Goal: Task Accomplishment & Management: Use online tool/utility

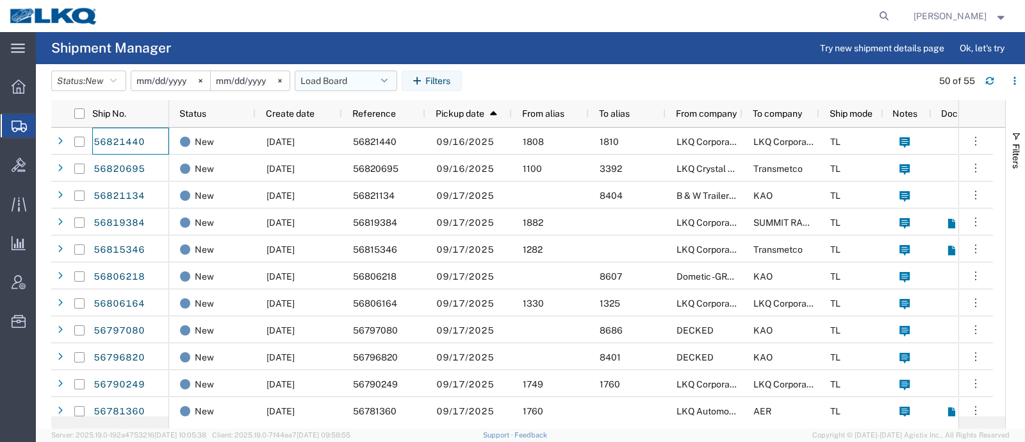
click at [317, 82] on button "Load Board" at bounding box center [346, 80] width 103 height 21
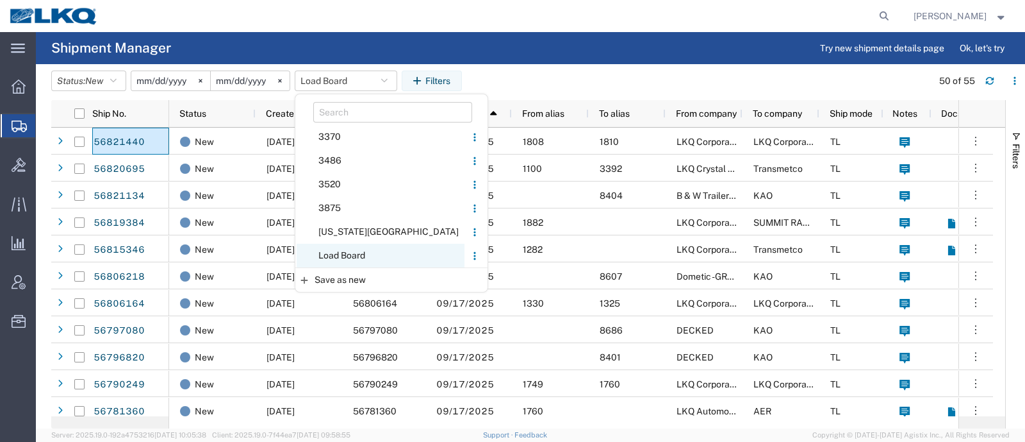
click at [357, 255] on span "Load Board" at bounding box center [381, 256] width 168 height 24
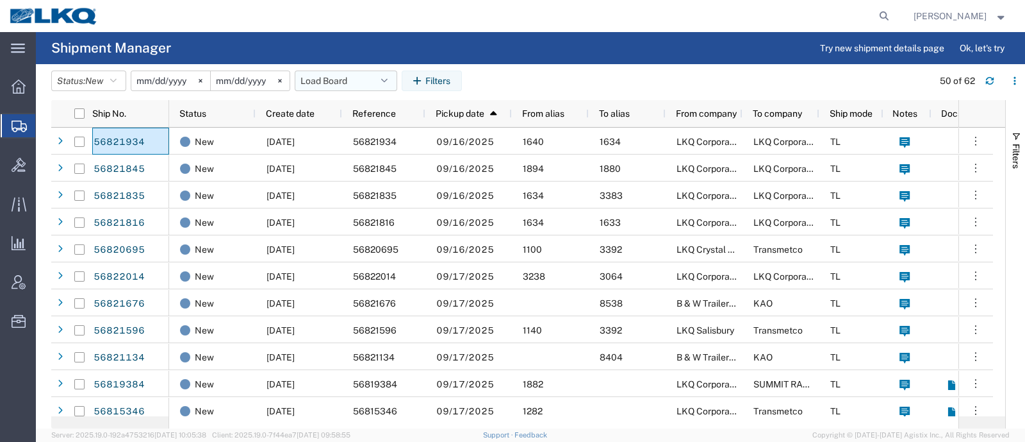
click at [329, 70] on button "Load Board" at bounding box center [346, 80] width 103 height 21
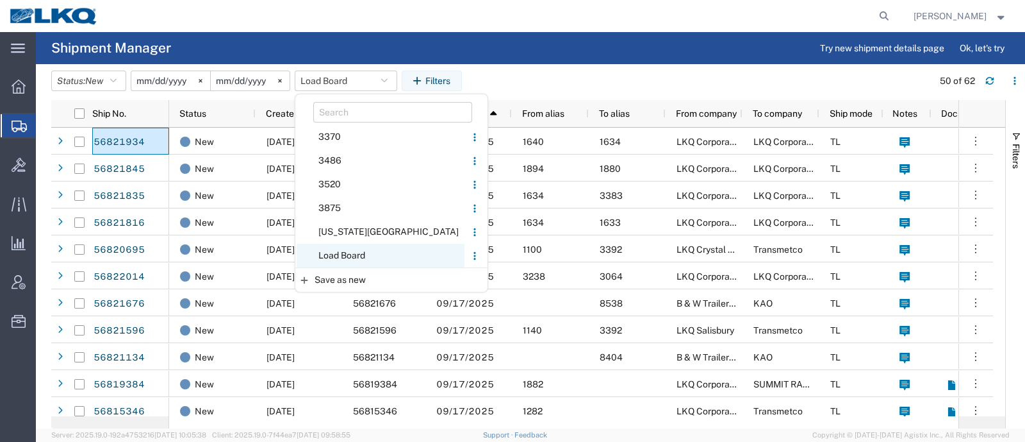
click at [361, 254] on span "Load Board" at bounding box center [381, 256] width 168 height 24
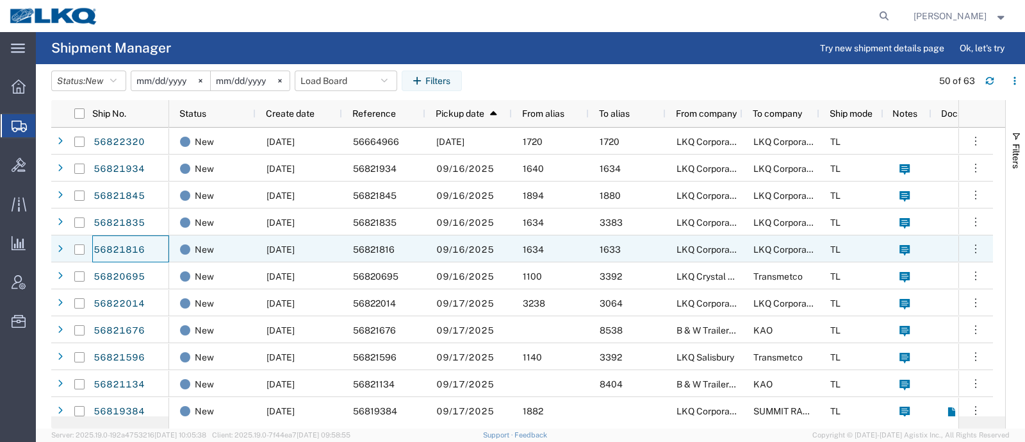
drag, startPoint x: 113, startPoint y: 242, endPoint x: 160, endPoint y: 251, distance: 48.3
click at [160, 251] on div "56821816" at bounding box center [130, 248] width 77 height 27
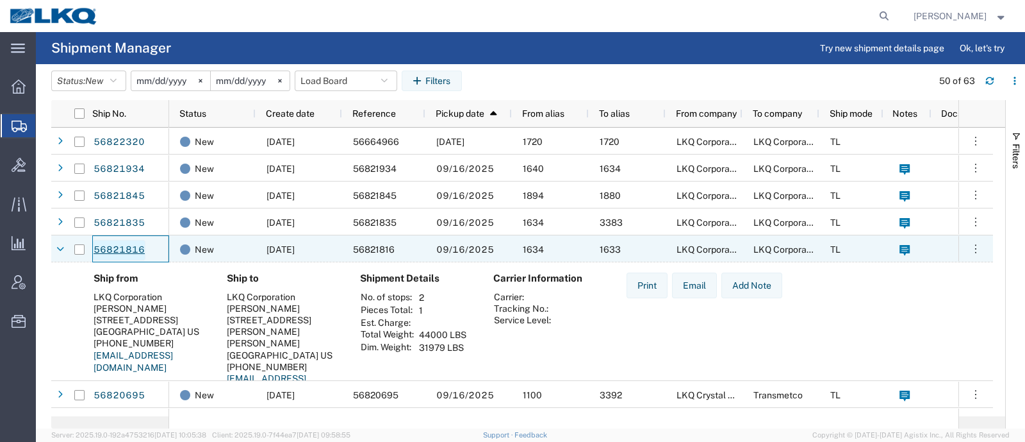
click at [136, 252] on link "56821816" at bounding box center [119, 250] width 53 height 21
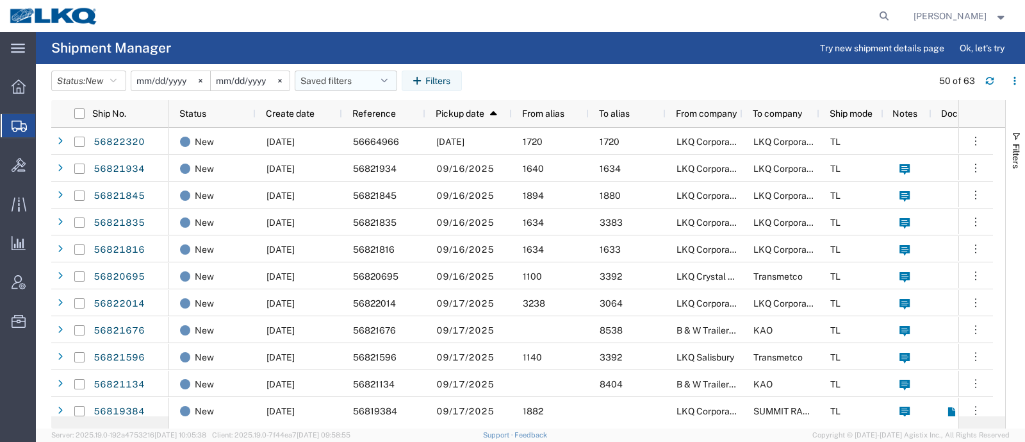
click at [370, 74] on button "Saved filters" at bounding box center [346, 80] width 103 height 21
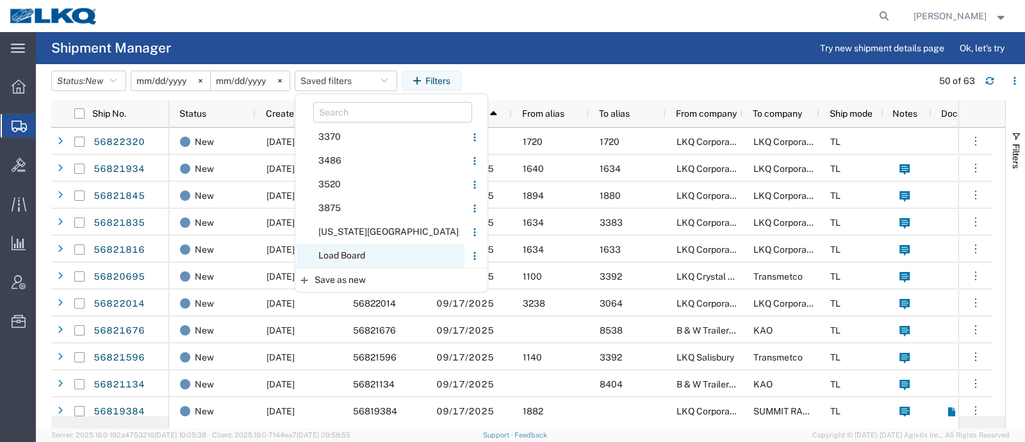
click at [336, 252] on span "Load Board" at bounding box center [381, 256] width 168 height 24
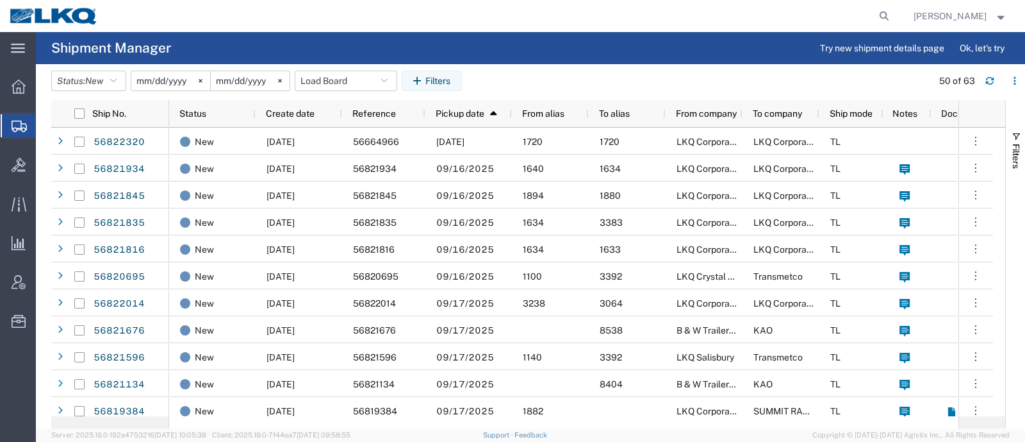
click at [530, 81] on agx-table-filter-chips "Status: New Active All Approved Booked Canceled Delivered Denied New On Hold Pe…" at bounding box center [488, 84] width 875 height 29
click at [335, 83] on button "Load Board" at bounding box center [346, 80] width 103 height 21
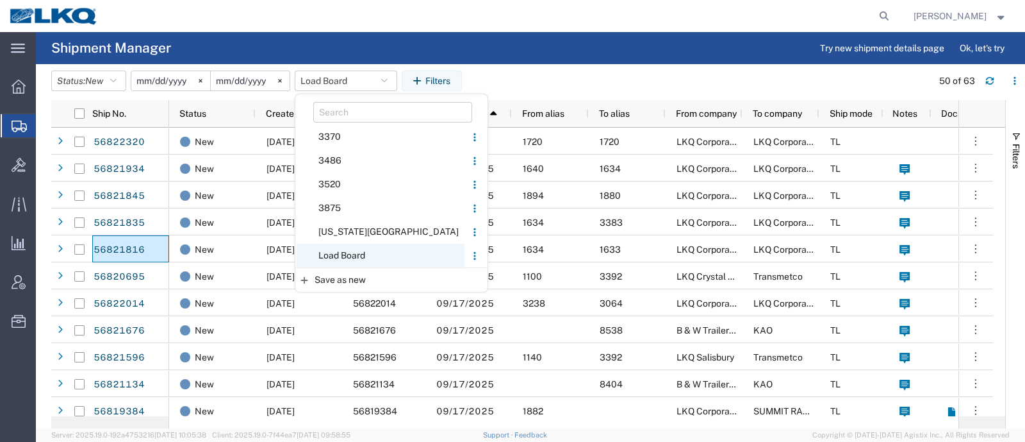
click at [374, 251] on span "Load Board" at bounding box center [381, 256] width 168 height 24
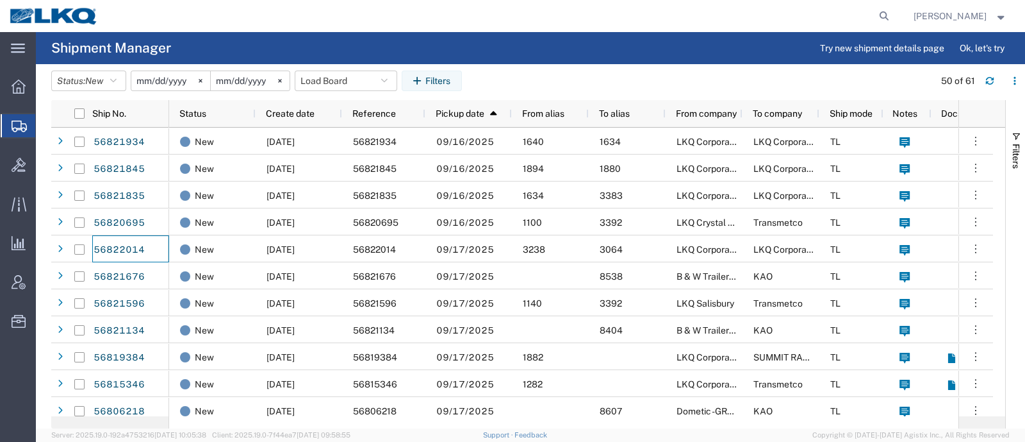
click at [506, 72] on agx-table-filter-chips "Status: New Active All Approved Booked Canceled Delivered Denied New On Hold Pe…" at bounding box center [489, 84] width 877 height 29
drag, startPoint x: 325, startPoint y: 81, endPoint x: 339, endPoint y: 111, distance: 33.3
click at [325, 82] on button "Load Board" at bounding box center [346, 80] width 103 height 21
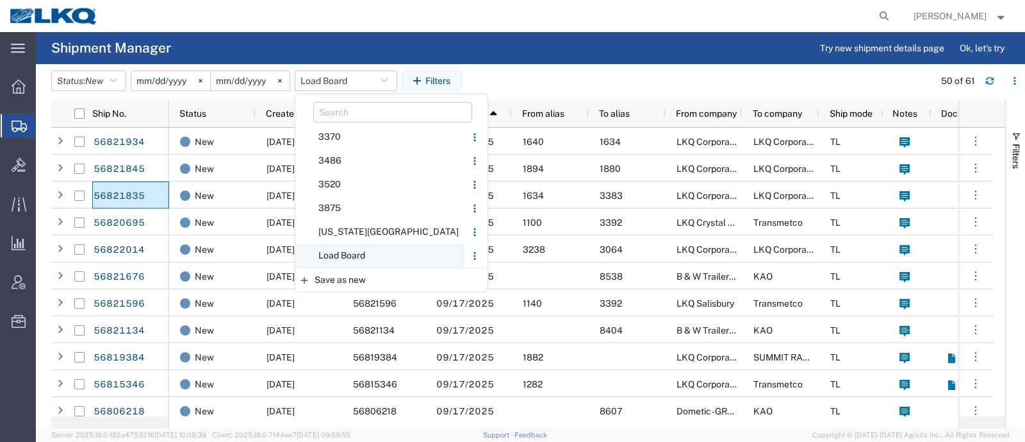
click at [347, 260] on span "Load Board" at bounding box center [381, 256] width 168 height 24
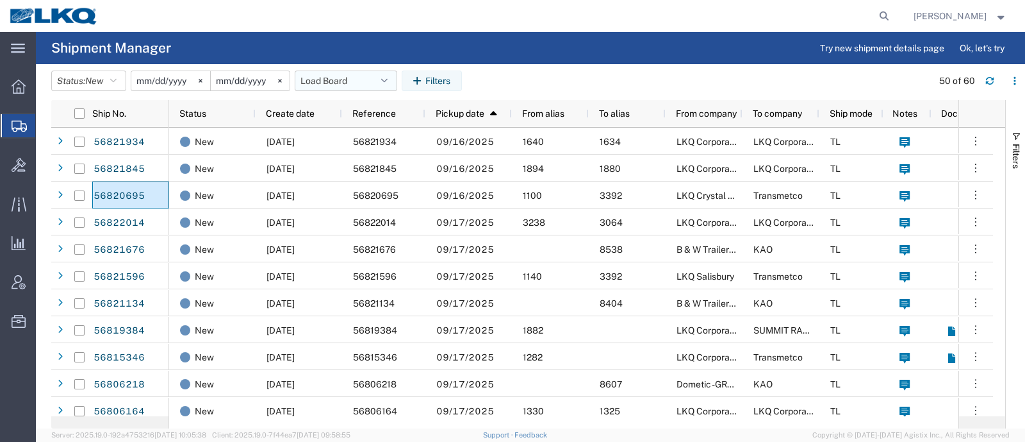
click at [340, 86] on button "Load Board" at bounding box center [346, 80] width 103 height 21
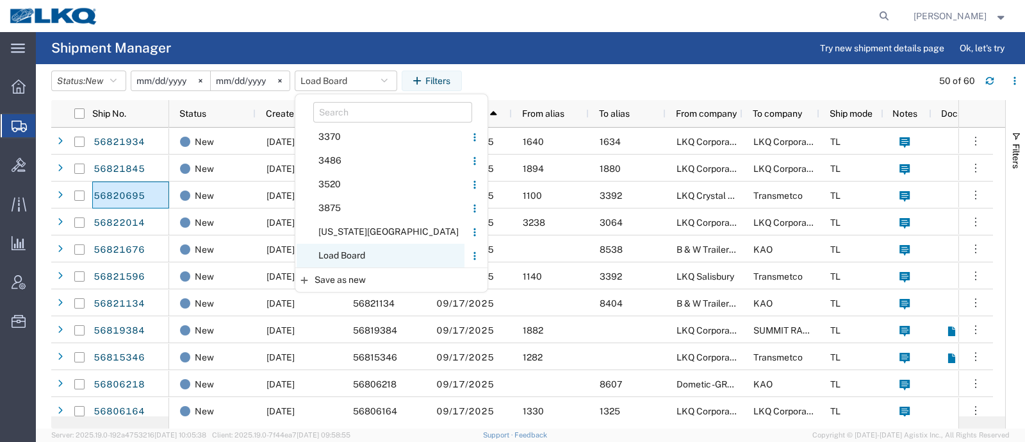
click at [350, 247] on span "Load Board" at bounding box center [381, 256] width 168 height 24
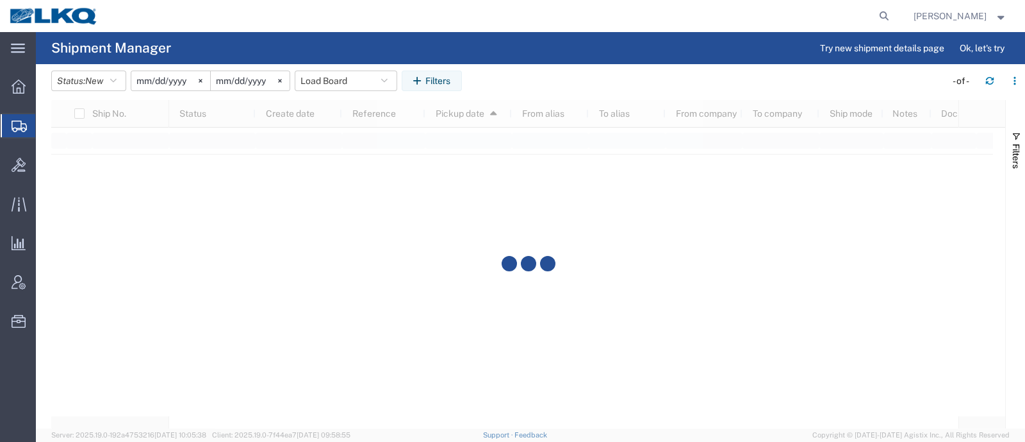
click at [495, 65] on header "Status: New Active All Approved Booked Canceled Delivered Denied New On Hold Pe…" at bounding box center [538, 82] width 974 height 36
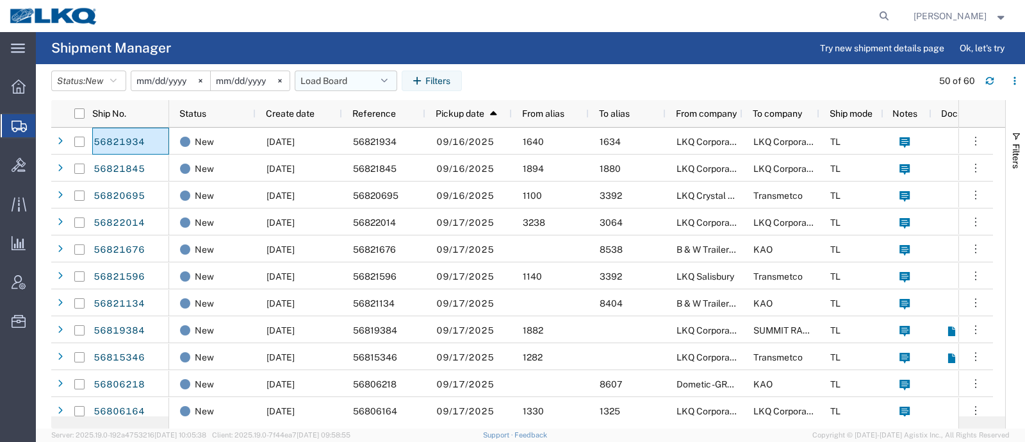
click at [311, 80] on button "Load Board" at bounding box center [346, 80] width 103 height 21
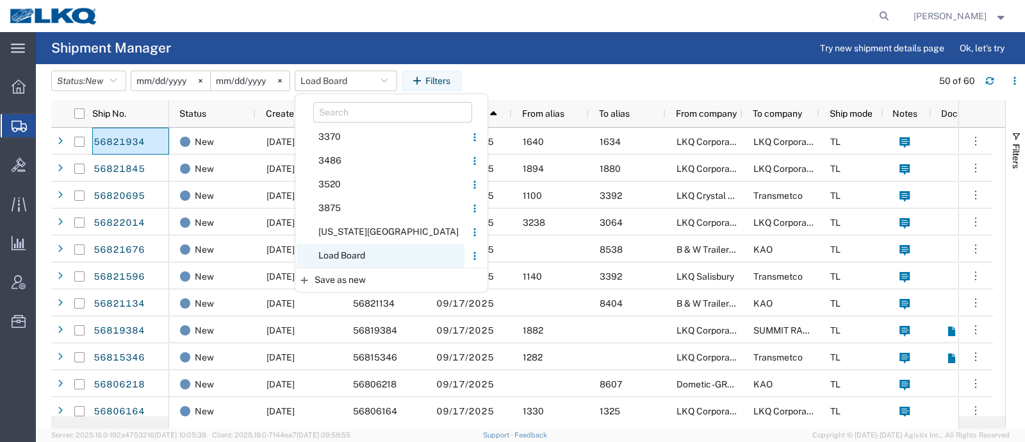
click at [375, 252] on span "Load Board" at bounding box center [381, 256] width 168 height 24
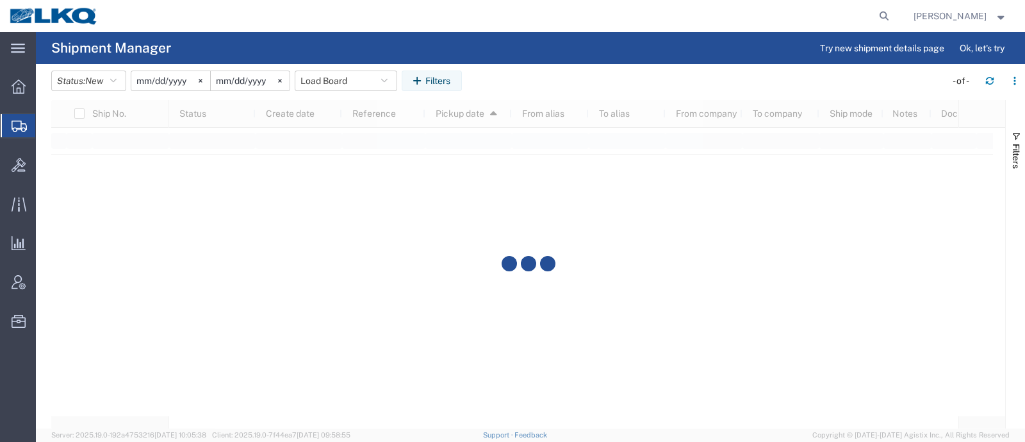
click at [508, 74] on agx-table-filter-chips "Status: New Active All Approved Booked Canceled Delivered Denied New On Hold Pe…" at bounding box center [495, 84] width 888 height 29
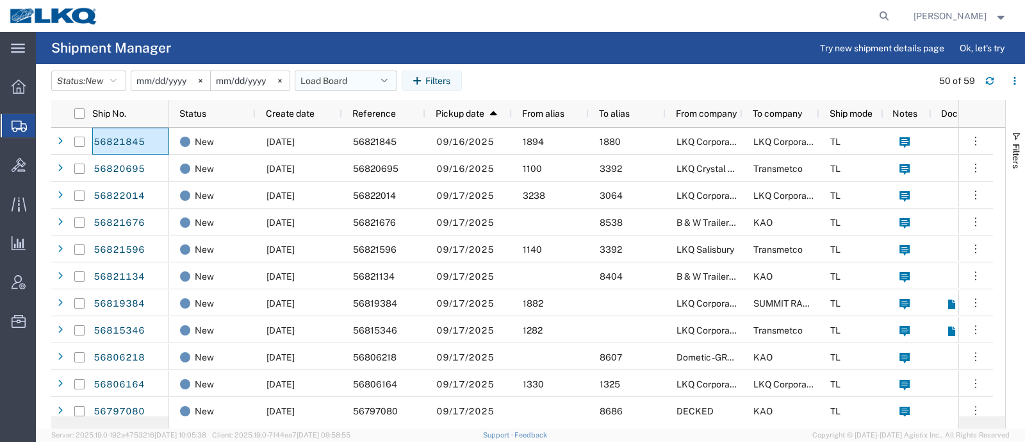
click at [311, 73] on button "Load Board" at bounding box center [346, 80] width 103 height 21
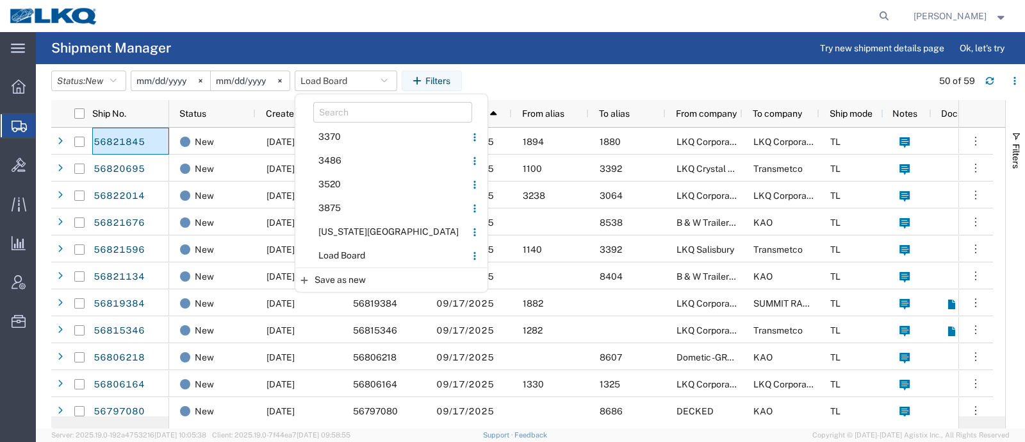
click at [368, 252] on span "Load Board" at bounding box center [381, 256] width 168 height 24
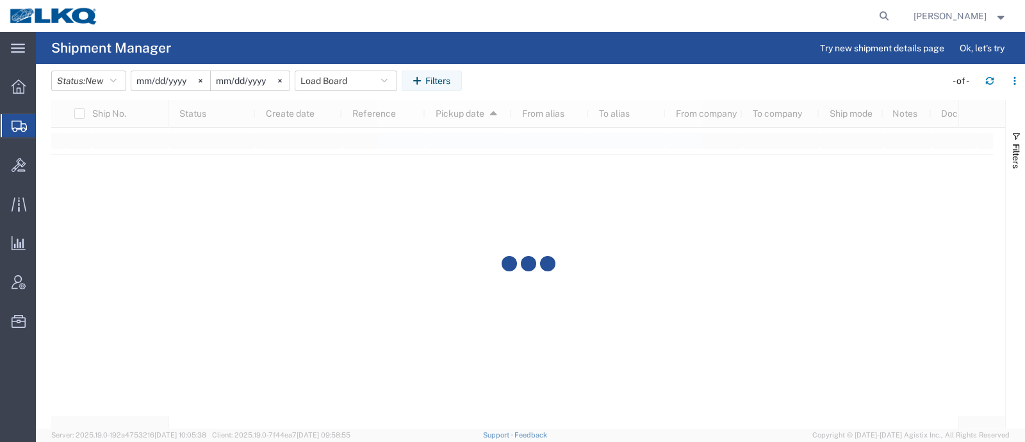
click at [560, 35] on agx-page-header "Shipment Manager Try new shipment details page Ok, let's try" at bounding box center [530, 48] width 989 height 32
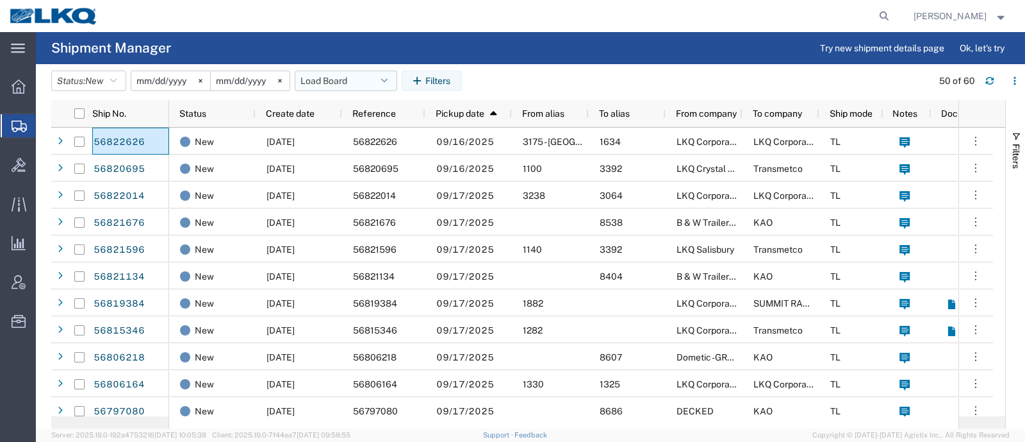
click at [333, 85] on button "Load Board" at bounding box center [346, 80] width 103 height 21
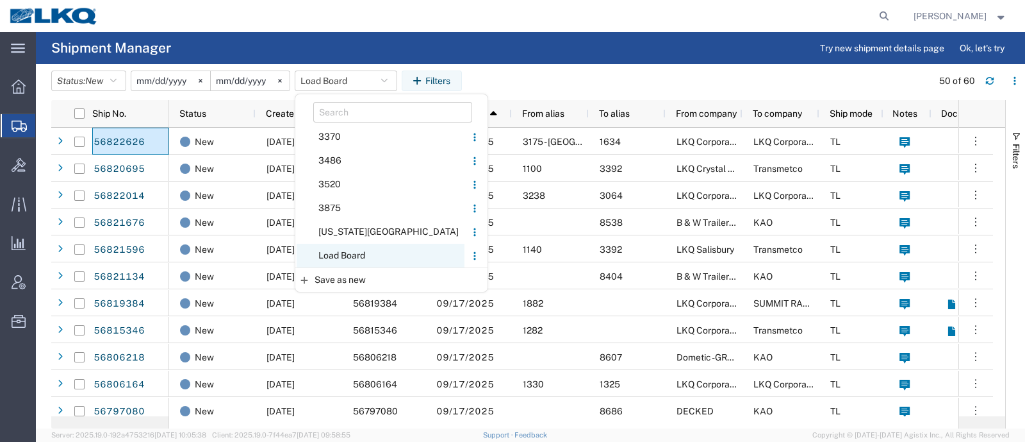
click at [354, 255] on span "Load Board" at bounding box center [381, 256] width 168 height 24
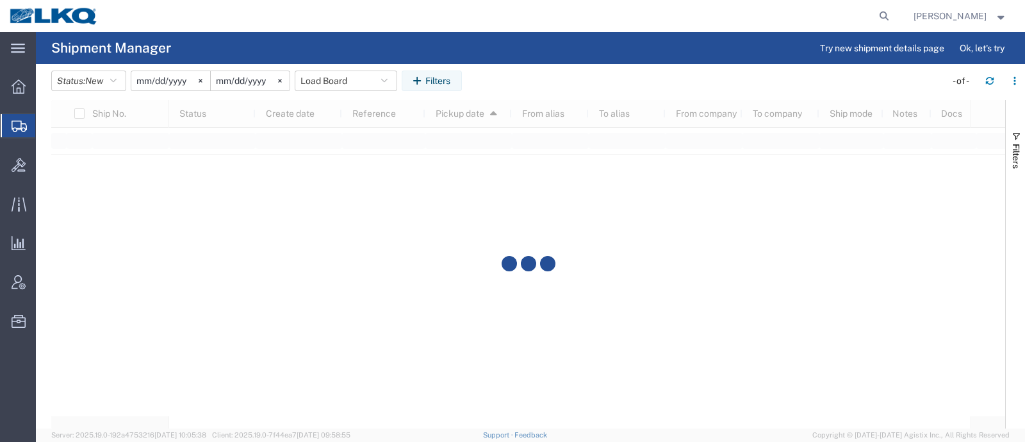
click at [285, 49] on agx-page-header "Shipment Manager Try new shipment details page Ok, let's try" at bounding box center [530, 48] width 989 height 32
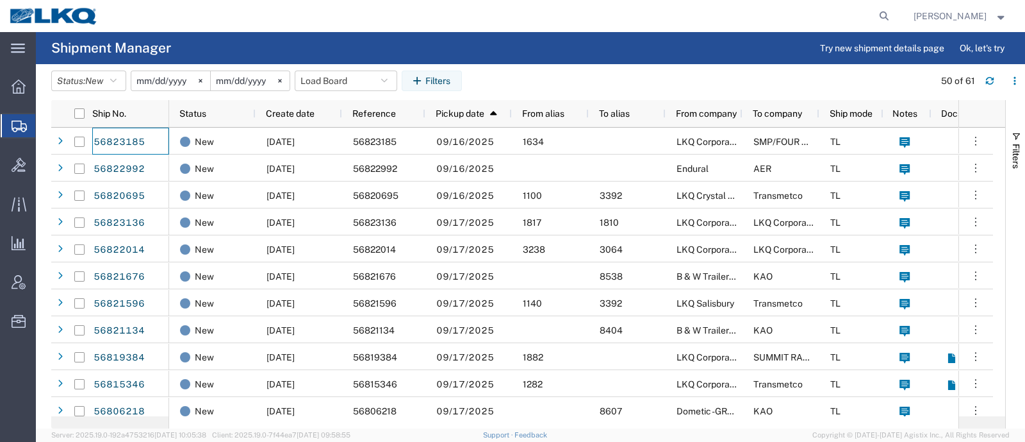
click at [548, 52] on agx-page-header "Shipment Manager Try new shipment details page Ok, let's try" at bounding box center [530, 48] width 989 height 32
click at [326, 78] on button "Load Board" at bounding box center [346, 80] width 103 height 21
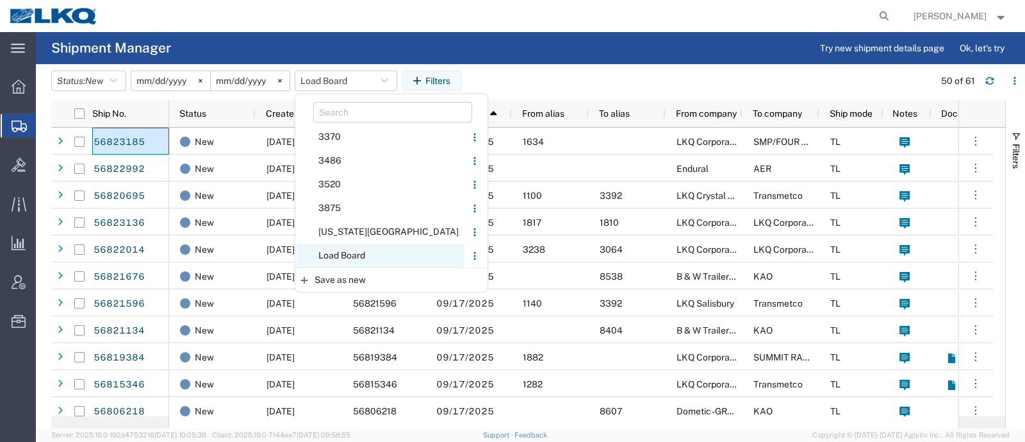
click at [391, 251] on span "Load Board" at bounding box center [381, 256] width 168 height 24
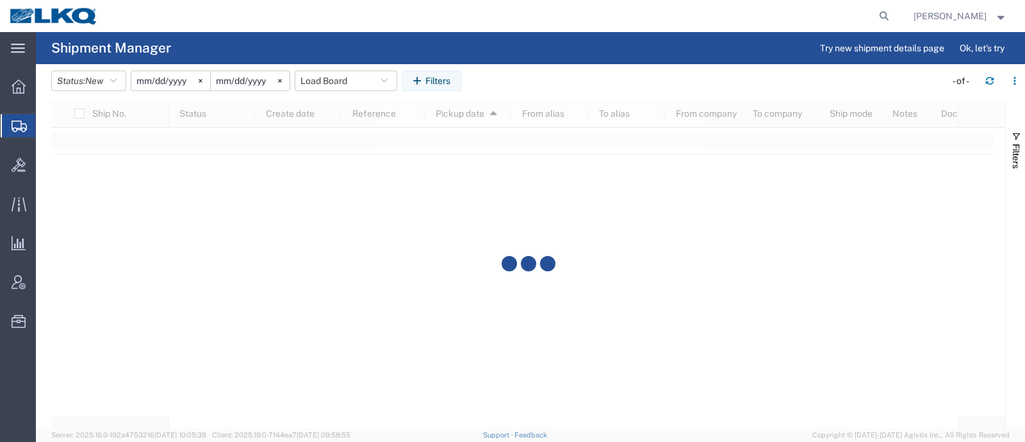
click at [529, 101] on div at bounding box center [528, 264] width 954 height 328
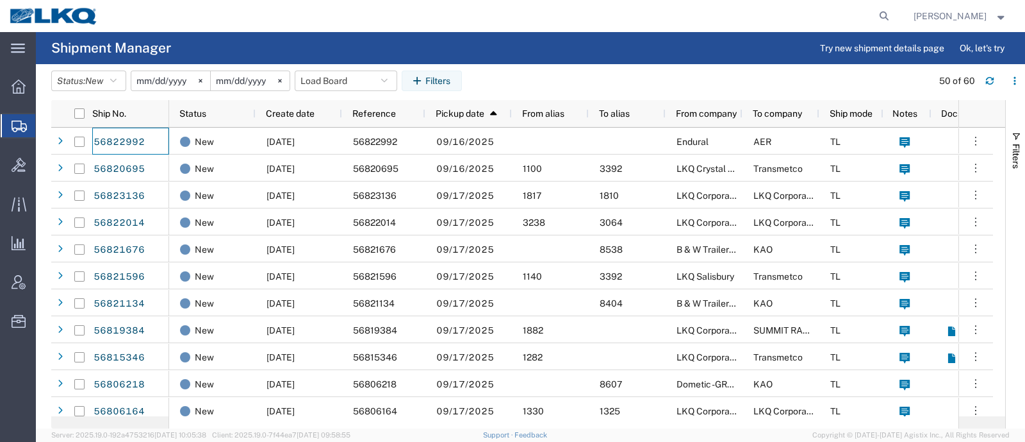
click at [358, 91] on agx-table-filter-chips "Status: New Active All Approved Booked Canceled Delivered Denied New On Hold Pe…" at bounding box center [488, 84] width 875 height 29
click at [356, 84] on button "Load Board" at bounding box center [346, 80] width 103 height 21
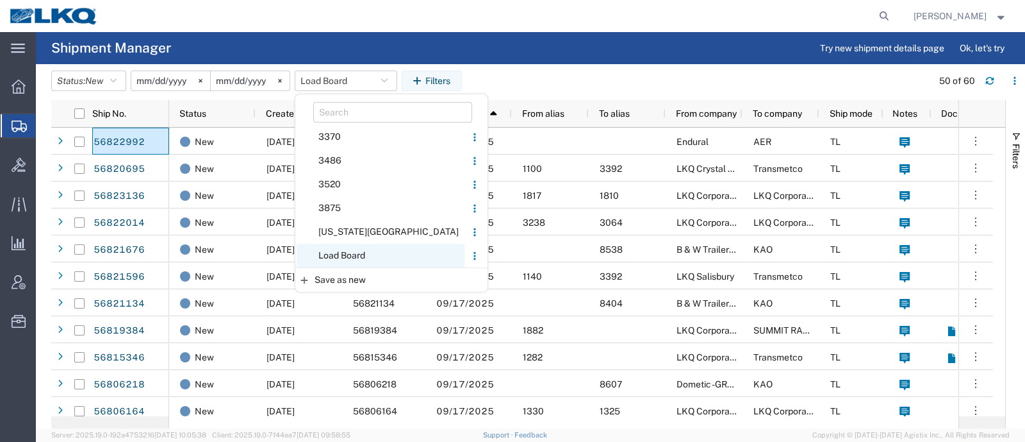
click at [365, 257] on span "Load Board" at bounding box center [381, 256] width 168 height 24
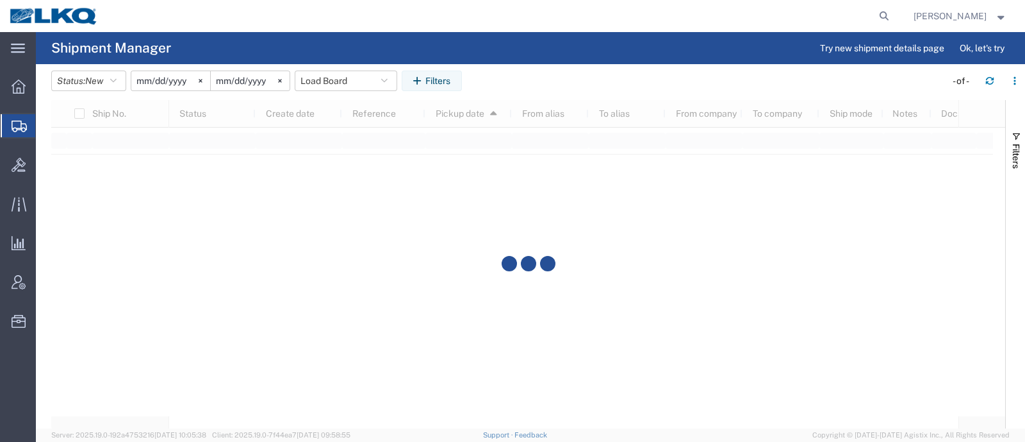
click at [533, 74] on agx-table-filter-chips "Status: New Active All Approved Booked Canceled Delivered Denied New On Hold Pe…" at bounding box center [495, 84] width 888 height 29
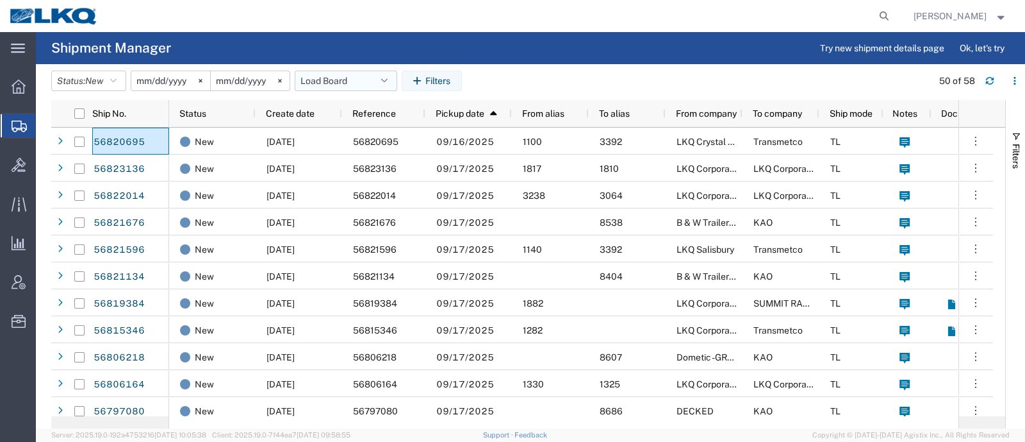
click at [344, 82] on button "Load Board" at bounding box center [346, 80] width 103 height 21
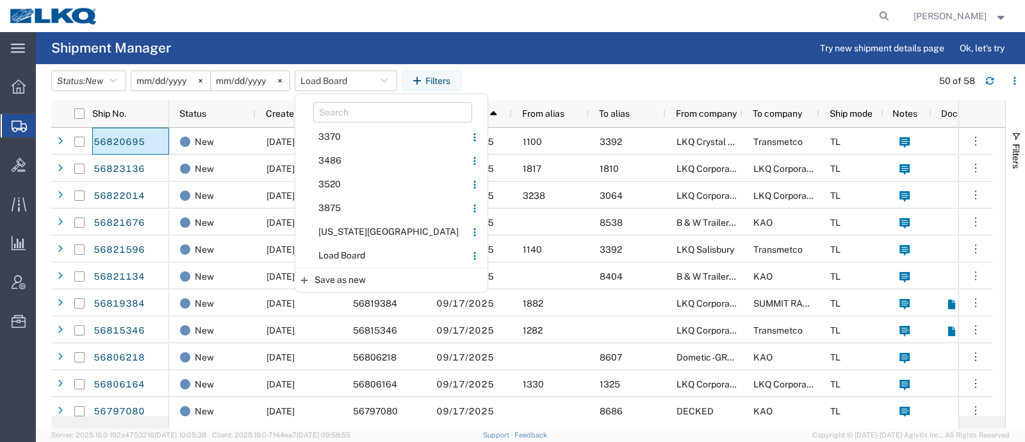
click at [372, 250] on span "Load Board" at bounding box center [381, 256] width 168 height 24
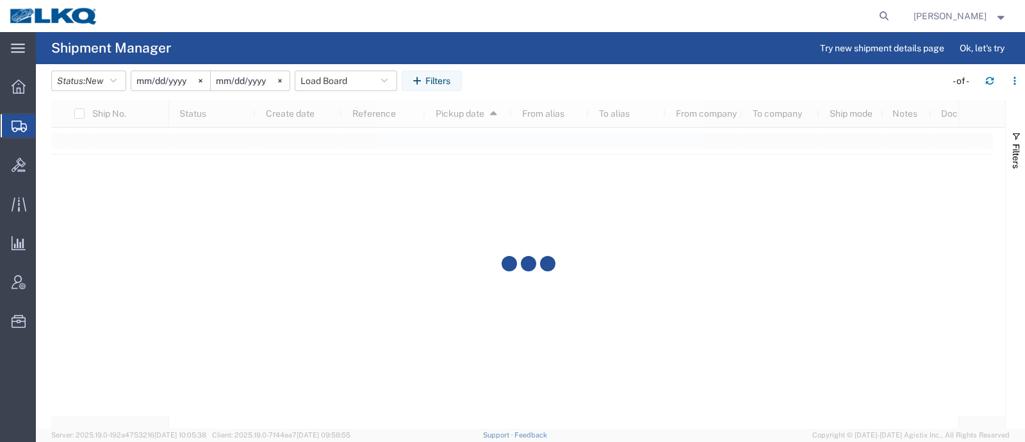
click at [540, 103] on div at bounding box center [528, 264] width 954 height 328
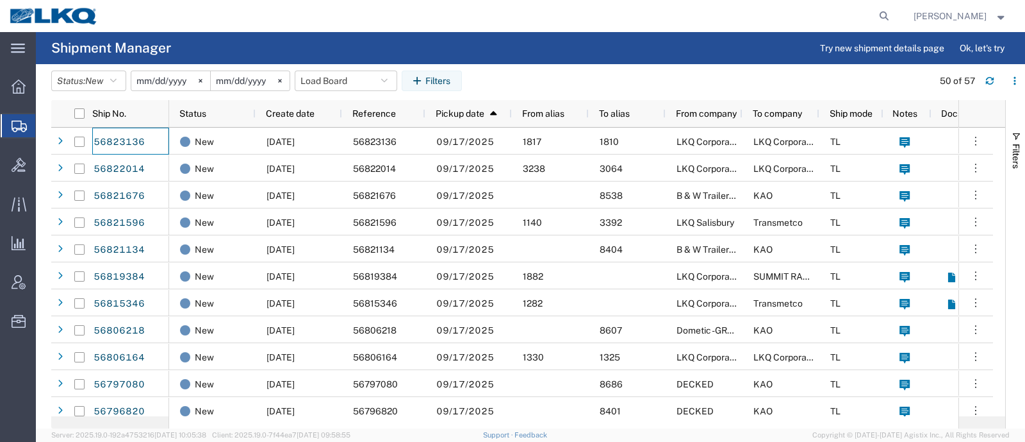
click at [536, 83] on agx-table-filter-chips "Status: New Active All Approved Booked Canceled Delivered Denied New On Hold Pe…" at bounding box center [488, 84] width 875 height 29
click at [362, 81] on button "Load Board" at bounding box center [346, 80] width 103 height 21
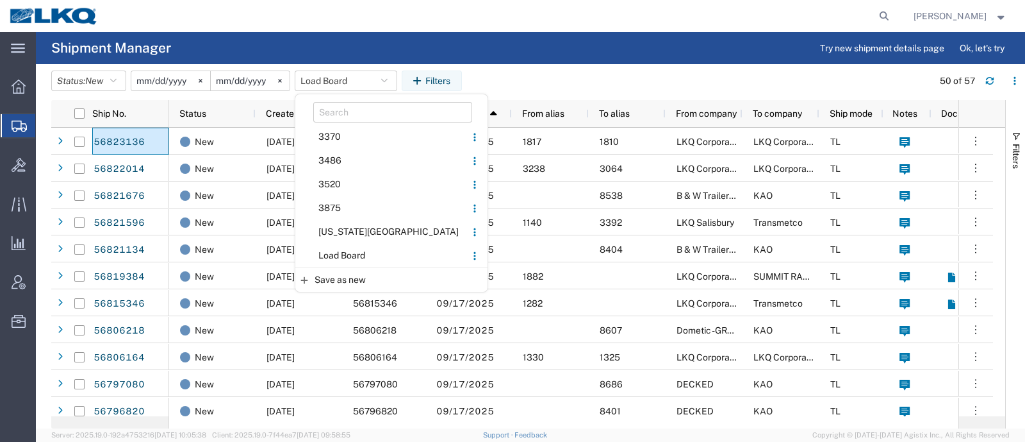
click at [349, 249] on span "Load Board" at bounding box center [381, 256] width 168 height 24
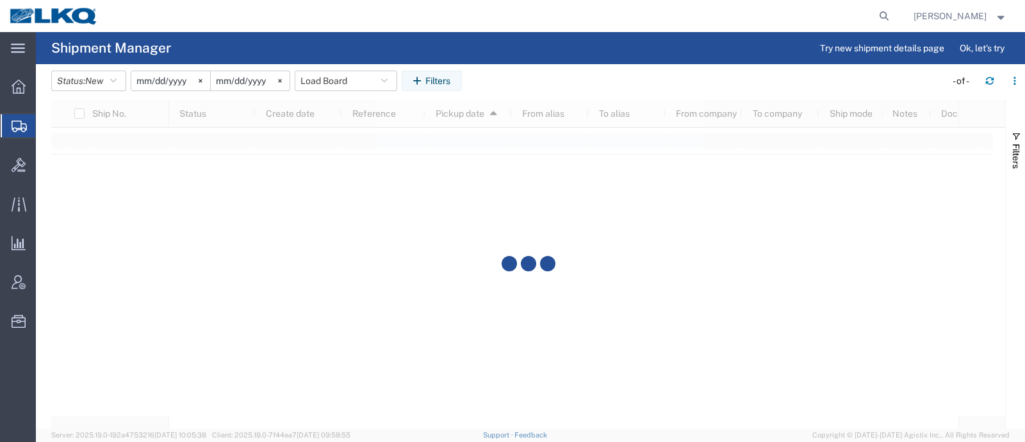
drag, startPoint x: 525, startPoint y: 57, endPoint x: 465, endPoint y: 6, distance: 78.6
click at [525, 57] on agx-page-header "Shipment Manager Try new shipment details page Ok, let's try" at bounding box center [530, 48] width 989 height 32
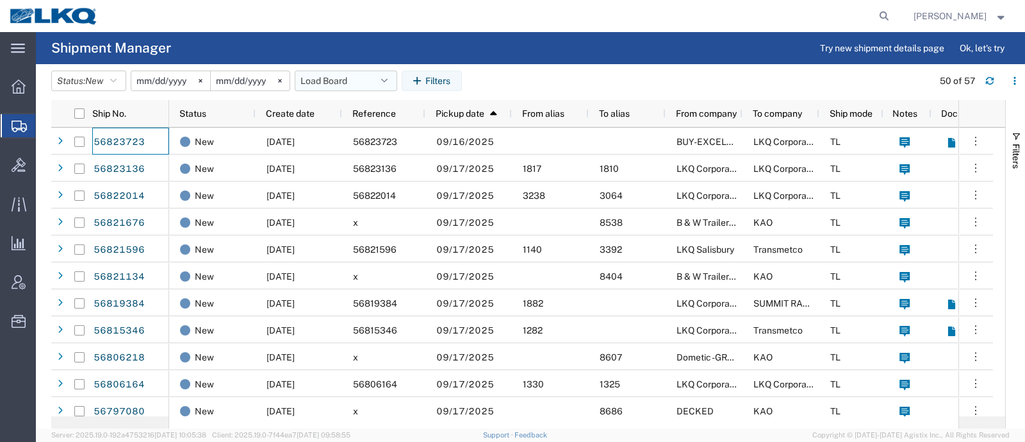
click at [333, 83] on button "Load Board" at bounding box center [346, 80] width 103 height 21
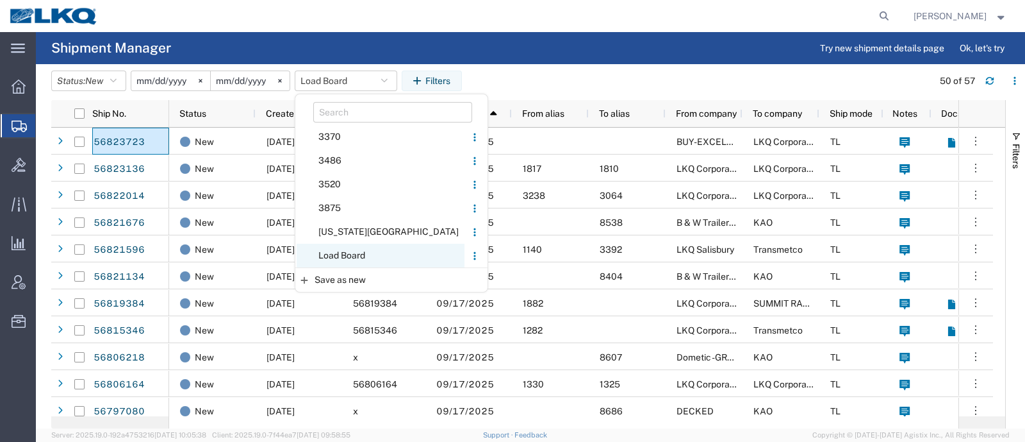
click at [359, 252] on span "Load Board" at bounding box center [381, 256] width 168 height 24
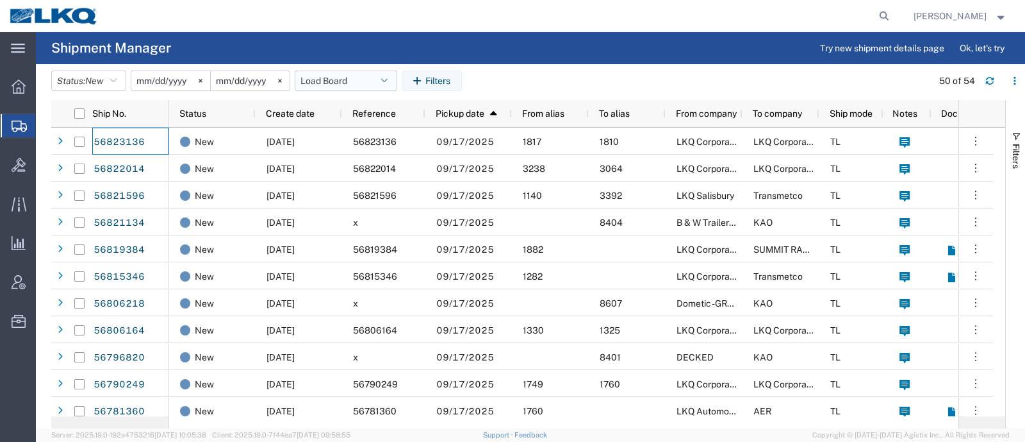
click at [329, 81] on button "Load Board" at bounding box center [346, 80] width 103 height 21
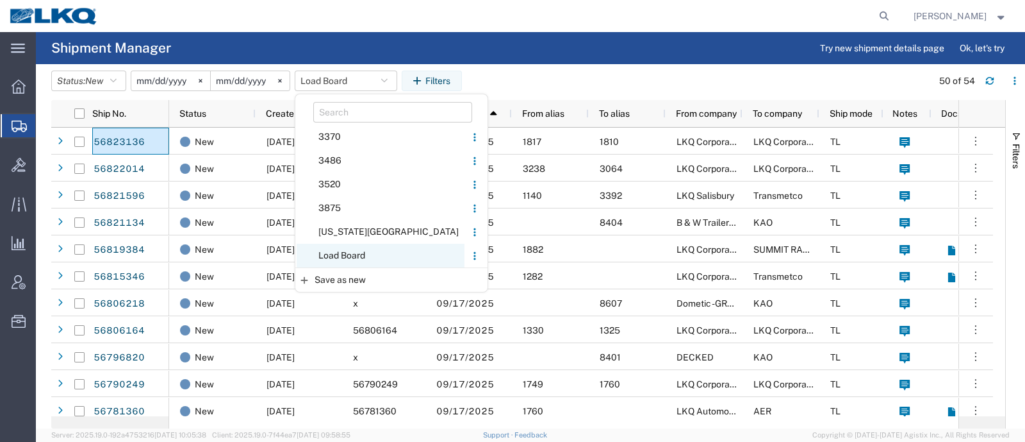
click at [353, 256] on span "Load Board" at bounding box center [381, 256] width 168 height 24
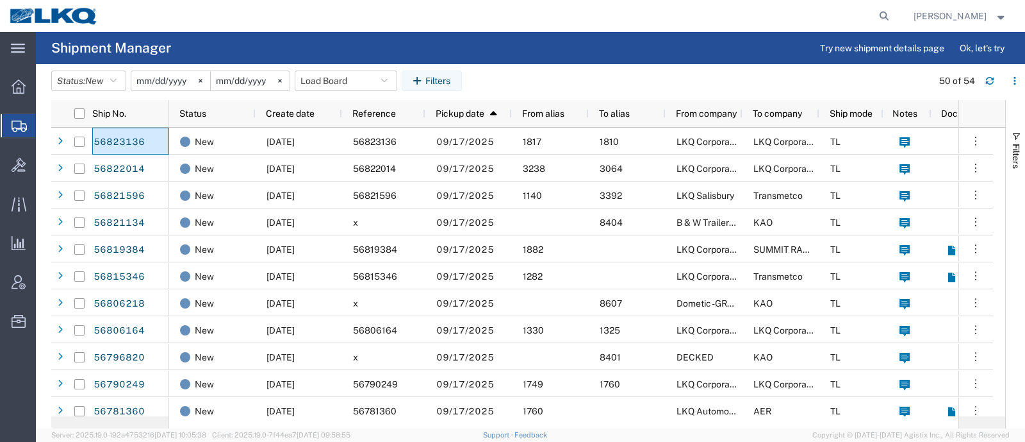
click at [551, 86] on agx-table-filter-chips "Status: New Active All Approved Booked Canceled Delivered Denied New On Hold Pe…" at bounding box center [488, 84] width 875 height 29
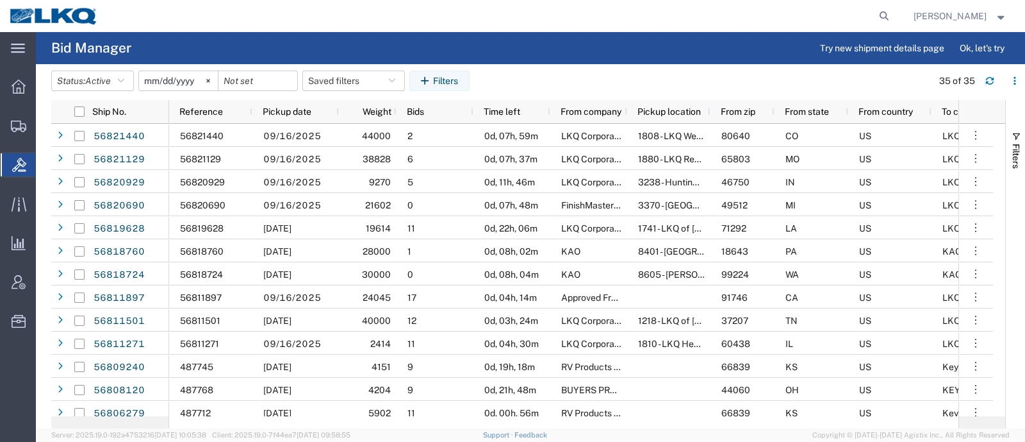
click at [348, 91] on agx-table-filter-chips "Status: Active Active All Awaiting Confirmation Awarded Closed Expired Open Wit…" at bounding box center [488, 84] width 875 height 29
click at [351, 85] on button "Saved filters" at bounding box center [353, 80] width 103 height 21
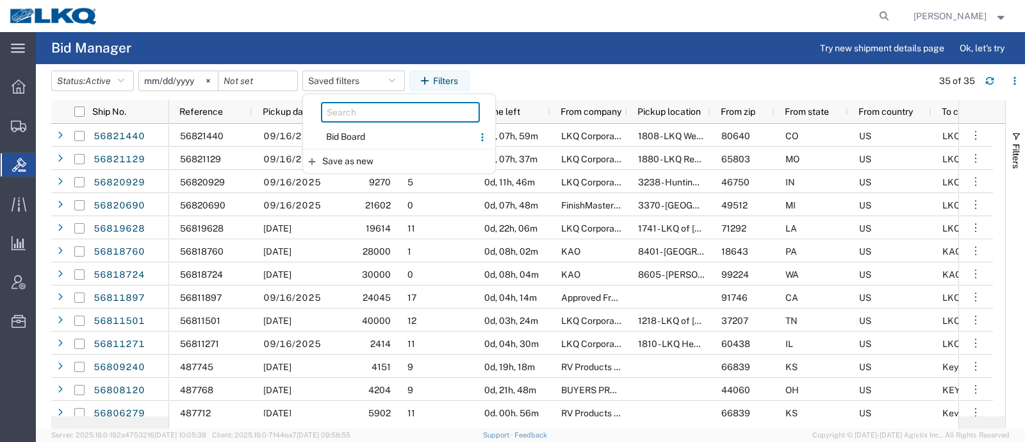
click at [373, 113] on input "search" at bounding box center [400, 112] width 159 height 21
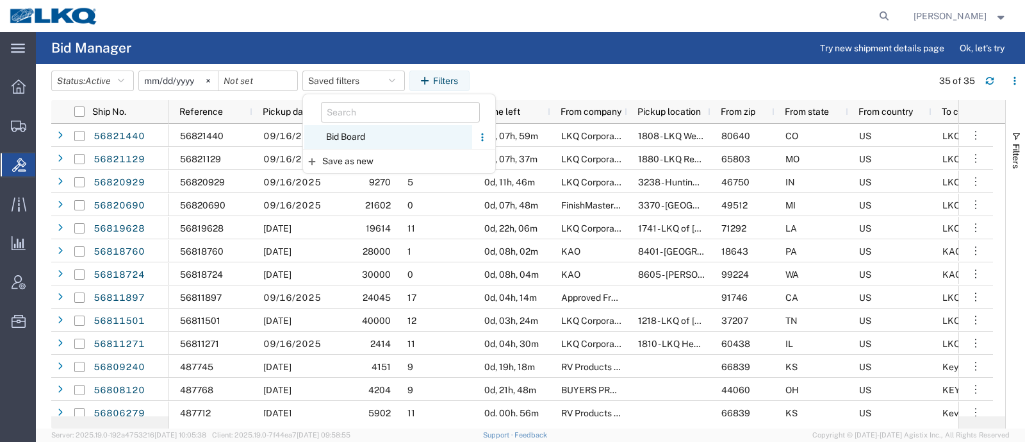
click at [349, 133] on span "Bid Board" at bounding box center [388, 137] width 168 height 24
type input "2024-12-01"
type input "2025-12-31"
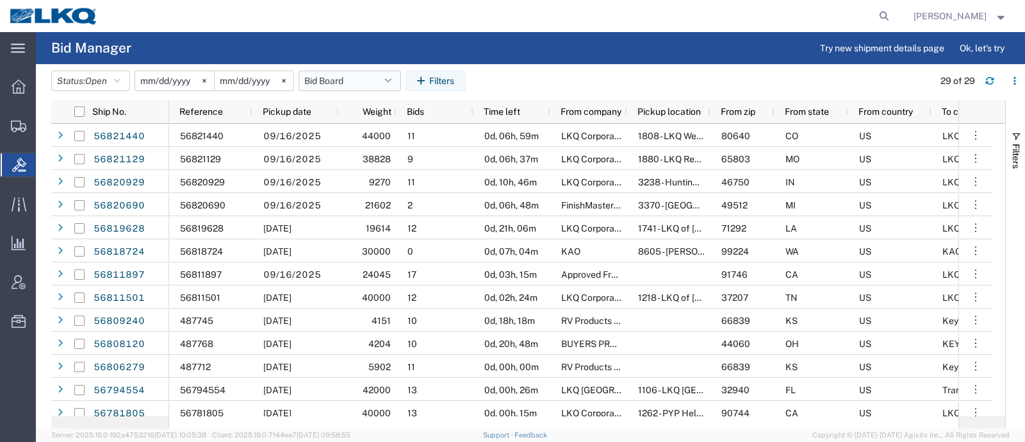
click at [336, 77] on button "Bid Board" at bounding box center [350, 80] width 103 height 21
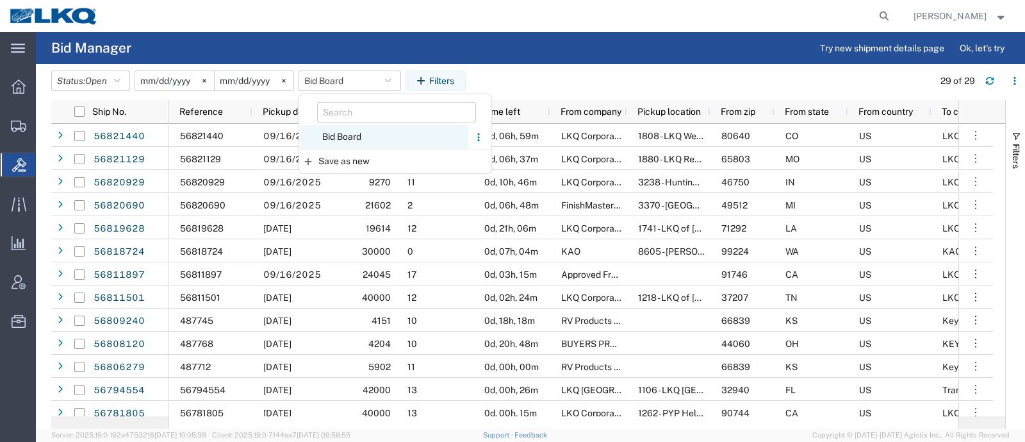
click at [346, 139] on span "Bid Board" at bounding box center [385, 137] width 168 height 24
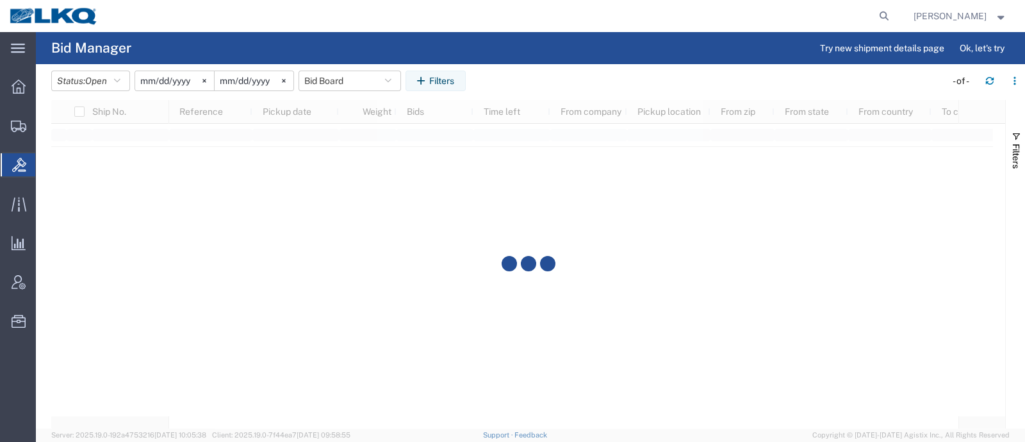
drag, startPoint x: 525, startPoint y: 90, endPoint x: 543, endPoint y: 86, distance: 18.5
click at [543, 86] on agx-table-filter-chips "Status: Open Active All Awaiting Confirmation Awarded Closed Expired Open Withd…" at bounding box center [495, 84] width 888 height 29
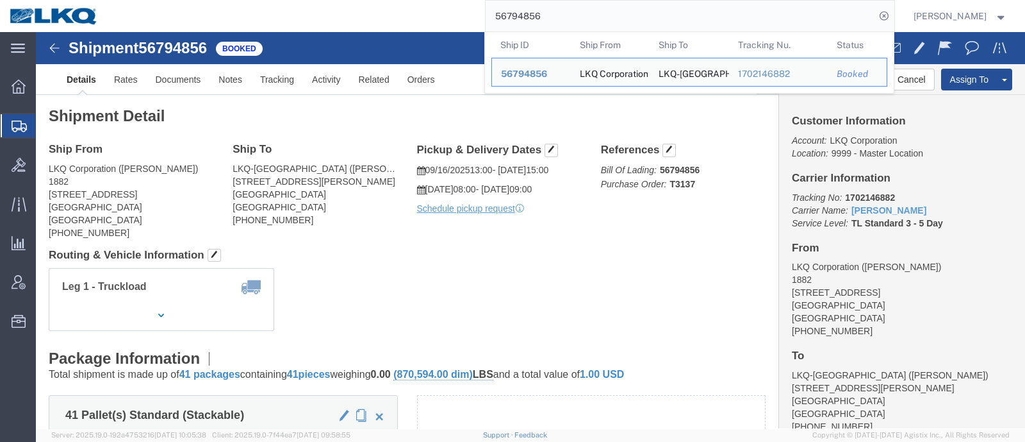
drag, startPoint x: 590, startPoint y: 9, endPoint x: 420, endPoint y: 29, distance: 170.3
click at [421, 29] on div "56794856 Ship ID Ship From Ship To Tracking Nu. Status Ship ID 56794856 Ship Fr…" at bounding box center [501, 16] width 787 height 32
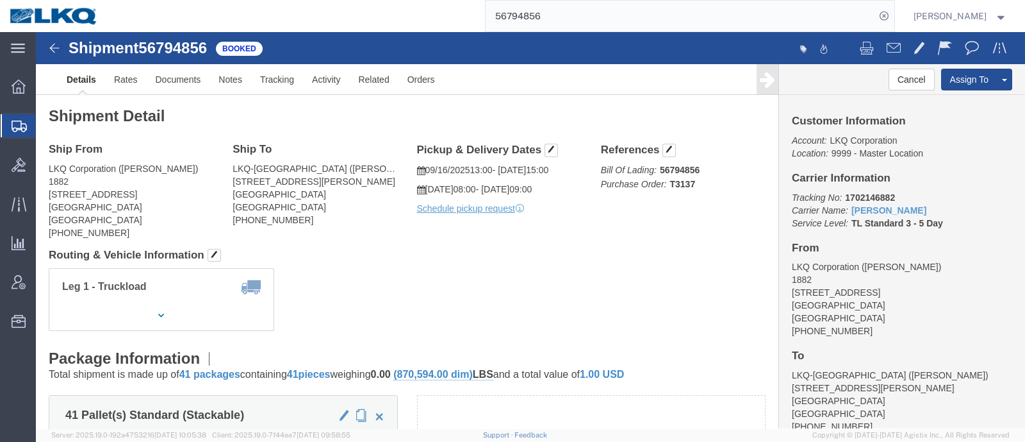
paste input "820929"
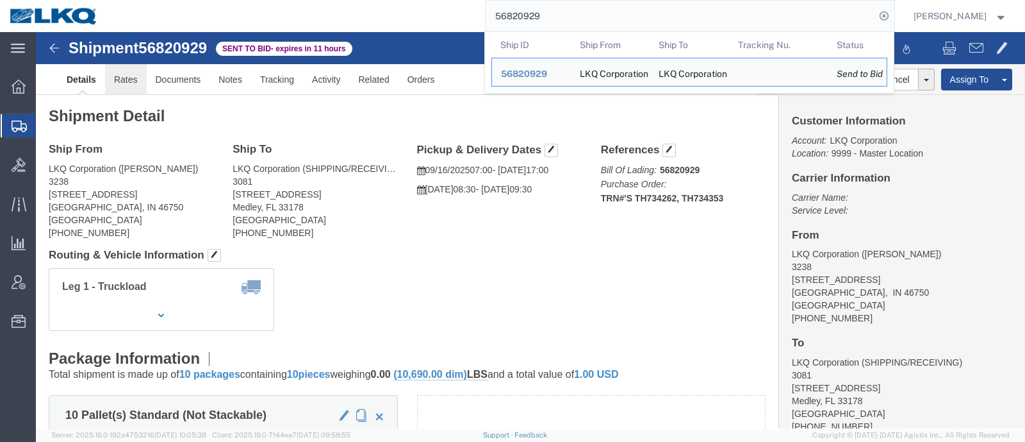
click link "Rates"
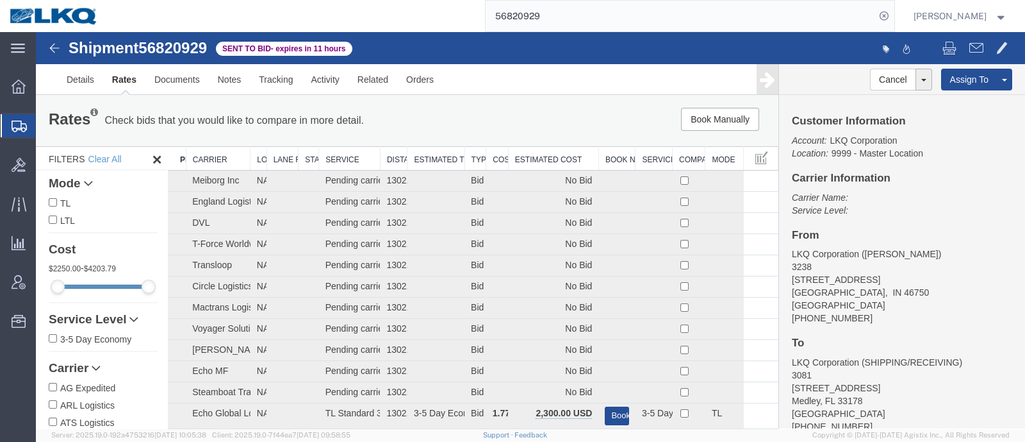
click at [577, 157] on th "Estimated Cost" at bounding box center [553, 159] width 90 height 24
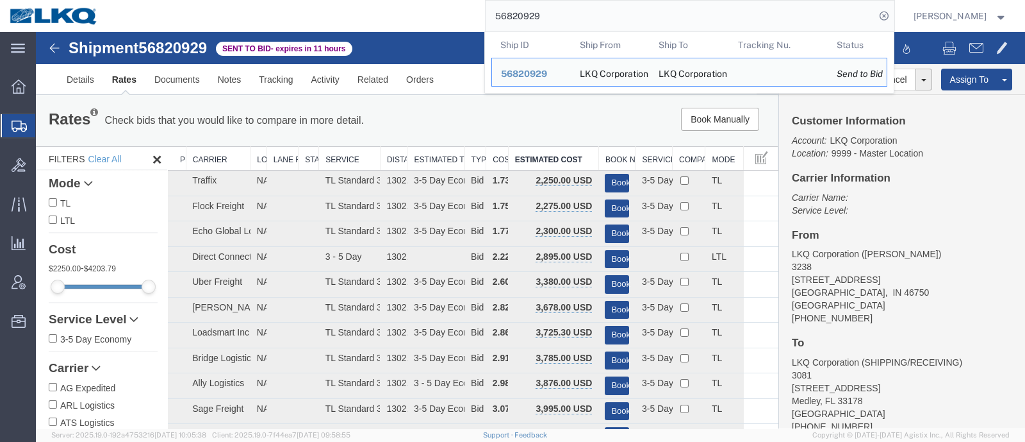
drag, startPoint x: 595, startPoint y: 11, endPoint x: 408, endPoint y: 18, distance: 187.2
click at [411, 18] on div "56820929 Ship ID Ship From Ship To Tracking Nu. Status Ship ID 56820929 Ship Fr…" at bounding box center [501, 16] width 787 height 32
paste input "748400"
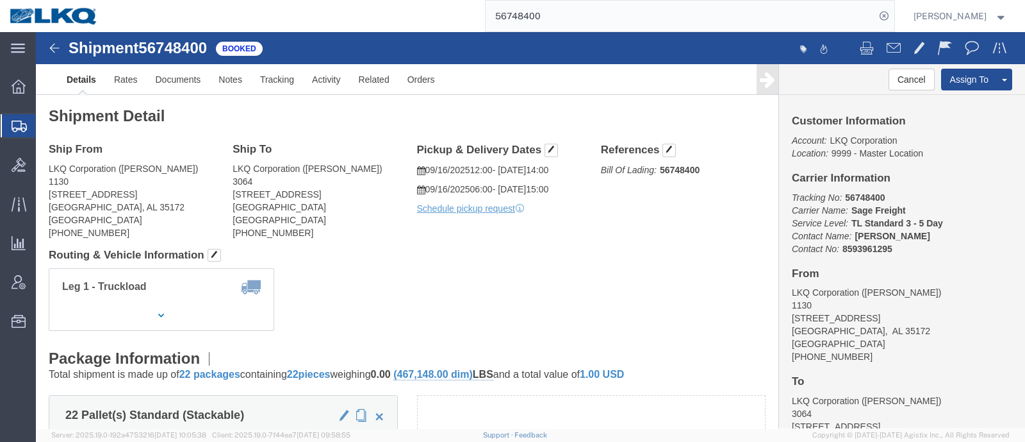
click address "LKQ Corporation (DeWayne Patty) 1130 24559 Highway 79 North Trafford, AL 35172 …"
copy div "205-680-6393"
click address "LKQ Corporation (Chris) 3064 1700 Westgate Pkwy SW Atlanta, GA 30336 United Sta…"
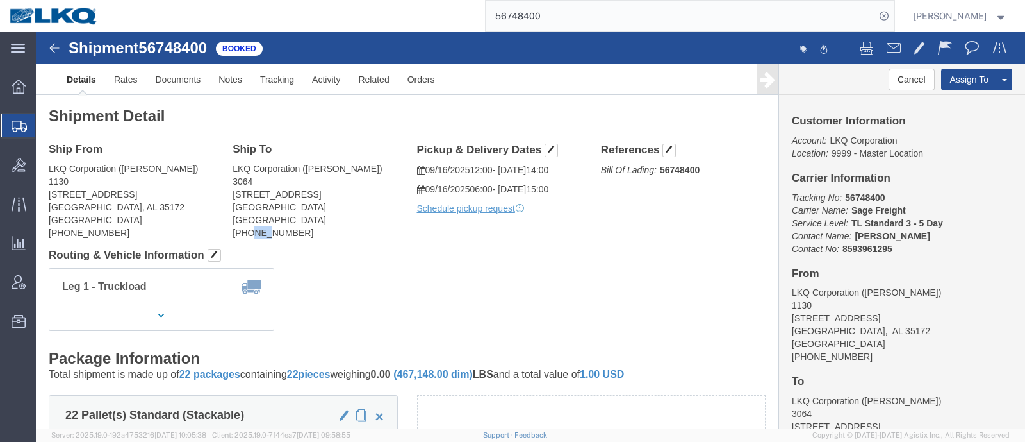
click address "LKQ Corporation (Chris) 3064 1700 Westgate Pkwy SW Atlanta, GA 30336 United Sta…"
copy div "423-322-2335"
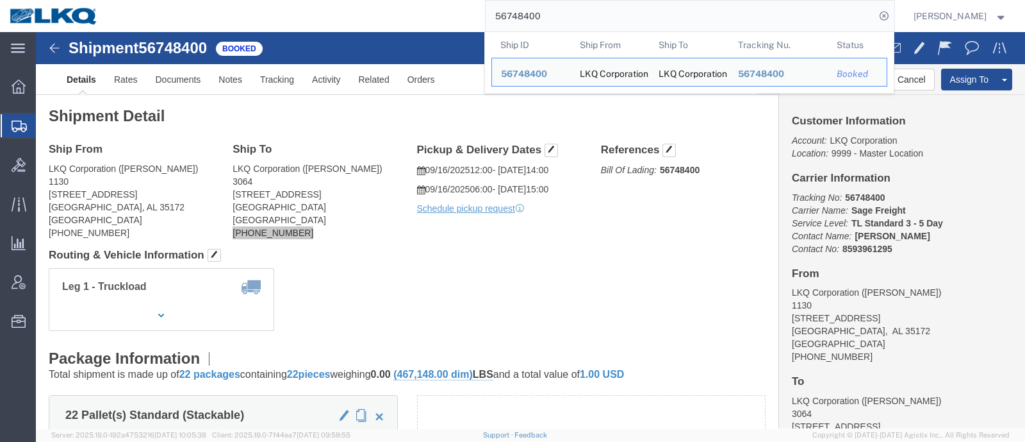
drag, startPoint x: 570, startPoint y: 16, endPoint x: 429, endPoint y: 0, distance: 141.9
click at [429, 0] on div "56748400 Ship ID Ship From Ship To Tracking Nu. Status Ship ID 56748400 Ship Fr…" at bounding box center [501, 16] width 787 height 32
paste input "820929"
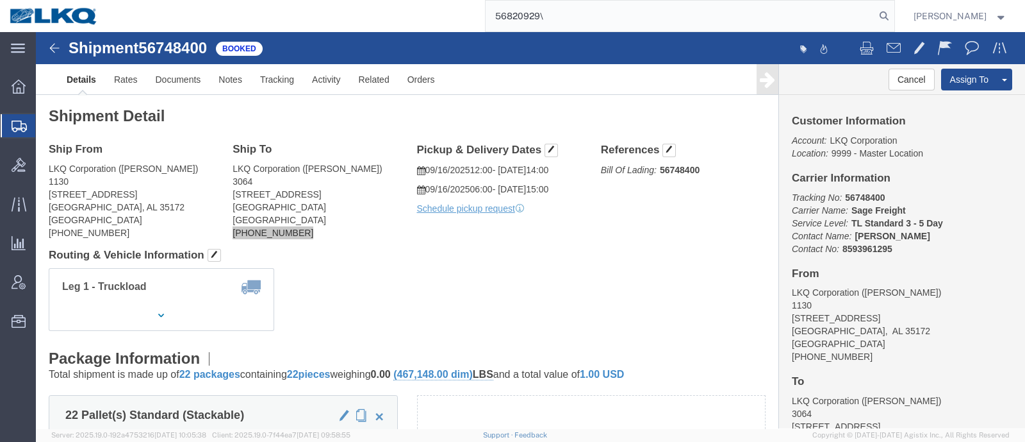
type input "56820929\"
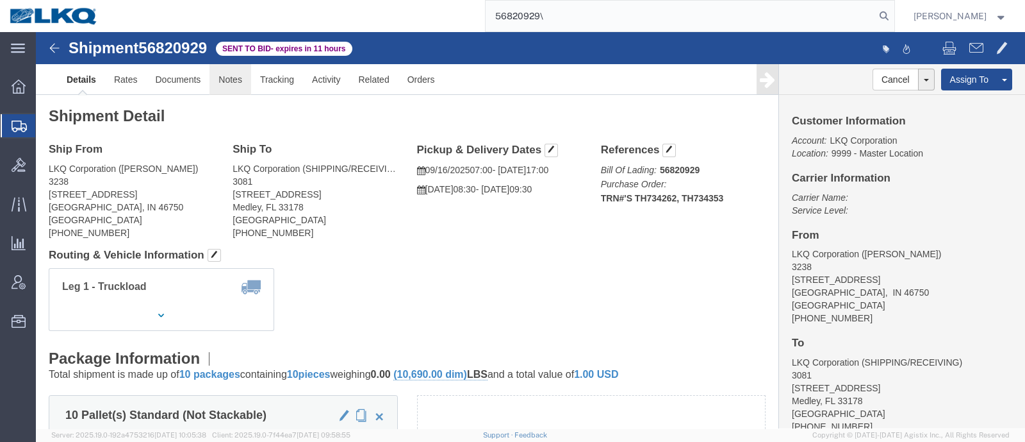
click link "Notes"
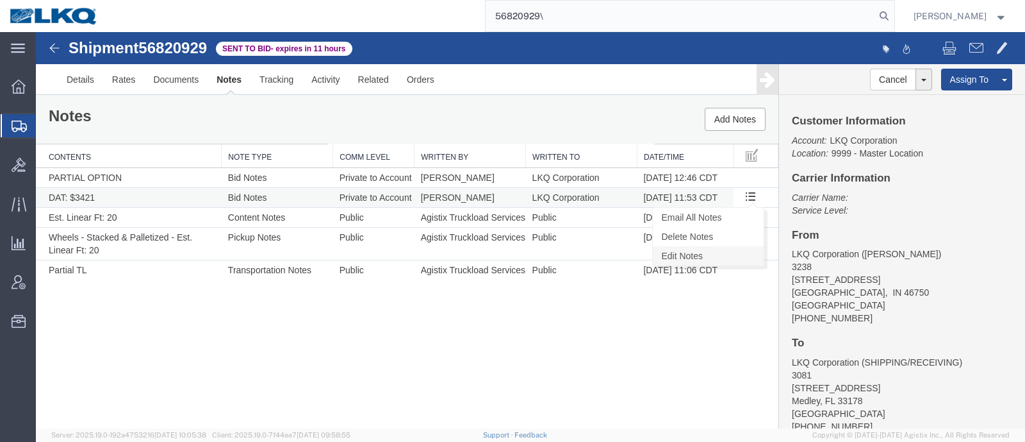
click at [718, 248] on link "Edit Notes" at bounding box center [708, 255] width 111 height 19
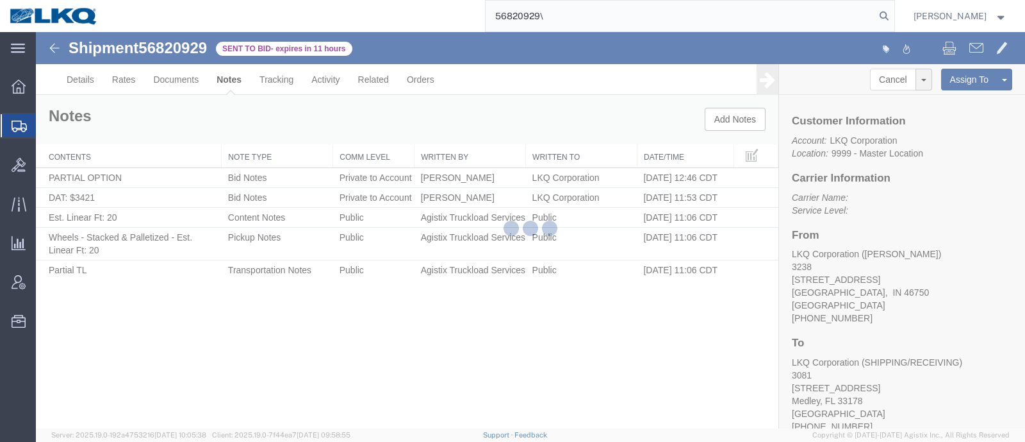
select select "BID_NOTES"
select select "PRIVATE_TO_ACCOUNT"
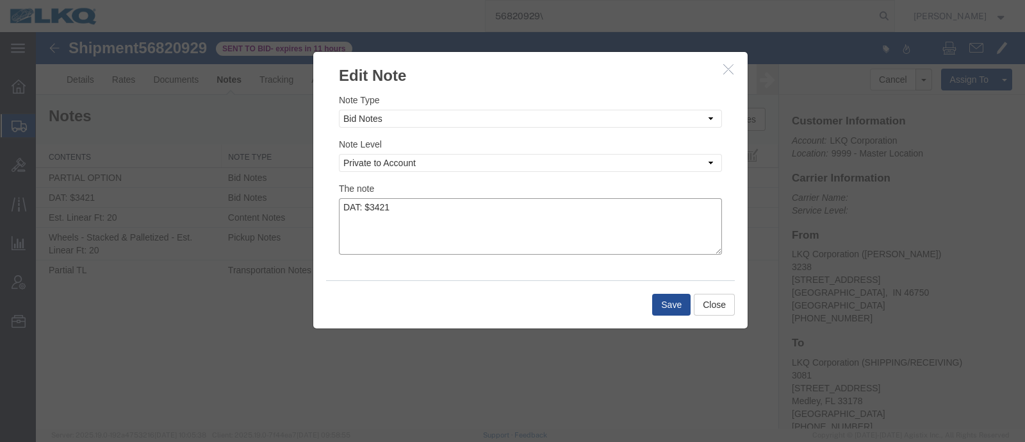
click at [436, 215] on textarea "DAT: $3421" at bounding box center [530, 226] width 383 height 56
type textarea "DAT: $3421,"
click at [719, 302] on button "Close" at bounding box center [714, 304] width 41 height 22
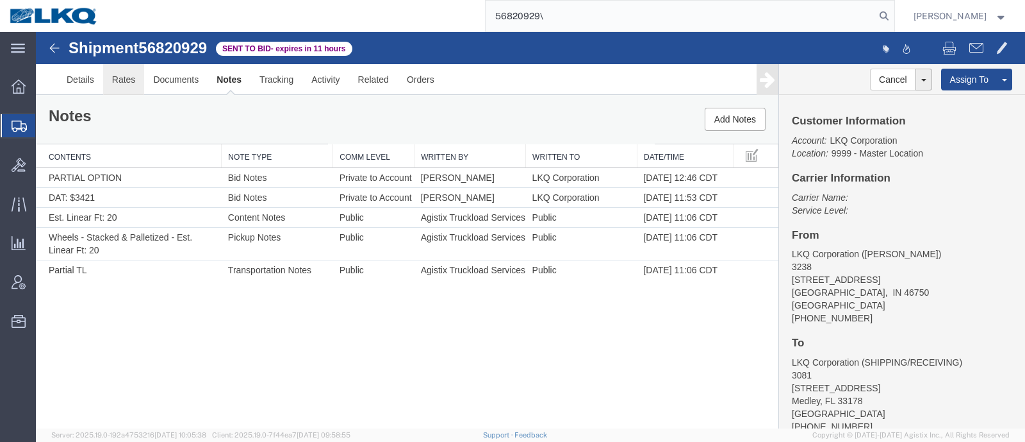
click at [113, 72] on link "Rates" at bounding box center [124, 79] width 42 height 31
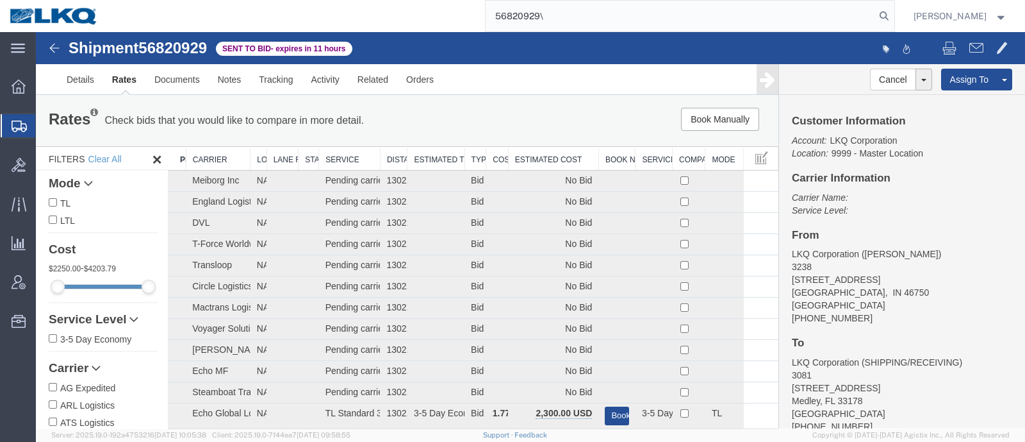
click at [542, 159] on th "Estimated Cost" at bounding box center [553, 159] width 90 height 24
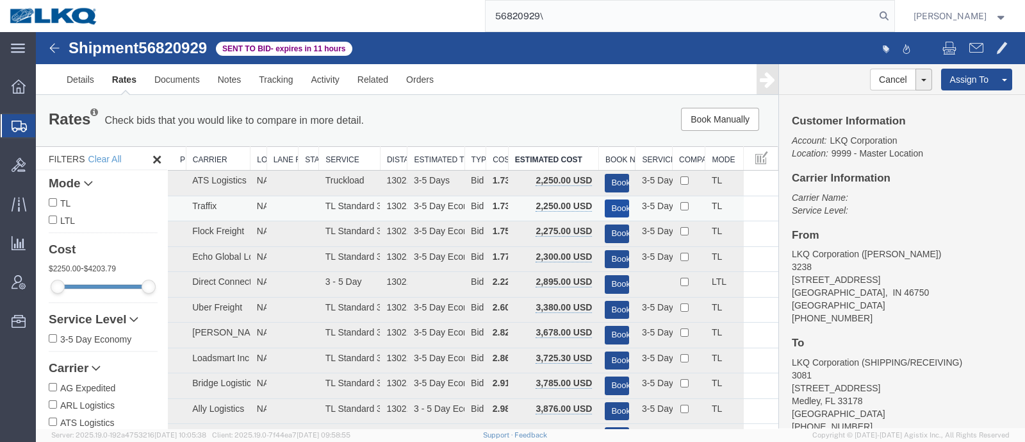
click at [609, 203] on button "Book" at bounding box center [617, 208] width 24 height 19
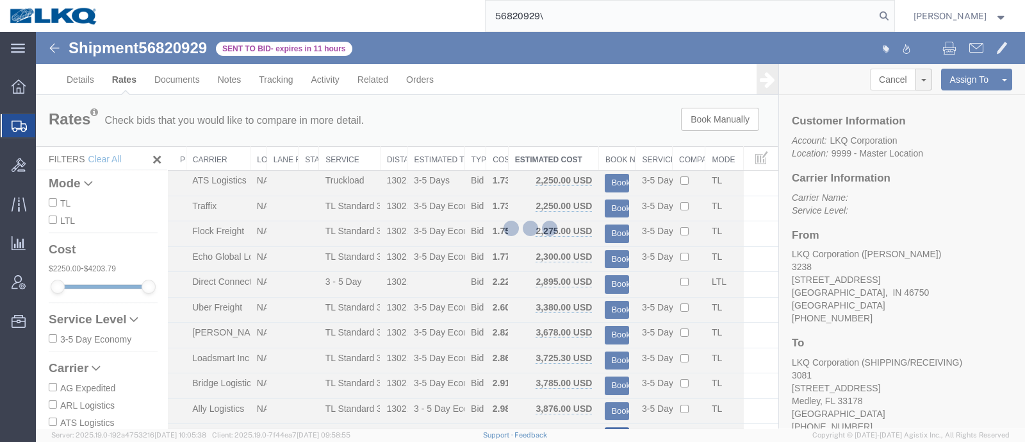
click at [482, 107] on div at bounding box center [530, 230] width 989 height 396
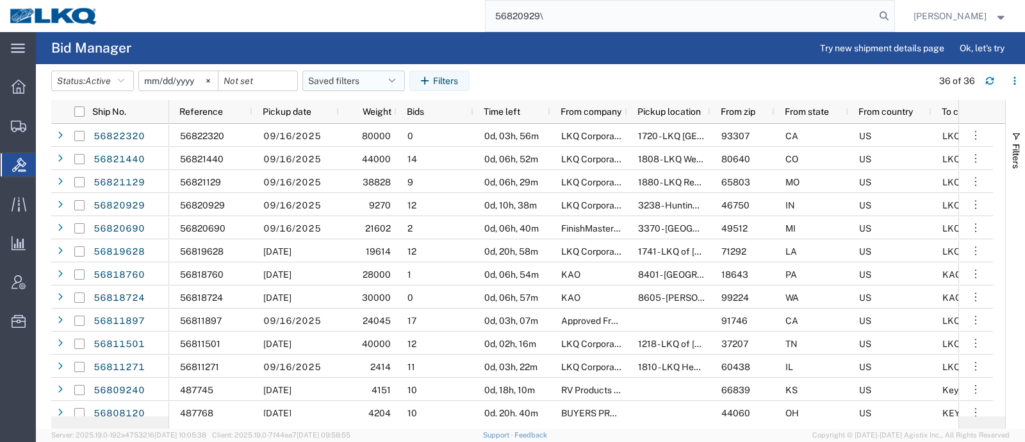
click at [362, 83] on button "Saved filters" at bounding box center [353, 80] width 103 height 21
drag, startPoint x: 352, startPoint y: 135, endPoint x: 387, endPoint y: 123, distance: 36.5
click at [352, 134] on span "Bid Board" at bounding box center [388, 137] width 168 height 24
type input "2024-12-01"
type input "2025-12-31"
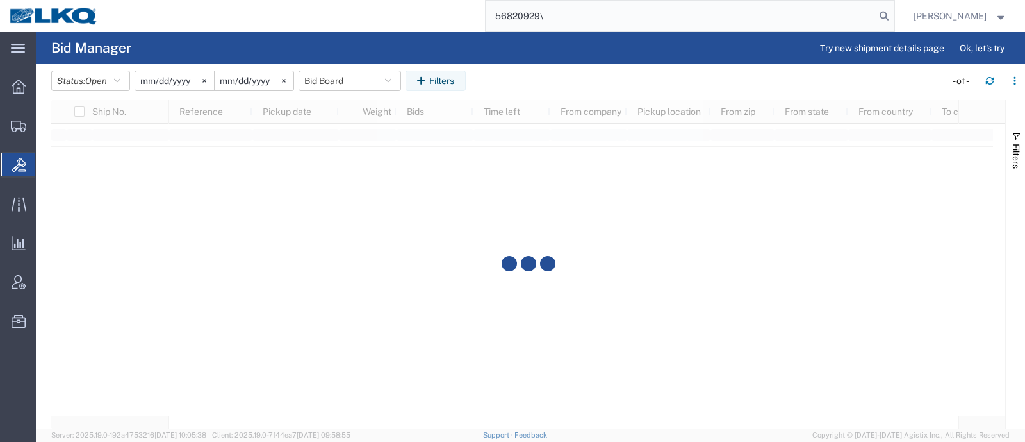
click at [543, 88] on agx-table-filter-chips "Status: Open Active All Awaiting Confirmation Awarded Closed Expired Open Withd…" at bounding box center [495, 84] width 888 height 29
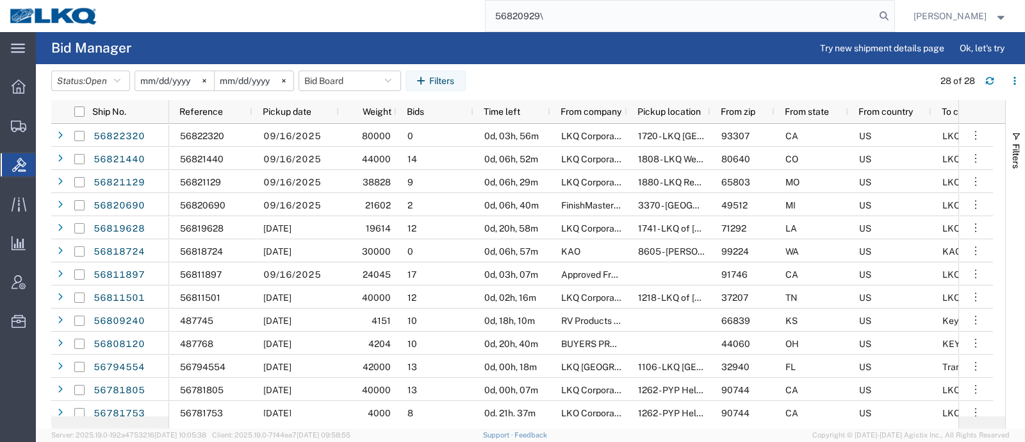
click at [577, 17] on input "56820929\" at bounding box center [681, 16] width 390 height 31
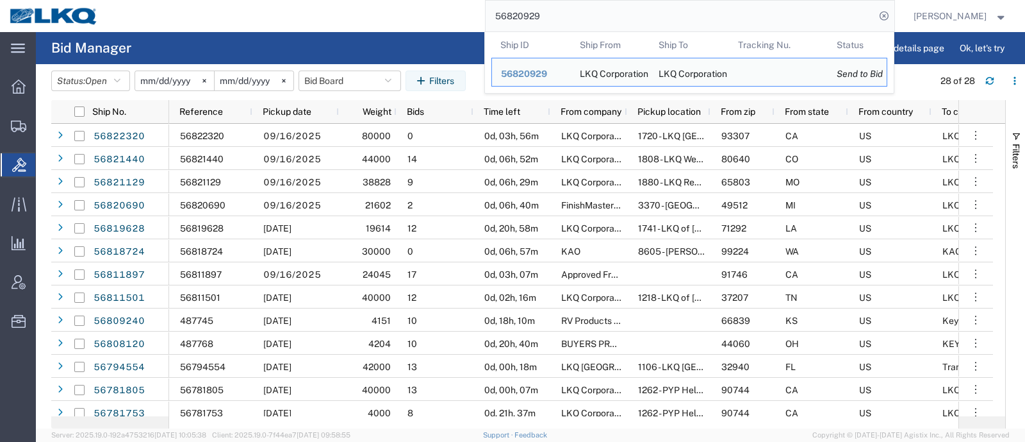
type input "56820929"
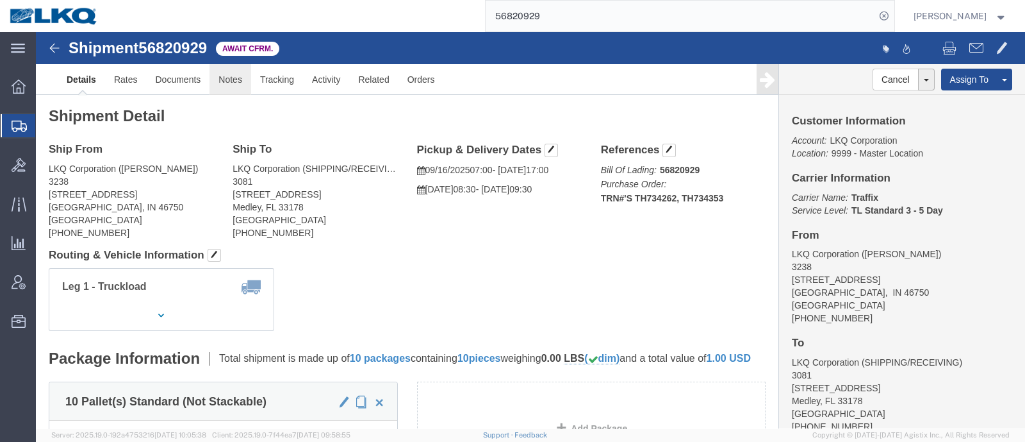
click link "Notes"
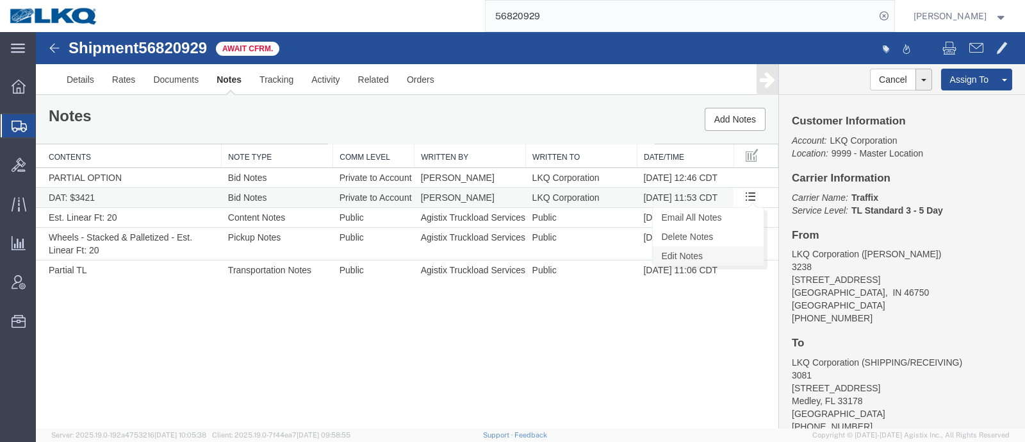
click at [685, 249] on link "Edit Notes" at bounding box center [708, 255] width 111 height 19
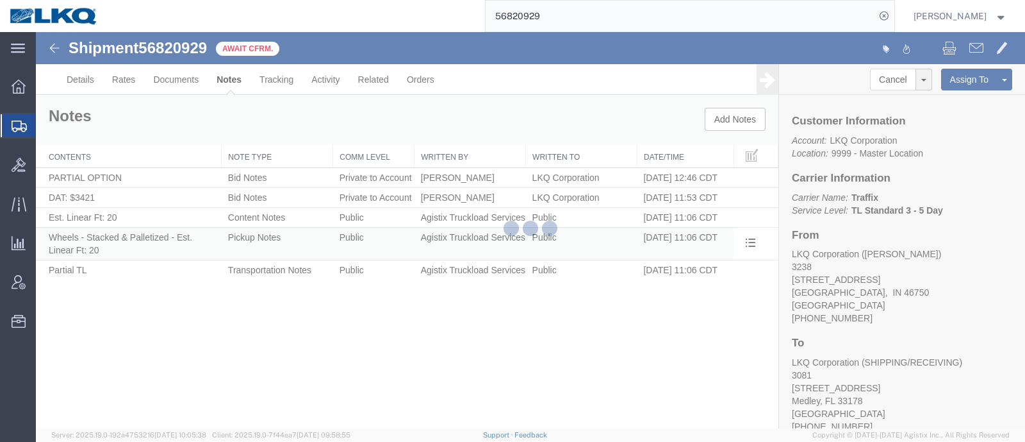
select select "BID_NOTES"
select select "PRIVATE_TO_ACCOUNT"
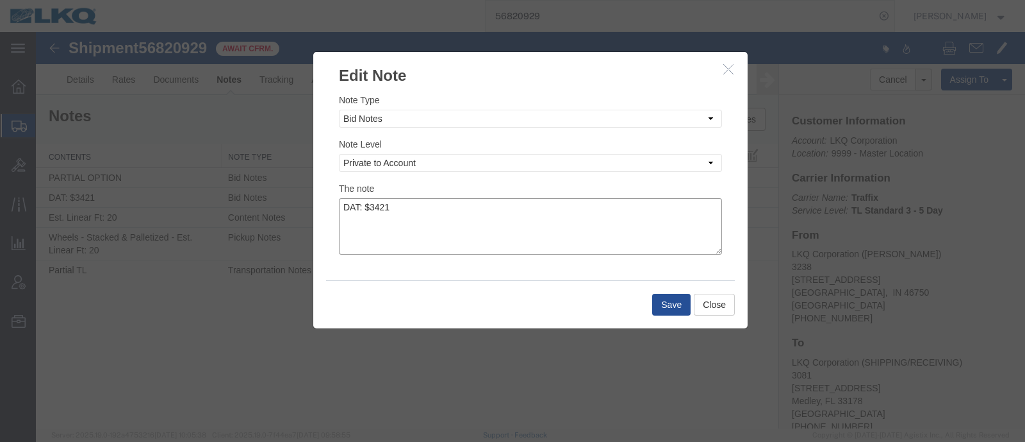
click at [486, 213] on textarea "DAT: $3421" at bounding box center [530, 226] width 383 height 56
type textarea "DAT: $3421, Original: $2250"
click at [670, 301] on button "Save" at bounding box center [671, 304] width 38 height 22
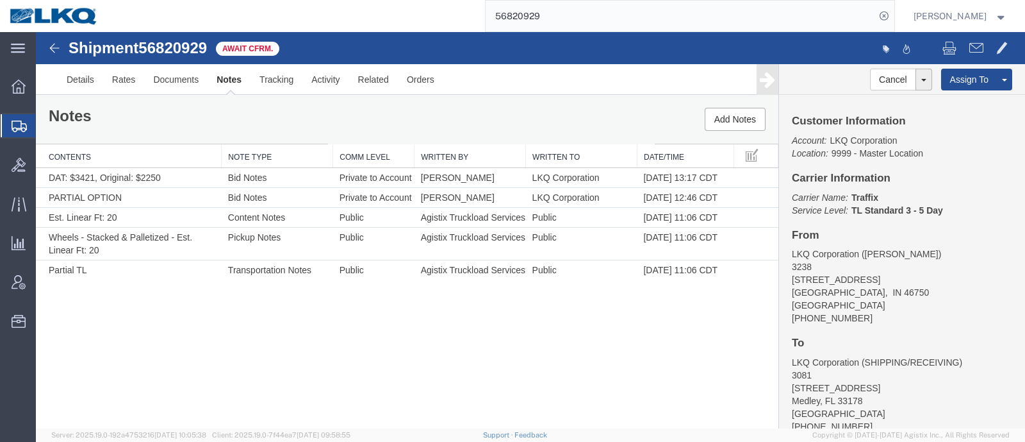
click at [122, 104] on div "Notes Add Notes" at bounding box center [407, 119] width 743 height 49
click at [121, 71] on link "Rates" at bounding box center [124, 79] width 42 height 31
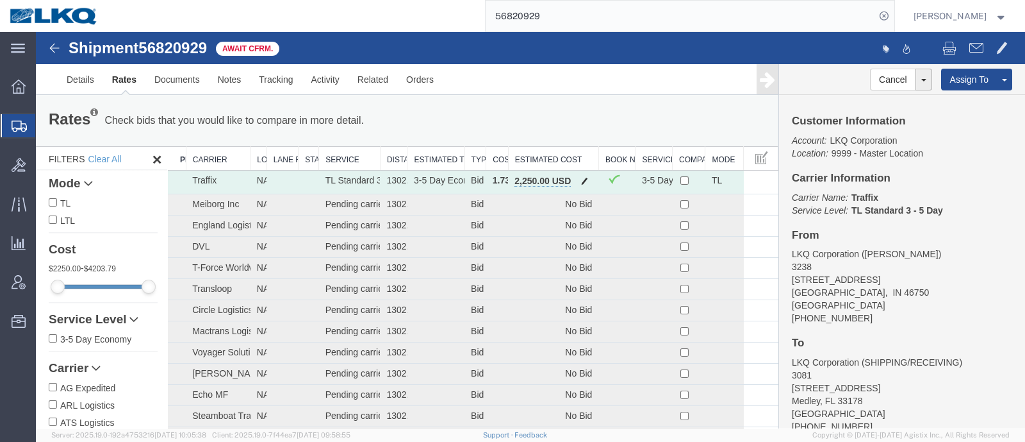
click at [576, 181] on button "button" at bounding box center [584, 182] width 17 height 17
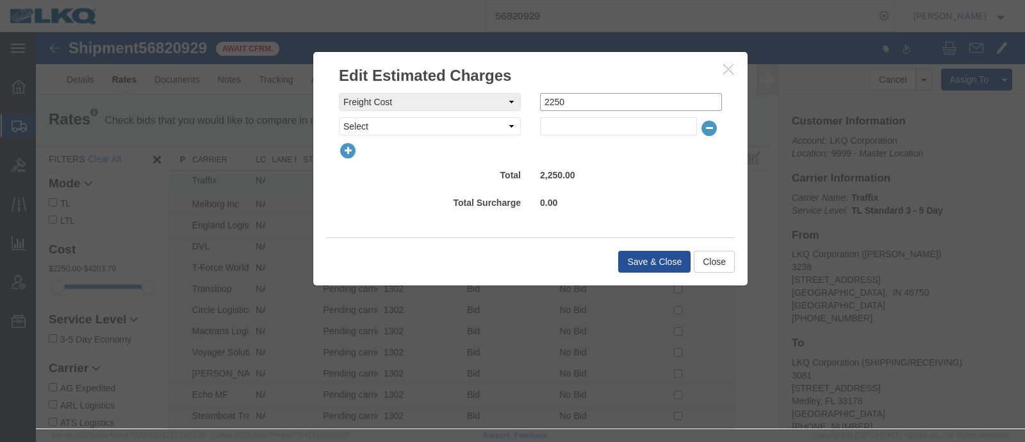
click at [577, 96] on input "2250" at bounding box center [631, 102] width 182 height 18
type input "2200"
click at [632, 261] on button "Save & Close" at bounding box center [654, 262] width 72 height 22
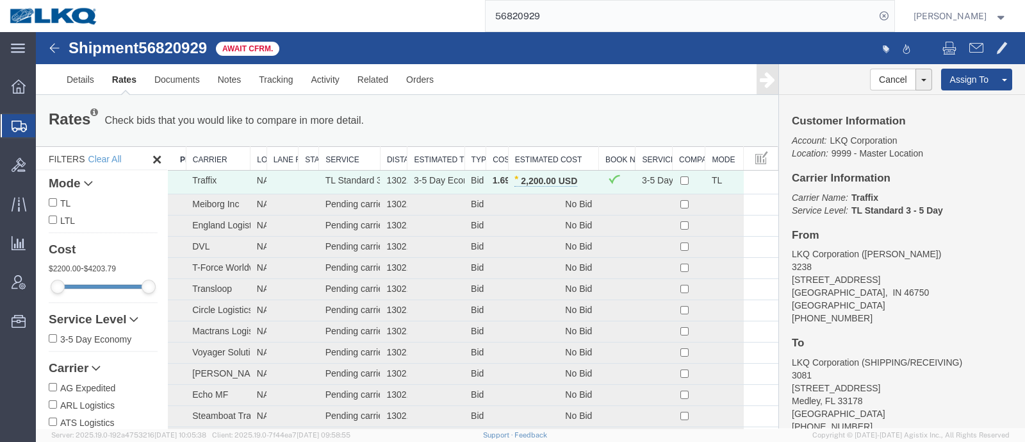
click at [524, 103] on div "Rates Check bids that you would like to compare in more detail. Compare Filter …" at bounding box center [407, 120] width 743 height 51
drag, startPoint x: 340, startPoint y: 16, endPoint x: 316, endPoint y: 20, distance: 24.0
click at [318, 19] on div "56820929" at bounding box center [501, 16] width 787 height 32
paste input "690"
type input "56820690"
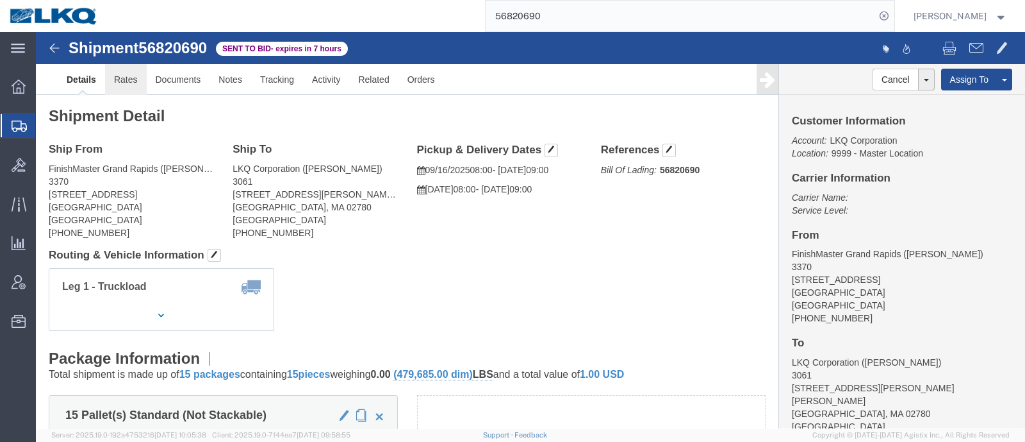
click link "Rates"
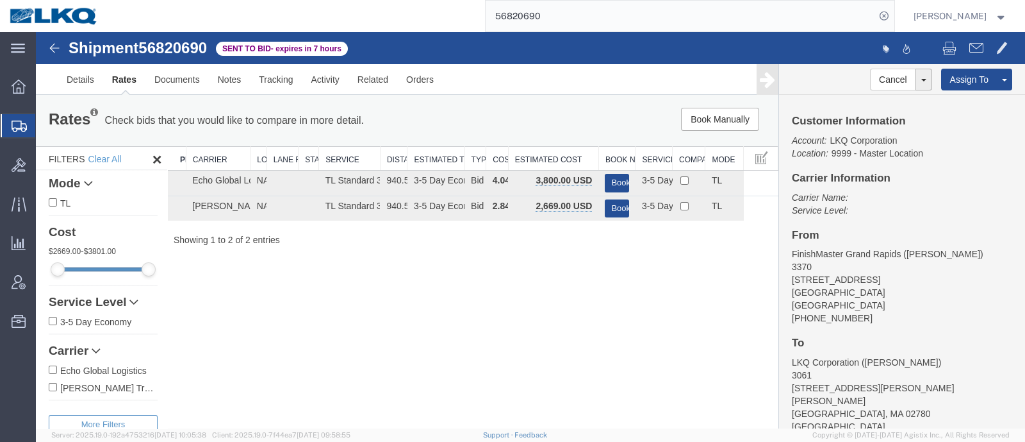
click at [939, 195] on p "Carrier Name: Service Level:" at bounding box center [902, 204] width 220 height 26
click at [700, 270] on div "Shipment 56820690 2 of 2 Sent to Bid - expires in 7 hours Details Rates Documen…" at bounding box center [530, 230] width 989 height 396
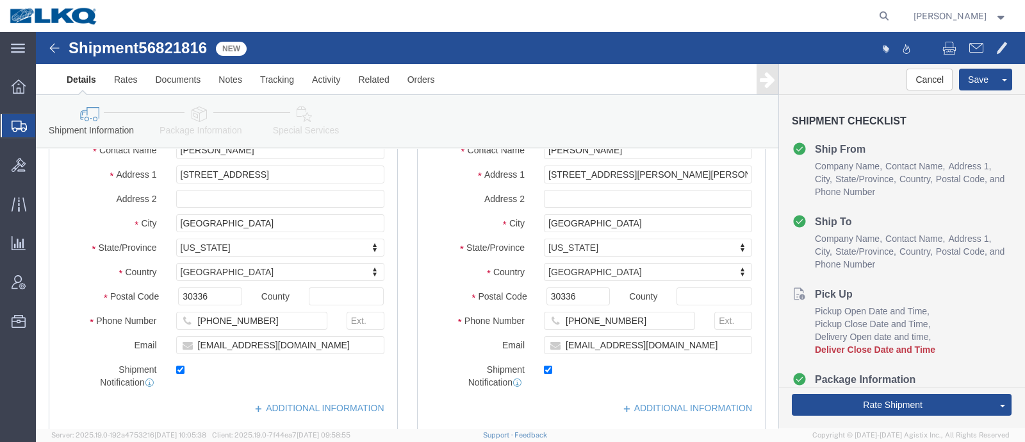
scroll to position [160, 0]
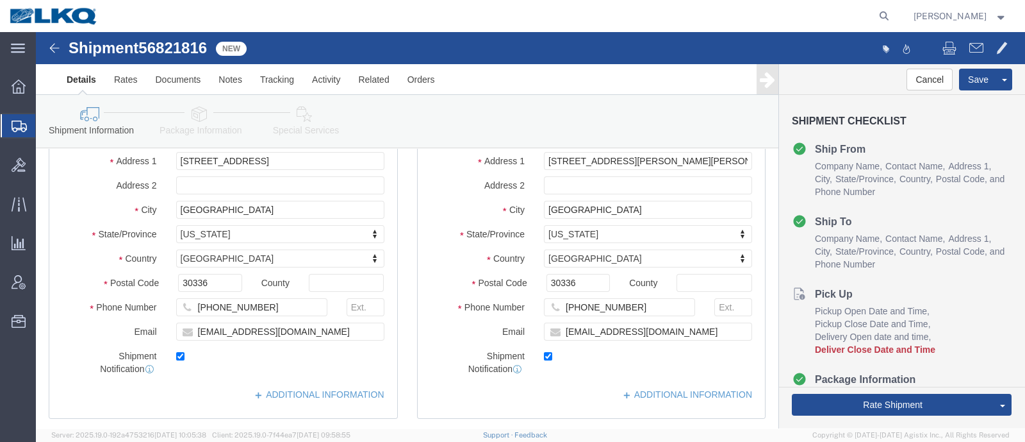
click span "56821816"
select select "28712"
select select "28711"
copy span "56821816"
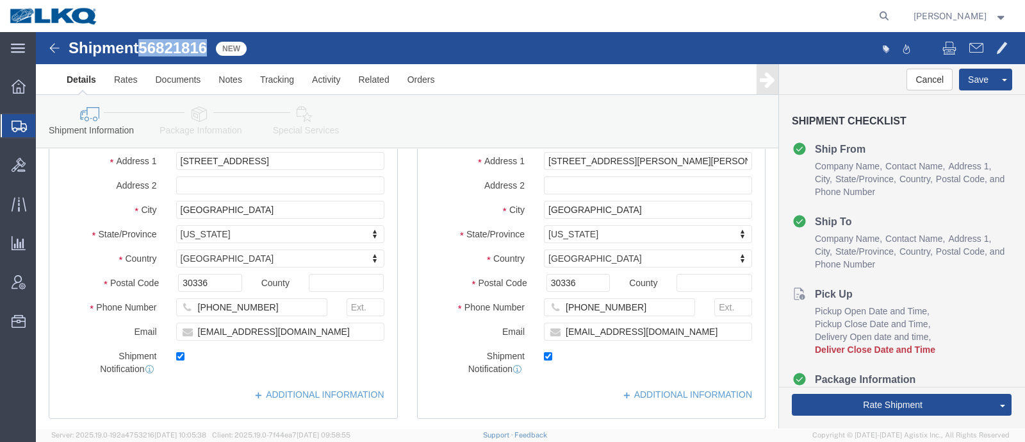
click icon
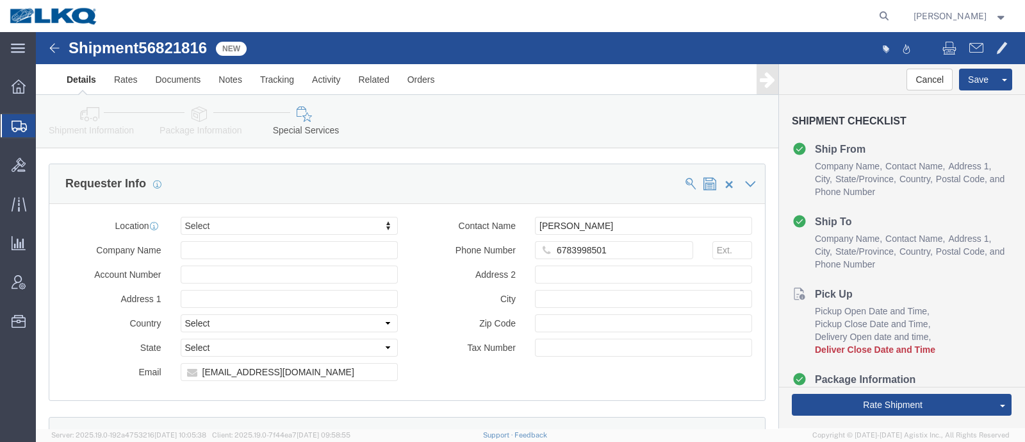
scroll to position [1281, 0]
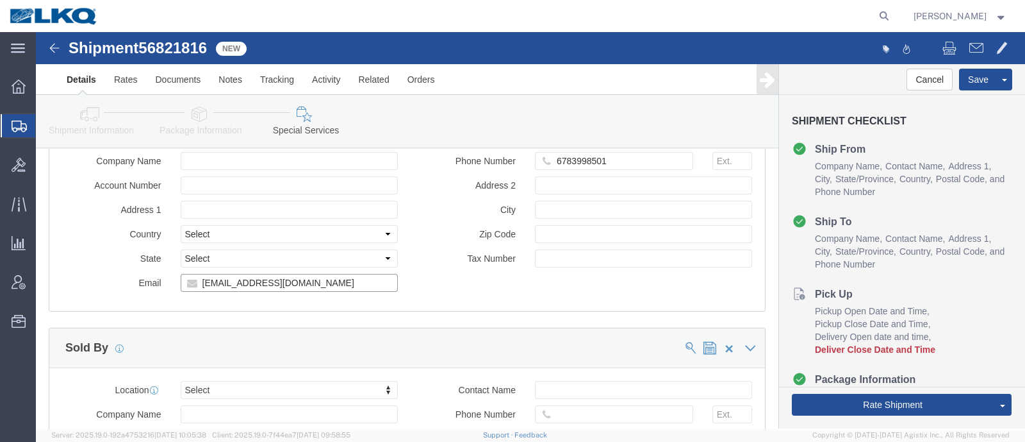
click input "[EMAIL_ADDRESS][DOMAIN_NAME]"
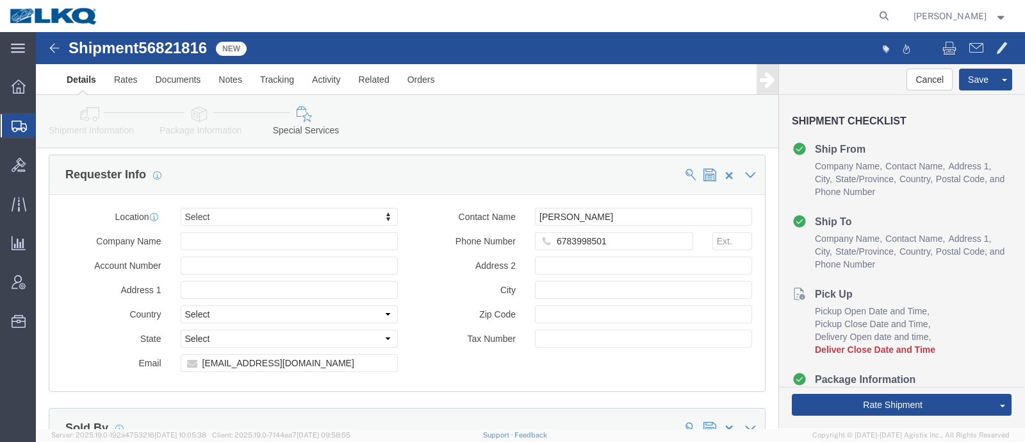
click icon
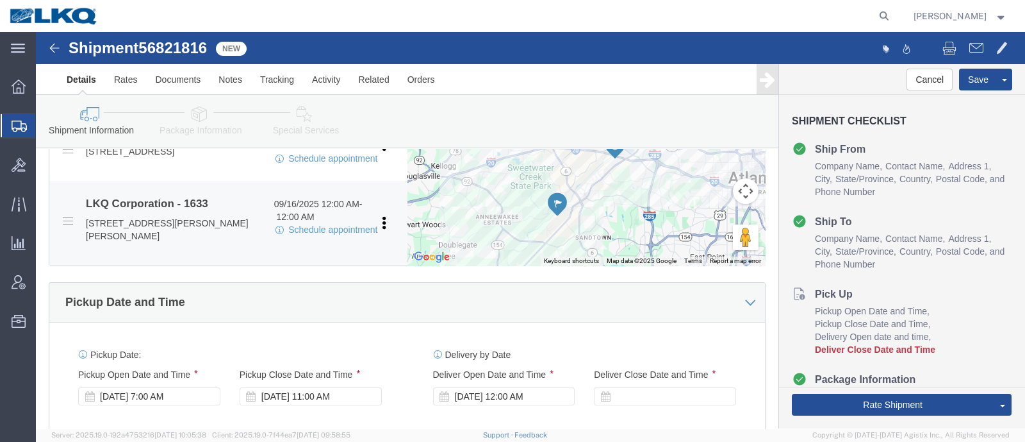
scroll to position [449, 0]
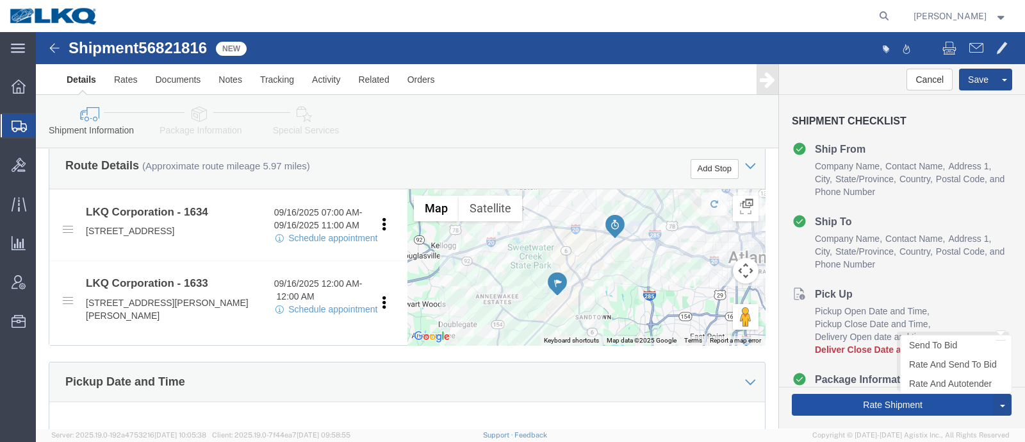
click button "Rate Shipment"
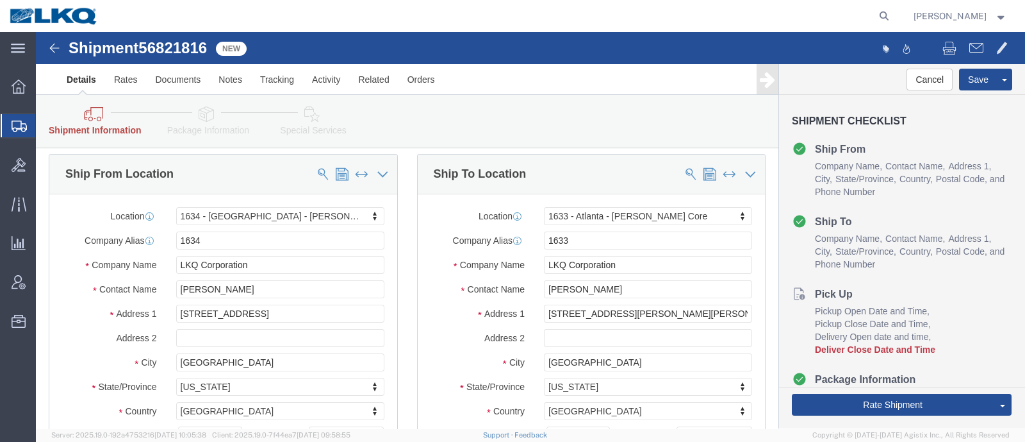
scroll to position [0, 0]
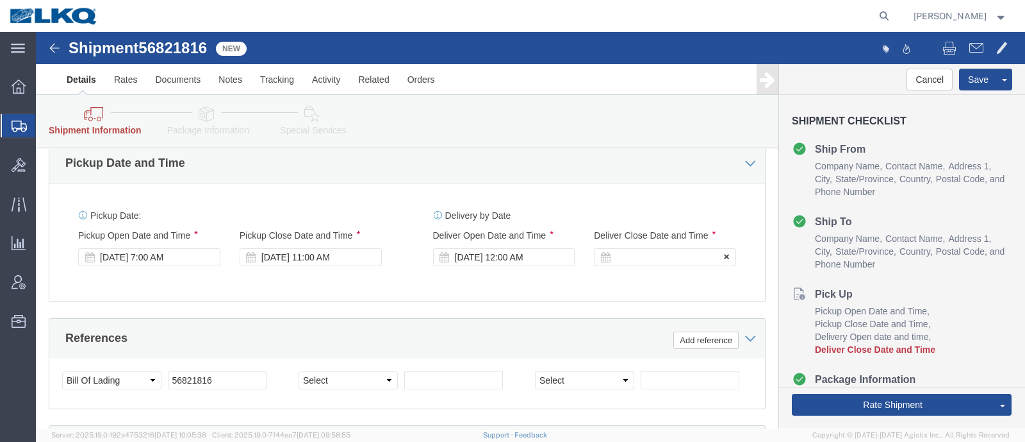
click div
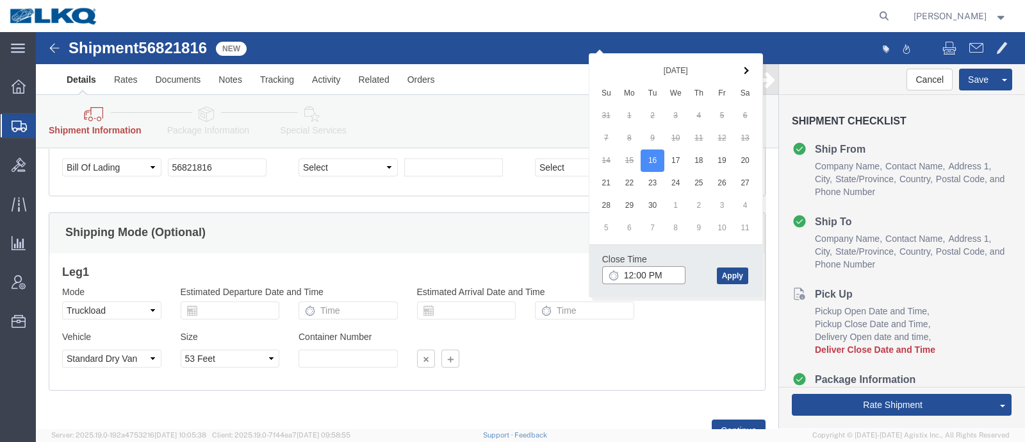
scroll to position [897, 0]
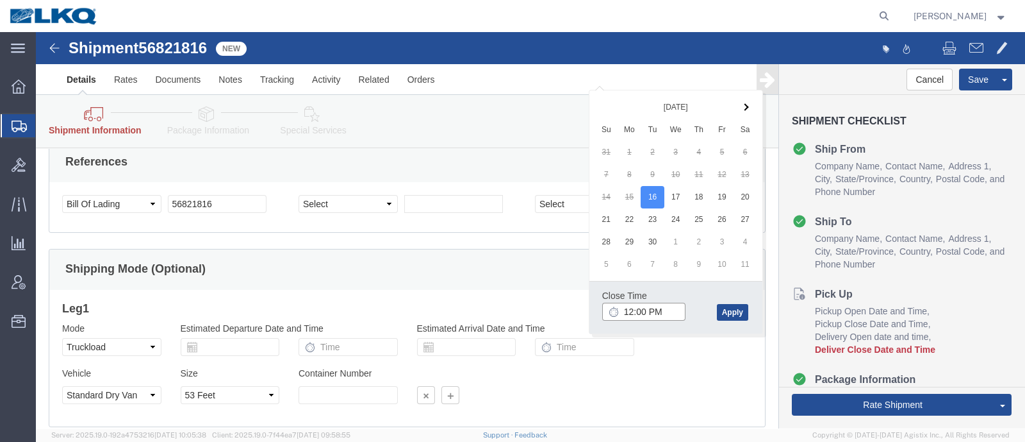
click input "12:00 PM"
click button "Apply"
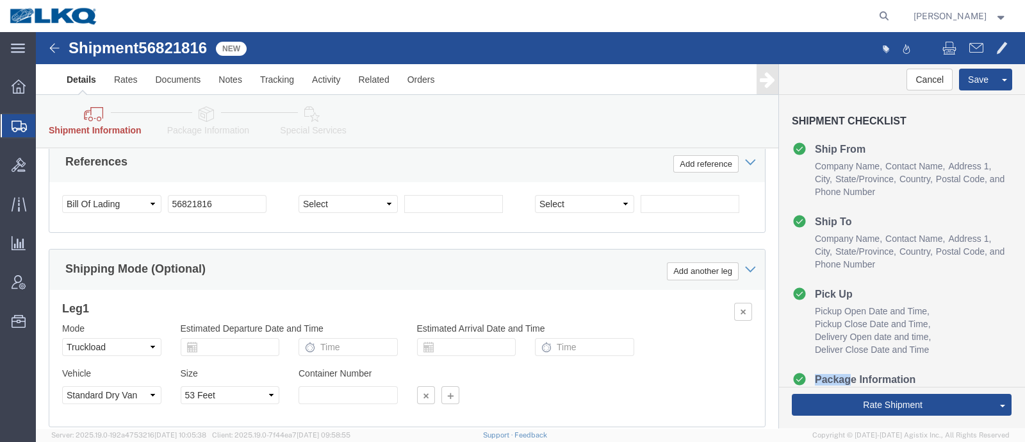
click div "Cancel Save Assign To Clone Shipment Save As Template Shipment Checklist Ship F…"
drag, startPoint x: 502, startPoint y: 254, endPoint x: 492, endPoint y: 248, distance: 11.6
click div "Leg 1 Mode Select Air Less than Truckload Multi-Leg Ocean Freight Rail Small Pa…"
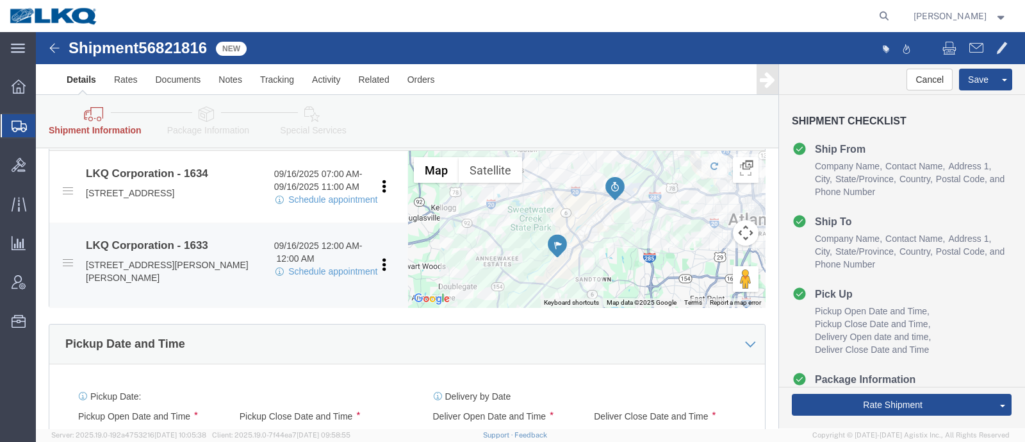
scroll to position [576, 0]
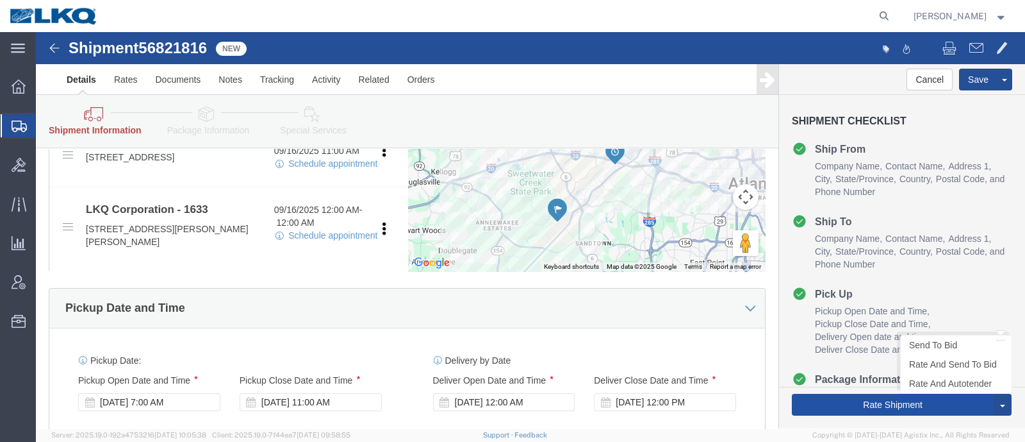
click button "Rate Shipment"
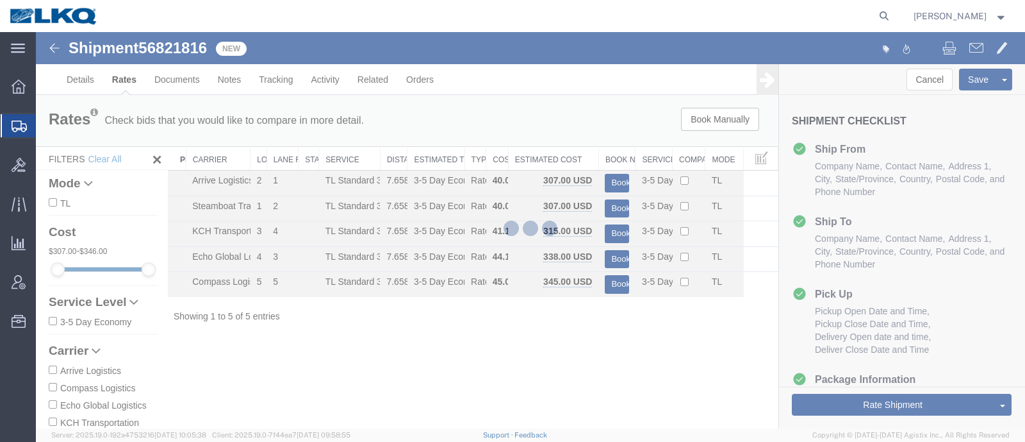
scroll to position [0, 0]
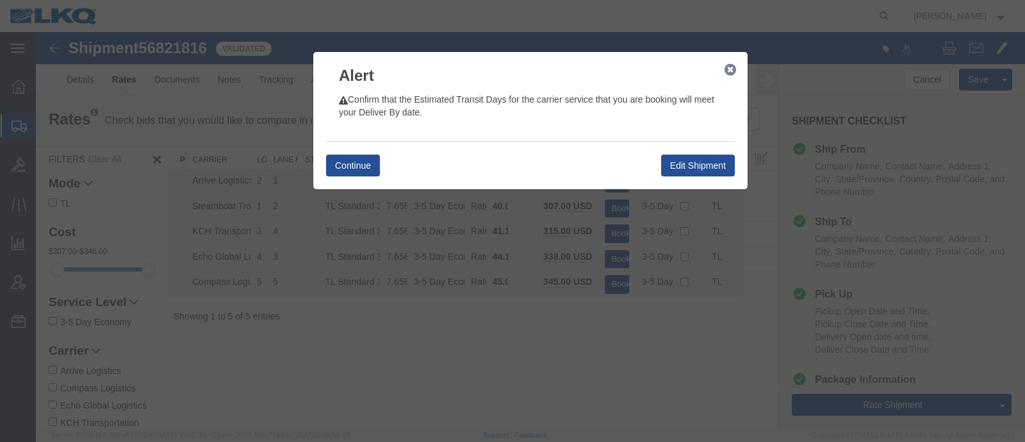
click at [343, 153] on div "Continue Edit Shipment" at bounding box center [530, 165] width 409 height 48
click at [356, 160] on button "Continue" at bounding box center [353, 165] width 54 height 22
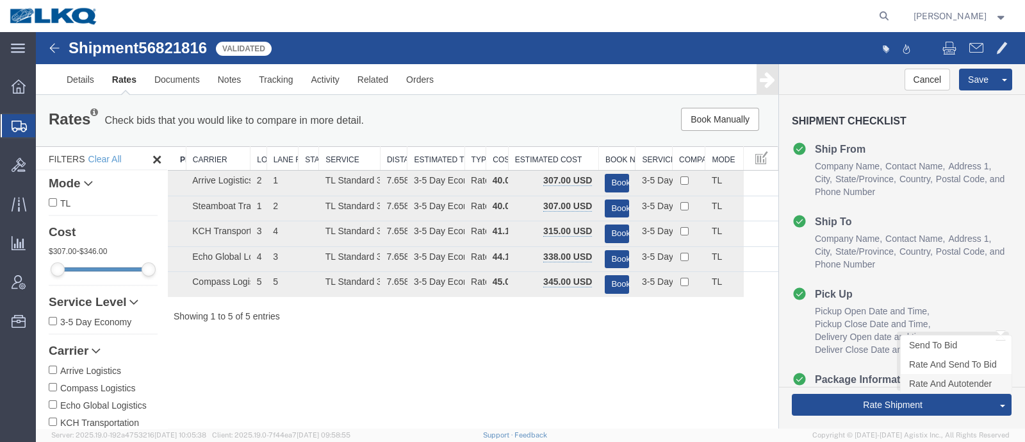
click at [940, 381] on link "Rate And Autotender" at bounding box center [956, 383] width 111 height 19
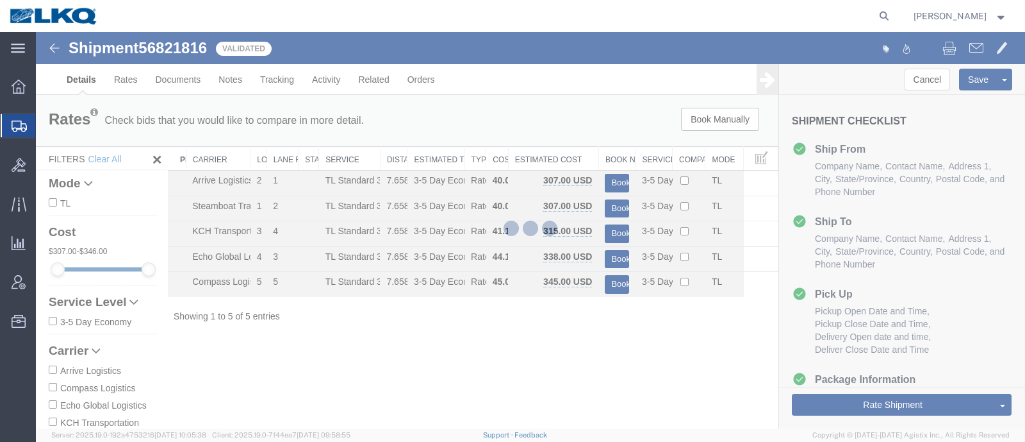
select select "28712"
select select "28711"
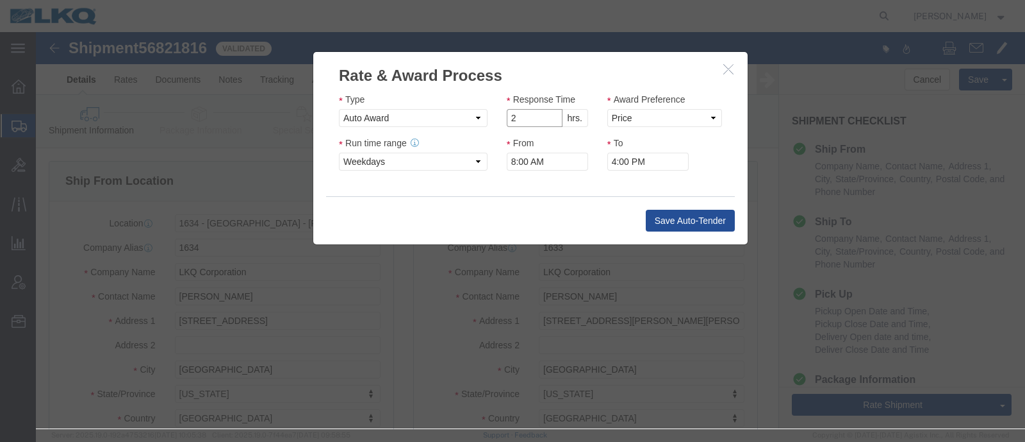
click input "2"
type input "1"
click input "1"
click select "Price Carrier Rank"
select select "LANE_RANK"
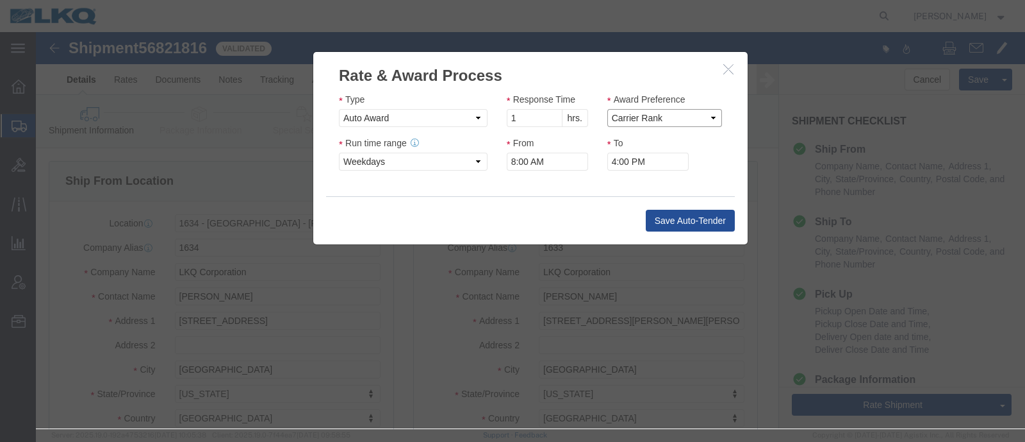
click select "Price Carrier Rank"
click input "8:00 AM"
type input "7:00 AM"
click button "Save Auto-Tender"
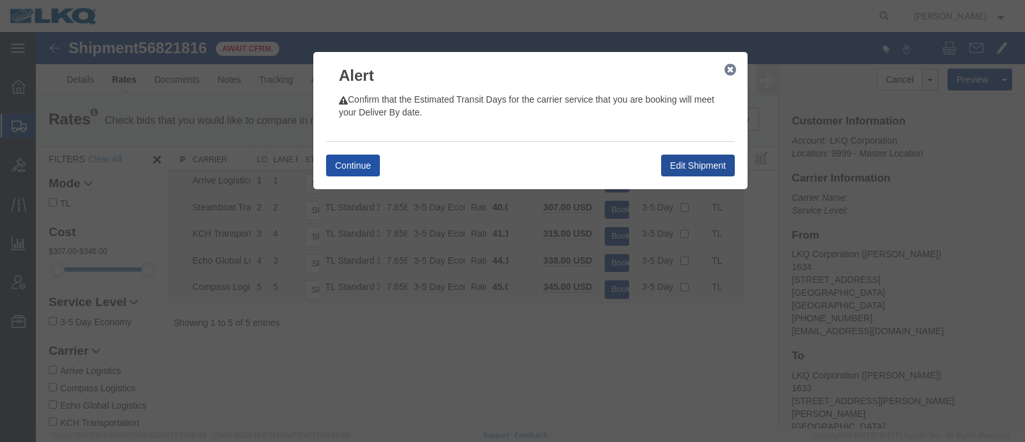
click at [368, 165] on button "Continue" at bounding box center [353, 165] width 54 height 22
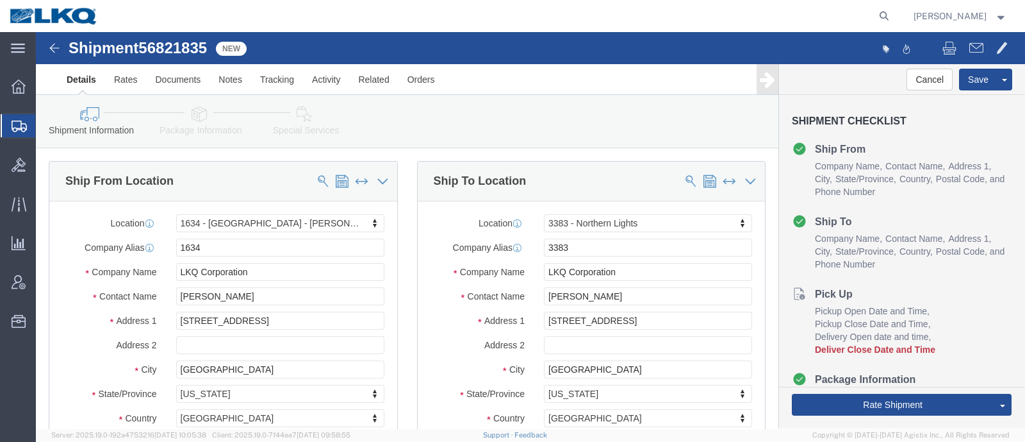
click span "56821835"
copy span "56821835"
select select "28712"
select select "28010"
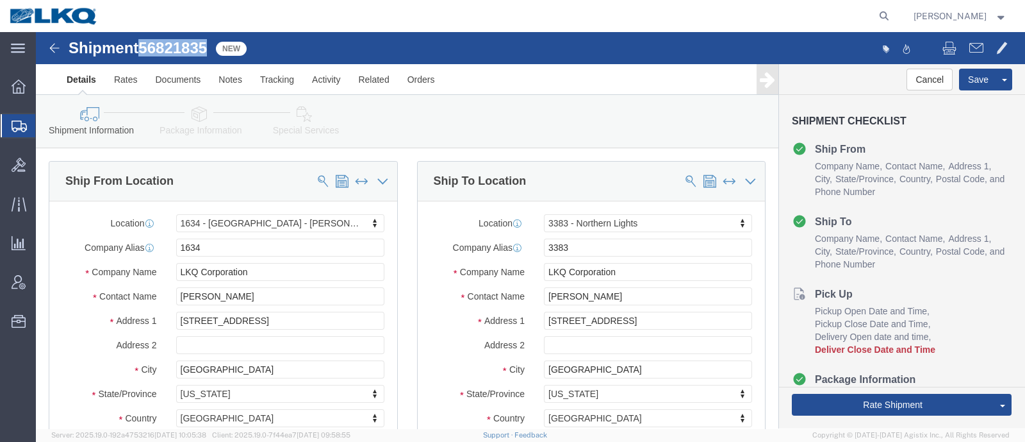
click icon
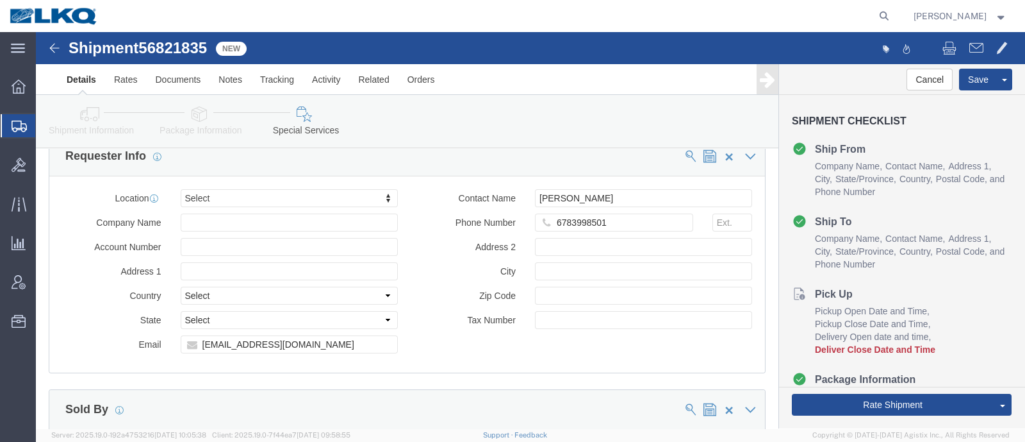
scroll to position [1254, 0]
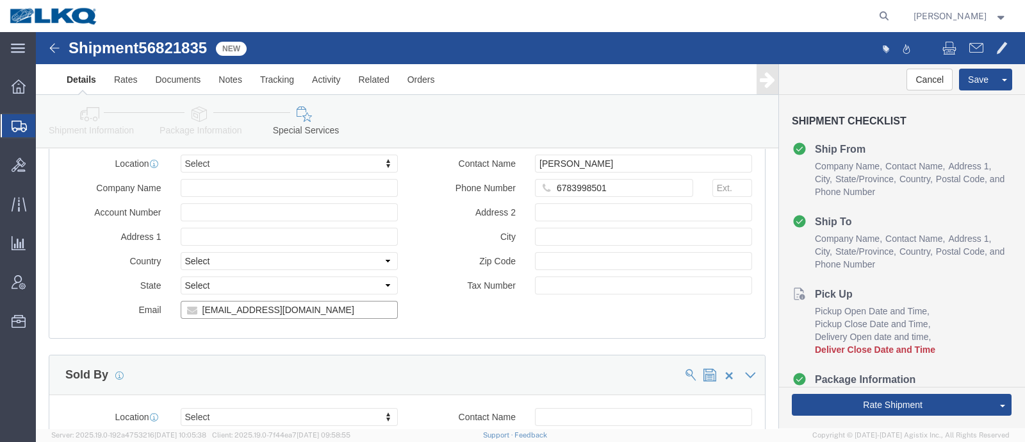
click input "mjvoyles@lkqcorp.com"
click icon
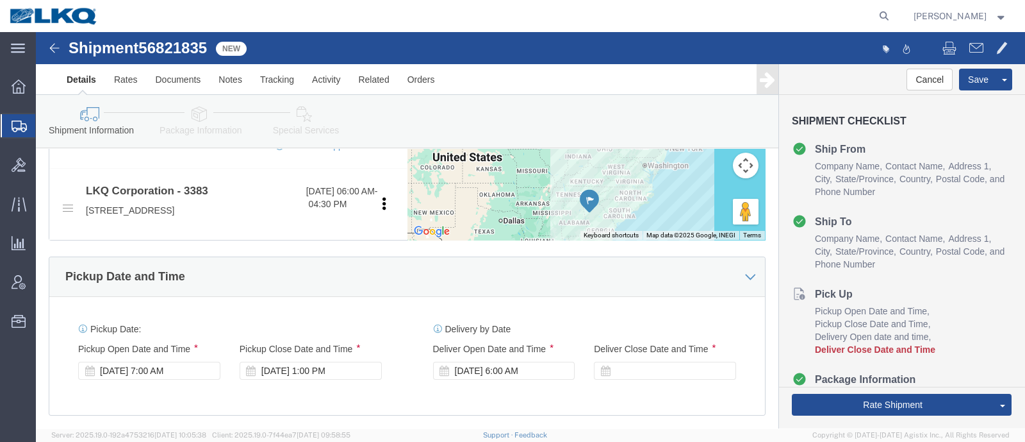
scroll to position [702, 0]
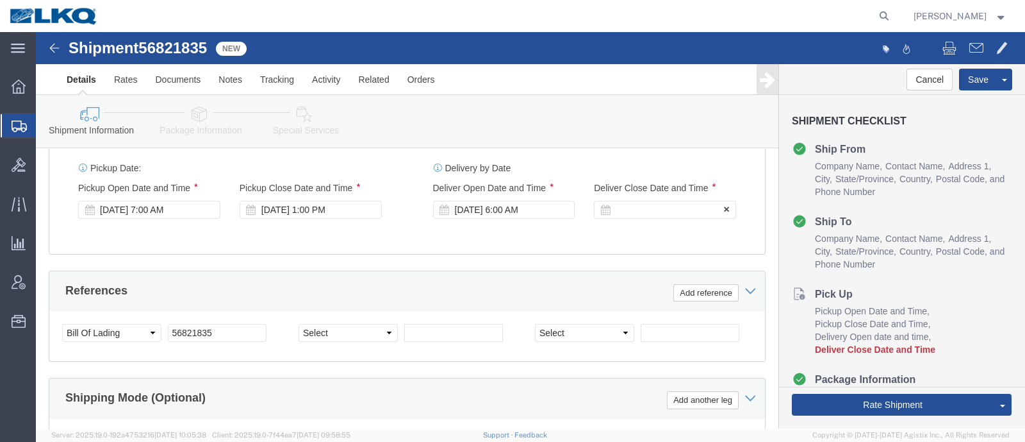
click div
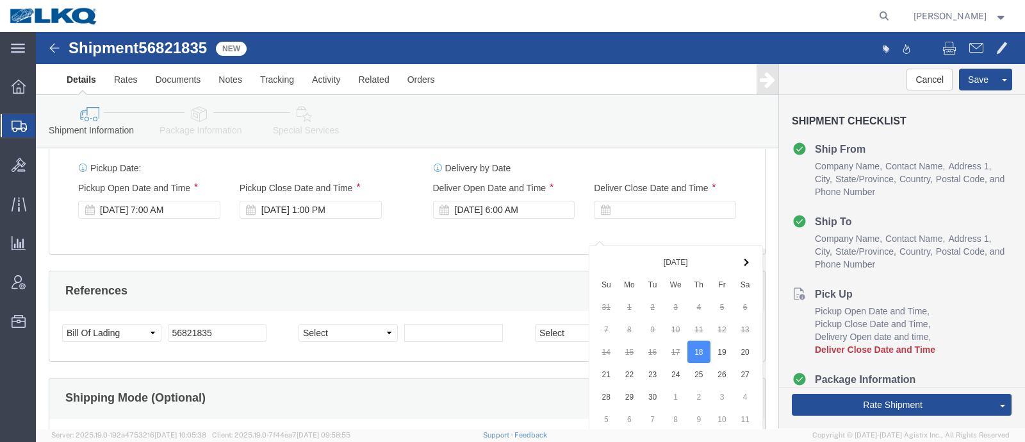
scroll to position [936, 0]
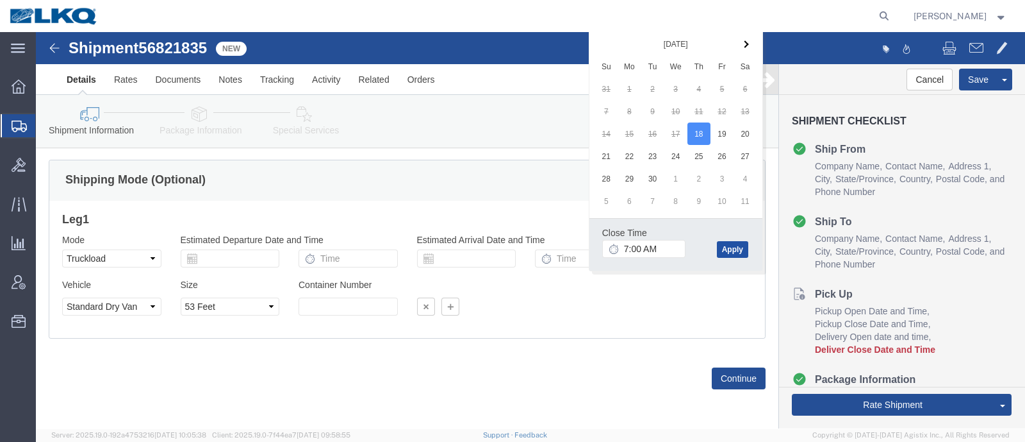
drag, startPoint x: 697, startPoint y: 200, endPoint x: 617, endPoint y: 195, distance: 79.6
click button "Apply"
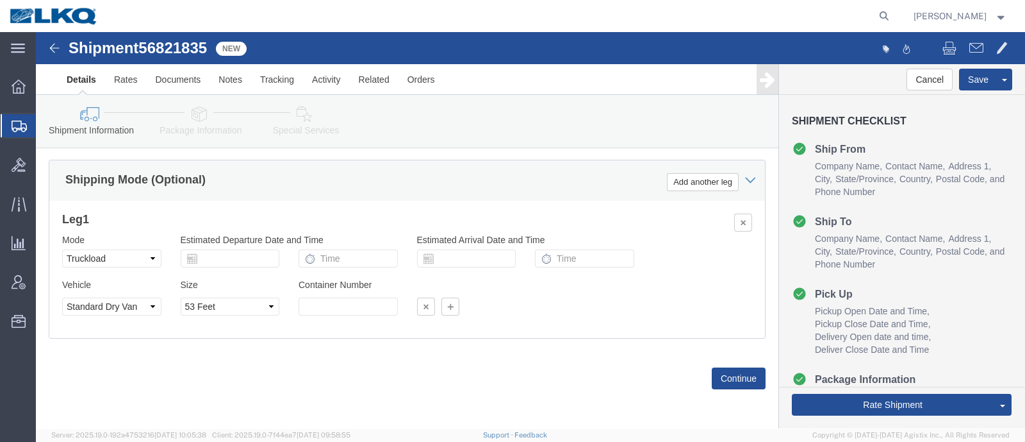
click div "Shipping Mode (Optional) Add another leg"
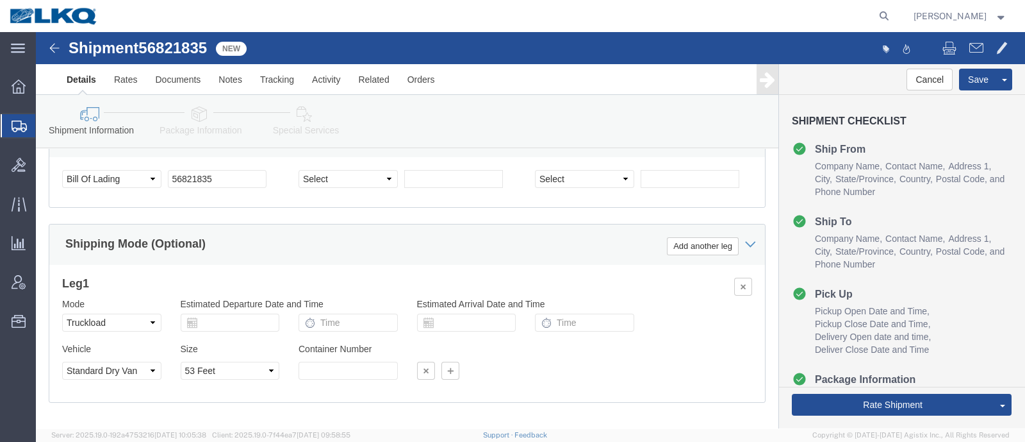
scroll to position [776, 0]
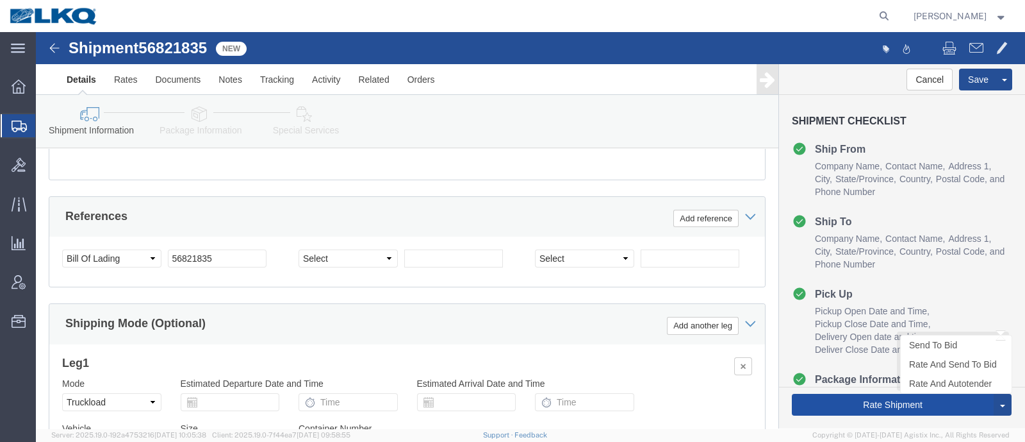
click button "Rate Shipment"
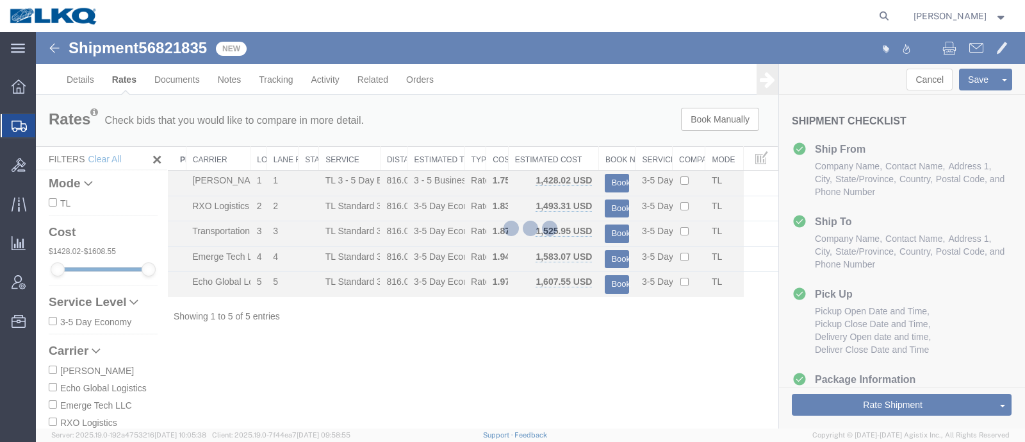
scroll to position [0, 0]
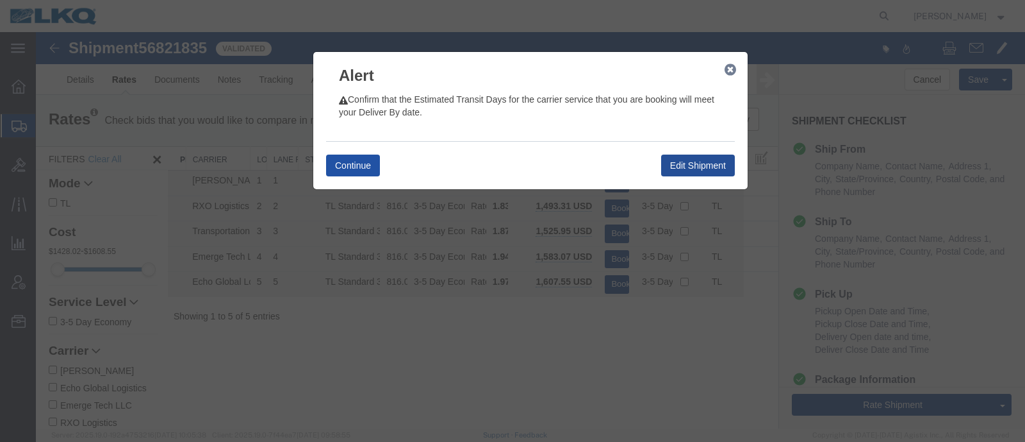
click at [360, 159] on button "Continue" at bounding box center [353, 165] width 54 height 22
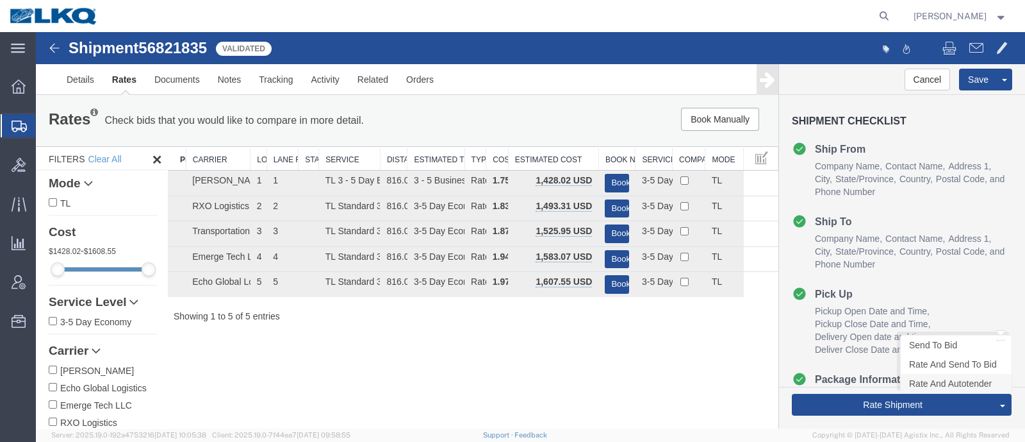
click at [938, 381] on link "Rate And Autotender" at bounding box center [956, 383] width 111 height 19
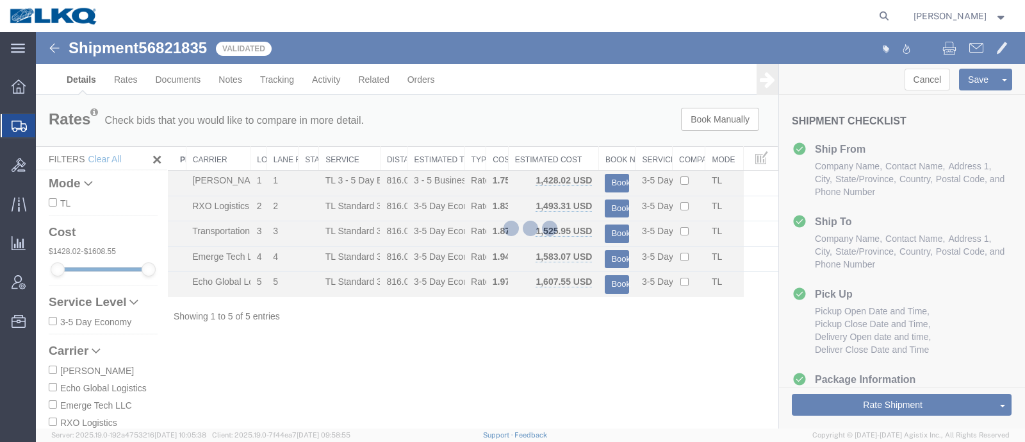
select select "28712"
select select "28010"
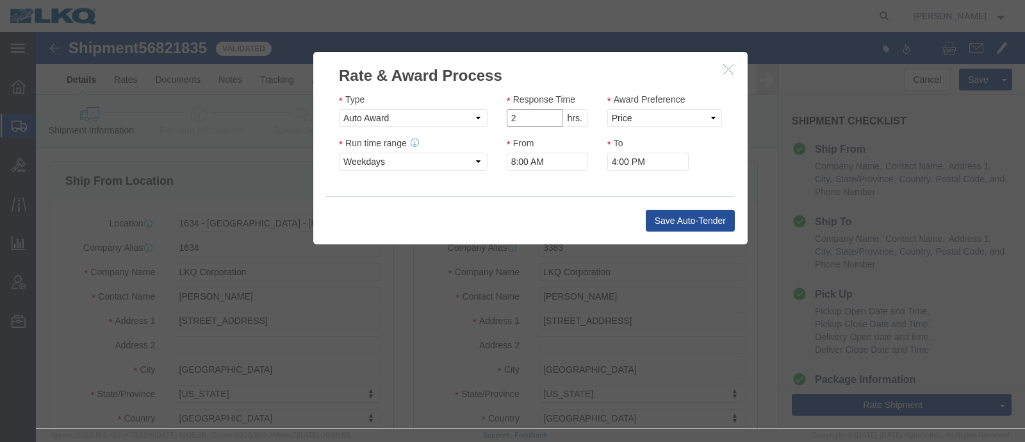
click input "2"
type input "1"
click input "1"
click select "Price Carrier Rank"
select select "LANE_RANK"
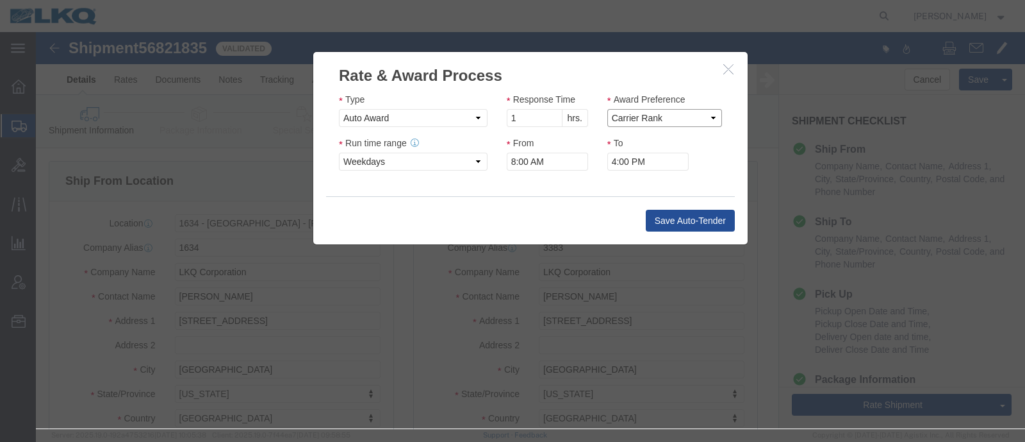
click select "Price Carrier Rank"
click input "8:00 AM"
type input "7:00 AM"
click div "Save Auto-Tender"
click button "Save Auto-Tender"
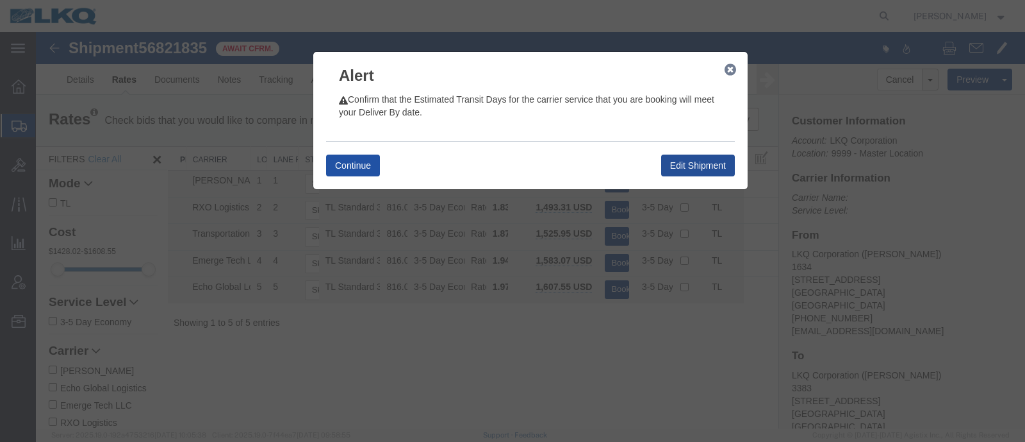
click at [340, 156] on button "Continue" at bounding box center [353, 165] width 54 height 22
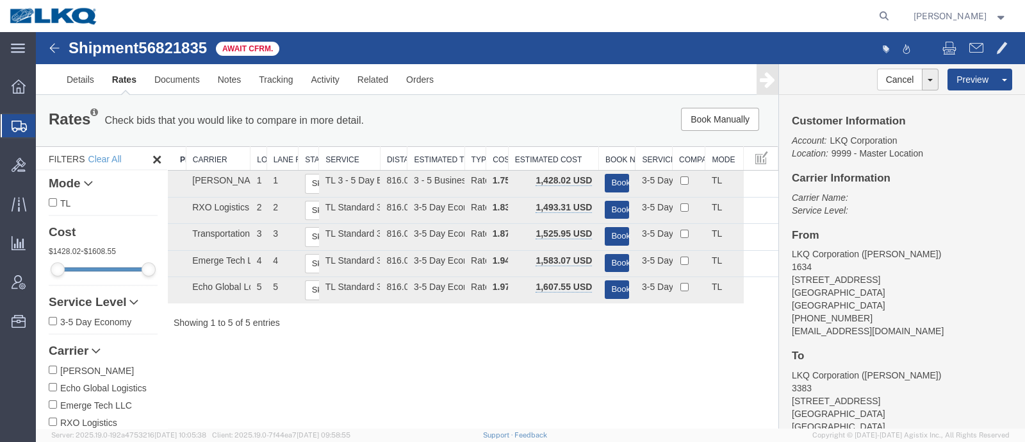
click at [346, 114] on p "Check bids that you would like to compare in more detail." at bounding box center [234, 120] width 260 height 14
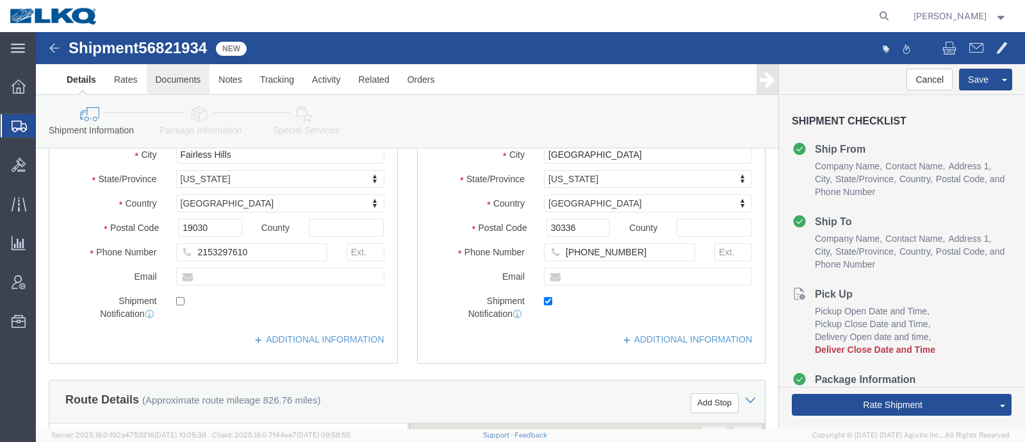
scroll to position [240, 0]
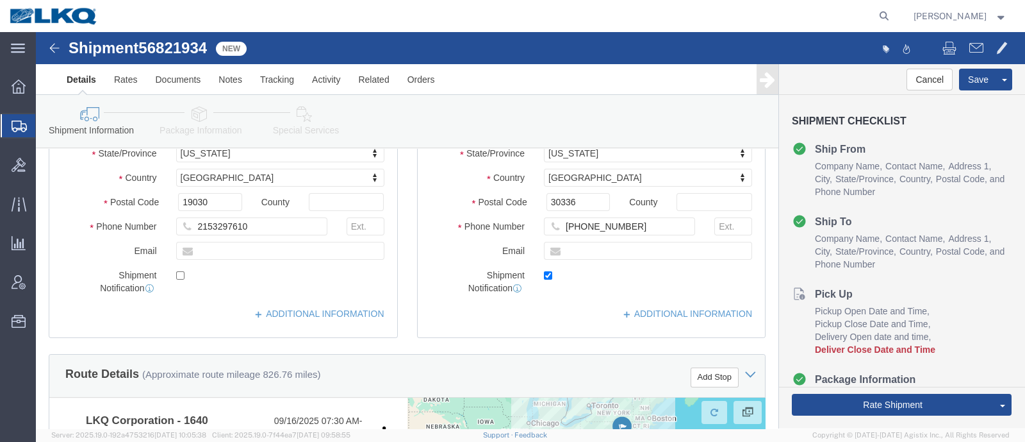
click span "56821934"
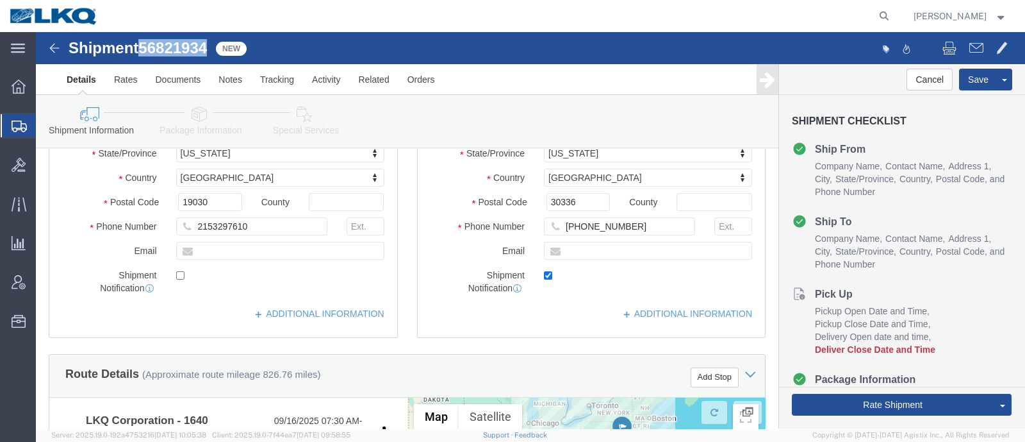
click span "56821934"
copy span "56821934"
select select "28713"
select select "28712"
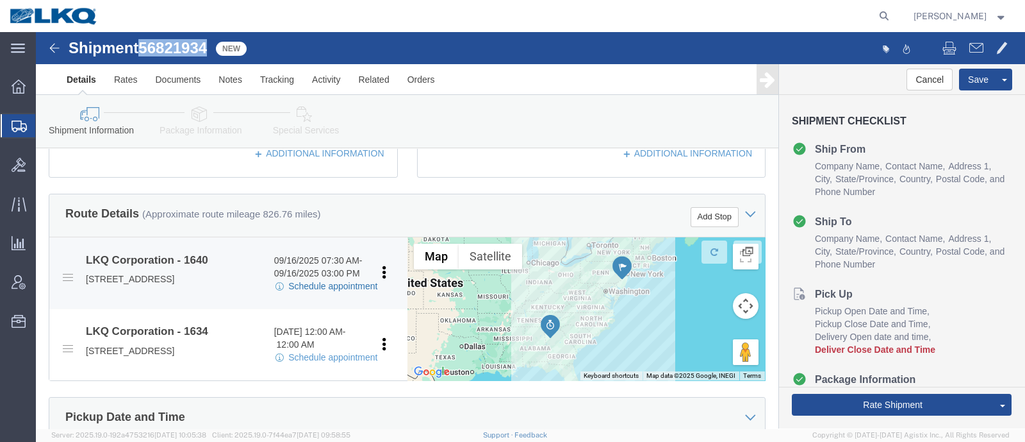
scroll to position [481, 0]
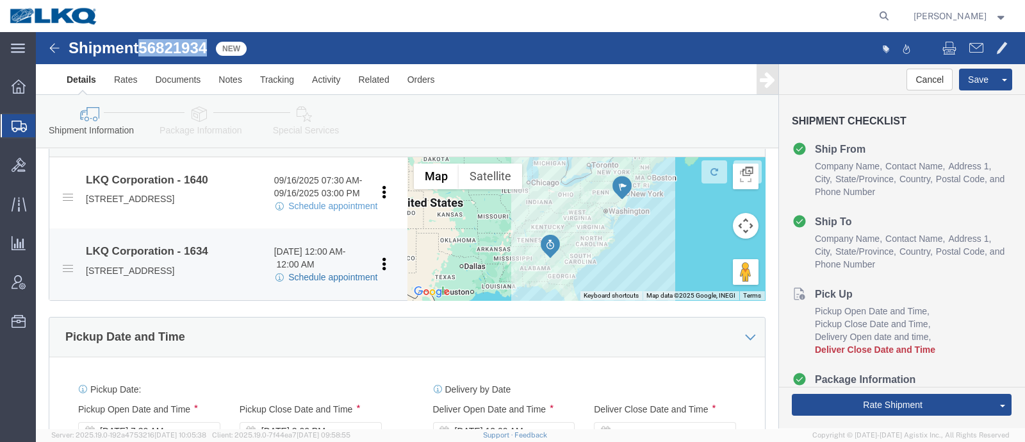
click link "Schedule appointment"
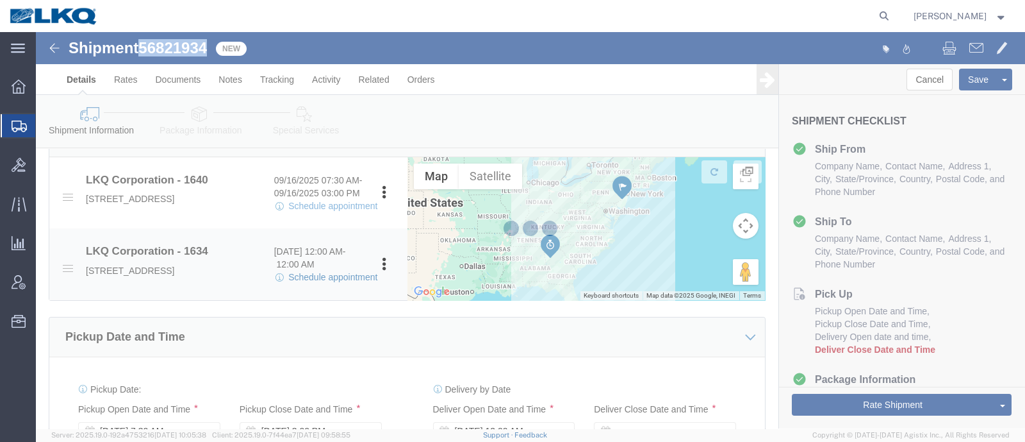
select select
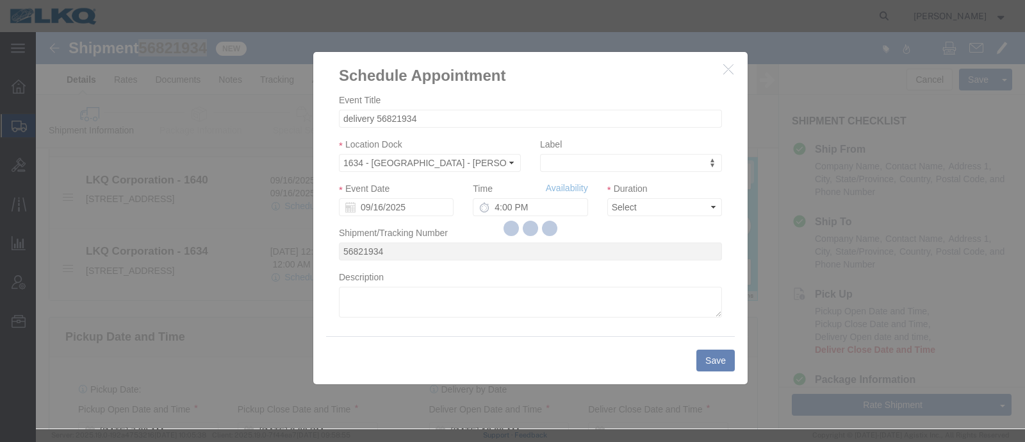
click at [392, 217] on div at bounding box center [530, 230] width 989 height 396
click at [389, 210] on div at bounding box center [530, 230] width 989 height 396
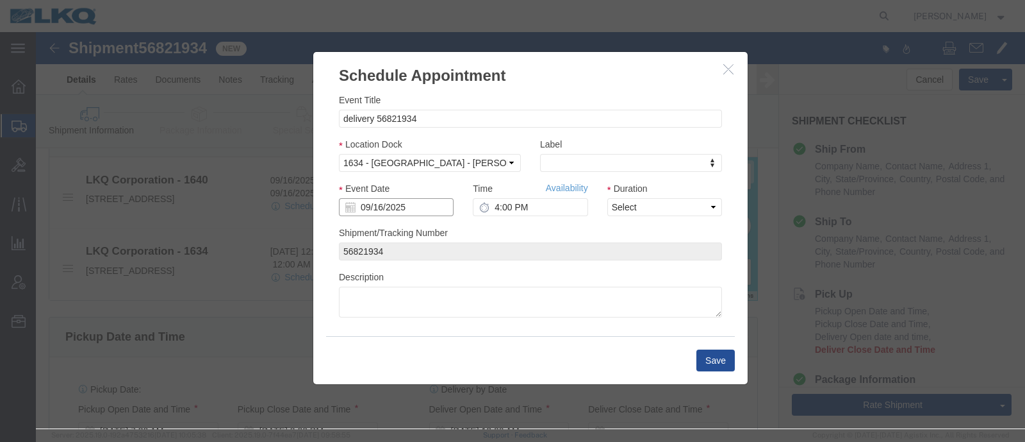
click input "09/16/2025"
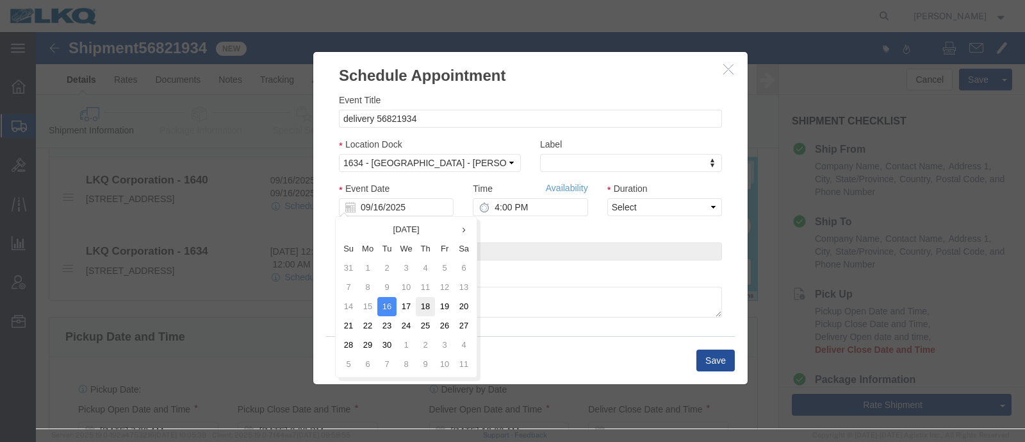
click td "18"
type input "09/18/2025"
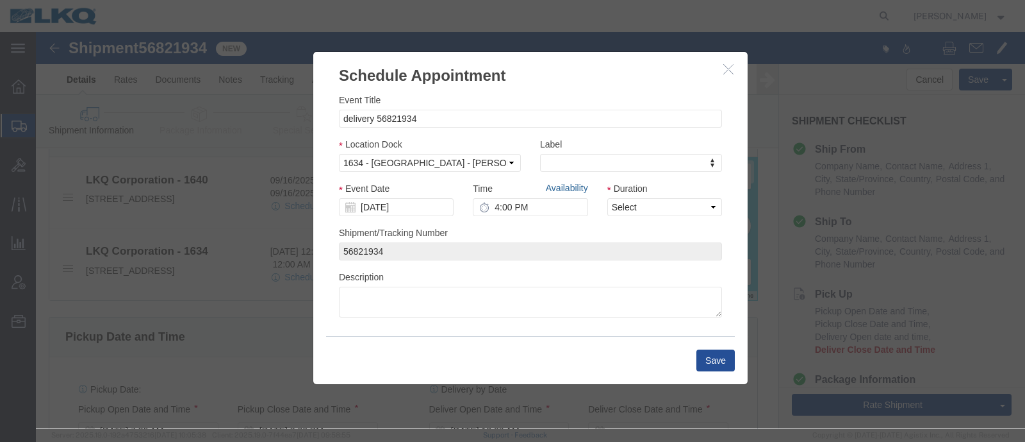
click link "Availability"
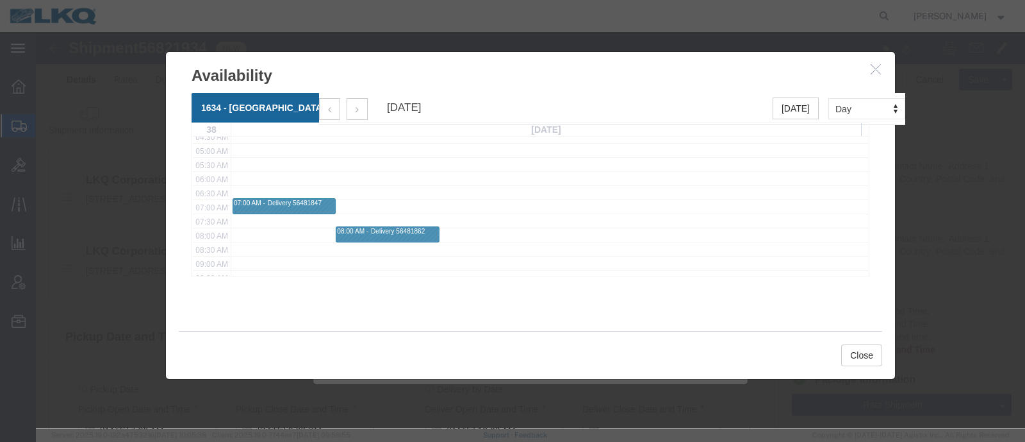
scroll to position [160, 0]
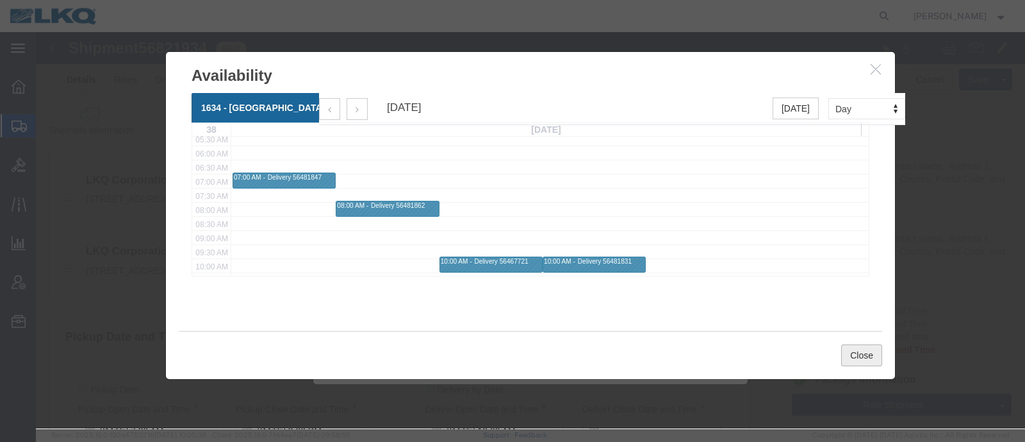
click button "Close"
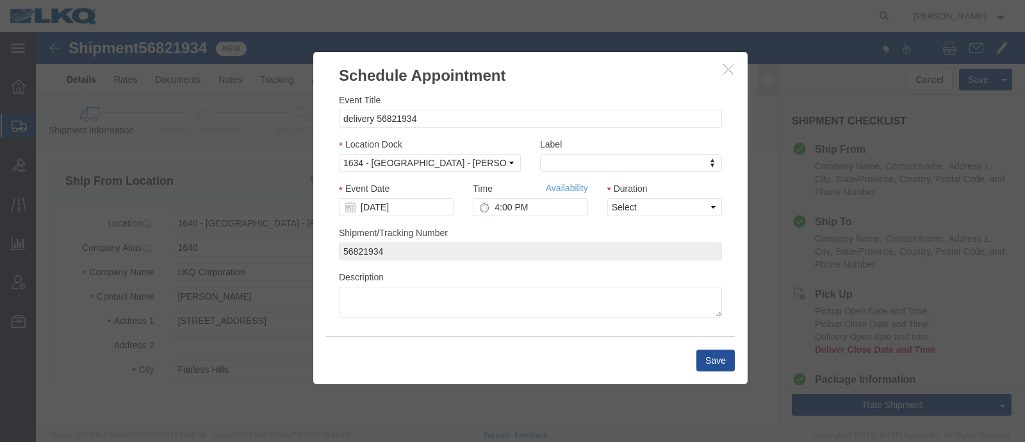
scroll to position [0, 0]
click input "4:00 PM"
type input "9:00 AM"
click select "Select 15 min 30 min 45 min 1 hr 2 hr 3 hr 4 hr"
select select "15"
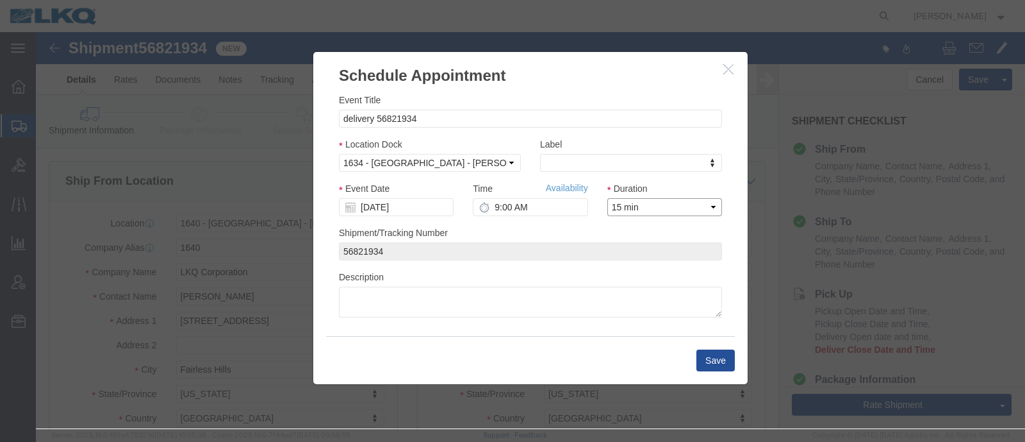
click select "Select 15 min 30 min 45 min 1 hr 2 hr 3 hr 4 hr"
click div "Shipment/Tracking Number 56821934"
click button "Save"
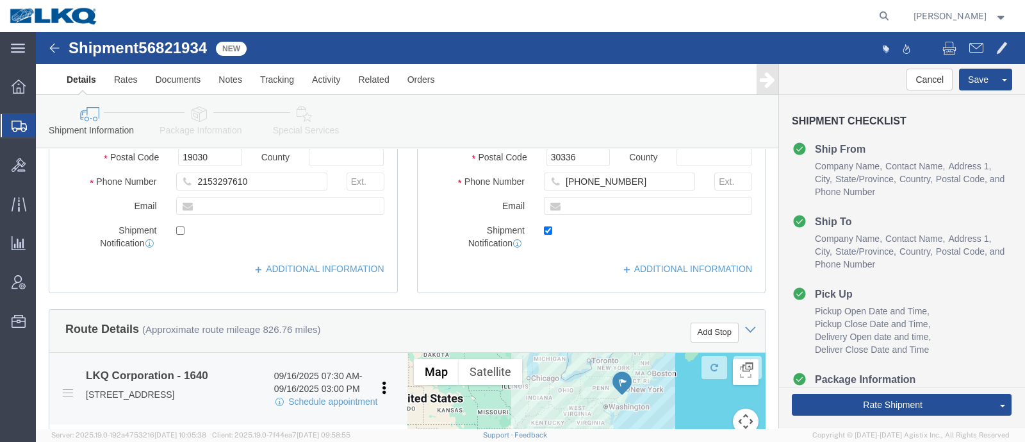
scroll to position [481, 0]
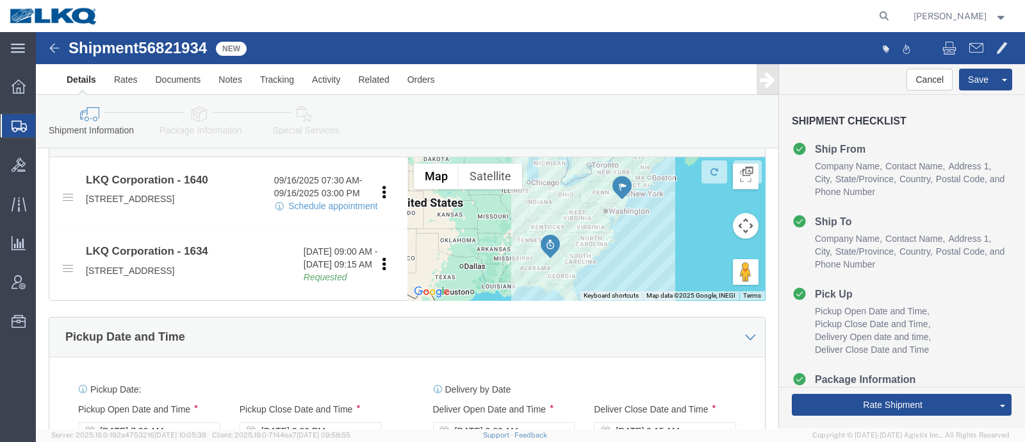
click span "56821934"
copy span "56821934"
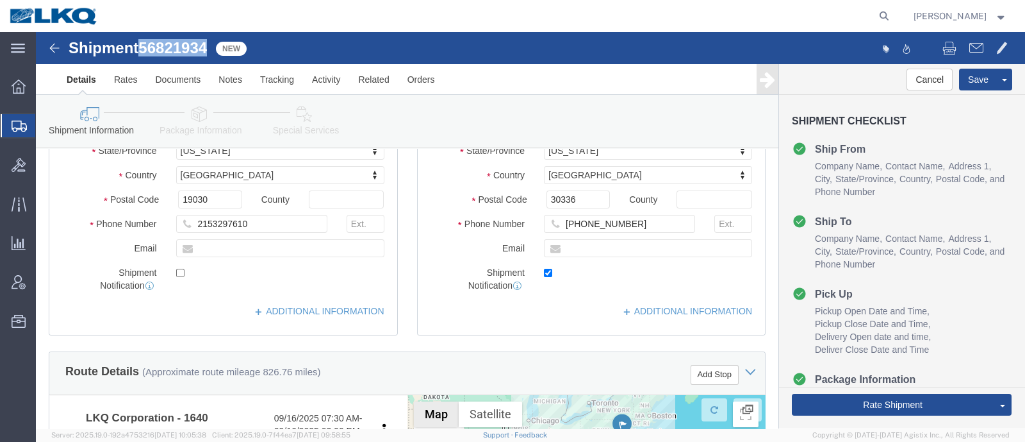
scroll to position [240, 0]
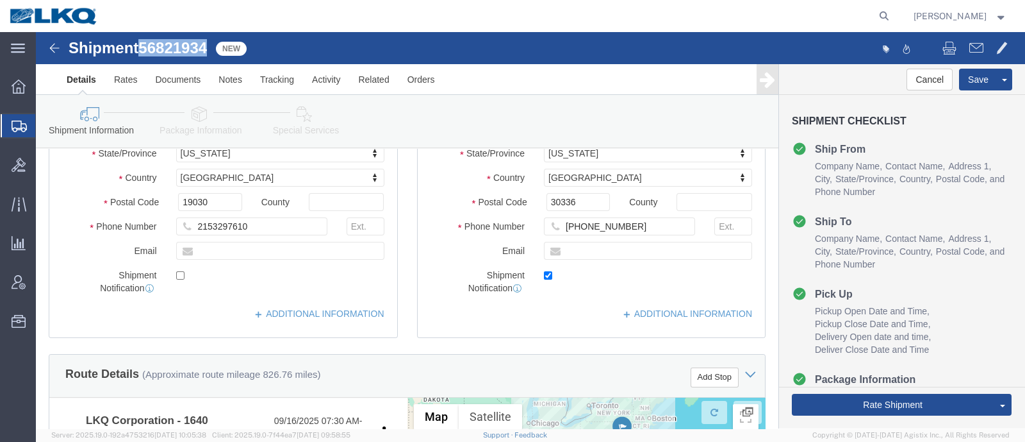
click link "Special Services"
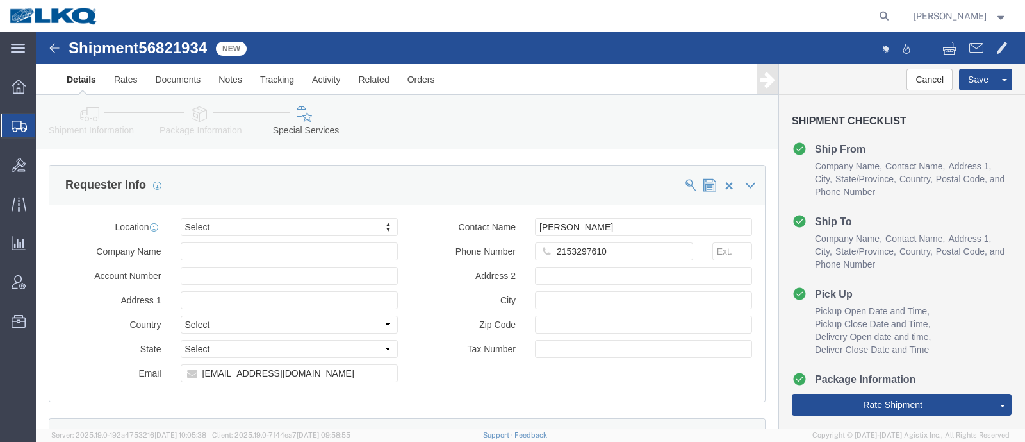
scroll to position [1201, 0]
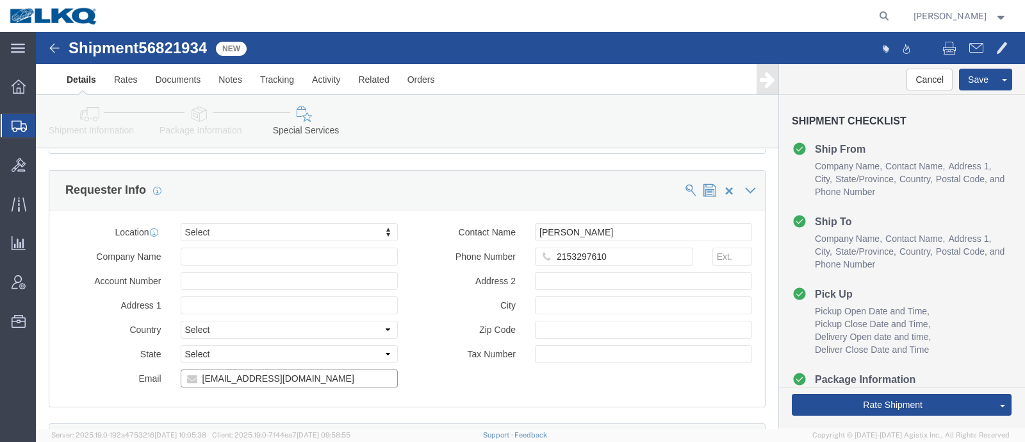
click input "dkrobinson@lkqcorp.com"
click icon
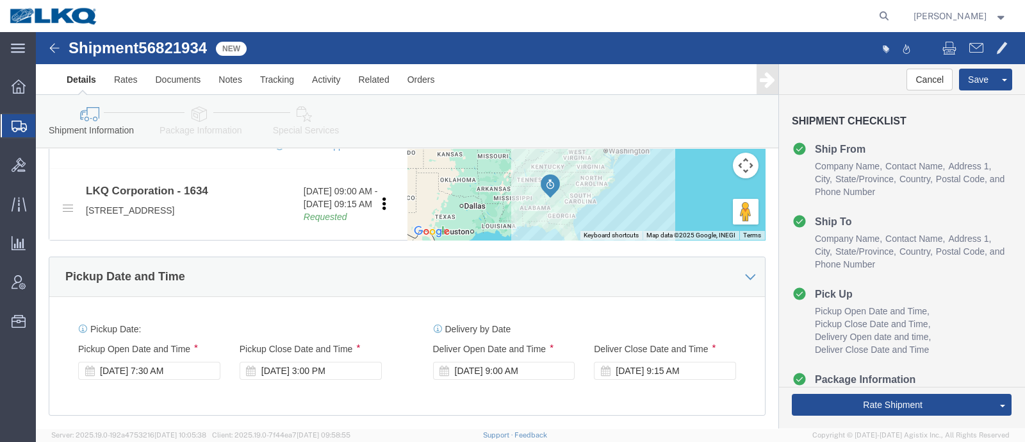
scroll to position [461, 0]
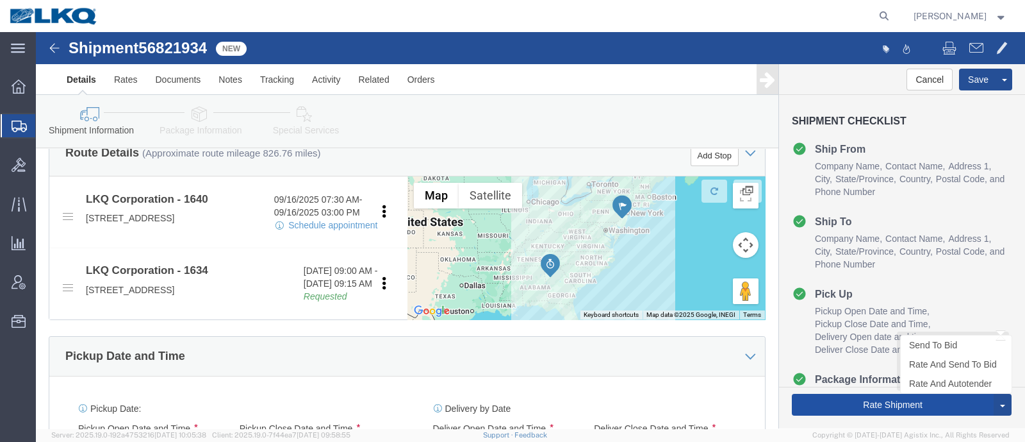
click button "Rate Shipment"
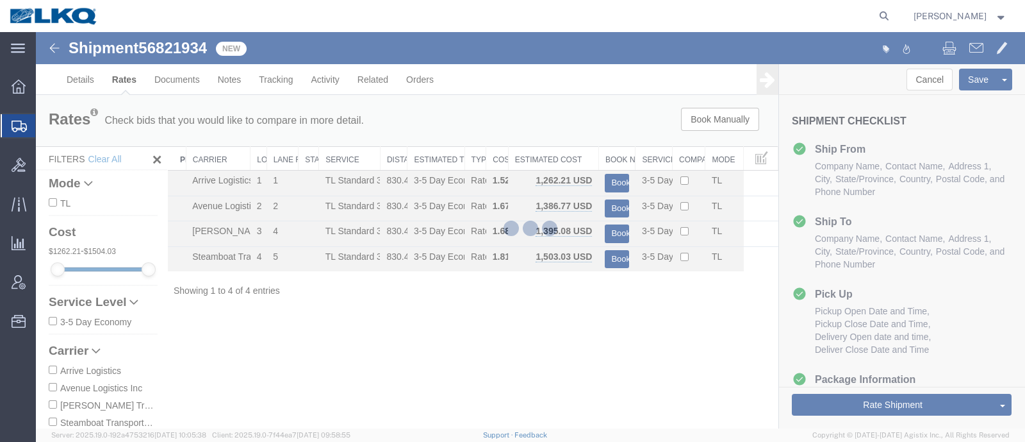
scroll to position [0, 0]
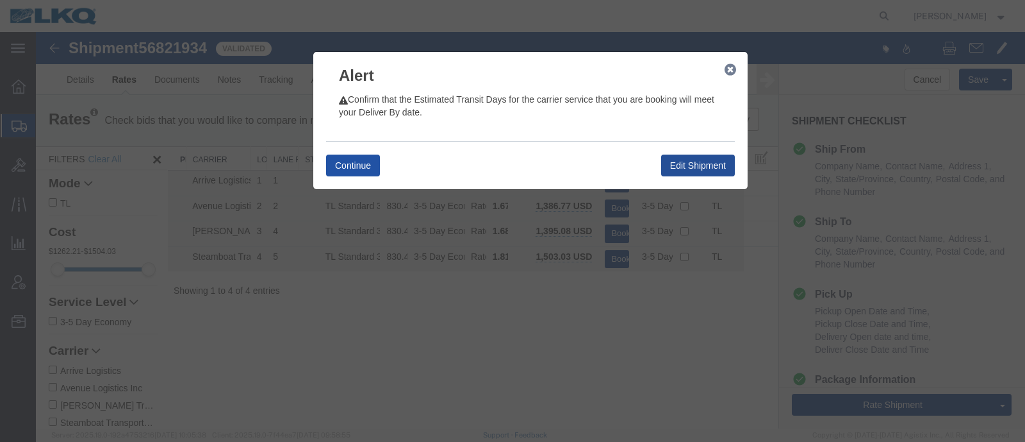
click at [351, 160] on button "Continue" at bounding box center [353, 165] width 54 height 22
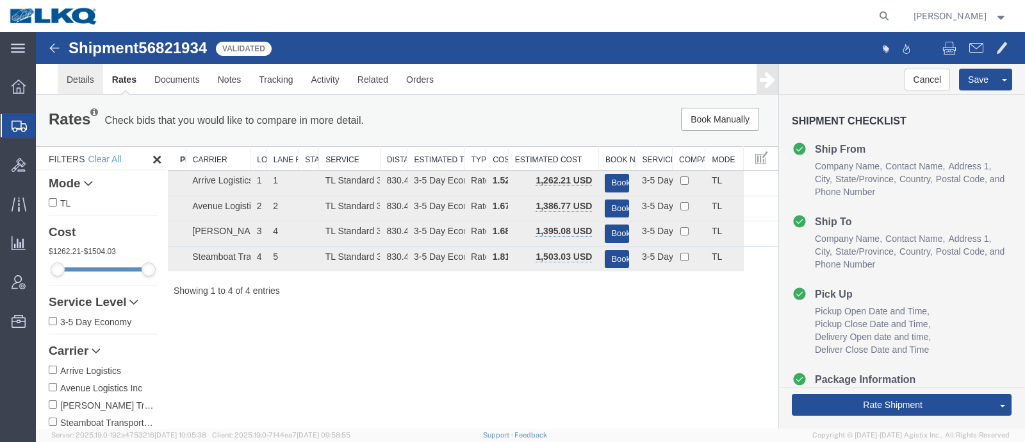
click at [73, 79] on link "Details" at bounding box center [80, 79] width 45 height 31
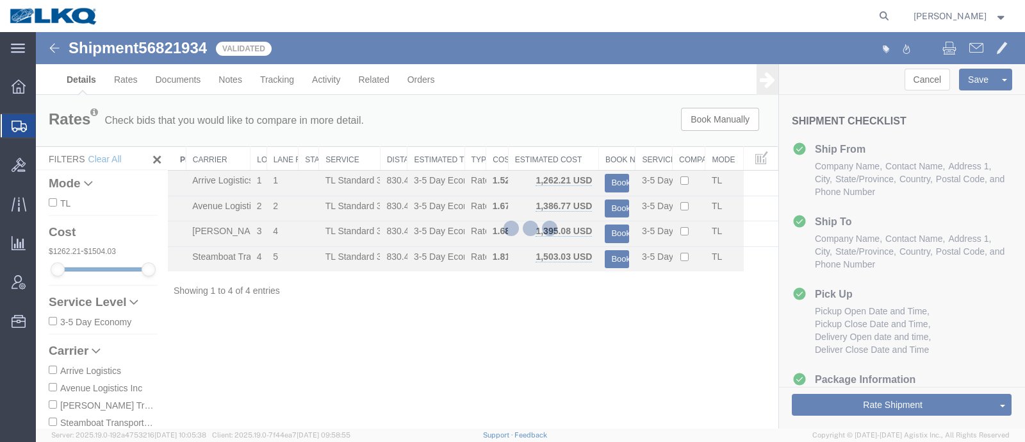
select select "28713"
select select "28712"
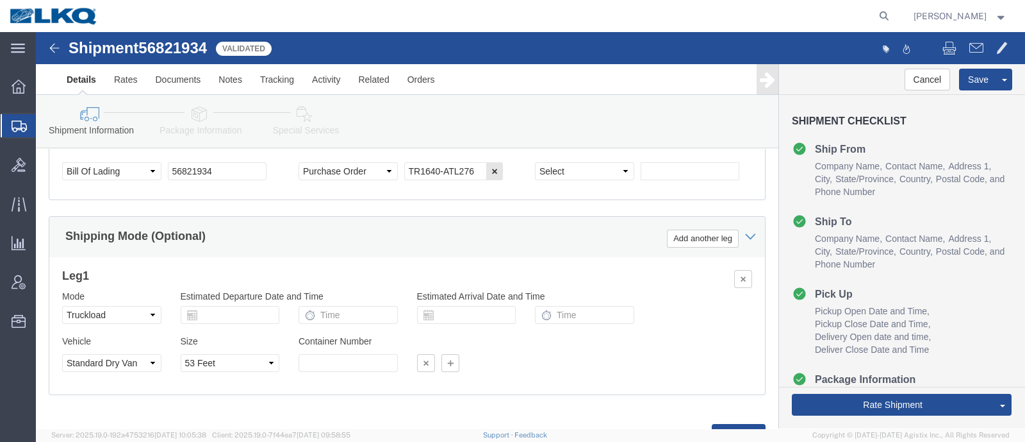
scroll to position [942, 0]
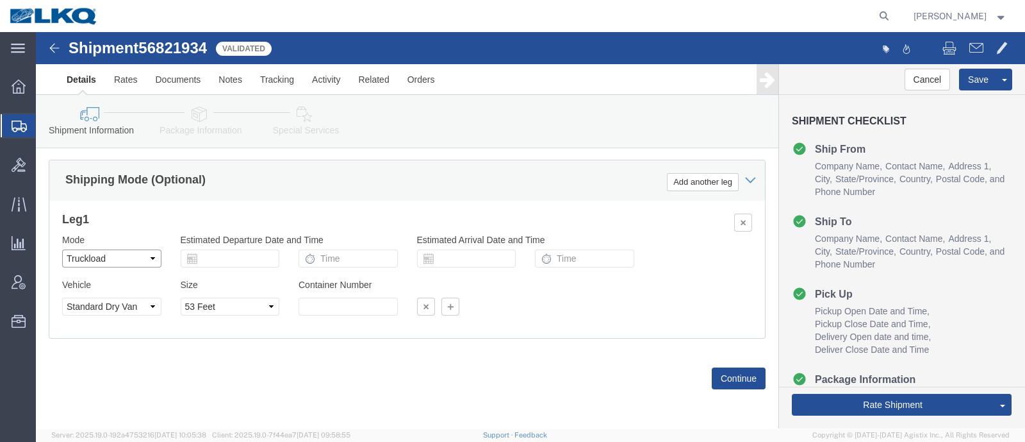
click select "Select Air Less than Truckload Multi-Leg Ocean Freight Rail Small Parcel Truckl…"
select select
click select "Select Air Less than Truckload Multi-Leg Ocean Freight Rail Small Parcel Truckl…"
click h3 "Leg 1"
click icon
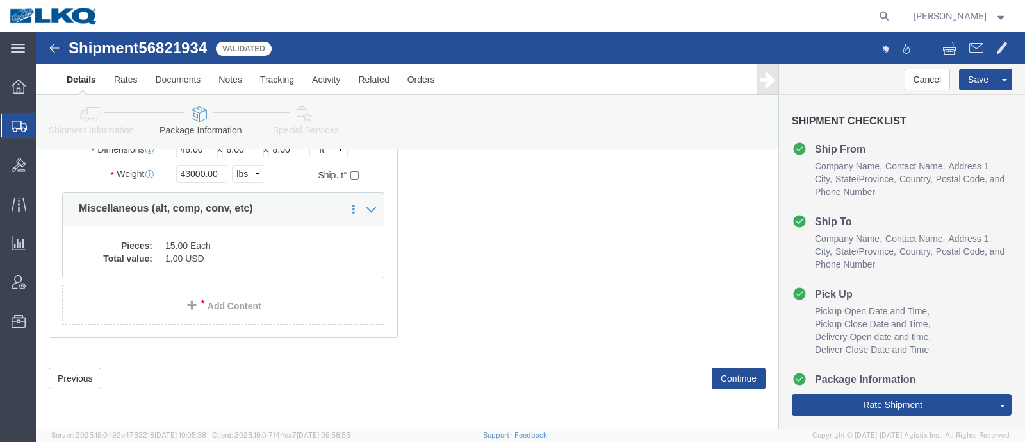
scroll to position [127, 0]
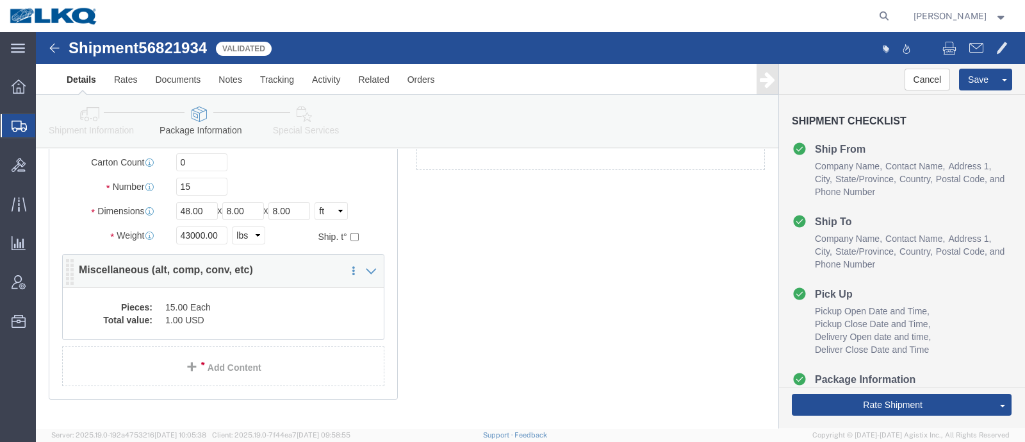
click dd "15.00 Each"
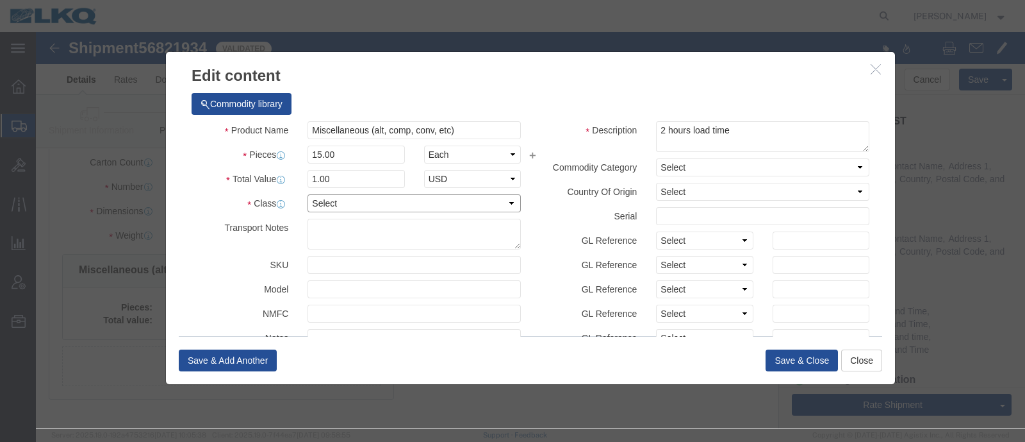
click select "Select 50 55 60 65 70 85 92.5 100 125 175 250 300 400"
select select "92.5"
click select "Select 50 55 60 65 70 85 92.5 100 125 175 250 300 400"
click button "Save & Close"
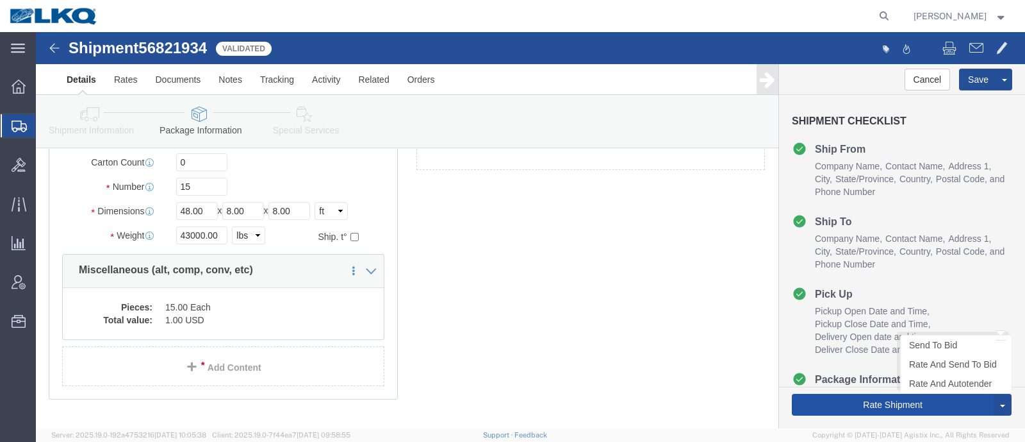
click button "Rate Shipment"
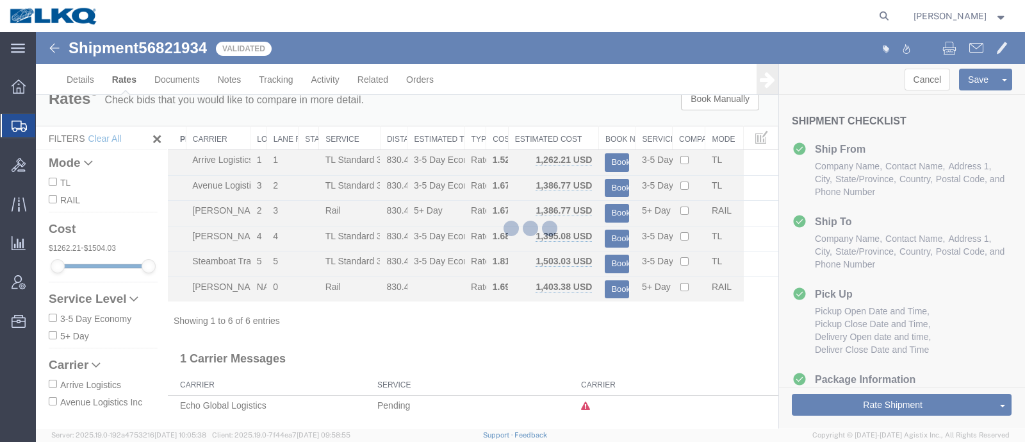
scroll to position [0, 0]
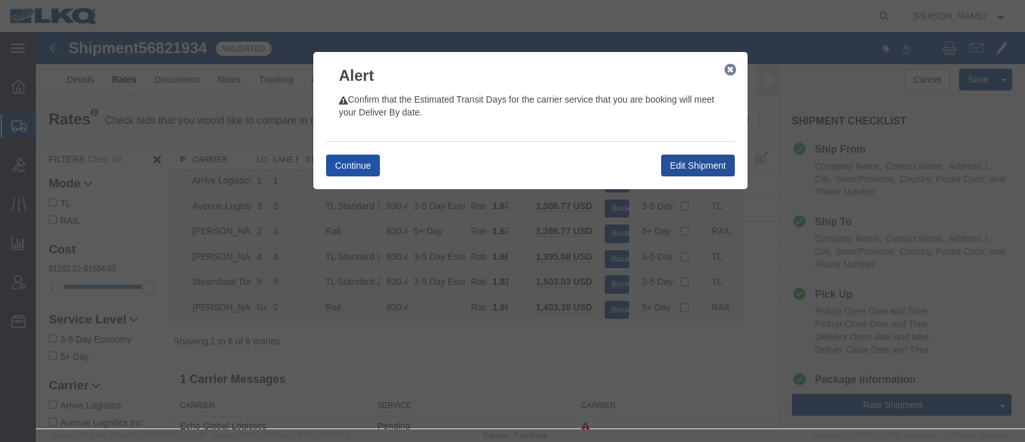
click at [348, 165] on button "Continue" at bounding box center [353, 165] width 54 height 22
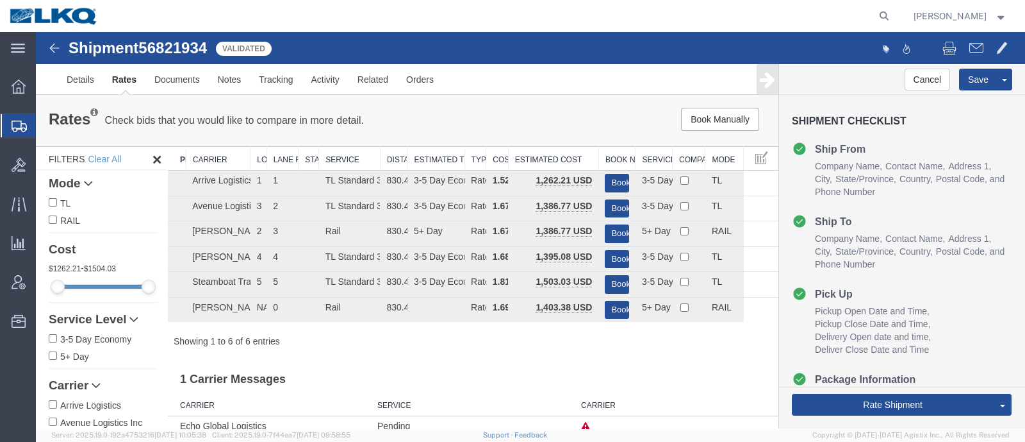
drag, startPoint x: 947, startPoint y: 383, endPoint x: 887, endPoint y: 387, distance: 60.4
click at [36, 32] on link "Rate And Autotender" at bounding box center [36, 32] width 0 height 0
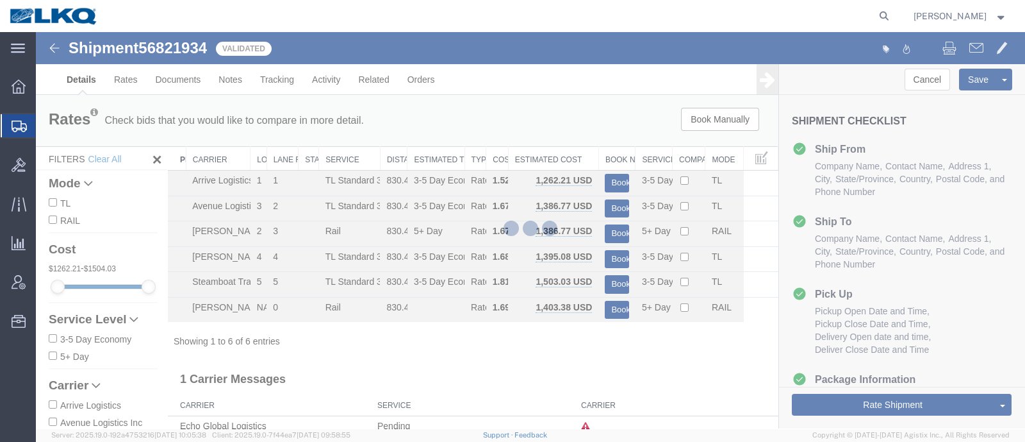
select select "28713"
select select "28712"
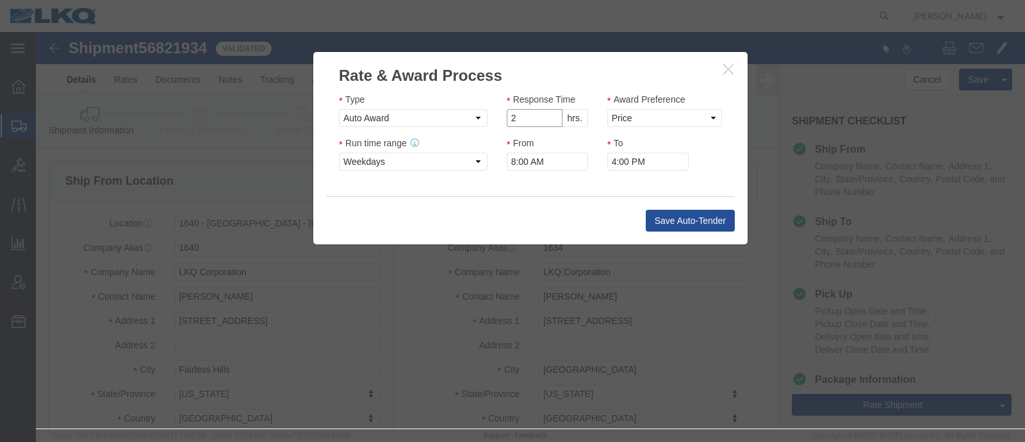
click input "2"
type input "1"
click input "1"
click select "Price Carrier Rank"
select select "LANE_RANK"
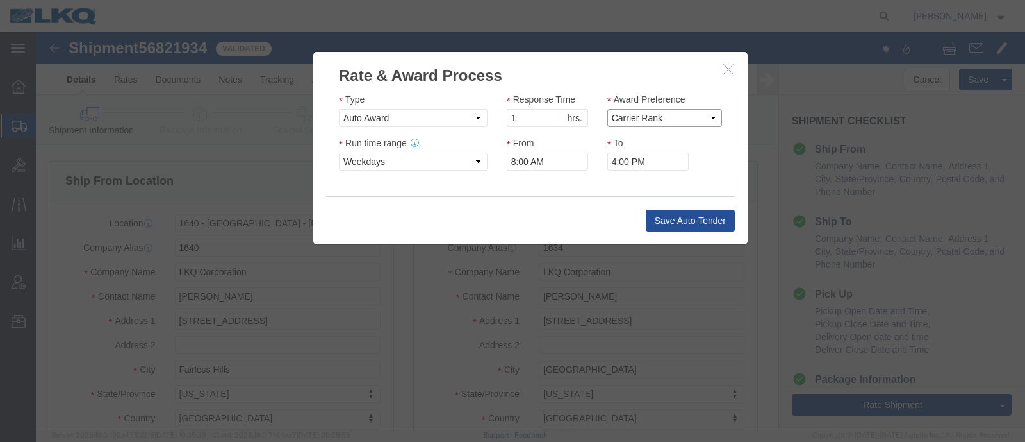
click select "Price Carrier Rank"
click input "8:00 AM"
type input "7:00 AM"
click button "Save Auto-Tender"
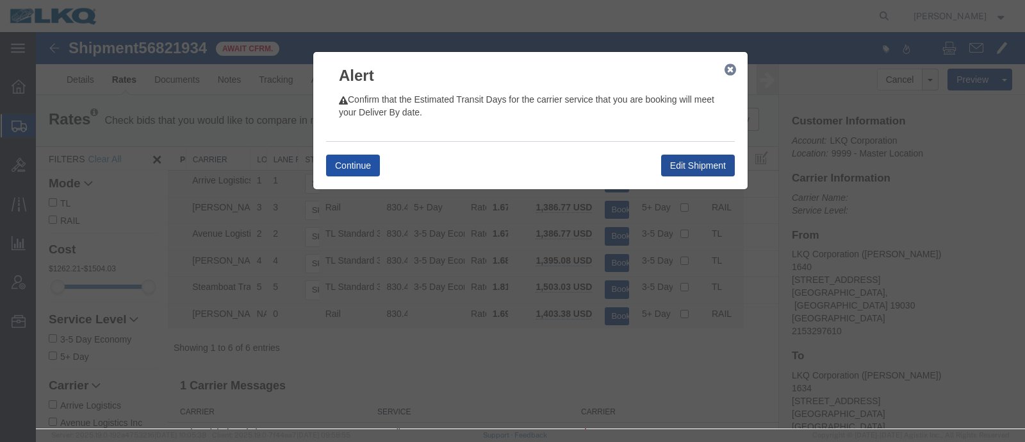
click at [354, 166] on button "Continue" at bounding box center [353, 165] width 54 height 22
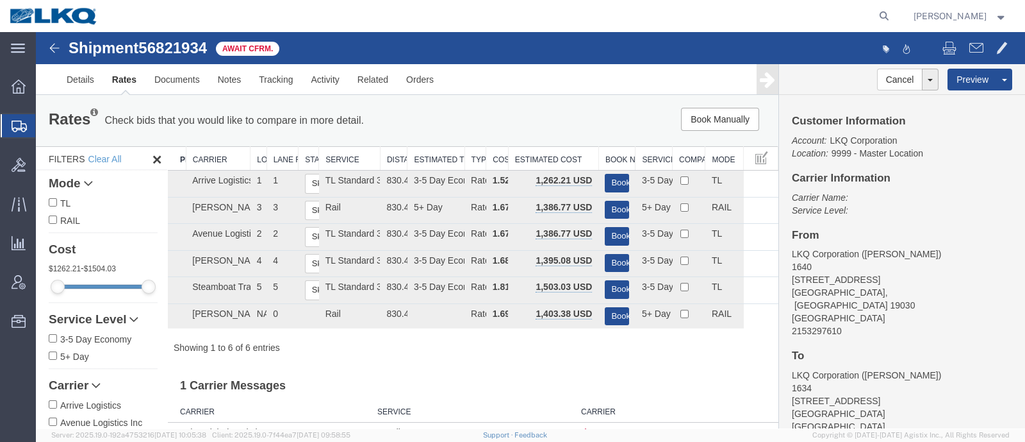
click at [572, 383] on h3 "1 Carrier Messages" at bounding box center [472, 381] width 611 height 29
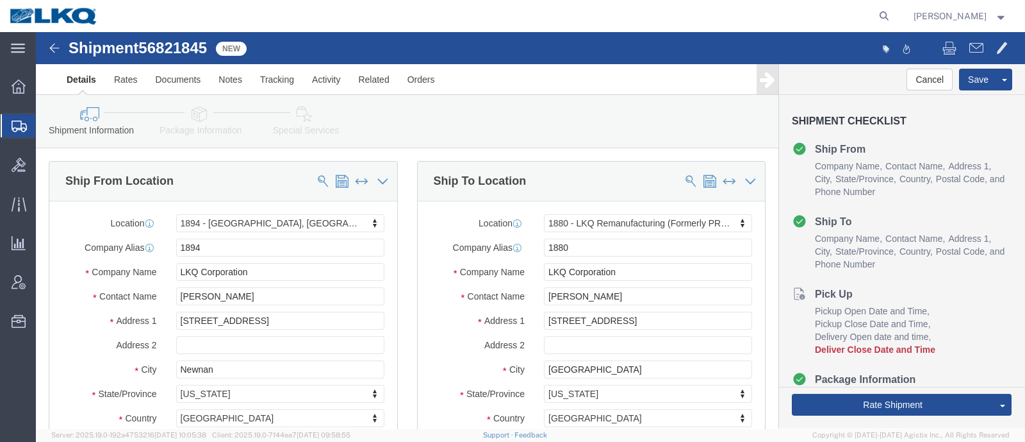
click div "Shipment Information Package Information Special Services Loading Routing"
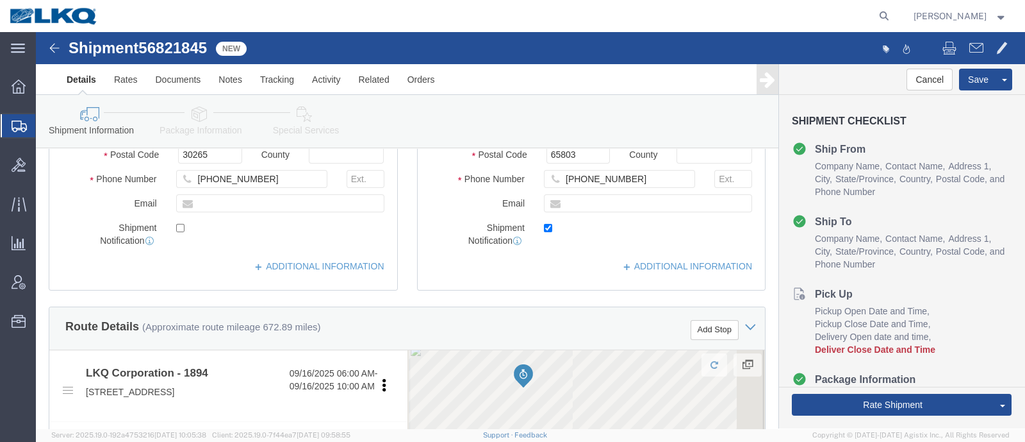
scroll to position [320, 0]
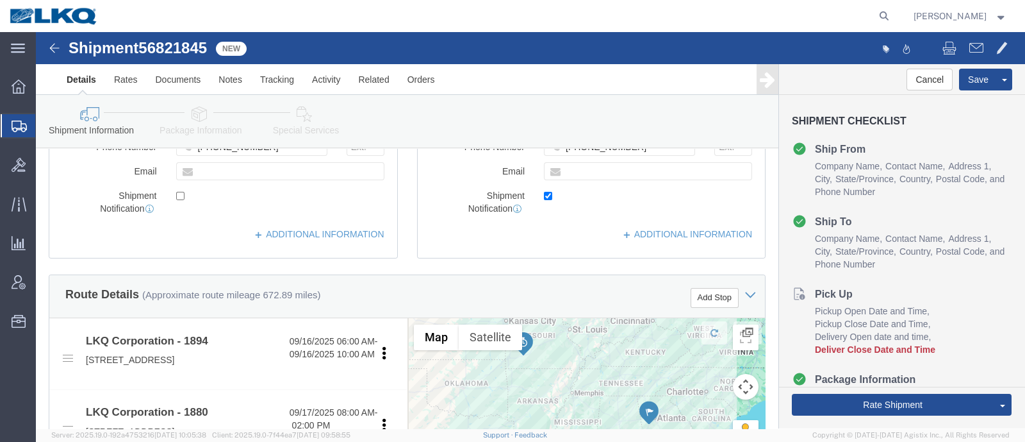
select select "30706"
select select "27704"
click li "Ship From Company Name Contact Name Address 1 City State/Province Country Posta…"
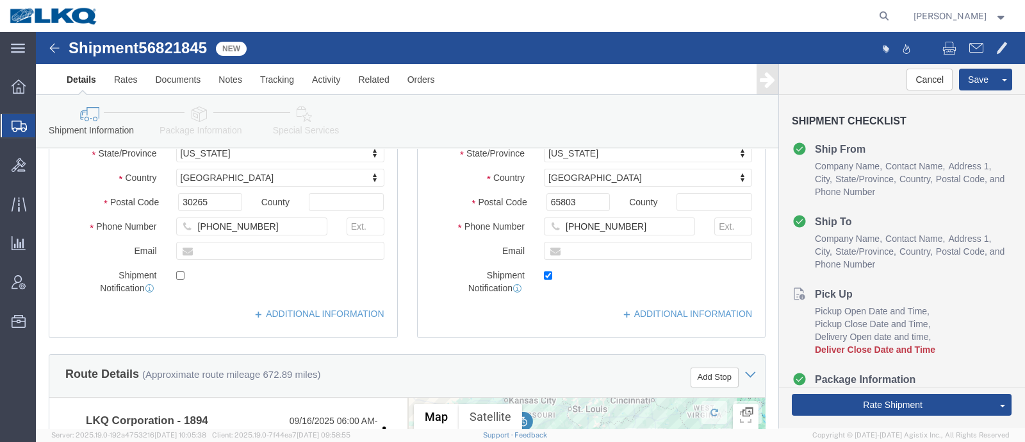
click span "56821845"
copy span "56821845"
click icon
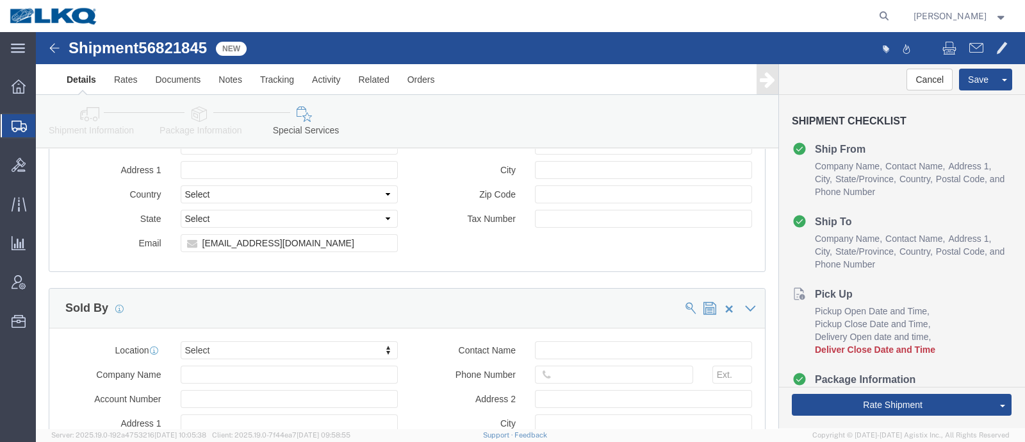
scroll to position [1362, 0]
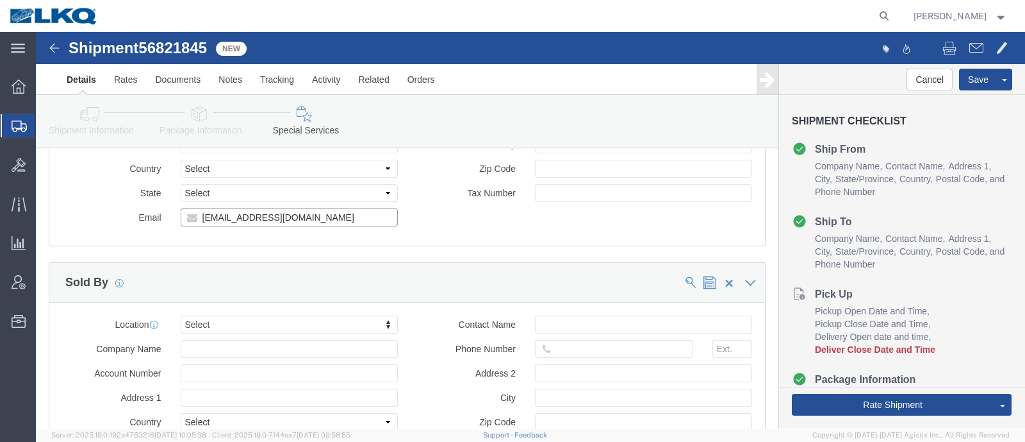
click input "[EMAIL_ADDRESS][DOMAIN_NAME]"
click icon
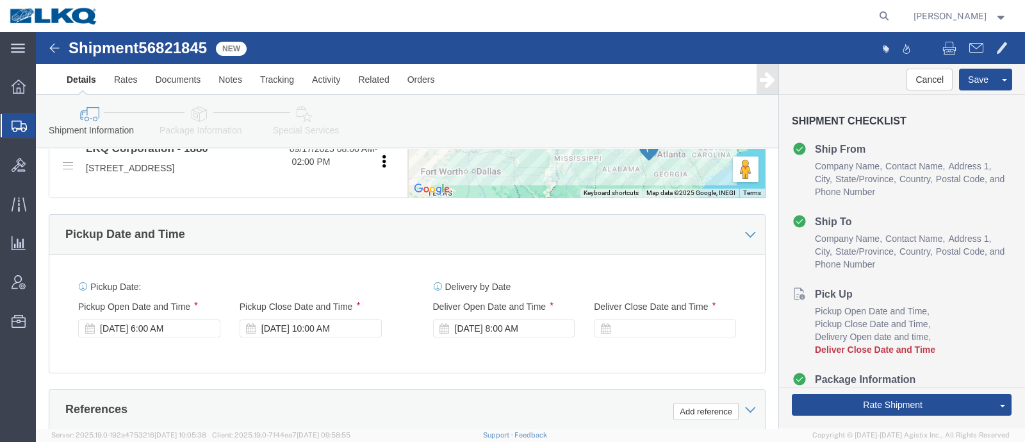
scroll to position [608, 0]
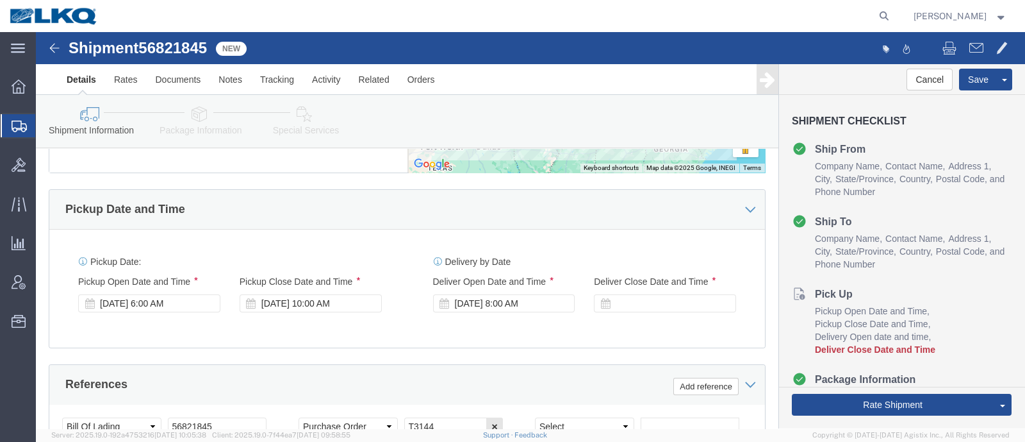
click div "Pickup Date and Time"
click div "Pickup Date: Pickup Start Date Pickup Start Time Pickup Open Date and Time [DAT…"
click div "Pickup Date and Time"
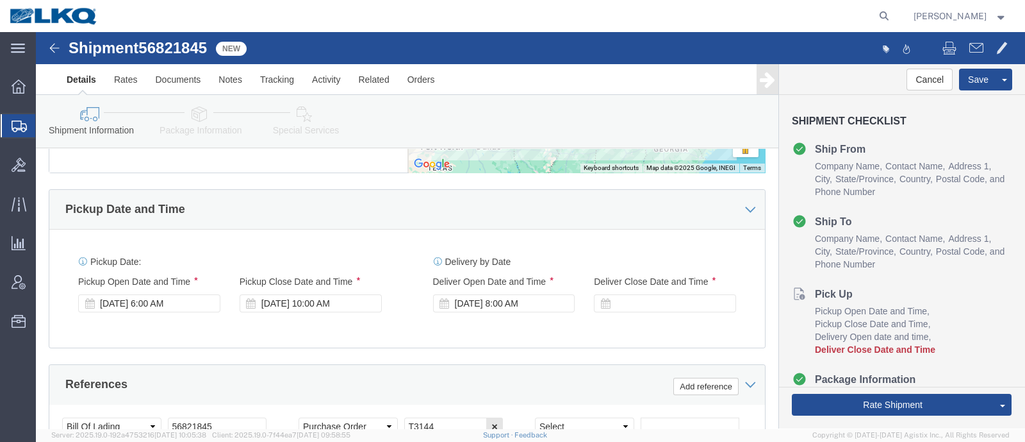
click div "Pickup Date and Time"
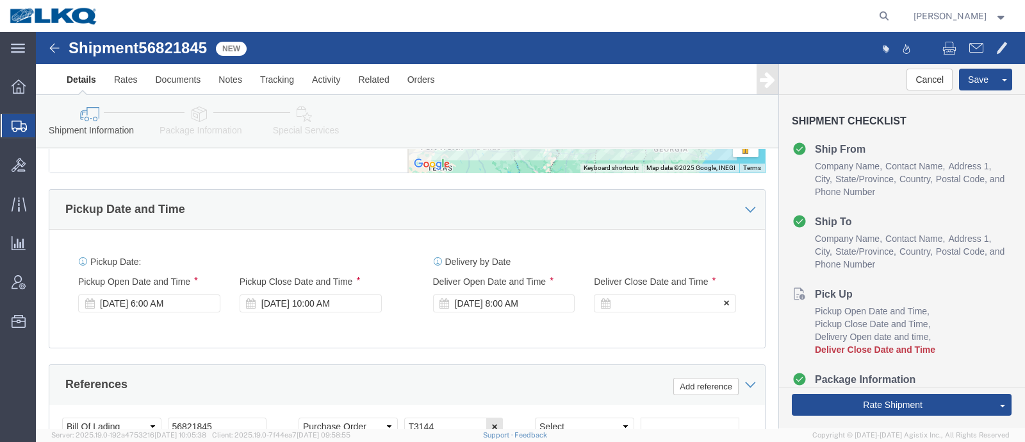
click div
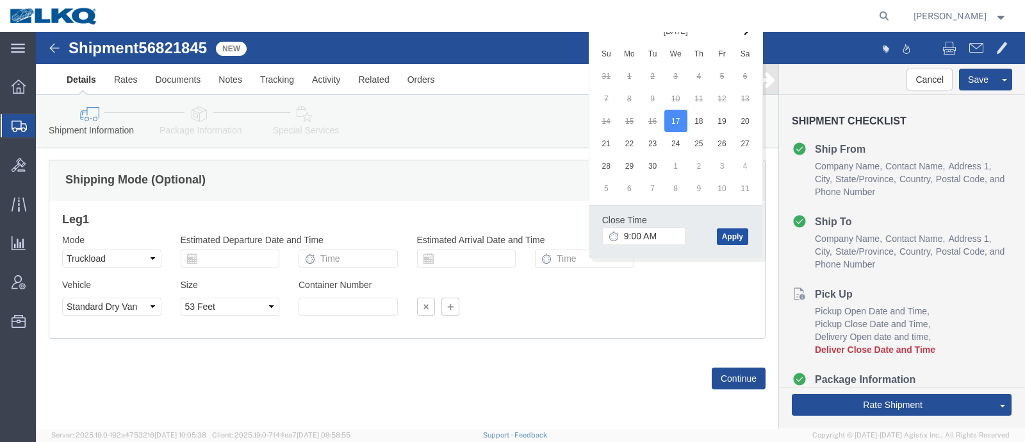
click button "Apply"
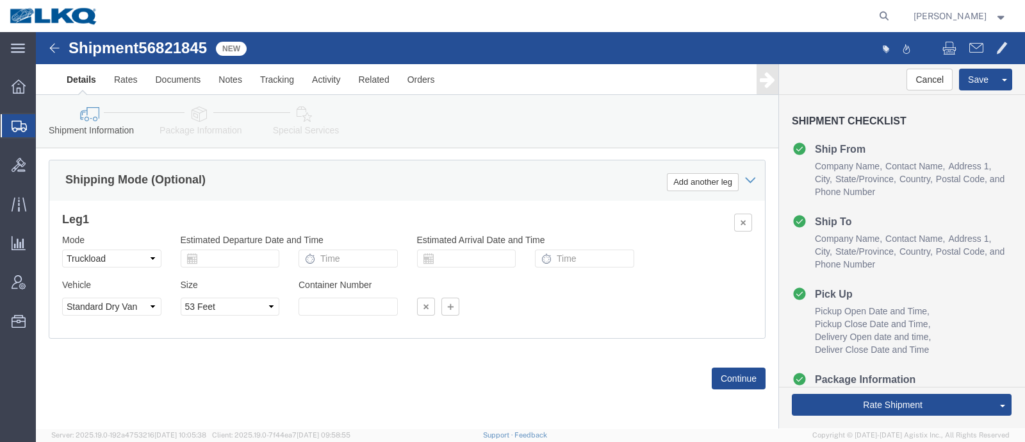
click div "Shipping Mode (Optional) Add another leg"
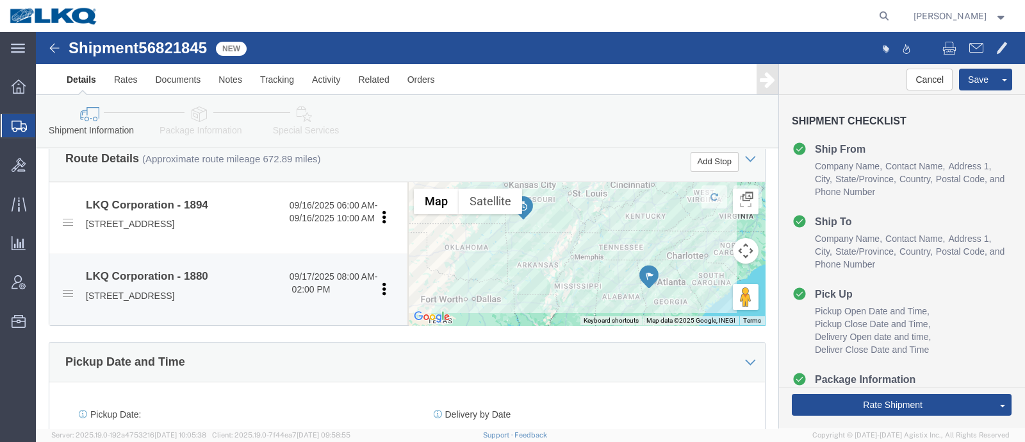
scroll to position [481, 0]
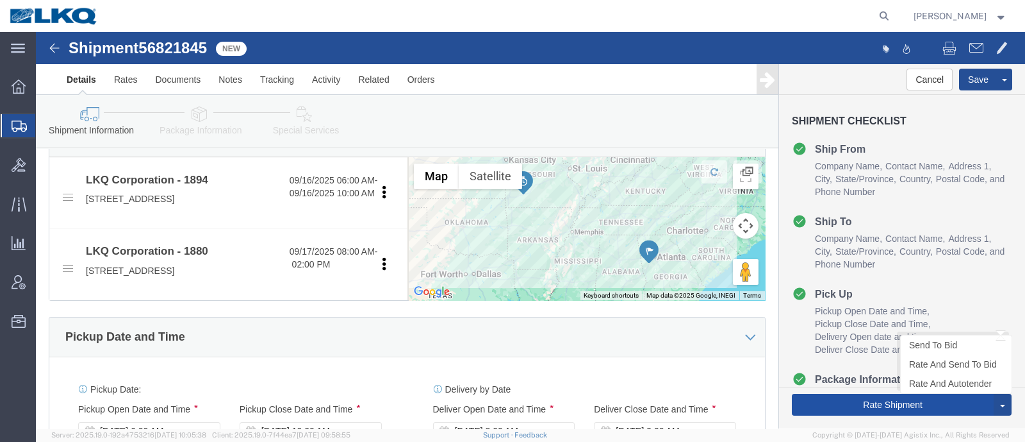
click button "Rate Shipment"
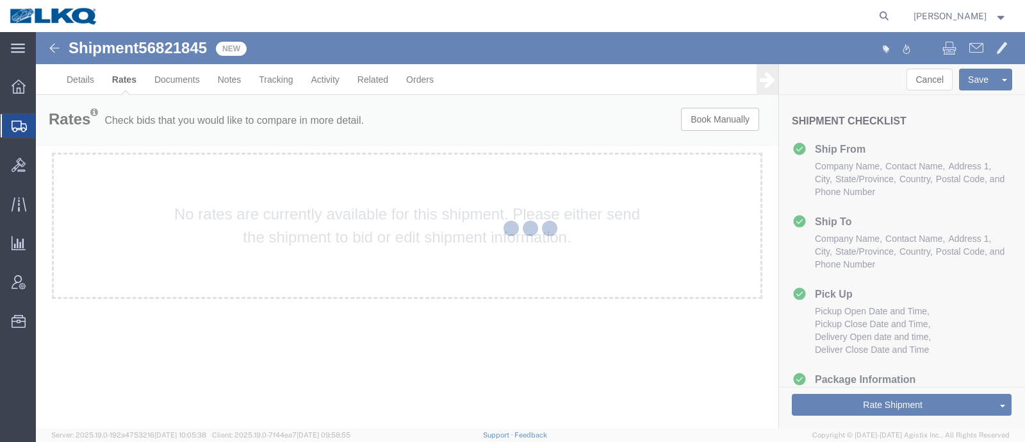
scroll to position [0, 0]
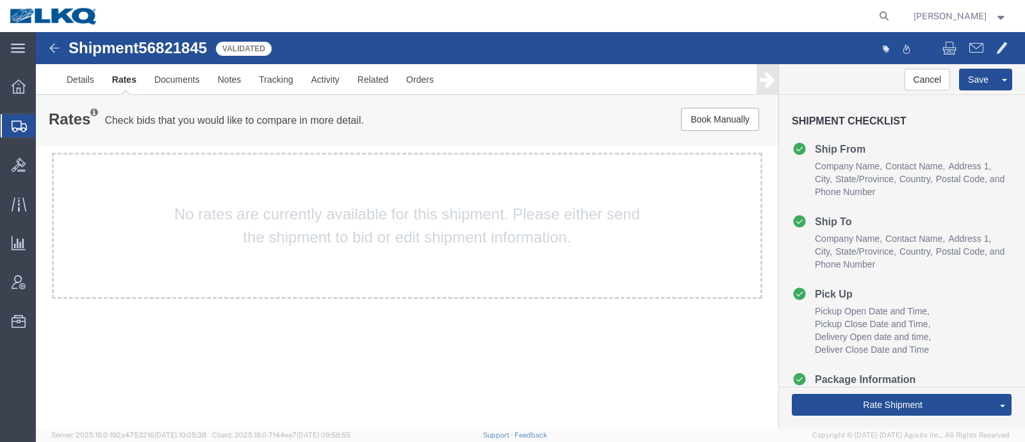
click at [180, 46] on span "56821845" at bounding box center [172, 47] width 69 height 17
copy span "56821845"
click at [76, 88] on link "Details" at bounding box center [80, 79] width 45 height 31
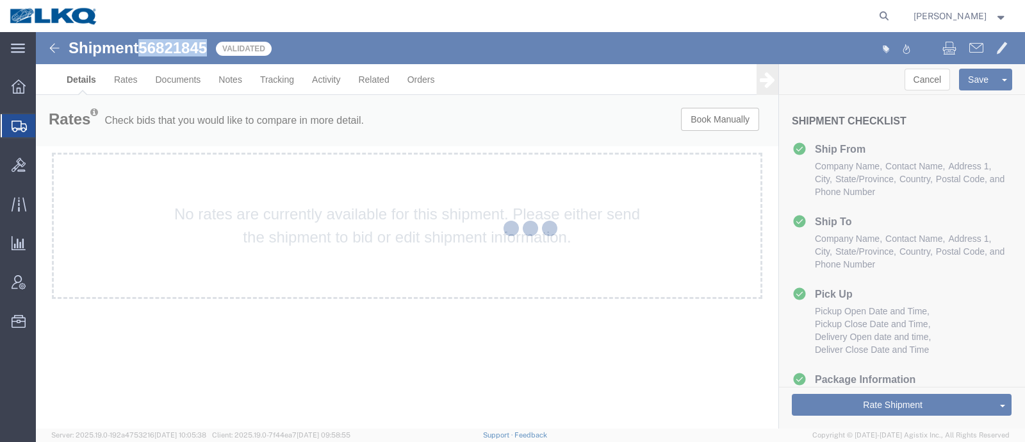
select select "30706"
select select "27704"
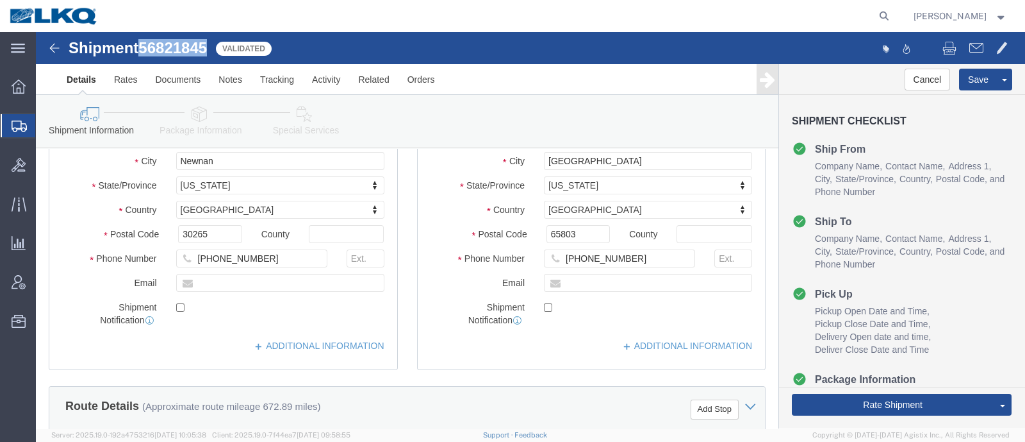
scroll to position [160, 0]
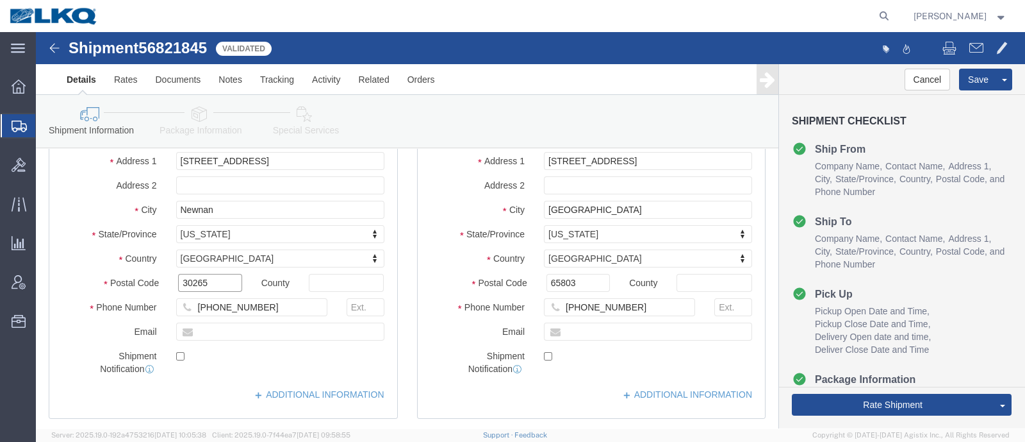
click input "30265"
click input "65803"
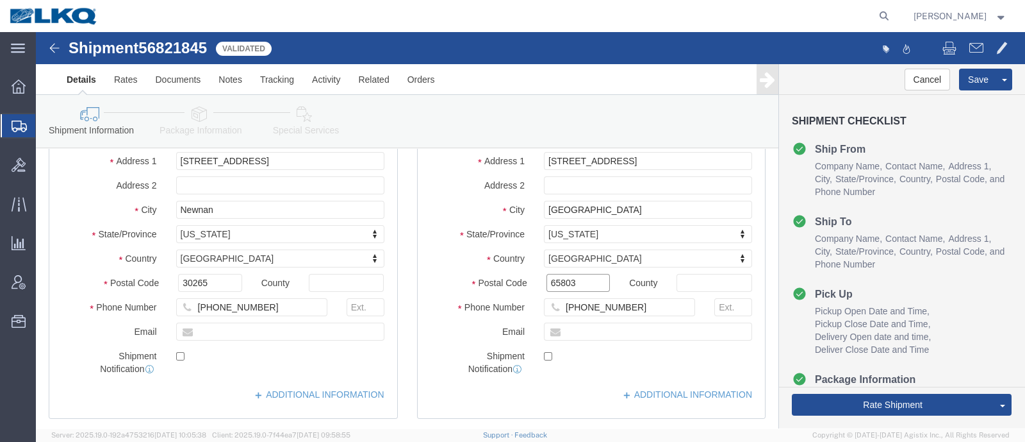
click input "65803"
click link "Notes"
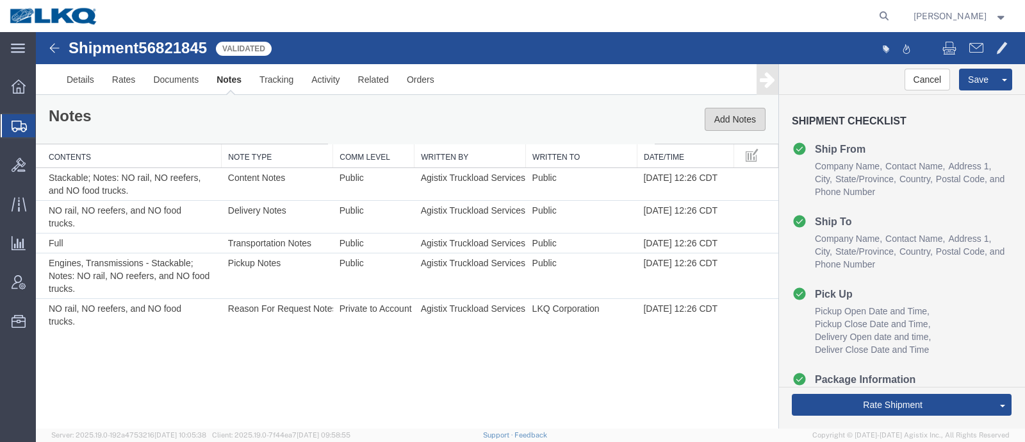
click at [736, 110] on button "Add Notes" at bounding box center [735, 119] width 61 height 23
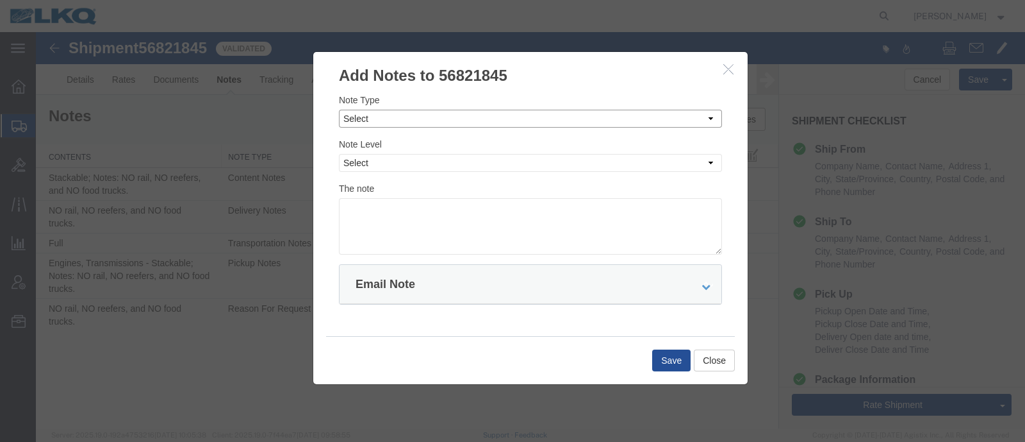
drag, startPoint x: 395, startPoint y: 118, endPoint x: 396, endPoint y: 124, distance: 6.4
click at [396, 117] on select "Select Approval Bid Notes Carrier Change Notes Claim Notes Content Hazmat Notes…" at bounding box center [530, 119] width 383 height 18
select select "BID_NOTES"
click at [339, 110] on select "Select Approval Bid Notes Carrier Change Notes Claim Notes Content Hazmat Notes…" at bounding box center [530, 119] width 383 height 18
click at [404, 161] on select "Select Private to Account Private to Vendor Public" at bounding box center [530, 163] width 383 height 18
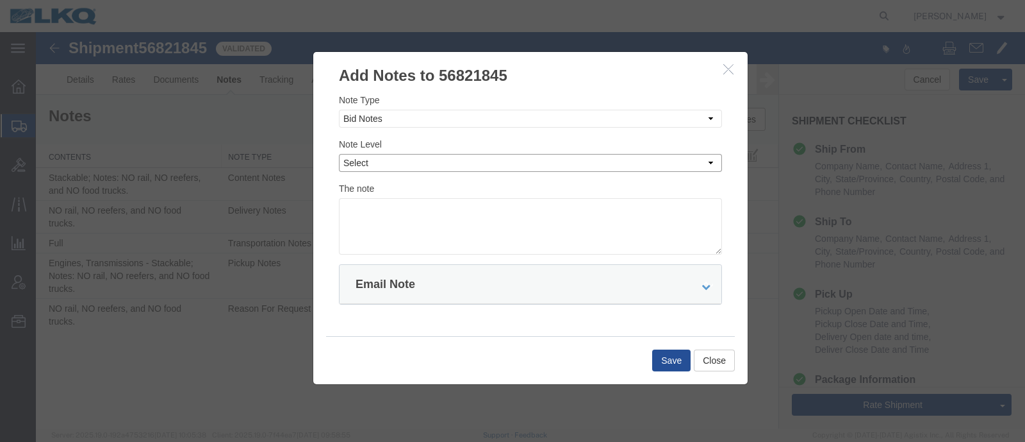
select select "PRIVATE_TO_ACCOUNT"
click at [339, 154] on select "Select Private to Account Private to Vendor Public" at bounding box center [530, 163] width 383 height 18
click at [413, 208] on textarea at bounding box center [530, 226] width 383 height 56
type textarea "DAT: $1117"
click at [673, 363] on button "Save" at bounding box center [671, 360] width 38 height 22
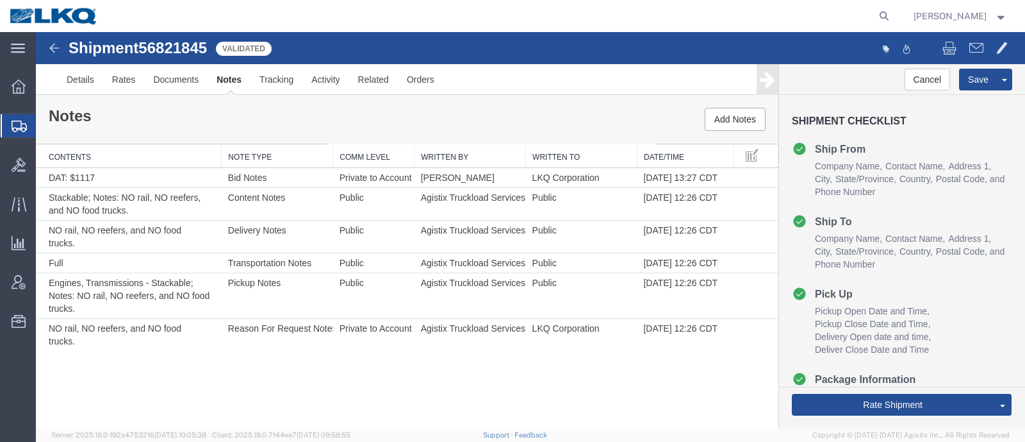
click at [126, 125] on div "Notes Add Notes" at bounding box center [407, 119] width 743 height 49
click at [468, 351] on div "Shipment 56821845 6 of 6 Validated Details Rates Documents Notes Tracking Activ…" at bounding box center [530, 230] width 989 height 396
click at [301, 338] on div "Shipment 56821845 6 of 6 Validated Details Rates Documents Notes Tracking Activ…" at bounding box center [530, 230] width 989 height 396
click at [564, 370] on div "Shipment 56821845 6 of 6 Validated Details Rates Documents Notes Tracking Activ…" at bounding box center [530, 230] width 989 height 396
click at [180, 44] on span "56821845" at bounding box center [172, 47] width 69 height 17
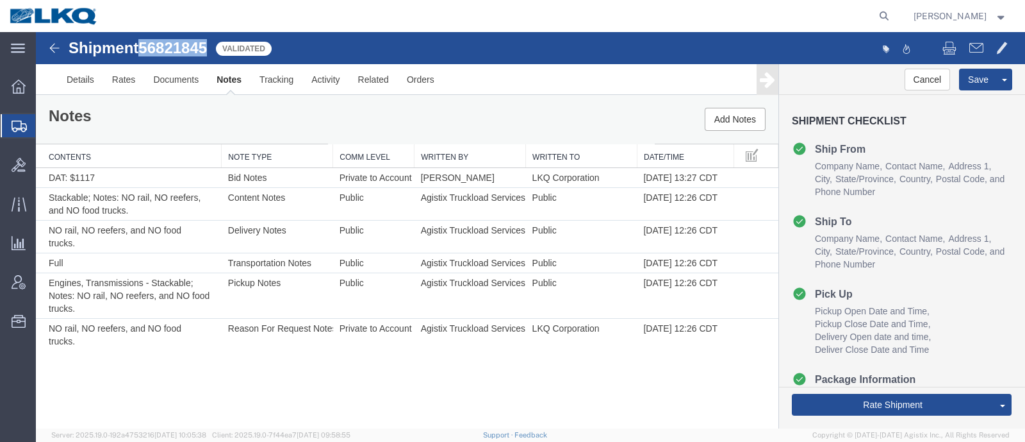
click at [180, 44] on span "56821845" at bounding box center [172, 47] width 69 height 17
copy span "56821845"
click at [140, 104] on div "Notes Add Notes" at bounding box center [407, 119] width 743 height 49
click at [119, 80] on link "Rates" at bounding box center [124, 79] width 42 height 31
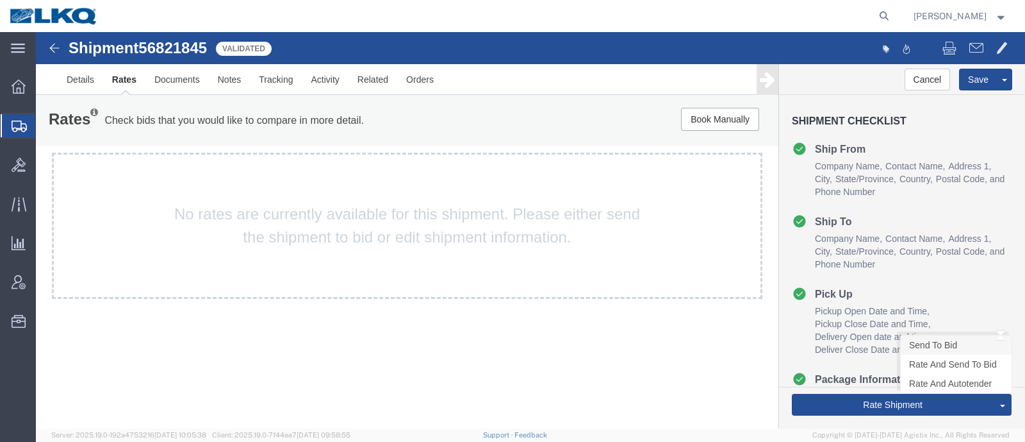
click at [943, 344] on link "Send To Bid" at bounding box center [956, 344] width 111 height 19
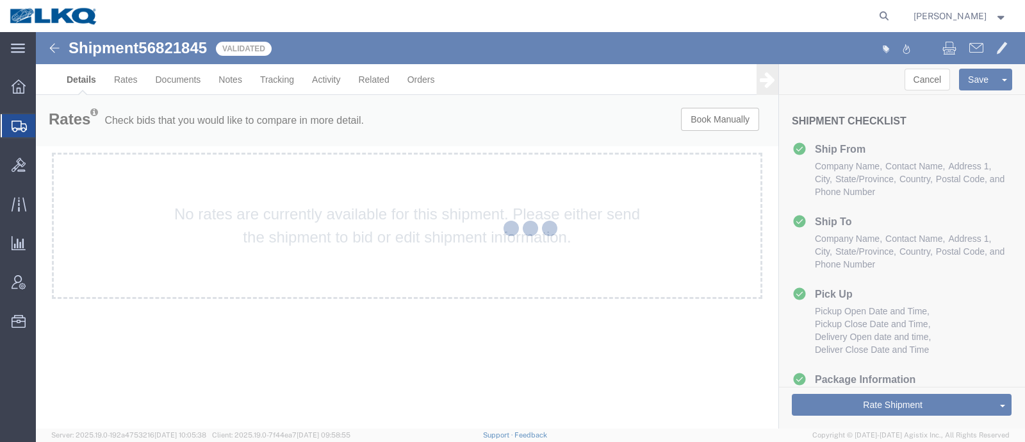
select select "30706"
select select "27704"
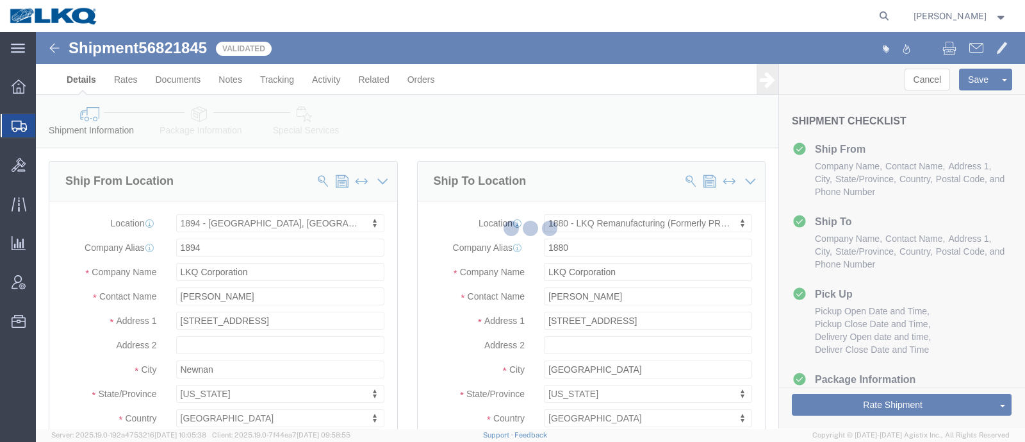
scroll to position [400, 0]
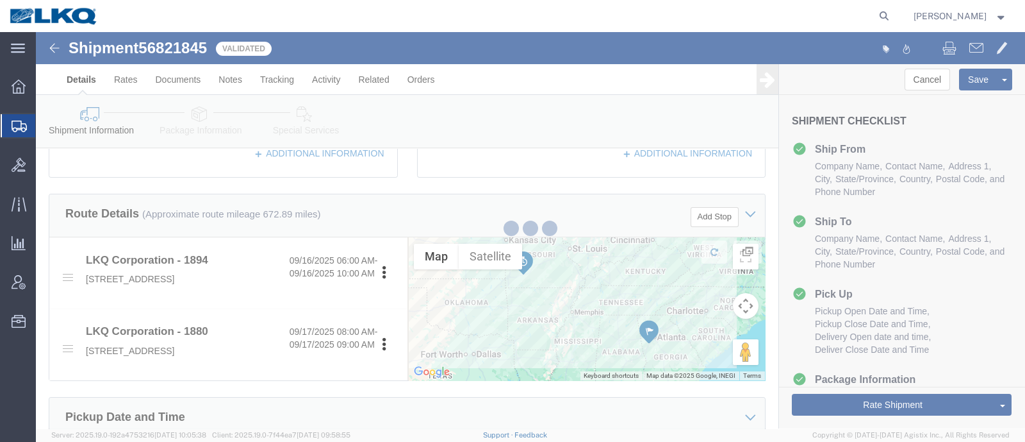
select select "TL"
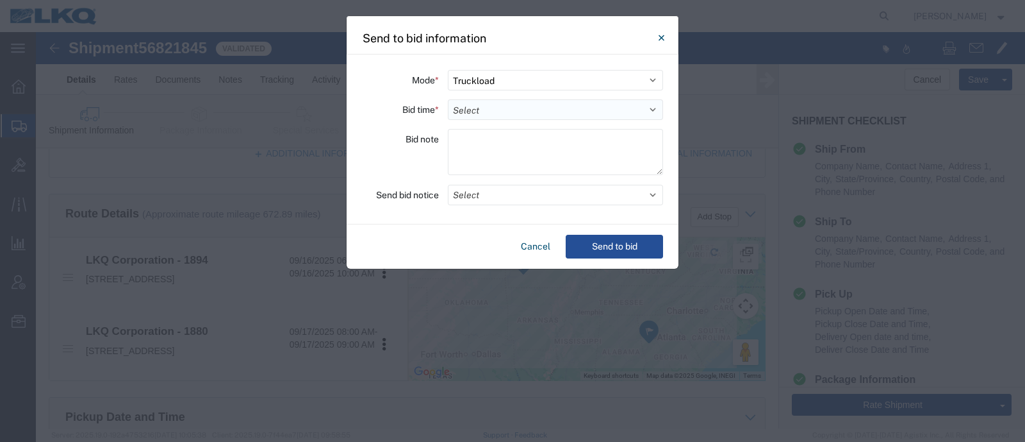
click at [549, 110] on select "Select 30 Min (Rush) 1 Hour (Rush) 2 Hours (Rush) 4 Hours (Rush) 8 Hours (Rush)…" at bounding box center [555, 109] width 215 height 21
select select "8"
click at [448, 99] on select "Select 30 Min (Rush) 1 Hour (Rush) 2 Hours (Rush) 4 Hours (Rush) 8 Hours (Rush)…" at bounding box center [555, 109] width 215 height 21
click at [496, 200] on button "Select" at bounding box center [555, 195] width 215 height 21
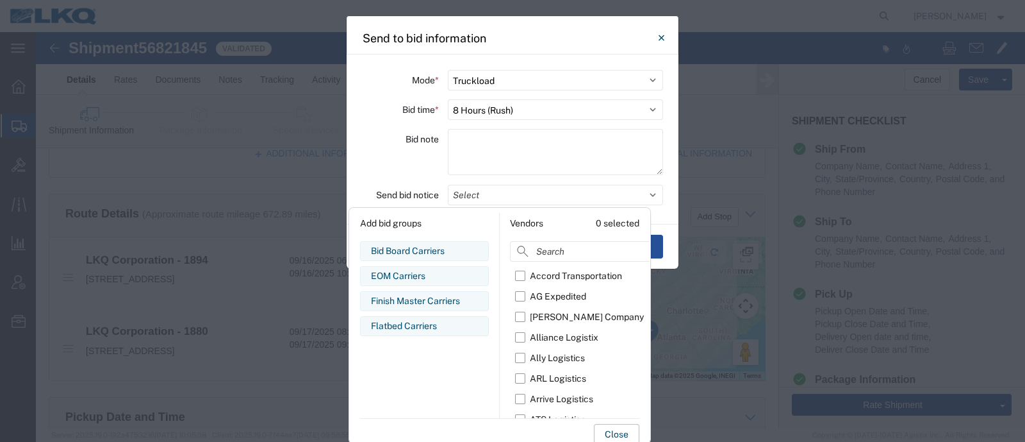
click at [380, 148] on div "Bid note" at bounding box center [400, 154] width 77 height 50
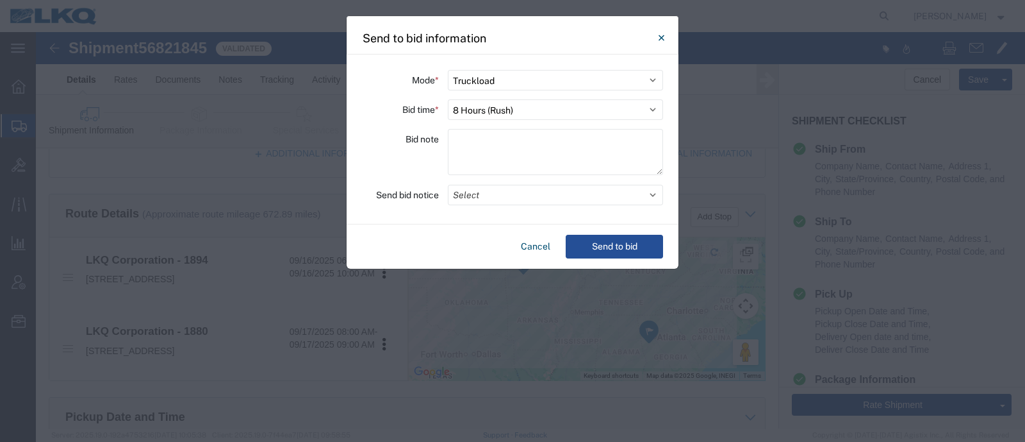
click at [629, 261] on div "Cancel Send to bid" at bounding box center [513, 246] width 332 height 44
click at [611, 240] on button "Send to bid" at bounding box center [614, 247] width 97 height 24
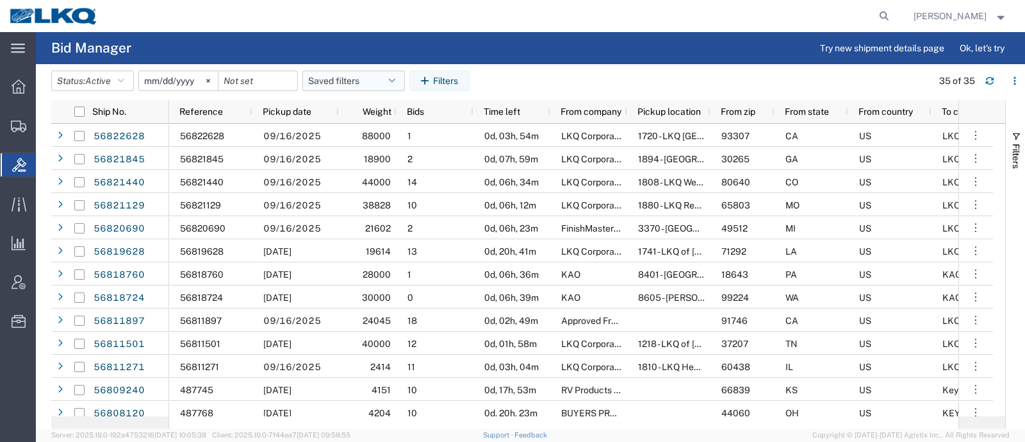
click at [350, 83] on button "Saved filters" at bounding box center [353, 80] width 103 height 21
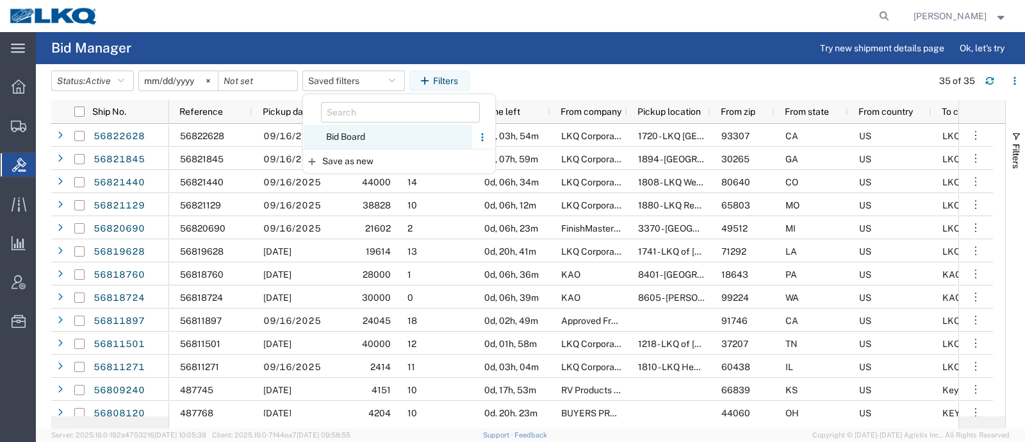
click at [356, 135] on span "Bid Board" at bounding box center [388, 137] width 168 height 24
type input "[DATE]"
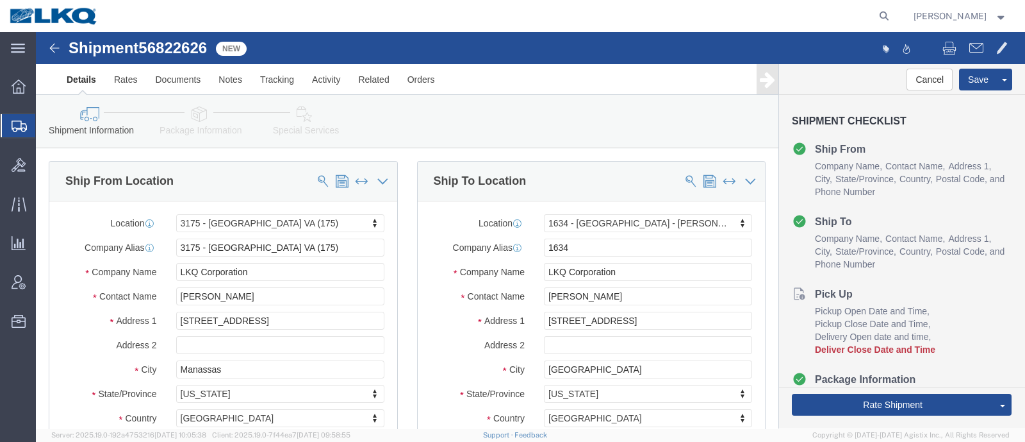
click div "Shipment 56822626 New Details Rates Documents Notes Tracking Activity Related O…"
click span "56822626"
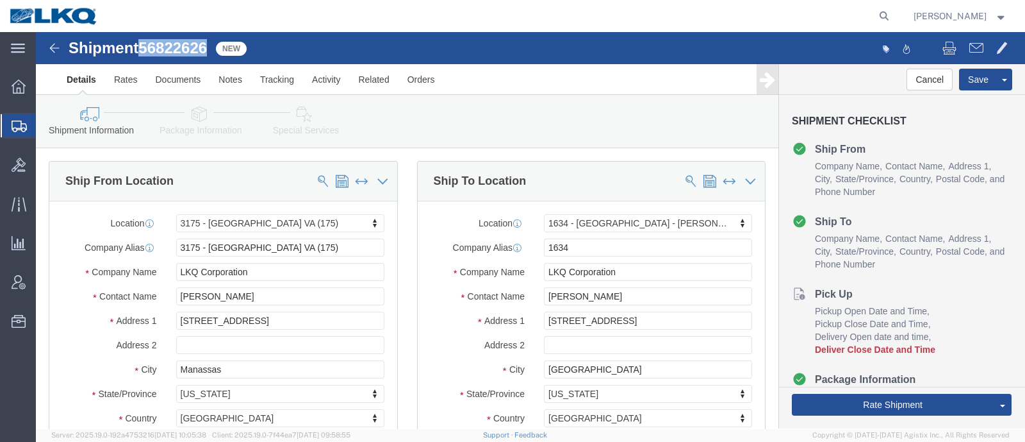
select select "27898"
select select "28712"
copy span "56822626"
click div "Shipment Information Package Information Special Services Loading Routing"
click span "56822626"
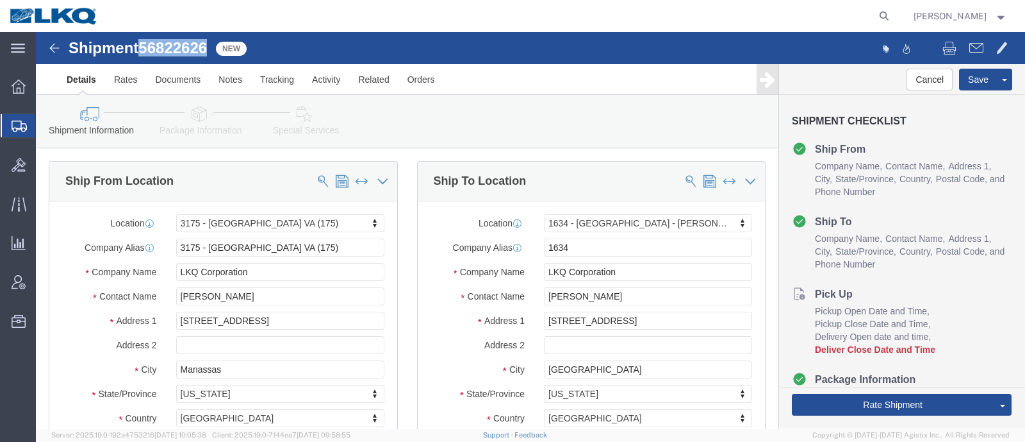
click span "56822626"
copy span "56822626"
click div "Shipment Information Package Information Special Services Loading Routing"
click icon
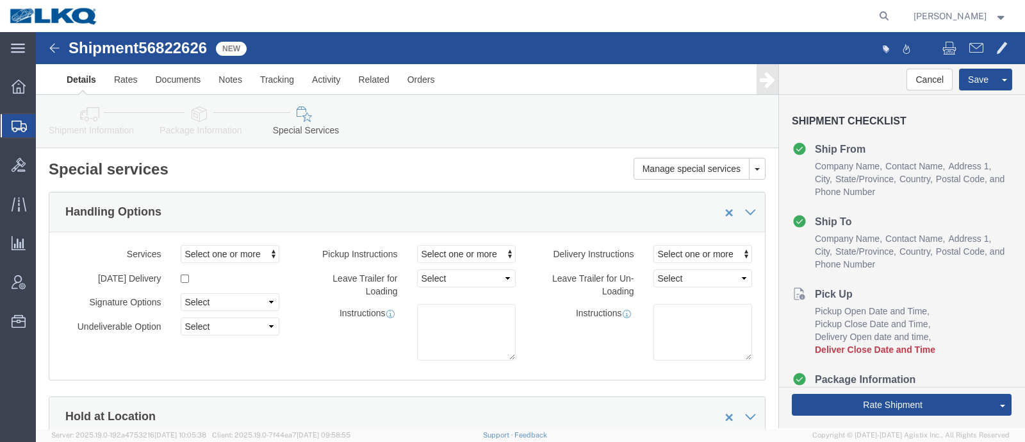
click ul "Ship From Company Name Contact Name Address 1 City State/Province Country Posta…"
drag, startPoint x: 279, startPoint y: 179, endPoint x: 285, endPoint y: 174, distance: 6.8
click div "Handling Options"
click h2 "Special services"
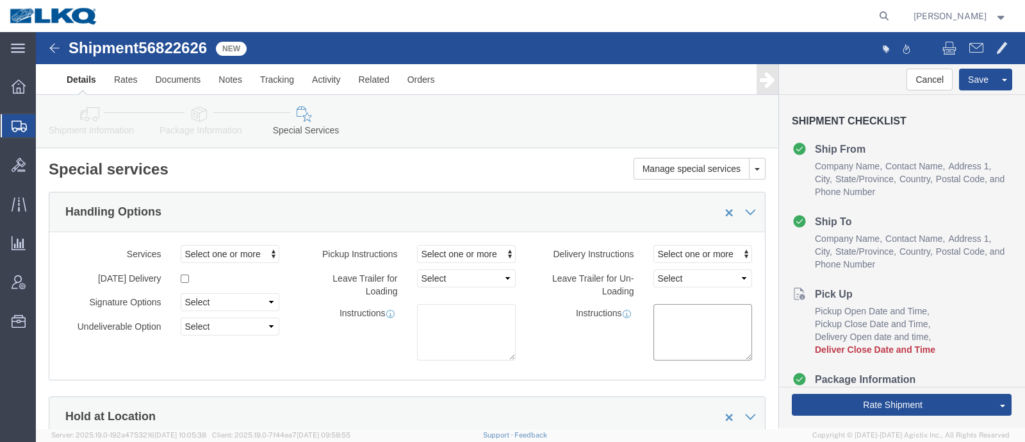
click div "Delivery Instructions Select one or more Crane Required Delivery Limited Access…"
click h2 "Special services"
click div "Manage special services Handling Options Hold at Location Return Info Service O…"
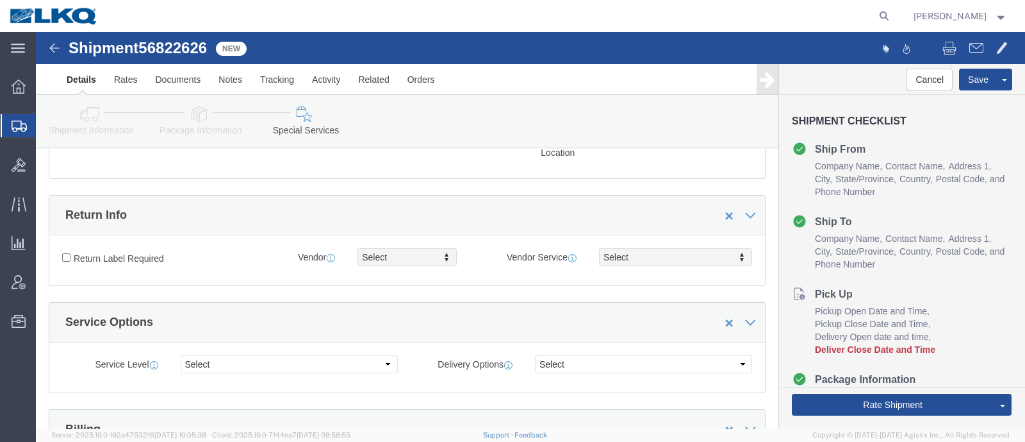
scroll to position [240, 0]
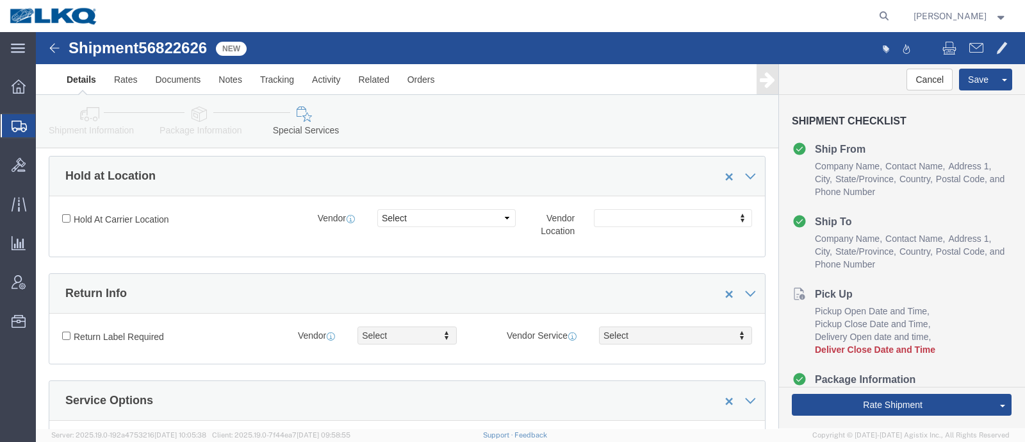
click icon
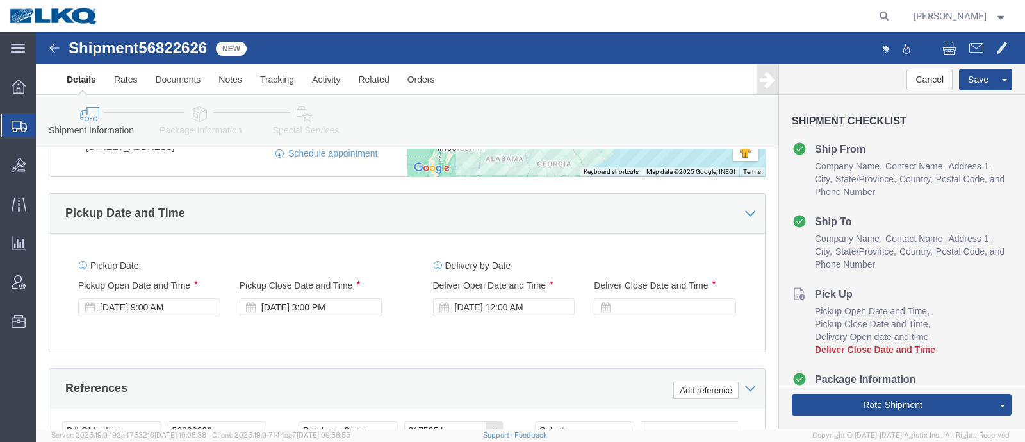
scroll to position [640, 0]
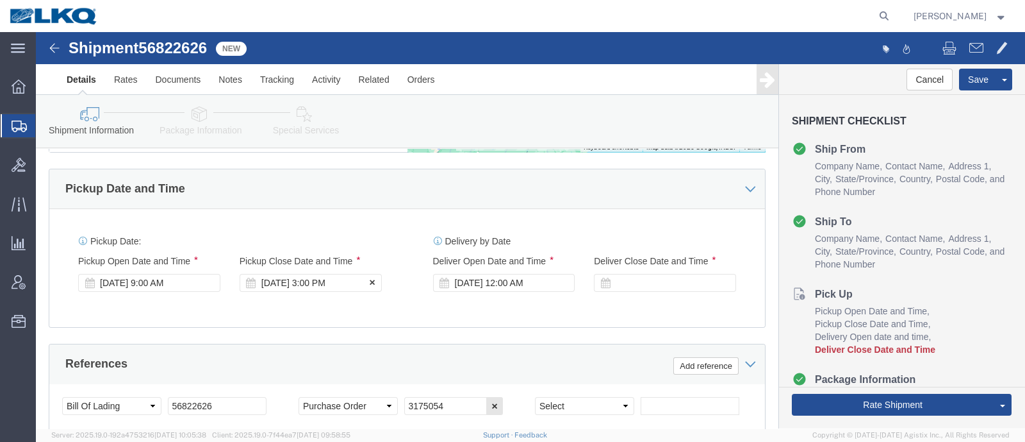
click div "Sep 18 2025 3:00 PM"
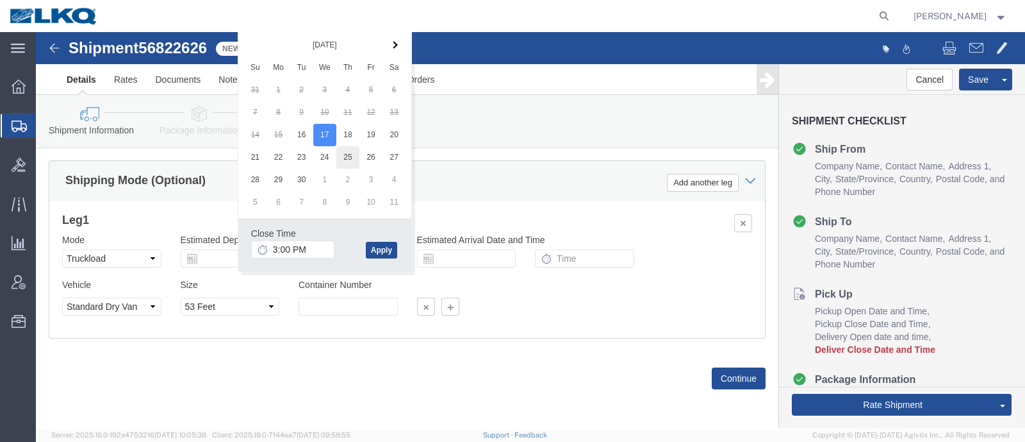
drag, startPoint x: 296, startPoint y: 87, endPoint x: 301, endPoint y: 104, distance: 18.0
click button "Apply"
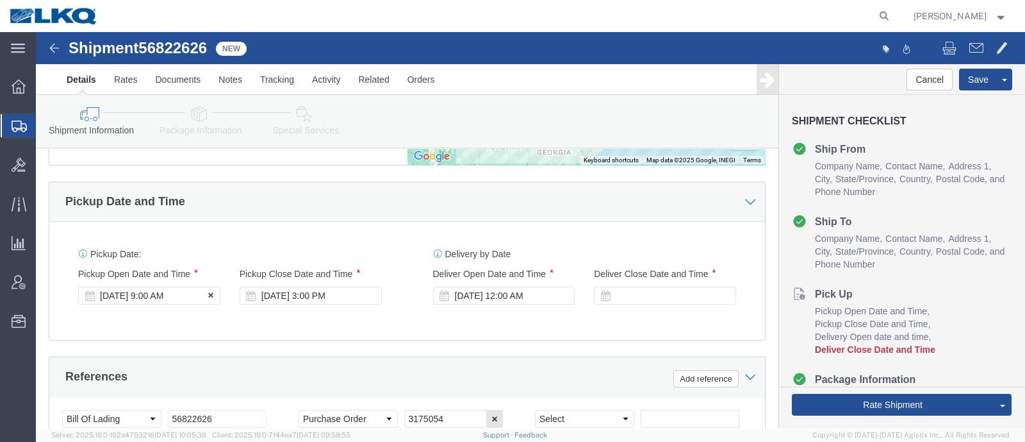
click div "Sep 16 2025 9:00 AM"
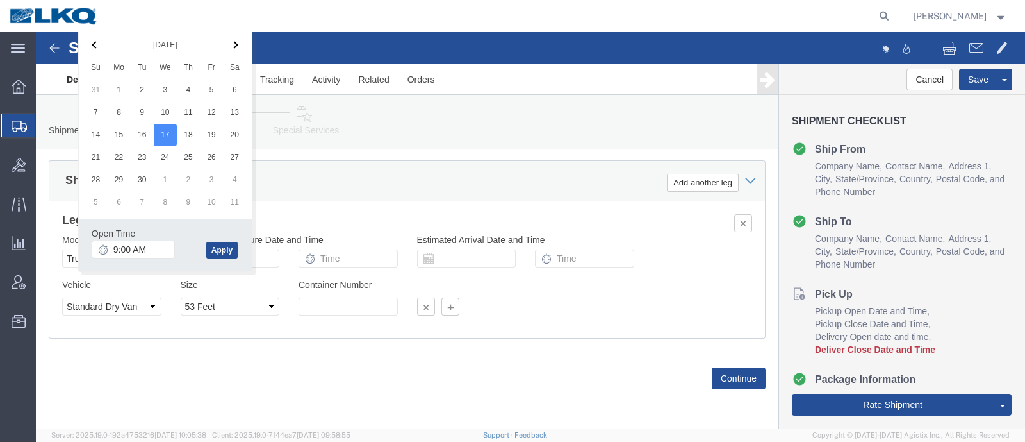
drag, startPoint x: 122, startPoint y: 88, endPoint x: 188, endPoint y: 204, distance: 134.3
click button "Apply"
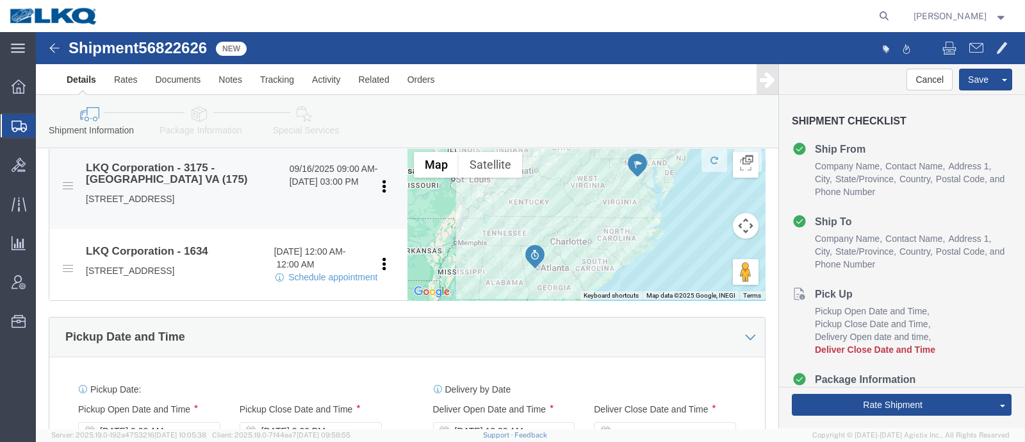
scroll to position [468, 0]
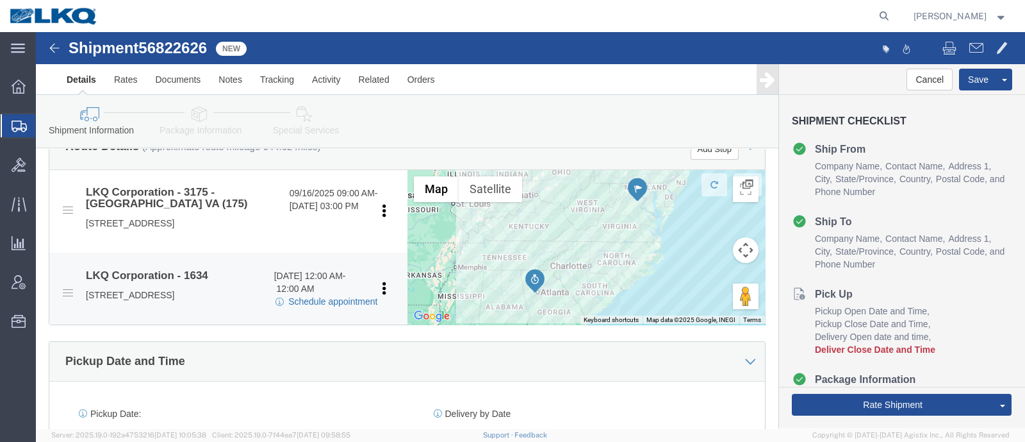
click link "Schedule appointment"
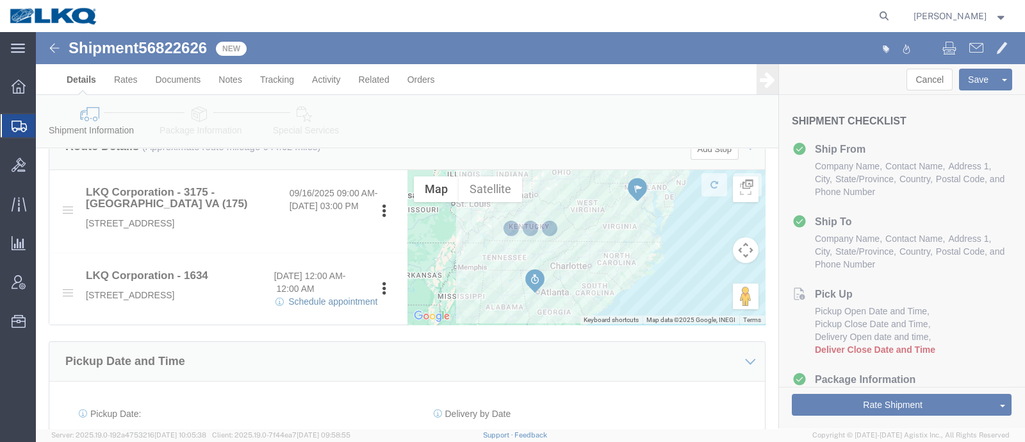
select select
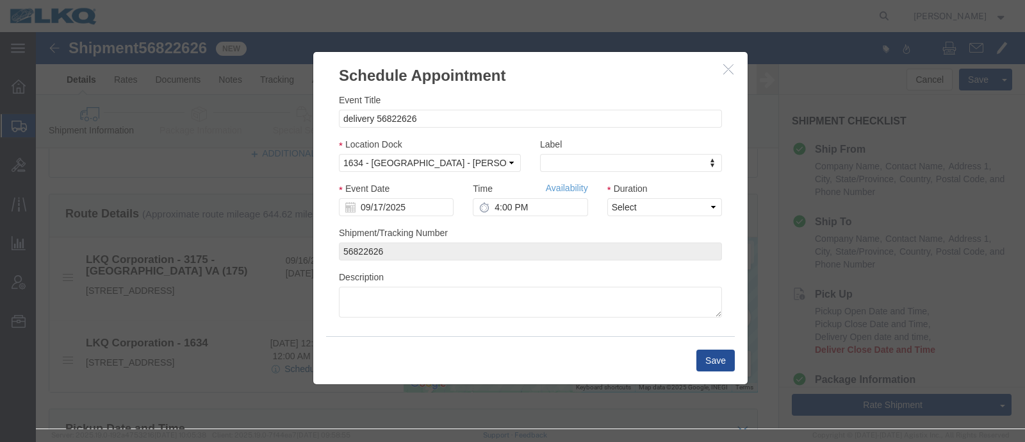
scroll to position [307, 0]
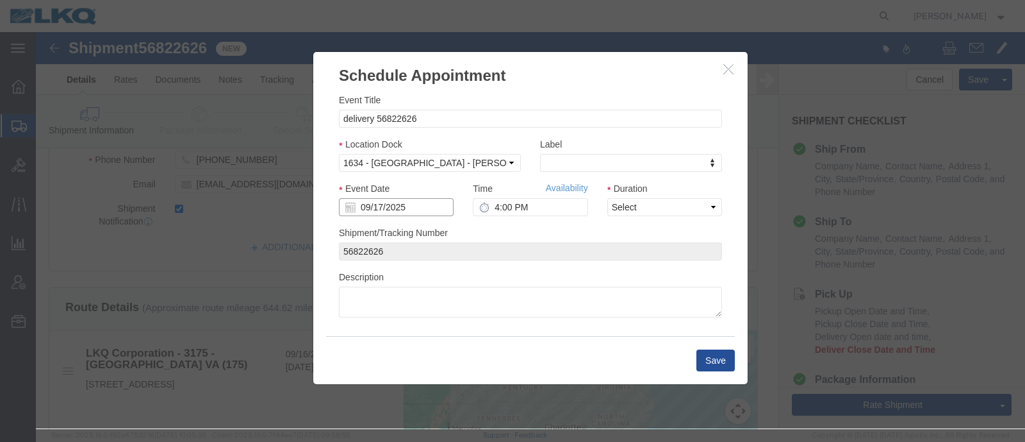
click input "09/17/2025"
click td "18"
type input "[DATE]"
click link "Availability"
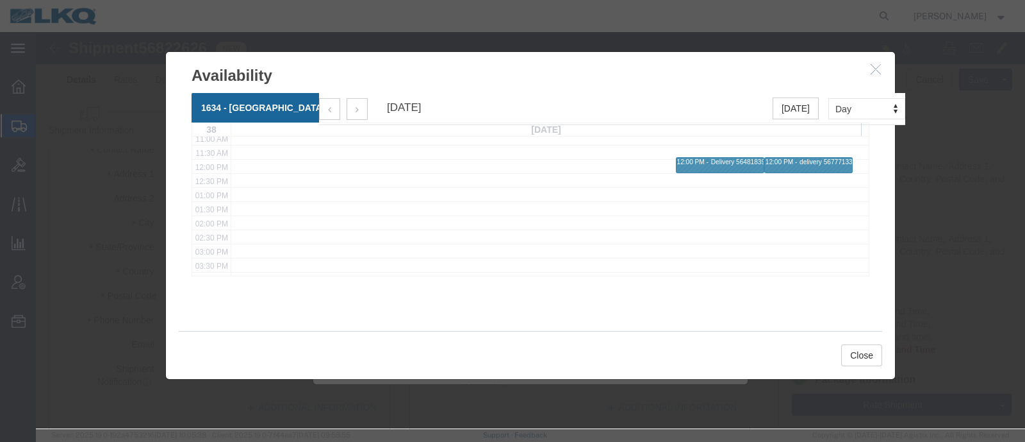
scroll to position [320, 0]
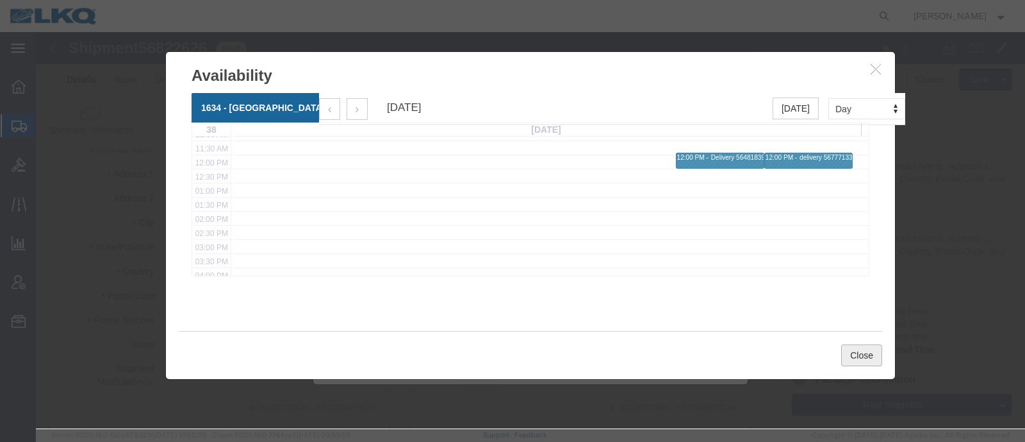
click button "Close"
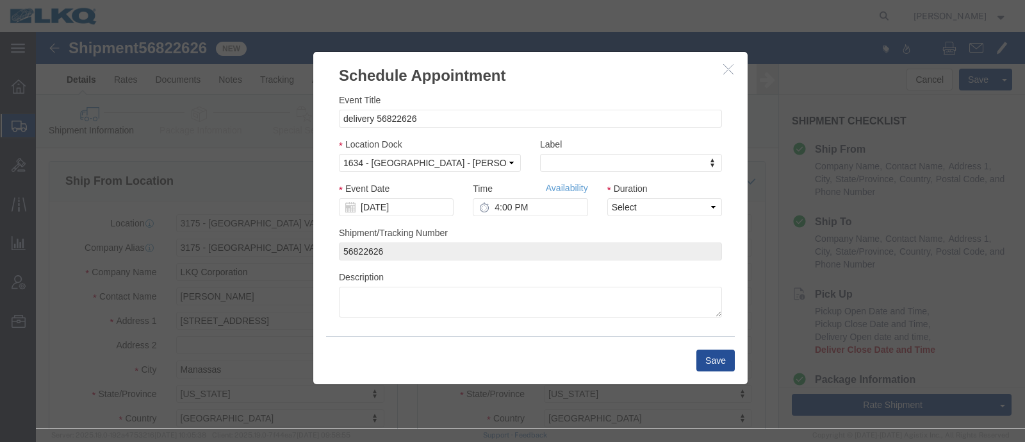
click div "Time Availability 4:00 PM"
click input "4:00 PM"
type input "1:00 PM"
drag, startPoint x: 573, startPoint y: 169, endPoint x: 570, endPoint y: 175, distance: 6.6
click select "Select 15 min 30 min 45 min 1 hr 2 hr 3 hr 4 hr"
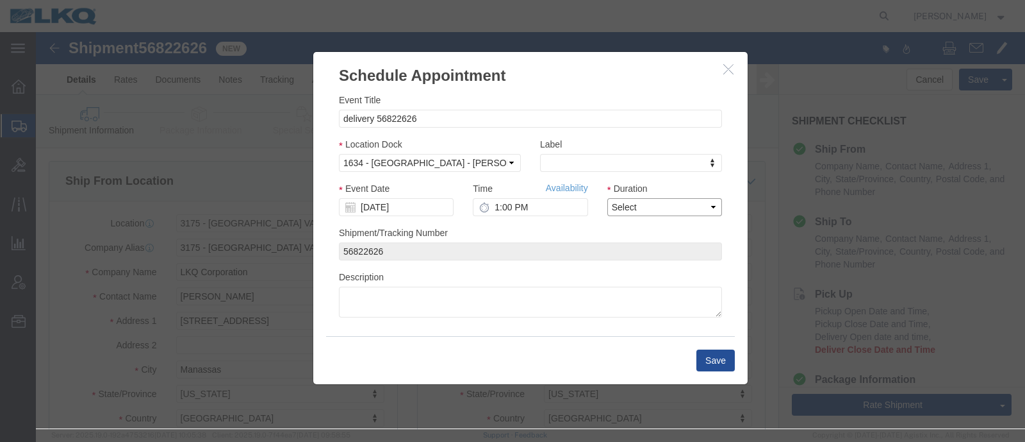
select select "15"
click select "Select 15 min 30 min 45 min 1 hr 2 hr 3 hr 4 hr"
click button "Save"
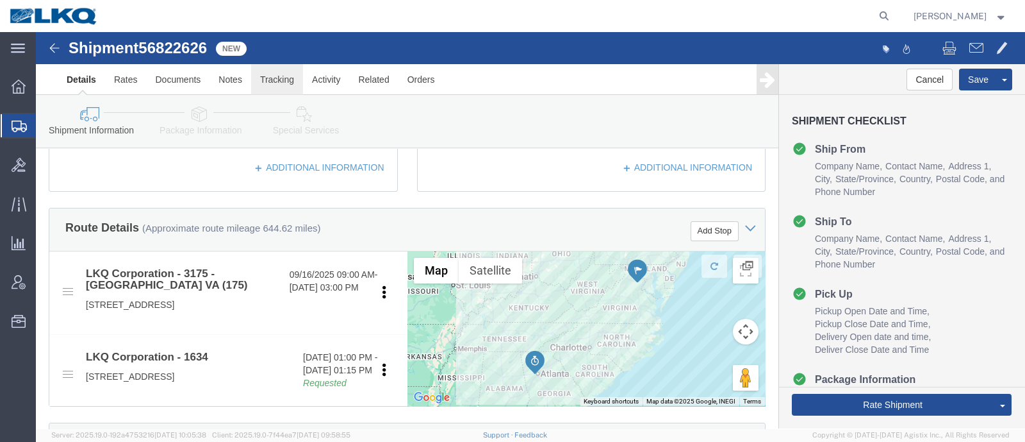
scroll to position [400, 0]
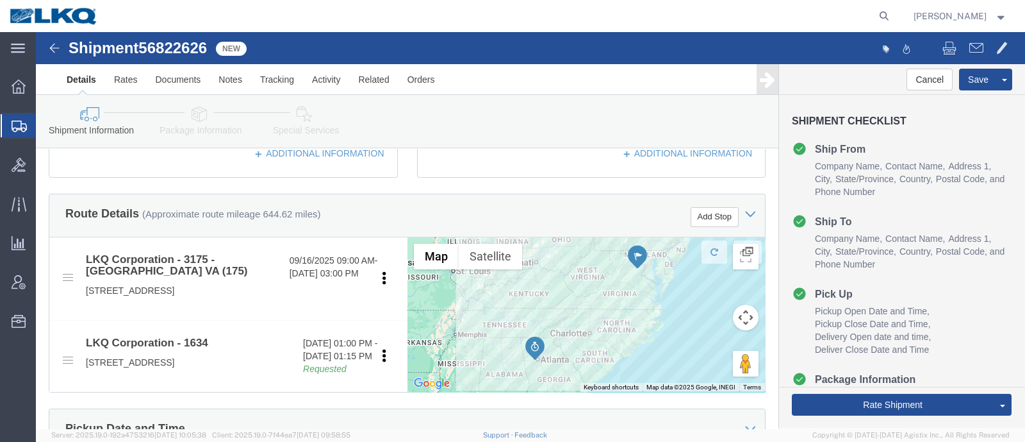
click span "56822626"
click link "Special Services"
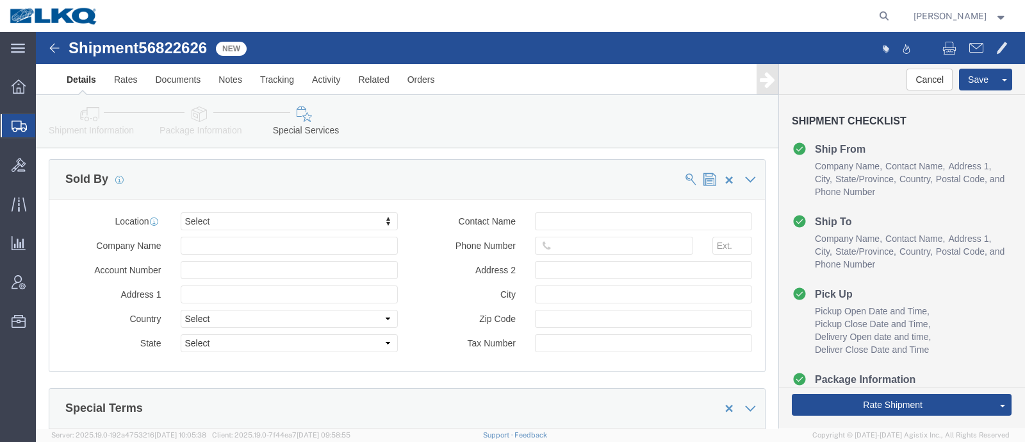
scroll to position [1362, 0]
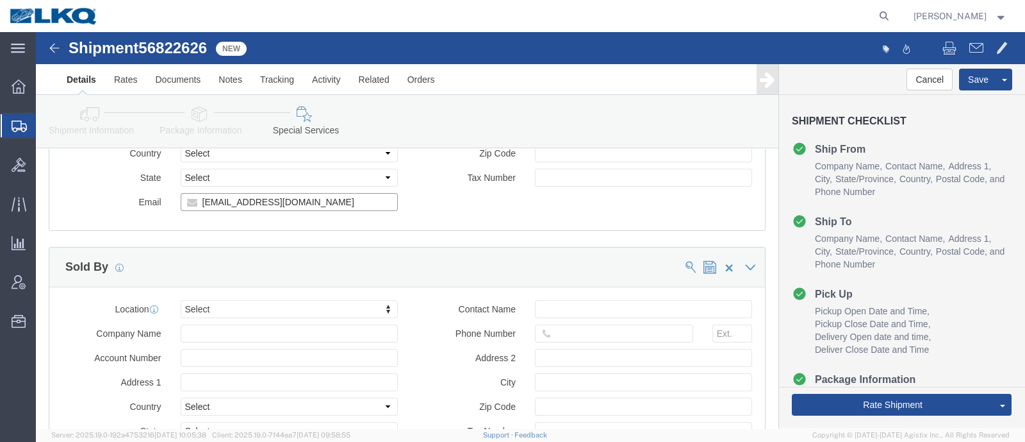
click input "tocox@lkqcorp.com"
click link "Shipment Information"
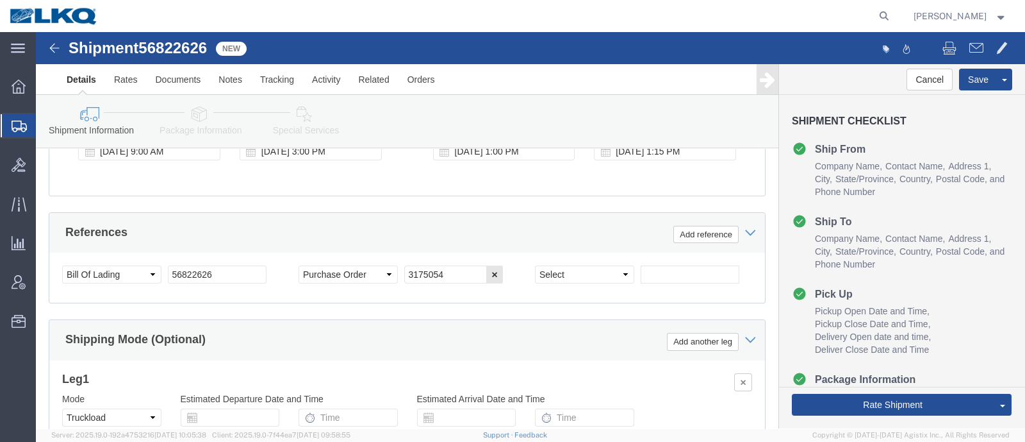
scroll to position [794, 0]
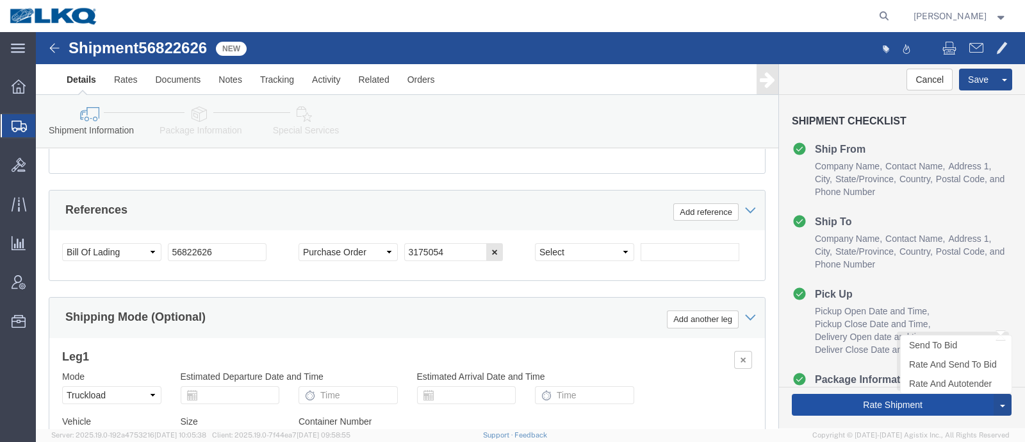
click button "Rate Shipment"
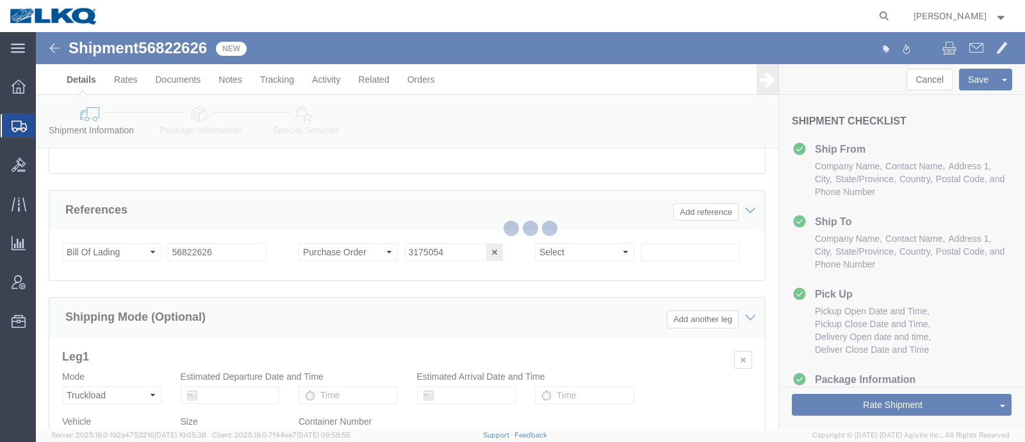
click at [379, 196] on div at bounding box center [530, 230] width 989 height 396
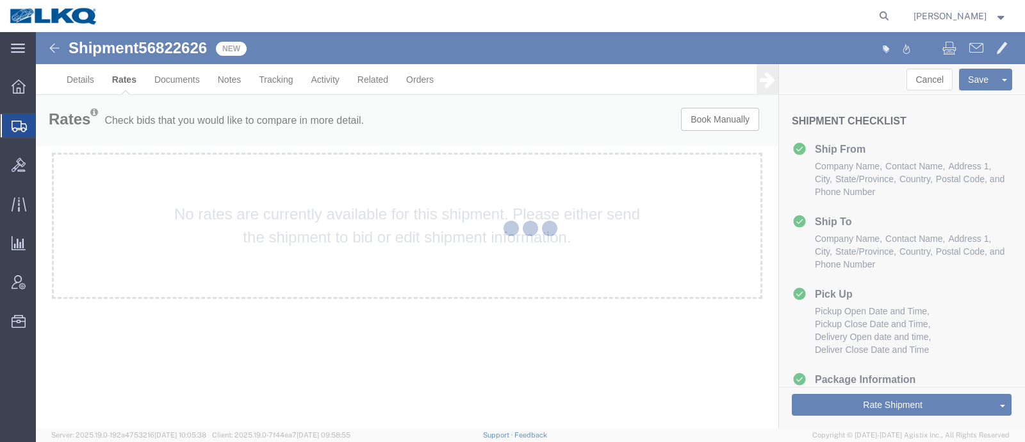
scroll to position [0, 0]
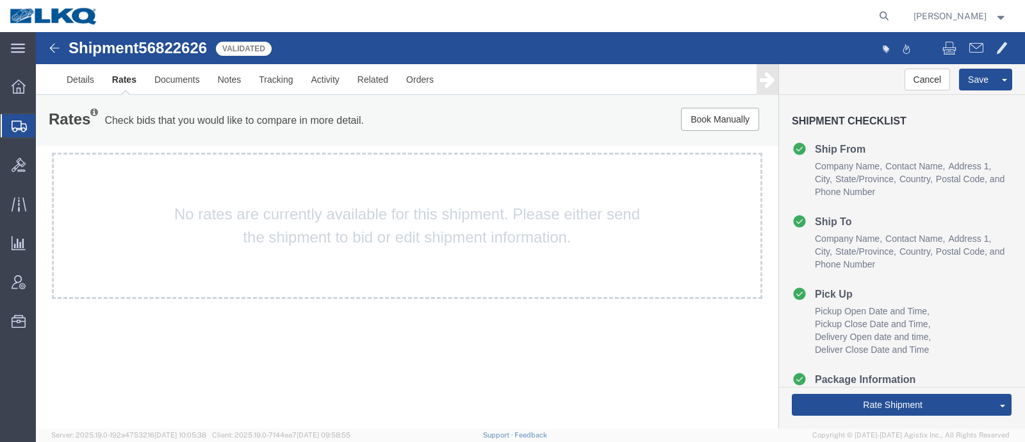
click at [179, 52] on span "56822626" at bounding box center [172, 47] width 69 height 17
copy span "56822626"
click at [264, 120] on p "Check bids that you would like to compare in more detail." at bounding box center [234, 120] width 260 height 14
click at [245, 123] on p "Check bids that you would like to compare in more detail." at bounding box center [234, 120] width 260 height 14
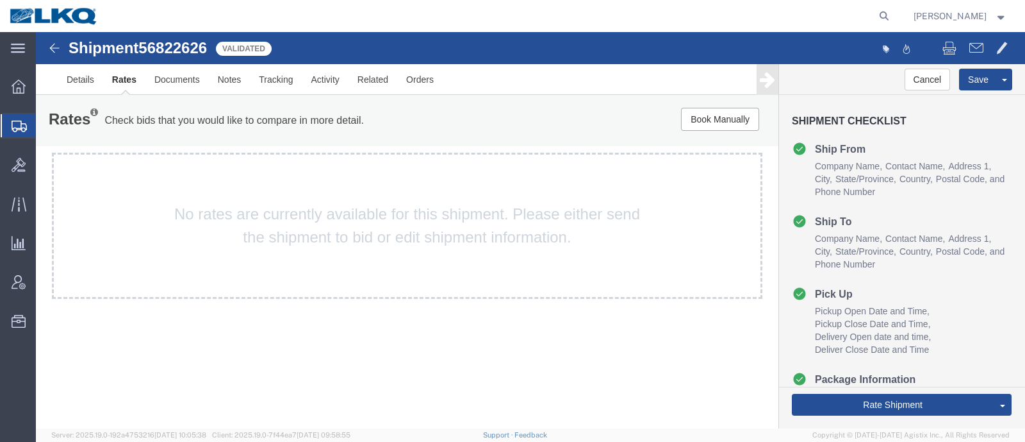
click at [346, 133] on div "Rates Check bids that you would like to compare in more detail. Compare Filter" at bounding box center [253, 121] width 429 height 26
click at [235, 115] on p "Check bids that you would like to compare in more detail." at bounding box center [234, 120] width 260 height 14
click at [178, 108] on div "Rates Check bids that you would like to compare in more detail. Compare Filter" at bounding box center [253, 121] width 429 height 26
click at [81, 69] on link "Details" at bounding box center [80, 79] width 45 height 31
click at [74, 78] on div at bounding box center [530, 230] width 989 height 396
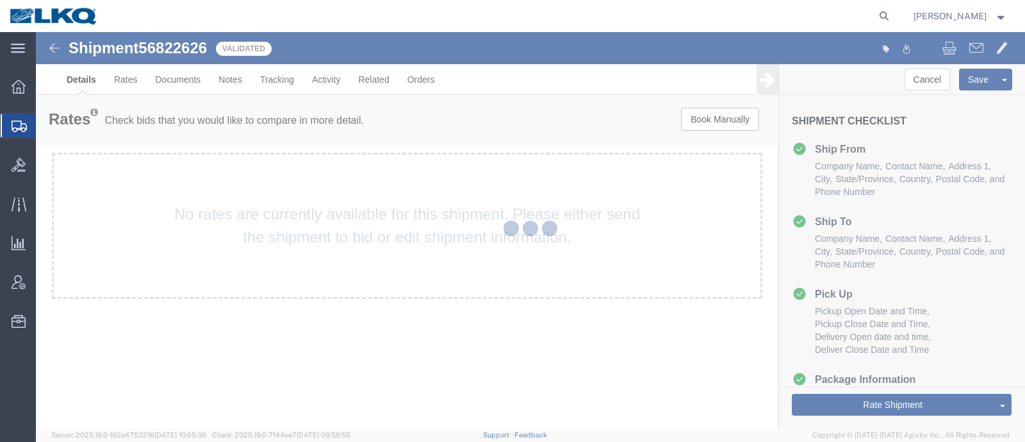
select select "27898"
select select "28712"
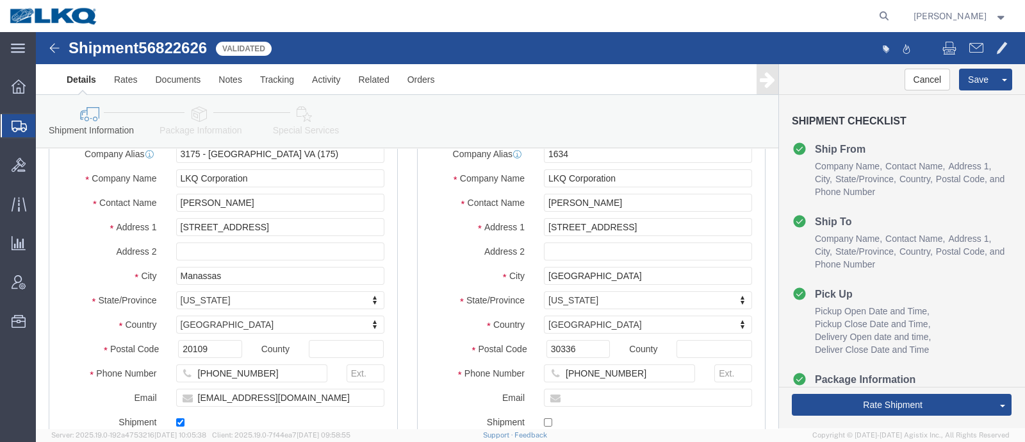
scroll to position [240, 0]
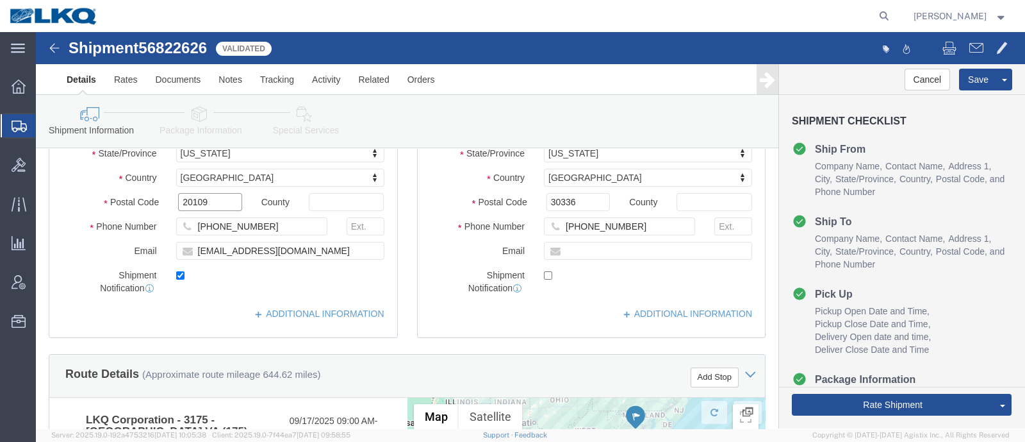
click input "20109"
click input "30336"
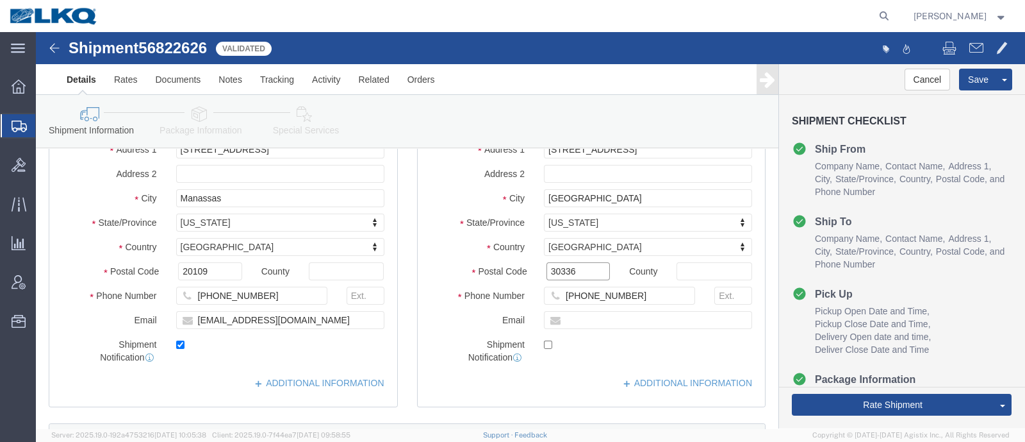
scroll to position [79, 0]
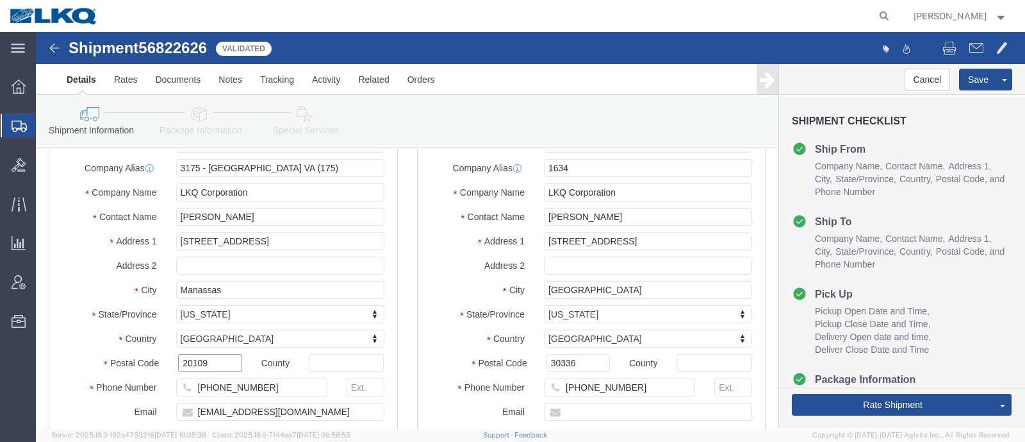
click input "20109"
click input "30336"
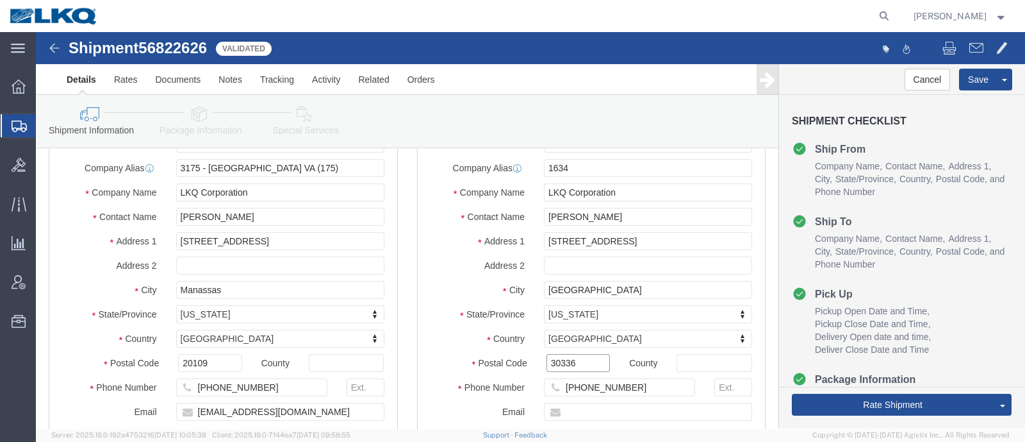
click input "30336"
click link "Rates"
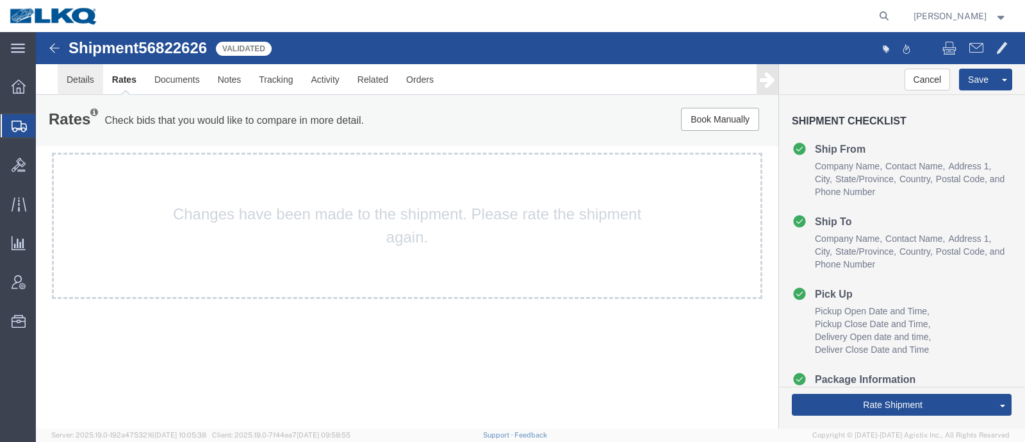
click at [83, 85] on link "Details" at bounding box center [80, 79] width 45 height 31
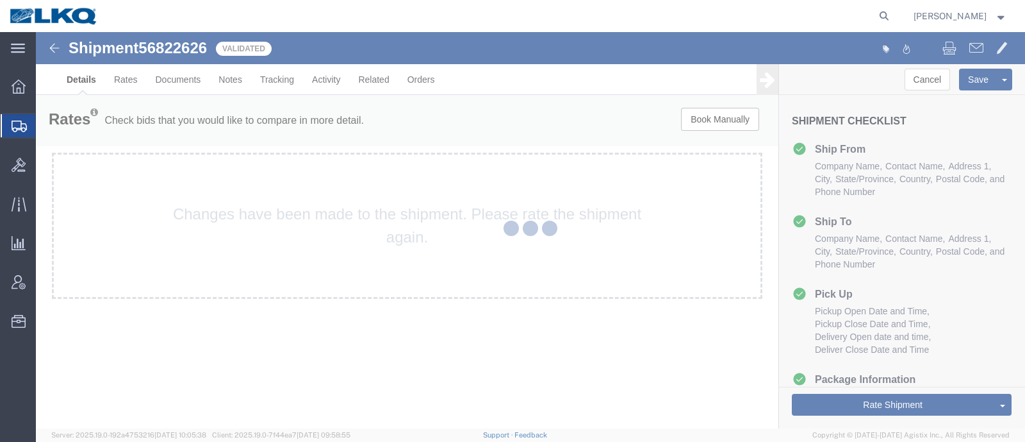
select select "27898"
select select "28712"
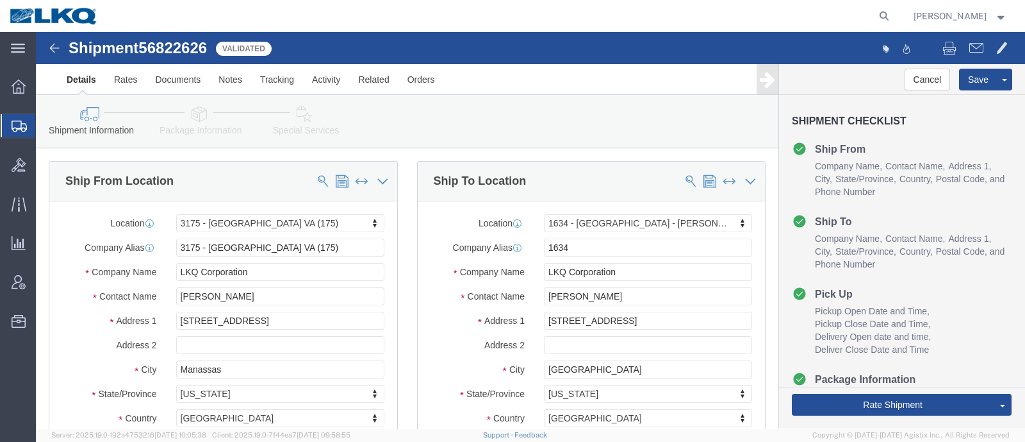
click div "Shipment Information Package Information Special Services Loading Routing"
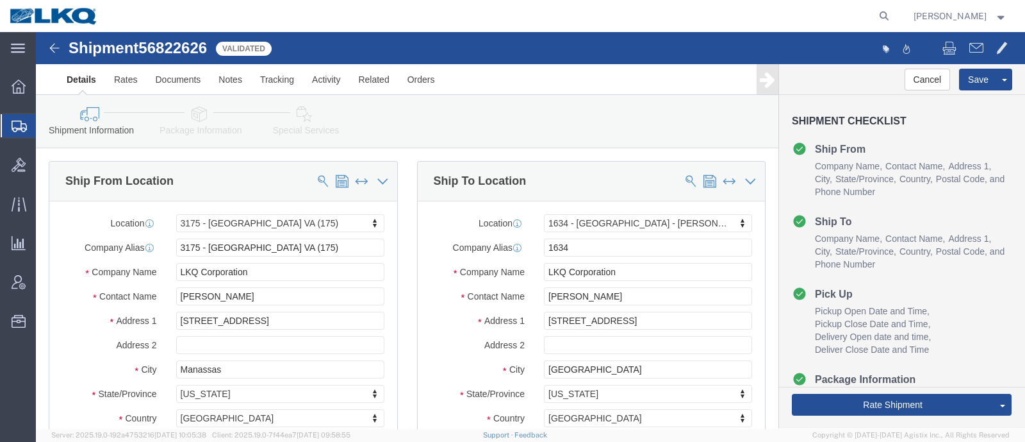
click div "Shipment Information Package Information Special Services Loading Routing"
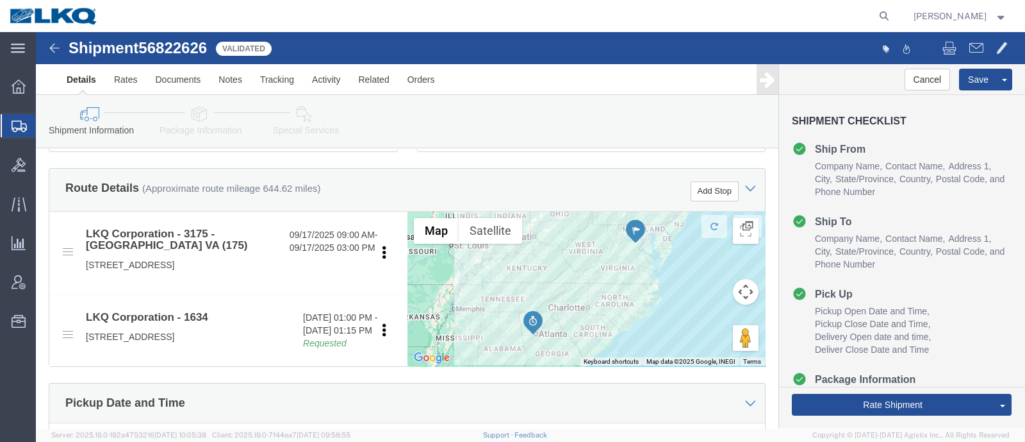
scroll to position [481, 0]
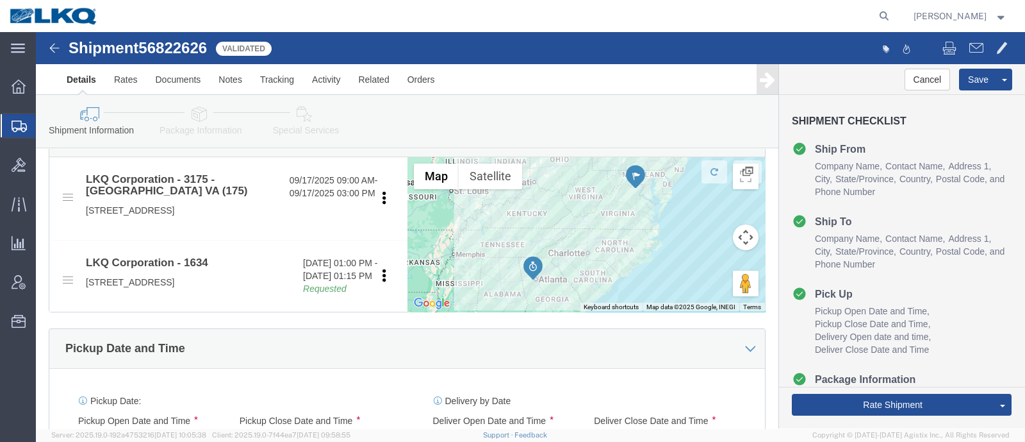
click link "Send To Bid"
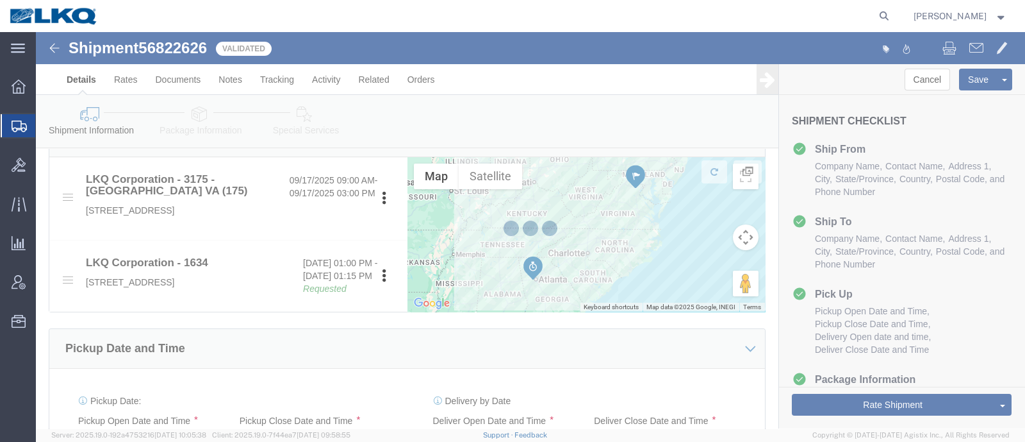
select select "TL"
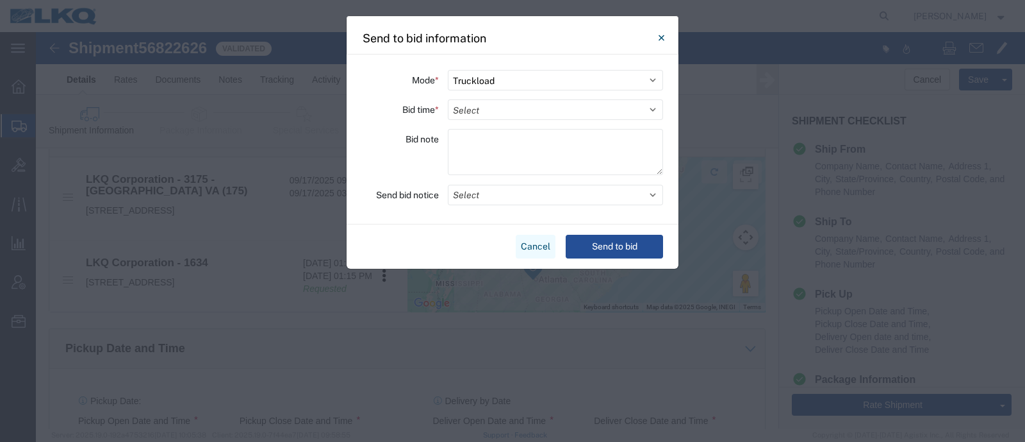
click at [533, 248] on button "Cancel" at bounding box center [536, 247] width 40 height 24
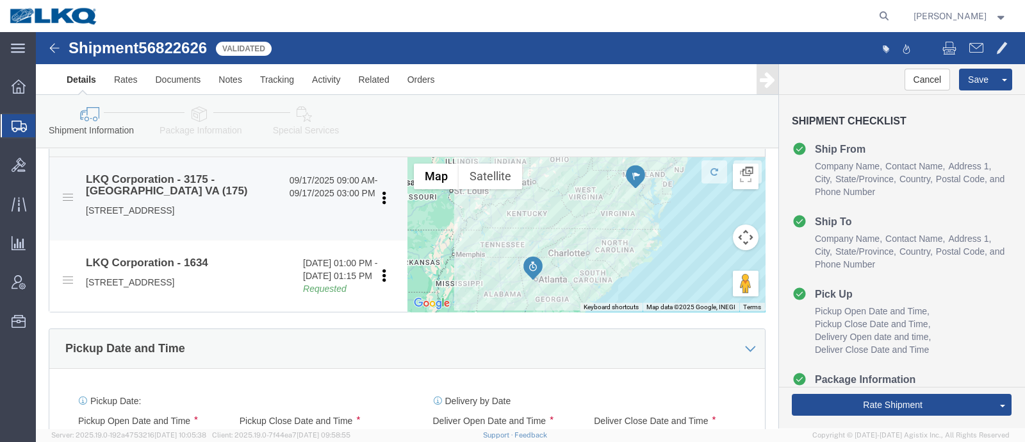
click p "8233 Buckeye Timber Dr., Manassas, VA, 20109, US"
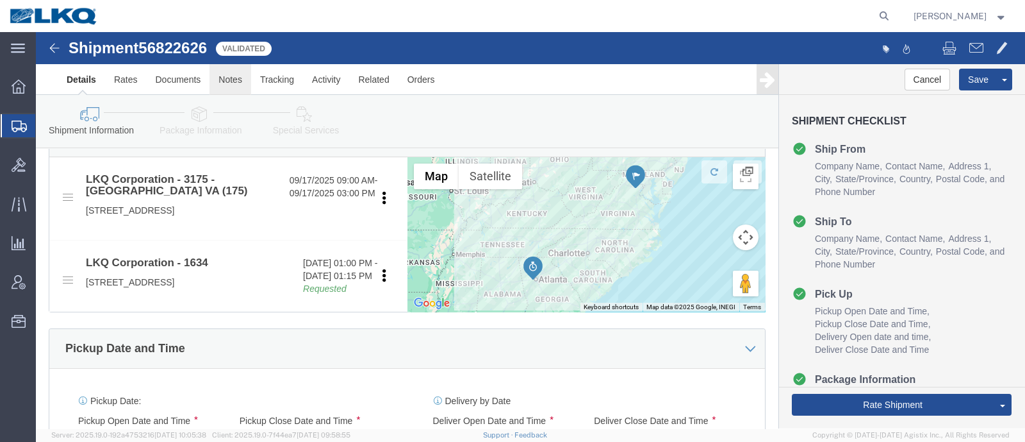
click link "Notes"
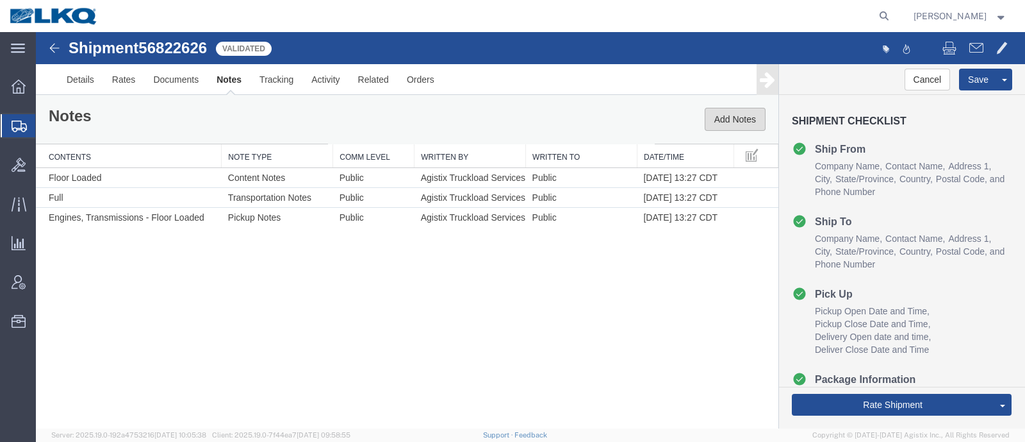
click at [747, 121] on button "Add Notes" at bounding box center [735, 119] width 61 height 23
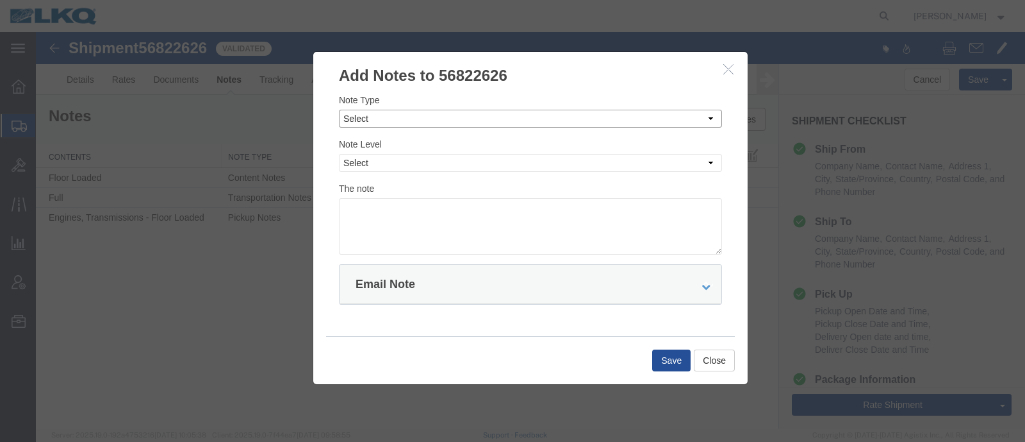
click at [468, 112] on select "Select Approval Bid Notes Carrier Change Notes Claim Notes Content Hazmat Notes…" at bounding box center [530, 119] width 383 height 18
select select "BID_NOTES"
click at [339, 110] on select "Select Approval Bid Notes Carrier Change Notes Claim Notes Content Hazmat Notes…" at bounding box center [530, 119] width 383 height 18
click at [457, 170] on select "Select Private to Account Private to Vendor Public" at bounding box center [530, 163] width 383 height 18
select select "PRIVATE_TO_ACCOUNT"
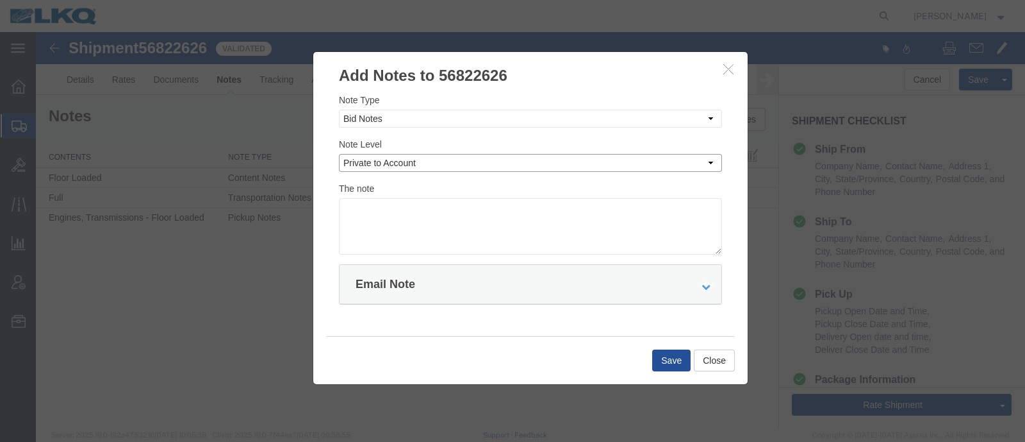
click at [339, 154] on select "Select Private to Account Private to Vendor Public" at bounding box center [530, 163] width 383 height 18
click at [449, 216] on textarea at bounding box center [530, 226] width 383 height 56
type textarea "DAT: $1066"
click at [679, 368] on button "Save" at bounding box center [671, 360] width 38 height 22
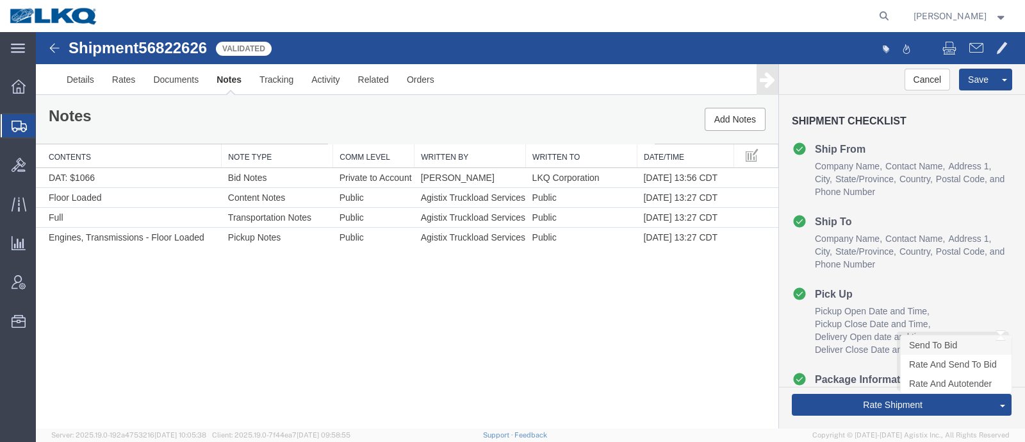
click at [921, 347] on link "Send To Bid" at bounding box center [956, 344] width 111 height 19
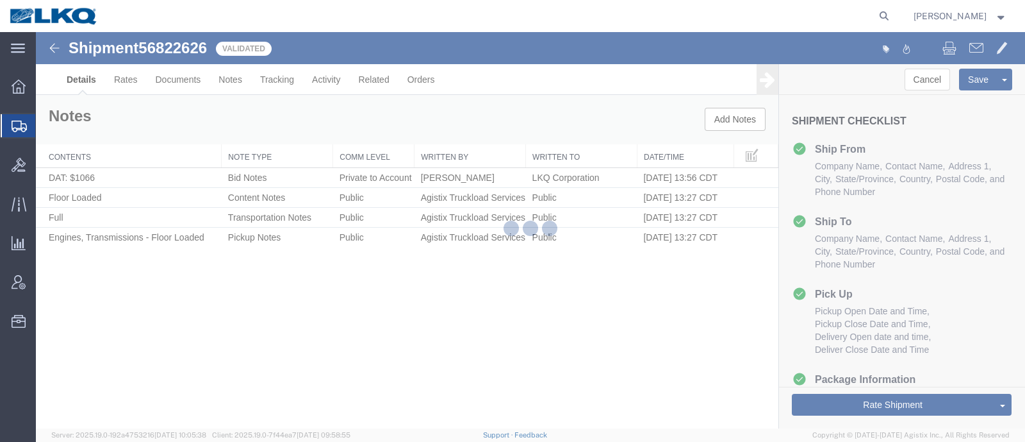
click at [538, 366] on div at bounding box center [530, 230] width 989 height 396
select select "27898"
select select "28712"
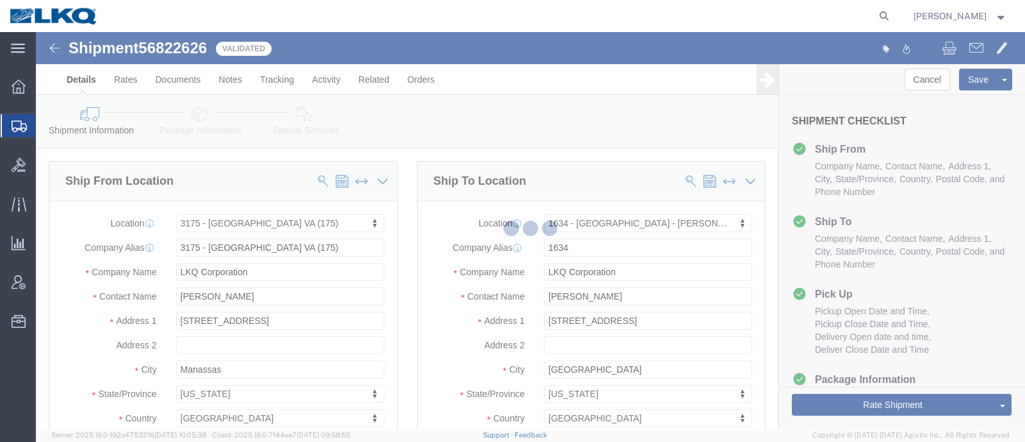
select select "TL"
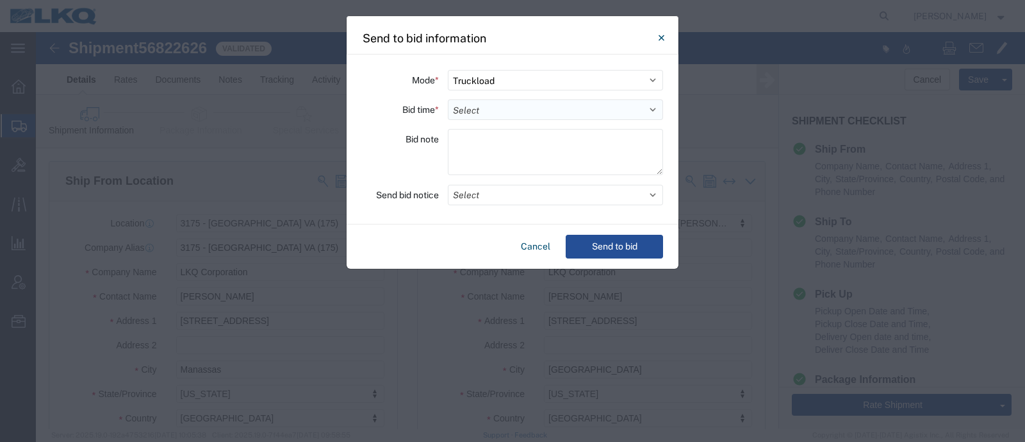
click at [479, 112] on select "Select 30 Min (Rush) 1 Hour (Rush) 2 Hours (Rush) 4 Hours (Rush) 8 Hours (Rush)…" at bounding box center [555, 109] width 215 height 21
select select "24"
click at [448, 99] on select "Select 30 Min (Rush) 1 Hour (Rush) 2 Hours (Rush) 4 Hours (Rush) 8 Hours (Rush)…" at bounding box center [555, 109] width 215 height 21
click at [596, 246] on button "Send to bid" at bounding box center [614, 247] width 97 height 24
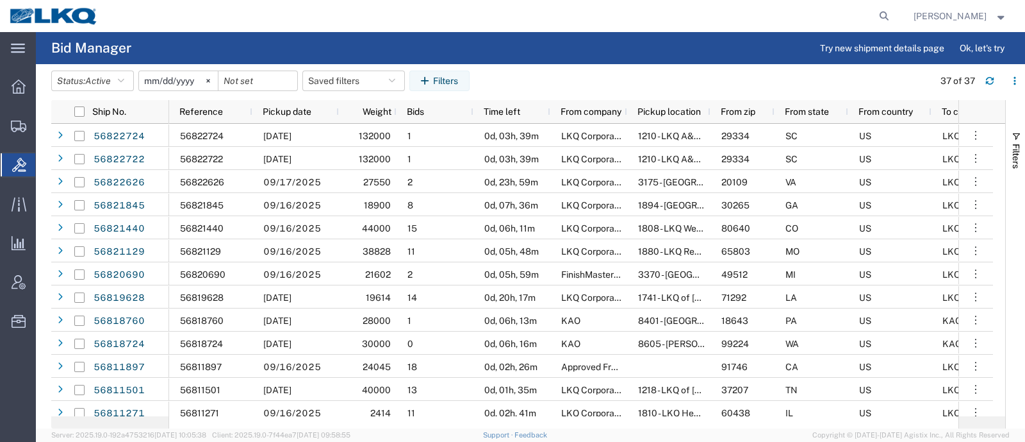
click at [290, 34] on agx-page-header "Bid Manager Try new shipment details page Ok, let's try" at bounding box center [530, 48] width 989 height 32
click at [234, 53] on agx-page-header "Bid Manager Try new shipment details page Ok, let's try" at bounding box center [530, 48] width 989 height 32
click at [336, 79] on button "Saved filters" at bounding box center [353, 80] width 103 height 21
click at [355, 133] on span "Bid Board" at bounding box center [388, 137] width 168 height 24
type input "[DATE]"
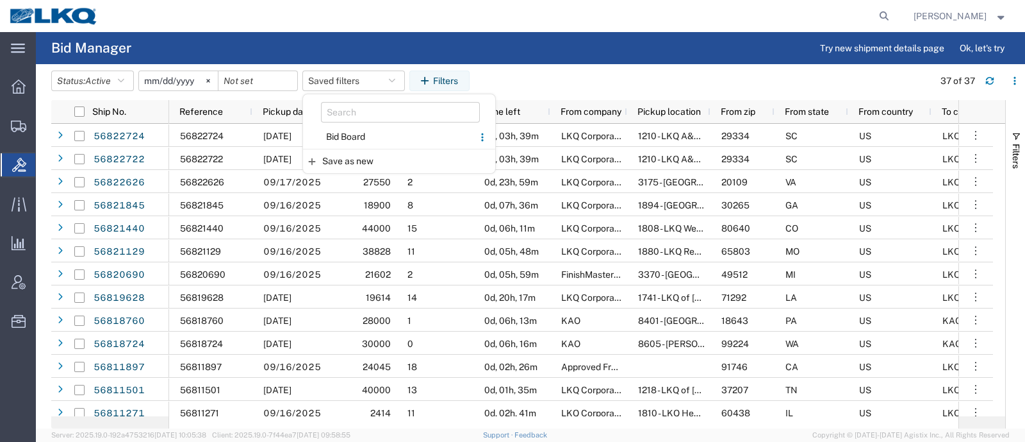
type input "[DATE]"
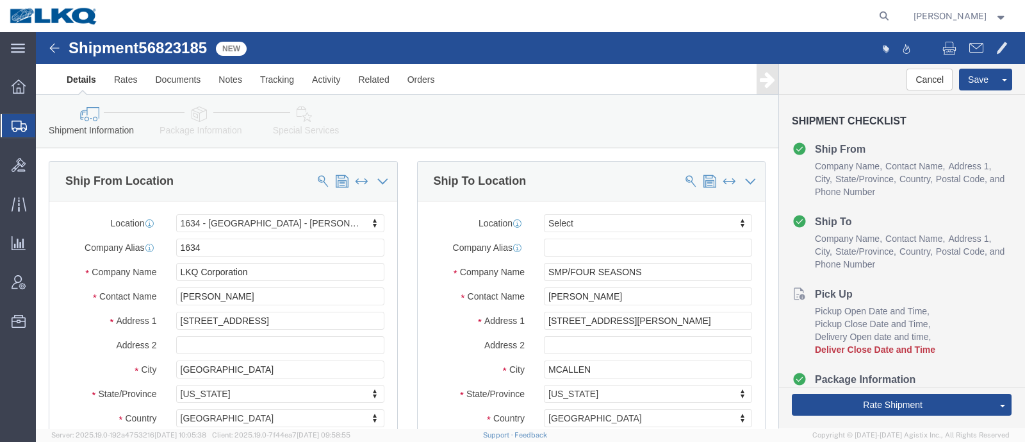
click div "Shipment Information Package Information Special Services Loading Routing"
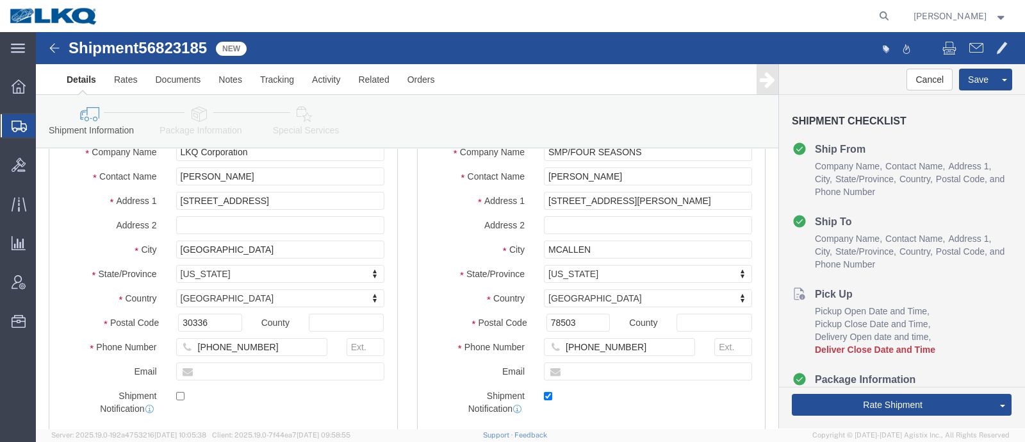
scroll to position [320, 0]
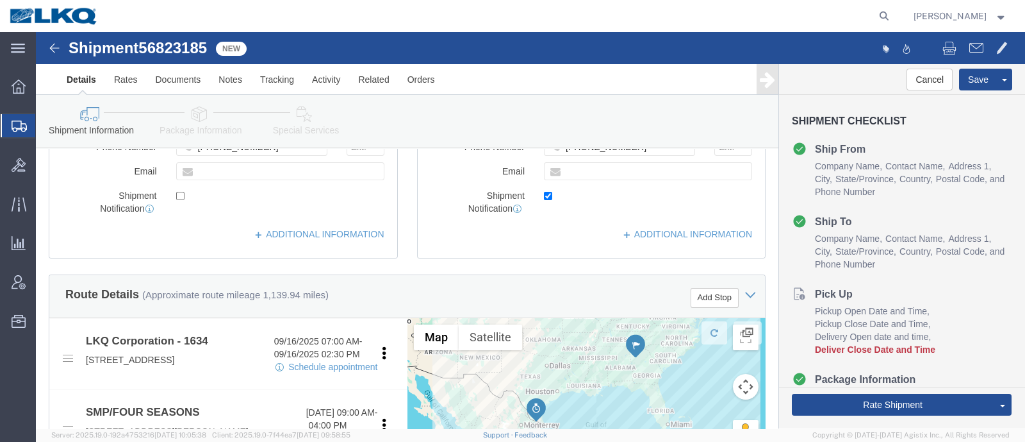
click span "56823185"
select select "28712"
select select
copy span "56823185"
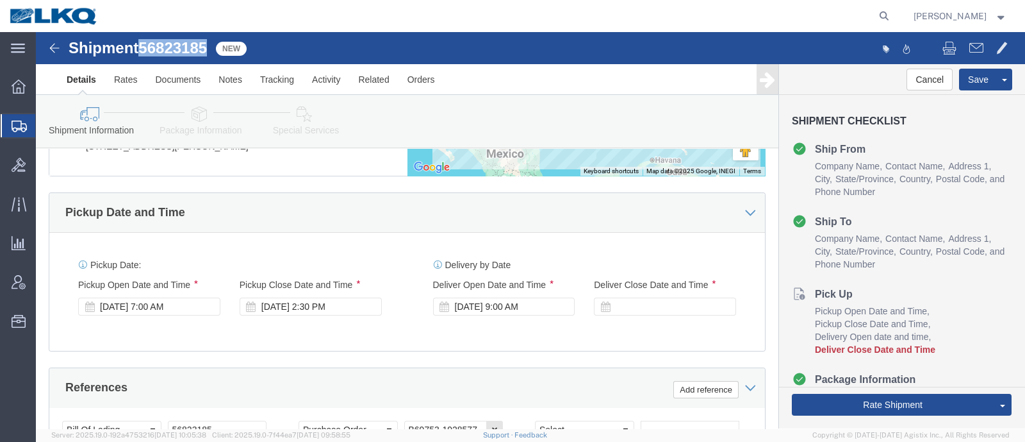
scroll to position [640, 0]
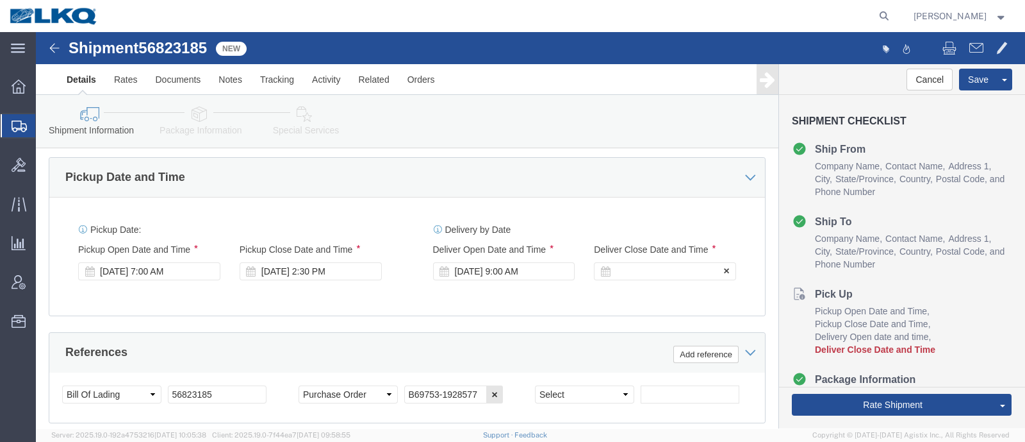
click div
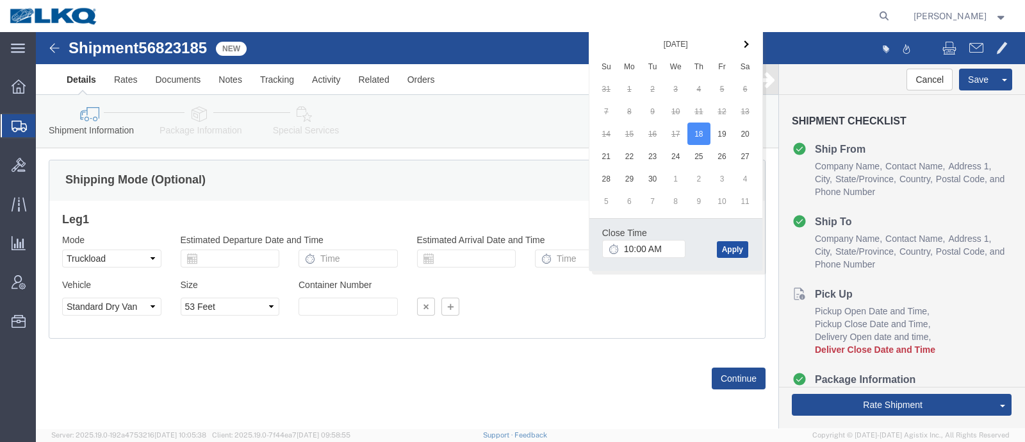
click button "Apply"
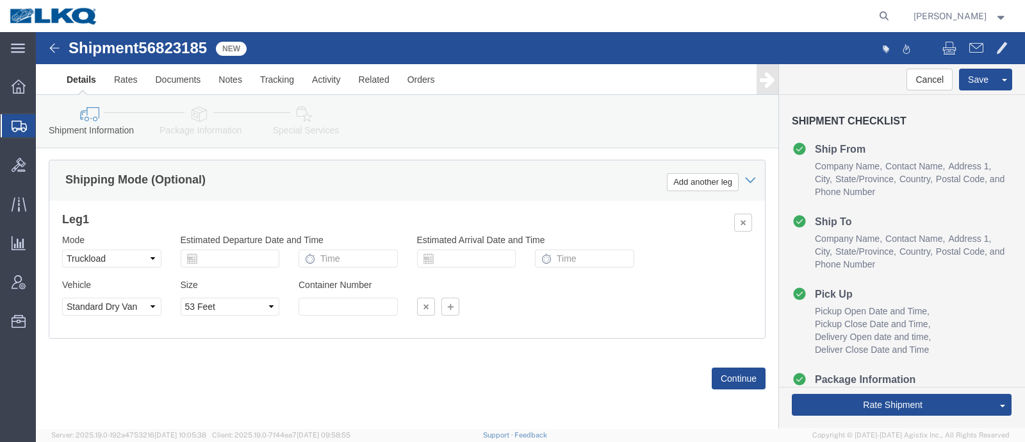
click div "Shipping Mode (Optional) Add another leg"
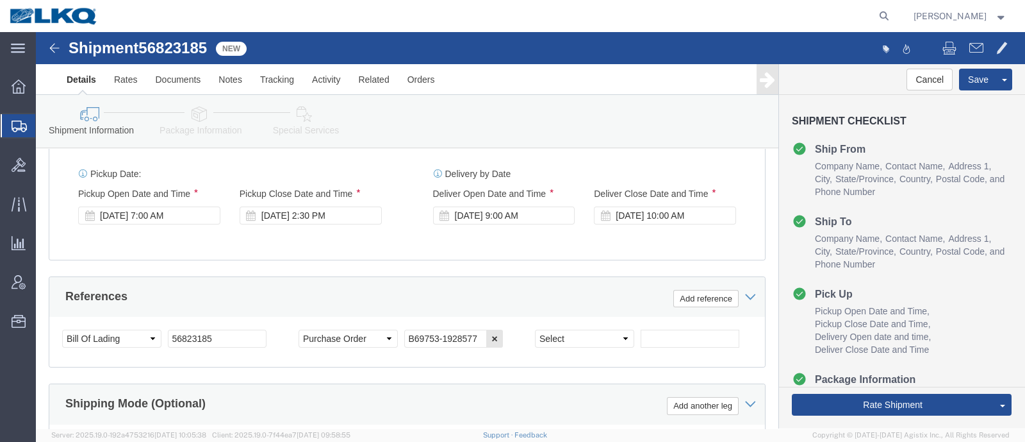
scroll to position [536, 0]
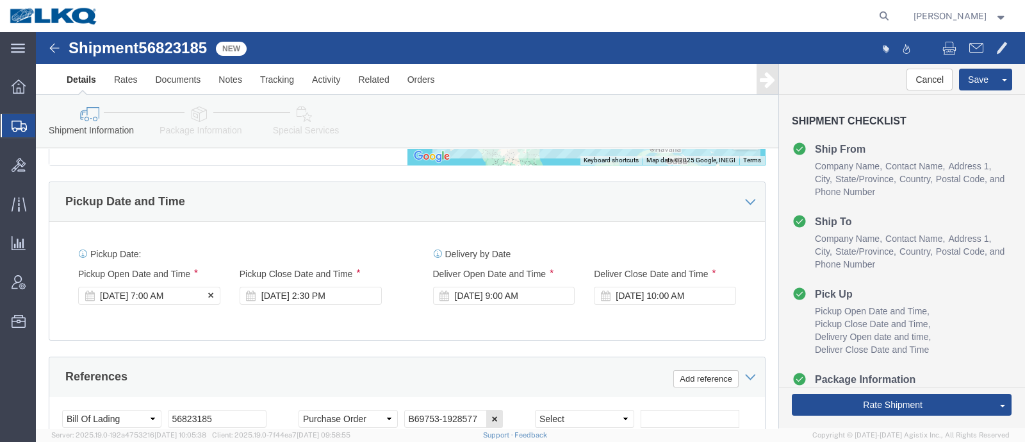
click div "Sep 16 2025 7:00 AM"
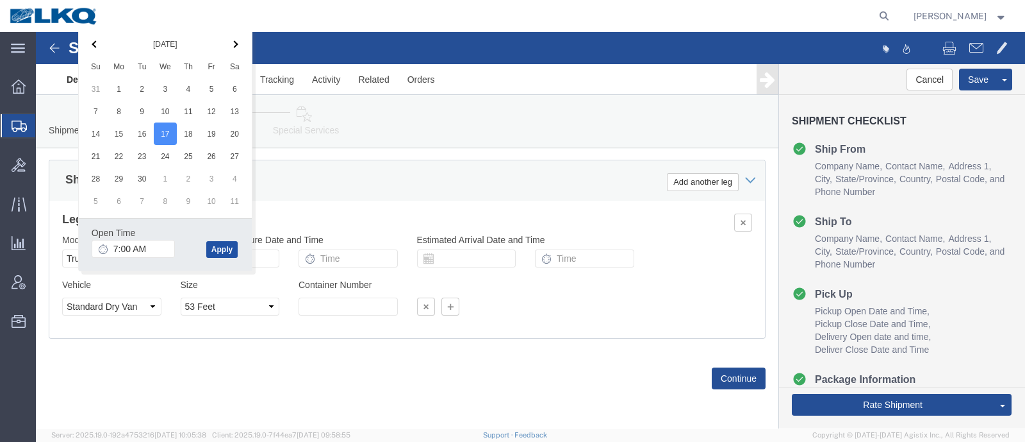
click button "Apply"
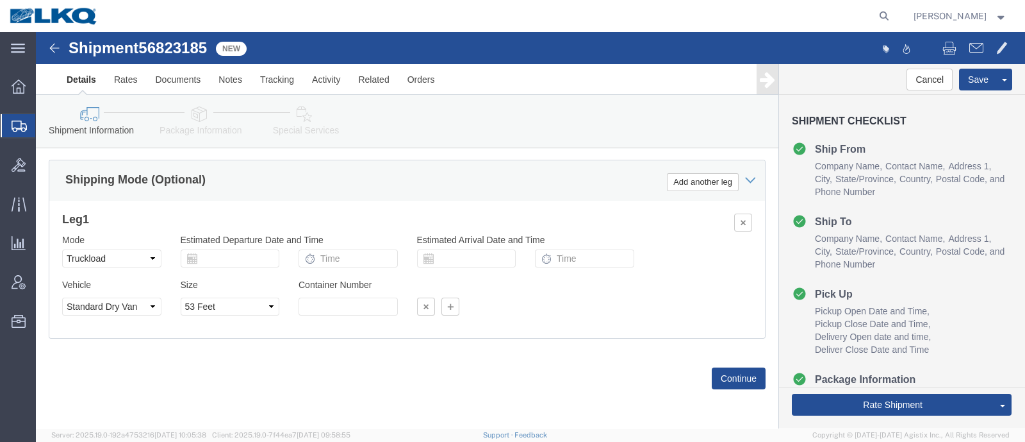
click div "Shipping Mode (Optional) Add another leg"
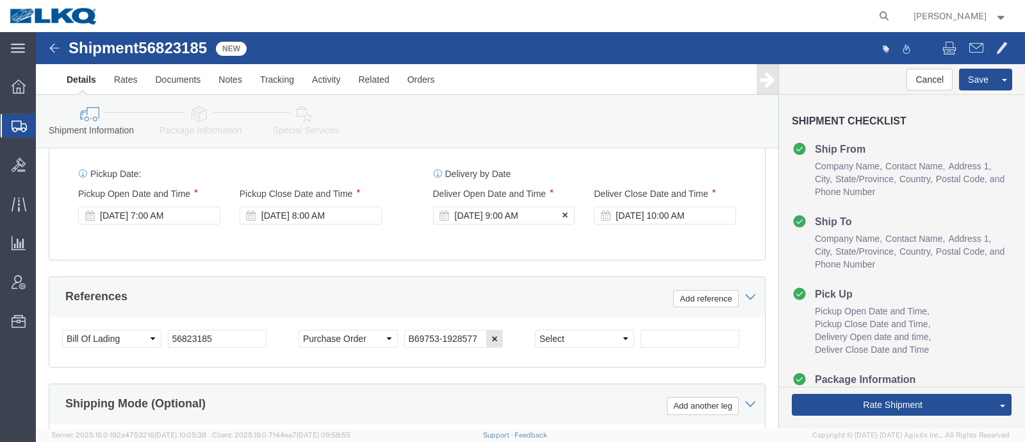
click div "Sep 18 2025 9:00 AM"
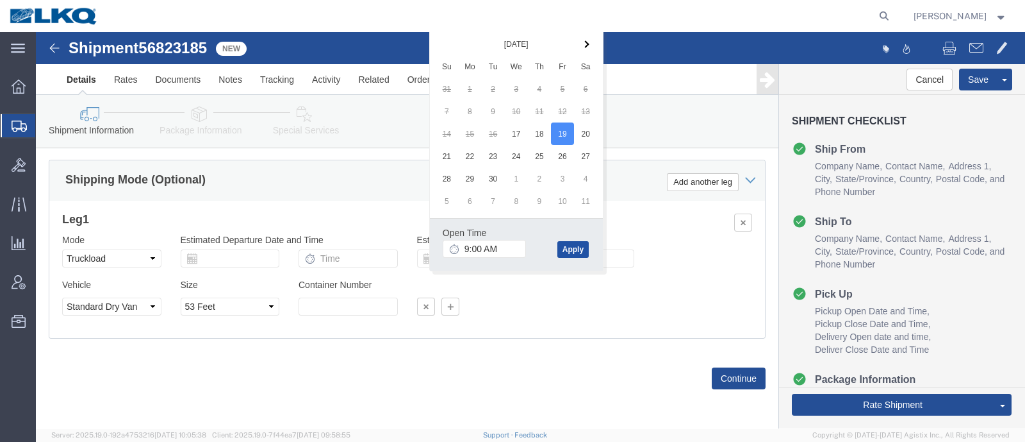
click button "Apply"
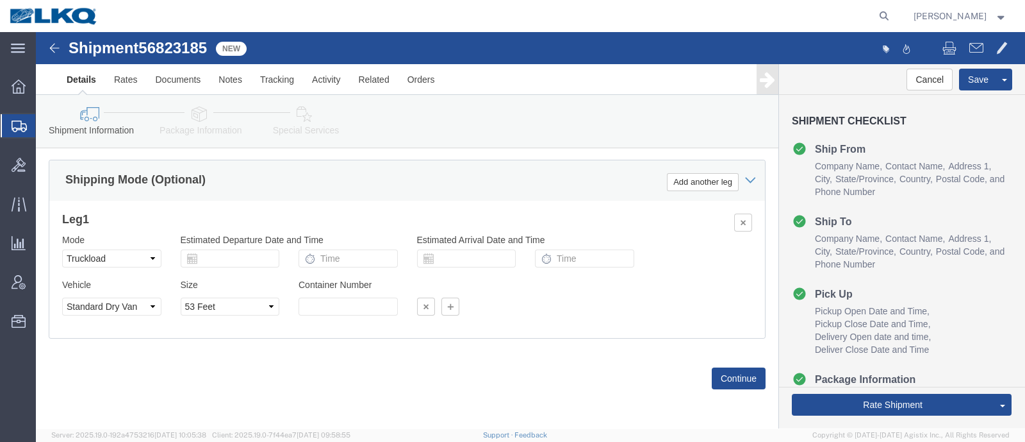
click div "Leg 1 Mode Select Air Less than Truckload Multi-Leg Ocean Freight Rail Small Pa…"
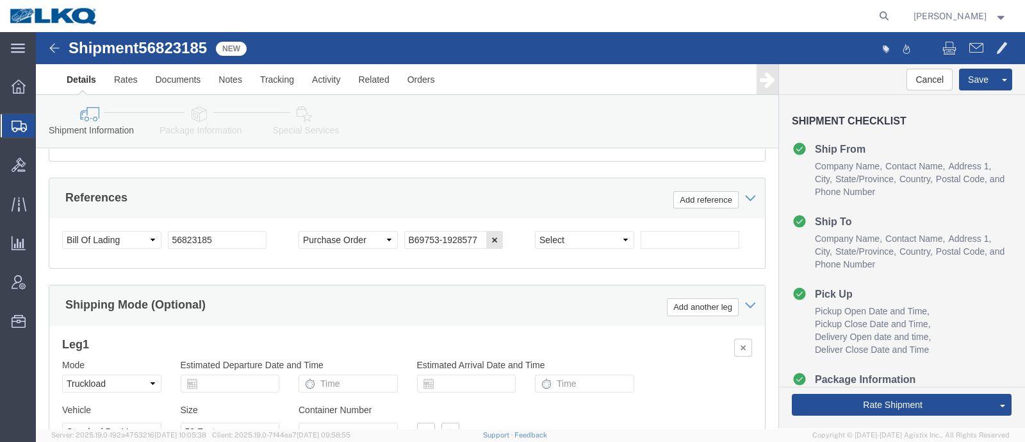
scroll to position [696, 0]
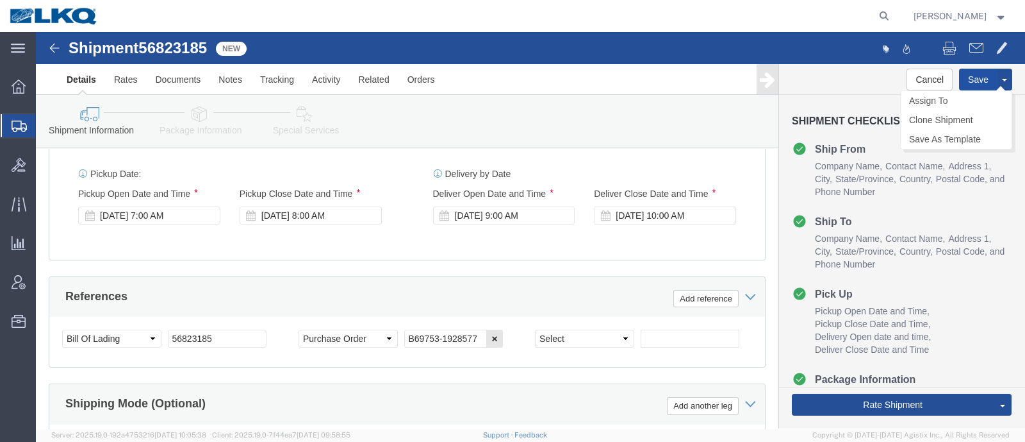
click button "Save"
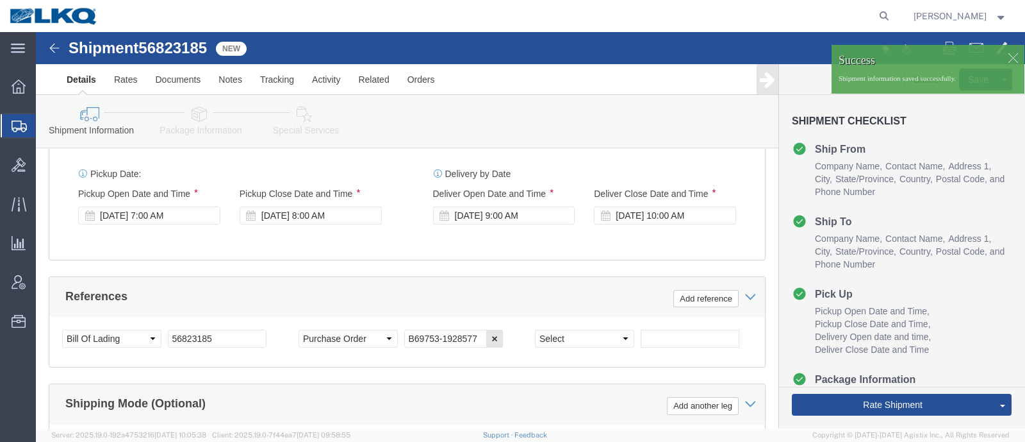
click span "56823185"
copy span "56823185"
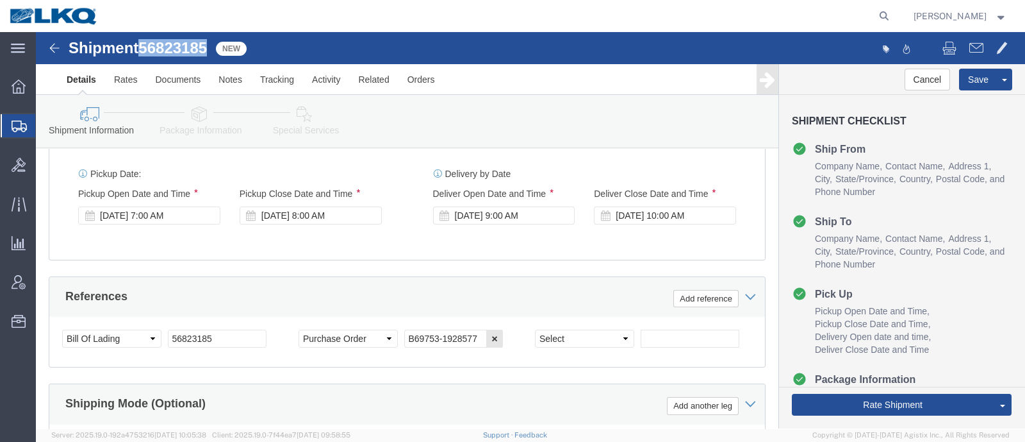
click icon
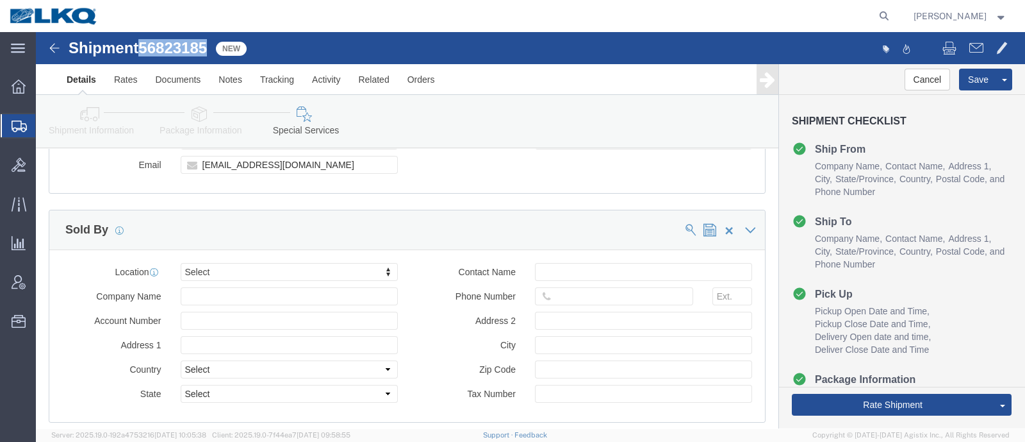
scroll to position [1337, 0]
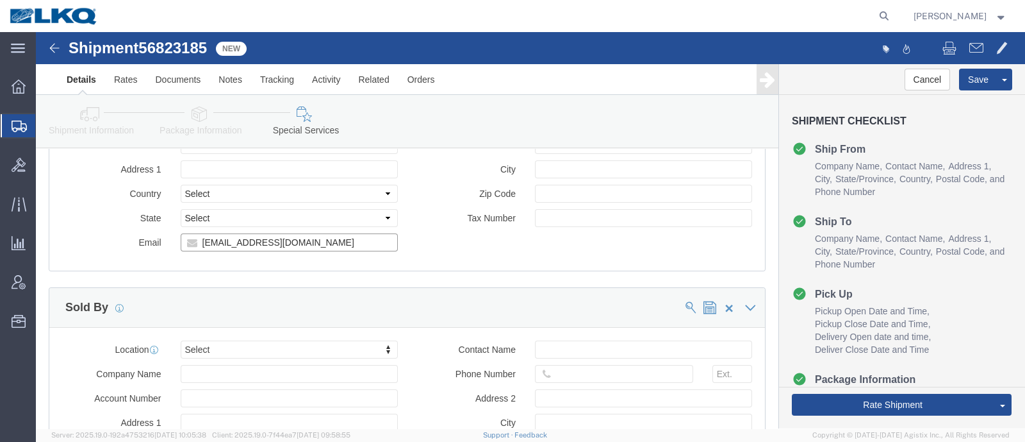
click input "pbmorris@lkqcorp.com"
click link "Shipment Information"
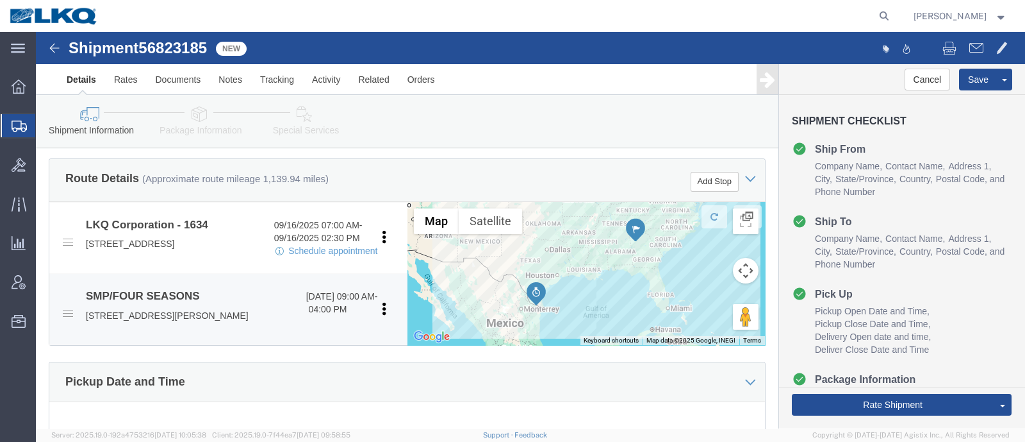
scroll to position [461, 0]
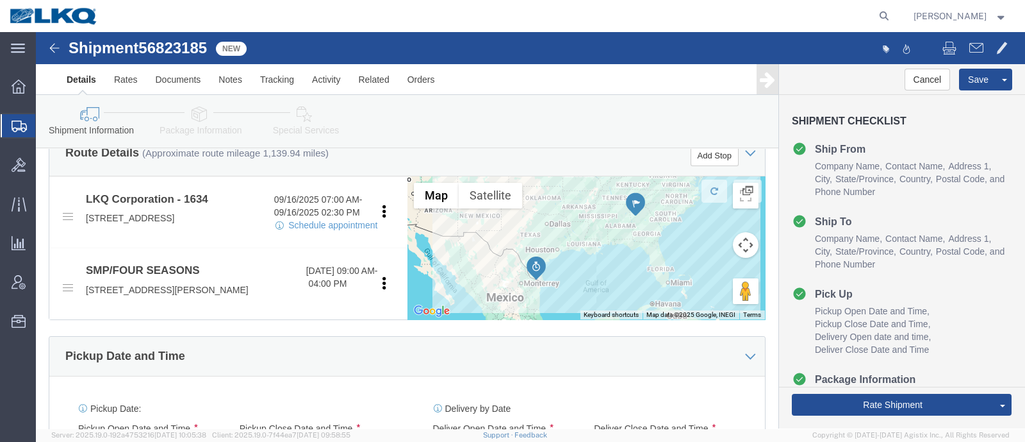
click span "56823185"
copy span "56823185"
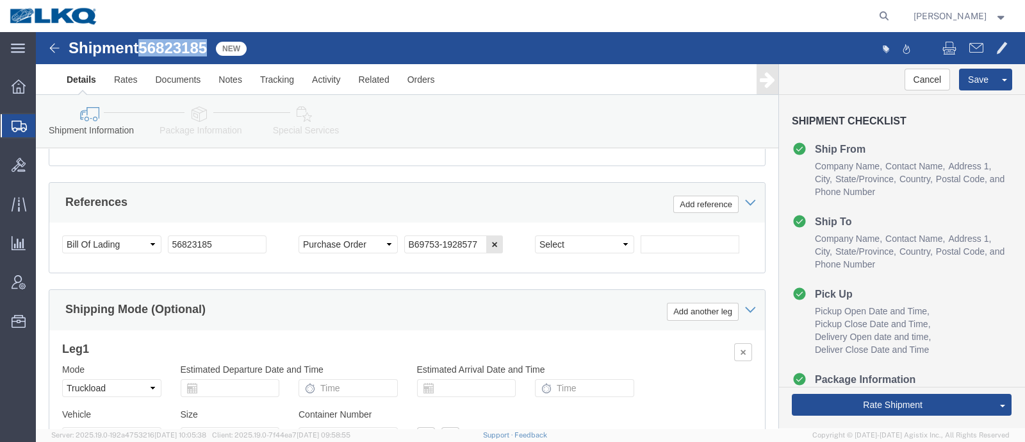
scroll to position [862, 0]
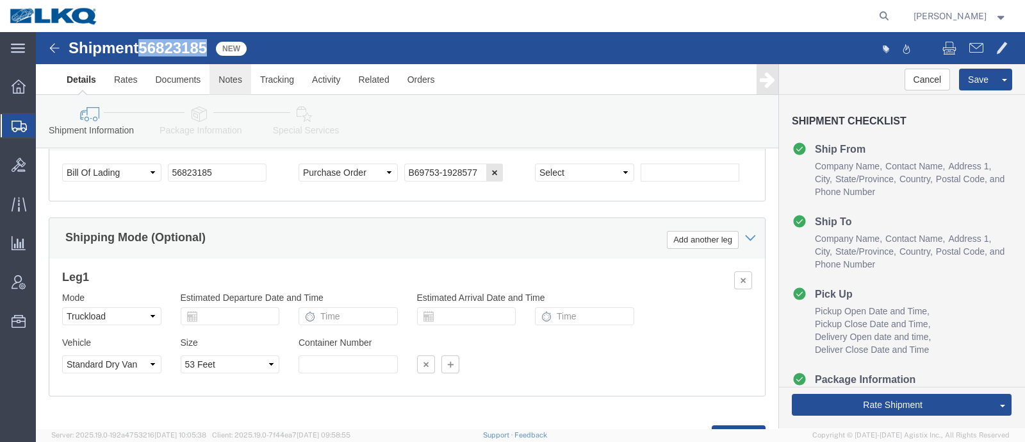
click link "Notes"
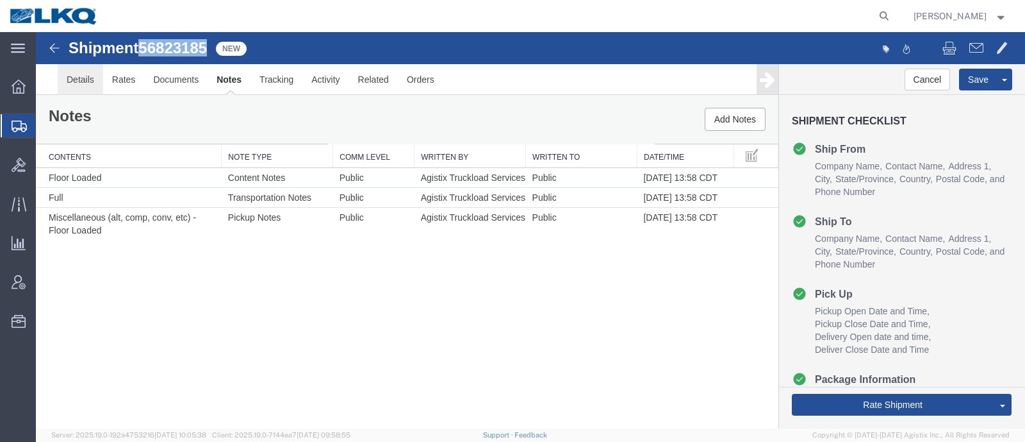
click at [77, 73] on link "Details" at bounding box center [80, 79] width 45 height 31
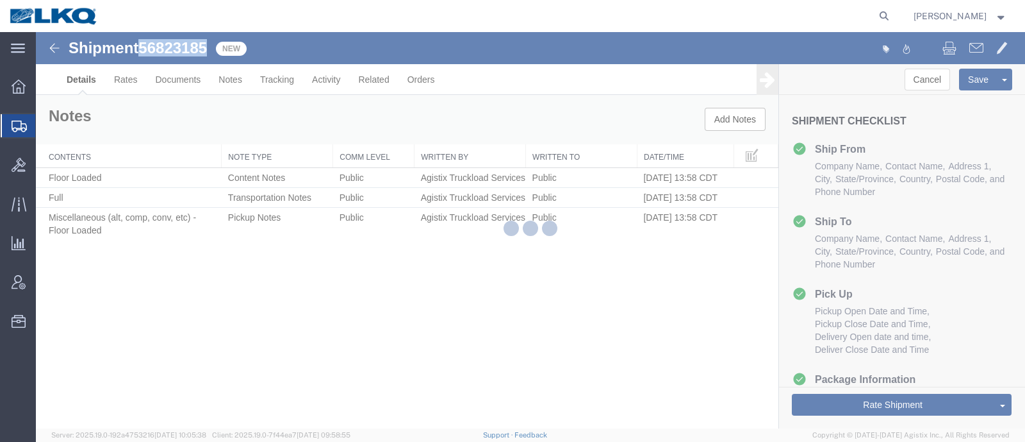
select select "28712"
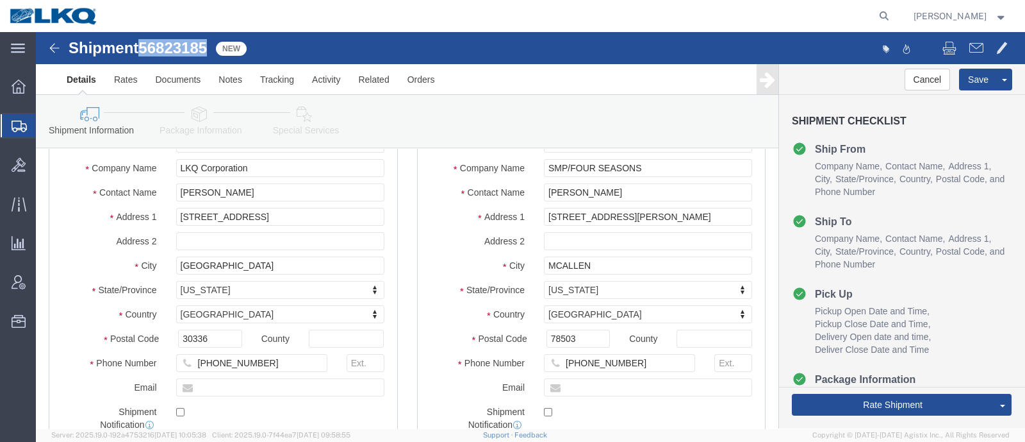
scroll to position [79, 0]
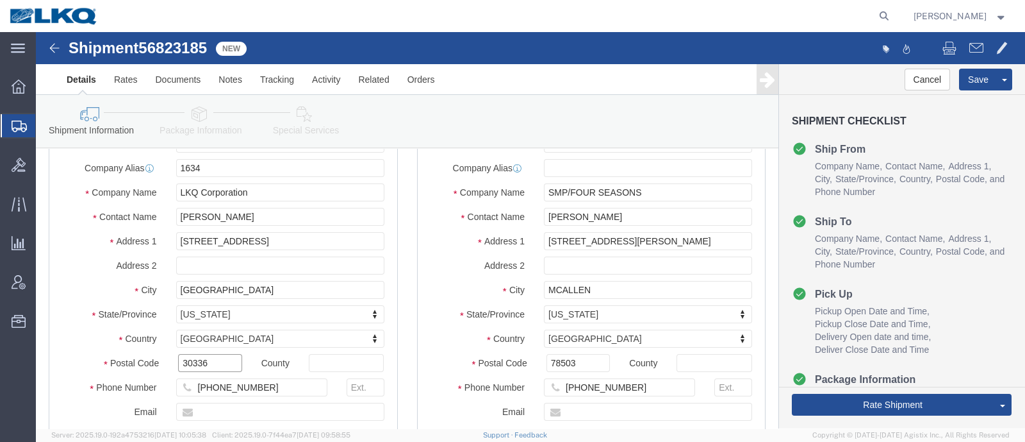
click input "30336"
click input "78503"
click link "Notes"
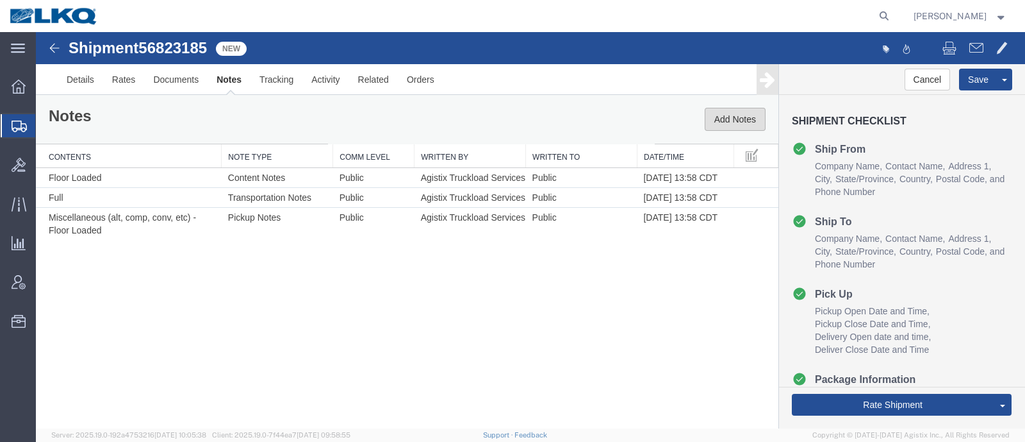
click at [705, 108] on button "Add Notes" at bounding box center [735, 119] width 61 height 23
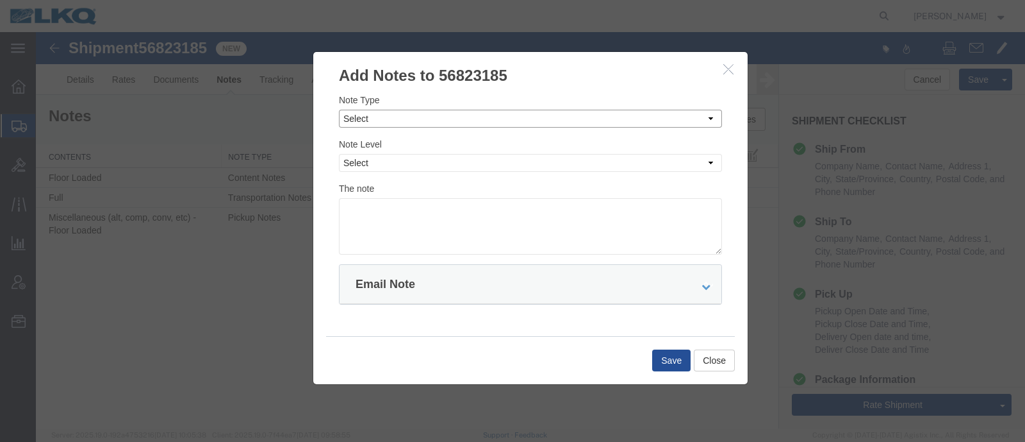
drag, startPoint x: 497, startPoint y: 119, endPoint x: 484, endPoint y: 126, distance: 14.4
click at [496, 119] on select "Select Approval Bid Notes Carrier Change Notes Claim Notes Content Hazmat Notes…" at bounding box center [530, 119] width 383 height 18
select select "BID_NOTES"
click at [339, 110] on select "Select Approval Bid Notes Carrier Change Notes Claim Notes Content Hazmat Notes…" at bounding box center [530, 119] width 383 height 18
click at [433, 167] on select "Select Private to Account Private to Vendor Public" at bounding box center [530, 163] width 383 height 18
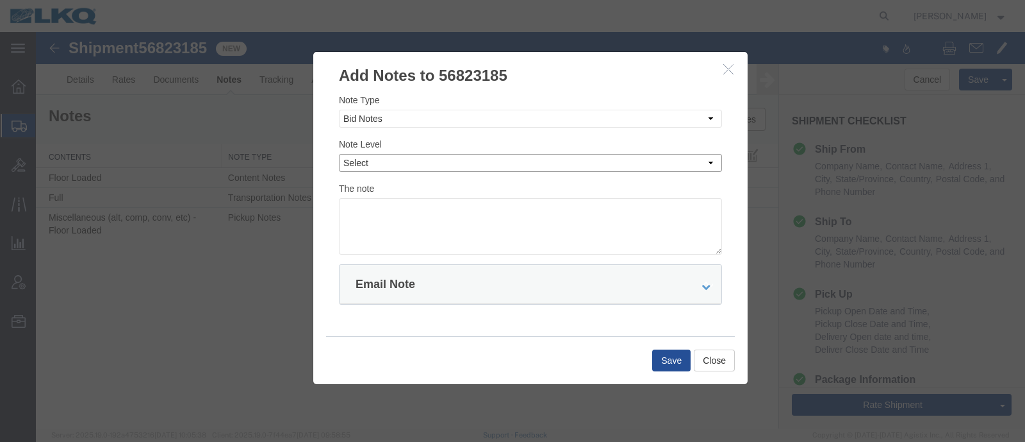
select select "PRIVATE_TO_ACCOUNT"
click at [339, 154] on select "Select Private to Account Private to Vendor Public" at bounding box center [530, 163] width 383 height 18
click at [414, 228] on textarea at bounding box center [530, 226] width 383 height 56
type textarea "DAT: $1603"
click at [665, 359] on button "Save" at bounding box center [671, 360] width 38 height 22
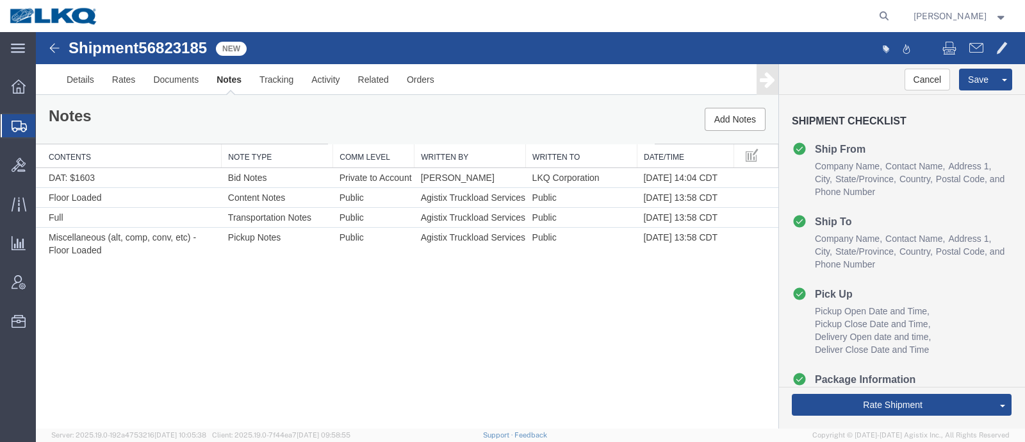
click at [195, 292] on div "Shipment 56823185 4 of 4 New Details Rates Documents Notes Tracking Activity Re…" at bounding box center [530, 230] width 989 height 396
click at [119, 87] on link "Rates" at bounding box center [124, 79] width 42 height 31
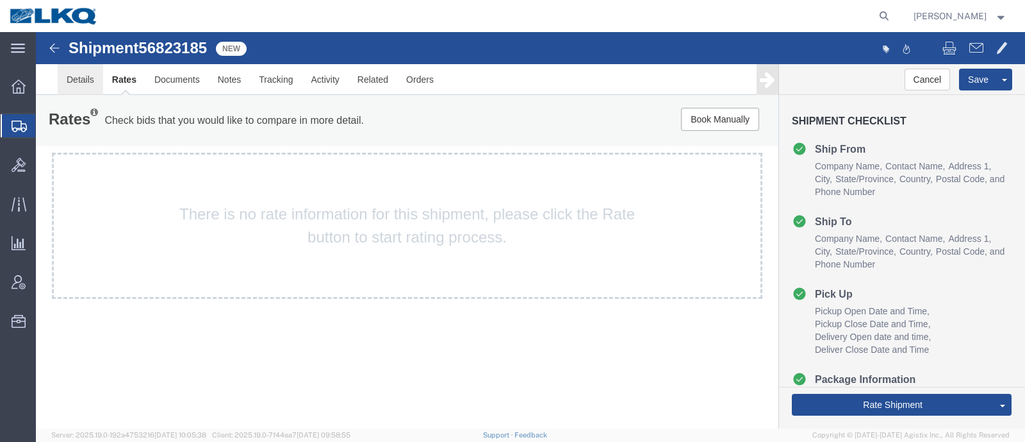
click at [88, 79] on link "Details" at bounding box center [80, 79] width 45 height 31
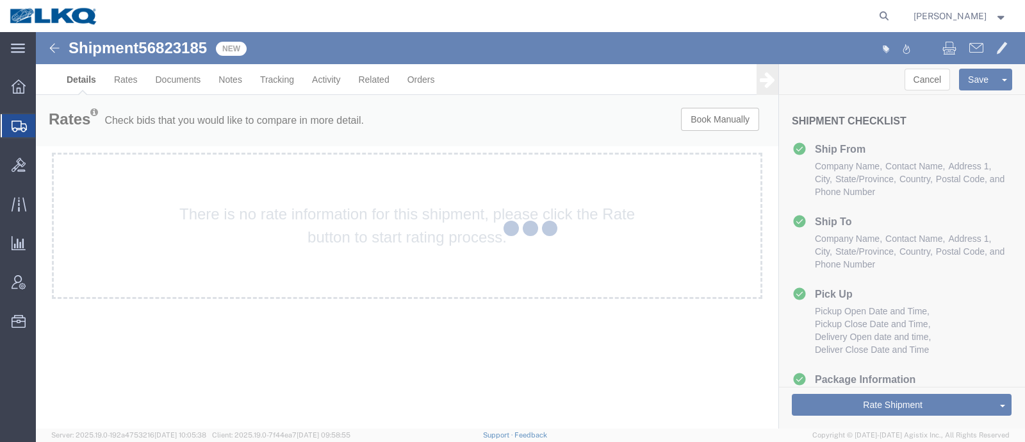
select select "28712"
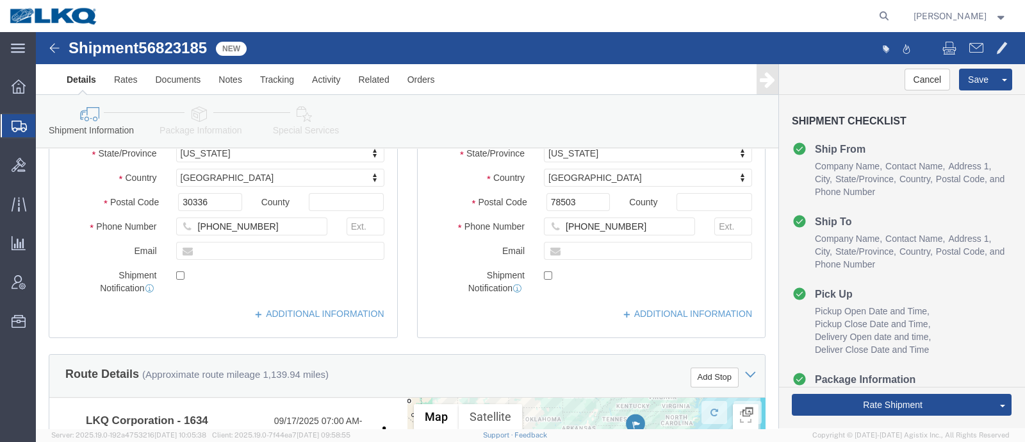
scroll to position [400, 0]
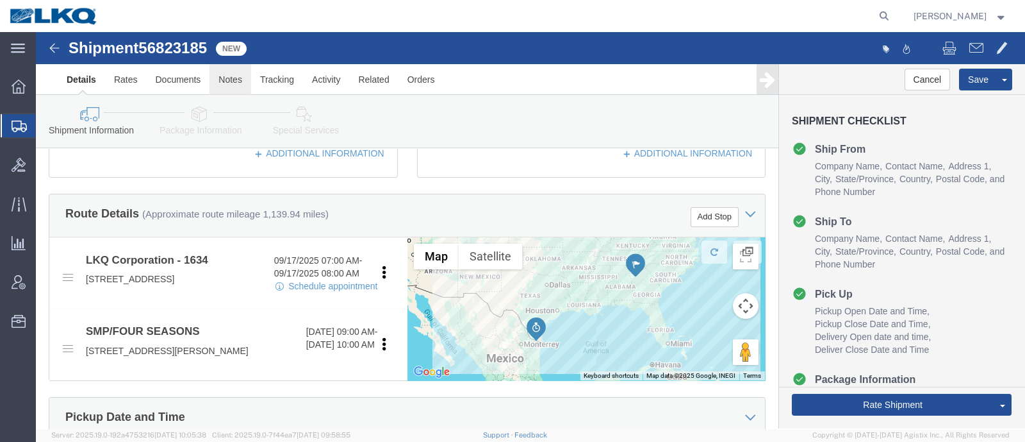
click link "Notes"
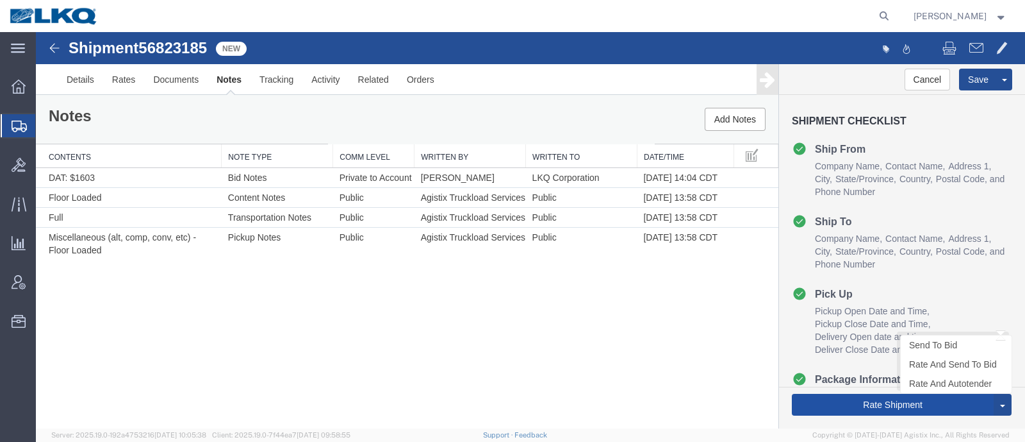
click at [879, 408] on button "Rate Shipment" at bounding box center [893, 404] width 202 height 22
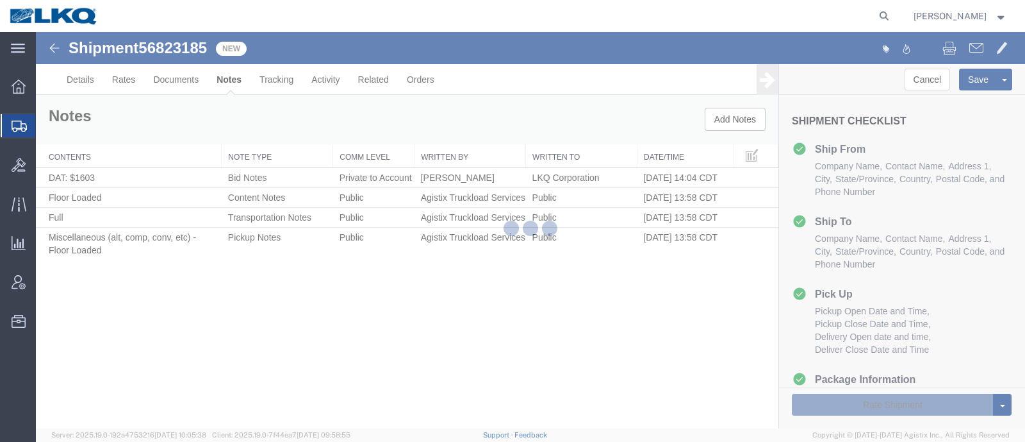
click at [629, 333] on div at bounding box center [530, 230] width 989 height 396
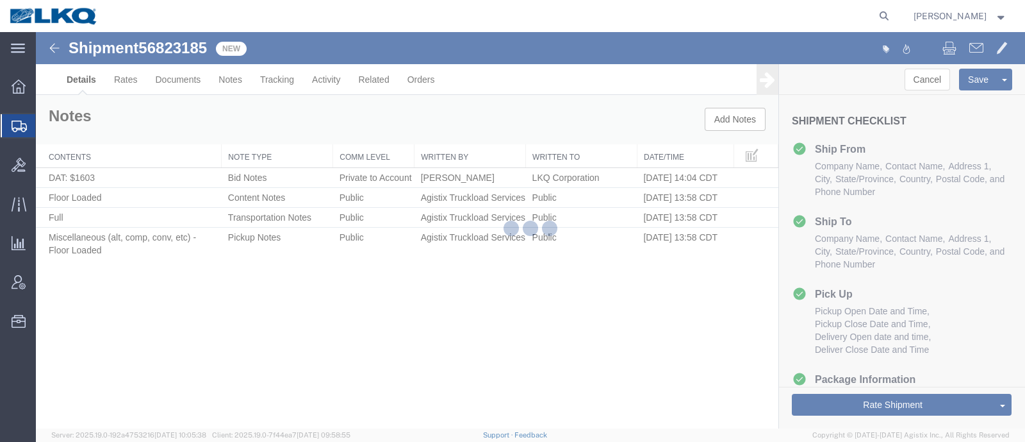
select select "28712"
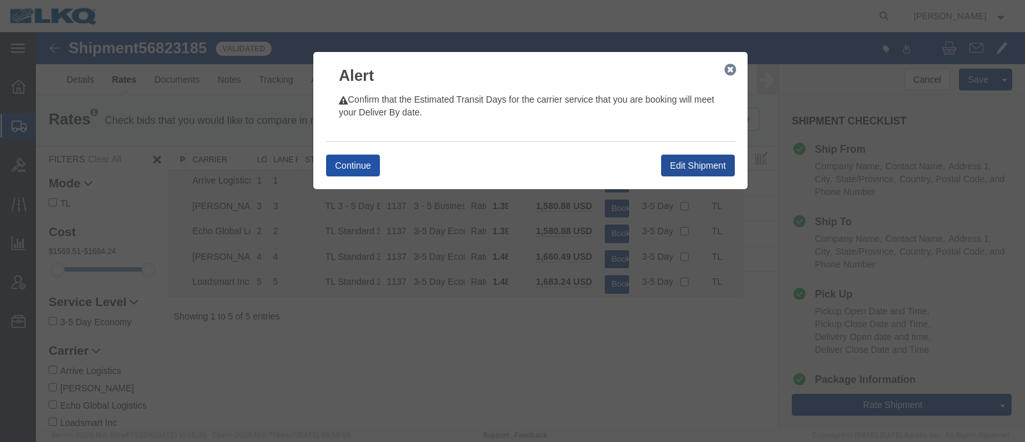
click at [350, 165] on button "Continue" at bounding box center [353, 165] width 54 height 22
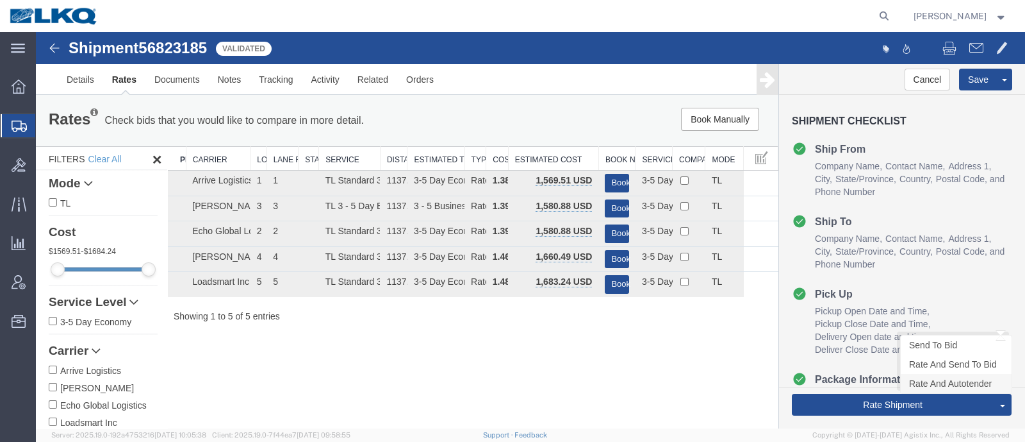
click at [923, 384] on link "Rate And Autotender" at bounding box center [956, 383] width 111 height 19
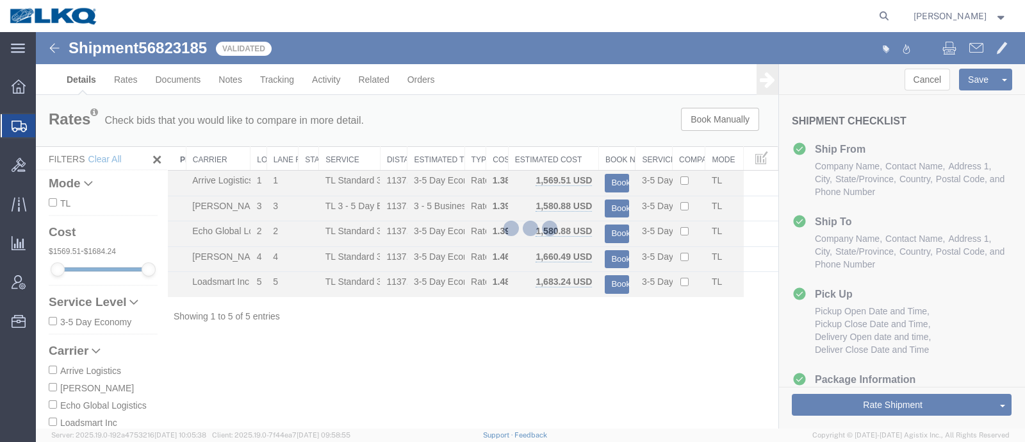
select select "28712"
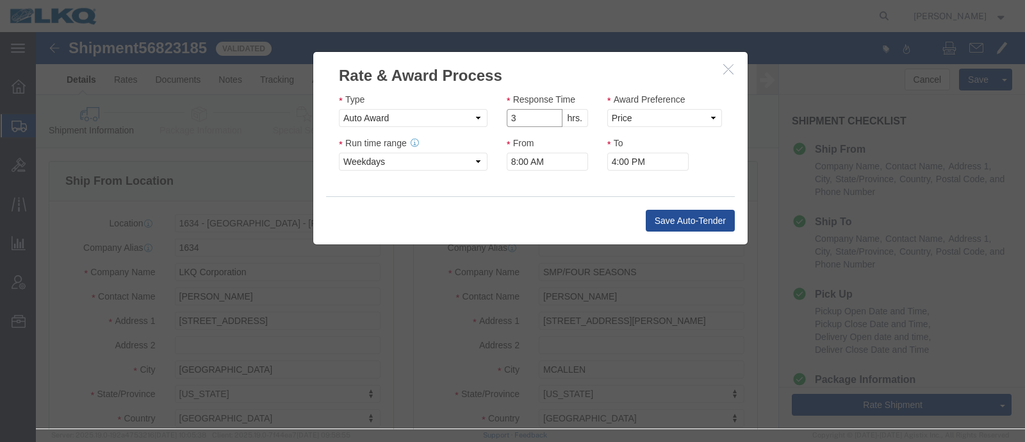
click input "3"
click input "2"
click input "1"
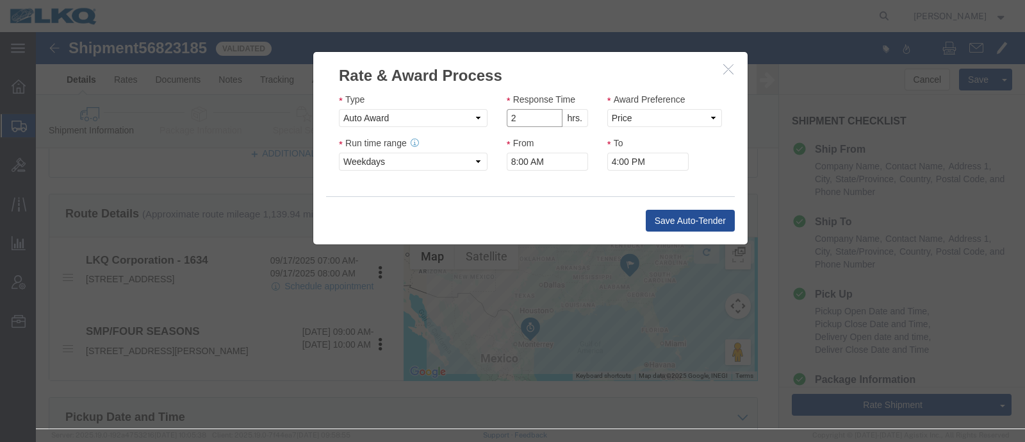
type input "2"
click input "2"
click select "Price Carrier Rank"
select select "LANE_RANK"
click select "Price Carrier Rank"
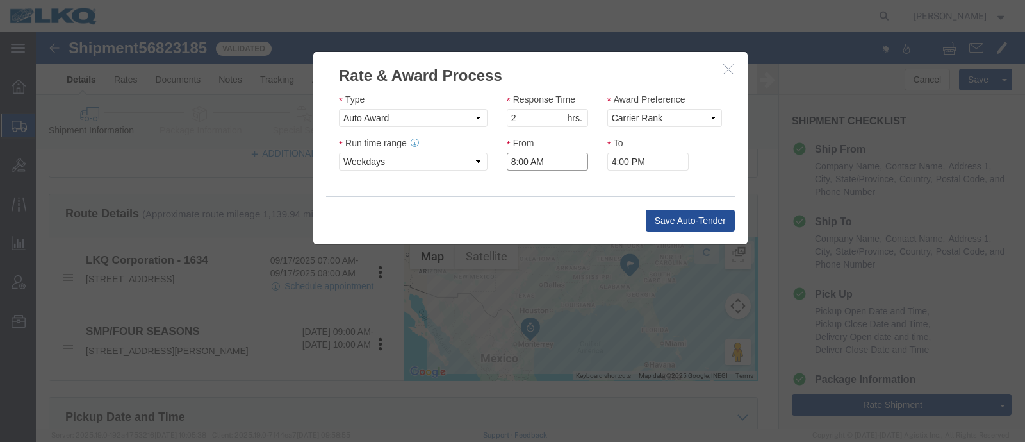
click input "8:00 AM"
type input "7:00 AM"
click button "Save Auto-Tender"
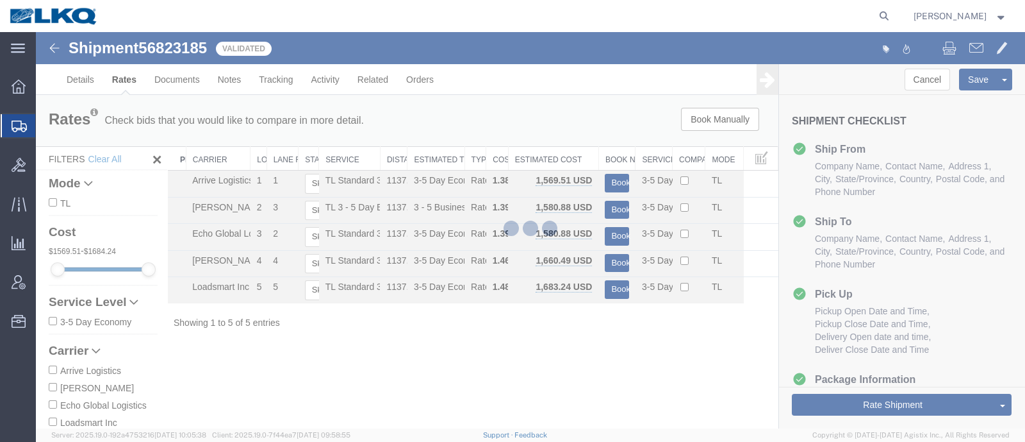
scroll to position [0, 0]
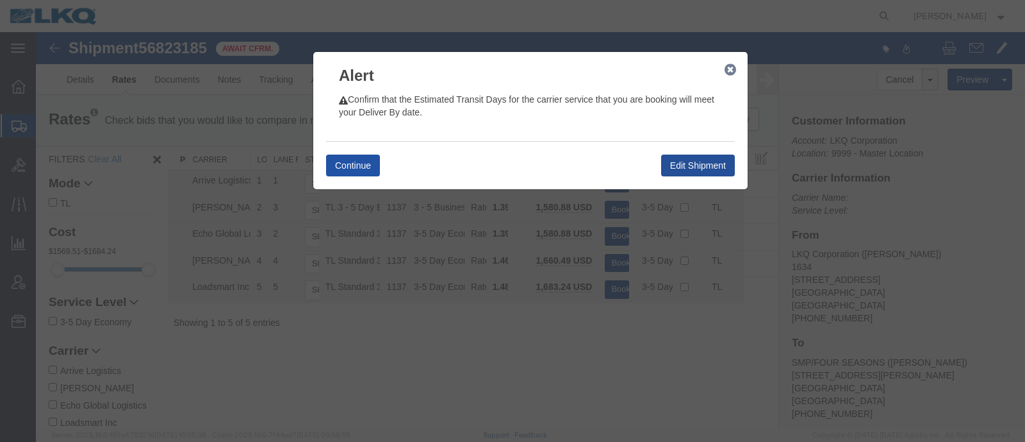
click at [333, 160] on button "Continue" at bounding box center [353, 165] width 54 height 22
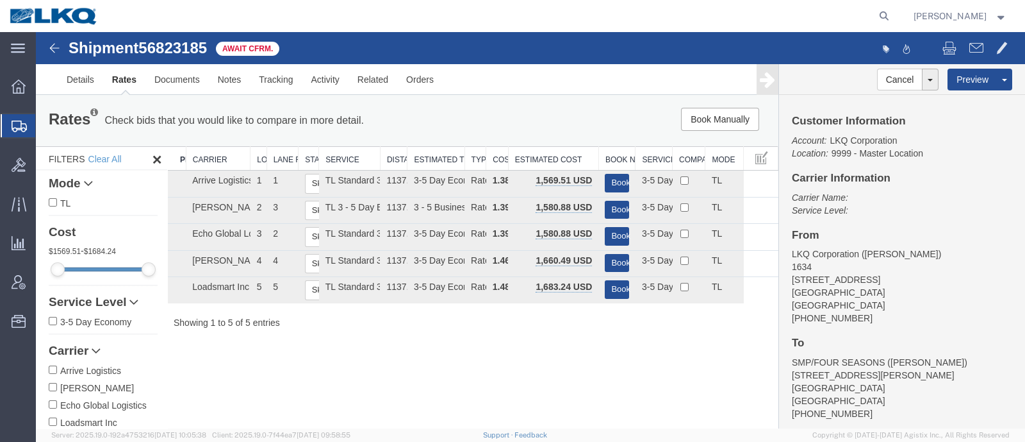
click at [389, 123] on div "Rates Check bids that you would like to compare in more detail. Compare Filter" at bounding box center [253, 121] width 429 height 26
click at [400, 119] on div "Rates Check bids that you would like to compare in more detail. Compare Filter" at bounding box center [253, 121] width 429 height 26
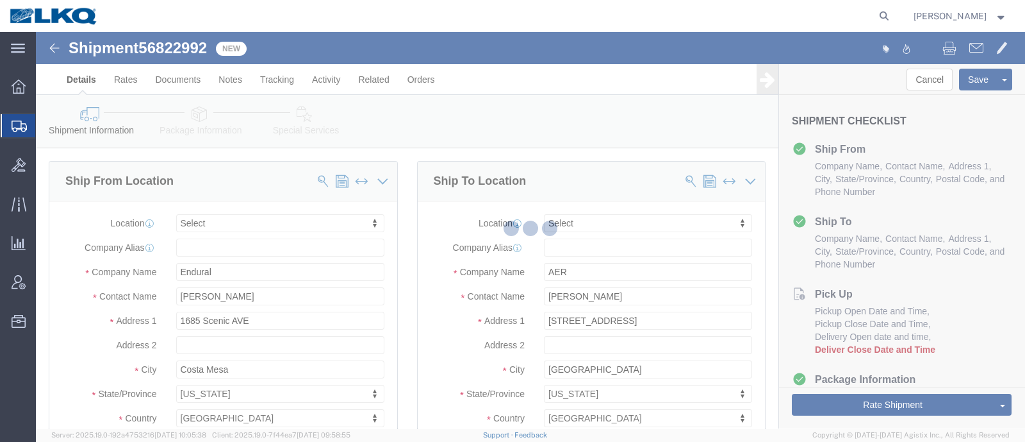
select select
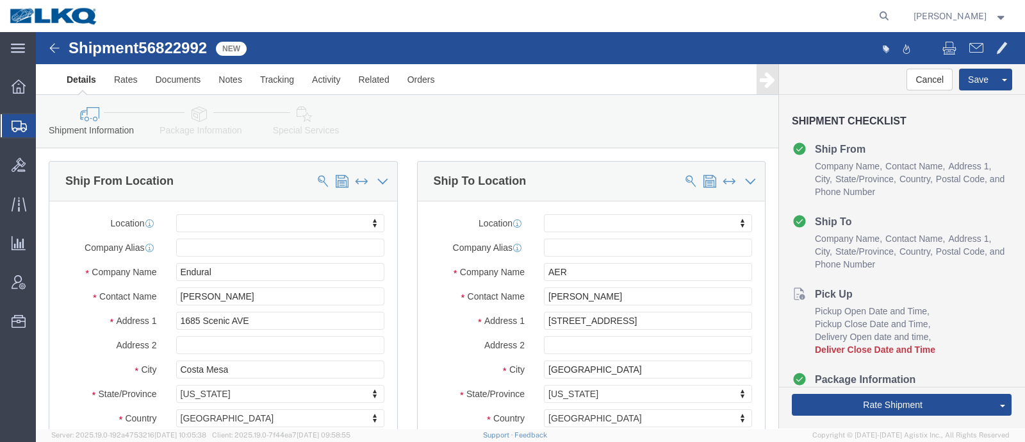
click span "56822992"
copy span "56822992"
click link "Special Services"
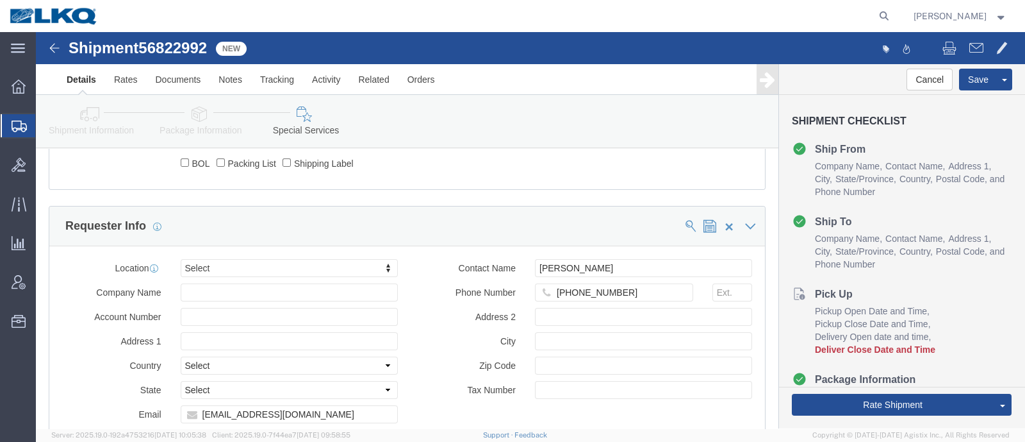
scroll to position [1281, 0]
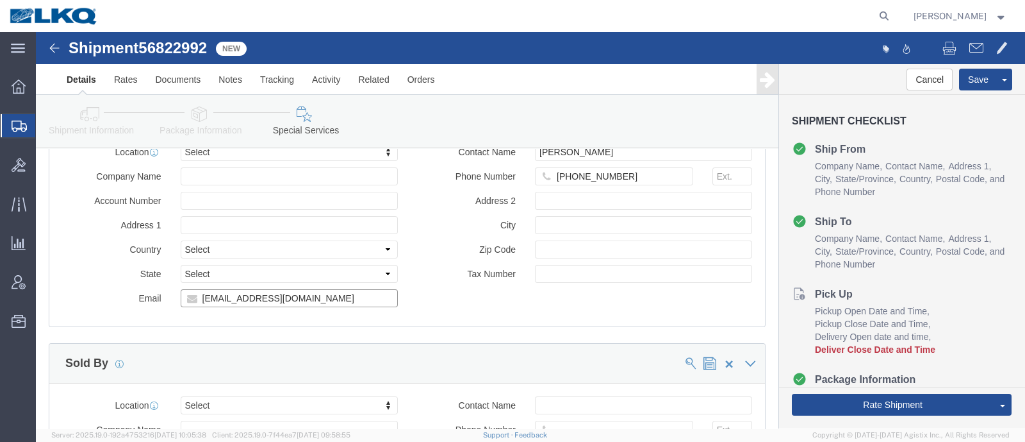
click input "[EMAIL_ADDRESS][DOMAIN_NAME]"
click icon
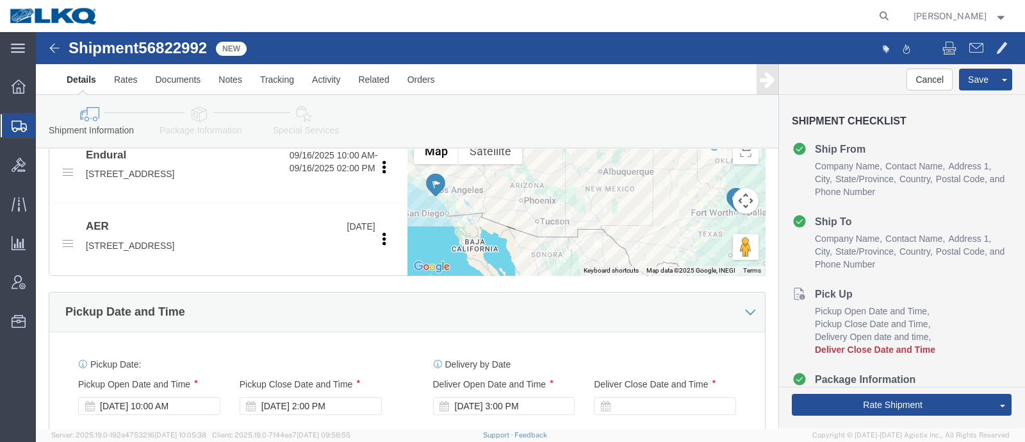
scroll to position [608, 0]
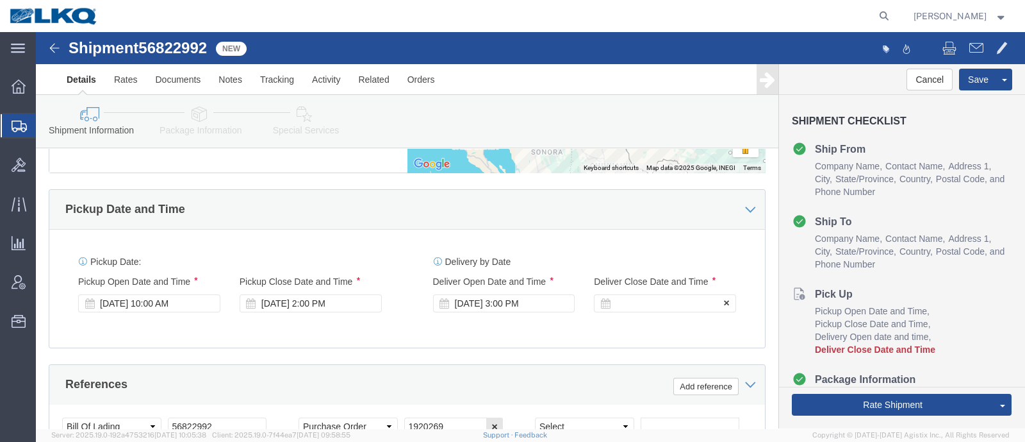
click div
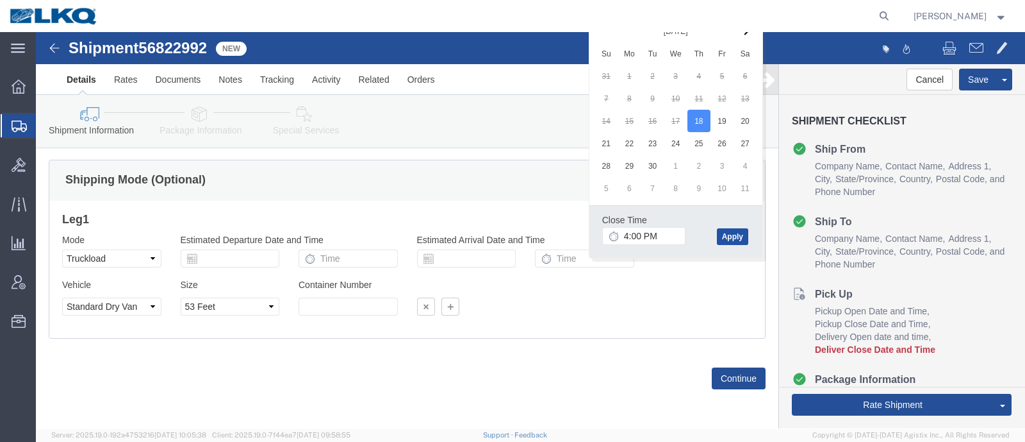
click button "Apply"
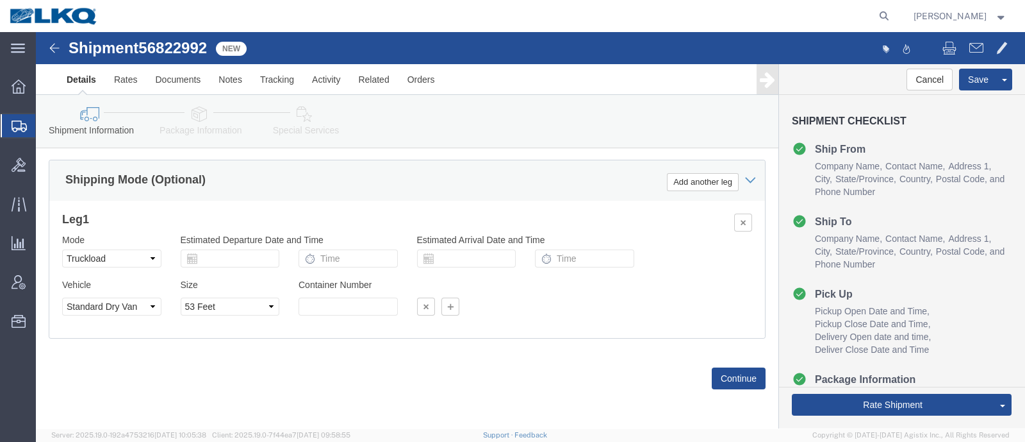
click div "Vehicle Select 1-Ton (PSS) 10 Wheel 10 Yard Dump Truck 20 Yard Dump Truck Bobta…"
click button "Rate Shipment"
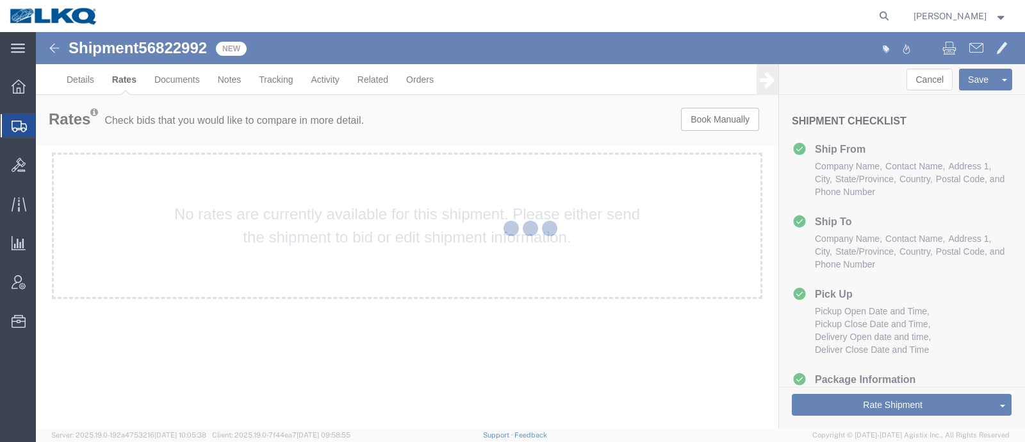
scroll to position [0, 0]
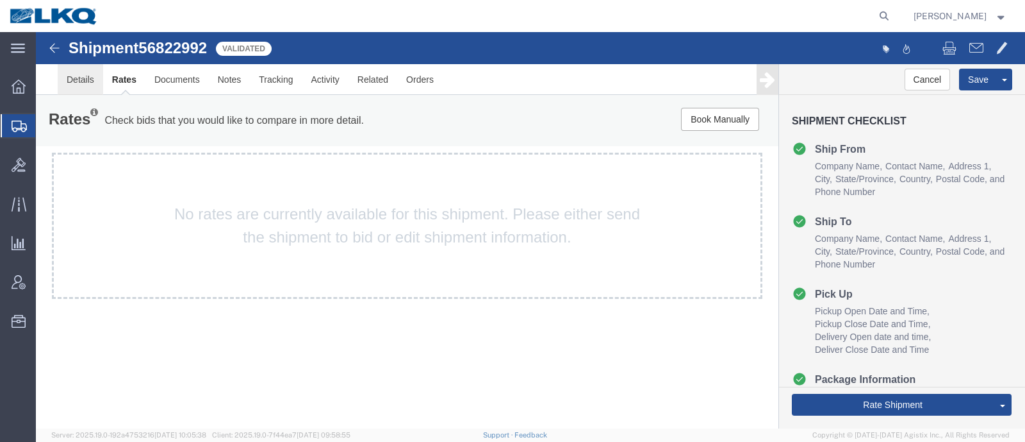
click at [78, 81] on link "Details" at bounding box center [80, 79] width 45 height 31
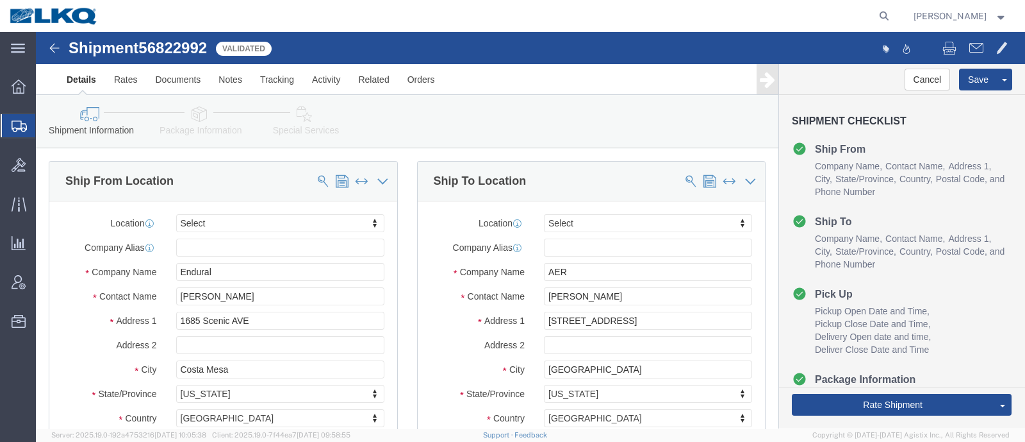
scroll to position [240, 0]
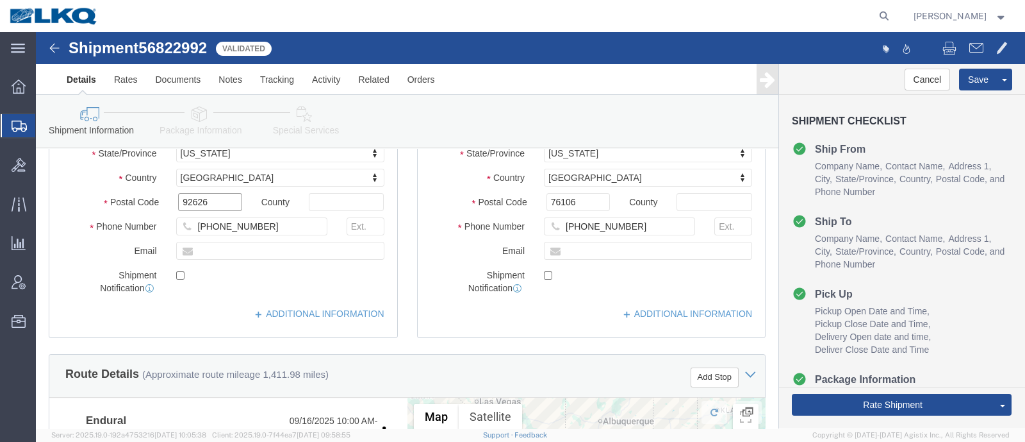
click input "92626"
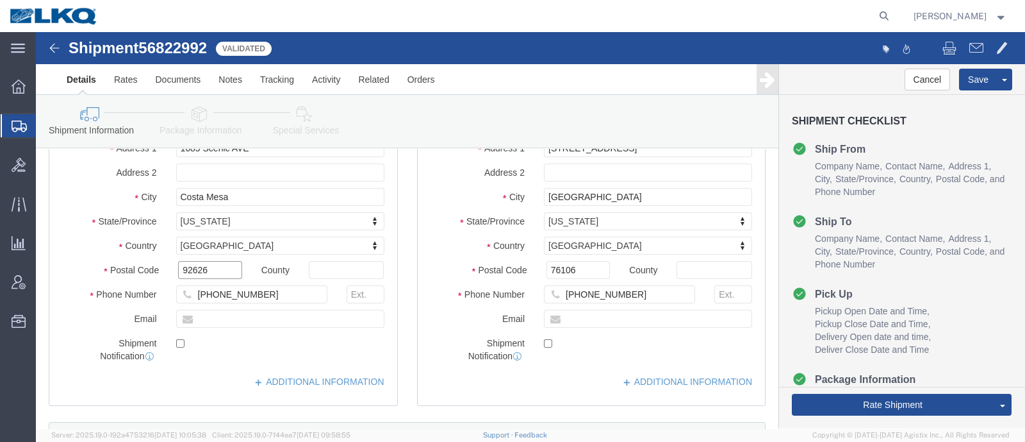
scroll to position [79, 0]
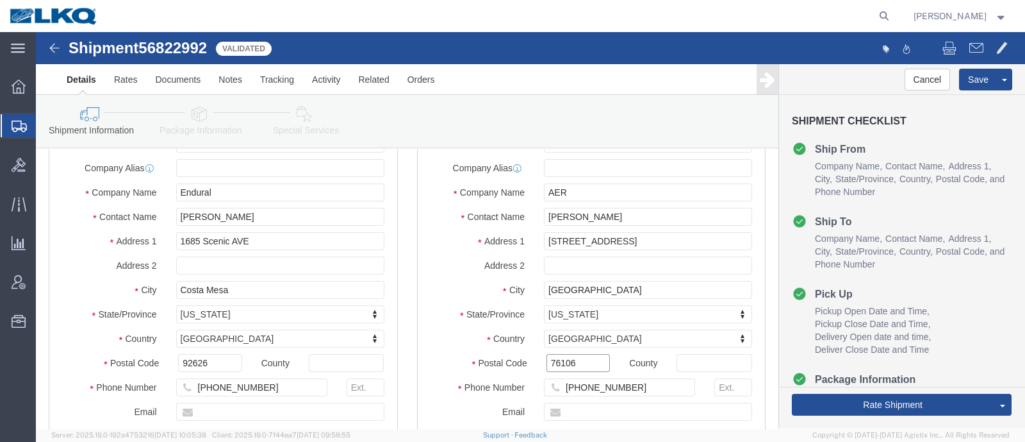
click input "76106"
click div "Shipment 56822992 Validated"
click link "Notes"
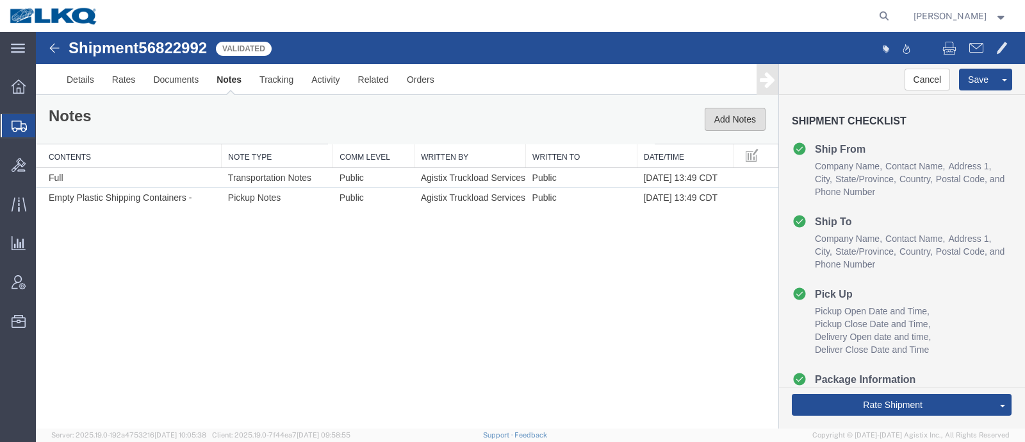
click at [737, 122] on button "Add Notes" at bounding box center [735, 119] width 61 height 23
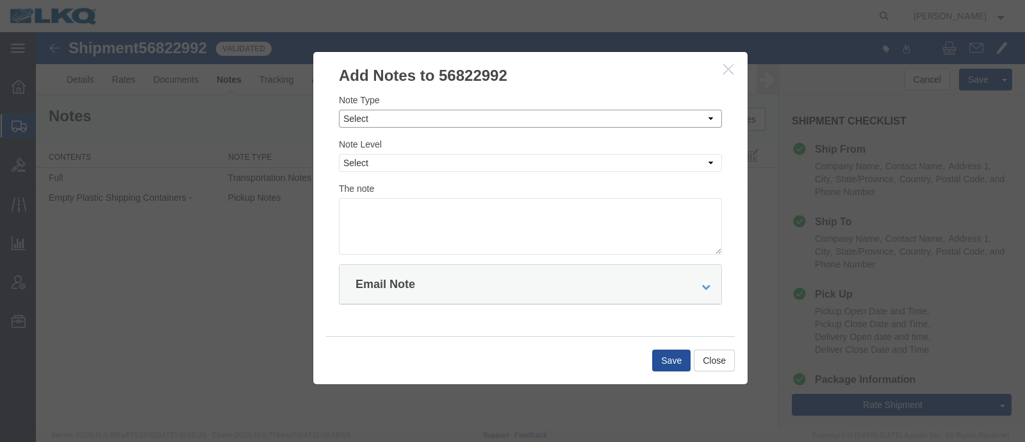
click at [400, 122] on select "Select Approval Bid Notes Carrier Change Notes Claim Notes Content Hazmat Notes…" at bounding box center [530, 119] width 383 height 18
select select "BID_NOTES"
click at [339, 110] on select "Select Approval Bid Notes Carrier Change Notes Claim Notes Content Hazmat Notes…" at bounding box center [530, 119] width 383 height 18
click at [426, 159] on select "Select Private to Account Private to Vendor Public" at bounding box center [530, 163] width 383 height 18
select select "PRIVATE_TO_ACCOUNT"
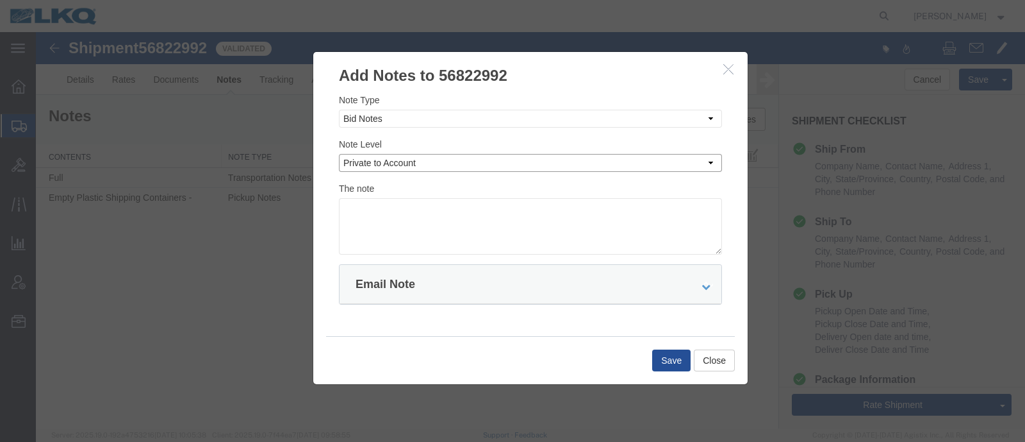
click at [339, 154] on select "Select Private to Account Private to Vendor Public" at bounding box center [530, 163] width 383 height 18
click at [426, 213] on textarea at bounding box center [530, 226] width 383 height 56
type textarea "DAT: $3330"
click at [655, 363] on button "Save" at bounding box center [671, 360] width 38 height 22
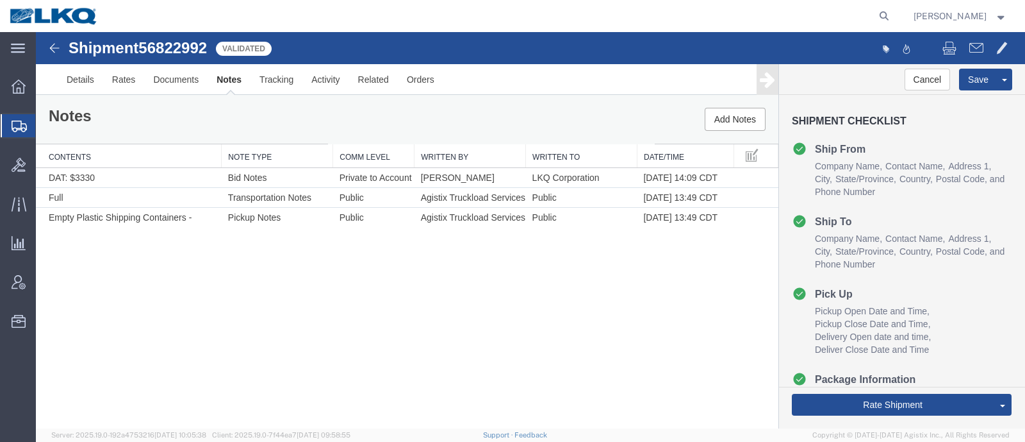
click at [424, 119] on div "Notes Add Notes" at bounding box center [407, 119] width 743 height 49
click at [394, 117] on div "Notes Add Notes" at bounding box center [407, 119] width 743 height 49
click at [343, 115] on div "Notes Add Notes" at bounding box center [407, 119] width 743 height 49
click at [329, 115] on div "Notes Add Notes" at bounding box center [407, 119] width 743 height 49
click at [189, 318] on div "Shipment 56822992 3 of 3 Validated Details Rates Documents Notes Tracking Activ…" at bounding box center [530, 230] width 989 height 396
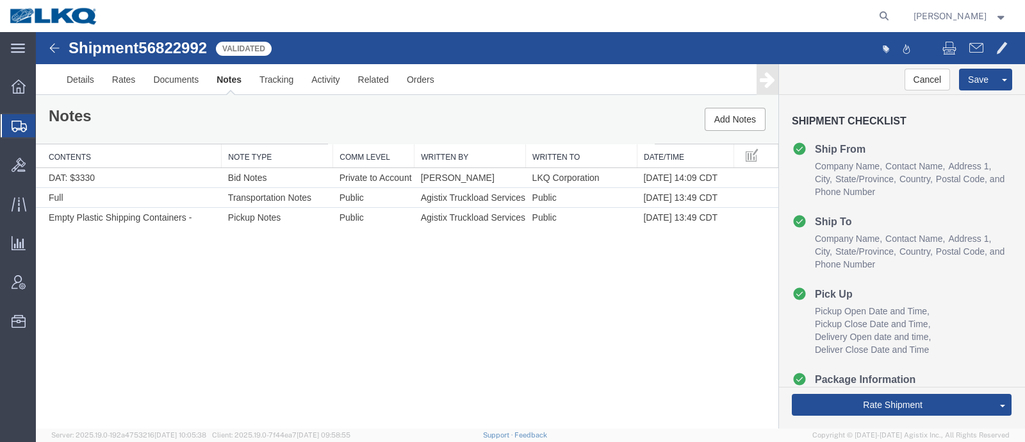
click at [185, 354] on div "Shipment 56822992 3 of 3 Validated Details Rates Documents Notes Tracking Activ…" at bounding box center [530, 230] width 989 height 396
click at [952, 345] on link "Send To Bid" at bounding box center [956, 344] width 111 height 19
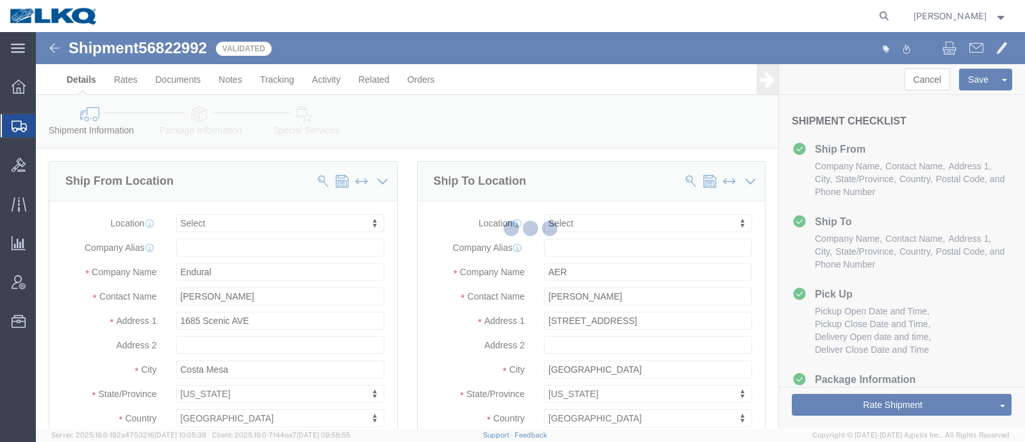
select select "TL"
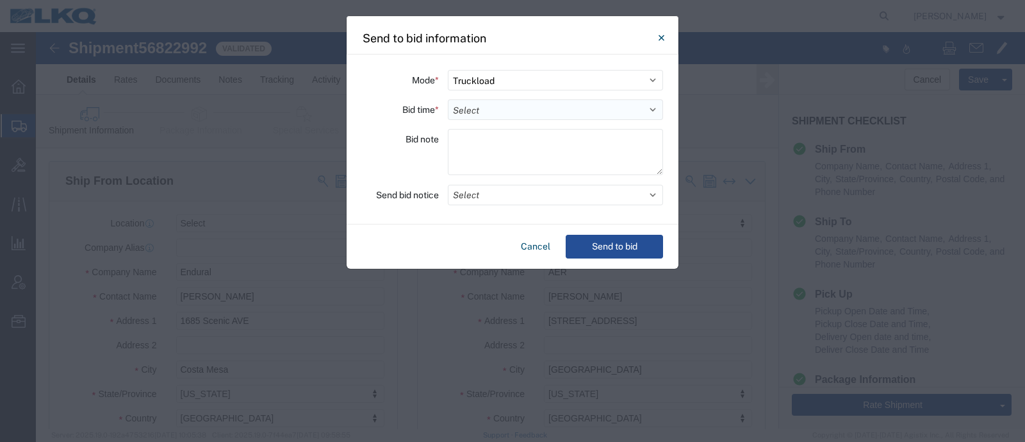
click at [508, 113] on select "Select 30 Min (Rush) 1 Hour (Rush) 2 Hours (Rush) 4 Hours (Rush) 8 Hours (Rush)…" at bounding box center [555, 109] width 215 height 21
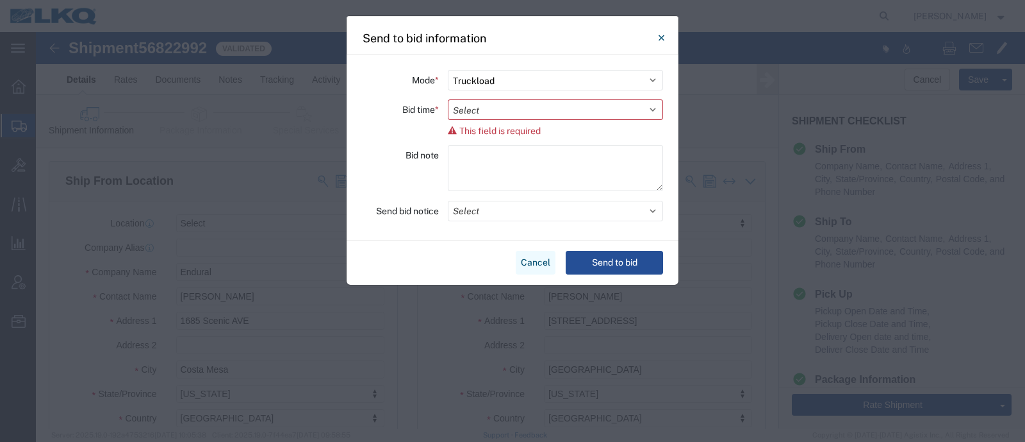
click at [532, 242] on div "Cancel Send to bid" at bounding box center [513, 262] width 332 height 44
click at [529, 260] on button "Cancel" at bounding box center [536, 263] width 40 height 24
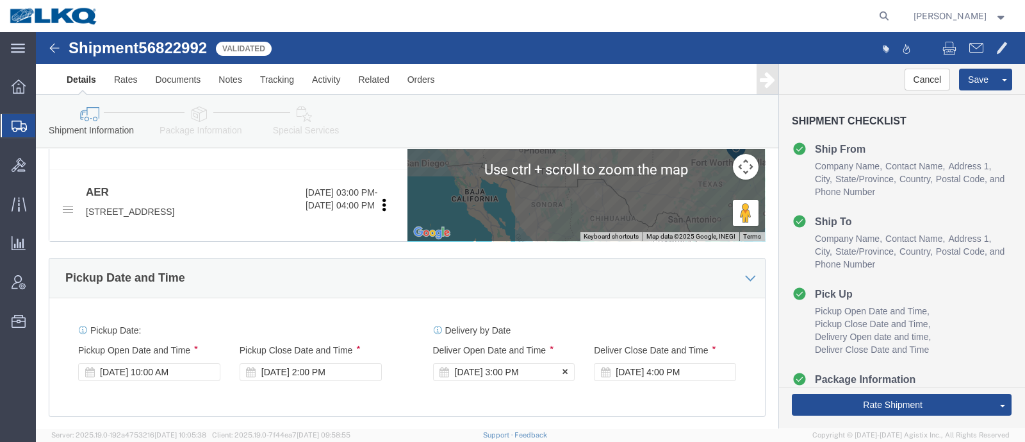
scroll to position [560, 0]
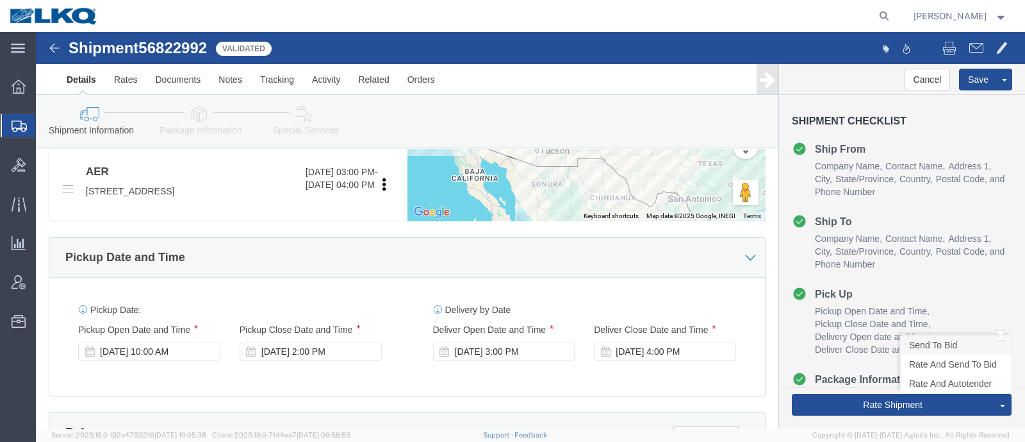
click link "Send To Bid"
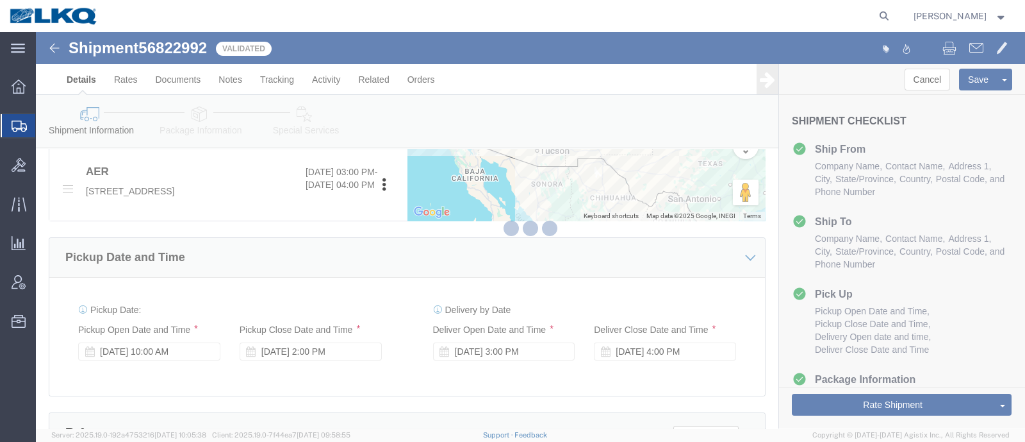
select select "TL"
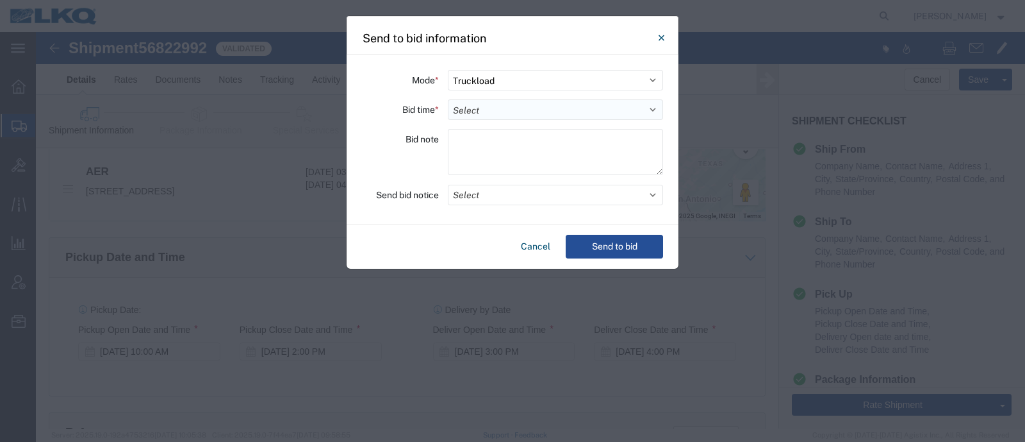
click at [536, 106] on select "Select 30 Min (Rush) 1 Hour (Rush) 2 Hours (Rush) 4 Hours (Rush) 8 Hours (Rush)…" at bounding box center [555, 109] width 215 height 21
select select "4"
click at [448, 99] on select "Select 30 Min (Rush) 1 Hour (Rush) 2 Hours (Rush) 4 Hours (Rush) 8 Hours (Rush)…" at bounding box center [555, 109] width 215 height 21
click at [617, 192] on button "Select" at bounding box center [555, 195] width 215 height 21
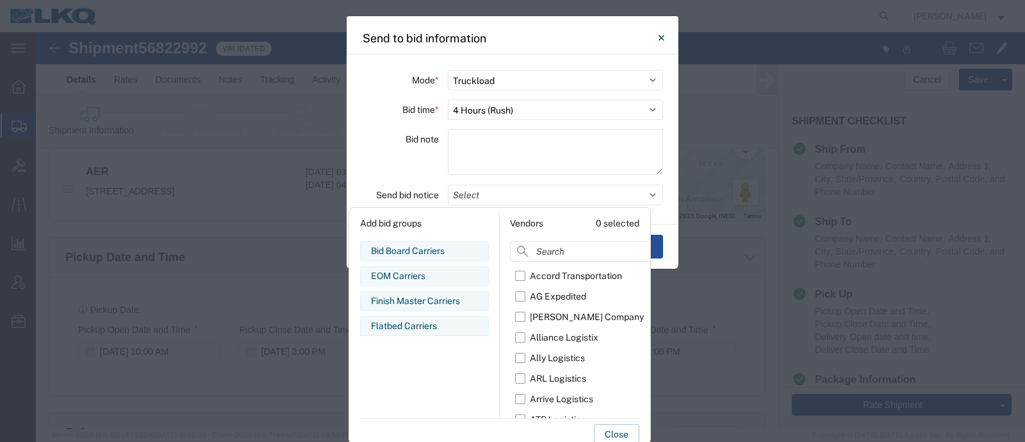
click at [433, 244] on div "Bid Board Carriers" at bounding box center [424, 250] width 107 height 13
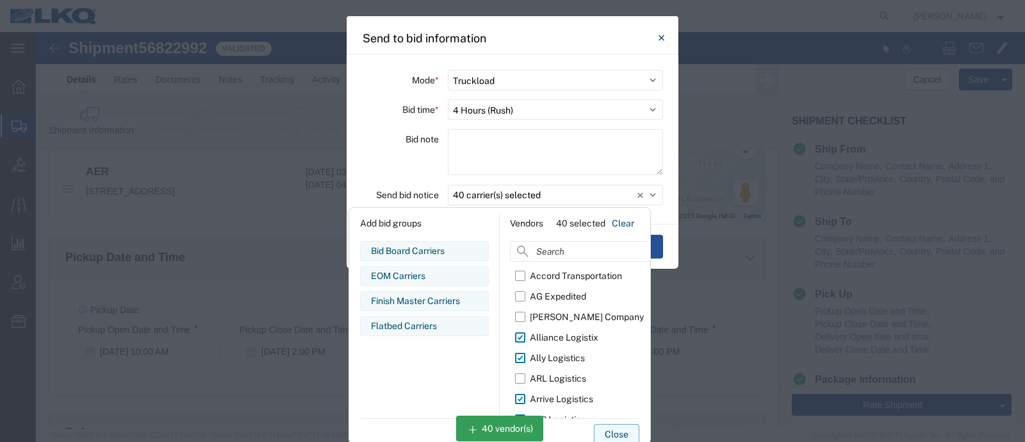
click at [613, 429] on button "Close" at bounding box center [616, 434] width 45 height 21
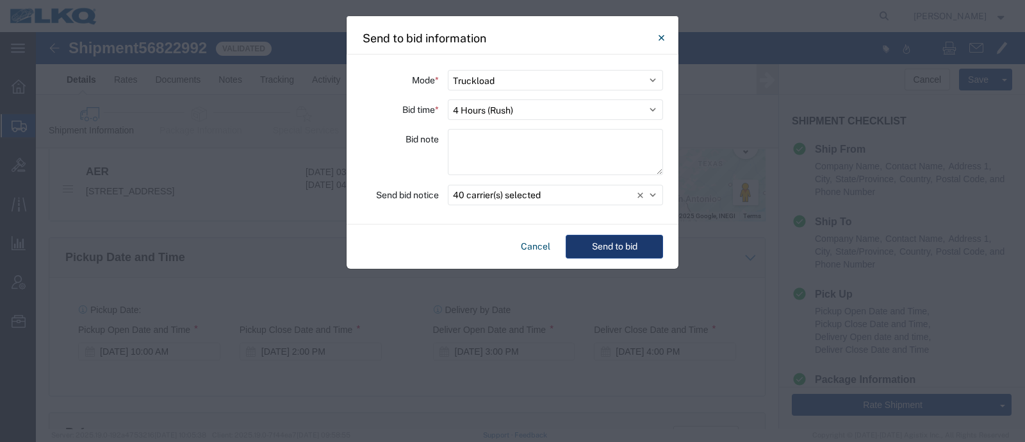
click at [617, 242] on button "Send to bid" at bounding box center [614, 247] width 97 height 24
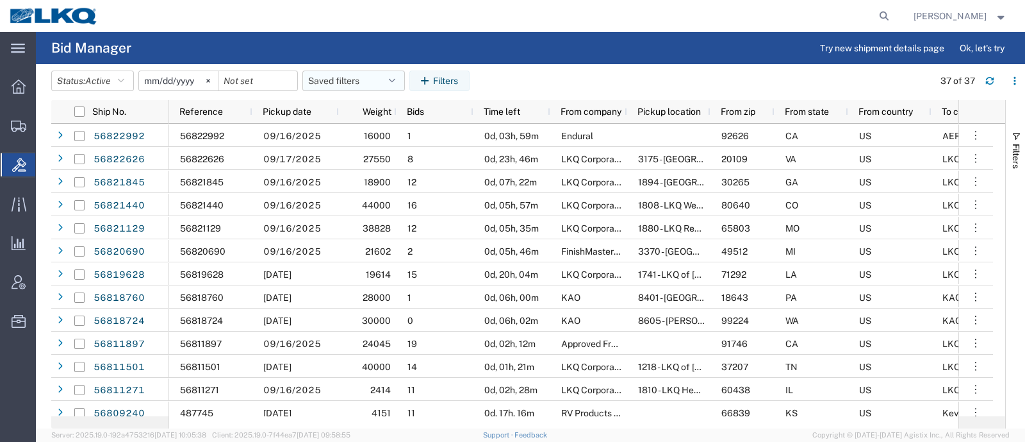
click at [331, 79] on button "Saved filters" at bounding box center [353, 80] width 103 height 21
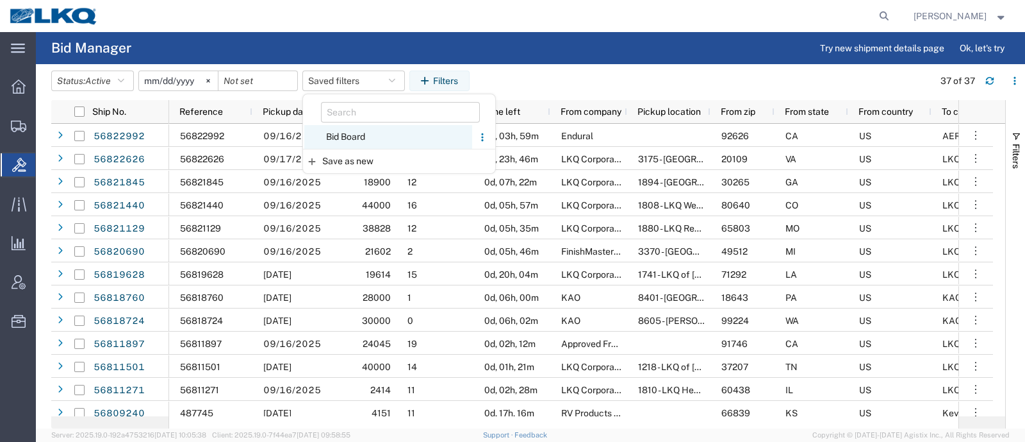
click at [352, 127] on span "Bid Board" at bounding box center [388, 137] width 168 height 24
type input "[DATE]"
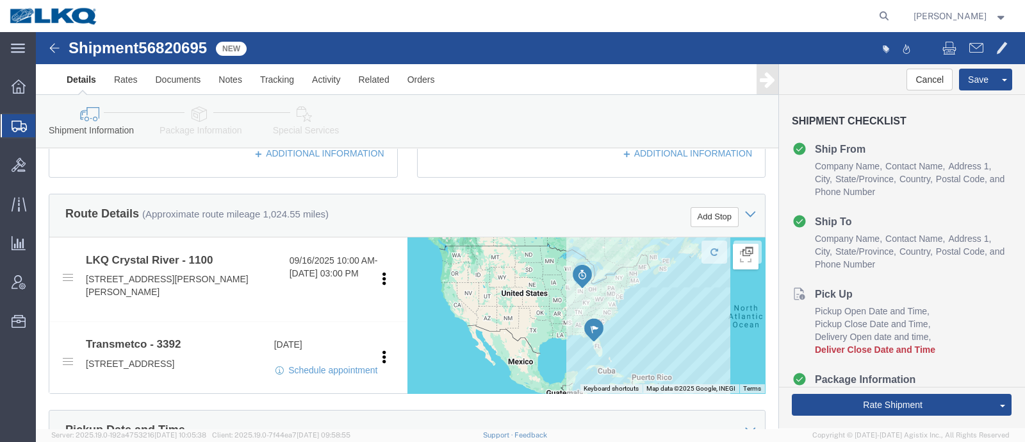
scroll to position [560, 0]
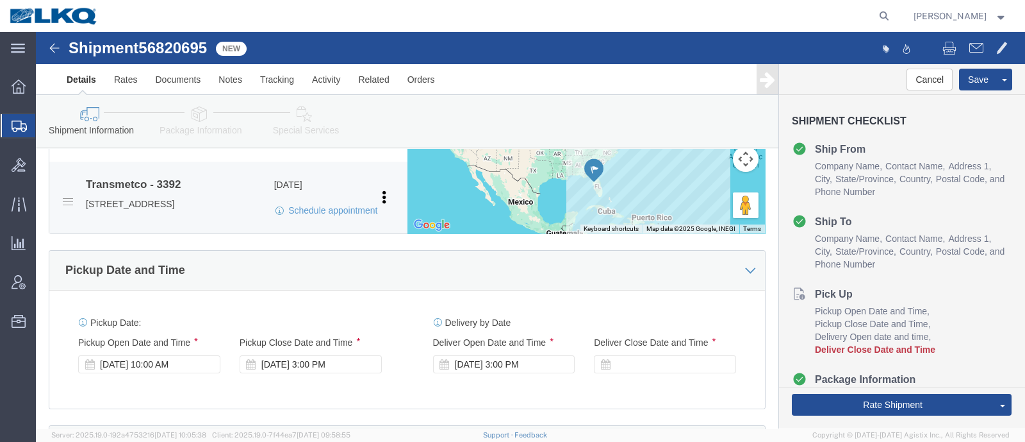
select select "27344"
select select "28018"
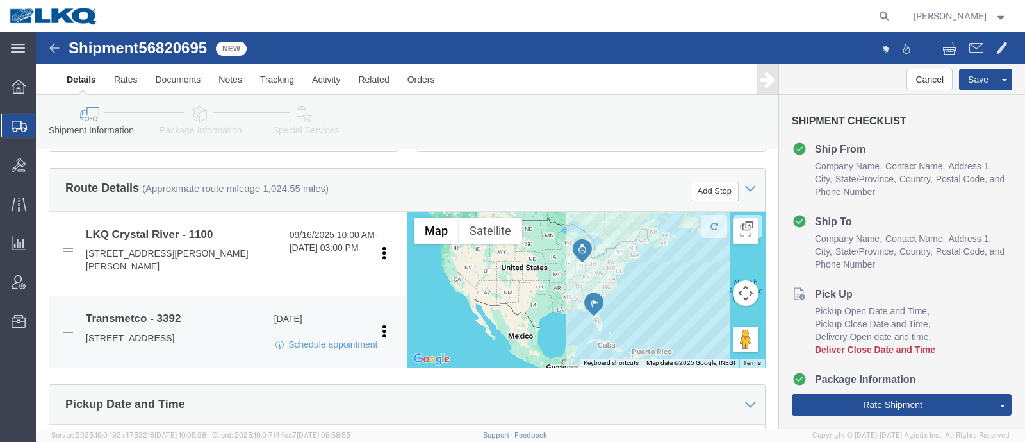
scroll to position [400, 0]
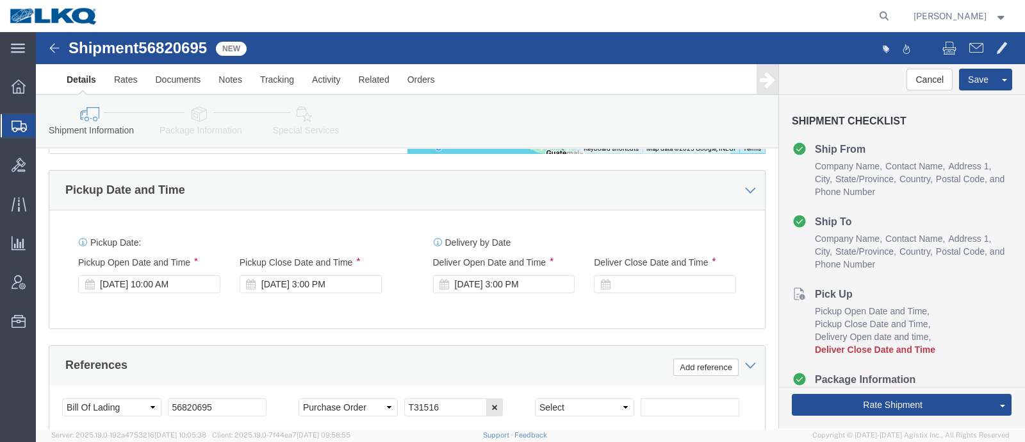
click div "[DATE] 10:00 AM"
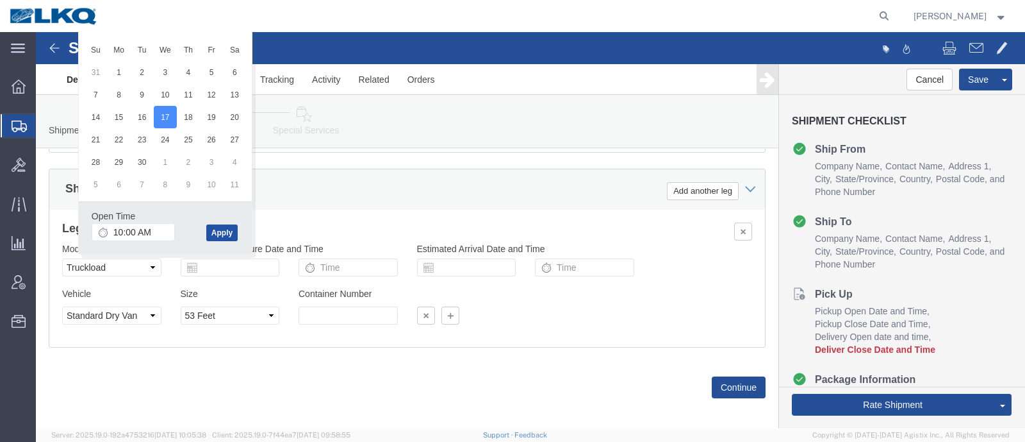
click button "Apply"
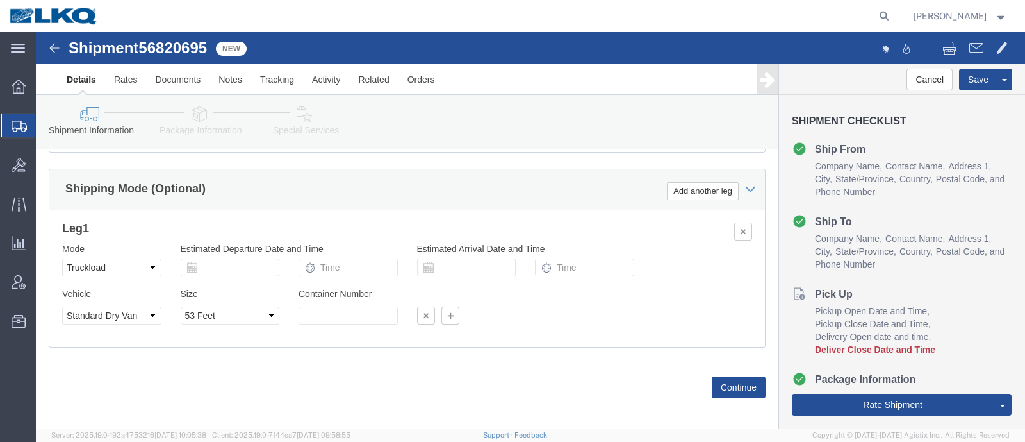
drag, startPoint x: 244, startPoint y: 195, endPoint x: 249, endPoint y: 191, distance: 6.9
click h3 "Leg 1"
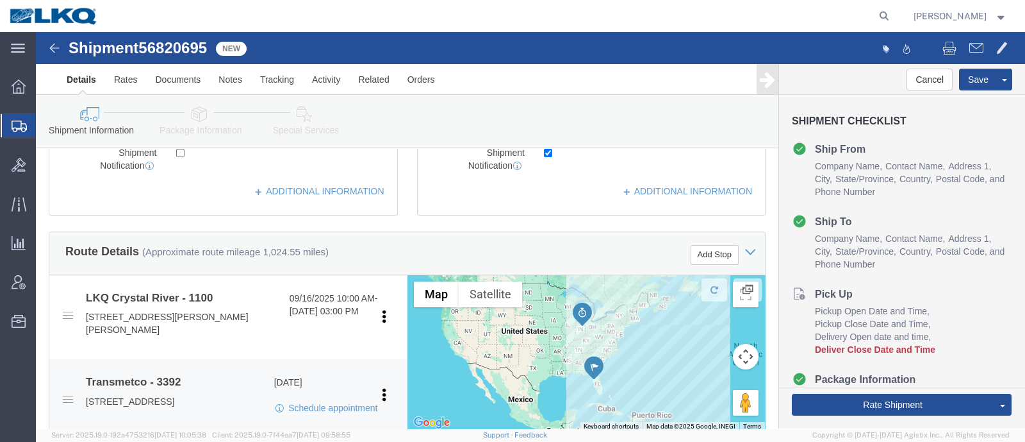
scroll to position [683, 0]
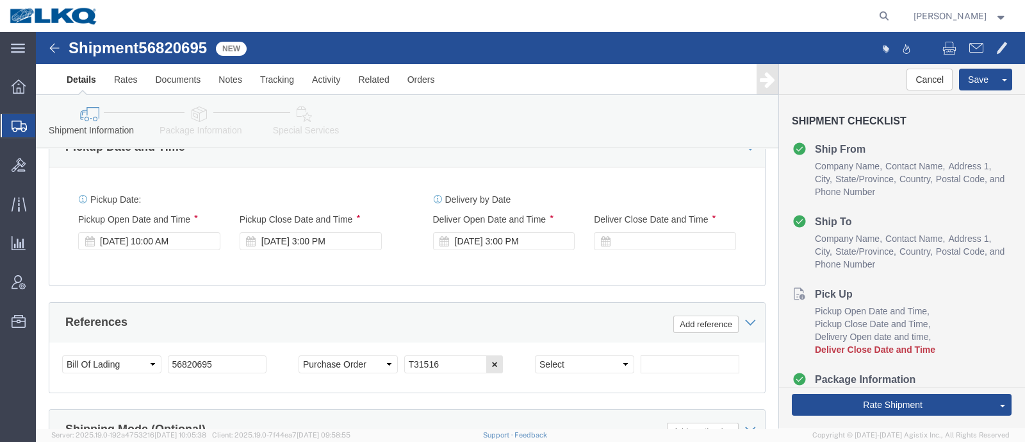
click div "Sep 18 2025 3:00 PM"
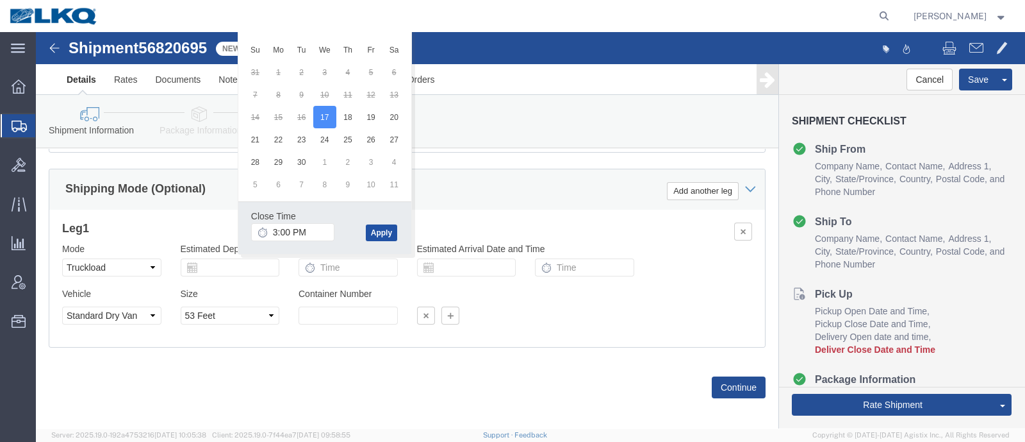
click button "Apply"
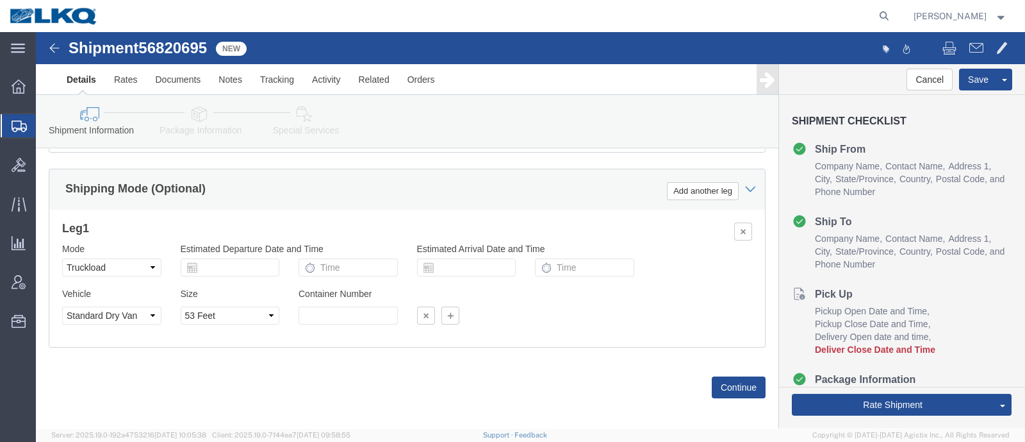
click h3 "Leg 1"
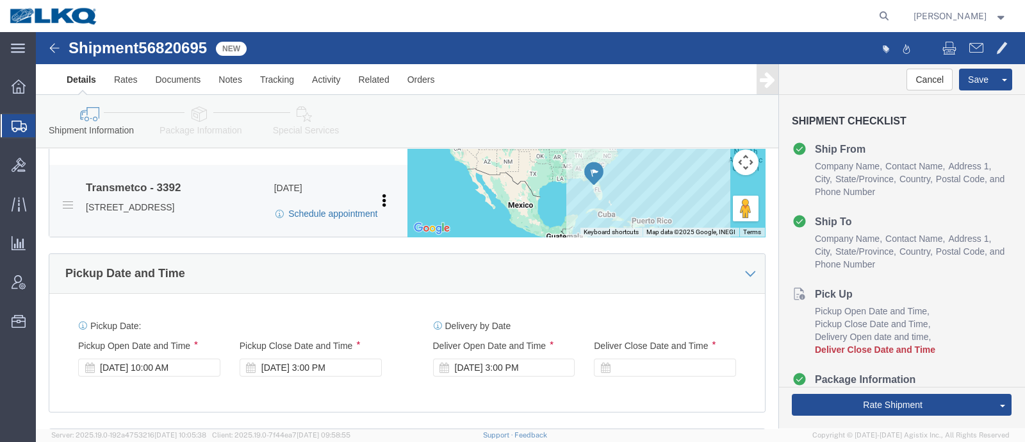
scroll to position [523, 0]
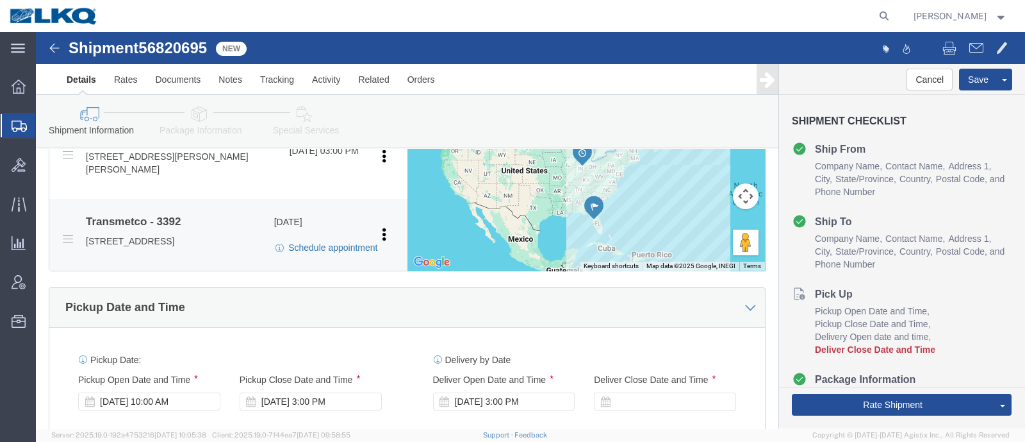
click link "Schedule appointment"
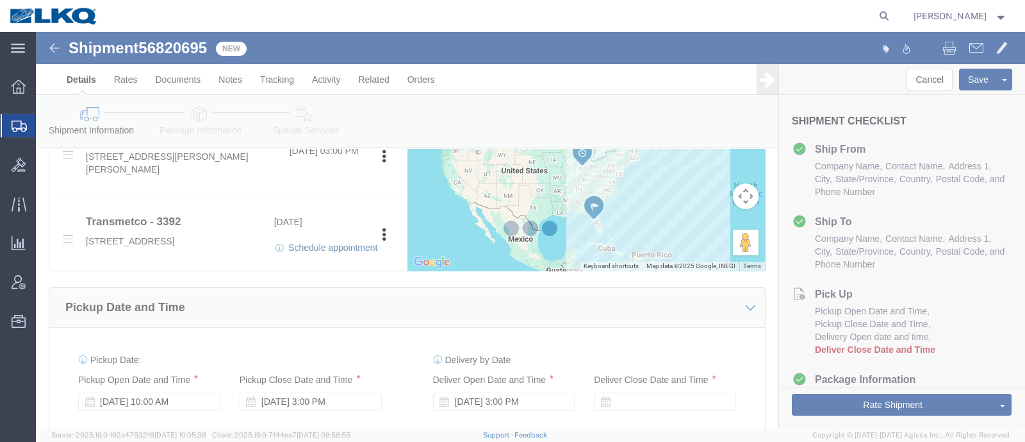
select select
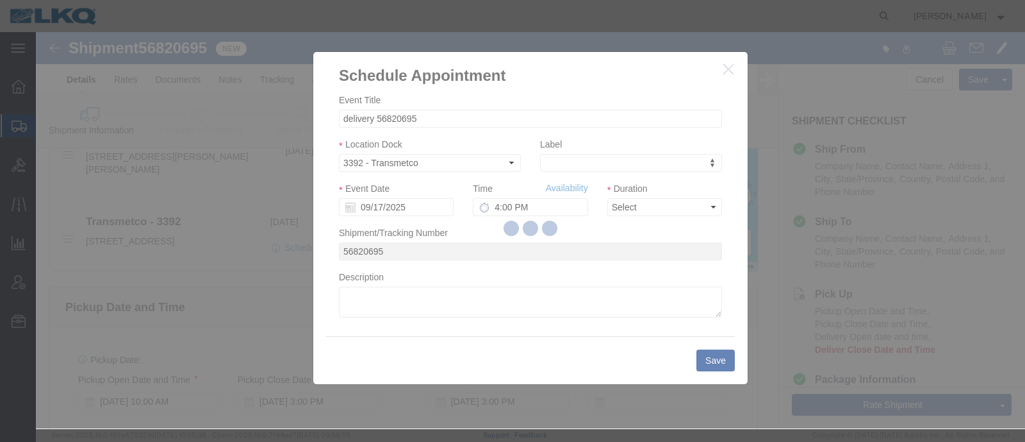
click at [394, 204] on div at bounding box center [530, 230] width 989 height 396
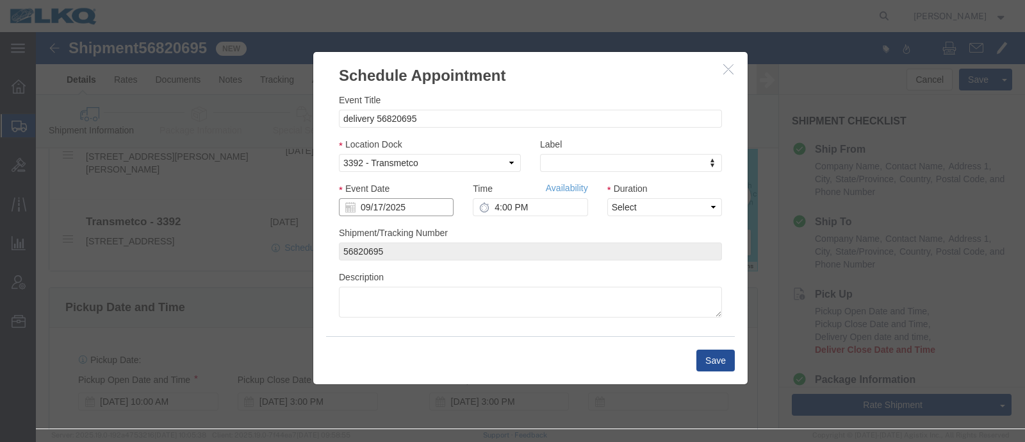
click input "09/17/2025"
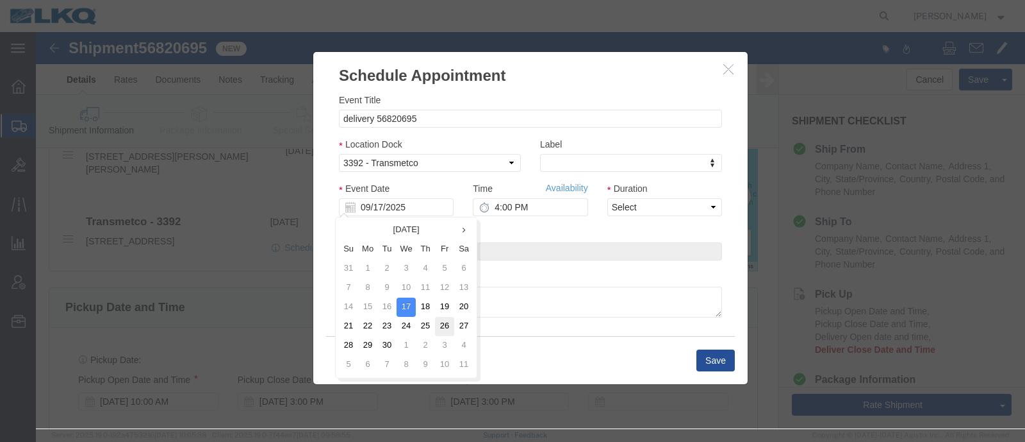
click td "26"
type input "[DATE]"
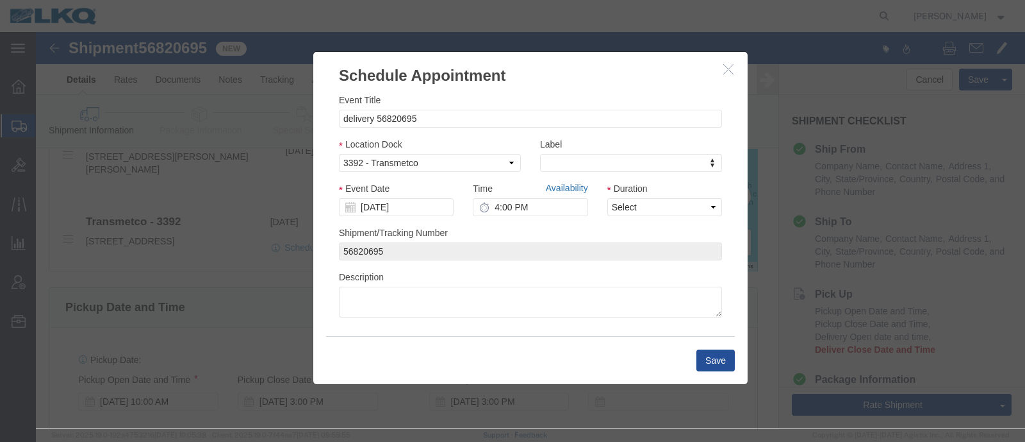
click link "Availability"
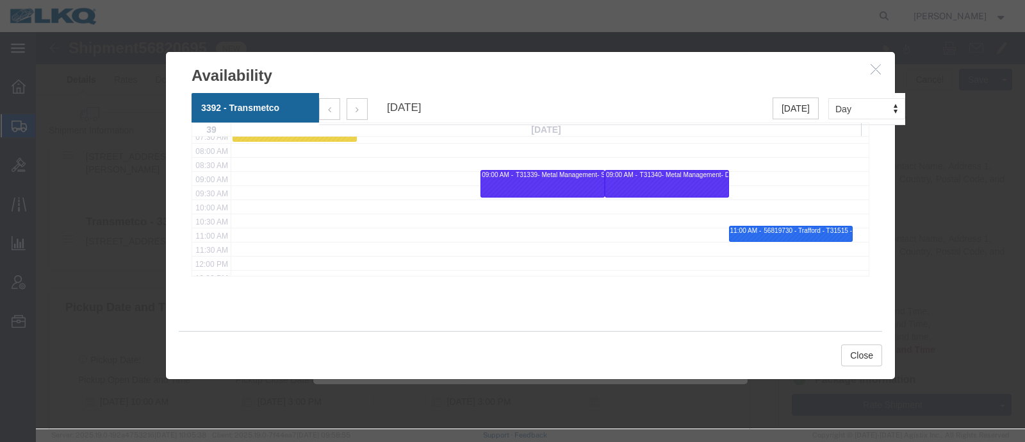
scroll to position [240, 0]
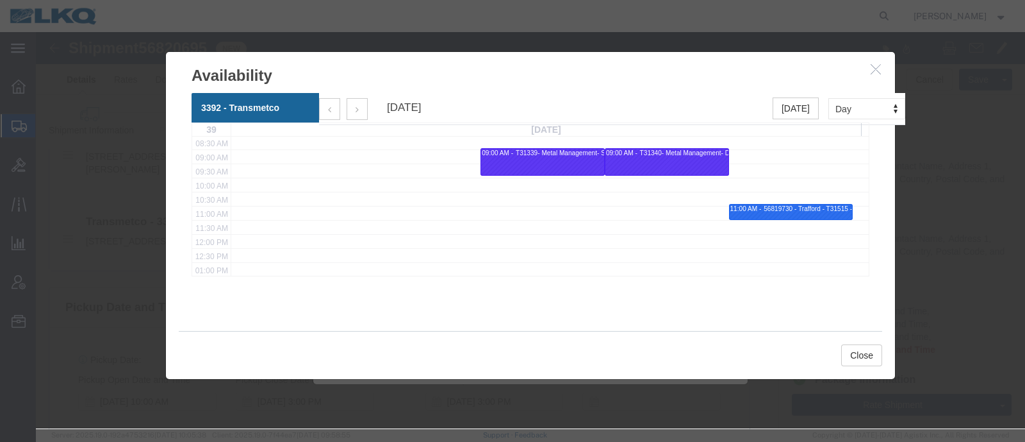
click div "56819730 - Trafford - T31515 - Palletized"
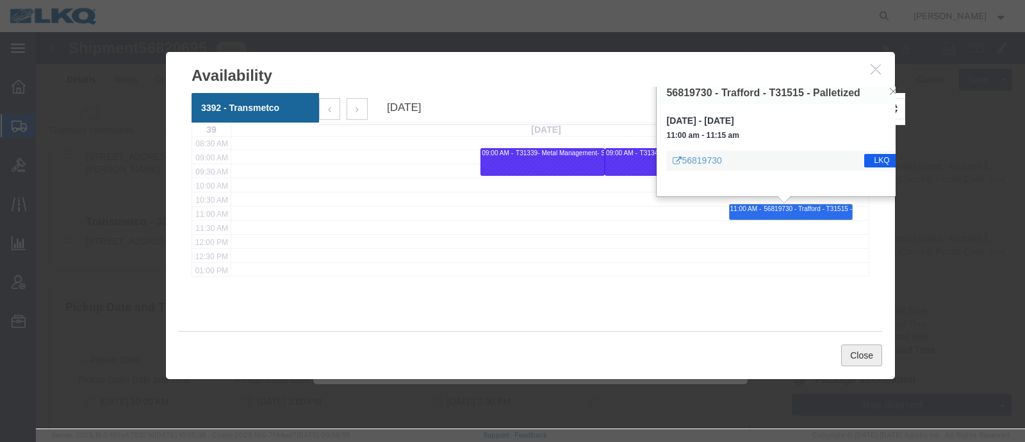
click button "Close"
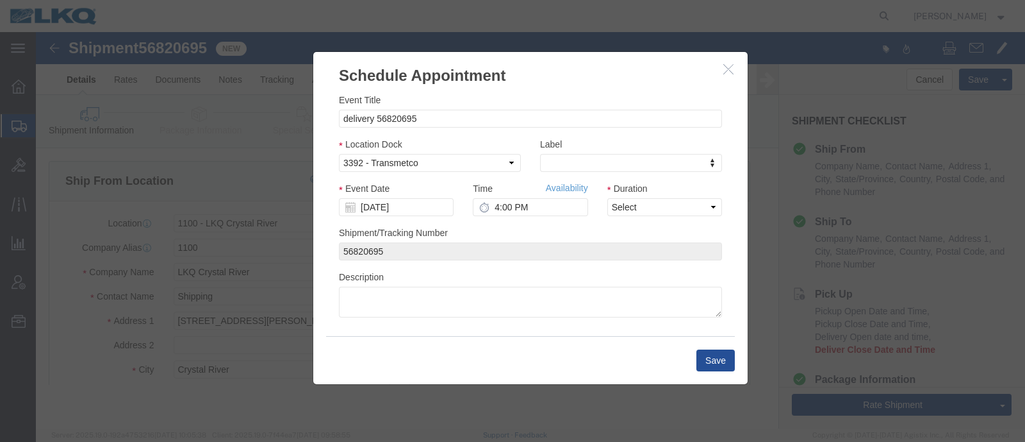
scroll to position [0, 0]
click input "4:00 PM"
type input "11:00 AM"
drag, startPoint x: 582, startPoint y: 174, endPoint x: 582, endPoint y: 182, distance: 7.7
click select "Select 15 min 30 min 45 min 1 hr 2 hr 3 hr 4 hr"
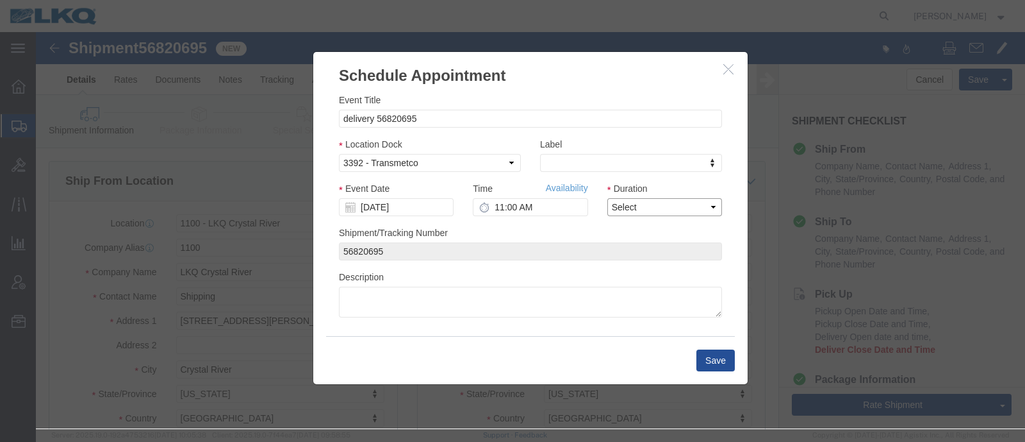
select select "15"
click select "Select 15 min 30 min 45 min 1 hr 2 hr 3 hr 4 hr"
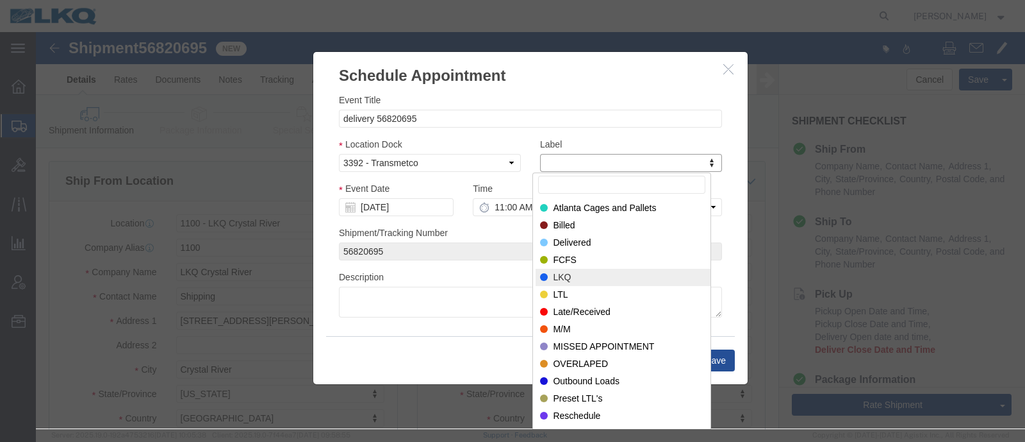
select select "22"
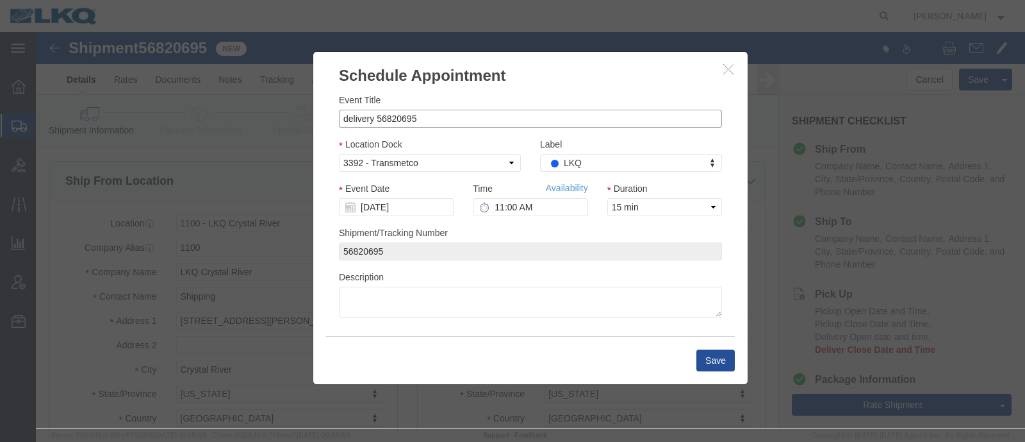
click input "delivery 56820695"
click input "56820695"
type input "56820695 - Crystal River - T31516 - Palletized"
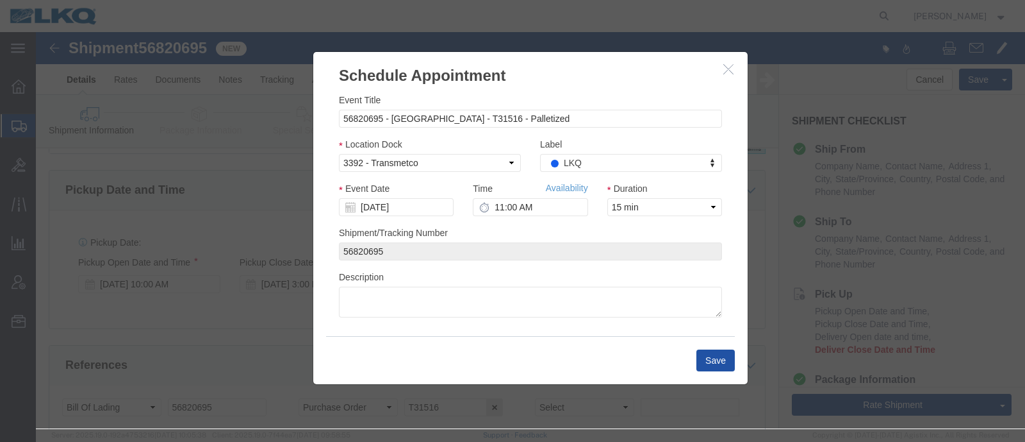
click button "Save"
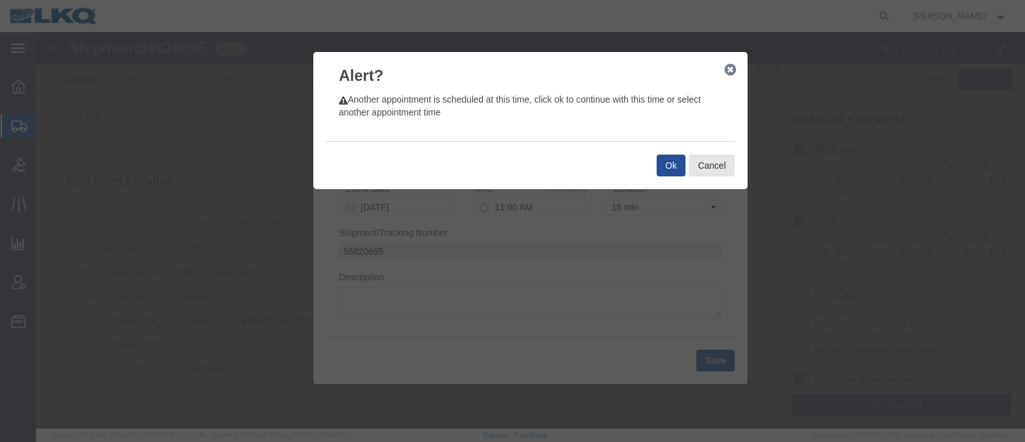
click div "Ok Cancel"
click button "Ok"
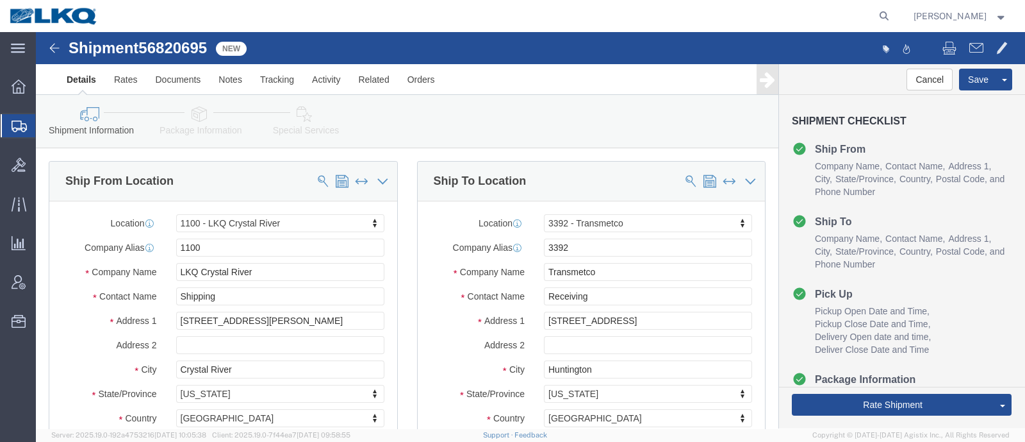
click span "56820695"
copy span "56820695"
click link "Special Services"
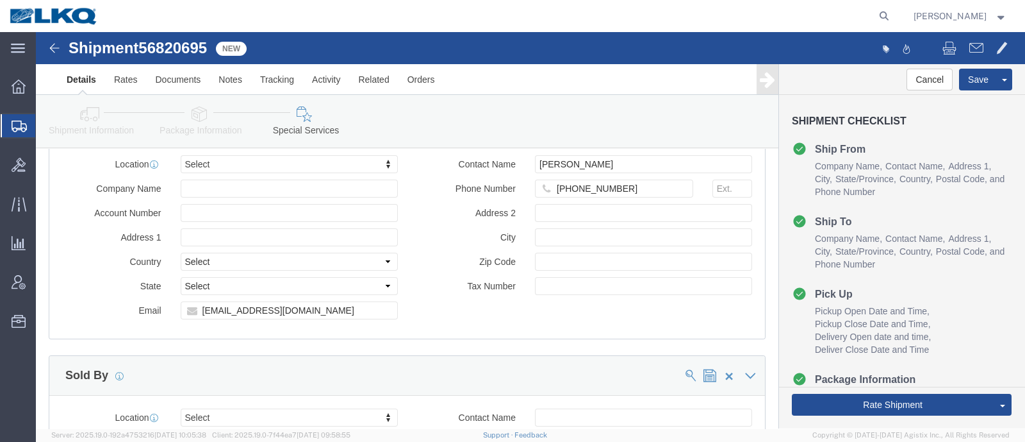
scroll to position [1362, 0]
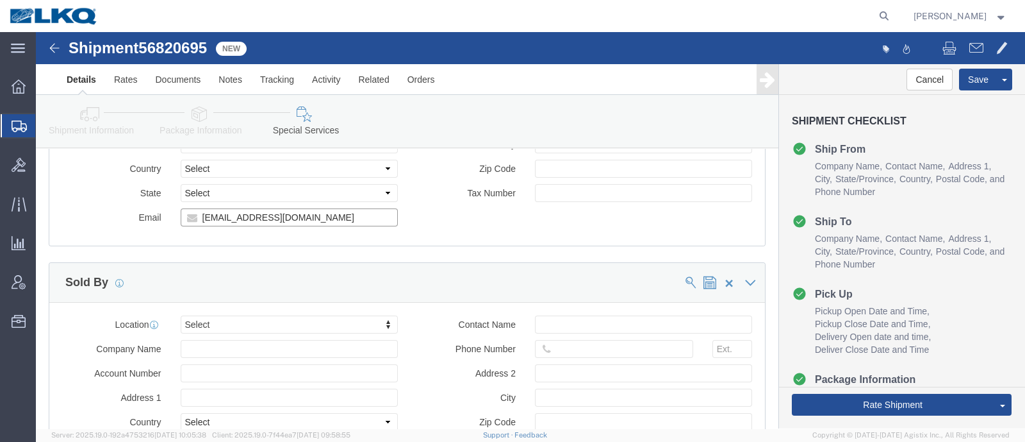
click input "jmwaters@lkqcorp.com"
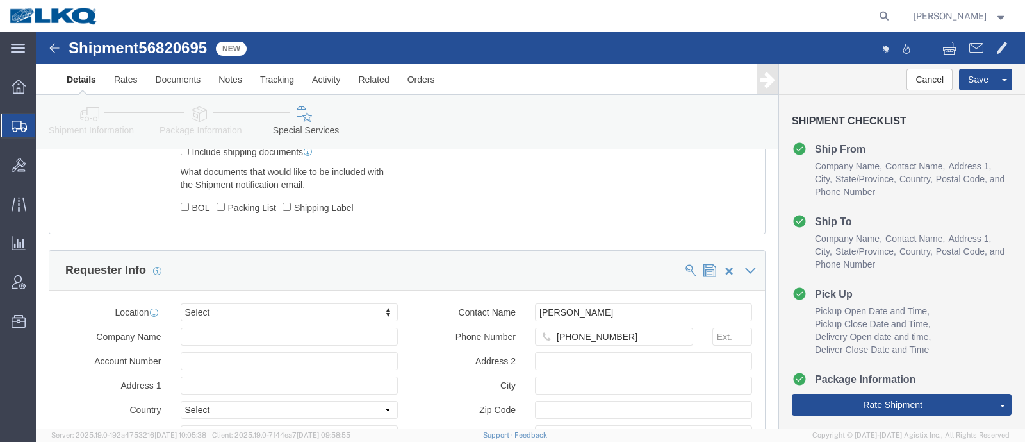
click icon
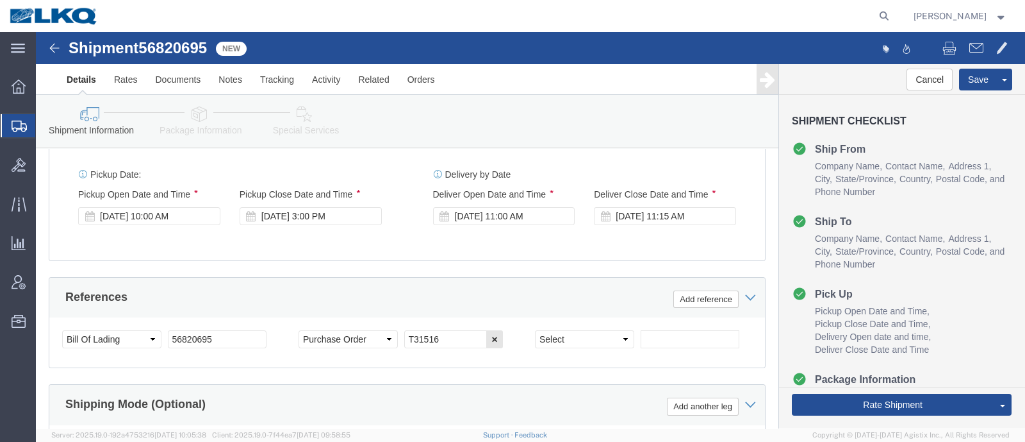
scroll to position [769, 0]
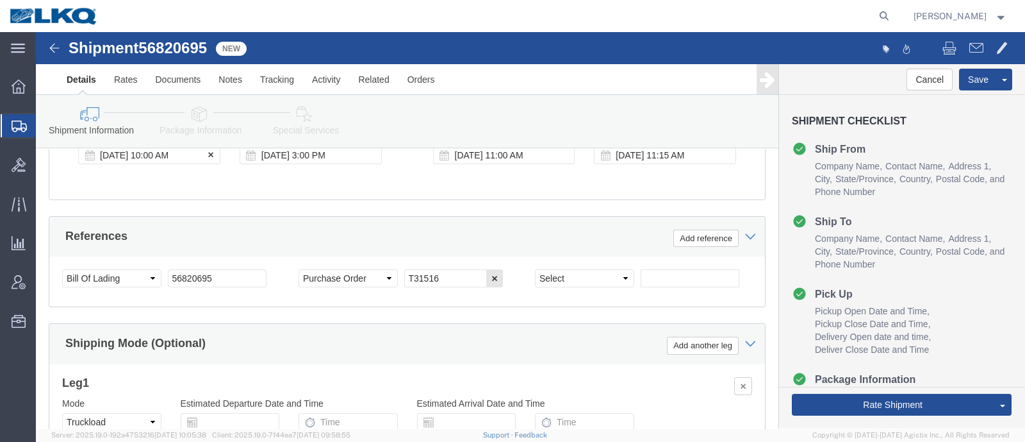
click div "Sep 17 2025 10:00 AM"
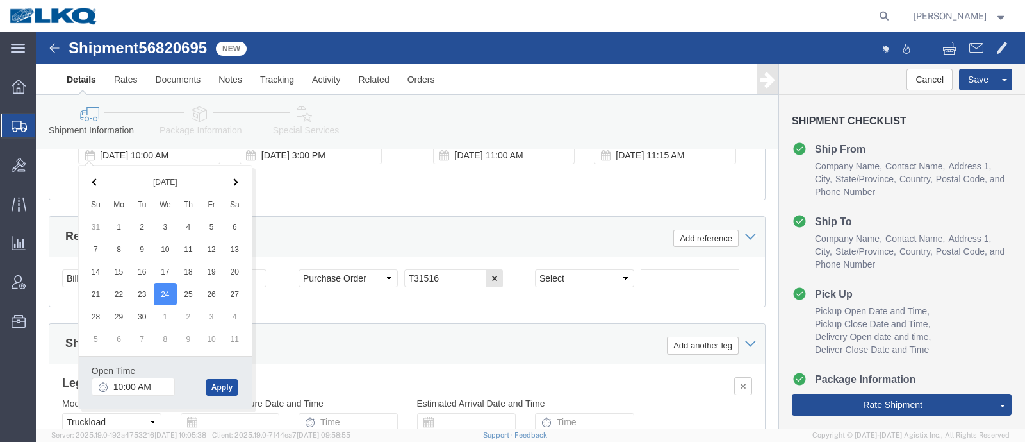
click button "Apply"
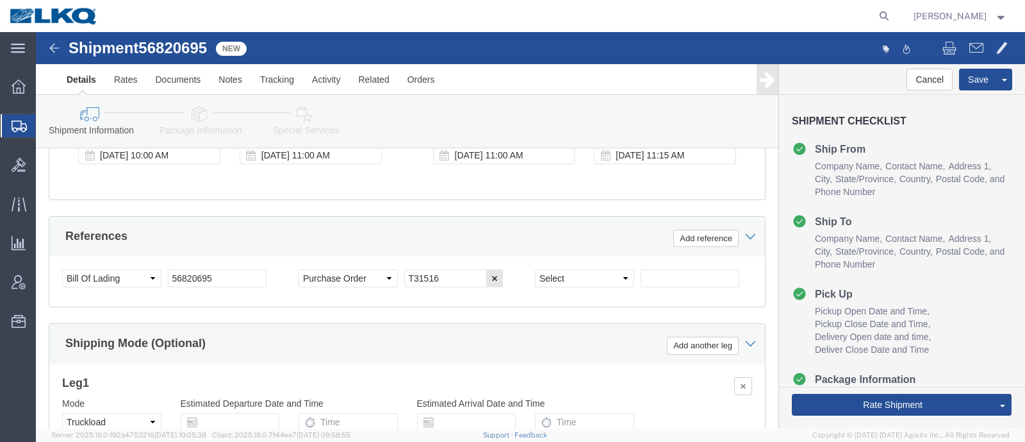
click div "Ship From Location Location 1100 - LKQ Crystal River My Profile Location 1100 -…"
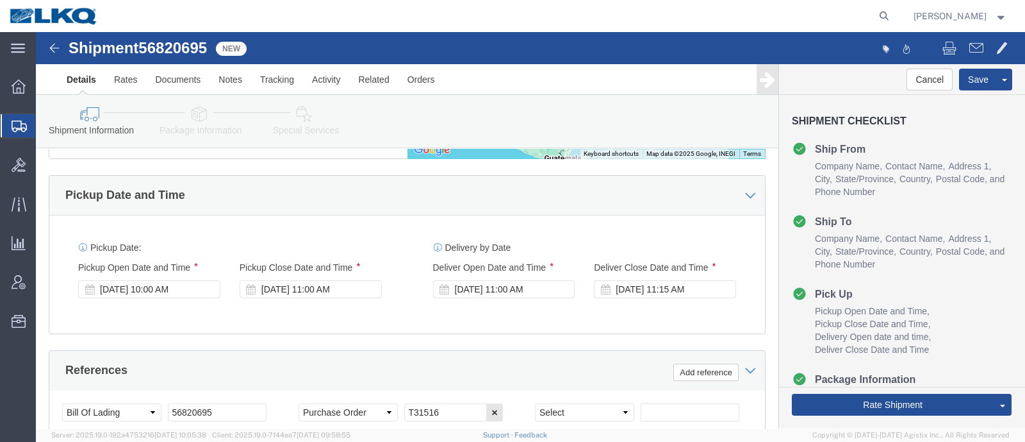
scroll to position [528, 0]
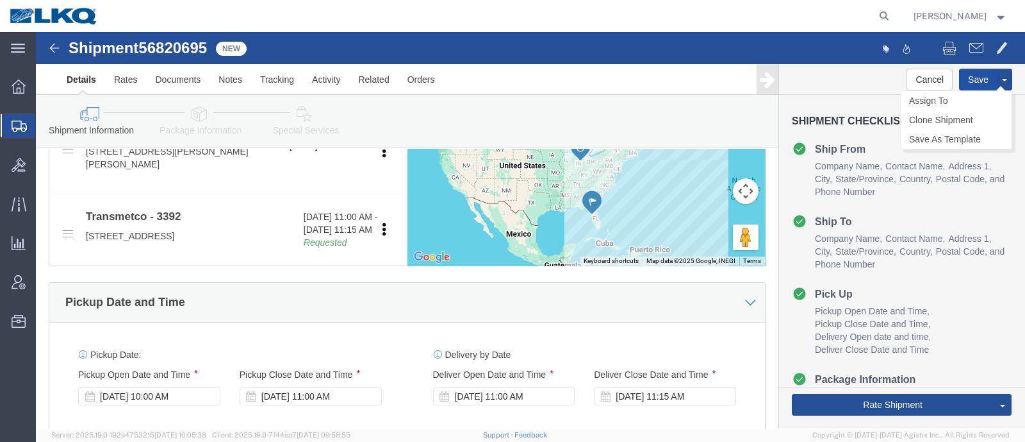
click button "Save"
type button "Save"
click icon
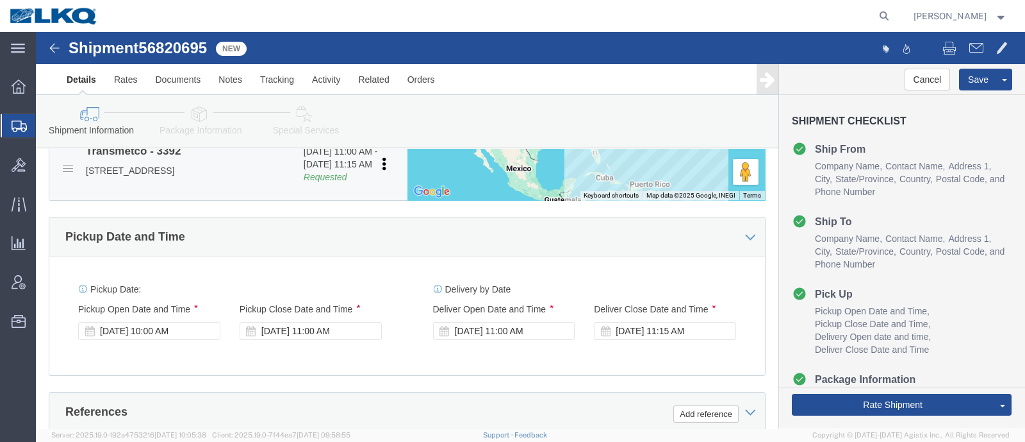
scroll to position [608, 0]
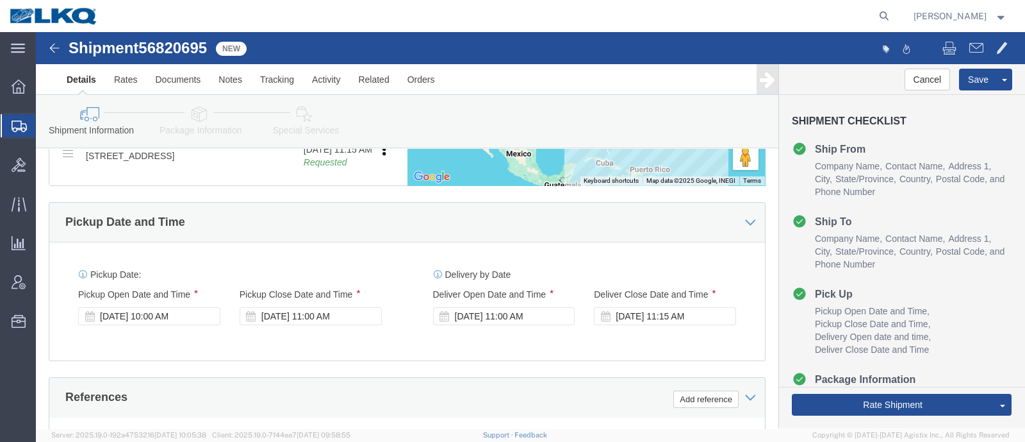
click div "Pickup Date and Time"
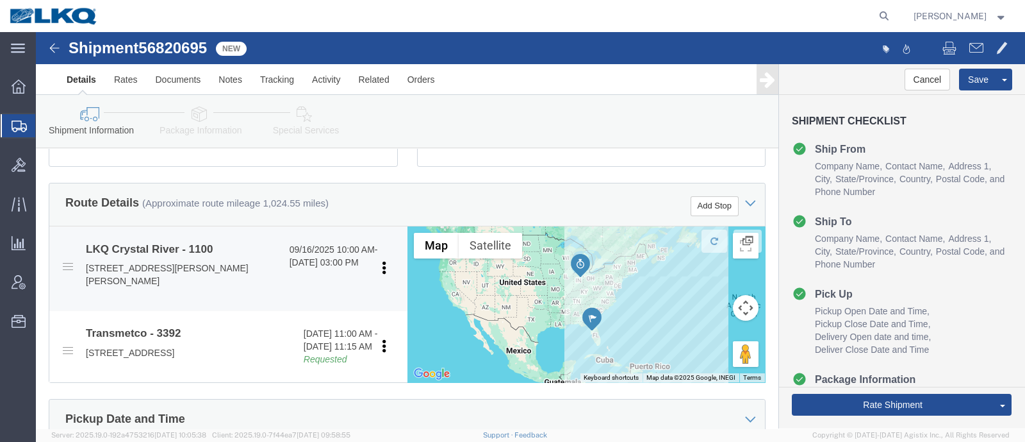
scroll to position [449, 0]
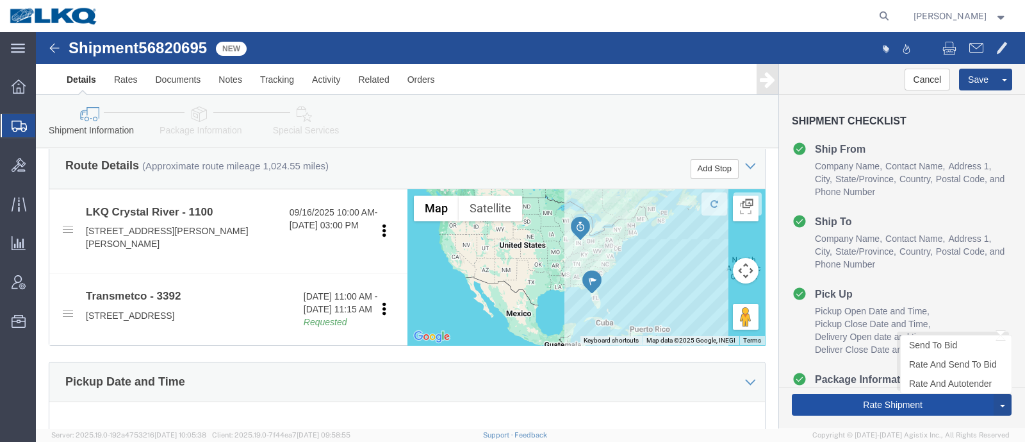
click button "Rate Shipment"
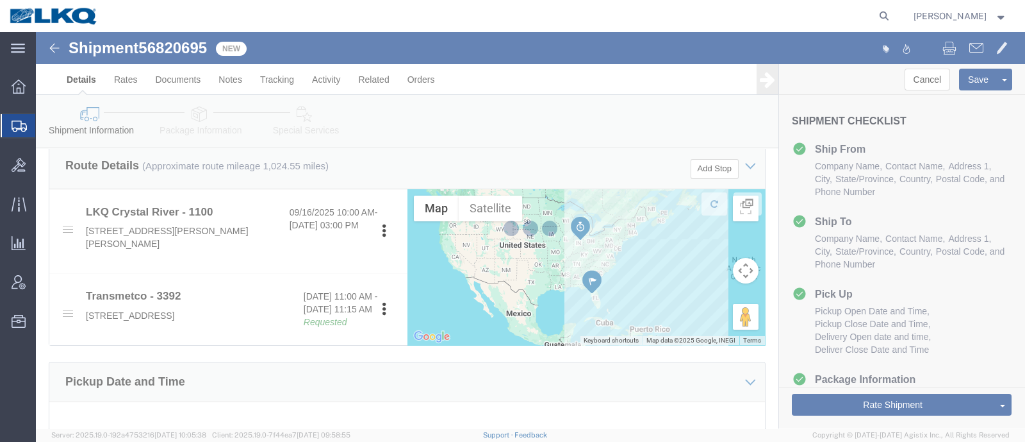
select select "27344"
select select "28018"
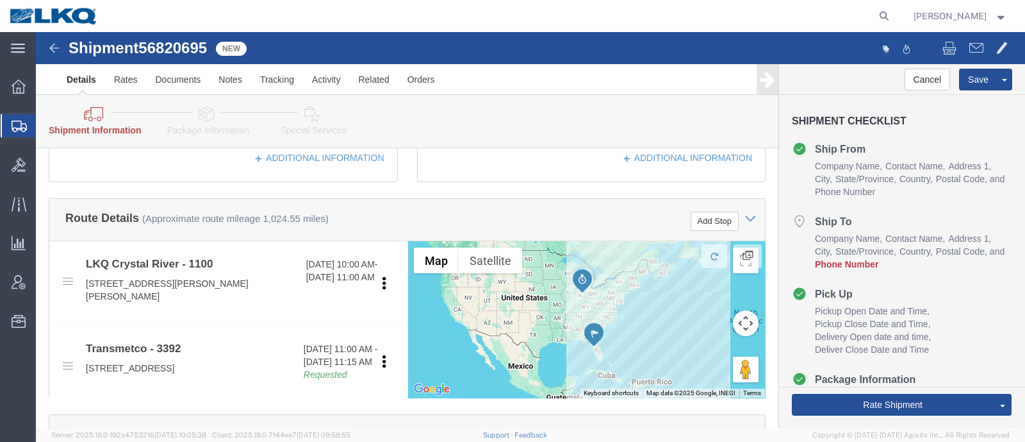
scroll to position [288, 0]
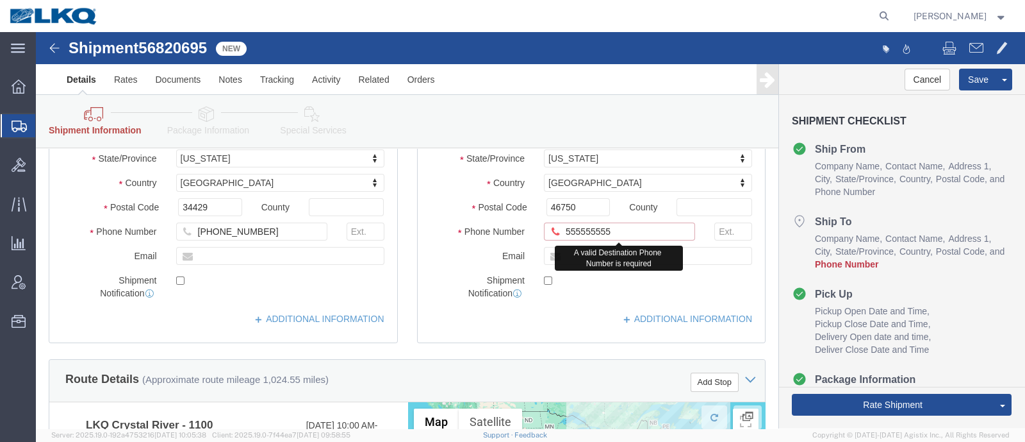
click input "555555555"
type input "5555555555"
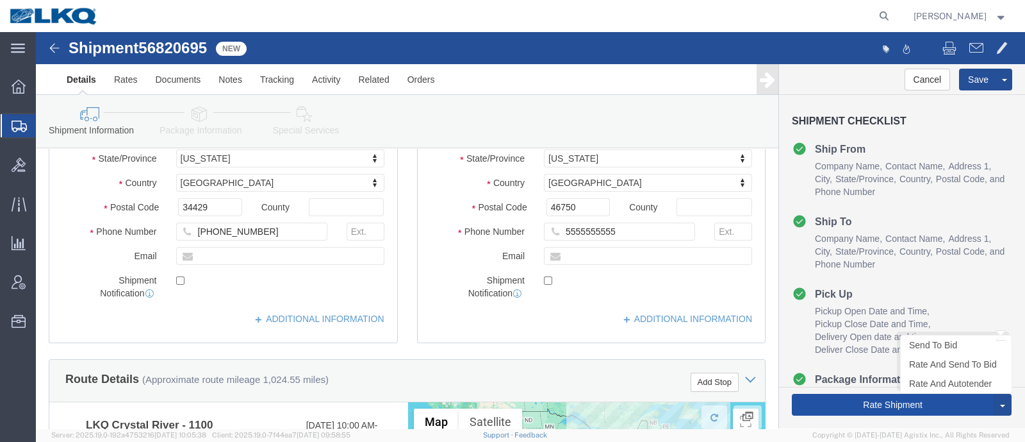
click button "Rate Shipment"
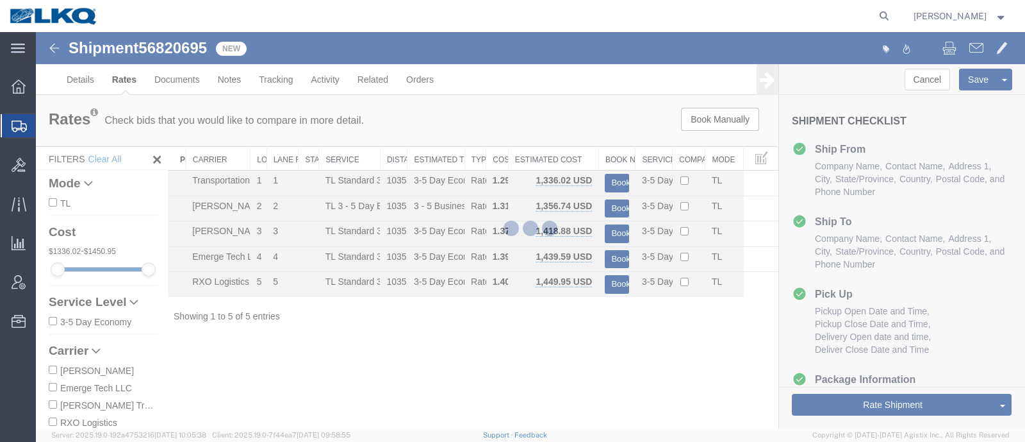
scroll to position [0, 0]
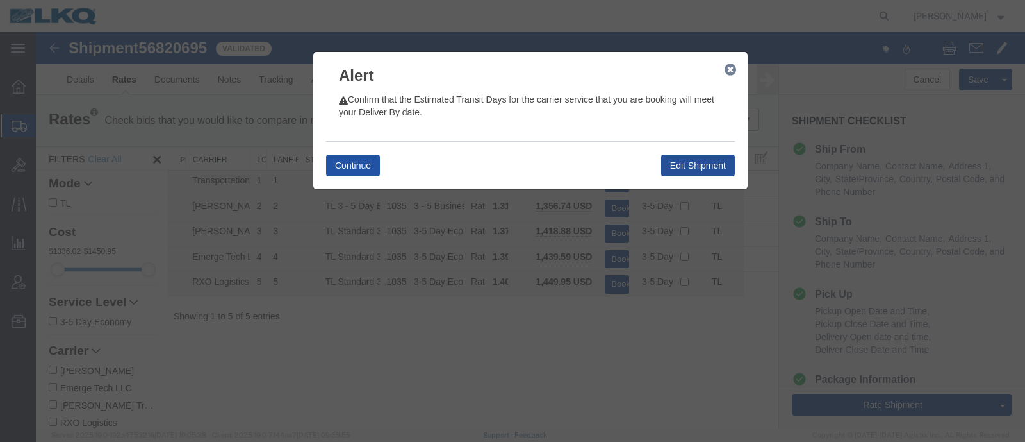
click at [345, 163] on button "Continue" at bounding box center [353, 165] width 54 height 22
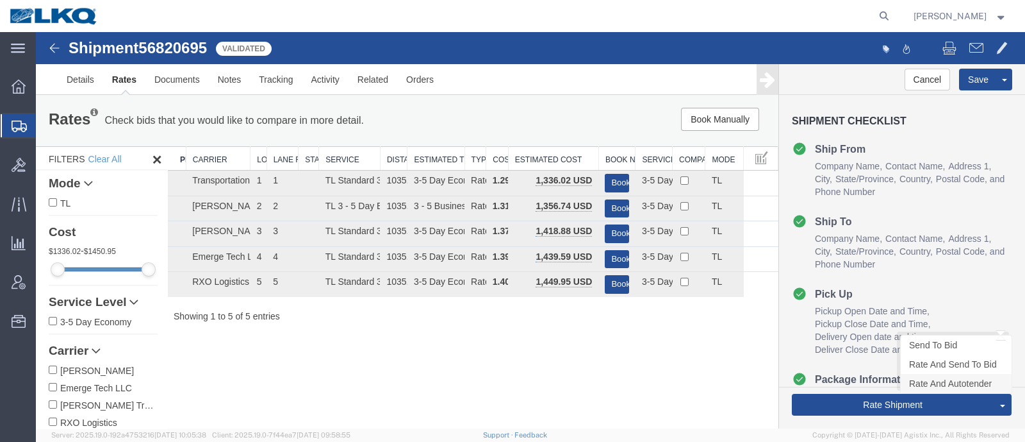
click at [947, 380] on link "Rate And Autotender" at bounding box center [956, 383] width 111 height 19
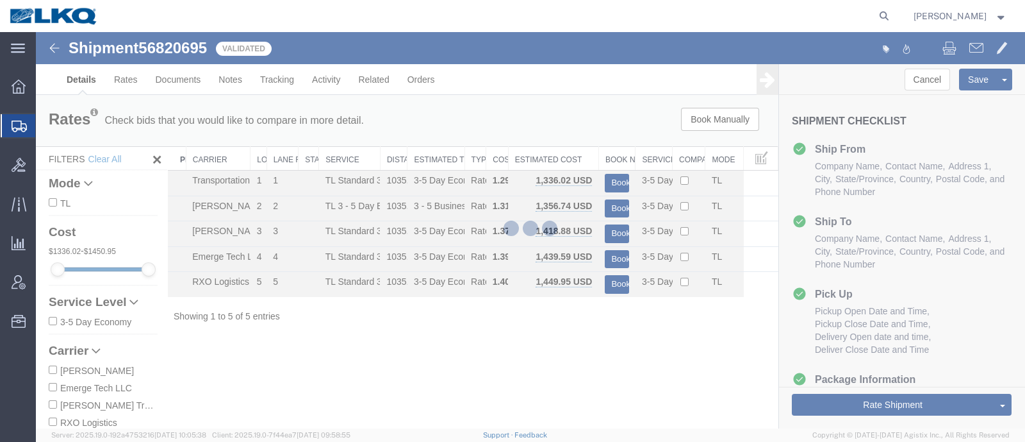
select select "27344"
select select "28018"
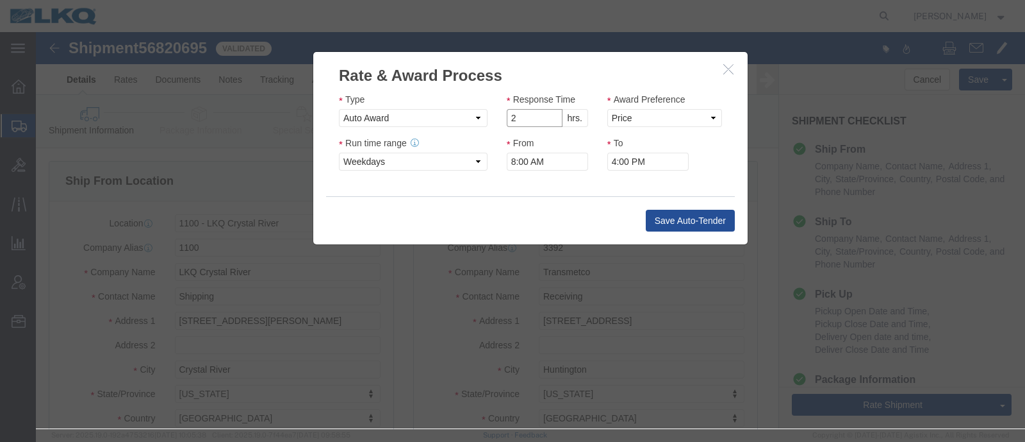
type input "2"
click input "2"
click select "Price Carrier Rank"
select select "LANE_RANK"
click select "Price Carrier Rank"
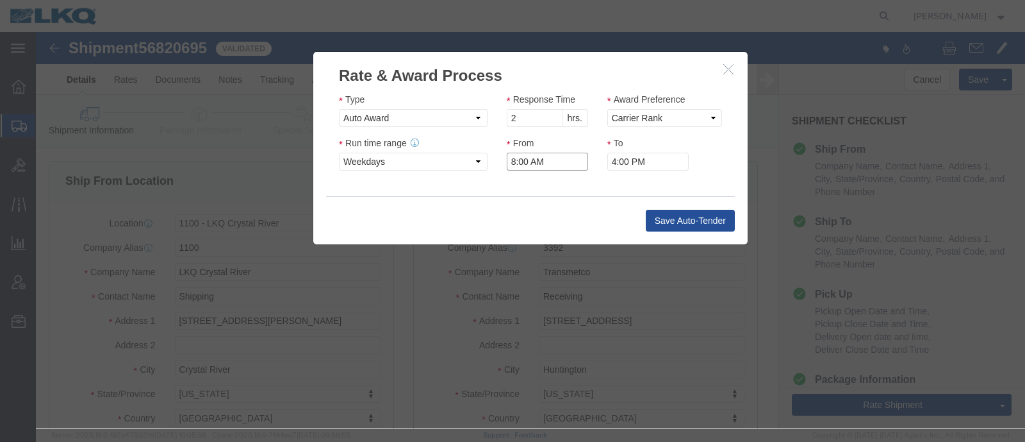
click input "8:00 AM"
type input "7:00 AM"
click button "Save Auto-Tender"
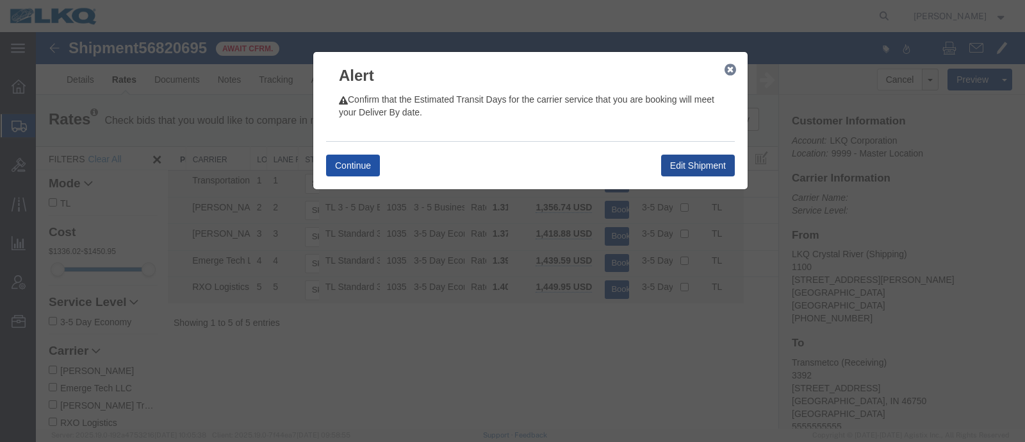
click at [354, 165] on button "Continue" at bounding box center [353, 165] width 54 height 22
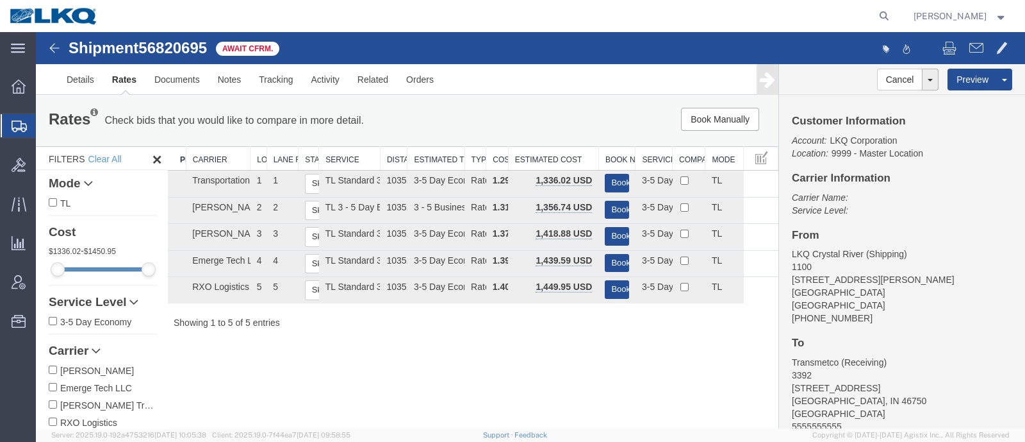
click at [418, 132] on div "Rates Check bids that you would like to compare in more detail. Compare Filter" at bounding box center [253, 121] width 429 height 26
drag, startPoint x: 522, startPoint y: 46, endPoint x: 433, endPoint y: 33, distance: 89.4
click at [519, 45] on div "Shipment 56820695 5 of 5 Await Cfrm." at bounding box center [283, 52] width 493 height 24
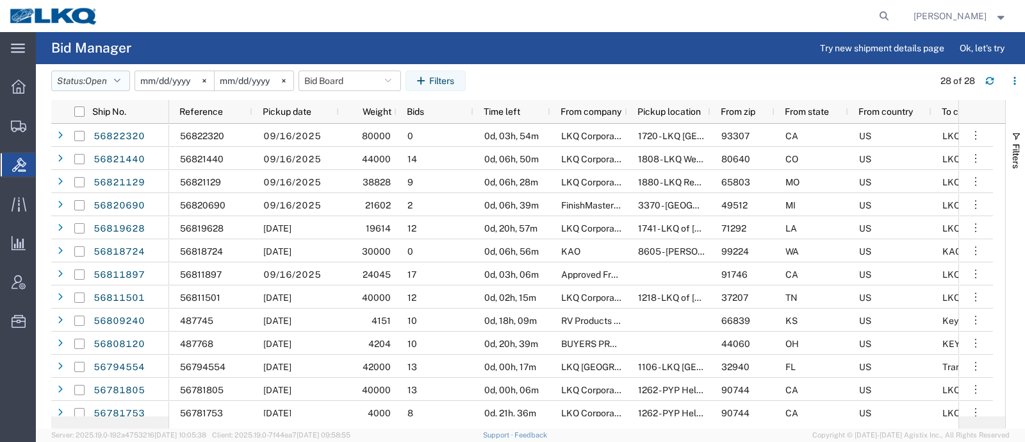
click at [90, 76] on span "Open" at bounding box center [96, 81] width 22 height 10
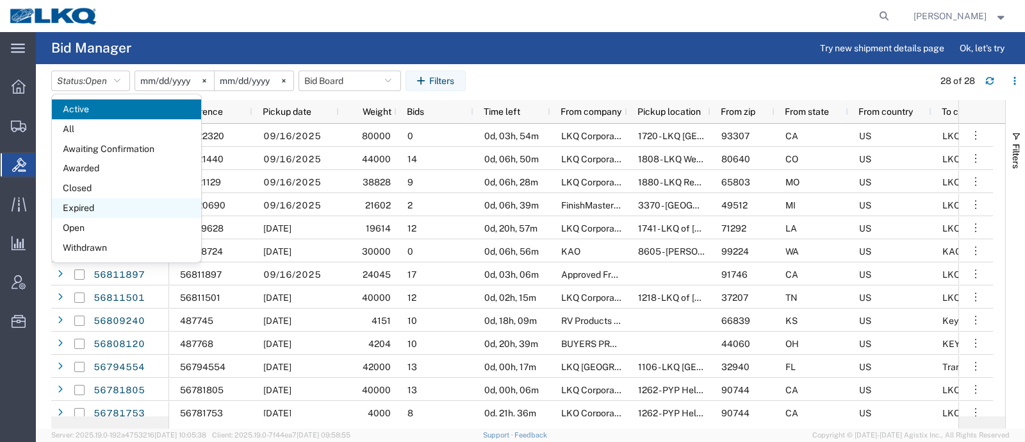
click at [90, 202] on span "Expired" at bounding box center [126, 208] width 149 height 20
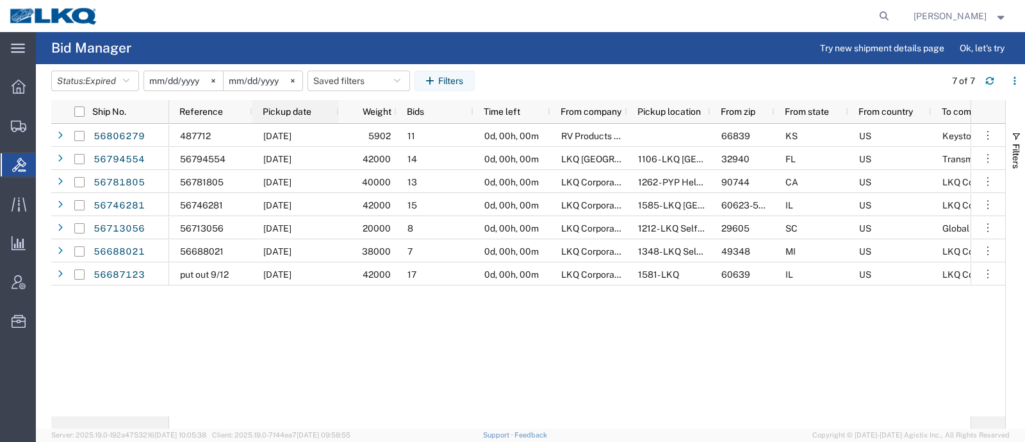
click at [272, 107] on span "Pickup date" at bounding box center [287, 111] width 49 height 10
click at [336, 82] on button "Saved filters" at bounding box center [359, 80] width 103 height 21
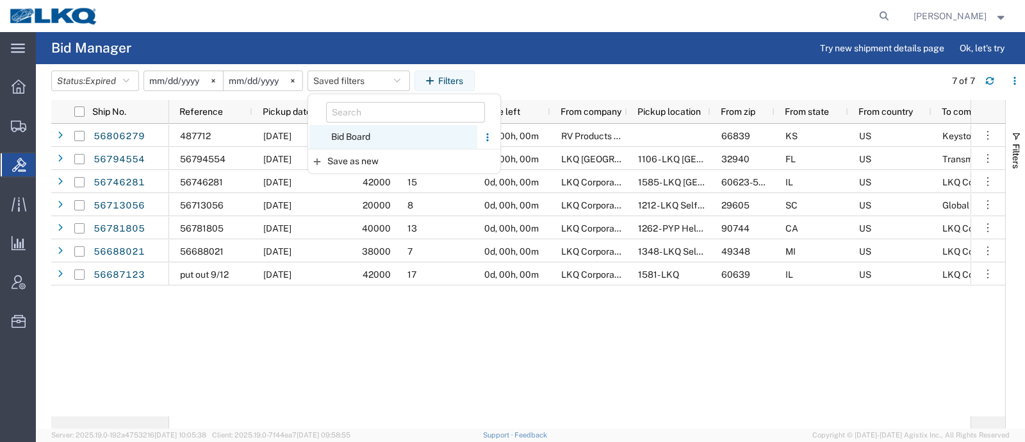
click at [352, 137] on span "Bid Board" at bounding box center [394, 137] width 168 height 24
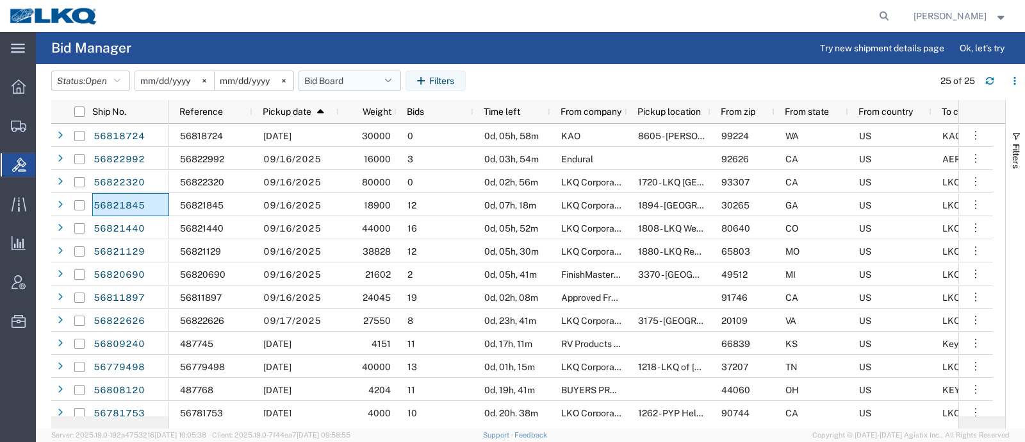
click at [333, 83] on button "Bid Board" at bounding box center [350, 80] width 103 height 21
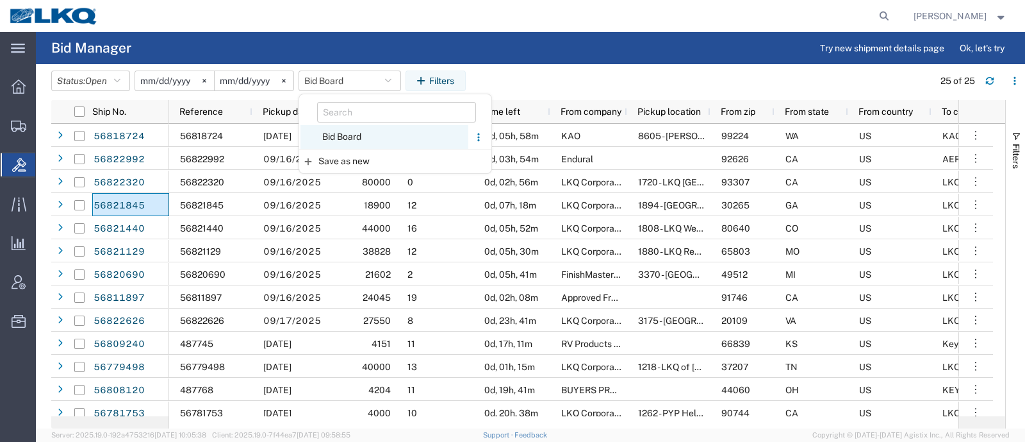
click at [336, 140] on span "Bid Board" at bounding box center [385, 137] width 168 height 24
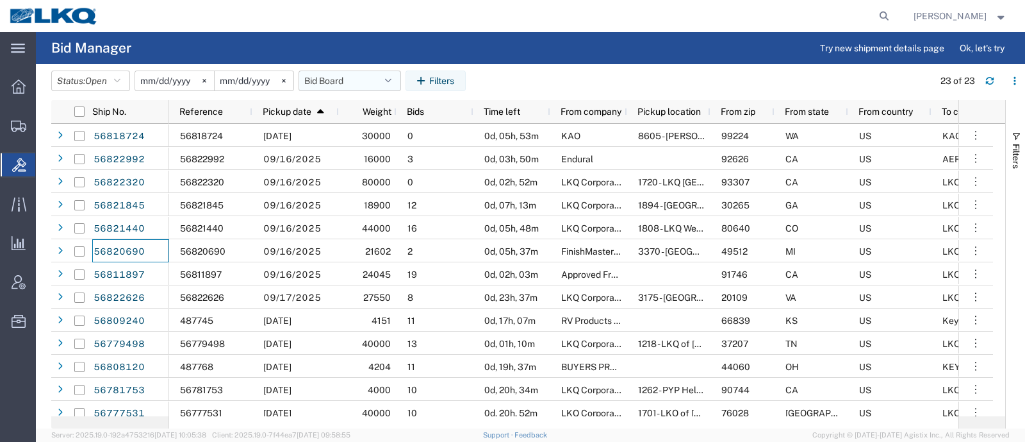
click at [330, 81] on button "Bid Board" at bounding box center [350, 80] width 103 height 21
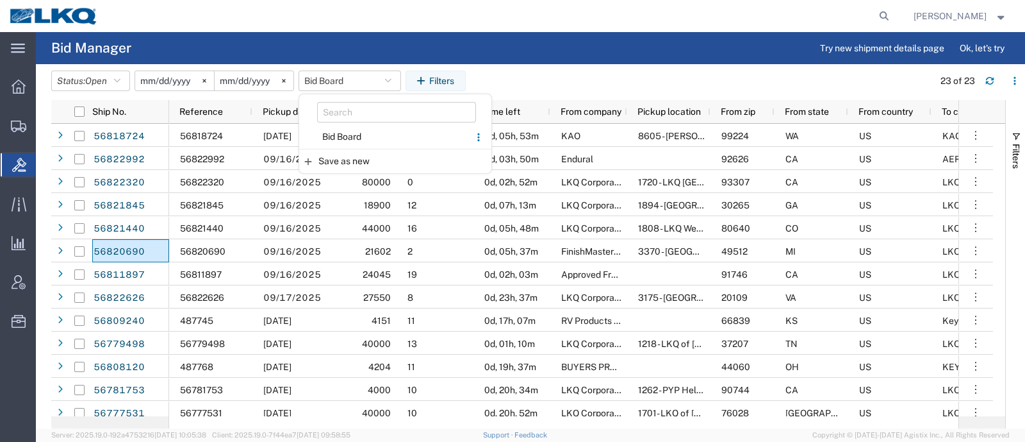
drag, startPoint x: 340, startPoint y: 136, endPoint x: 425, endPoint y: 118, distance: 87.1
click at [345, 135] on span "Bid Board" at bounding box center [385, 137] width 168 height 24
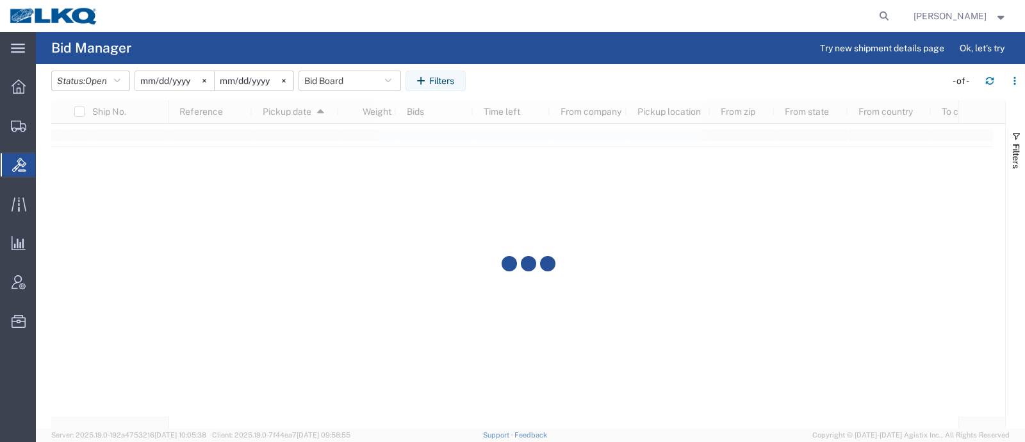
click at [516, 73] on agx-table-filter-chips "Status: Open Active All Awaiting Confirmation Awarded Closed Expired Open Withd…" at bounding box center [495, 84] width 888 height 29
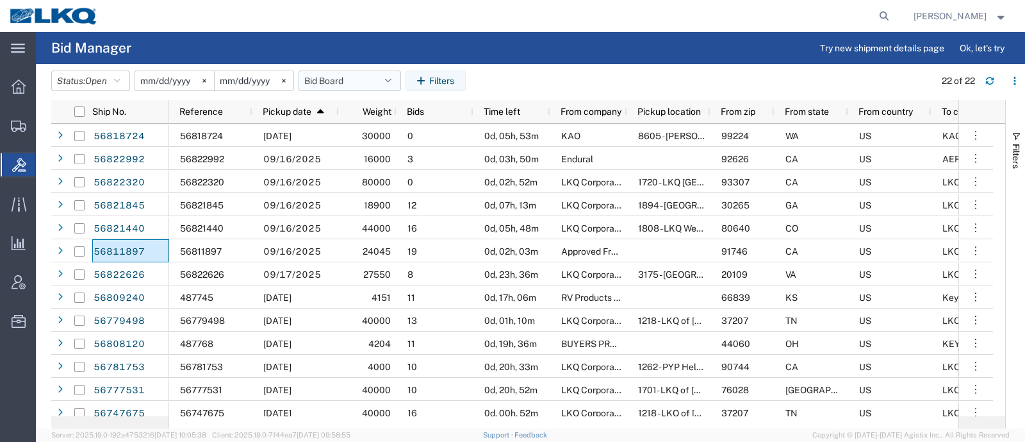
click at [336, 76] on button "Bid Board" at bounding box center [350, 80] width 103 height 21
drag, startPoint x: 346, startPoint y: 133, endPoint x: 488, endPoint y: 104, distance: 144.7
click at [352, 133] on span "Bid Board" at bounding box center [385, 137] width 168 height 24
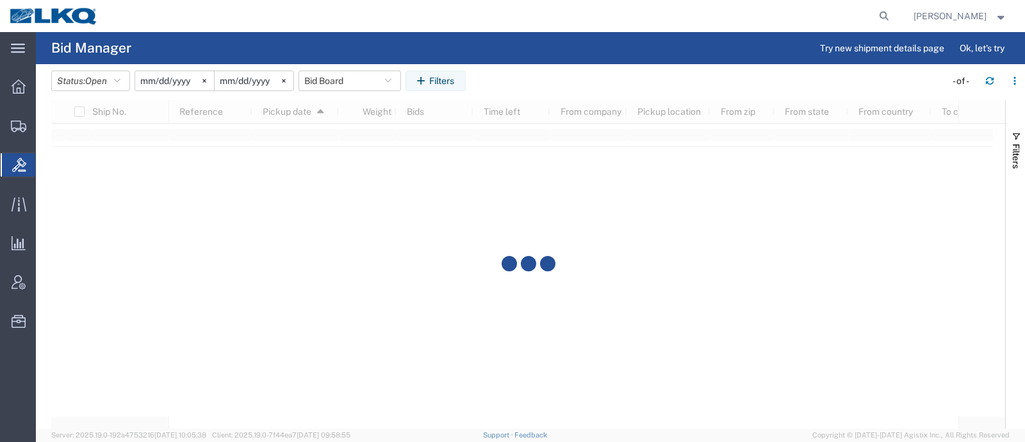
click at [566, 74] on agx-table-filter-chips "Status: Open Active All Awaiting Confirmation Awarded Closed Expired Open Withd…" at bounding box center [495, 84] width 888 height 29
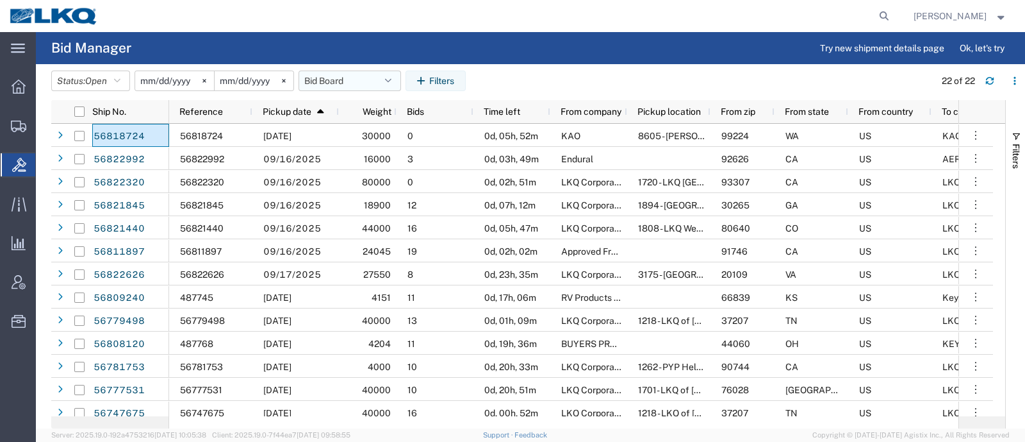
click at [336, 75] on button "Bid Board" at bounding box center [350, 80] width 103 height 21
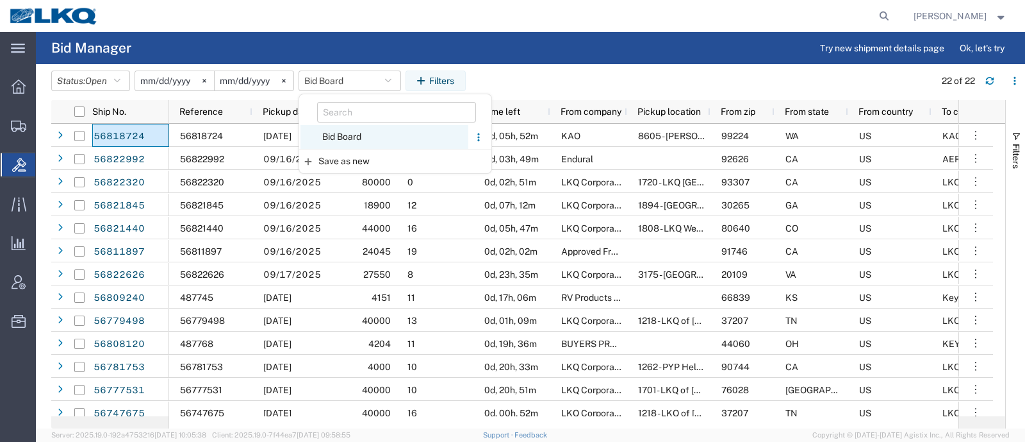
click at [362, 137] on span "Bid Board" at bounding box center [385, 137] width 168 height 24
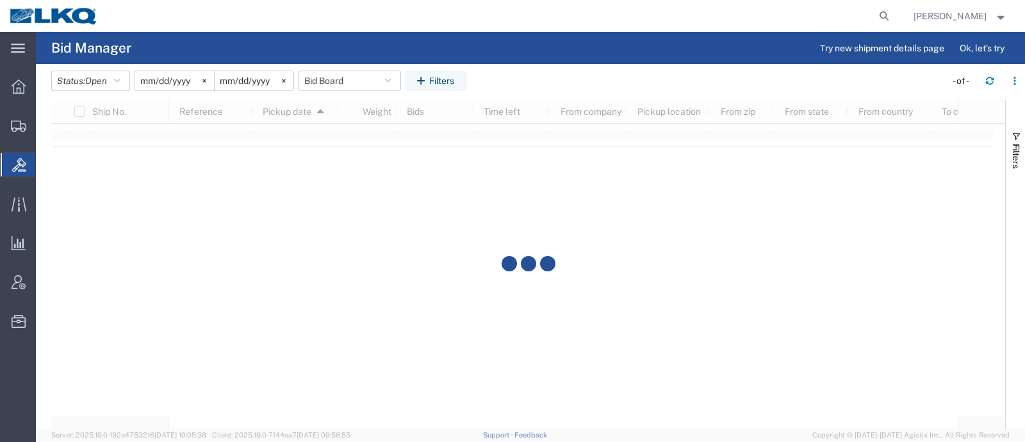
click at [508, 69] on header "Status: Open Active All Awaiting Confirmation Awarded Closed Expired Open Withd…" at bounding box center [538, 82] width 974 height 36
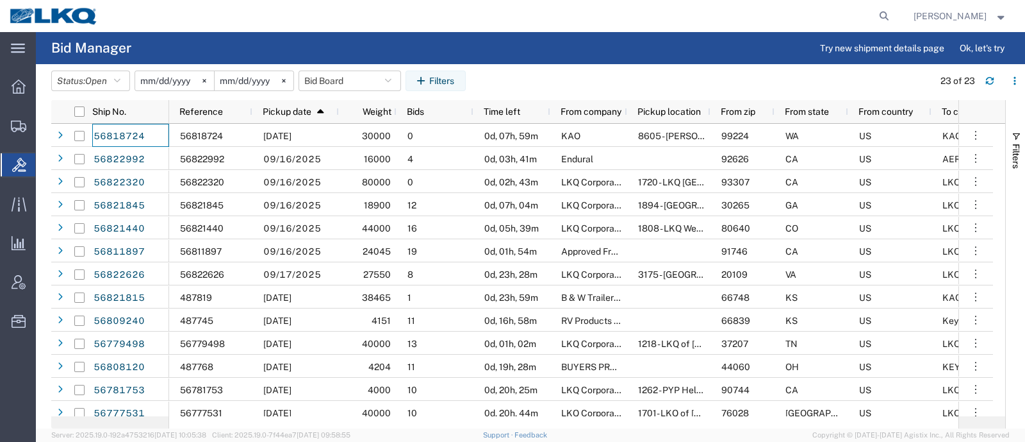
click at [481, 36] on agx-page-header "Bid Manager Try new shipment details page Ok, let's try" at bounding box center [530, 48] width 989 height 32
click at [319, 75] on button "Bid Board" at bounding box center [350, 80] width 103 height 21
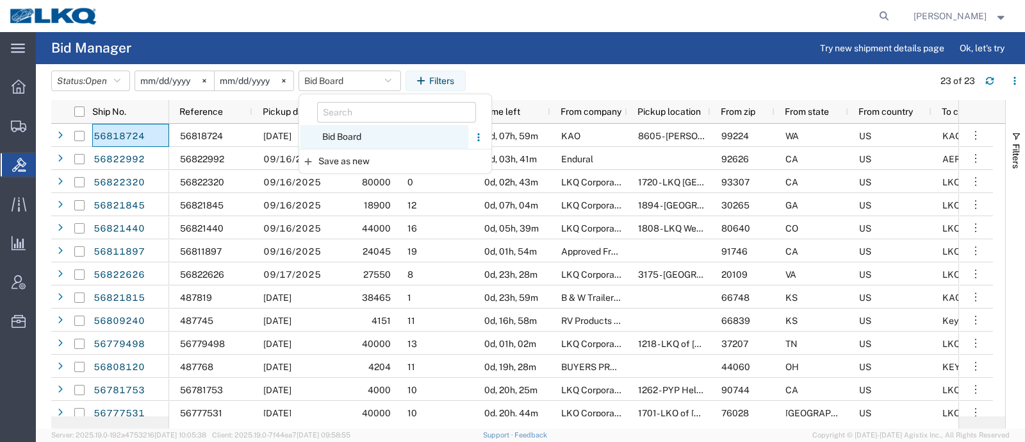
click at [350, 142] on span "Bid Board" at bounding box center [385, 137] width 168 height 24
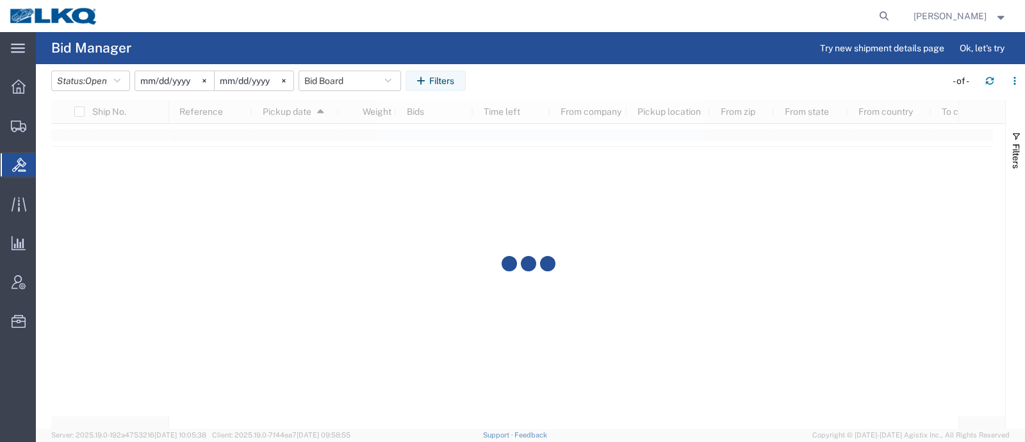
click at [375, 51] on agx-page-header "Bid Manager Try new shipment details page Ok, let's try" at bounding box center [530, 48] width 989 height 32
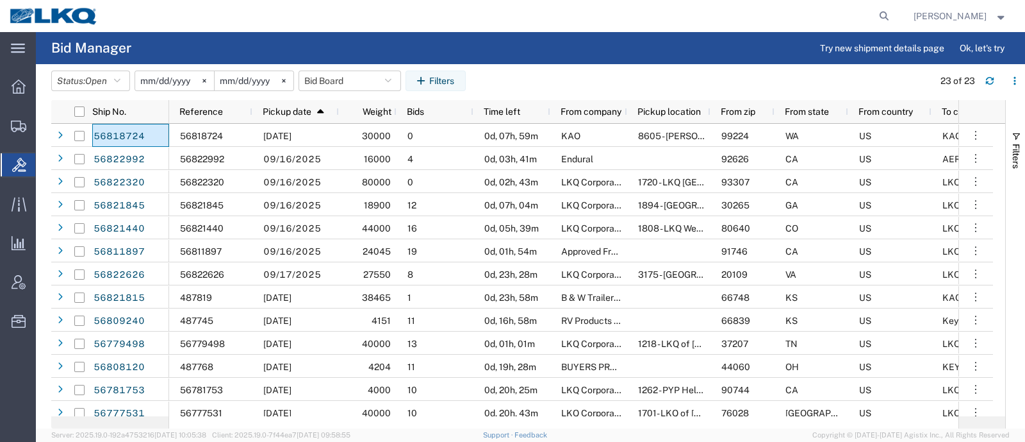
click at [317, 42] on agx-page-header "Bid Manager Try new shipment details page Ok, let's try" at bounding box center [530, 48] width 989 height 32
click at [557, 49] on agx-page-header "Bid Manager Try new shipment details page Ok, let's try" at bounding box center [530, 48] width 989 height 32
drag, startPoint x: 324, startPoint y: 78, endPoint x: 330, endPoint y: 120, distance: 42.8
click at [326, 88] on button "Bid Board" at bounding box center [350, 80] width 103 height 21
drag, startPoint x: 344, startPoint y: 140, endPoint x: 386, endPoint y: 117, distance: 48.2
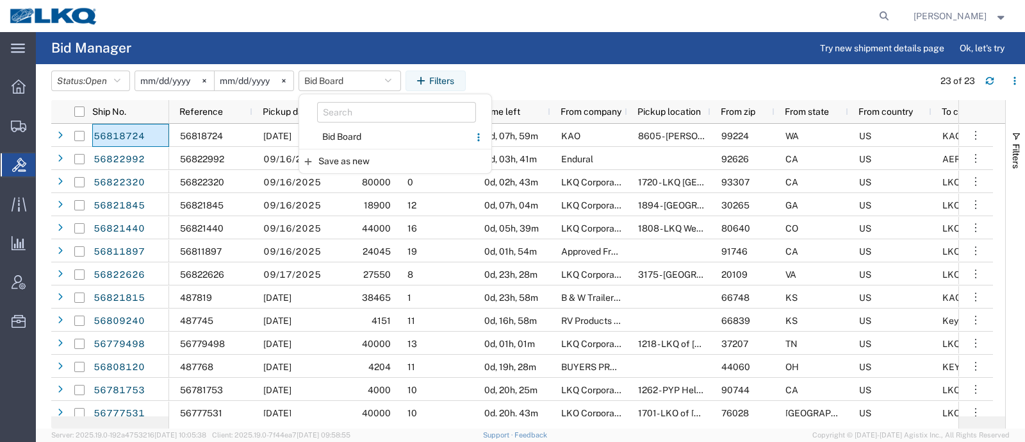
click at [347, 139] on span "Bid Board" at bounding box center [385, 137] width 168 height 24
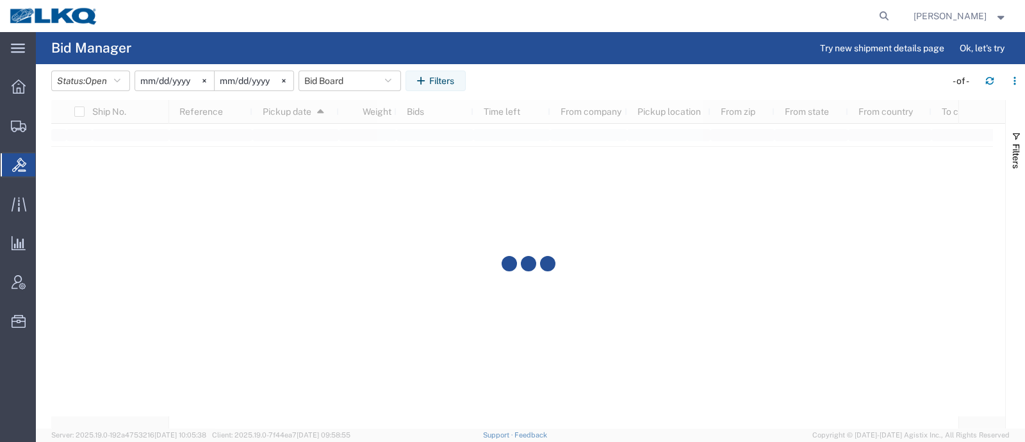
click at [555, 82] on agx-table-filter-chips "Status: Open Active All Awaiting Confirmation Awarded Closed Expired Open Withd…" at bounding box center [495, 84] width 888 height 29
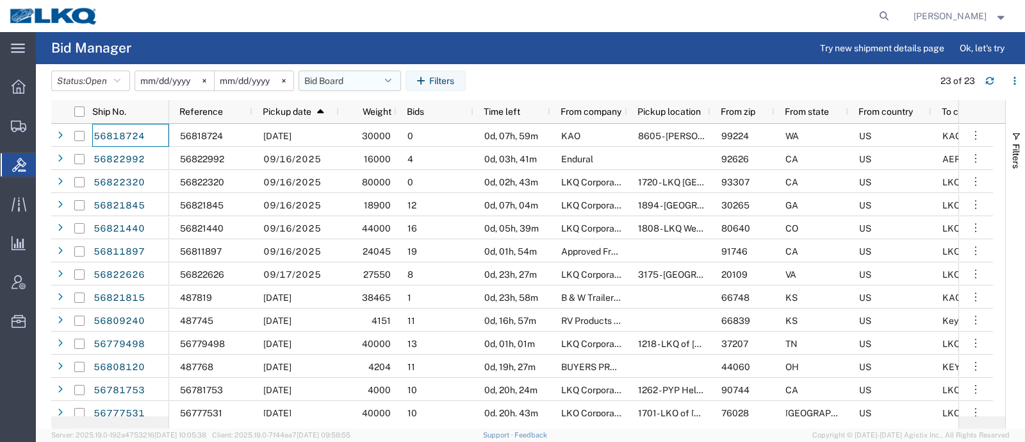
click at [340, 79] on button "Bid Board" at bounding box center [350, 80] width 103 height 21
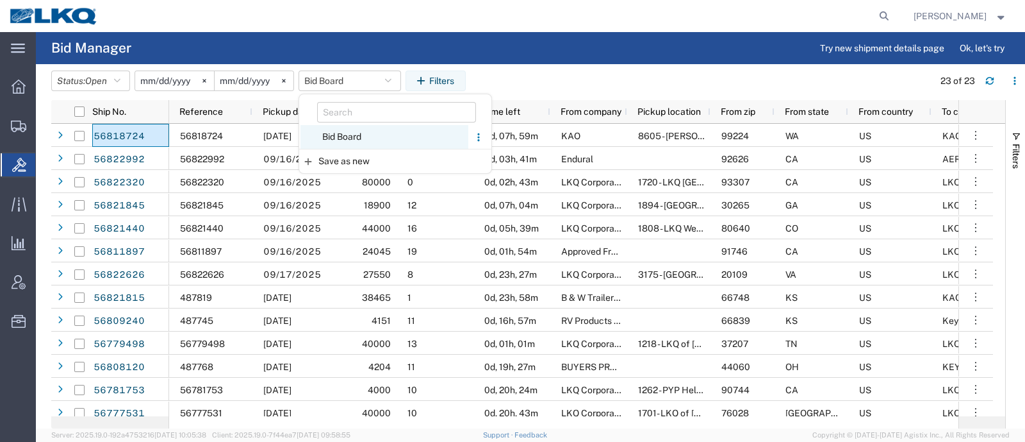
click at [345, 135] on span "Bid Board" at bounding box center [385, 137] width 168 height 24
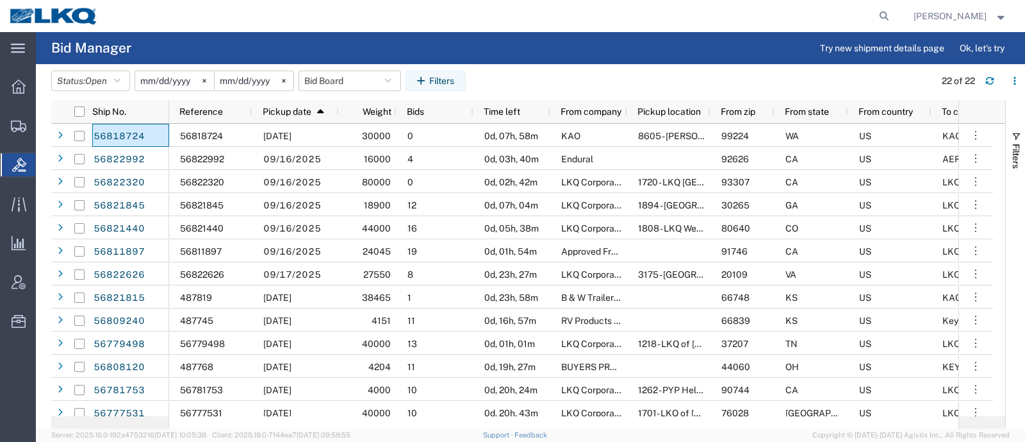
click at [513, 67] on header "Status: Open Active All Awaiting Confirmation Awarded Closed Expired Open Withd…" at bounding box center [538, 82] width 974 height 36
click at [331, 73] on button "Bid Board" at bounding box center [350, 80] width 103 height 21
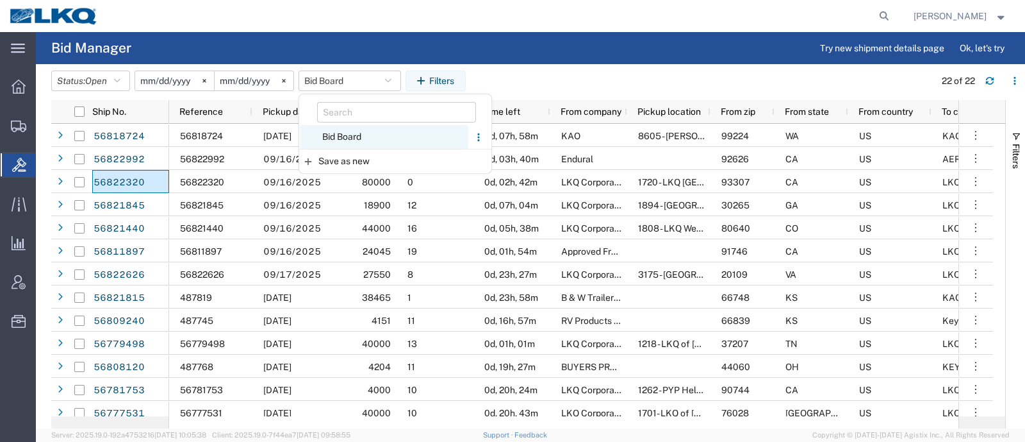
click at [370, 136] on span "Bid Board" at bounding box center [385, 137] width 168 height 24
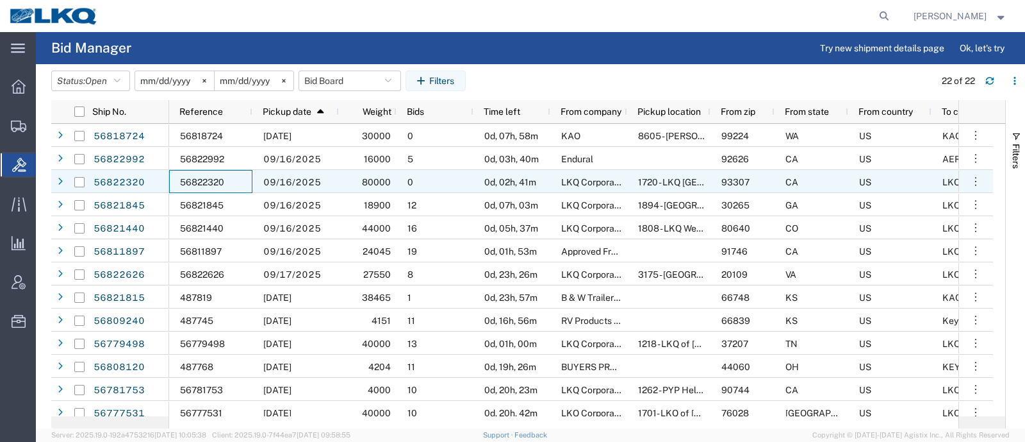
click at [212, 180] on span "56822320" at bounding box center [202, 182] width 44 height 10
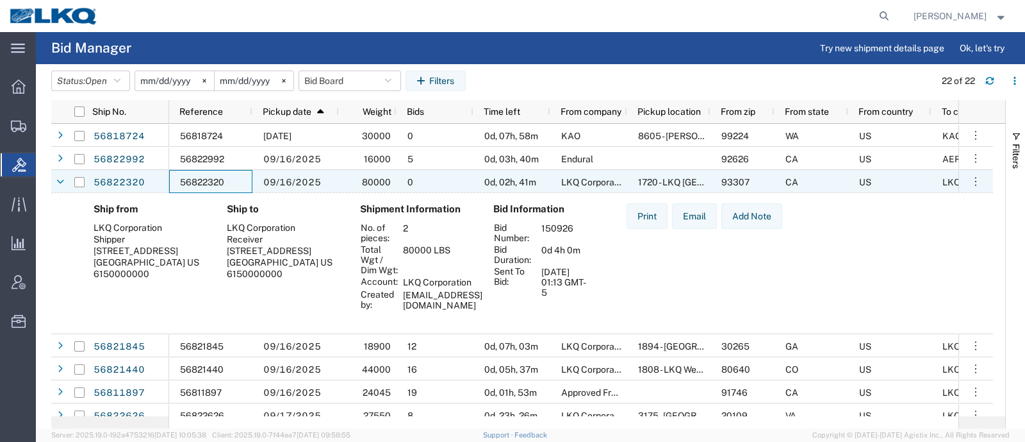
click at [212, 180] on span "56822320" at bounding box center [202, 182] width 44 height 10
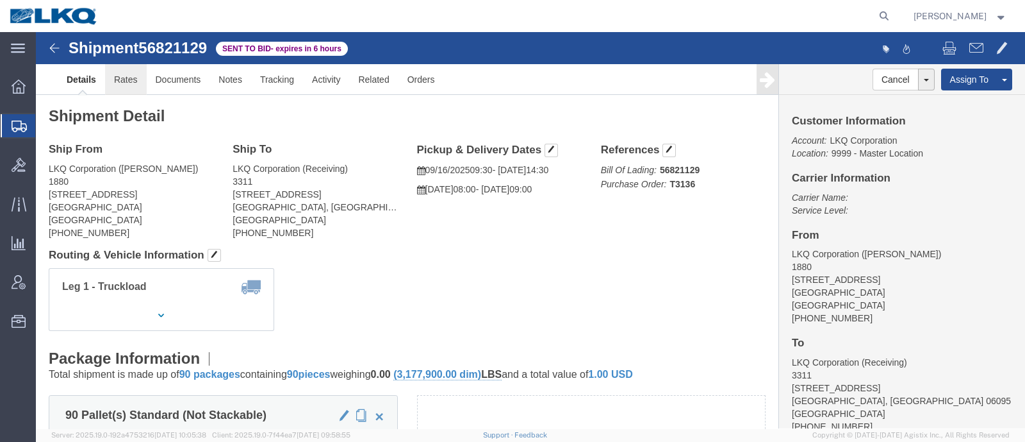
click link "Rates"
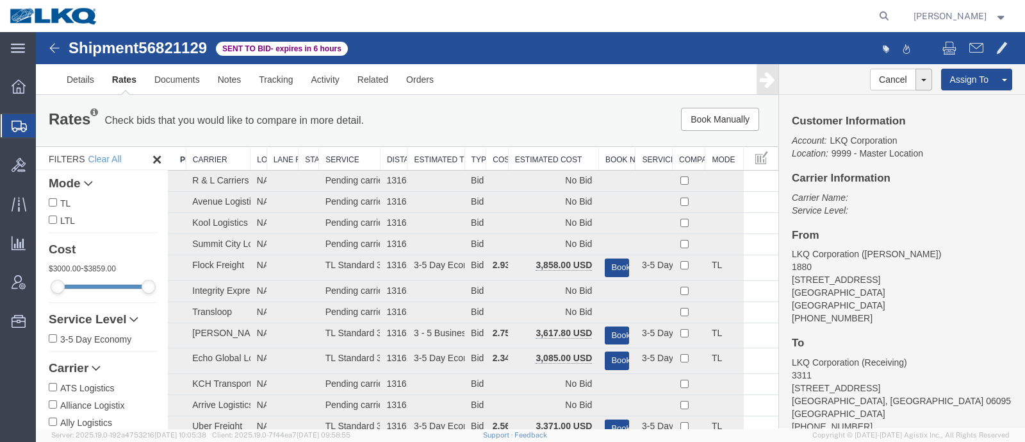
click at [520, 140] on div "Rates Check bids that you would like to compare in more detail. Compare Filter …" at bounding box center [407, 120] width 743 height 51
click at [529, 160] on th "Estimated Cost" at bounding box center [553, 159] width 90 height 24
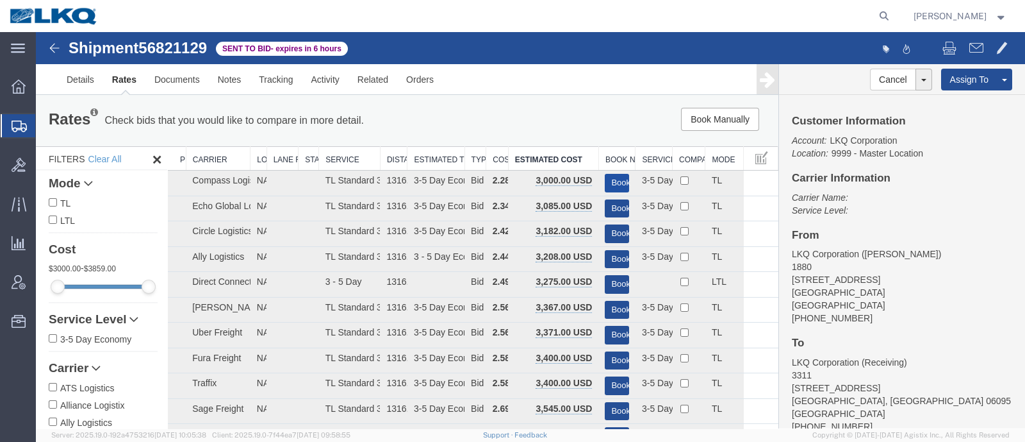
click at [609, 180] on button "Book" at bounding box center [617, 183] width 24 height 19
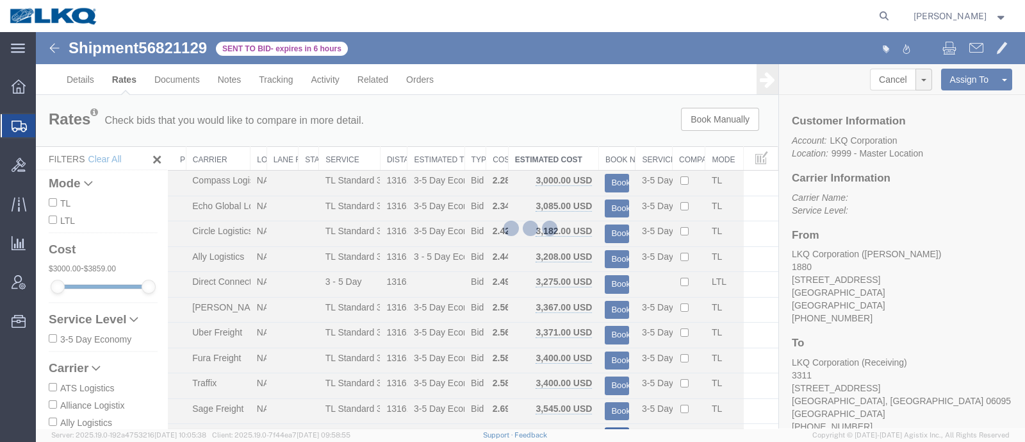
click at [576, 149] on div at bounding box center [530, 230] width 989 height 396
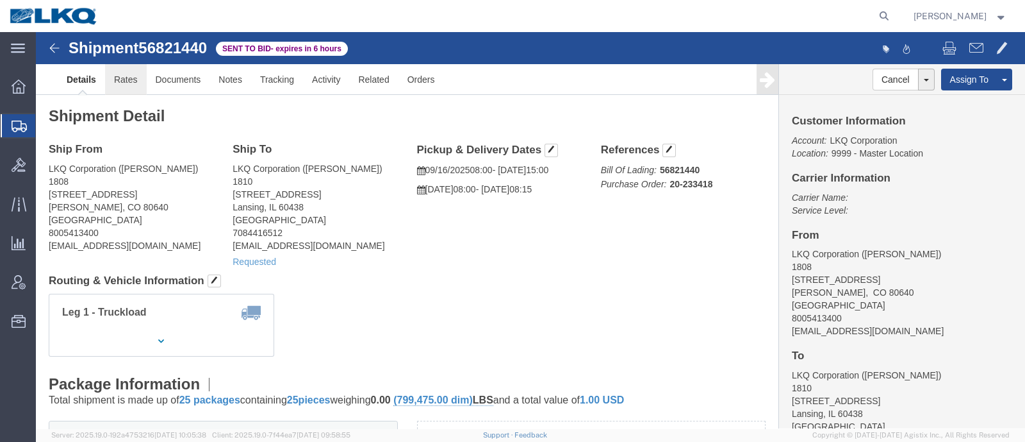
click link "Rates"
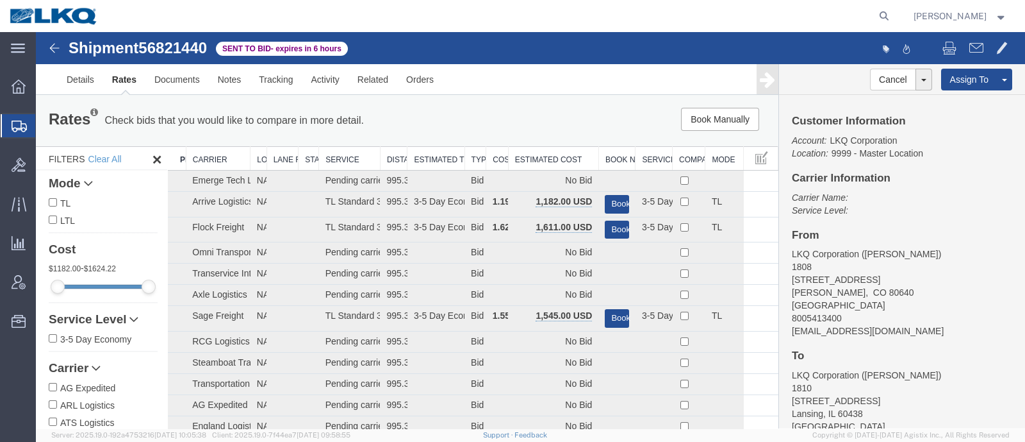
click at [553, 136] on div "Rates Check bids that you would like to compare in more detail. Compare Filter …" at bounding box center [407, 120] width 743 height 51
click at [544, 160] on th "Estimated Cost" at bounding box center [553, 159] width 90 height 24
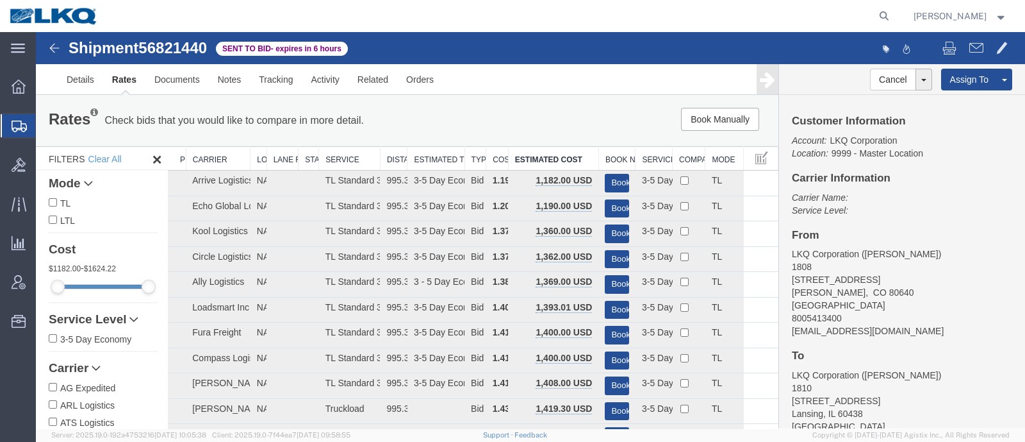
click at [516, 110] on div "Book Manually Pause Continue" at bounding box center [621, 119] width 307 height 23
click at [218, 77] on link "Notes" at bounding box center [230, 79] width 42 height 31
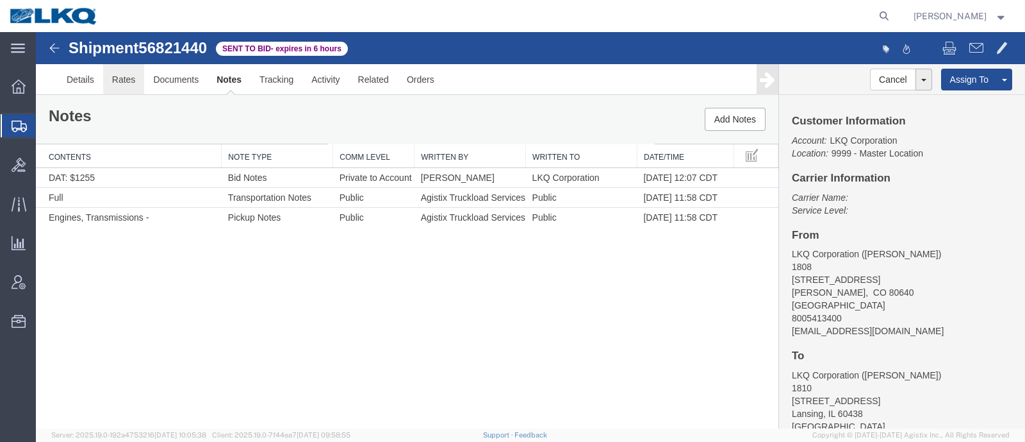
click at [113, 78] on link "Rates" at bounding box center [124, 79] width 42 height 31
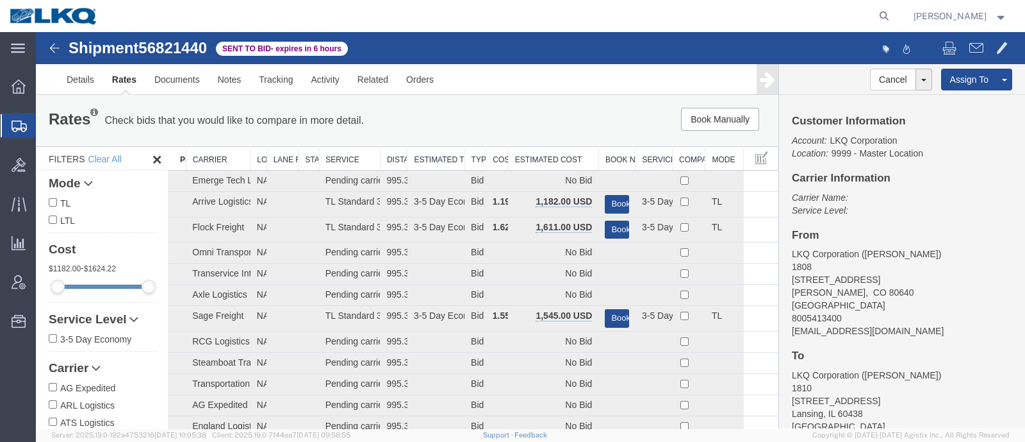
click at [554, 150] on th "Estimated Cost" at bounding box center [553, 159] width 90 height 24
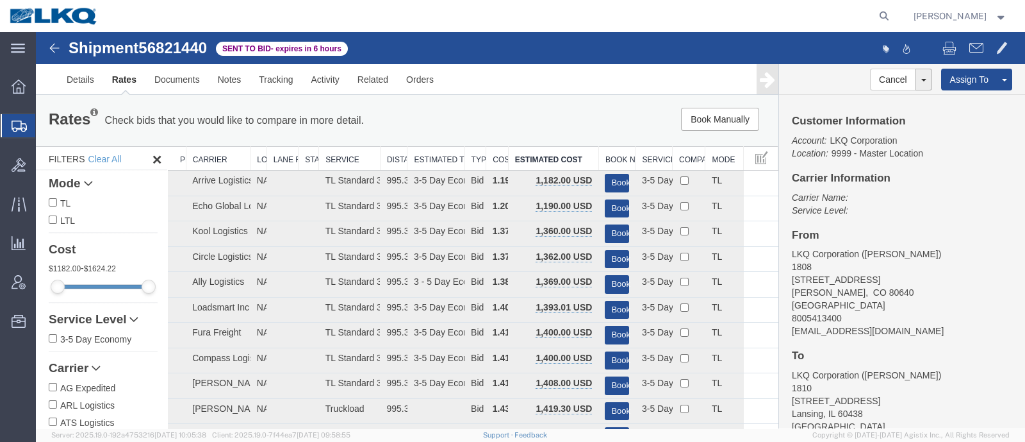
click at [537, 123] on div "Book Manually Pause Continue" at bounding box center [621, 119] width 307 height 23
click at [175, 44] on span "56821440" at bounding box center [172, 47] width 69 height 17
copy span "56821440"
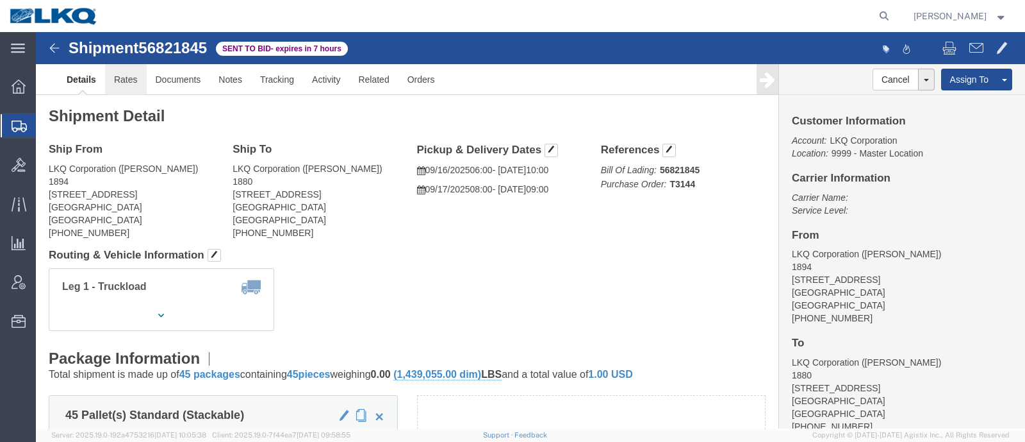
click link "Rates"
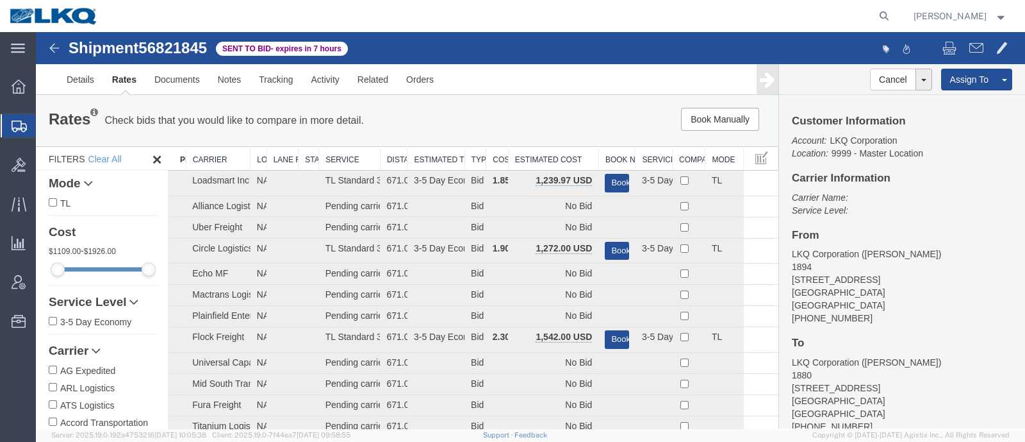
click at [548, 103] on div "Rates Check bids that you would like to compare in more detail. Compare Filter …" at bounding box center [407, 120] width 743 height 51
click at [536, 155] on th "Estimated Cost" at bounding box center [553, 159] width 90 height 24
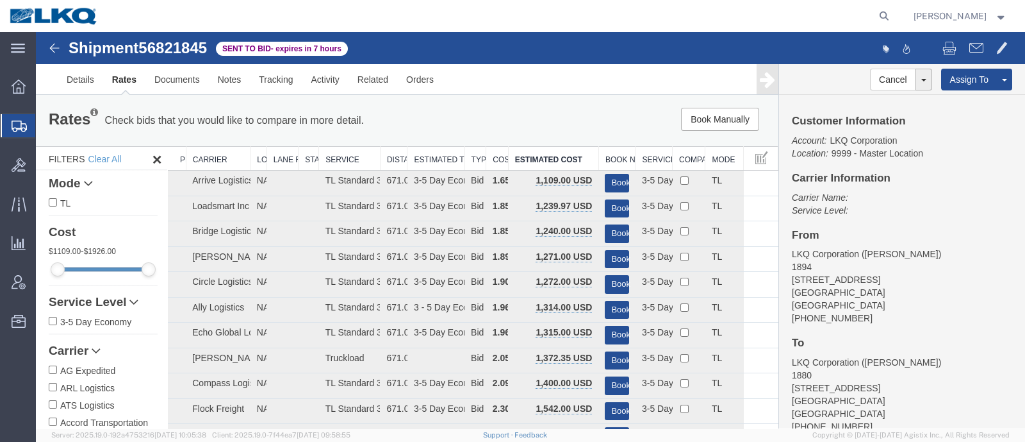
click at [527, 119] on div "Book Manually Pause Continue" at bounding box center [621, 119] width 307 height 23
click at [235, 69] on link "Notes" at bounding box center [230, 79] width 42 height 31
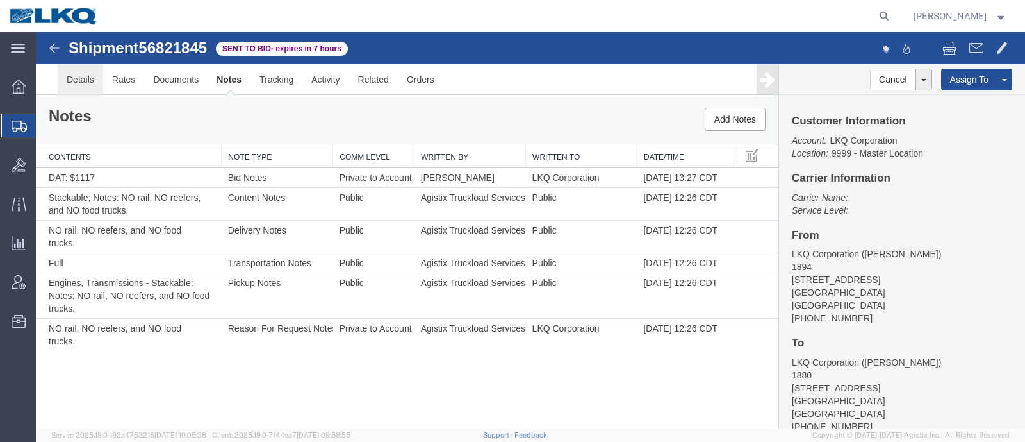
click at [85, 81] on link "Details" at bounding box center [80, 79] width 45 height 31
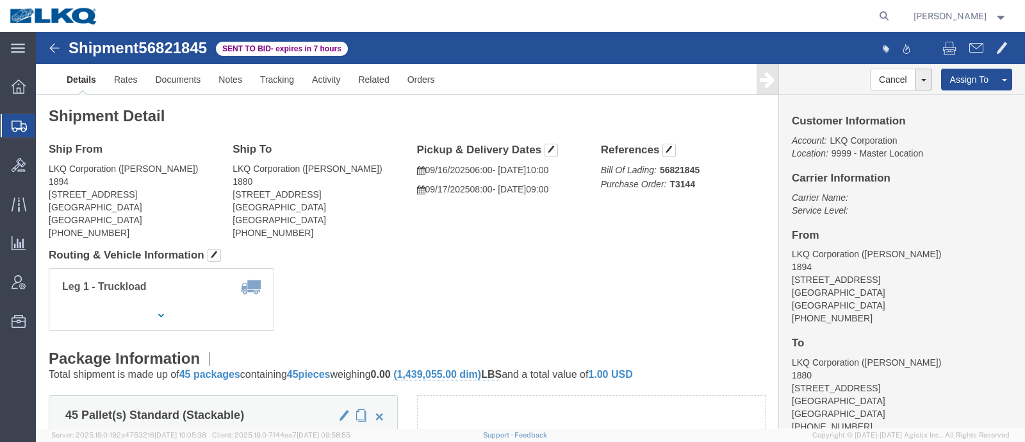
click span "56821845"
copy span "56821845"
click link "Rates"
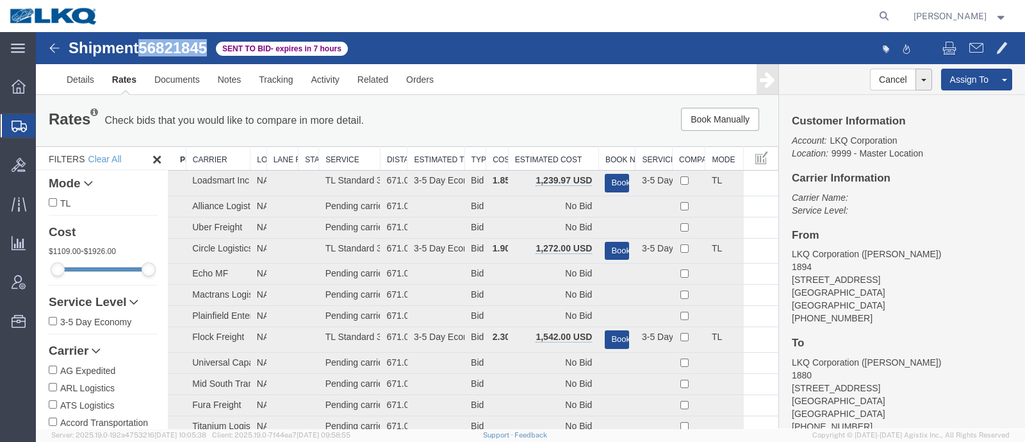
click at [540, 163] on th "Estimated Cost" at bounding box center [553, 159] width 90 height 24
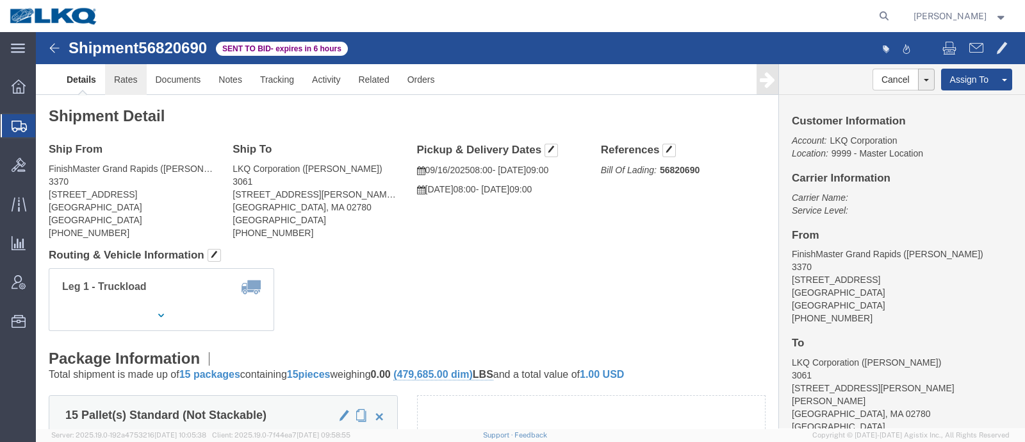
click link "Rates"
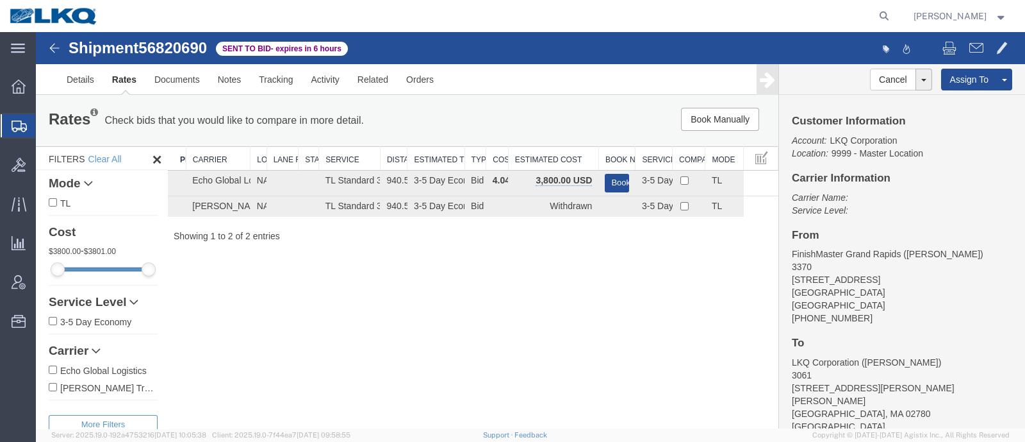
click at [604, 110] on div "Book Manually Pause Continue" at bounding box center [621, 119] width 307 height 23
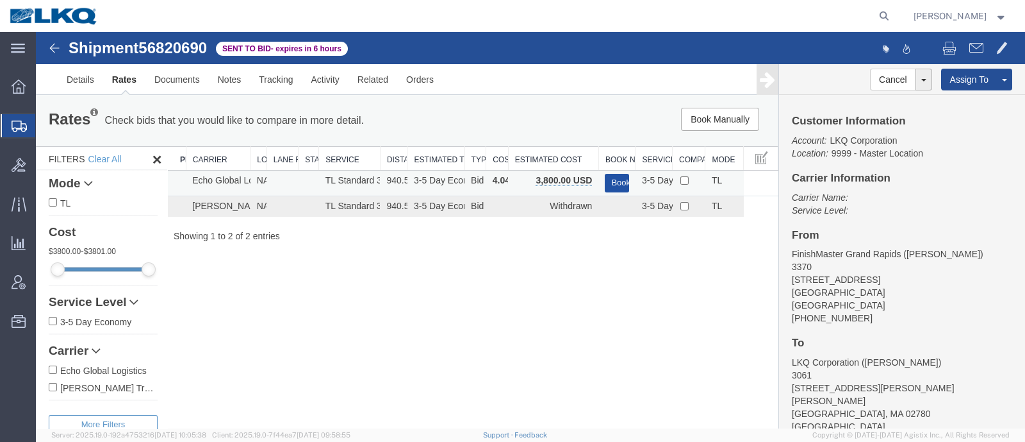
click at [620, 178] on button "Book" at bounding box center [617, 183] width 24 height 19
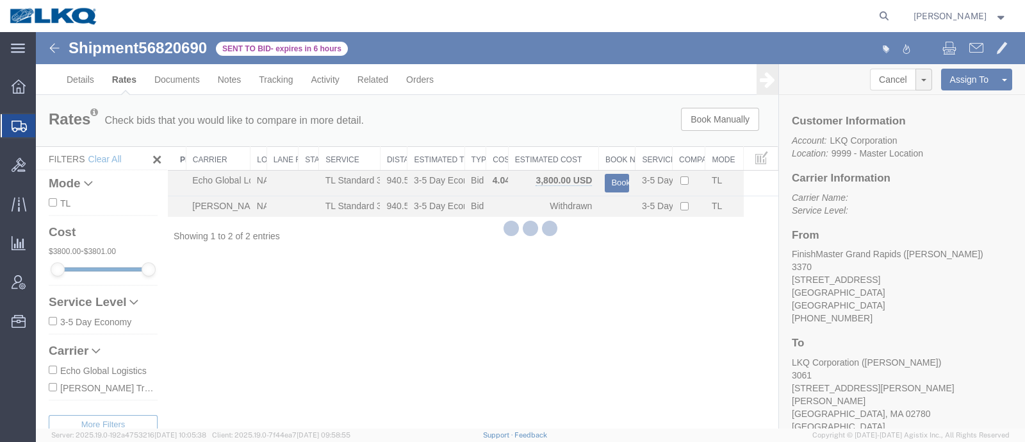
click at [590, 135] on div at bounding box center [530, 230] width 989 height 396
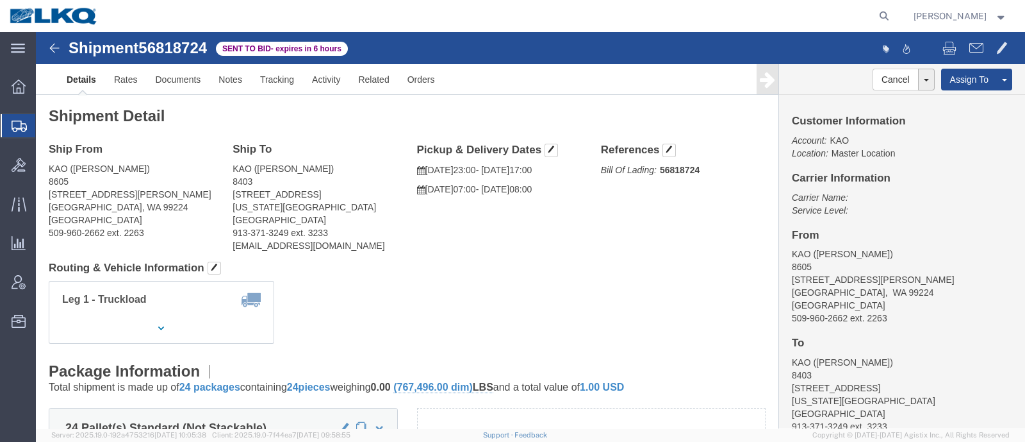
click address "KAO ([PERSON_NAME]) [STREET_ADDRESS] [US_STATE][GEOGRAPHIC_DATA] 913-371-3249 e…"
click span "56818724"
copy span "56818724"
click link "Rates"
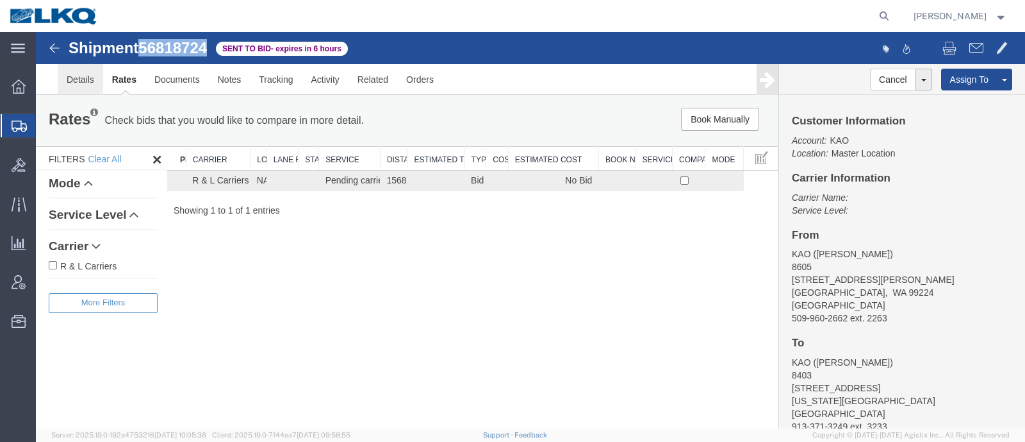
click at [80, 80] on link "Details" at bounding box center [80, 79] width 45 height 31
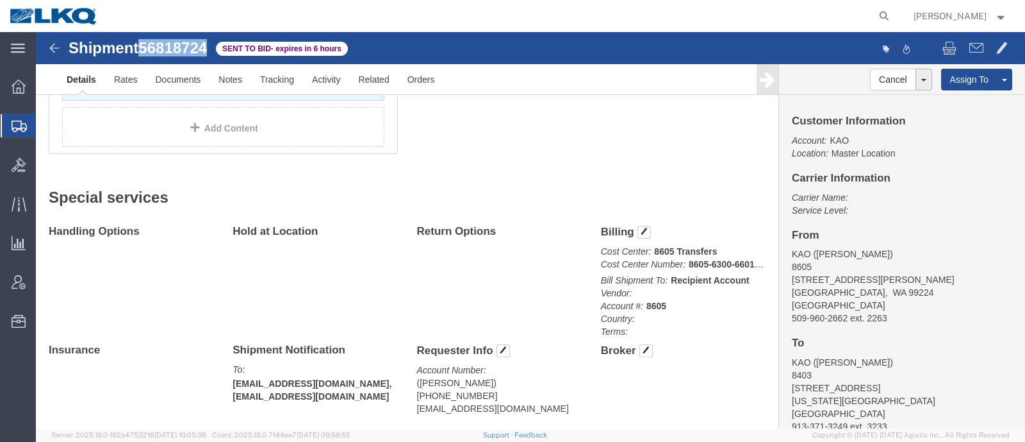
scroll to position [560, 0]
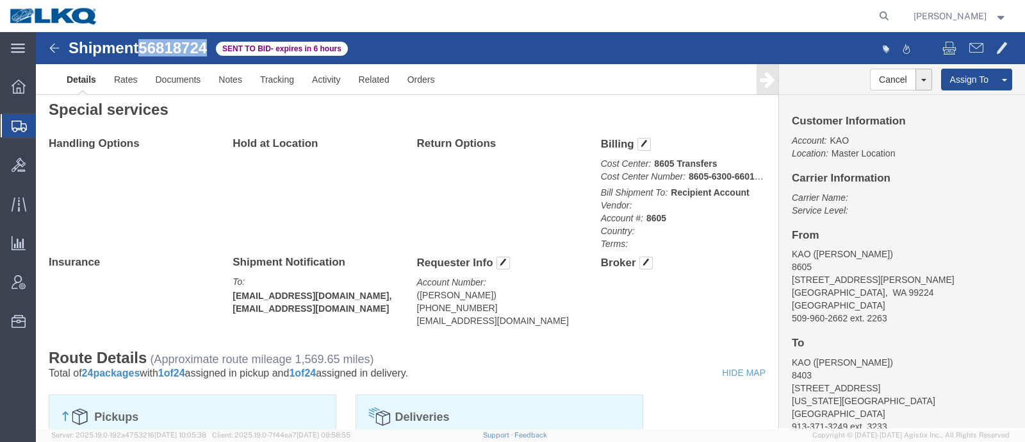
click span "56818724"
click div "Handling Options Hold at Location Return Options Billing Cost Center: 8605 Tran…"
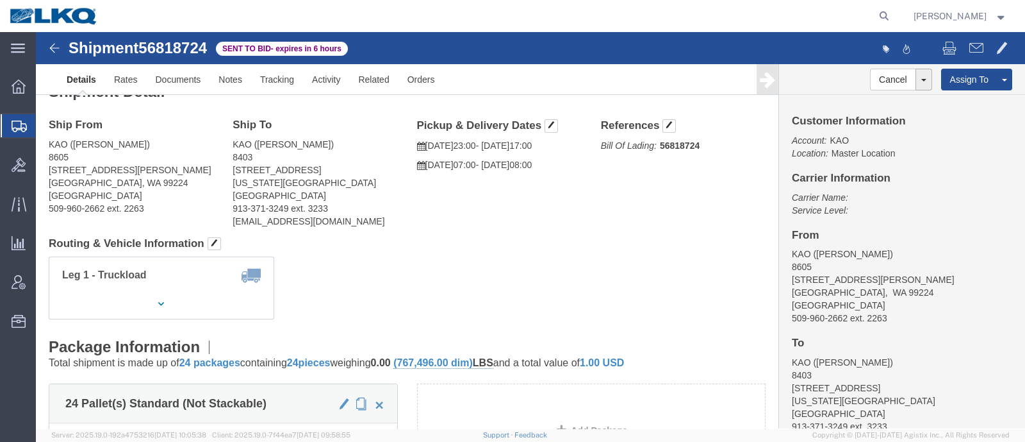
scroll to position [0, 0]
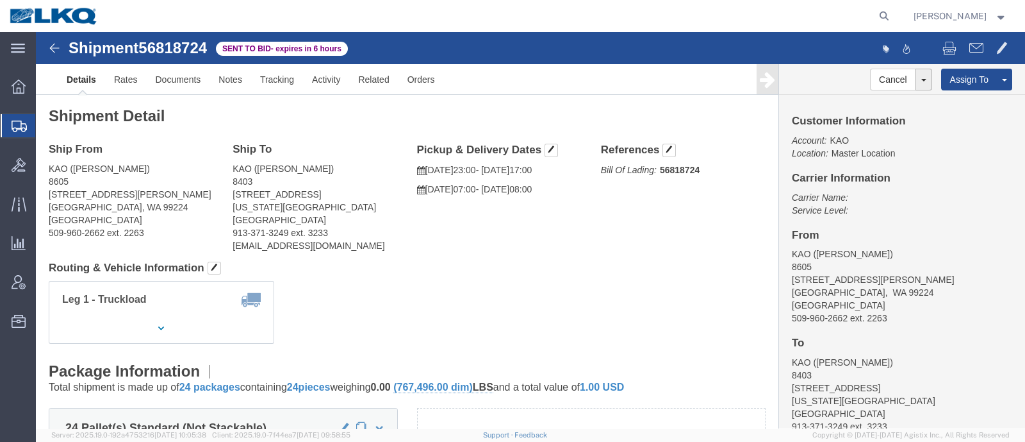
click link "Details"
click link "Withdraw Bid"
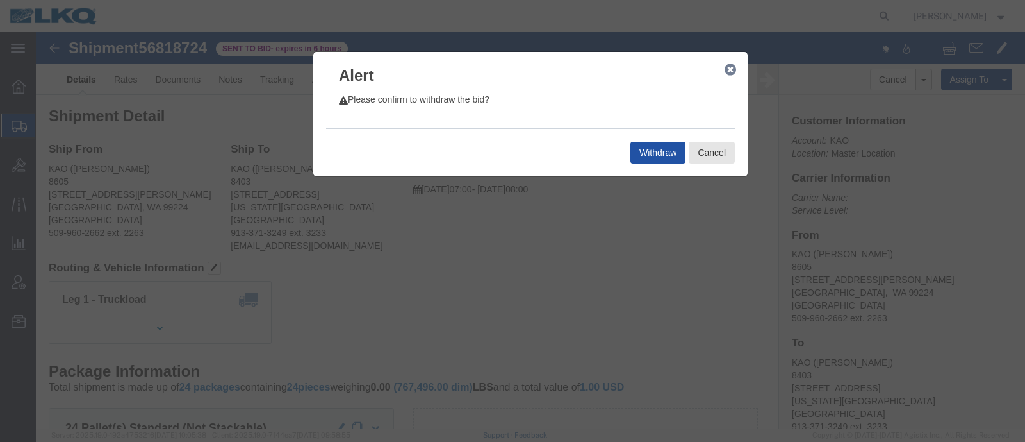
click button "Withdraw"
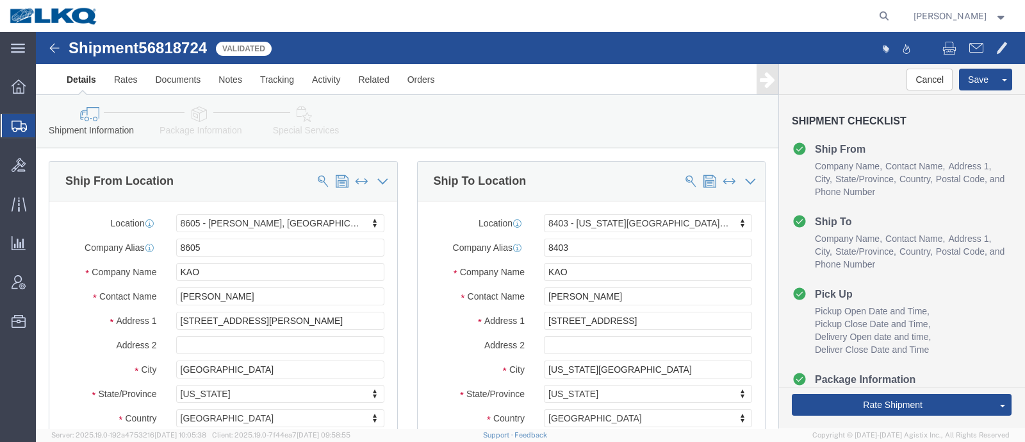
select select "30602"
select select "30524"
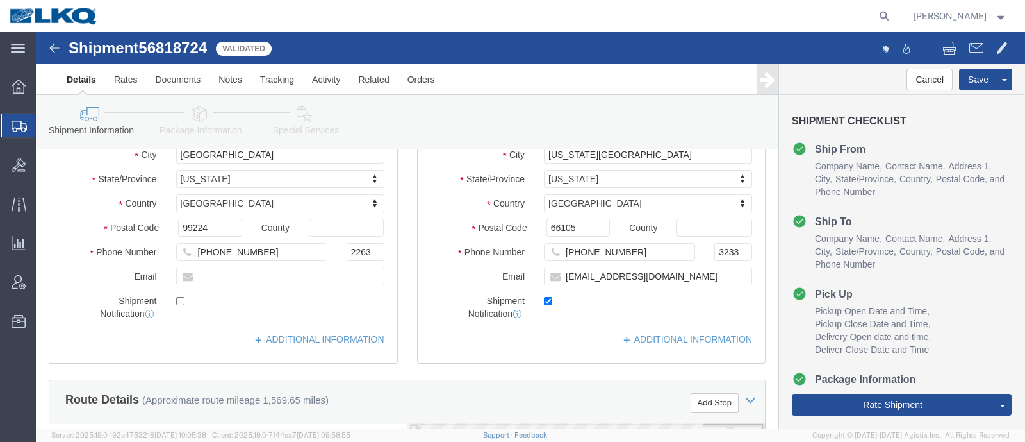
scroll to position [240, 0]
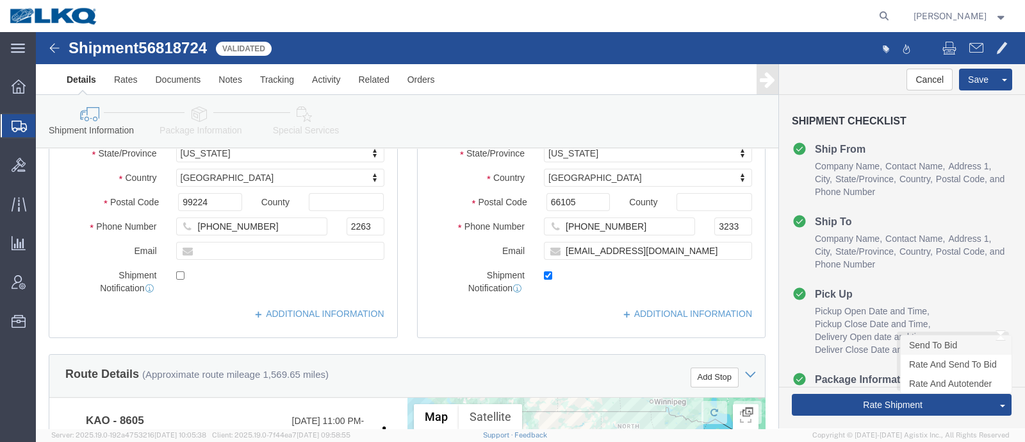
click link "Send To Bid"
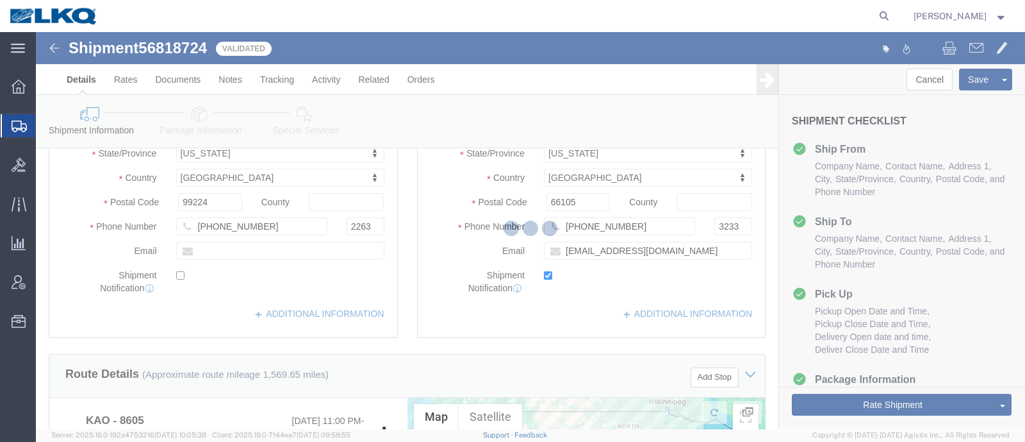
select select "TL"
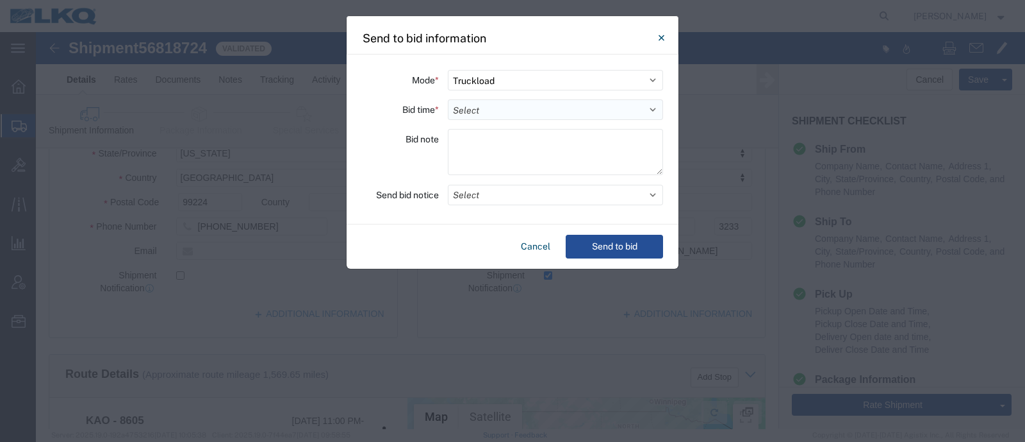
drag, startPoint x: 477, startPoint y: 108, endPoint x: 474, endPoint y: 115, distance: 6.9
click at [477, 108] on select "Select 30 Min (Rush) 1 Hour (Rush) 2 Hours (Rush) 4 Hours (Rush) 8 Hours (Rush)…" at bounding box center [555, 109] width 215 height 21
select select "12"
click at [448, 99] on select "Select 30 Min (Rush) 1 Hour (Rush) 2 Hours (Rush) 4 Hours (Rush) 8 Hours (Rush)…" at bounding box center [555, 109] width 215 height 21
click at [495, 197] on button "Select" at bounding box center [555, 195] width 215 height 21
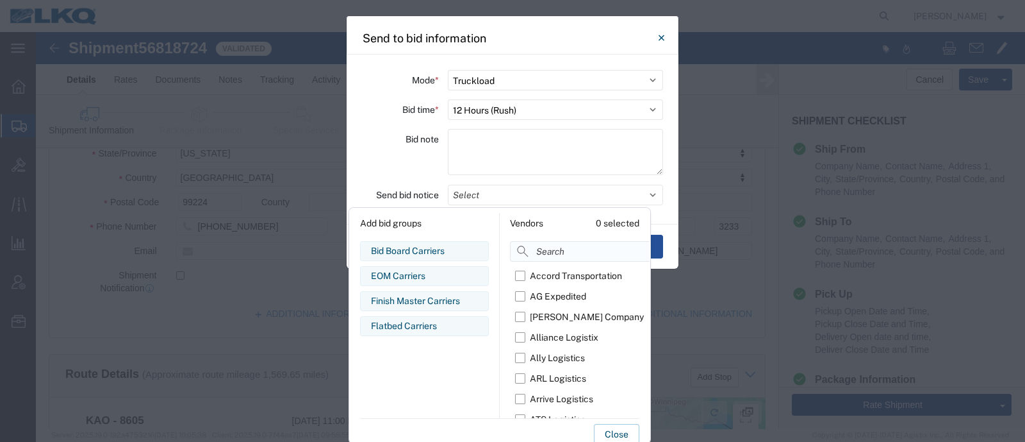
click at [558, 248] on input at bounding box center [611, 251] width 202 height 21
type input "r"
click at [536, 299] on div "R & L Carriers" at bounding box center [558, 296] width 56 height 13
click at [0, 0] on input "R & L Carriers" at bounding box center [0, 0] width 0 height 0
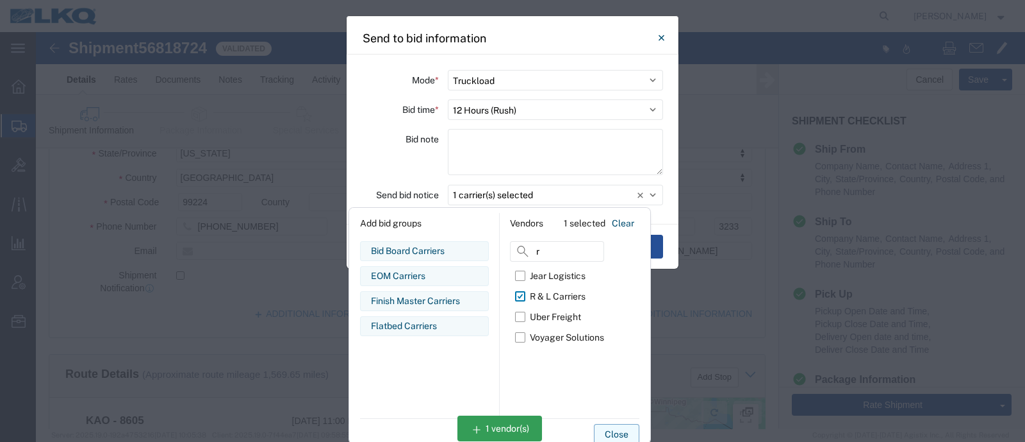
click at [618, 429] on button "Close" at bounding box center [616, 434] width 45 height 21
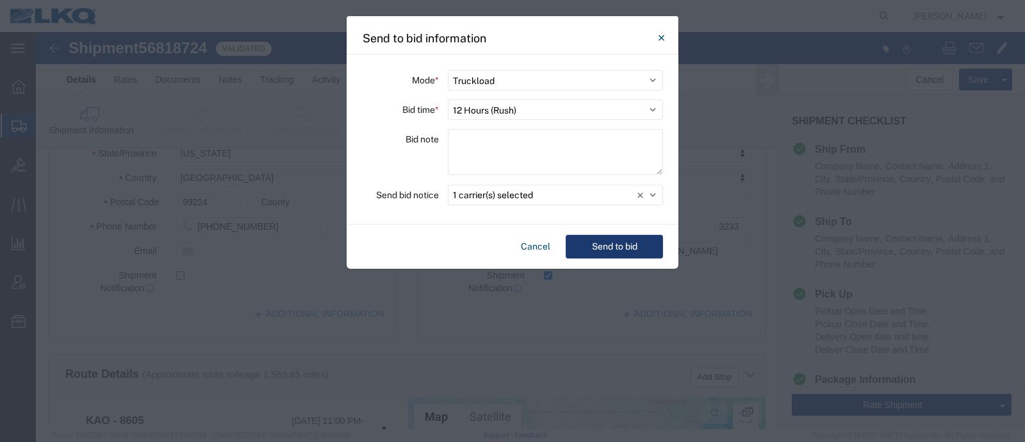
click at [616, 250] on button "Send to bid" at bounding box center [614, 247] width 97 height 24
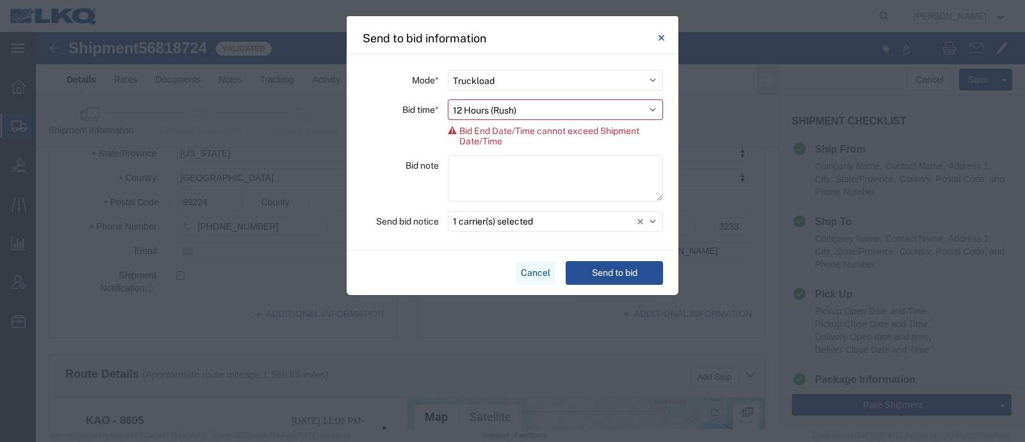
click at [529, 261] on button "Cancel" at bounding box center [536, 273] width 40 height 24
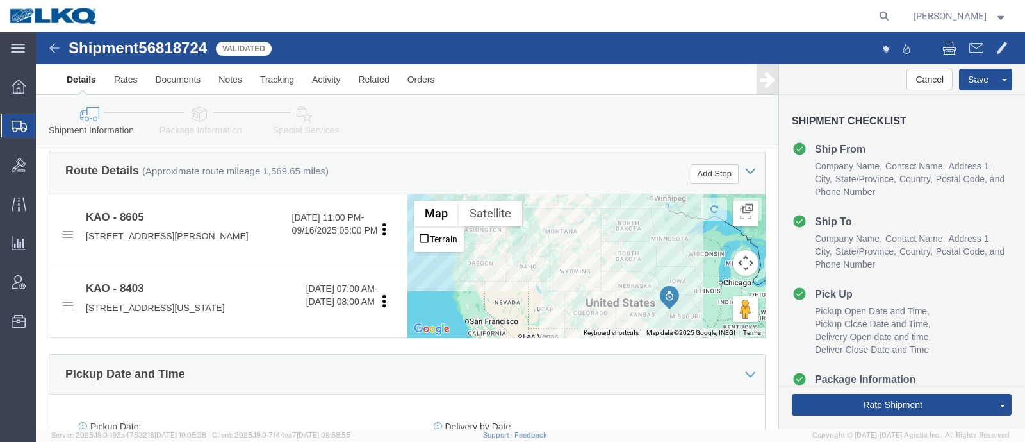
scroll to position [560, 0]
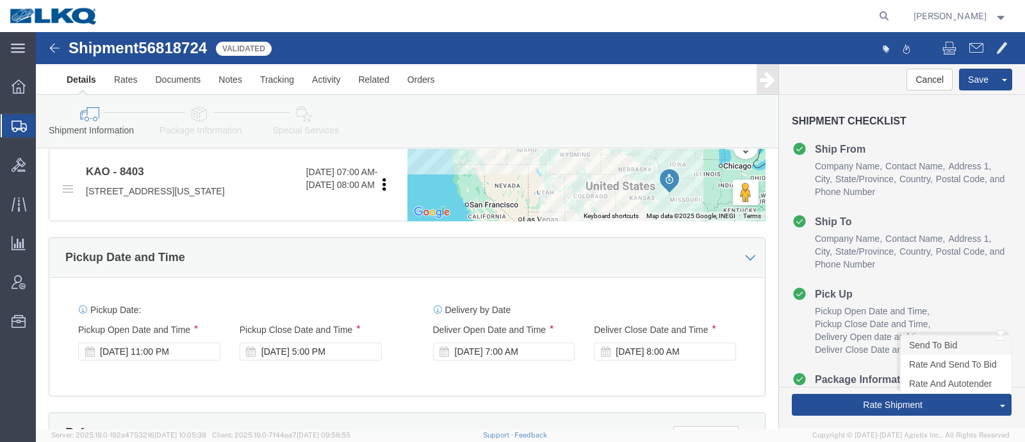
click link "Send To Bid"
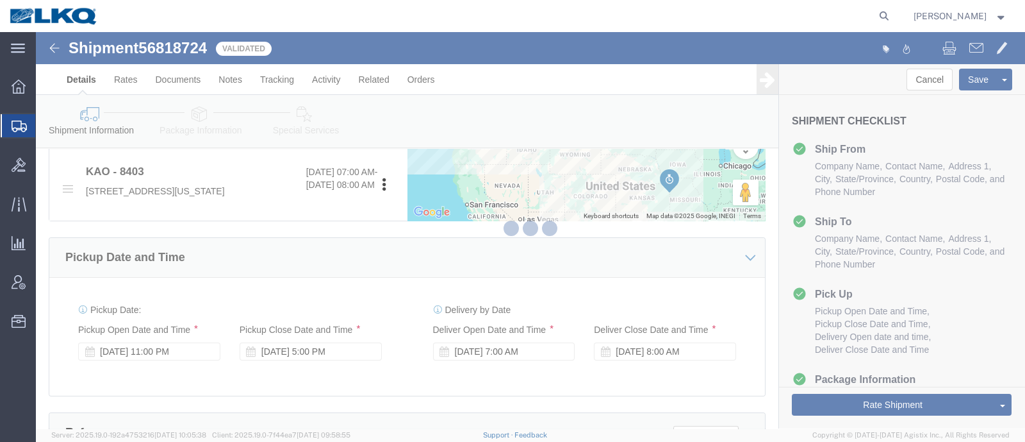
select select "TL"
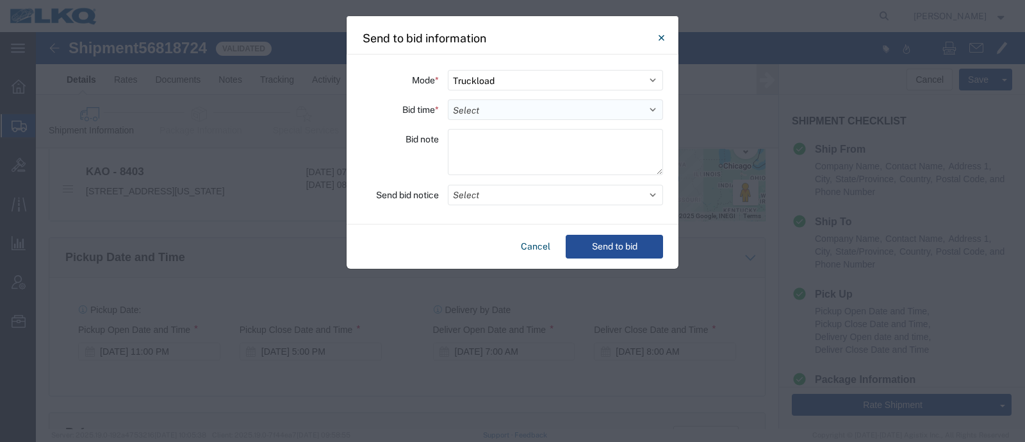
click at [490, 113] on select "Select 30 Min (Rush) 1 Hour (Rush) 2 Hours (Rush) 4 Hours (Rush) 8 Hours (Rush)…" at bounding box center [555, 109] width 215 height 21
select select "8"
click at [448, 99] on select "Select 30 Min (Rush) 1 Hour (Rush) 2 Hours (Rush) 4 Hours (Rush) 8 Hours (Rush)…" at bounding box center [555, 109] width 215 height 21
click at [521, 195] on button "Select" at bounding box center [555, 195] width 215 height 21
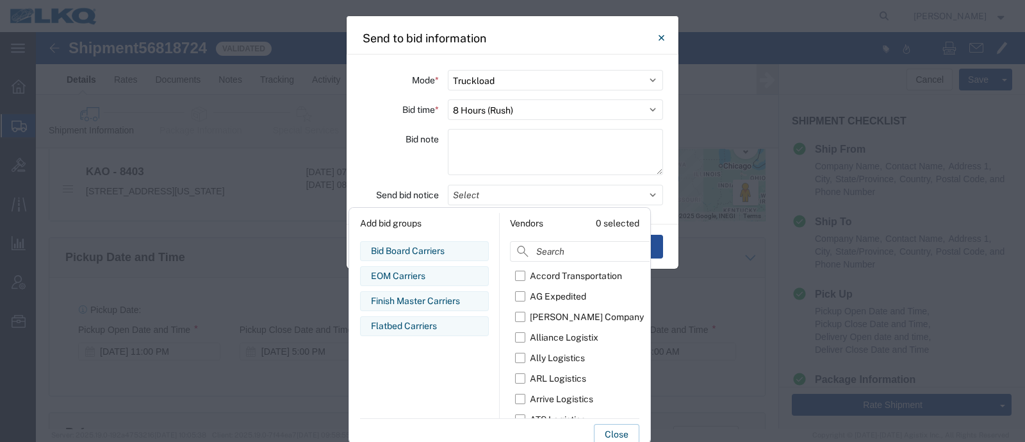
drag, startPoint x: 559, startPoint y: 263, endPoint x: 563, endPoint y: 256, distance: 8.0
click at [563, 256] on input at bounding box center [611, 251] width 202 height 21
type input "r"
click at [534, 298] on div "R & L Carriers" at bounding box center [558, 296] width 56 height 13
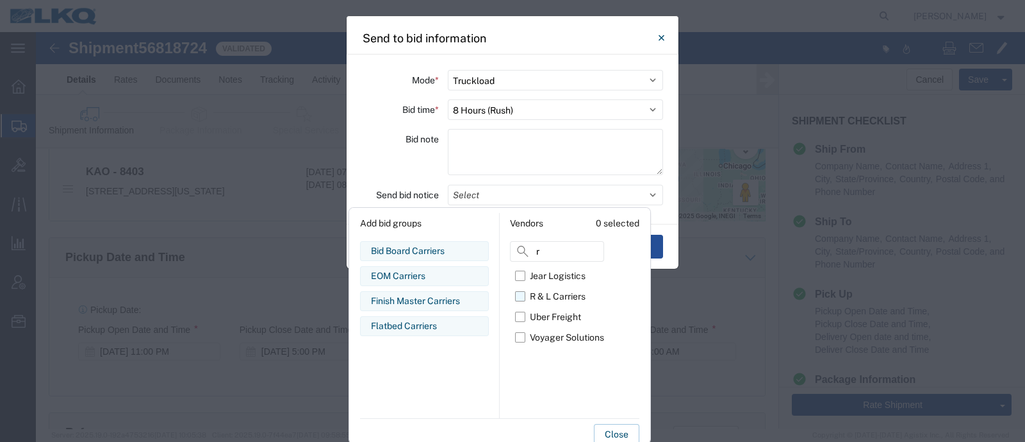
click at [0, 0] on input "R & L Carriers" at bounding box center [0, 0] width 0 height 0
drag, startPoint x: 552, startPoint y: 363, endPoint x: 571, endPoint y: 373, distance: 21.2
click at [558, 367] on div "Jear Logistics R & L Carriers Uber Freight Voyager Solutions" at bounding box center [557, 341] width 94 height 153
click at [616, 427] on button "Close" at bounding box center [616, 434] width 45 height 21
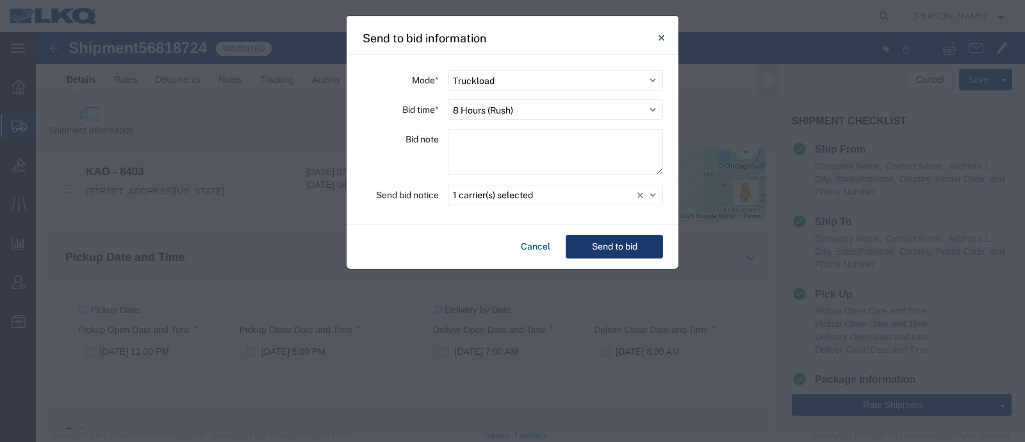
click at [611, 237] on button "Send to bid" at bounding box center [614, 247] width 97 height 24
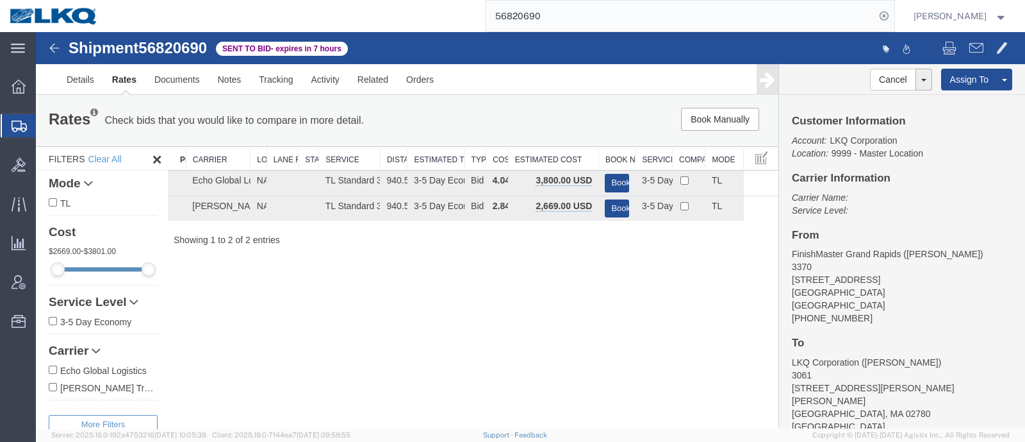
drag, startPoint x: 585, startPoint y: 25, endPoint x: 388, endPoint y: 27, distance: 197.4
click at [397, 27] on div "56820690" at bounding box center [501, 16] width 787 height 32
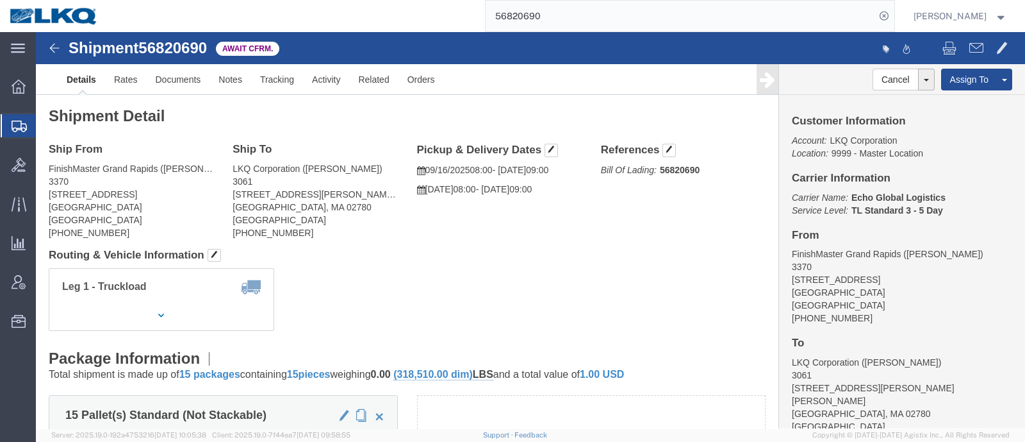
click h2 "Shipment Detail"
click div "Shipment Detail Ship From FinishMaster Grand Rapids (Steven Haner) 3370 4259 40…"
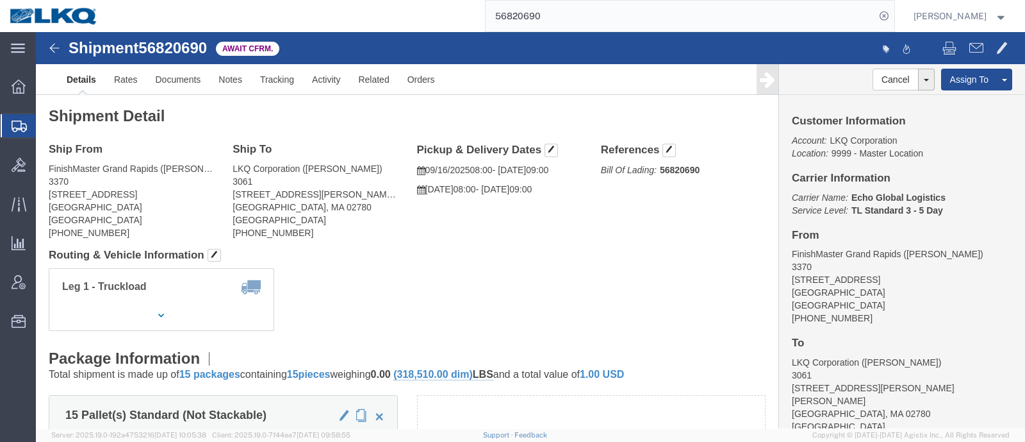
click div "Shipment Detail Ship From FinishMaster Grand Rapids (Steven Haner) 3370 4259 40…"
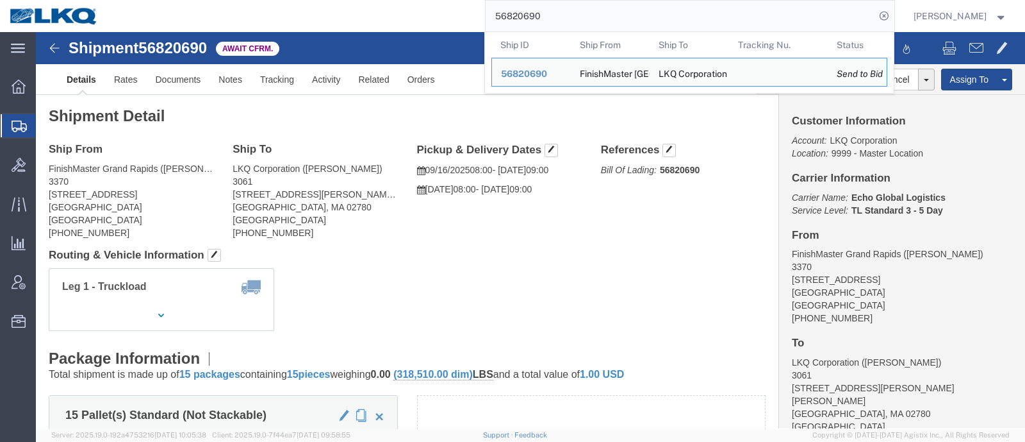
drag, startPoint x: 561, startPoint y: 17, endPoint x: 398, endPoint y: 21, distance: 163.4
click at [398, 21] on div "56820690 Ship ID Ship From Ship To Tracking Nu. Status Ship ID 56820690 Ship Fr…" at bounding box center [501, 16] width 787 height 32
paste input "3723"
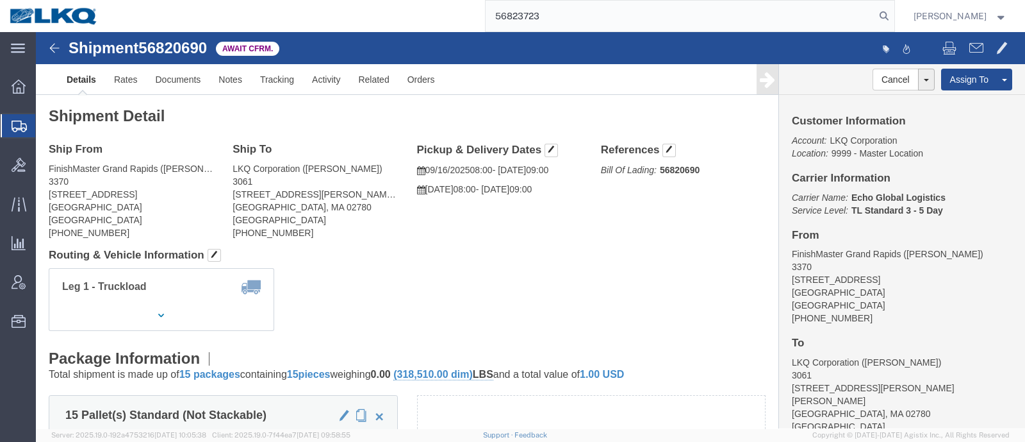
type input "56823723"
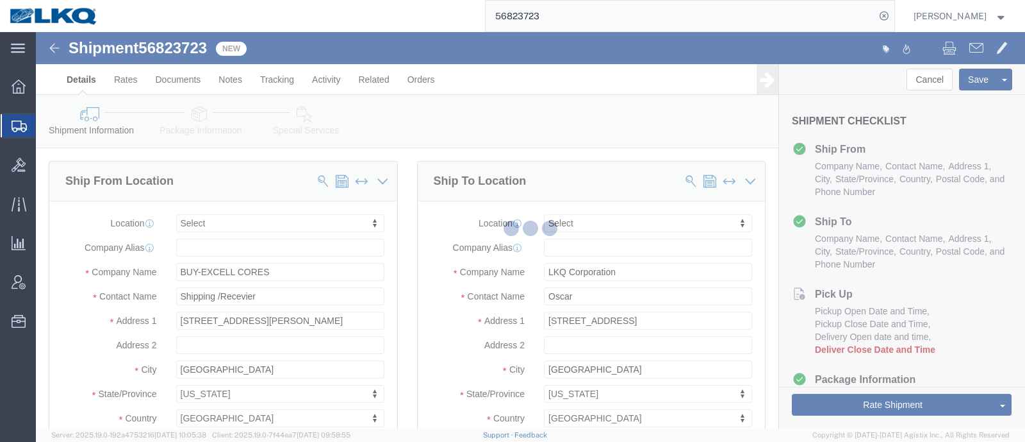
select select
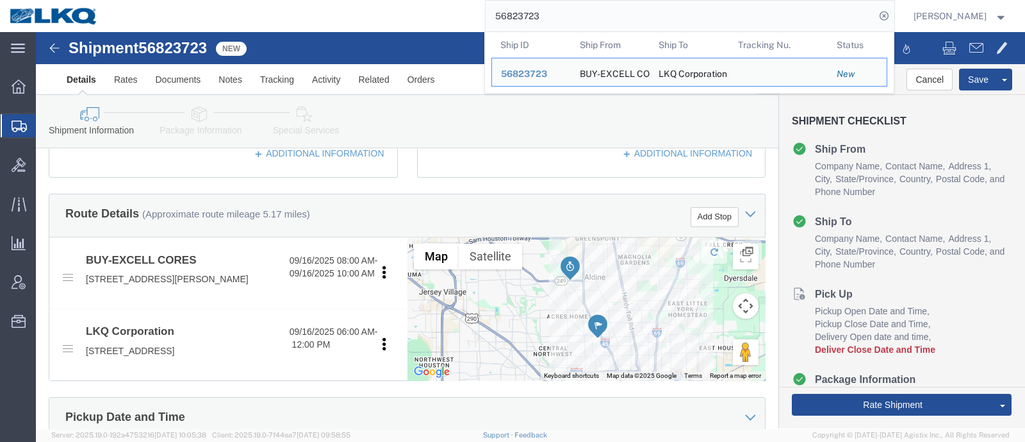
scroll to position [481, 0]
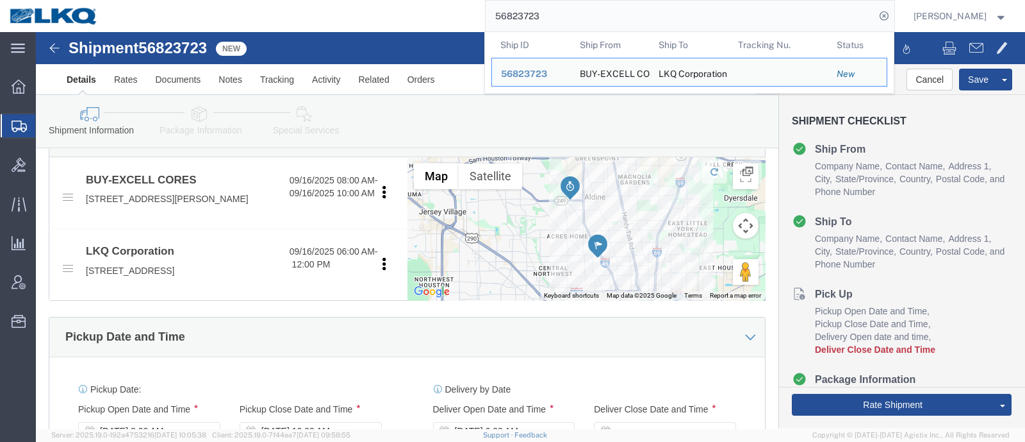
click div "Pickup Date and Time"
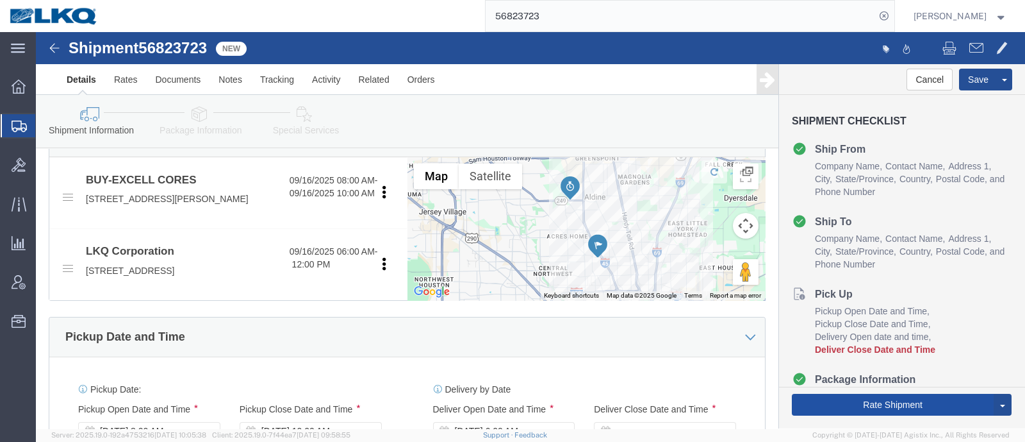
click button "Rate Shipment"
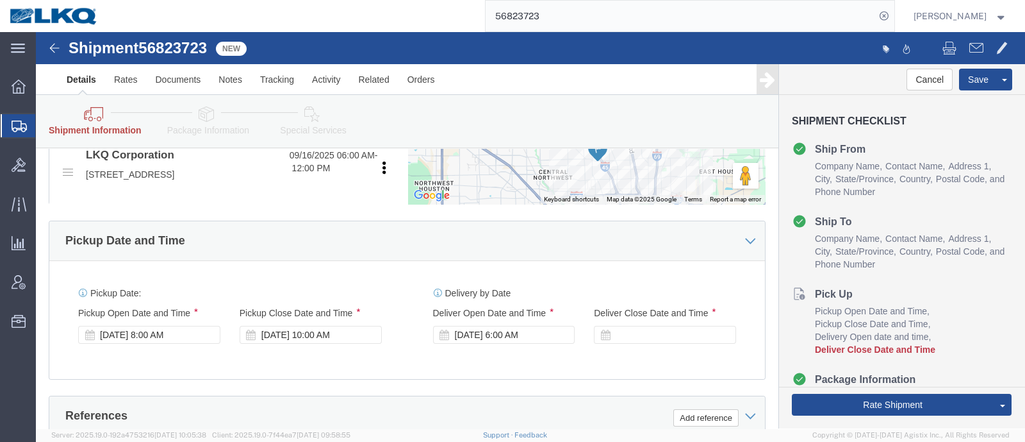
scroll to position [721, 0]
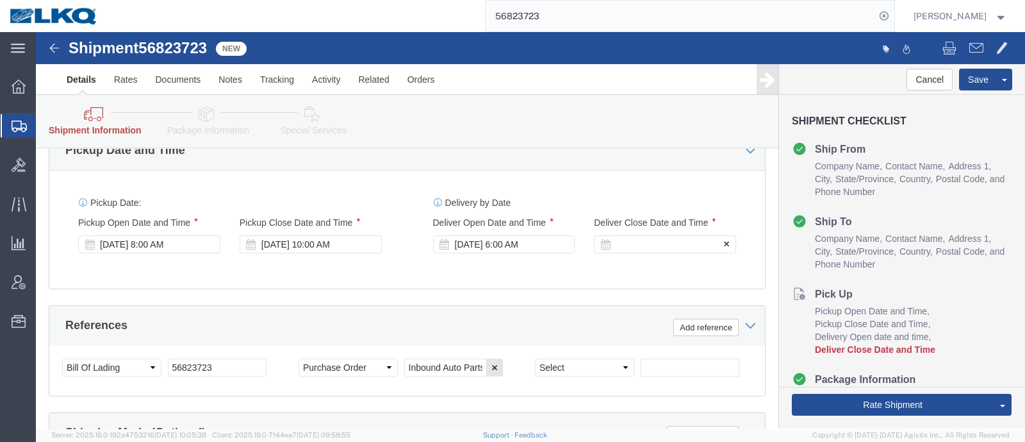
click div
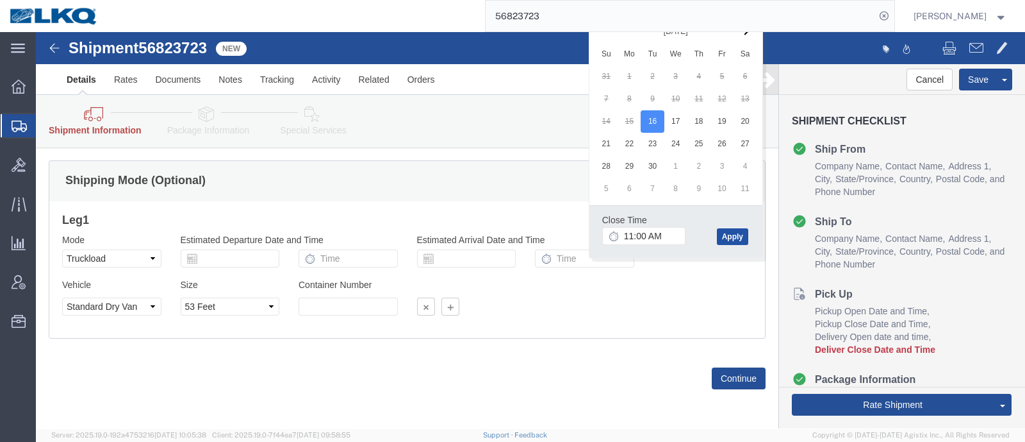
click button "Apply"
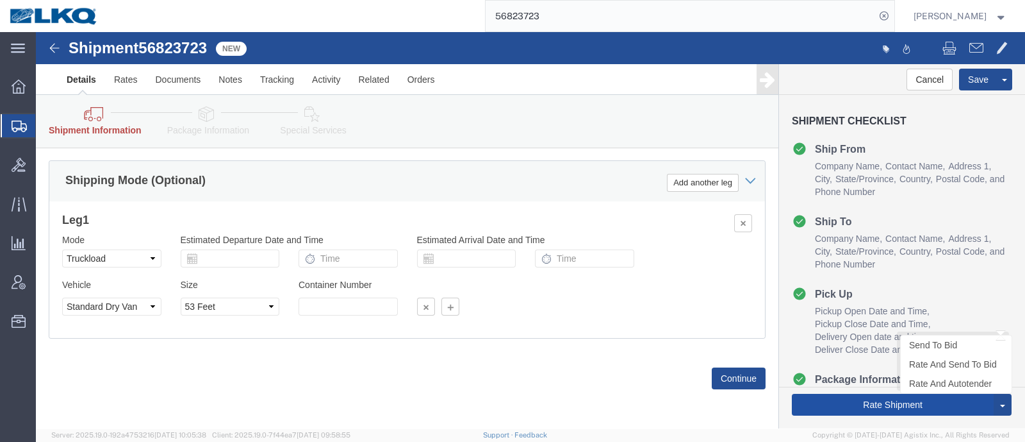
click button "Rate Shipment"
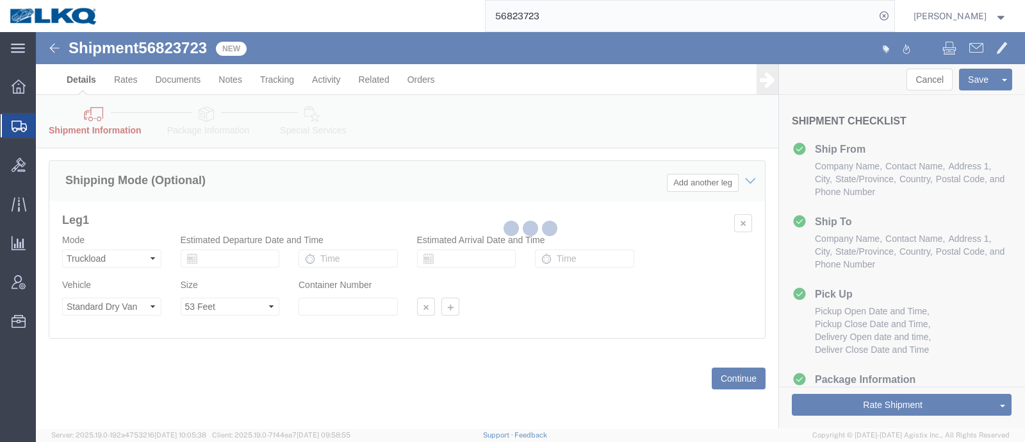
scroll to position [923, 0]
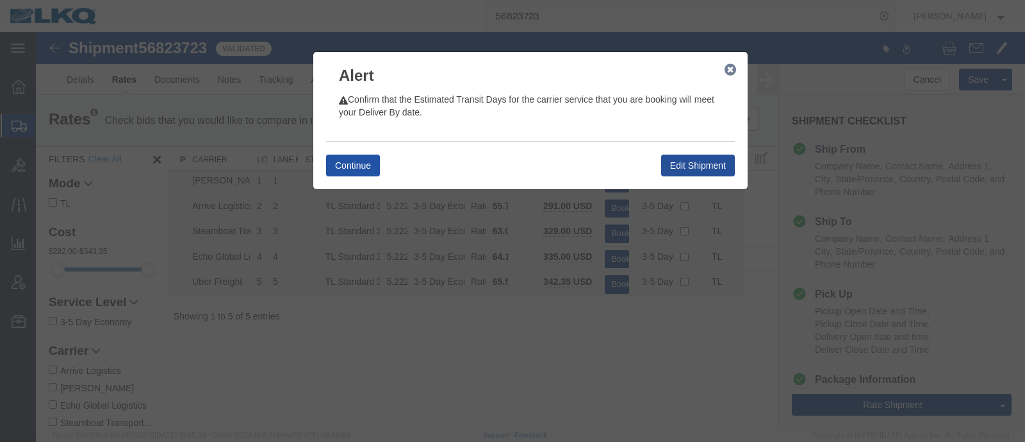
click at [334, 163] on button "Continue" at bounding box center [353, 165] width 54 height 22
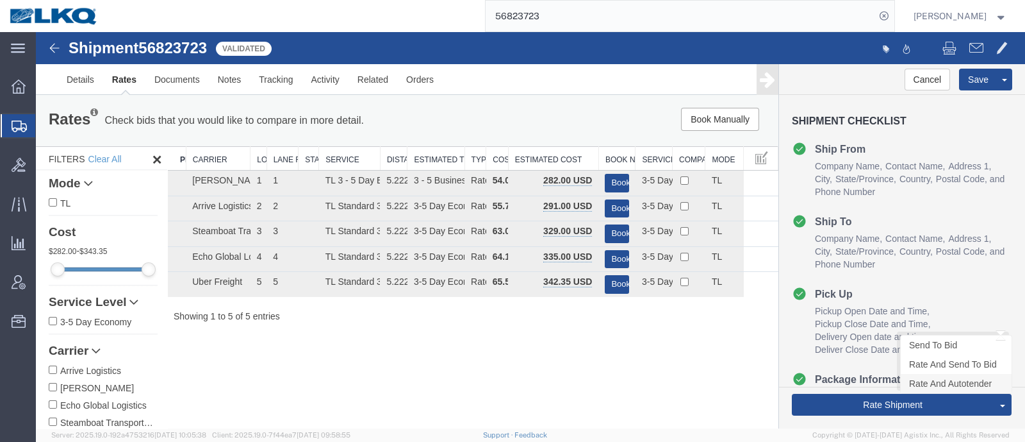
click at [950, 386] on link "Rate And Autotender" at bounding box center [956, 383] width 111 height 19
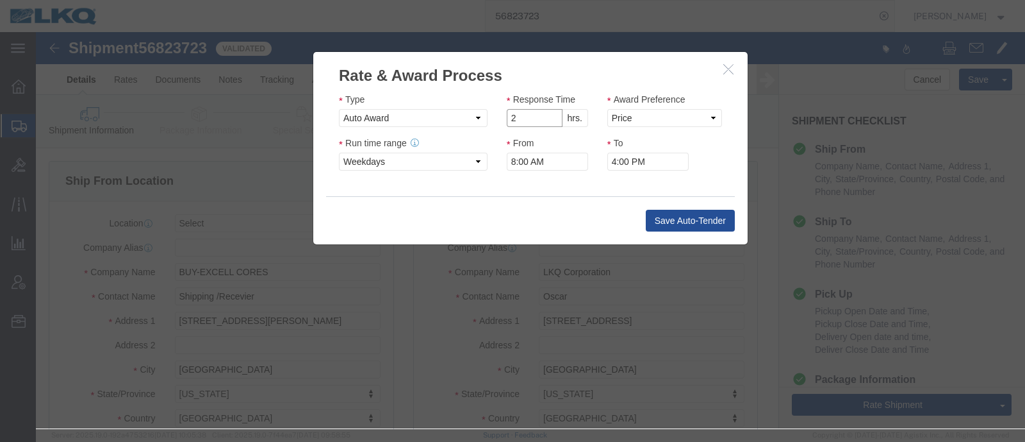
click input "2"
type input "1"
click input "1"
click select "Price Carrier Rank"
select select "LANE_RANK"
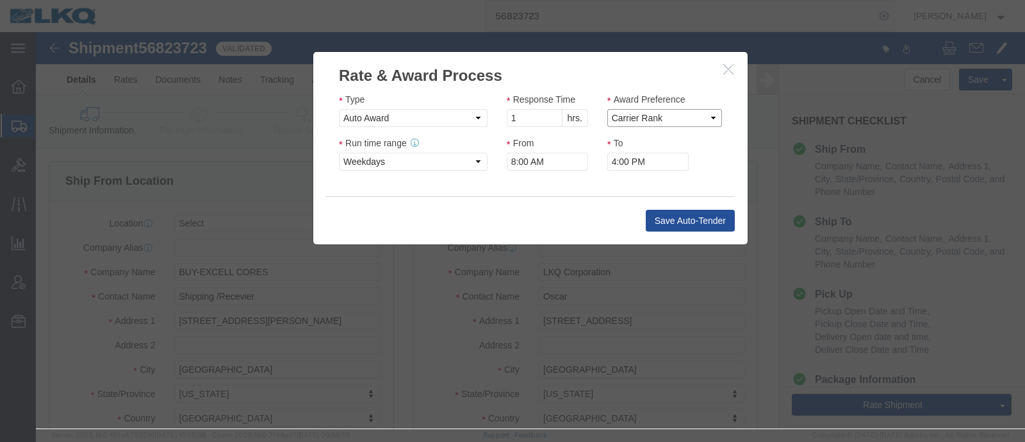
click select "Price Carrier Rank"
click input "8:00 AM"
type input "7:00 AM"
click button "Save Auto-Tender"
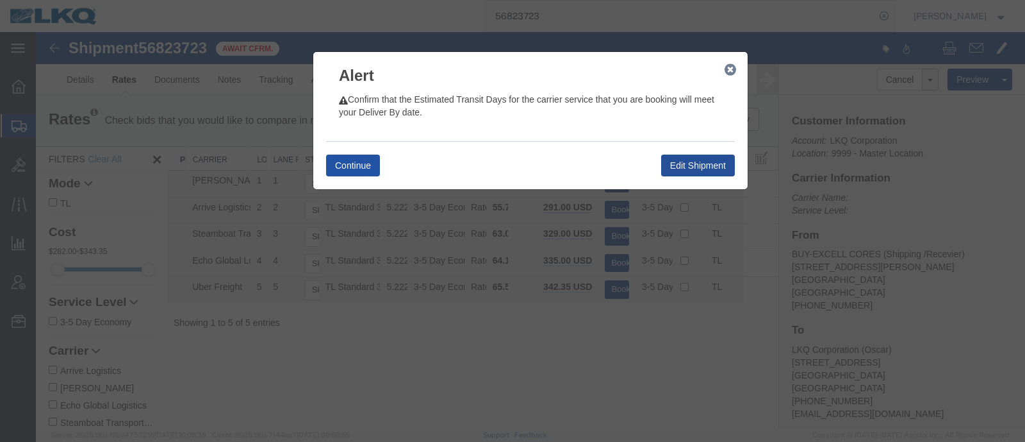
click at [365, 164] on button "Continue" at bounding box center [353, 165] width 54 height 22
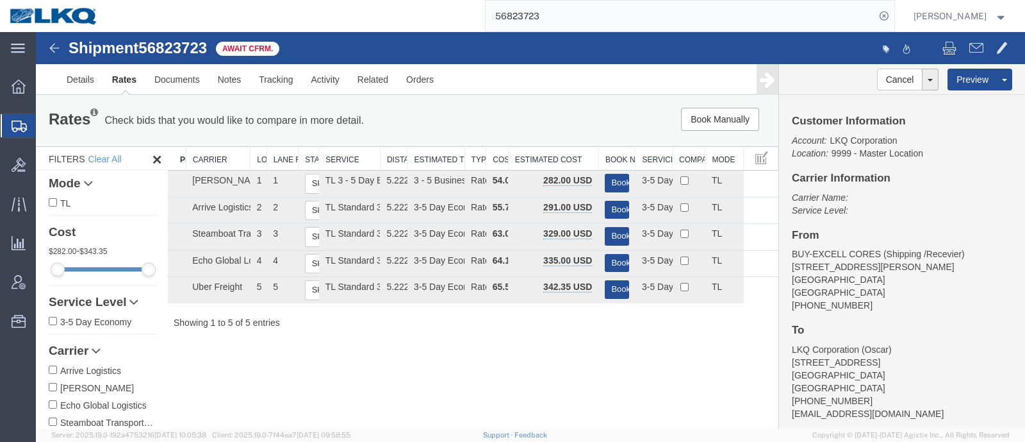
click at [390, 120] on div "Rates Check bids that you would like to compare in more detail. Compare Filter" at bounding box center [253, 121] width 429 height 26
click at [557, 119] on div "Book Manually Pause Continue" at bounding box center [621, 119] width 307 height 23
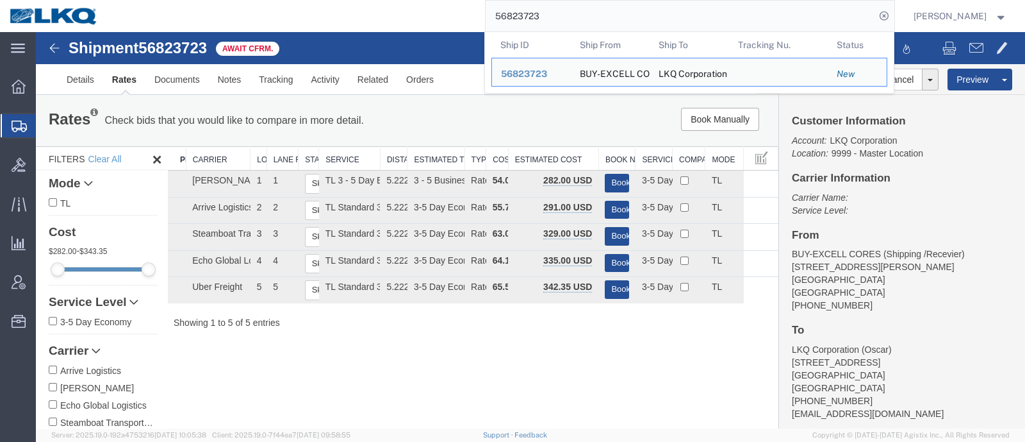
drag, startPoint x: 582, startPoint y: 18, endPoint x: 394, endPoint y: 21, distance: 188.4
click at [394, 21] on div "56823723 Ship ID Ship From Ship To Tracking Nu. Status Ship ID 56823723 Ship Fr…" at bounding box center [501, 16] width 787 height 32
drag, startPoint x: 561, startPoint y: 17, endPoint x: 434, endPoint y: 26, distance: 126.6
click at [434, 26] on div "56823723 Ship ID Ship From Ship To Tracking Nu. Status Ship ID 56823723 Ship Fr…" at bounding box center [501, 16] width 787 height 32
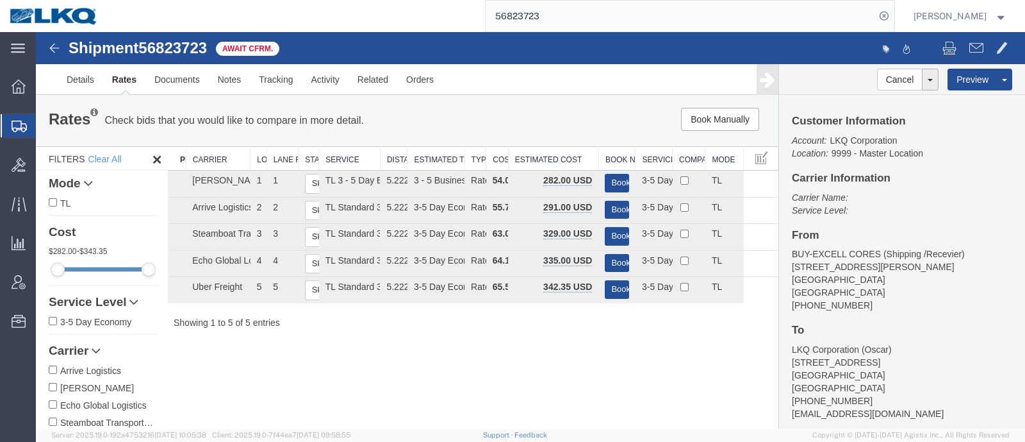
paste input "1440"
type input "56821440"
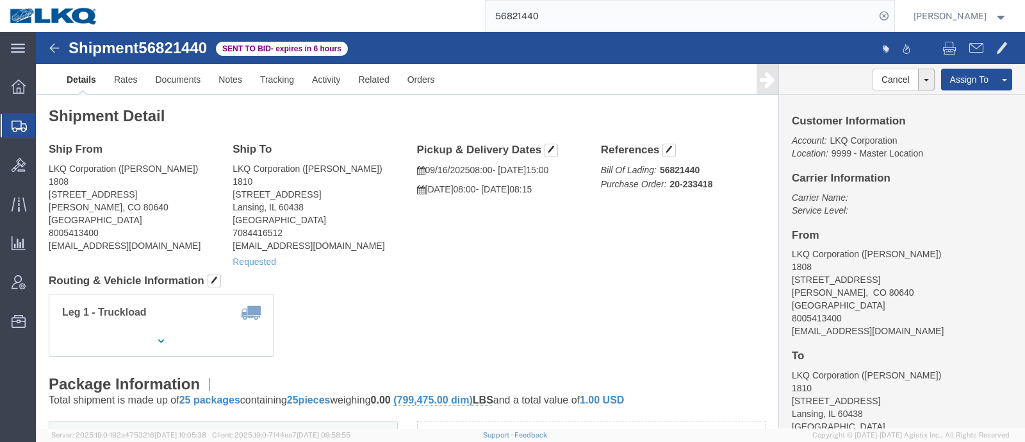
drag, startPoint x: 186, startPoint y: 89, endPoint x: 132, endPoint y: 75, distance: 56.3
click h2 "Shipment Detail"
click link "Notes"
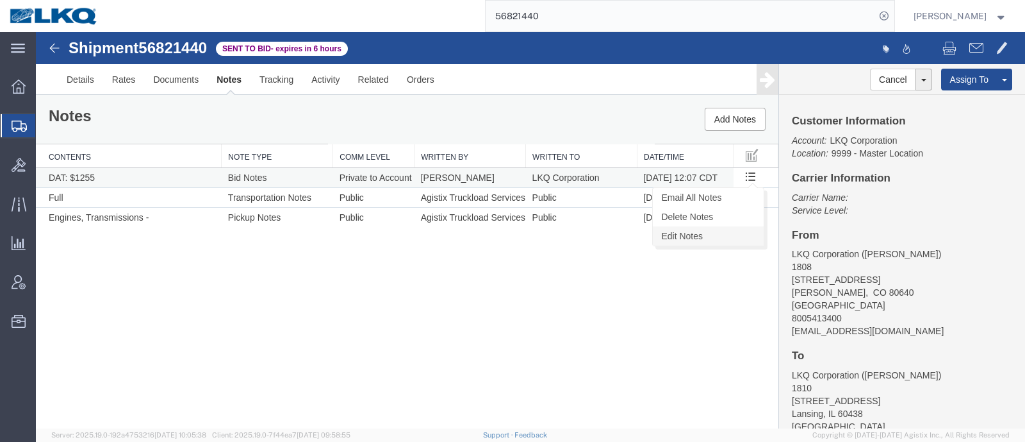
click at [721, 232] on link "Edit Notes" at bounding box center [708, 235] width 111 height 19
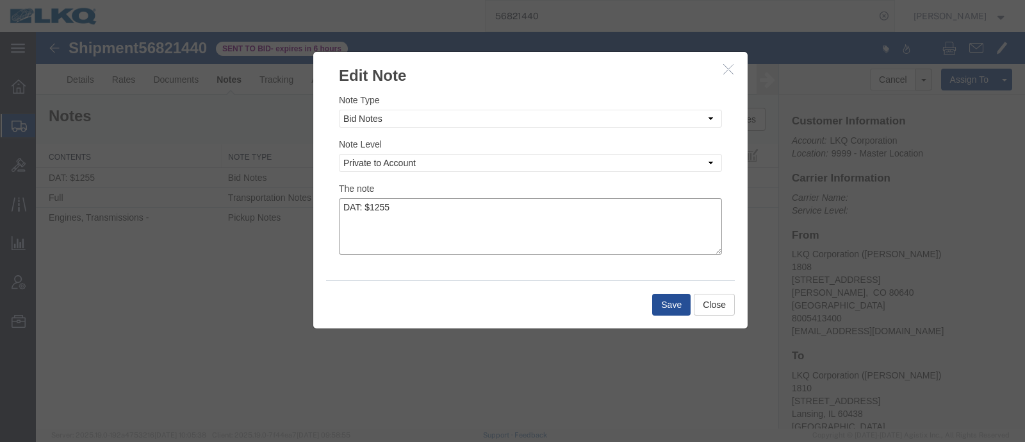
click at [465, 208] on textarea "DAT: $1255" at bounding box center [530, 226] width 383 height 56
type textarea "DAT: $1255, Original: $1182"
click at [680, 299] on button "Save" at bounding box center [671, 304] width 38 height 22
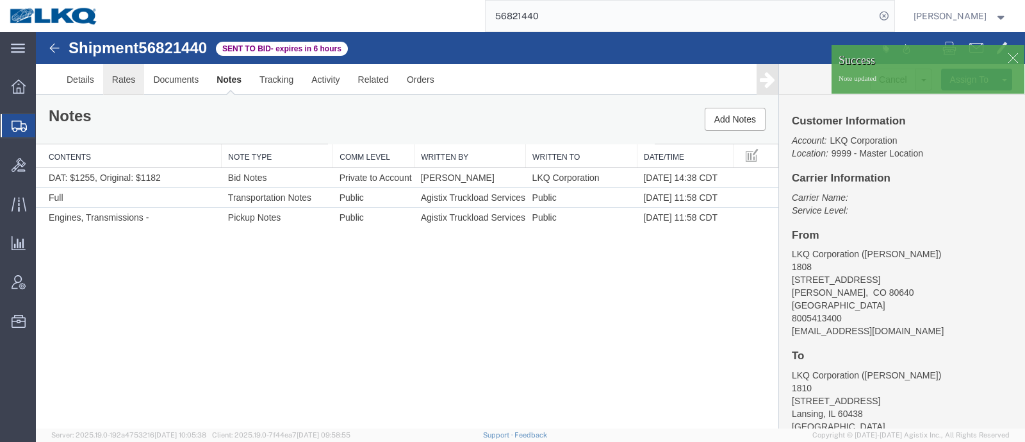
drag, startPoint x: 160, startPoint y: 115, endPoint x: 124, endPoint y: 83, distance: 48.1
click at [124, 83] on link "Rates" at bounding box center [124, 79] width 42 height 31
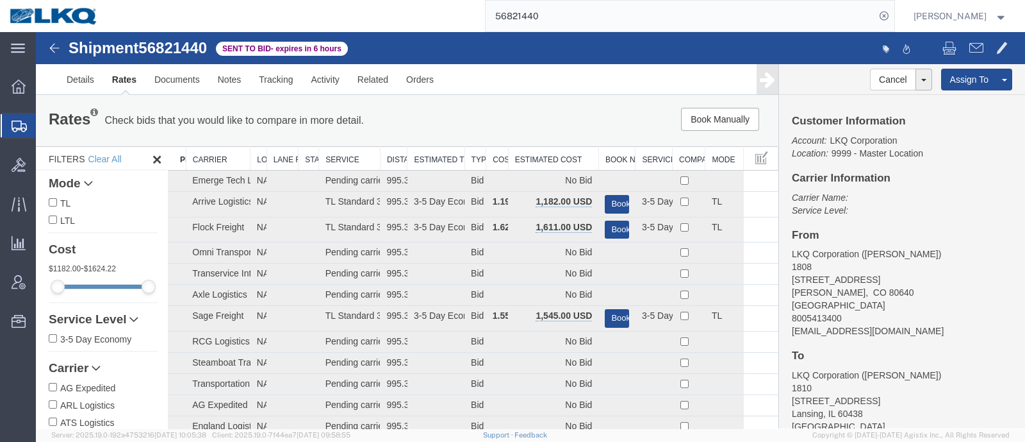
click at [539, 148] on th "Estimated Cost" at bounding box center [553, 159] width 90 height 24
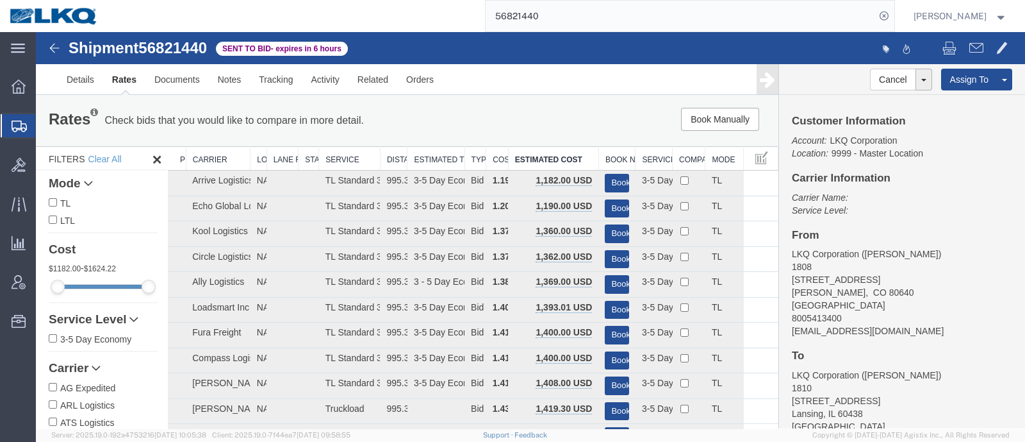
click at [549, 140] on div "Rates Check bids that you would like to compare in more detail. Compare Filter …" at bounding box center [407, 120] width 743 height 51
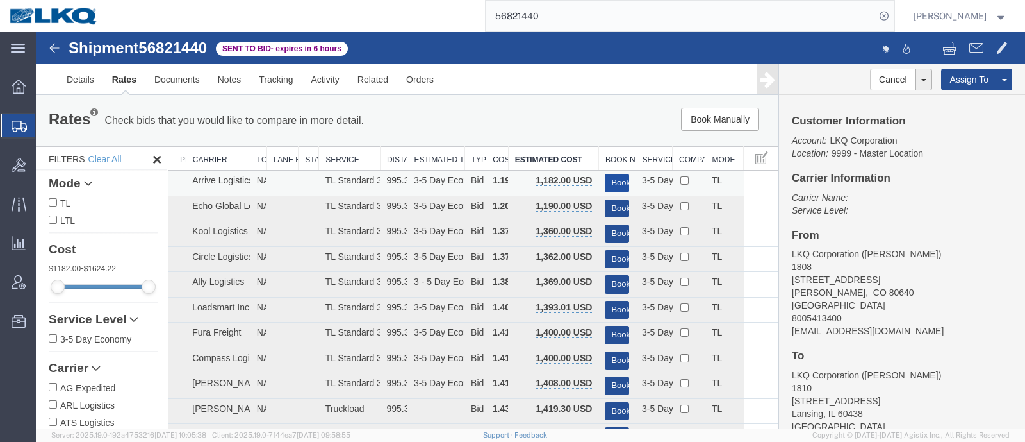
click at [609, 174] on button "Book" at bounding box center [617, 183] width 24 height 19
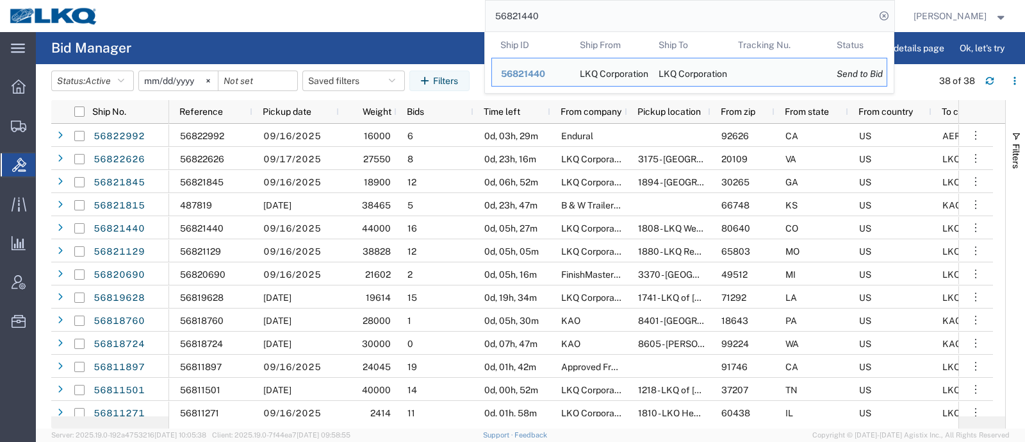
click at [589, 22] on input "56821440" at bounding box center [681, 16] width 390 height 31
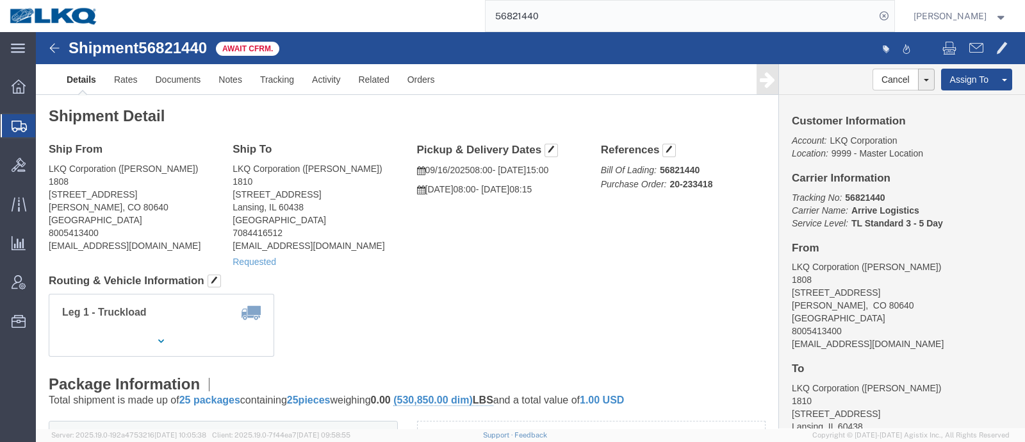
click h4 "Routing & Vehicle Information"
click link "Rates"
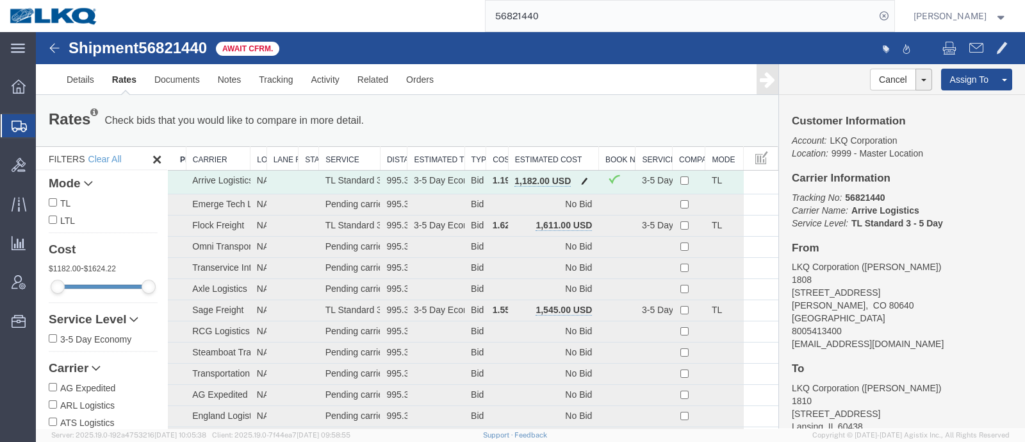
click at [581, 183] on span "button" at bounding box center [584, 180] width 7 height 9
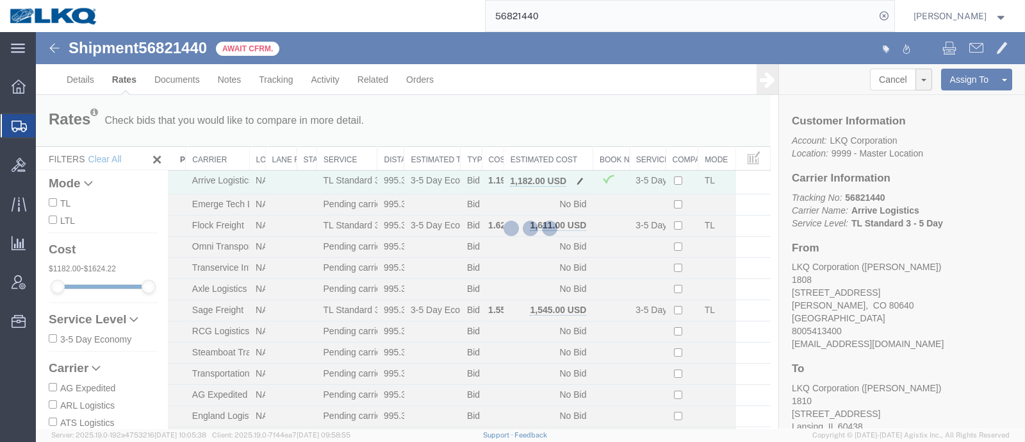
click at [572, 174] on button "button" at bounding box center [580, 182] width 17 height 17
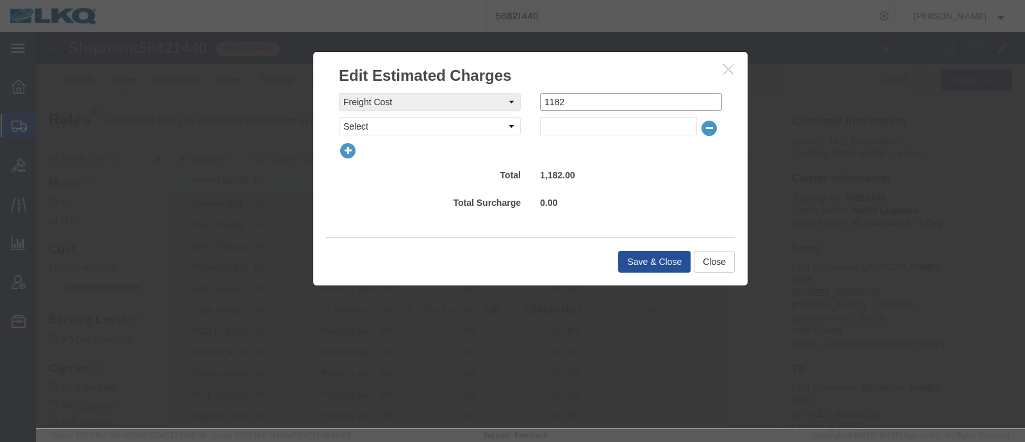
click at [572, 97] on input "1182" at bounding box center [631, 102] width 182 height 18
type input "1160"
click at [648, 267] on button "Save & Close" at bounding box center [654, 262] width 72 height 22
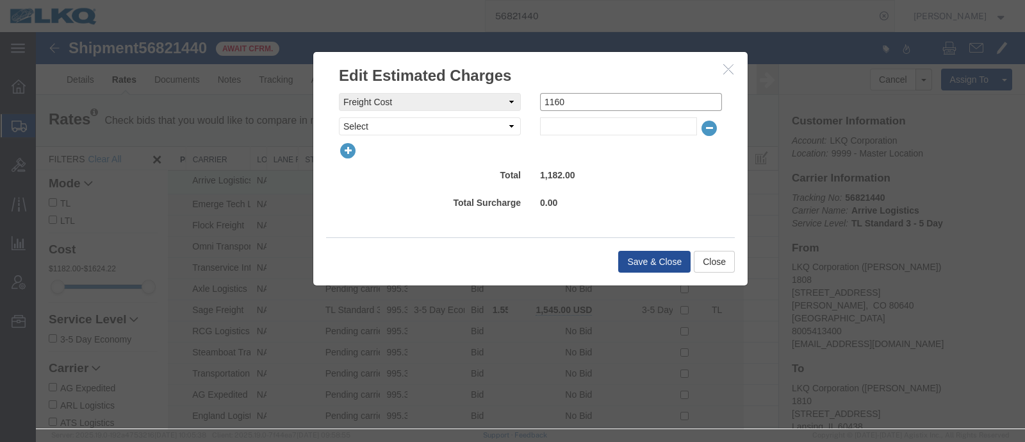
click at [586, 103] on input "1160" at bounding box center [631, 102] width 182 height 18
click at [638, 255] on button "Save & Close" at bounding box center [654, 262] width 72 height 22
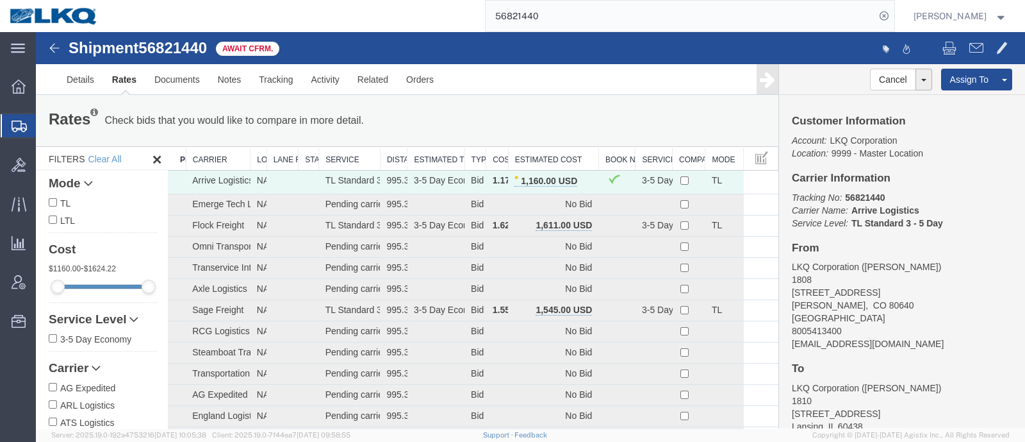
paste input "845"
drag, startPoint x: 577, startPoint y: 14, endPoint x: 395, endPoint y: 21, distance: 182.1
click at [393, 21] on div "56821440" at bounding box center [501, 16] width 787 height 32
type input "56821845"
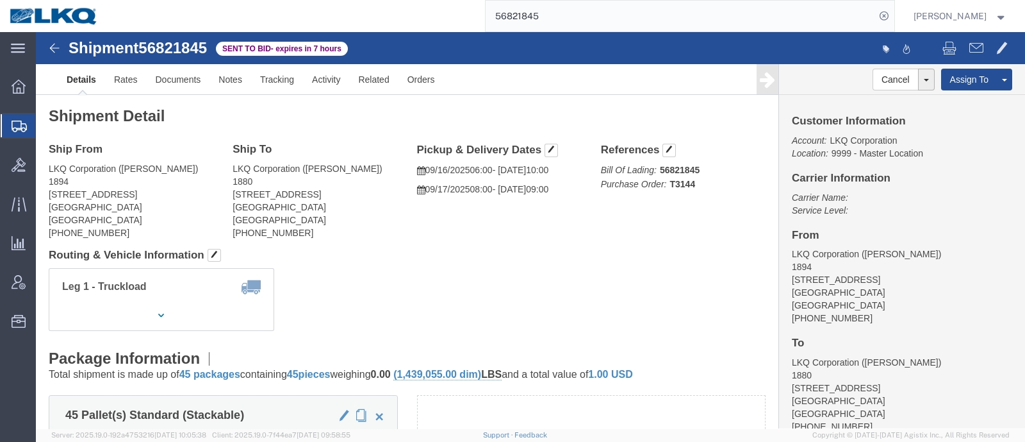
click div "Ship To LKQ Corporation (Justin) 1880 2720 N Airport Commerce Avenue Springfiel…"
click link "Rates"
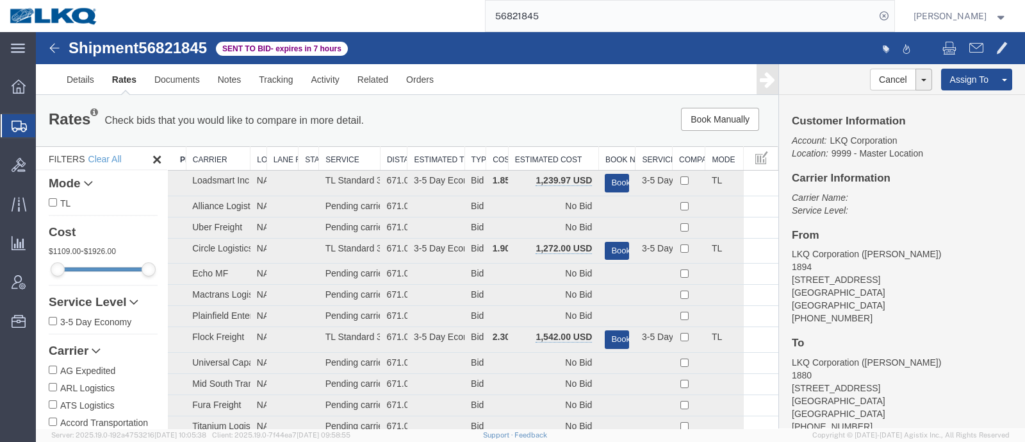
click at [541, 155] on th "Estimated Cost" at bounding box center [553, 159] width 90 height 24
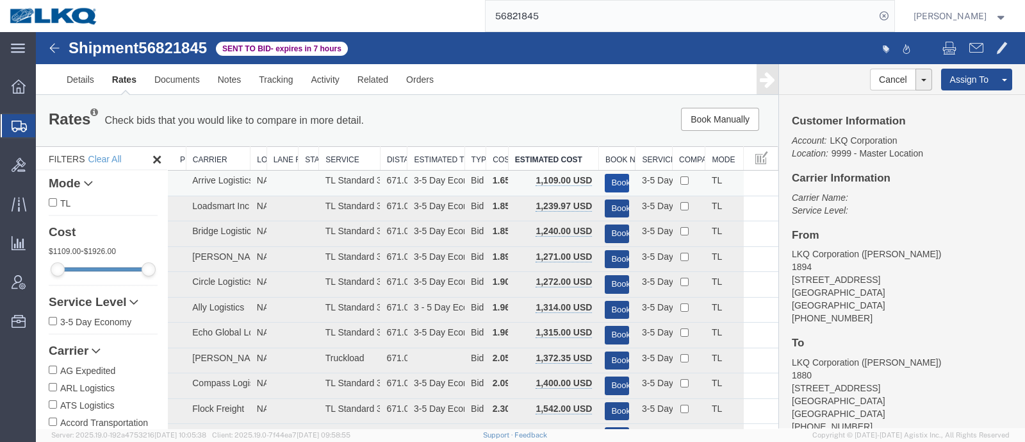
click at [610, 178] on button "Book" at bounding box center [617, 183] width 24 height 19
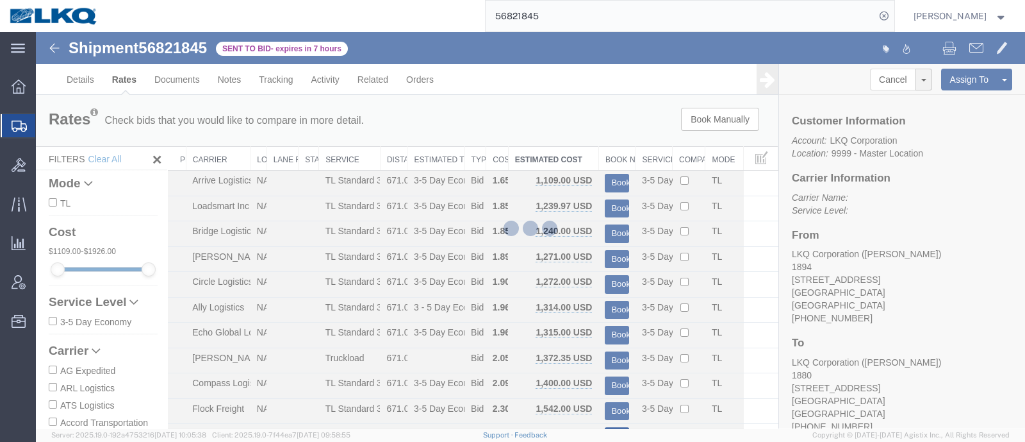
click at [536, 142] on div at bounding box center [530, 230] width 989 height 396
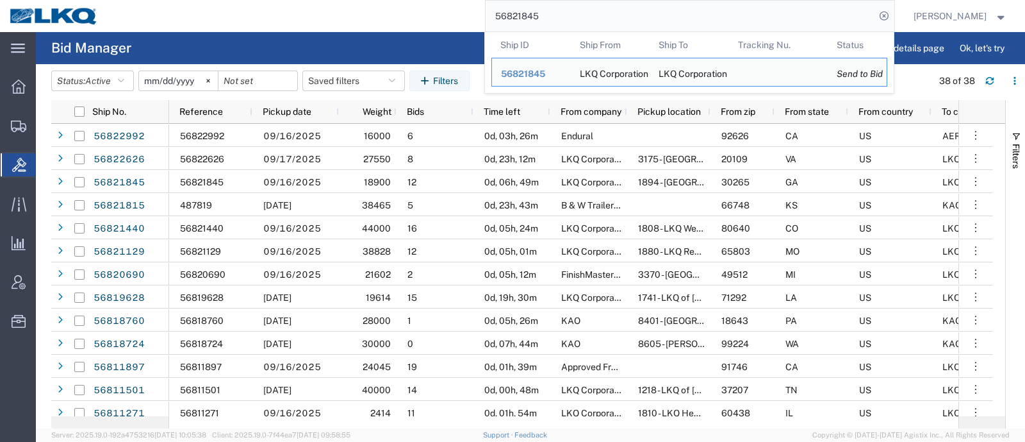
click at [582, 15] on input "56821845" at bounding box center [681, 16] width 390 height 31
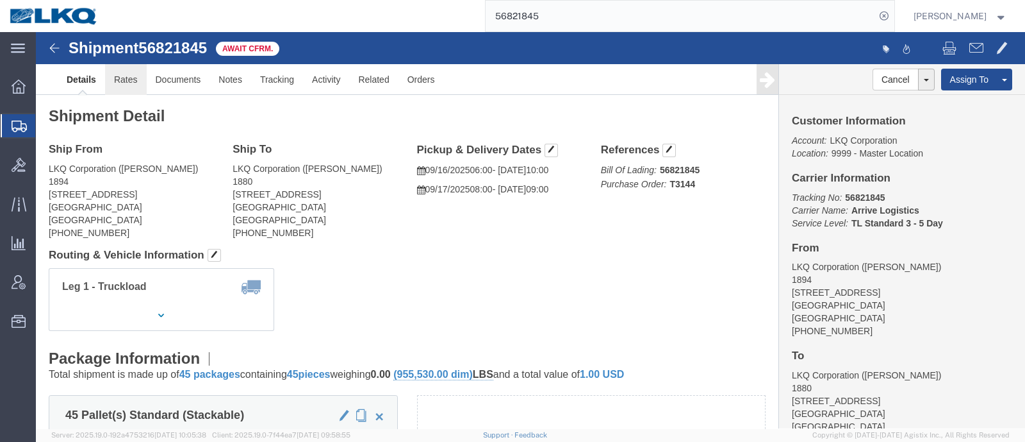
click link "Rates"
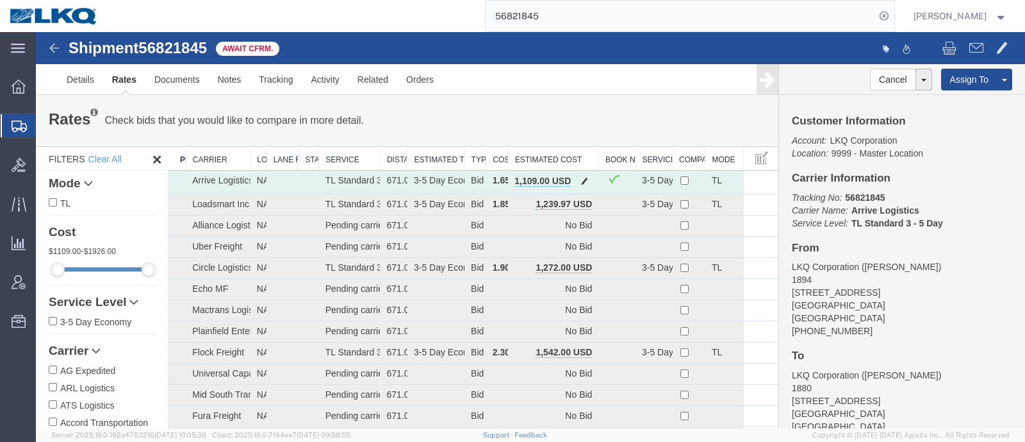
click at [581, 176] on span "button" at bounding box center [584, 180] width 7 height 9
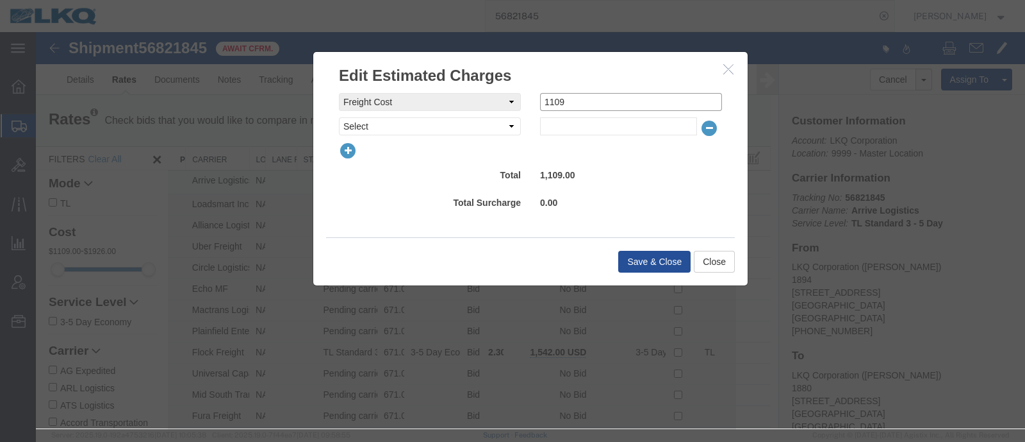
click at [596, 100] on input "1109" at bounding box center [631, 102] width 182 height 18
type input "1100"
click at [634, 266] on button "Save & Close" at bounding box center [654, 262] width 72 height 22
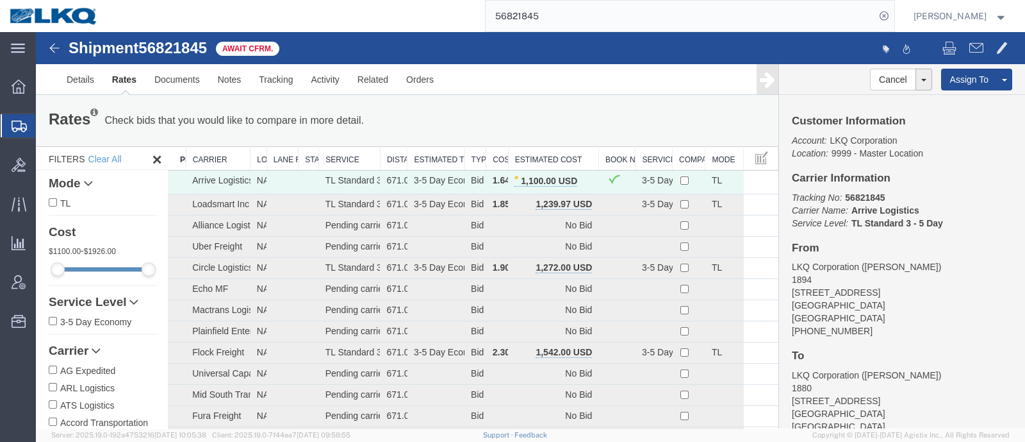
click at [476, 111] on div "Rates Check bids that you would like to compare in more detail. Compare Filter …" at bounding box center [407, 121] width 736 height 26
click at [968, 194] on p "Tracking No: 56821845 Carrier Name: Arrive Logistics Arrive Logistics Service L…" at bounding box center [902, 210] width 220 height 38
click at [538, 116] on div "Rates Check bids that you would like to compare in more detail. Compare Filter …" at bounding box center [407, 121] width 736 height 26
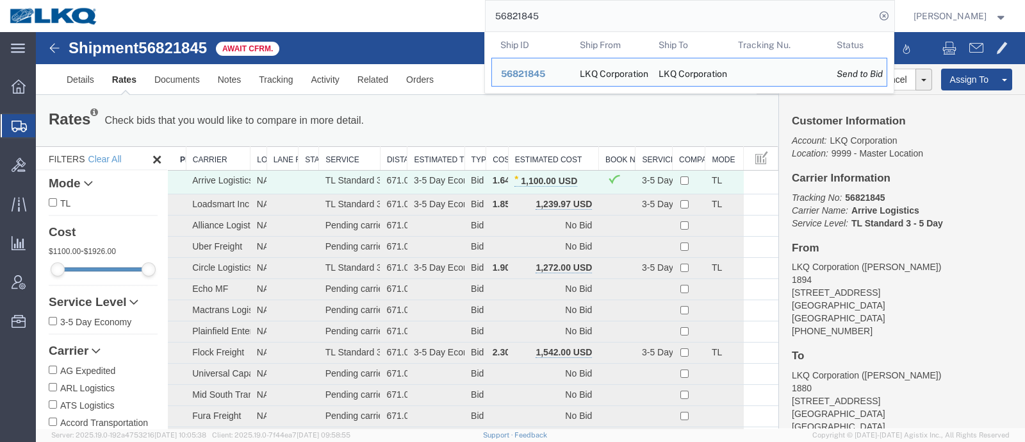
drag, startPoint x: 595, startPoint y: 14, endPoint x: 357, endPoint y: 17, distance: 238.4
click at [357, 17] on div "56821845 Ship ID Ship From Ship To Tracking Nu. Status Ship ID 56821845 Ship Fr…" at bounding box center [501, 16] width 787 height 32
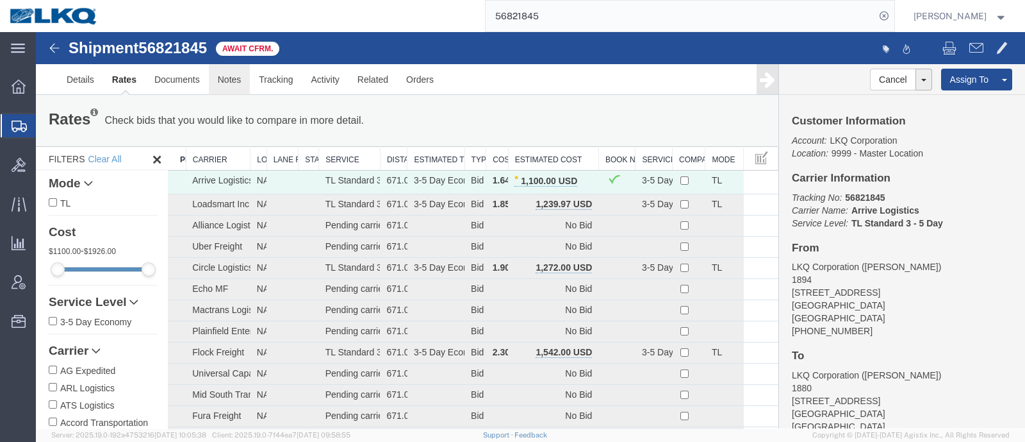
click at [227, 81] on link "Notes" at bounding box center [230, 79] width 42 height 31
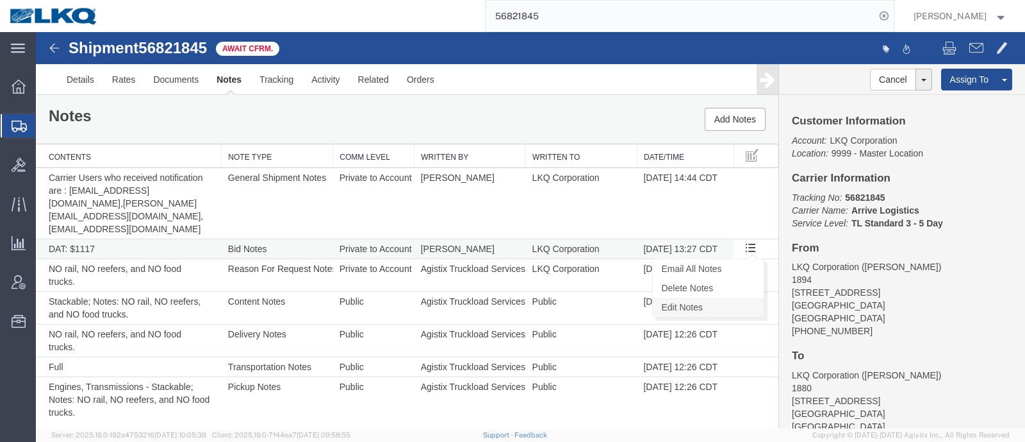
click at [731, 297] on link "Edit Notes" at bounding box center [708, 306] width 111 height 19
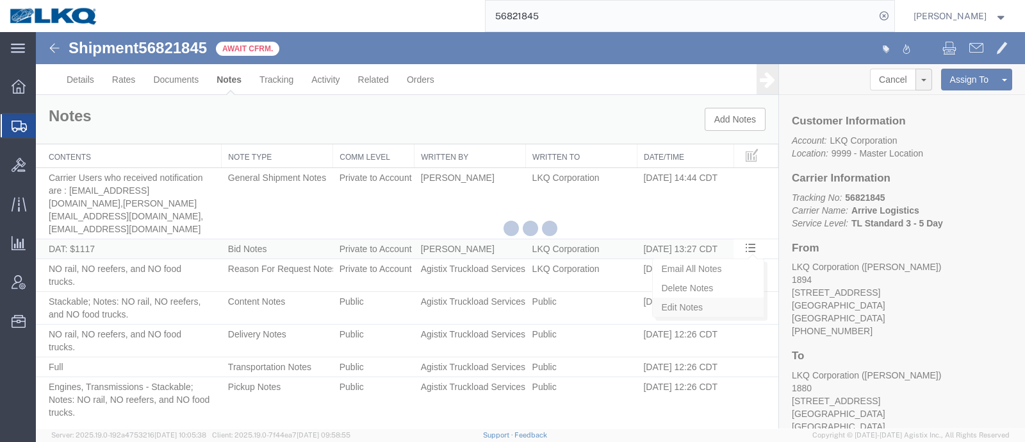
select select "BID_NOTES"
select select "PRIVATE_TO_ACCOUNT"
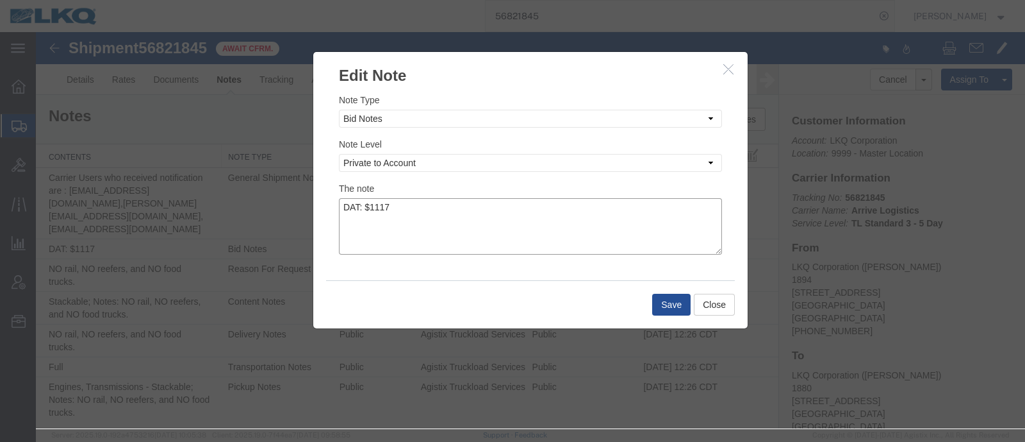
click at [591, 210] on textarea "DAT: $1117" at bounding box center [530, 226] width 383 height 56
type textarea "DAT: $1117, Original: $1109"
click at [668, 304] on button "Save" at bounding box center [671, 304] width 38 height 22
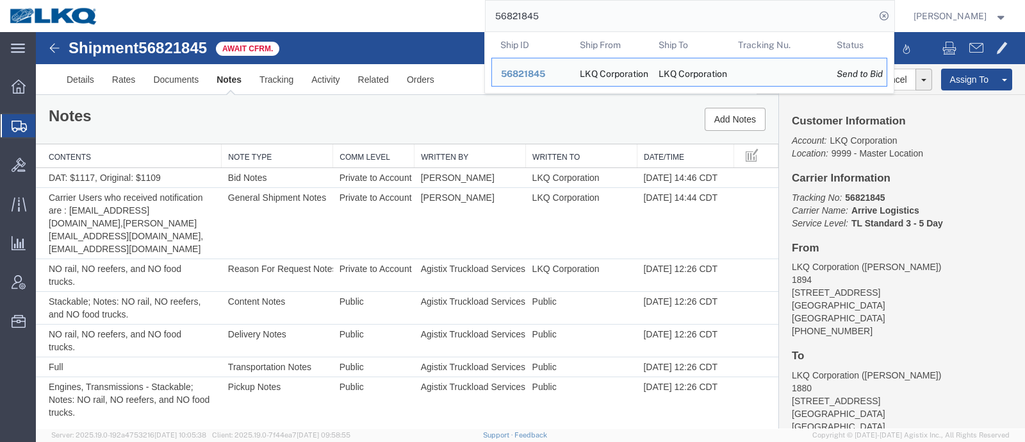
paste input "934"
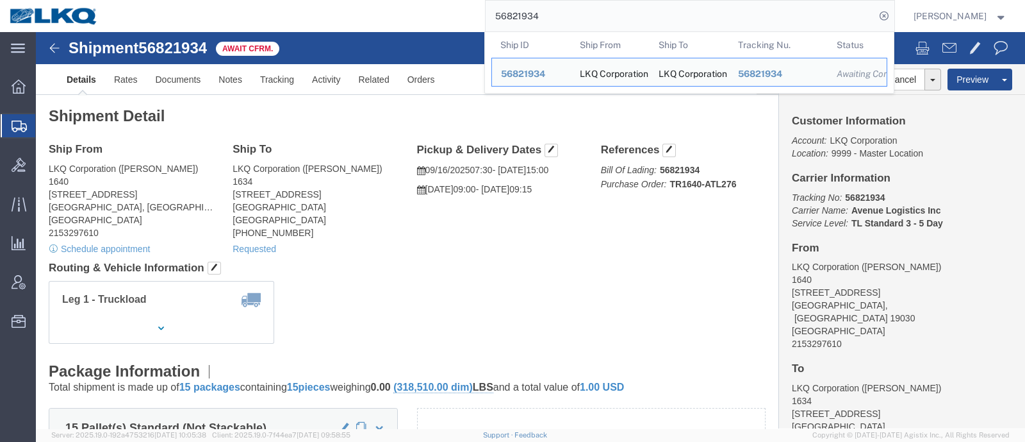
drag, startPoint x: 456, startPoint y: 16, endPoint x: 397, endPoint y: 17, distance: 59.0
click at [397, 17] on div "56821934 Ship ID Ship From Ship To Tracking Nu. Status Ship ID 56821934 Ship Fr…" at bounding box center [501, 16] width 787 height 32
paste input "19215"
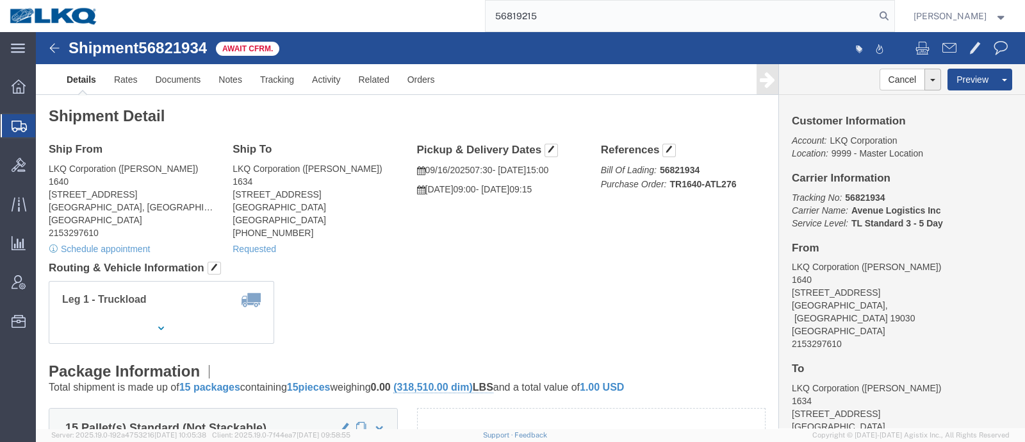
type input "56819215"
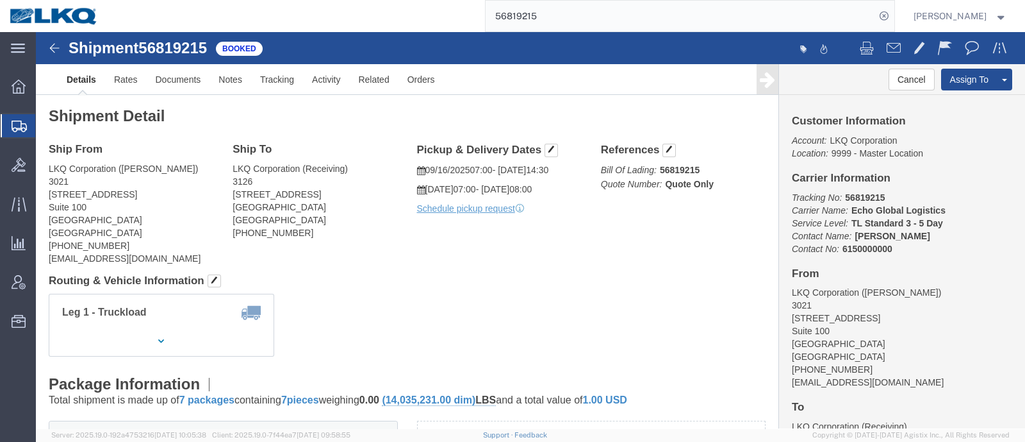
drag, startPoint x: 698, startPoint y: 90, endPoint x: 765, endPoint y: 82, distance: 67.8
click h2 "Shipment Detail"
click div "Cancel Assign To Clone Shipment Save As Template"
click link "Rates"
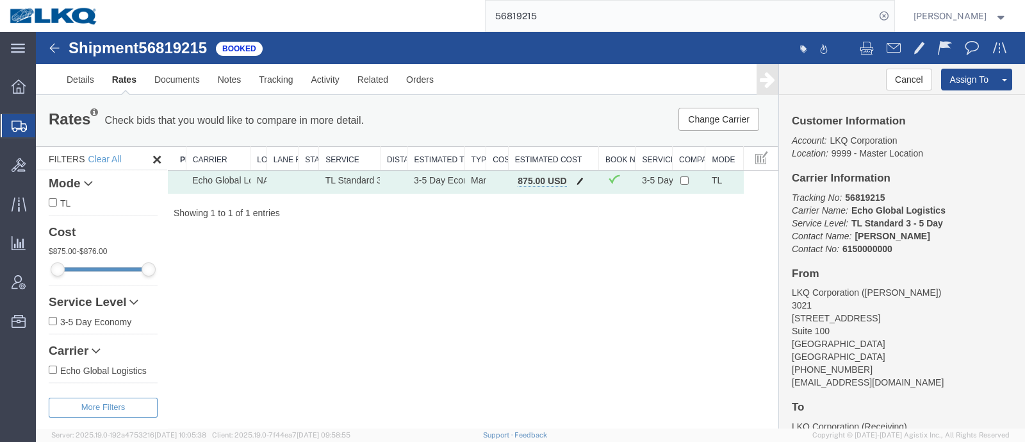
click at [577, 178] on span "button" at bounding box center [580, 180] width 7 height 9
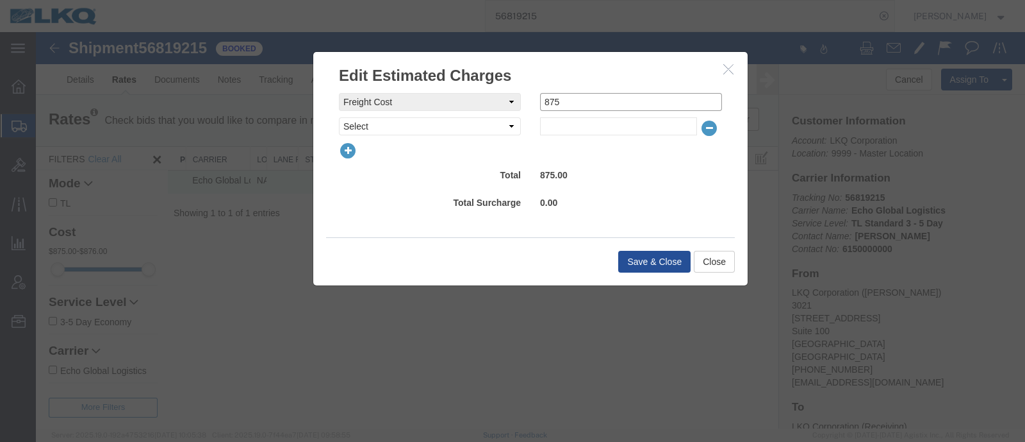
click at [455, 103] on div "freightCost Select AES Filing Accessorial Delivery Charge Additional Invoice De…" at bounding box center [530, 102] width 402 height 18
click at [572, 105] on input "150" at bounding box center [631, 102] width 182 height 18
type input "0"
click at [443, 128] on select "Select AES Filing Accessorial Delivery Charge Additional Invoice Details Addres…" at bounding box center [430, 126] width 182 height 18
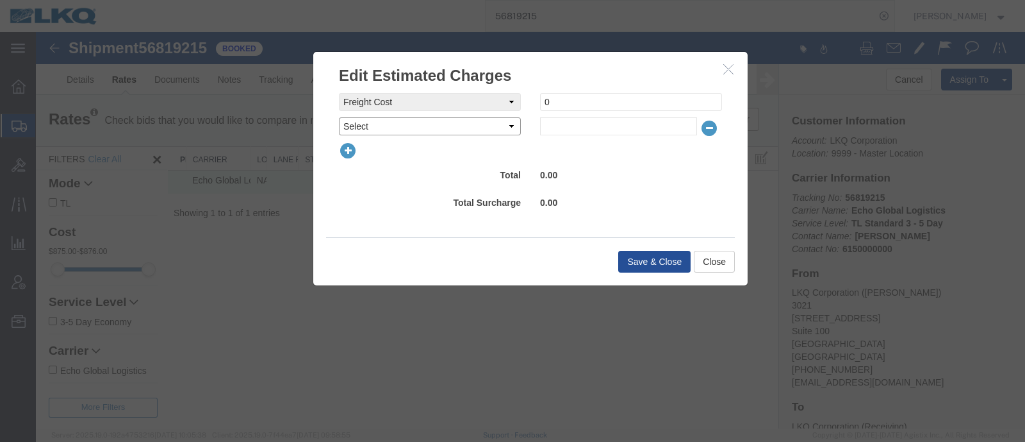
select select "VEHI_FUR_NOT_USED"
click at [339, 117] on select "Select AES Filing Accessorial Delivery Charge Additional Invoice Details Addres…" at bounding box center [430, 126] width 182 height 18
click at [576, 117] on div "freightCost Select AES Filing Accessorial Delivery Charge Additional Invoice De…" at bounding box center [530, 114] width 383 height 42
click at [575, 127] on input "text" at bounding box center [618, 126] width 157 height 18
type input "150"
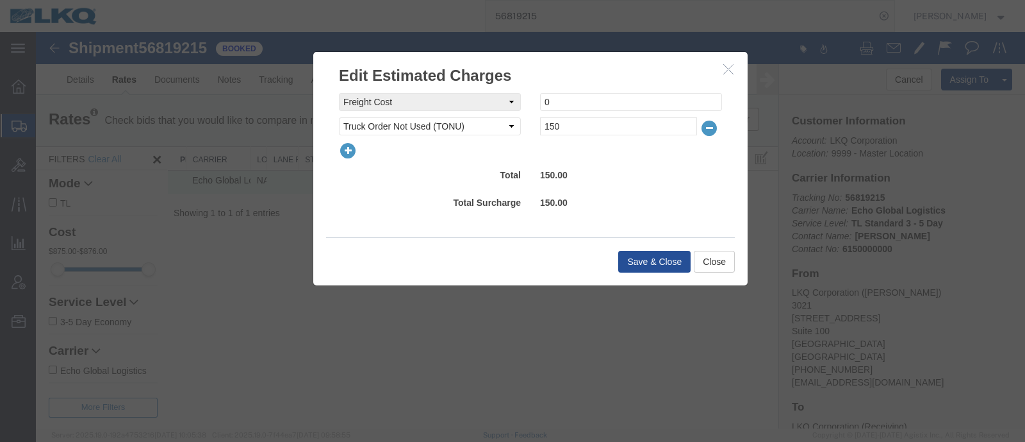
click at [644, 286] on div at bounding box center [530, 230] width 989 height 396
click at [636, 251] on button "Save & Close" at bounding box center [654, 262] width 72 height 22
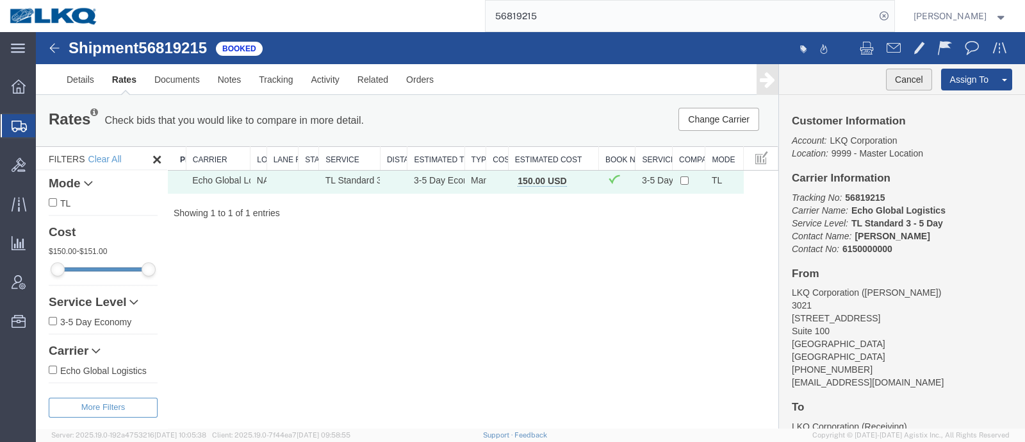
click at [905, 82] on button "Cancel" at bounding box center [909, 80] width 46 height 22
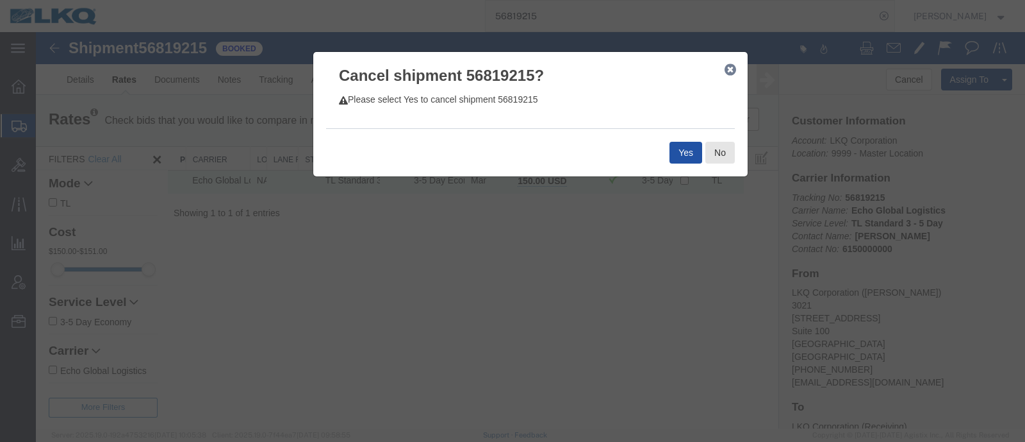
click at [686, 152] on button "Yes" at bounding box center [686, 153] width 33 height 22
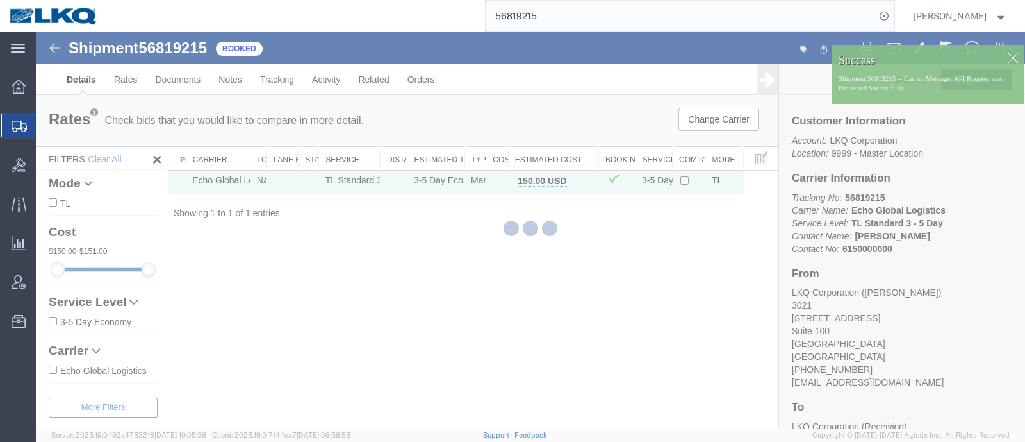
click at [503, 108] on div at bounding box center [530, 230] width 989 height 396
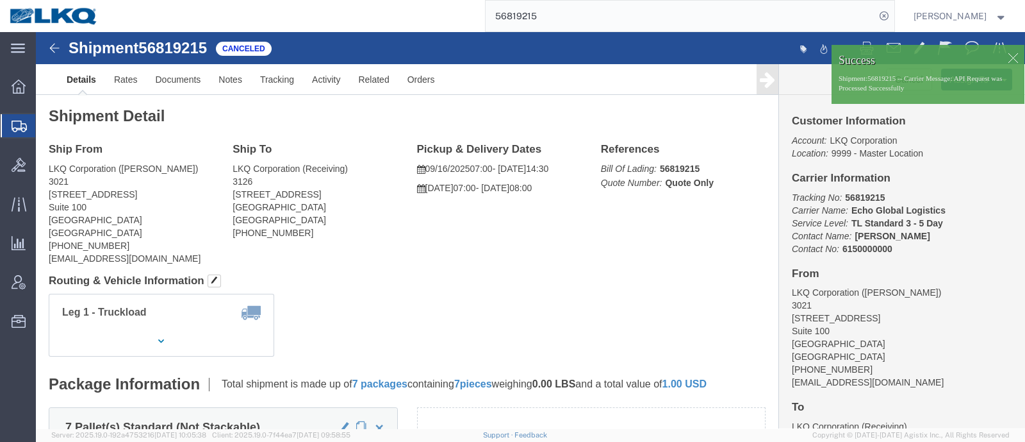
click ul "Details Rates Documents Notes Tracking Activity Related Orders"
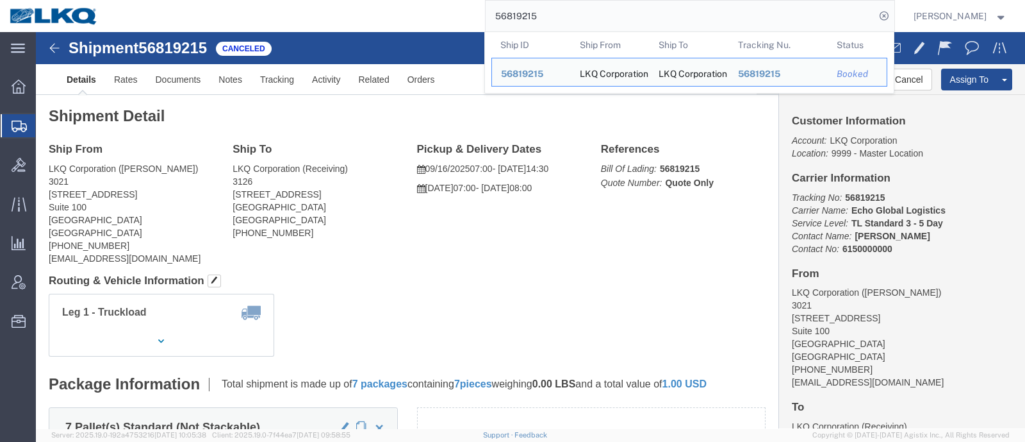
drag, startPoint x: 570, startPoint y: 19, endPoint x: 433, endPoint y: 27, distance: 137.3
click at [433, 28] on div "56819215 Ship ID Ship From Ship To Tracking Nu. Status Ship ID 56819215 Ship Fr…" at bounding box center [501, 16] width 787 height 32
click h2 "Shipment Detail"
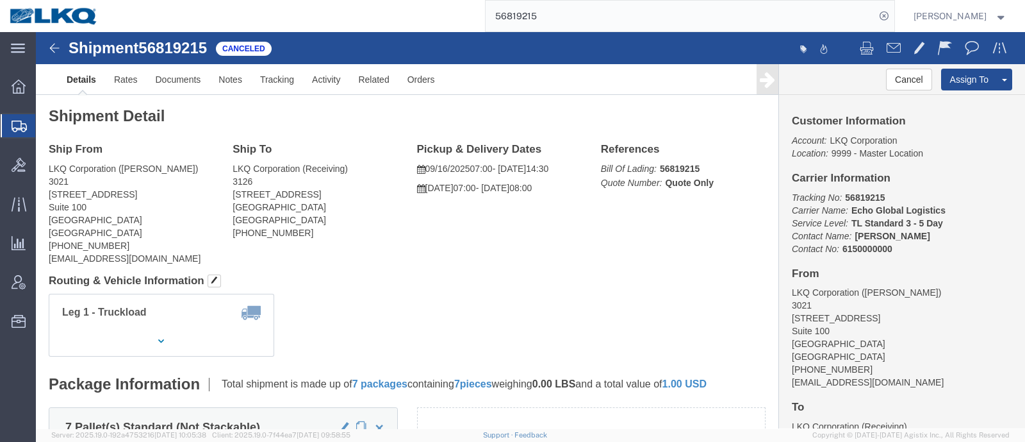
drag, startPoint x: 768, startPoint y: 62, endPoint x: 833, endPoint y: 51, distance: 65.6
click div "Customer Information Account: LKQ Corporation Location: 9999 - Master Location …"
drag, startPoint x: 789, startPoint y: 69, endPoint x: 900, endPoint y: 58, distance: 110.8
click div "Customer Information Account: LKQ Corporation Location: 9999 - Master Location …"
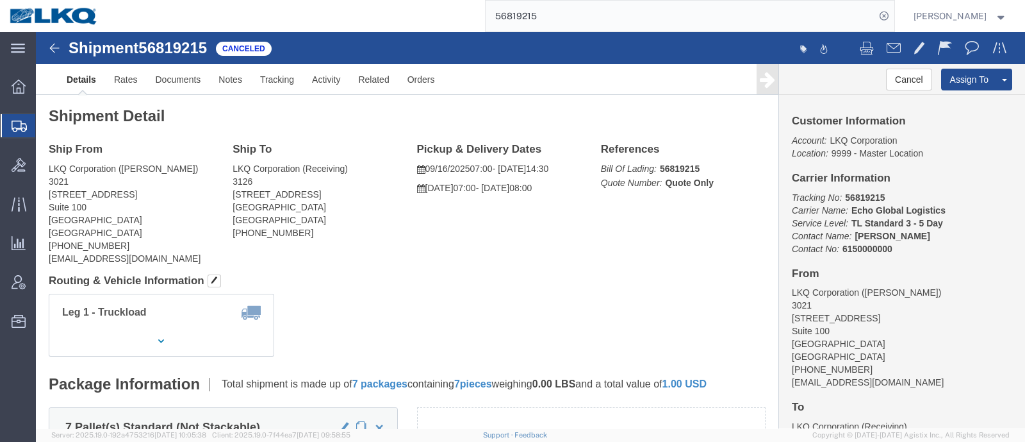
drag, startPoint x: 501, startPoint y: 95, endPoint x: 468, endPoint y: 96, distance: 32.7
click div "Shipment Detail Ship From LKQ Corporation (Margaret I. Harris) 3021 24550 West …"
click link "Details"
click div
click link "Uncancel Shipment"
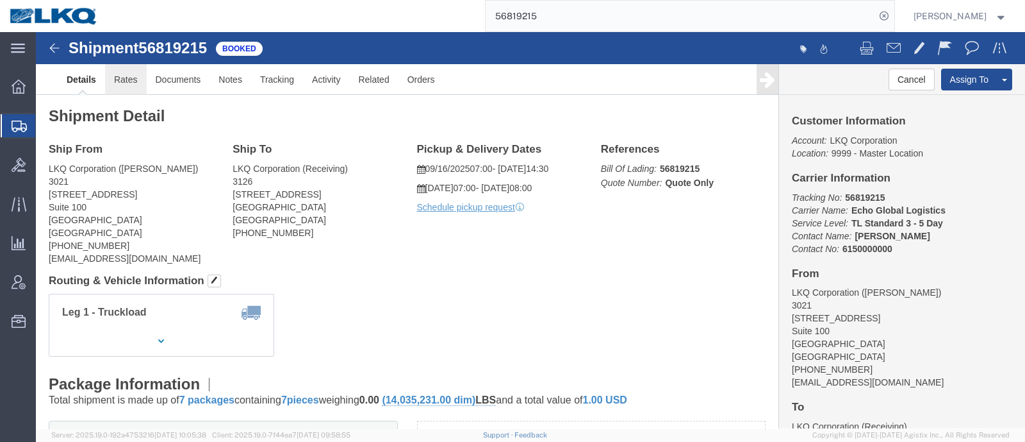
click link "Rates"
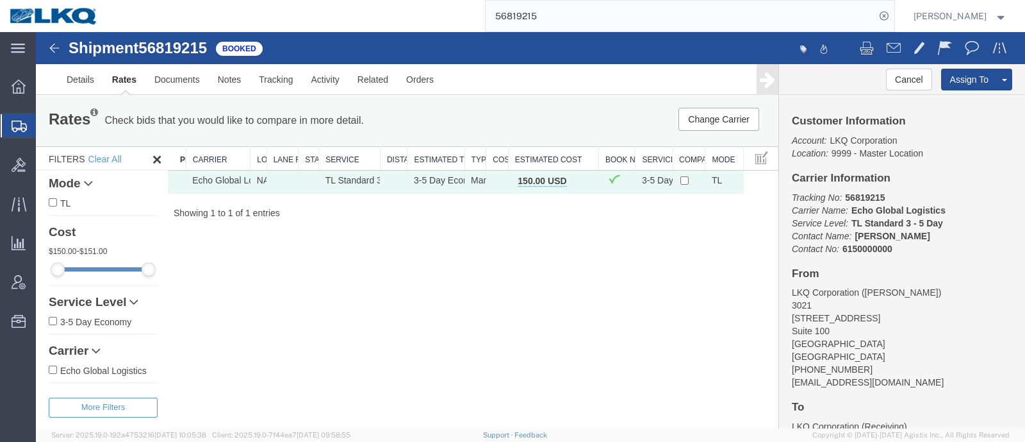
drag, startPoint x: 83, startPoint y: 104, endPoint x: 550, endPoint y: 283, distance: 500.2
click at [550, 287] on div "Shipment 56819215 1 of 1 Booked Details Rates Documents Notes Tracking Activity…" at bounding box center [530, 230] width 989 height 396
drag, startPoint x: 945, startPoint y: 252, endPoint x: 937, endPoint y: 251, distance: 7.7
click at [945, 252] on p "Tracking No: 56819215 Carrier Name: Echo Global Logistics Echo Global Logistics…" at bounding box center [902, 223] width 220 height 64
drag, startPoint x: 436, startPoint y: 257, endPoint x: 397, endPoint y: 253, distance: 39.3
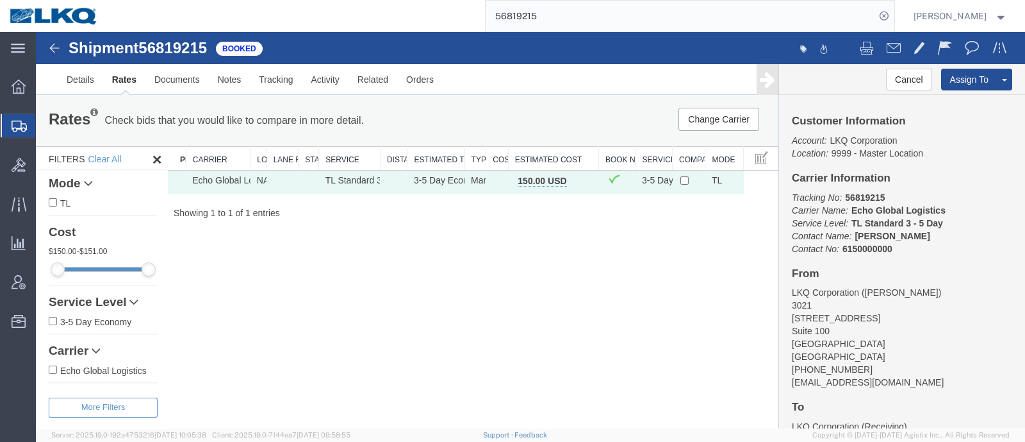
click at [436, 257] on div "Shipment 56819215 1 of 1 Booked Details Rates Documents Notes Tracking Activity…" at bounding box center [530, 230] width 989 height 396
click at [87, 87] on link "Details" at bounding box center [80, 79] width 45 height 31
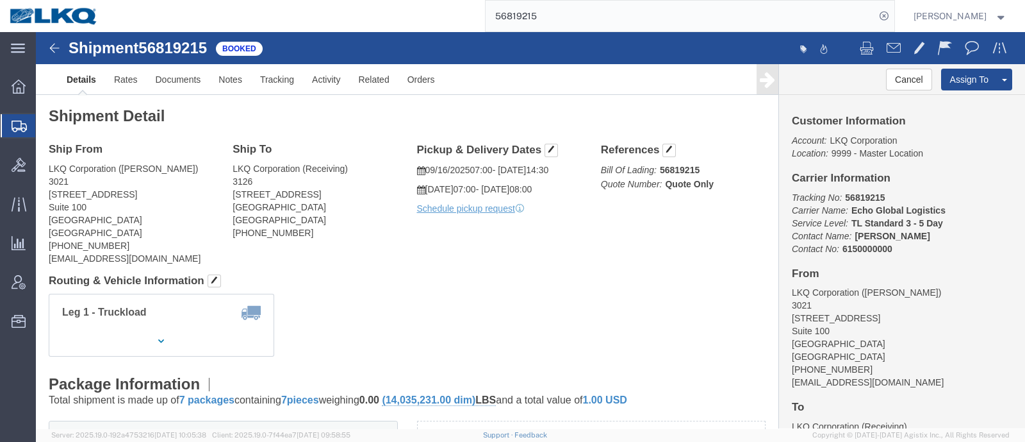
click div "Ship From LKQ Corporation (Margaret I. Harris) 3021 24550 West 43rd Street Suit…"
click div "Shipment Detail Ship From LKQ Corporation (Margaret I. Harris) 3021 24550 West …"
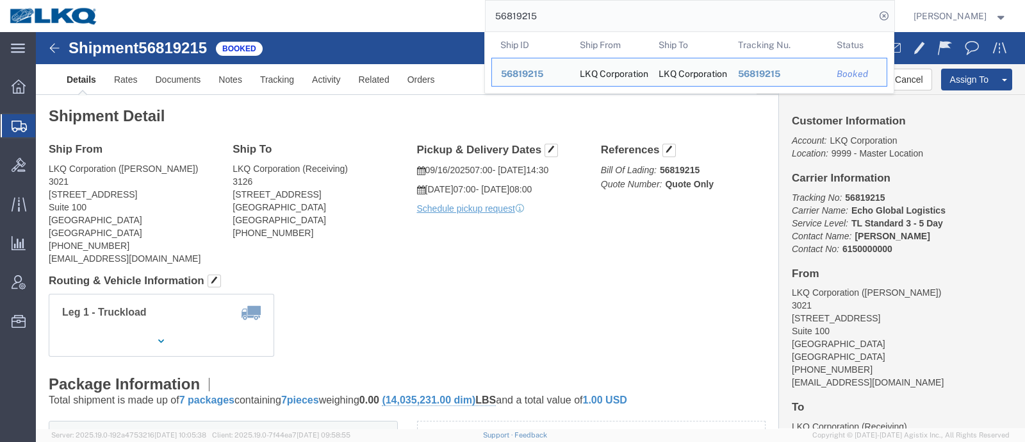
drag, startPoint x: 590, startPoint y: 11, endPoint x: 363, endPoint y: 23, distance: 227.2
click at [363, 23] on div "56819215 Ship ID Ship From Ship To Tracking Nu. Status Ship ID 56819215 Ship Fr…" at bounding box center [501, 16] width 787 height 32
paste input "06279"
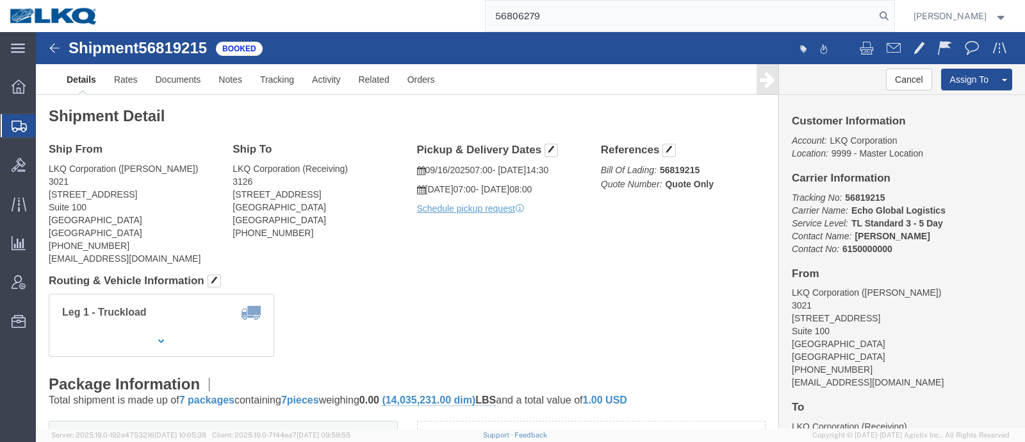
drag, startPoint x: 400, startPoint y: 30, endPoint x: 274, endPoint y: 28, distance: 125.6
click at [281, 29] on div "56806279" at bounding box center [501, 16] width 787 height 32
paste input "692706"
type input "56692706"
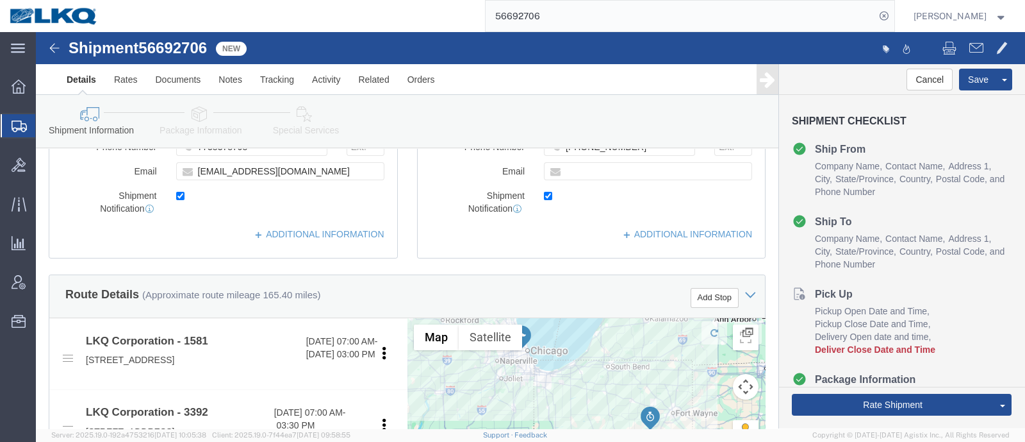
select select "40752"
select select "28018"
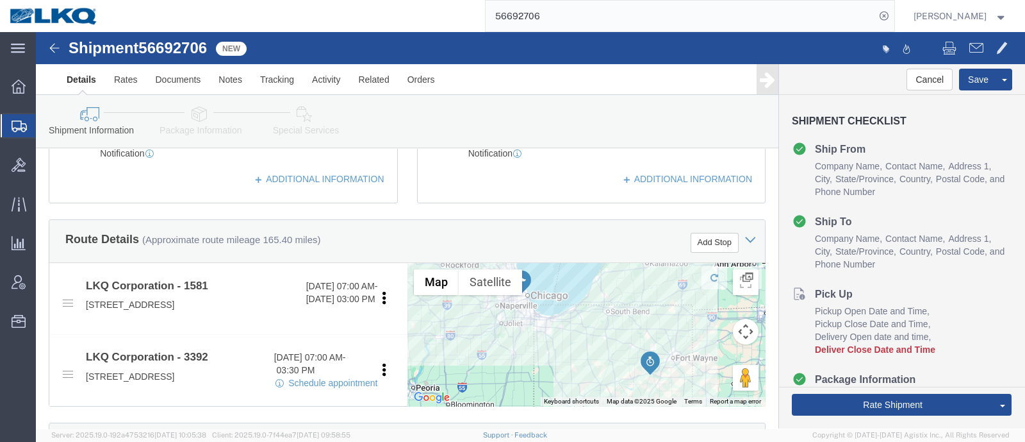
scroll to position [400, 0]
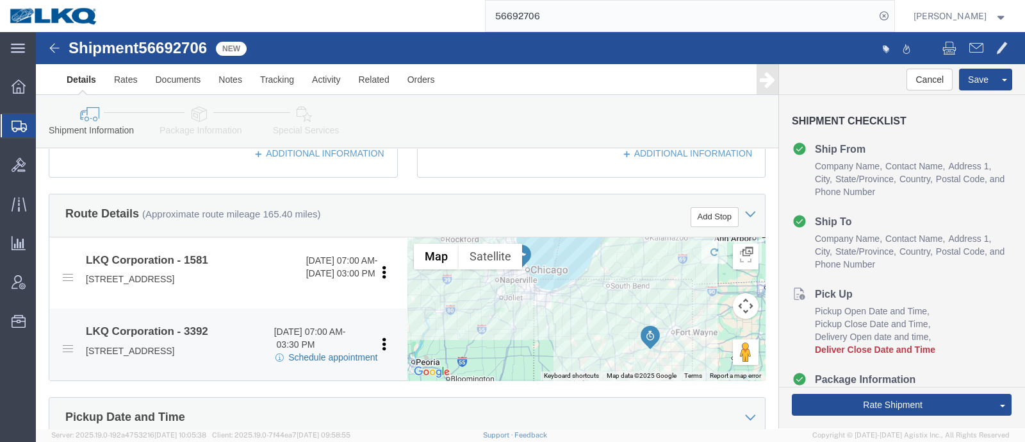
click link "Schedule appointment"
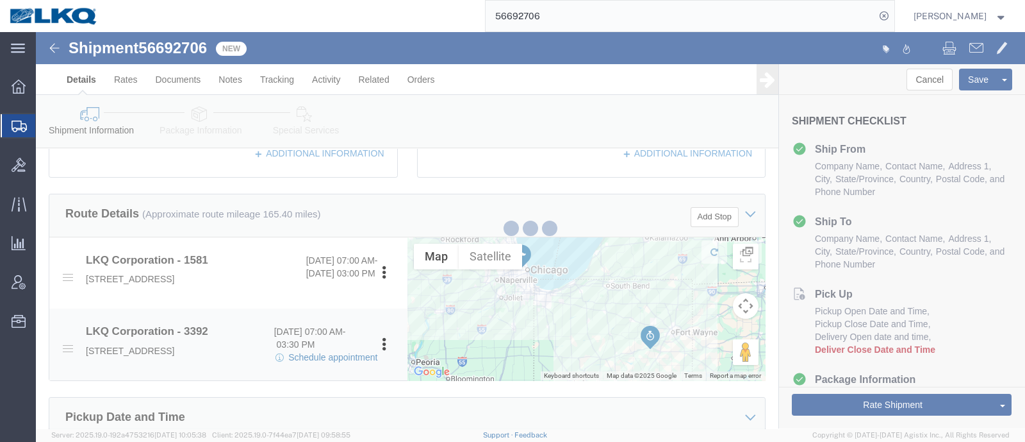
type input "delivery 56692706"
type input "09/29/2025"
type input "4:00 PM"
type input "56692706"
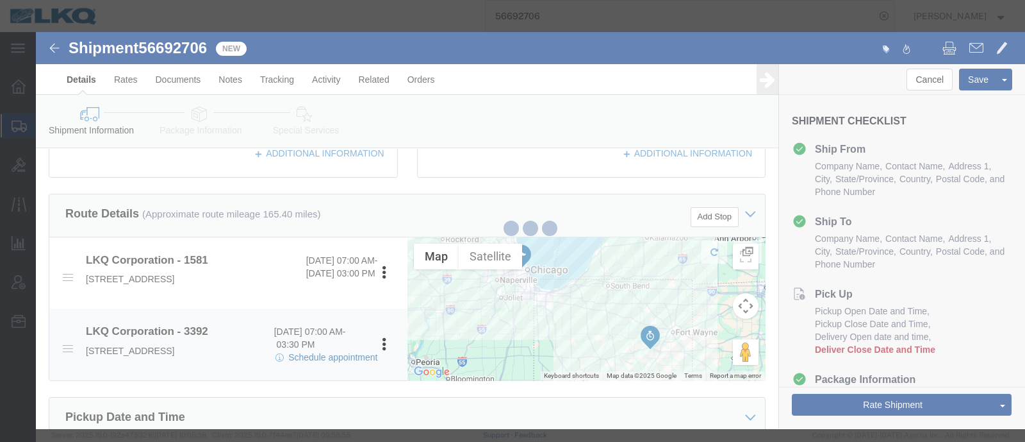
select select
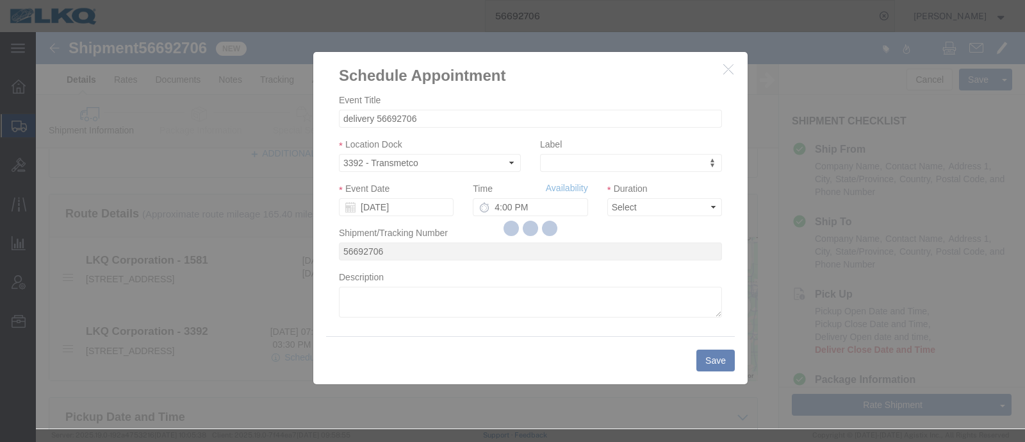
click at [384, 210] on div at bounding box center [530, 230] width 989 height 396
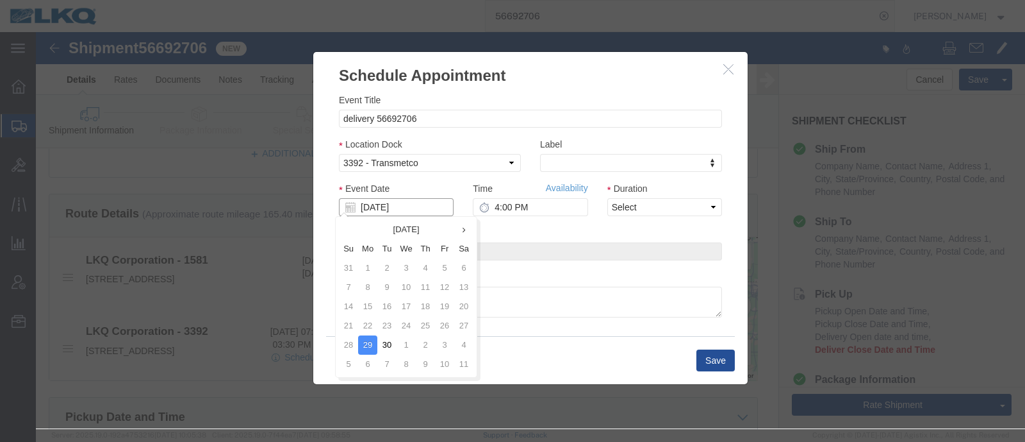
click input "09/29/2025"
click td "30"
type input "09/30/2025"
click link "Availability"
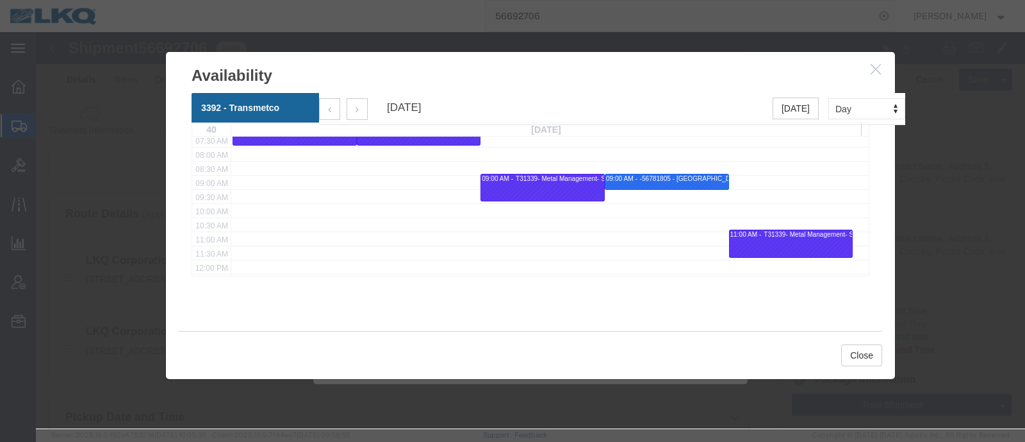
scroll to position [240, 0]
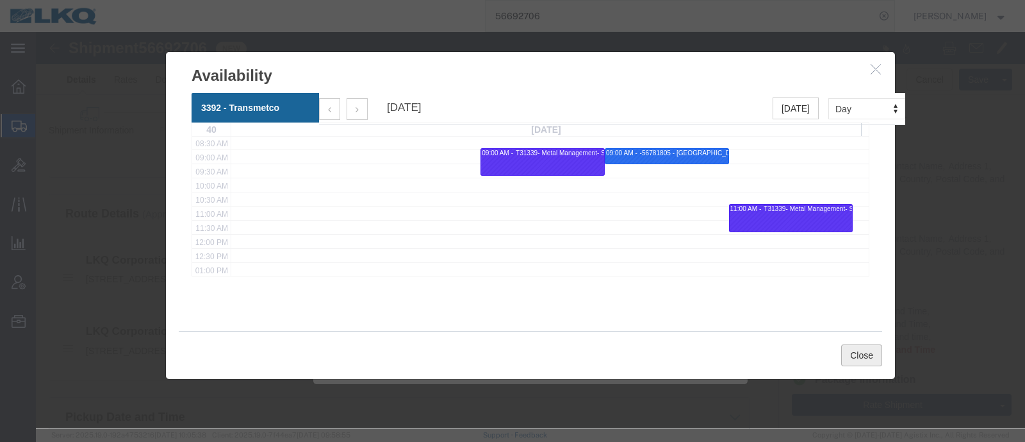
click button "Close"
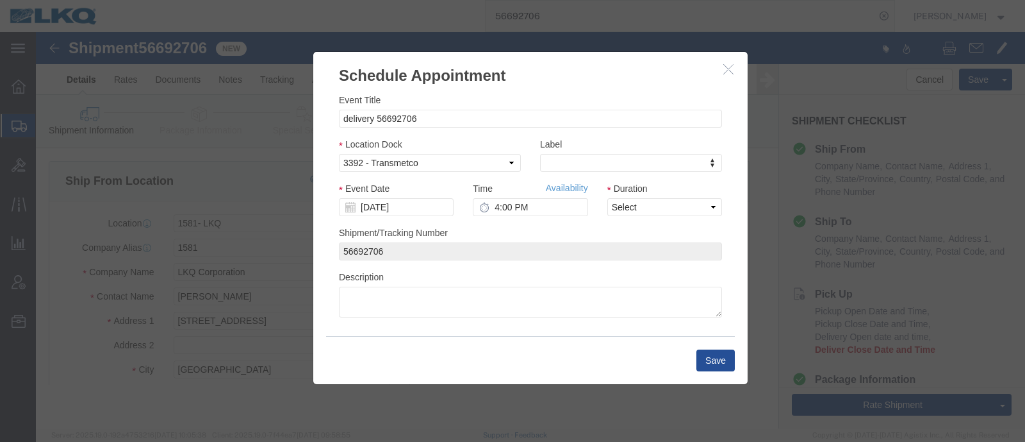
scroll to position [0, 0]
click input "4:00 PM"
type input "11:00 AM"
click select "Select 15 min 30 min 45 min 1 hr 2 hr 3 hr 4 hr"
select select "15"
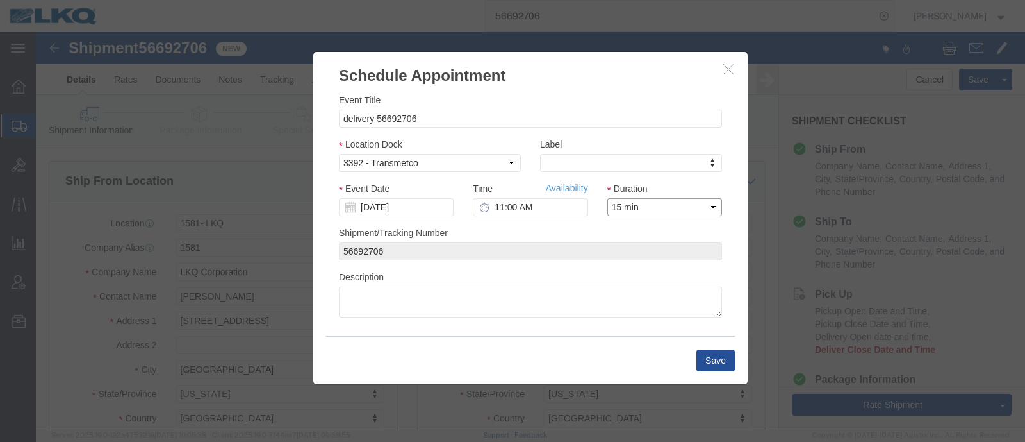
click select "Select 15 min 30 min 45 min 1 hr 2 hr 3 hr 4 hr"
click input "delivery 56692706"
click input "56692706"
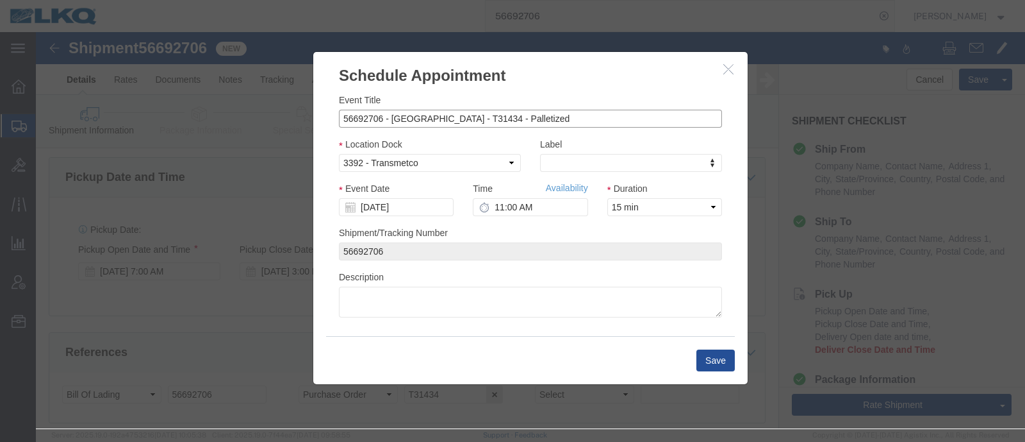
type input "56692706 - Chicago - T31434 - Palletized"
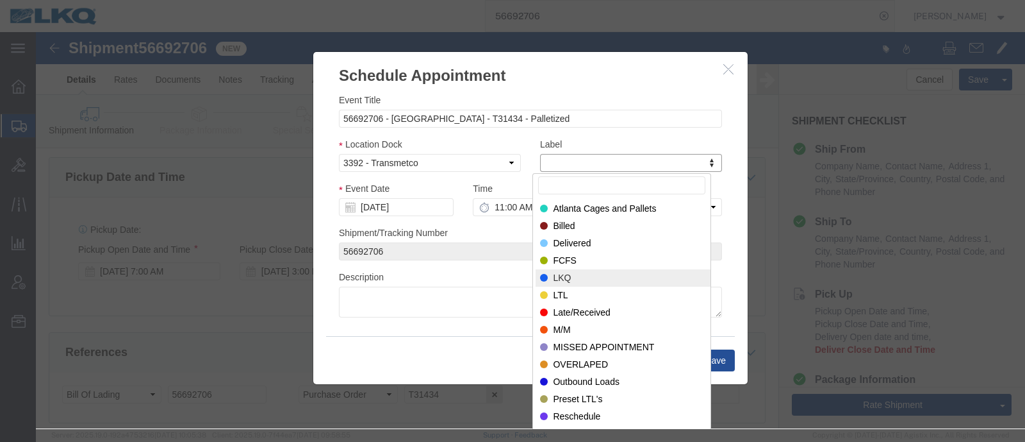
select select "22"
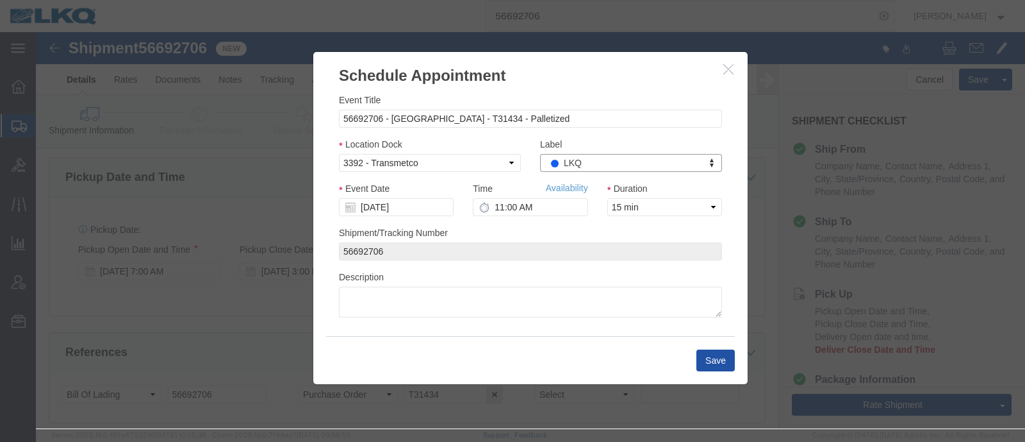
click button "Save"
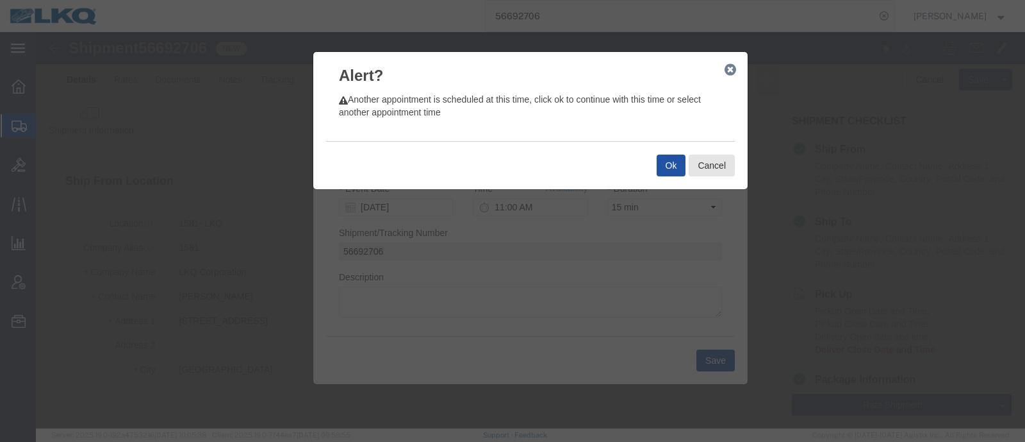
click button "Ok"
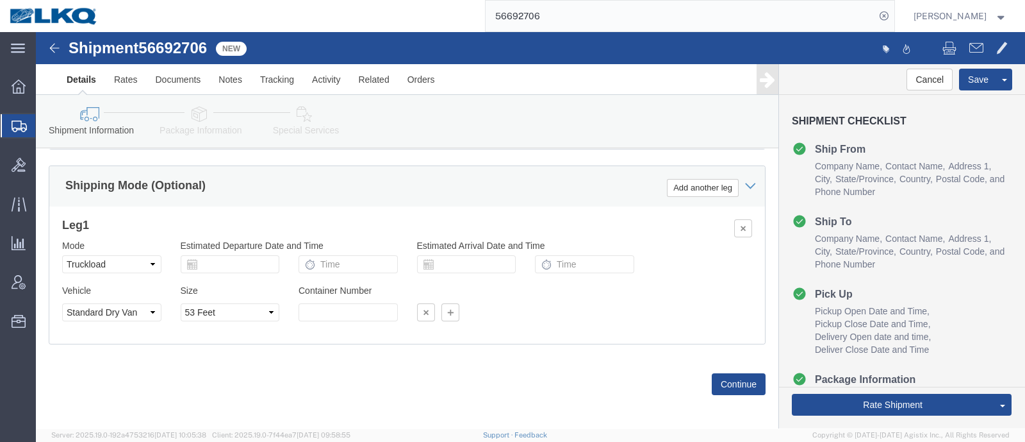
scroll to position [916, 0]
click at [22, 162] on icon at bounding box center [19, 165] width 14 height 14
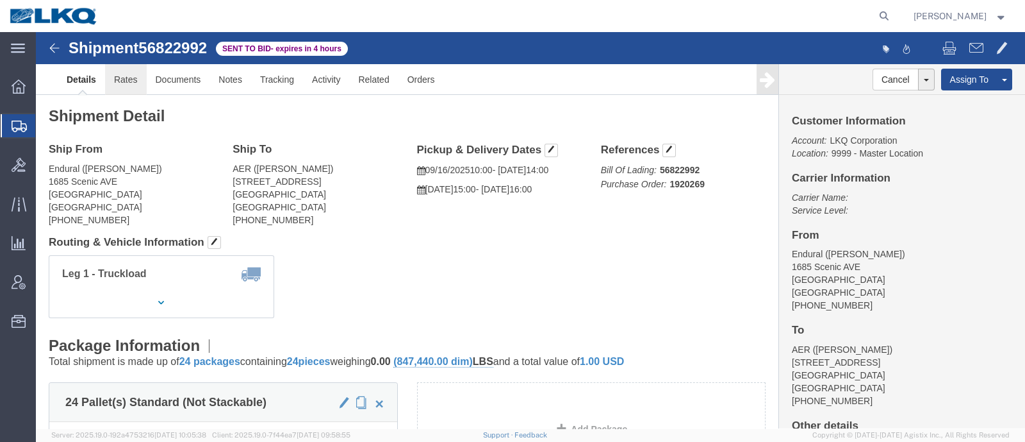
click link "Rates"
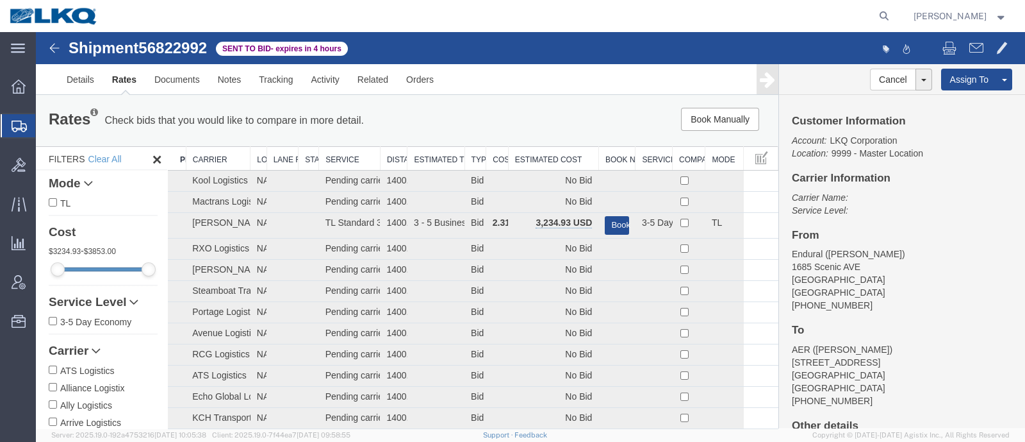
click at [520, 153] on th "Estimated Cost" at bounding box center [553, 159] width 90 height 24
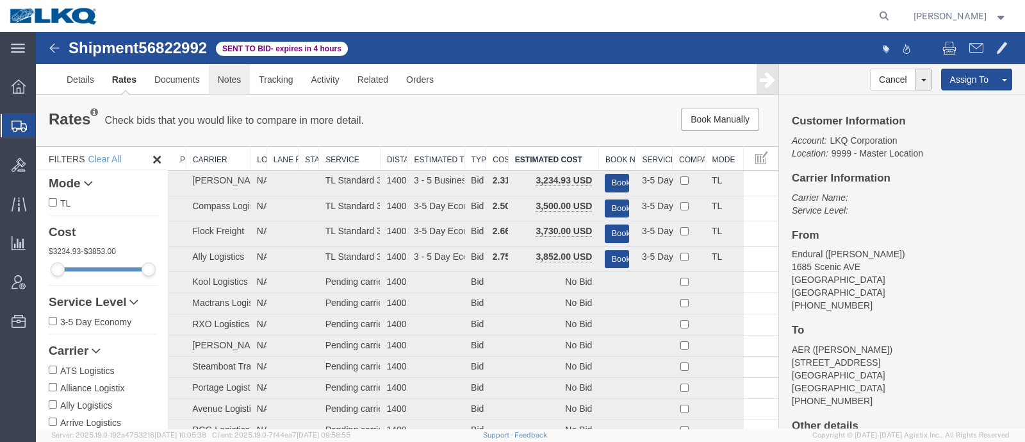
click at [232, 81] on link "Notes" at bounding box center [230, 79] width 42 height 31
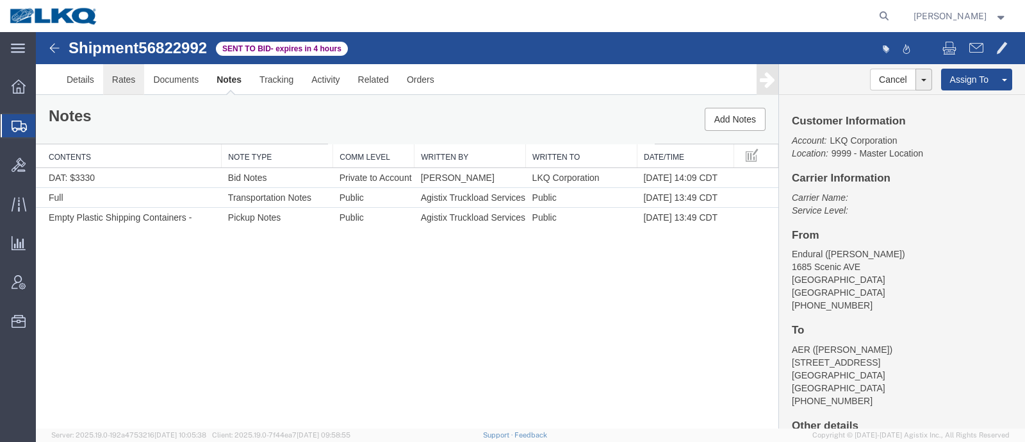
click at [109, 83] on link "Rates" at bounding box center [124, 79] width 42 height 31
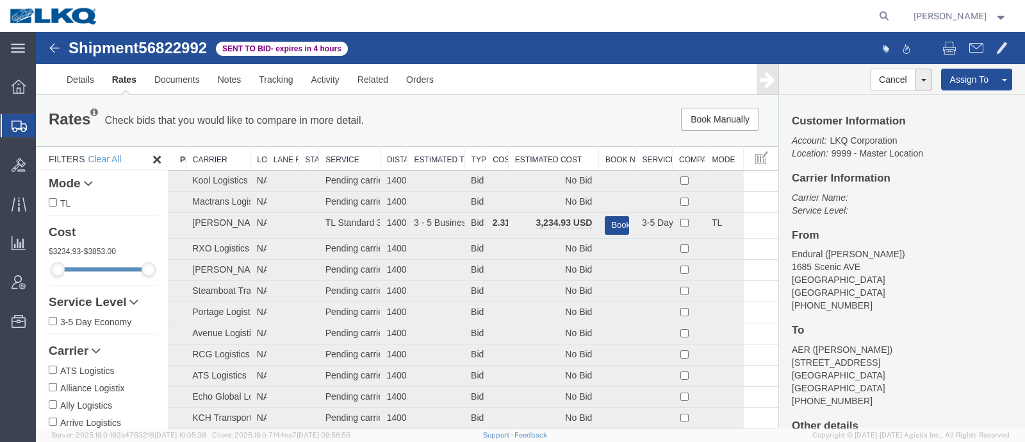
click at [525, 136] on div "Rates Check bids that you would like to compare in more detail. Compare Filter …" at bounding box center [407, 120] width 743 height 51
click at [528, 160] on th "Estimated Cost" at bounding box center [553, 159] width 90 height 24
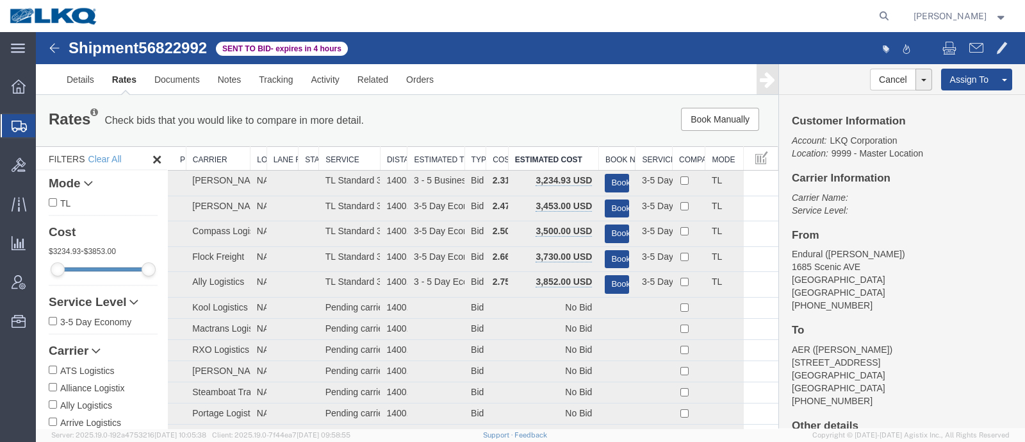
click at [522, 125] on div "Book Manually Pause Continue" at bounding box center [621, 119] width 307 height 23
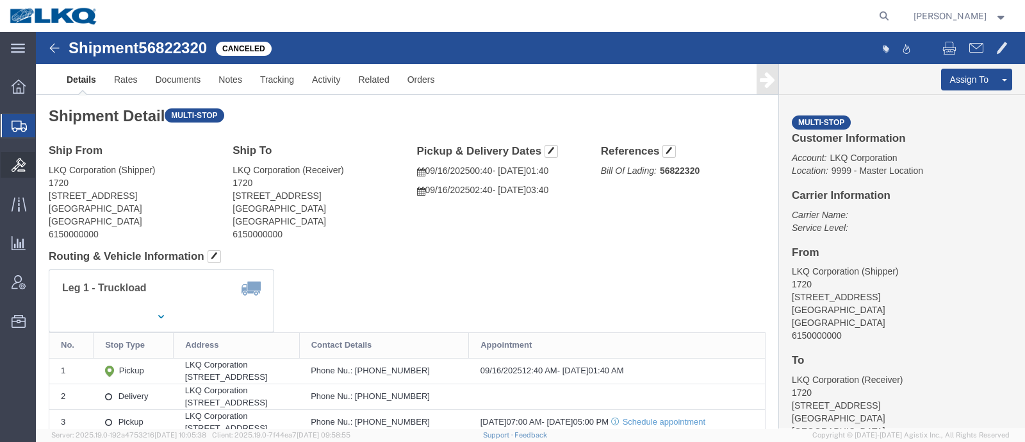
click at [18, 163] on icon at bounding box center [19, 165] width 14 height 14
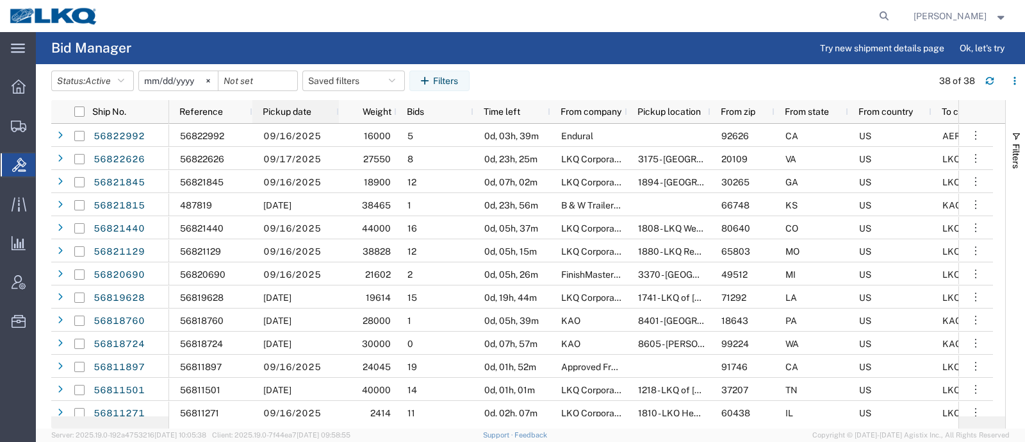
click at [289, 104] on div "Pickup date" at bounding box center [298, 111] width 71 height 17
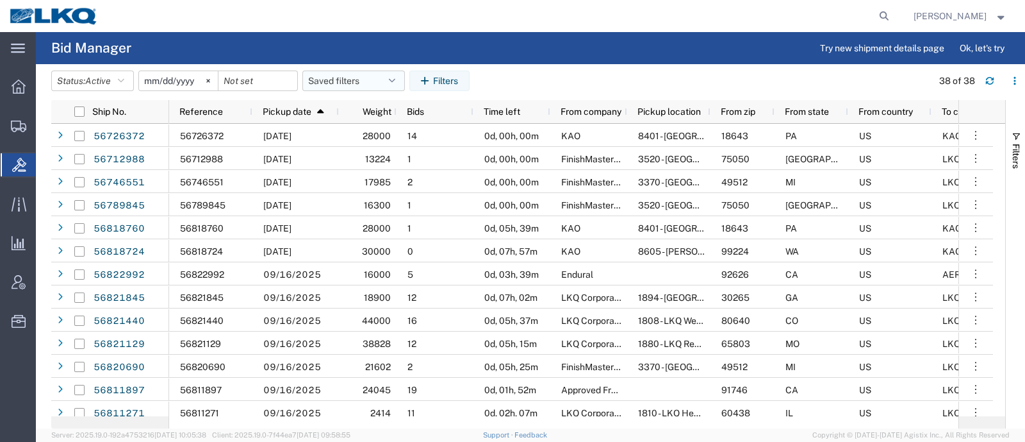
click at [346, 70] on button "Saved filters" at bounding box center [353, 80] width 103 height 21
click at [354, 139] on span "Bid Board" at bounding box center [388, 137] width 168 height 24
type input "[DATE]"
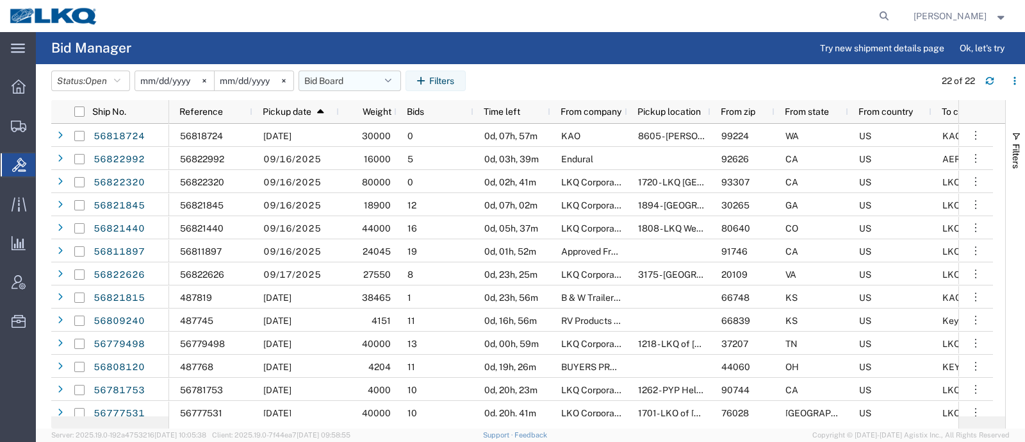
click at [324, 81] on button "Bid Board" at bounding box center [350, 80] width 103 height 21
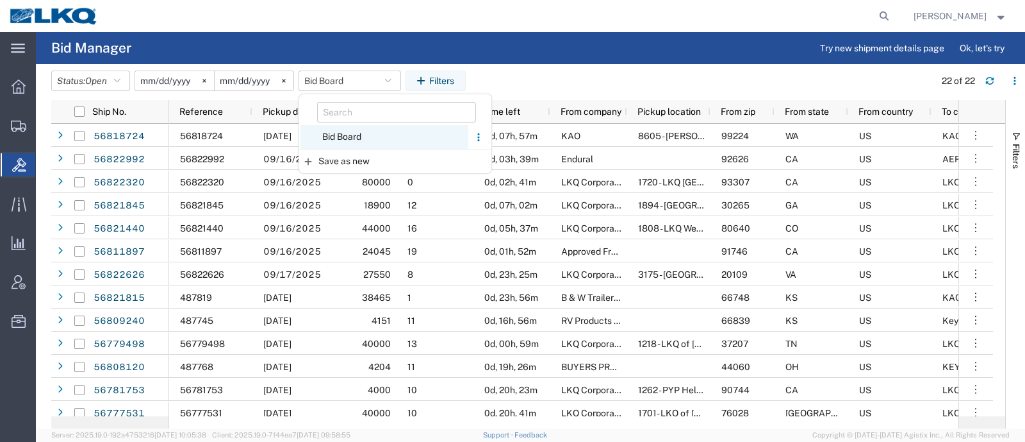
click at [334, 135] on span "Bid Board" at bounding box center [385, 137] width 168 height 24
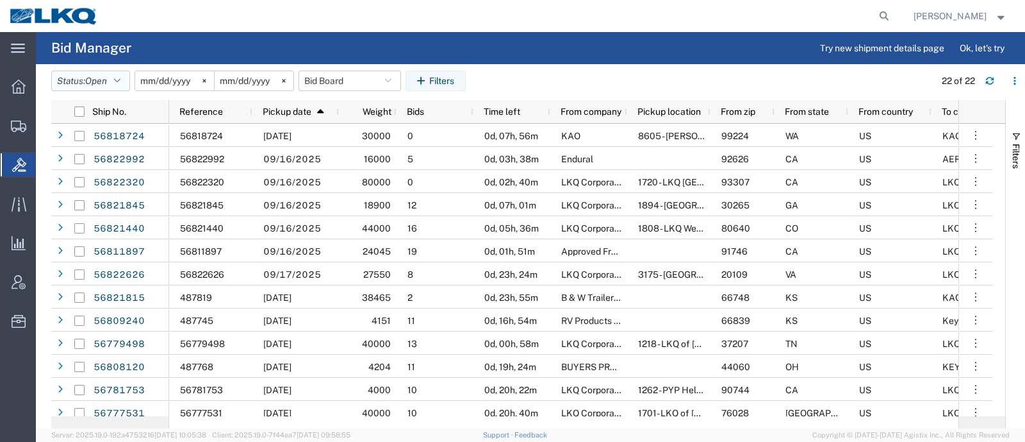
click at [75, 77] on button "Status: Open" at bounding box center [90, 80] width 79 height 21
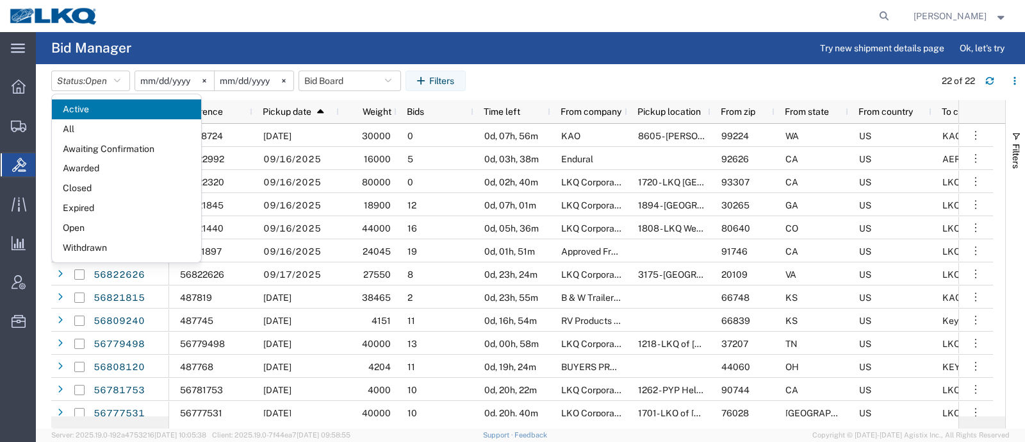
click at [532, 69] on header "Status: Open Active All Awaiting Confirmation Awarded Closed Expired Open Withd…" at bounding box center [538, 82] width 974 height 36
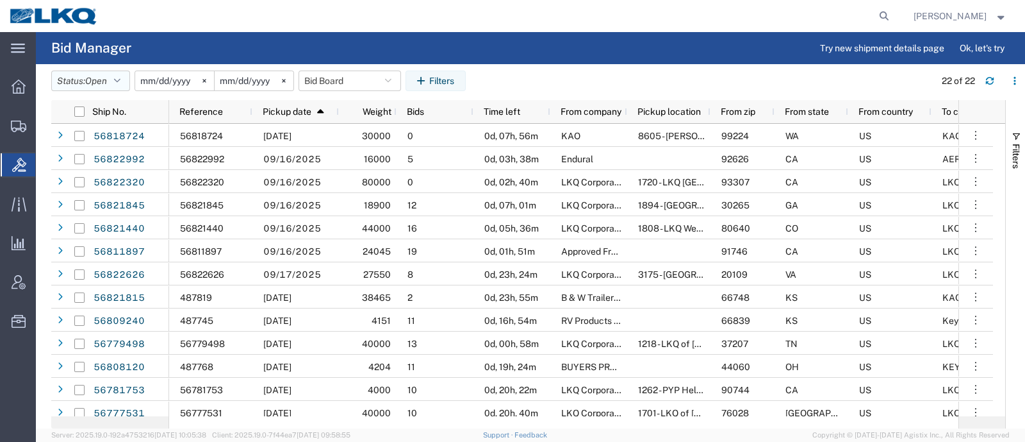
click at [83, 81] on button "Status: Open" at bounding box center [90, 80] width 79 height 21
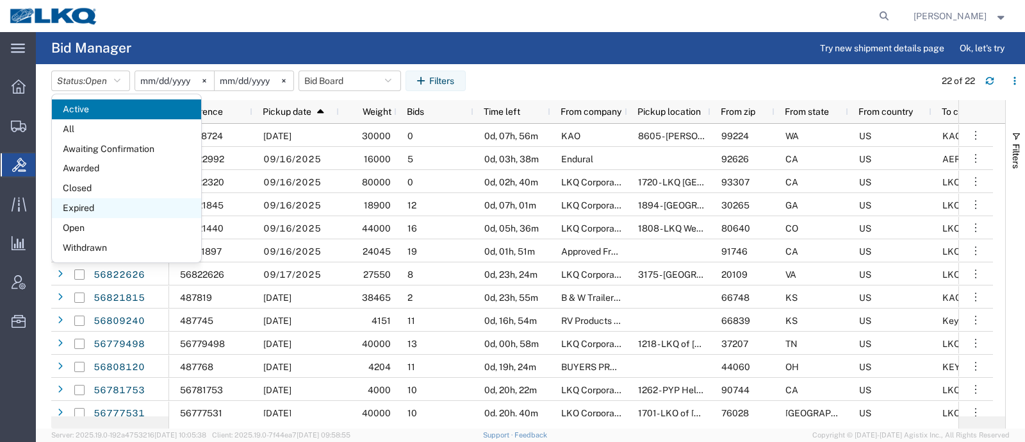
click at [87, 201] on span "Expired" at bounding box center [126, 208] width 149 height 20
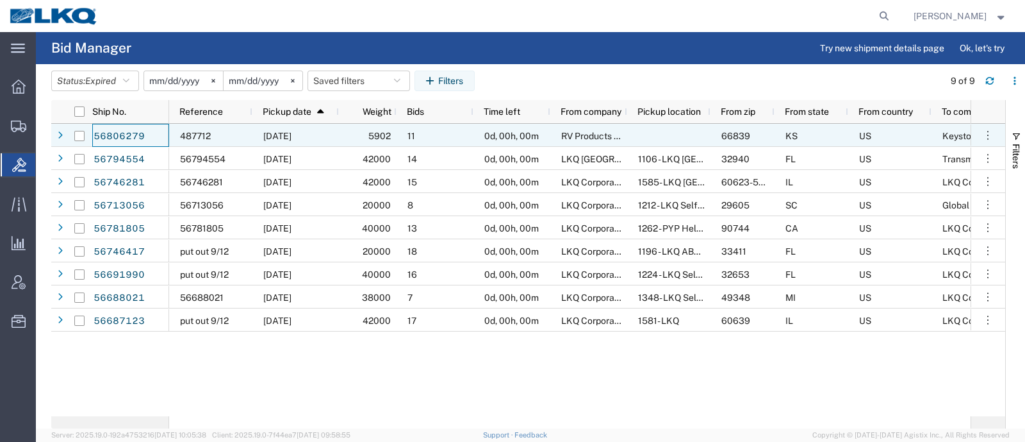
drag, startPoint x: 122, startPoint y: 129, endPoint x: 443, endPoint y: 15, distance: 341.5
click at [449, 37] on agx-page-header "Bid Manager Try new shipment details page Ok, let's try" at bounding box center [530, 48] width 989 height 32
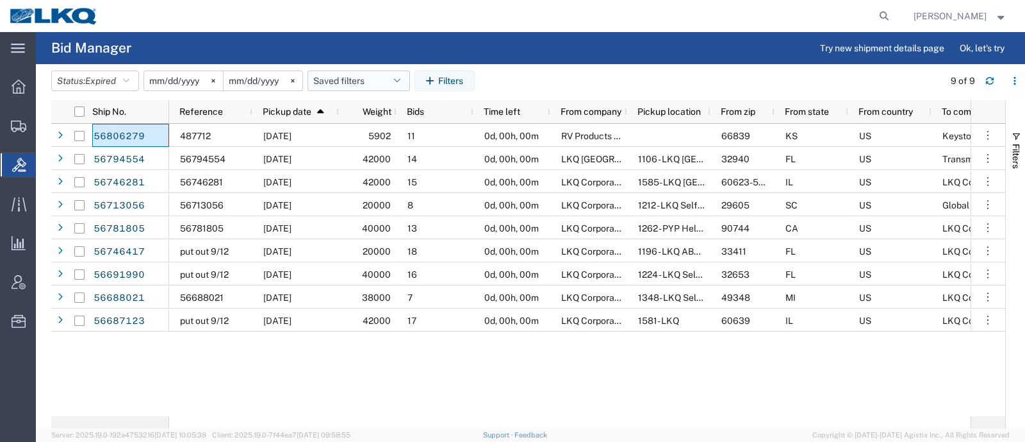
click at [329, 81] on button "Saved filters" at bounding box center [359, 80] width 103 height 21
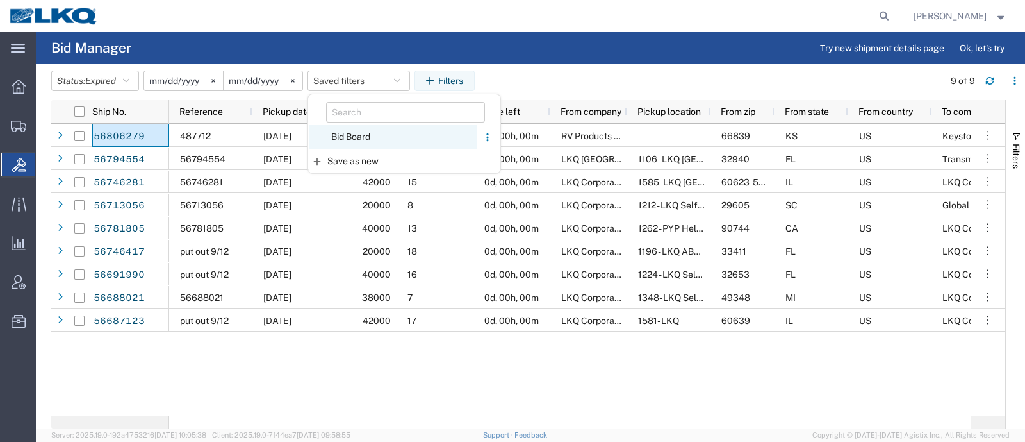
click at [342, 132] on span "Bid Board" at bounding box center [394, 137] width 168 height 24
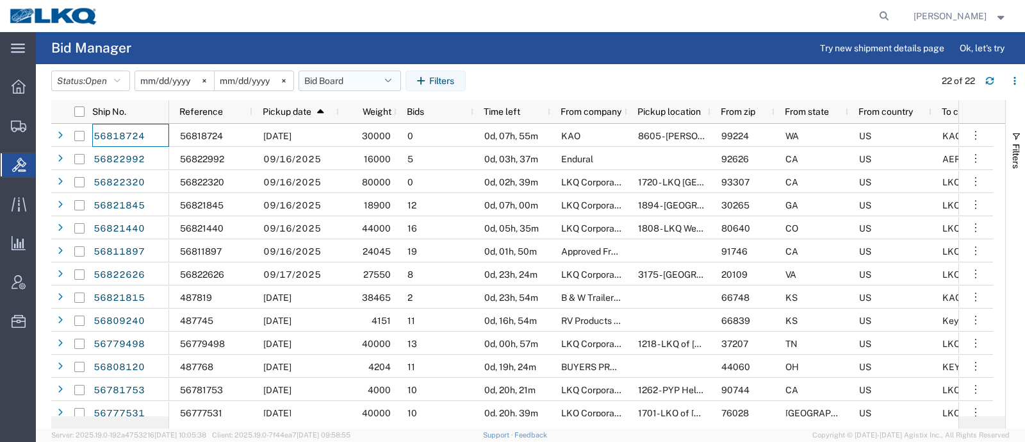
click at [356, 81] on button "Bid Board" at bounding box center [350, 80] width 103 height 21
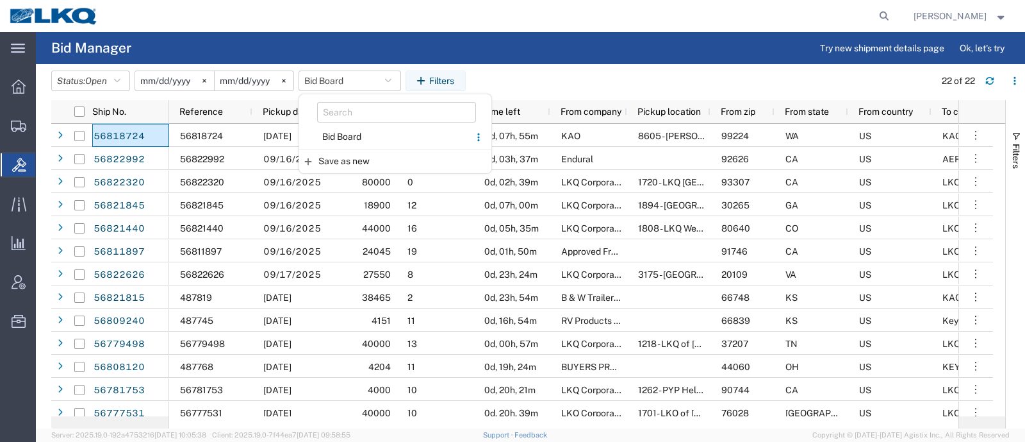
click at [349, 134] on span "Bid Board" at bounding box center [385, 137] width 168 height 24
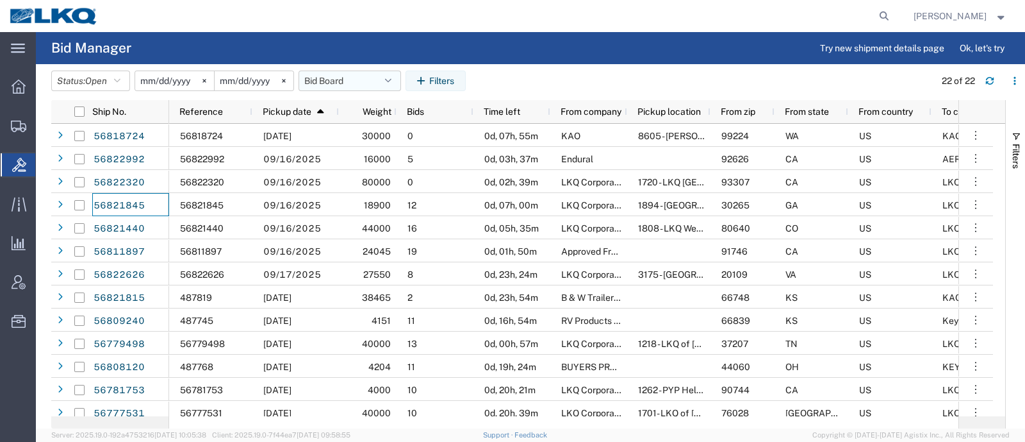
click at [338, 78] on button "Bid Board" at bounding box center [350, 80] width 103 height 21
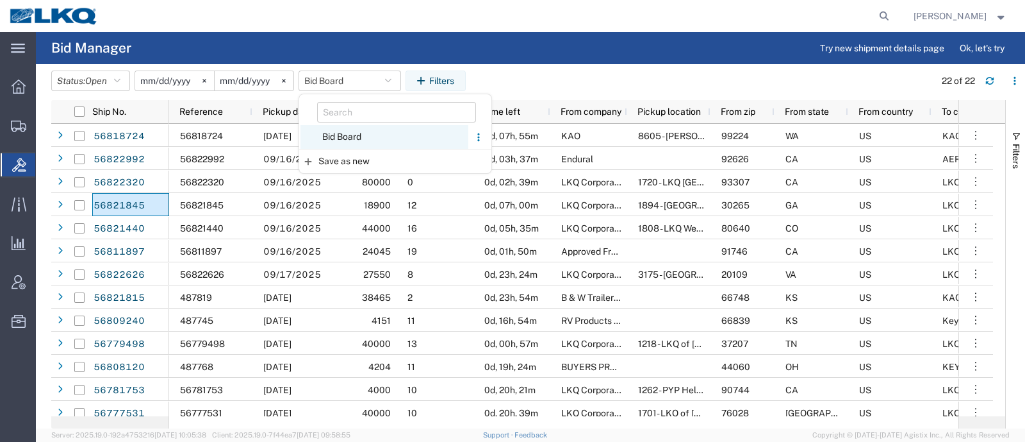
click at [345, 136] on span "Bid Board" at bounding box center [385, 137] width 168 height 24
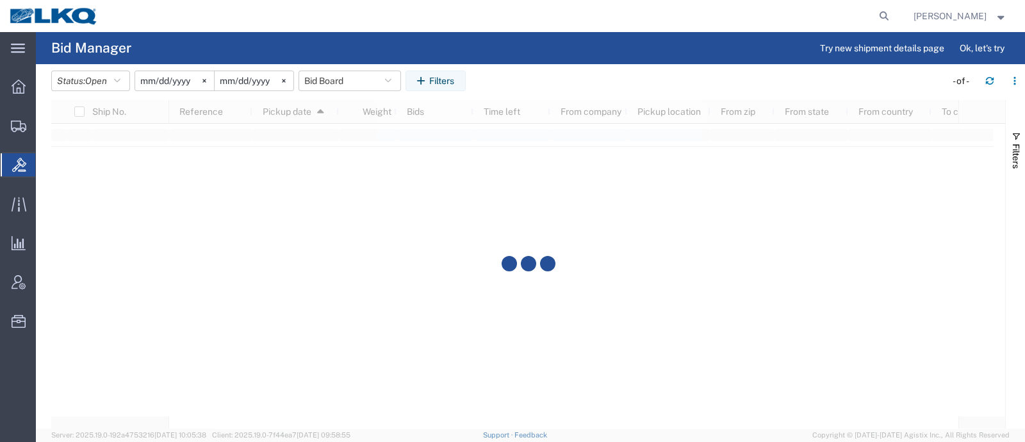
click at [570, 74] on agx-table-filter-chips "Status: Open Active All Awaiting Confirmation Awarded Closed Expired Open Withd…" at bounding box center [495, 84] width 888 height 29
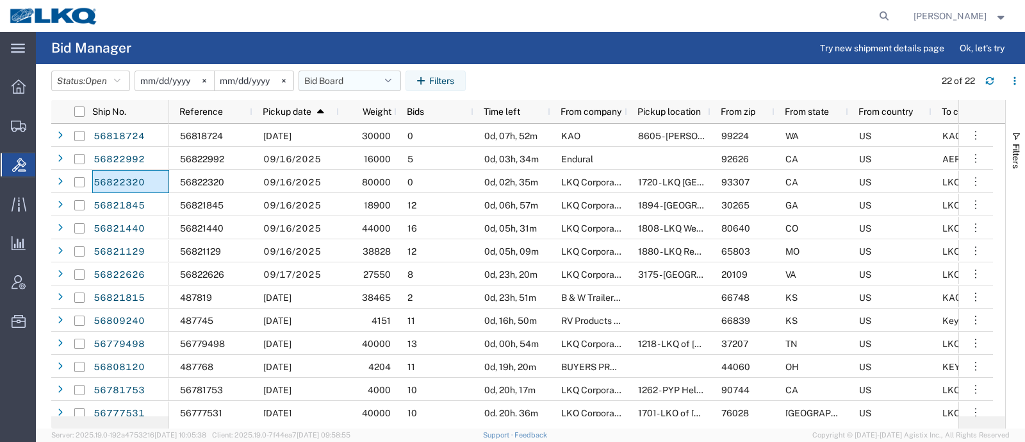
click at [313, 78] on button "Bid Board" at bounding box center [350, 80] width 103 height 21
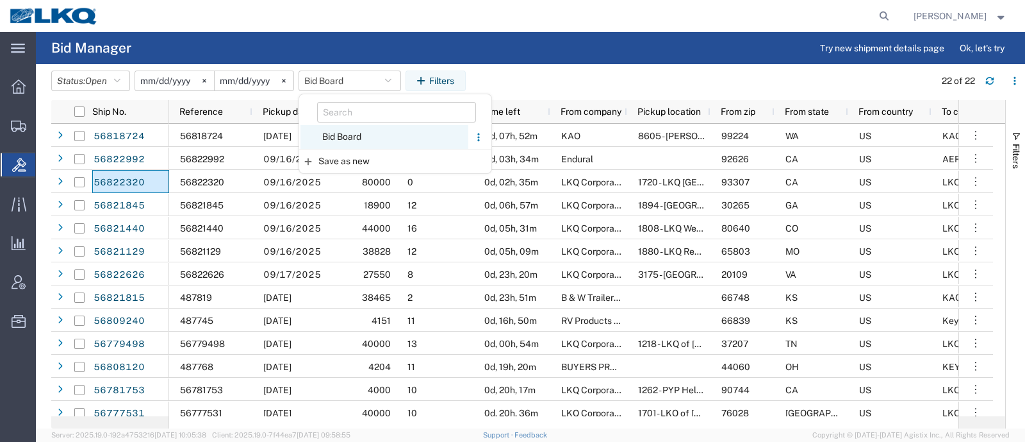
click at [338, 134] on span "Bid Board" at bounding box center [385, 137] width 168 height 24
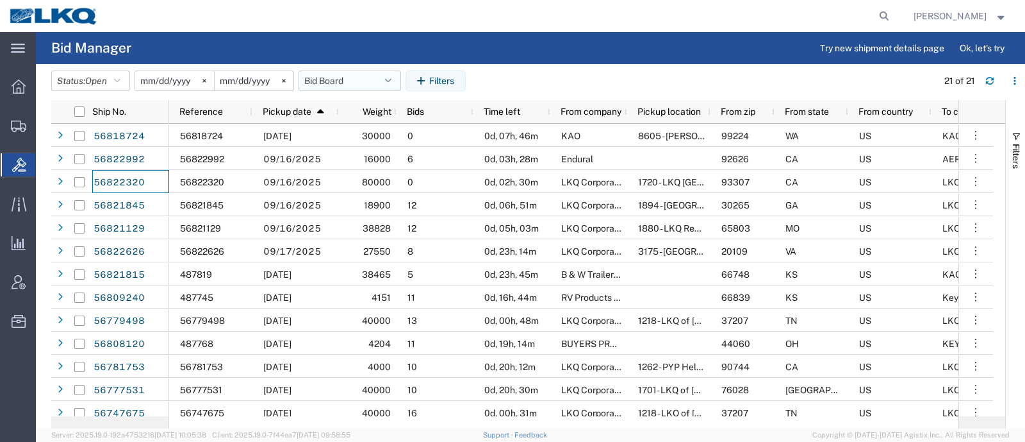
click at [346, 78] on button "Bid Board" at bounding box center [350, 80] width 103 height 21
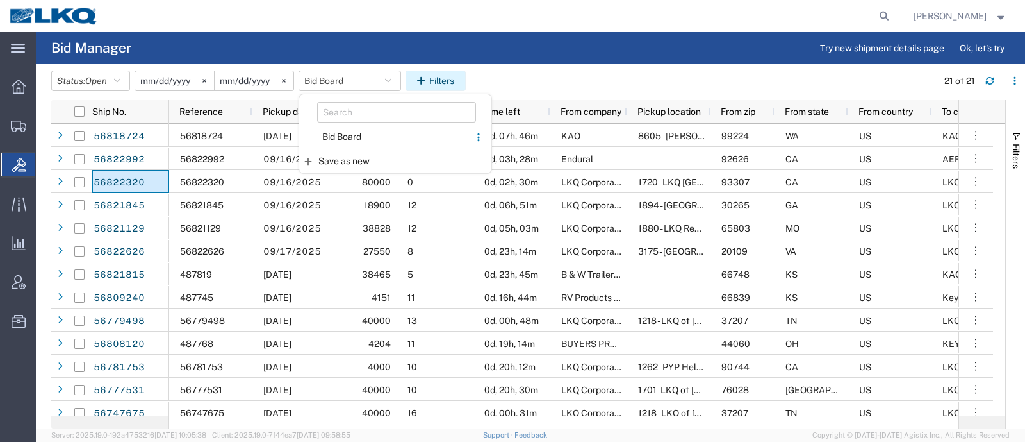
drag, startPoint x: 359, startPoint y: 136, endPoint x: 461, endPoint y: 83, distance: 115.2
click at [360, 135] on span "Bid Board" at bounding box center [385, 137] width 168 height 24
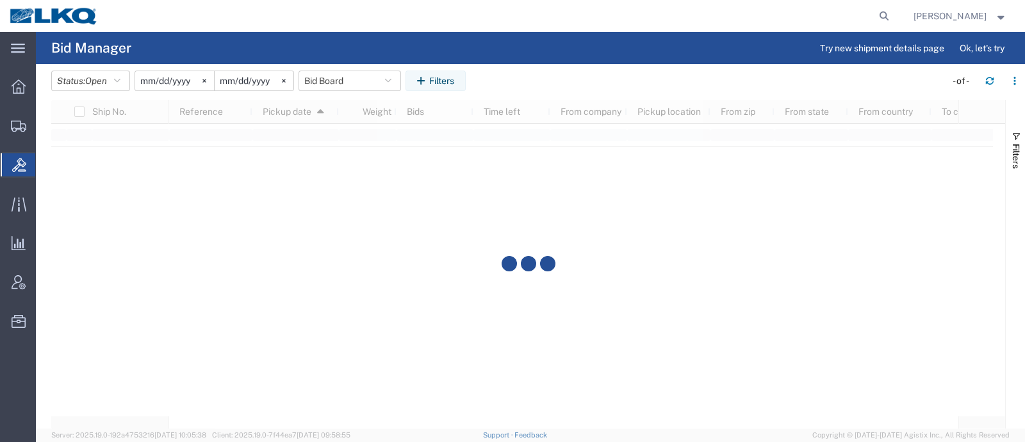
click at [513, 72] on agx-table-filter-chips "Status: Open Active All Awaiting Confirmation Awarded Closed Expired Open Withd…" at bounding box center [495, 84] width 888 height 29
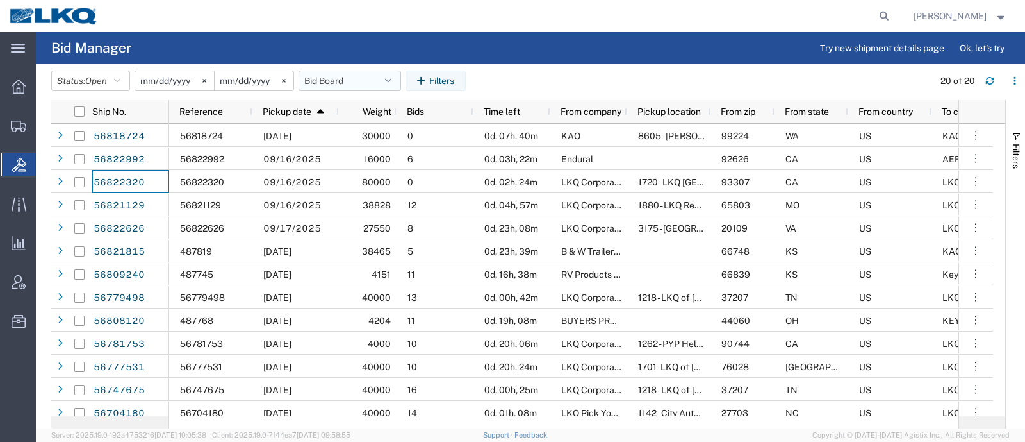
click at [345, 80] on button "Bid Board" at bounding box center [350, 80] width 103 height 21
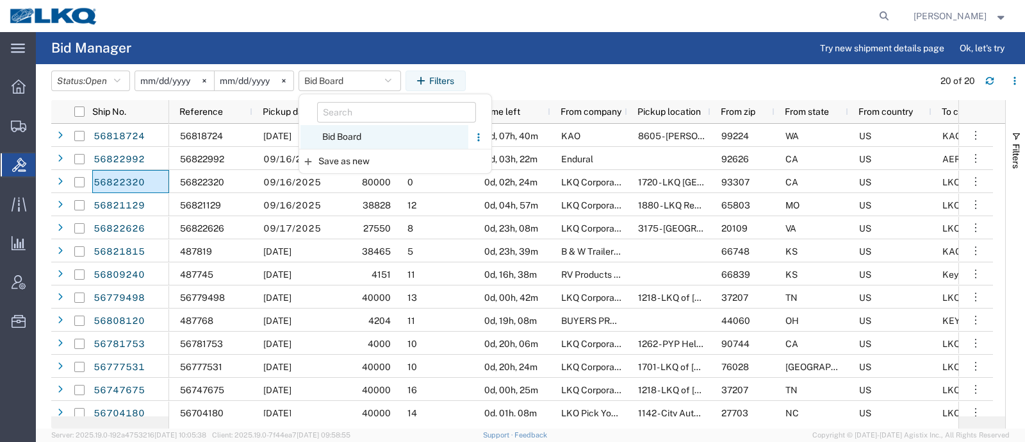
click at [356, 135] on span "Bid Board" at bounding box center [385, 137] width 168 height 24
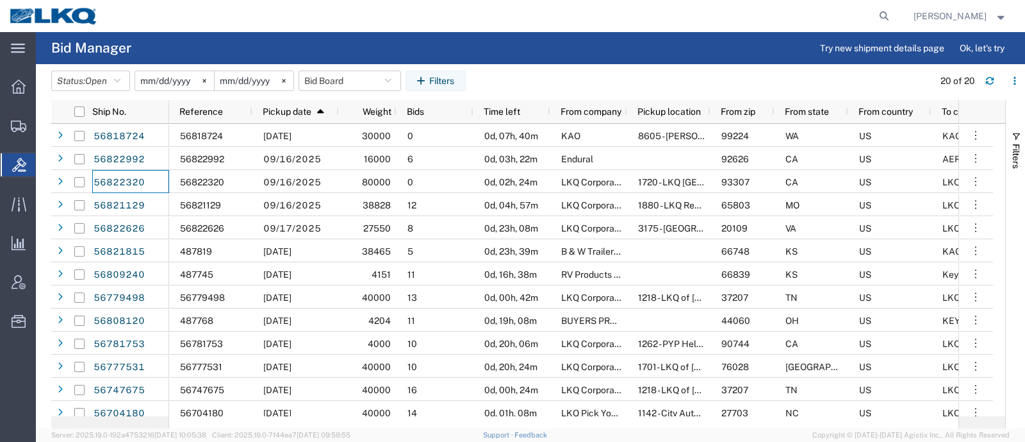
click at [563, 79] on agx-table-filter-chips "Status: Open Active All Awaiting Confirmation Awarded Closed Expired Open Withd…" at bounding box center [489, 84] width 876 height 29
click at [347, 75] on button "Bid Board" at bounding box center [350, 80] width 103 height 21
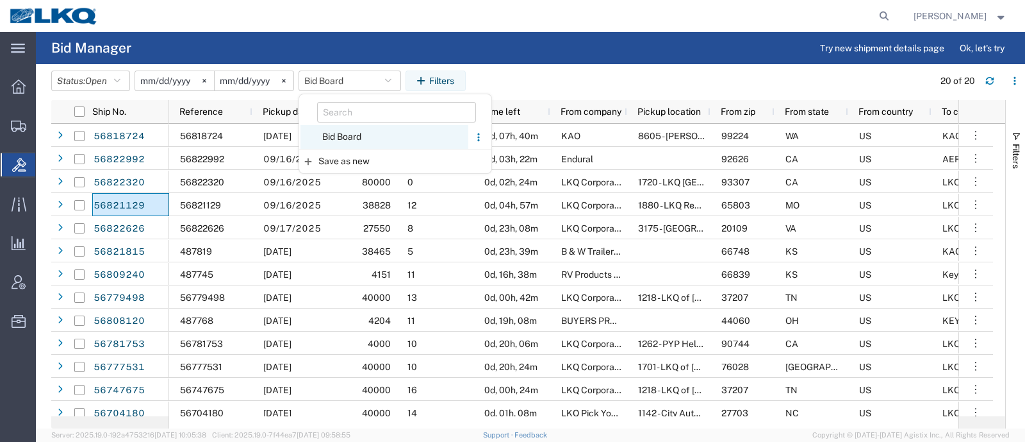
click at [359, 134] on span "Bid Board" at bounding box center [385, 137] width 168 height 24
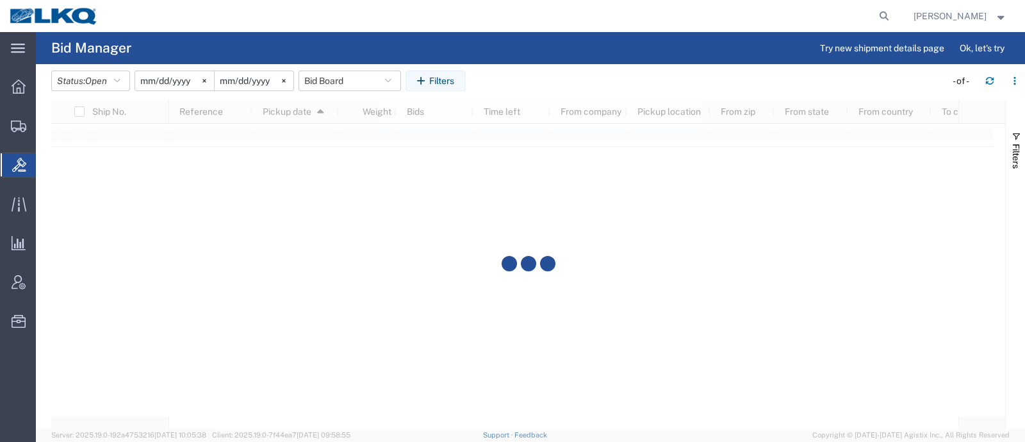
drag, startPoint x: 500, startPoint y: 60, endPoint x: 503, endPoint y: 66, distance: 6.6
click at [501, 62] on agx-page-header "Bid Manager Try new shipment details page Ok, let's try" at bounding box center [530, 48] width 989 height 32
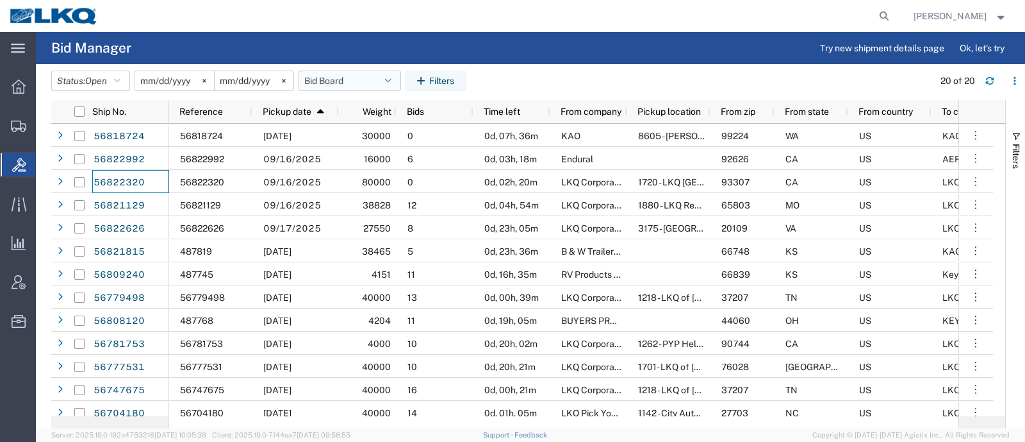
click at [332, 75] on button "Bid Board" at bounding box center [350, 80] width 103 height 21
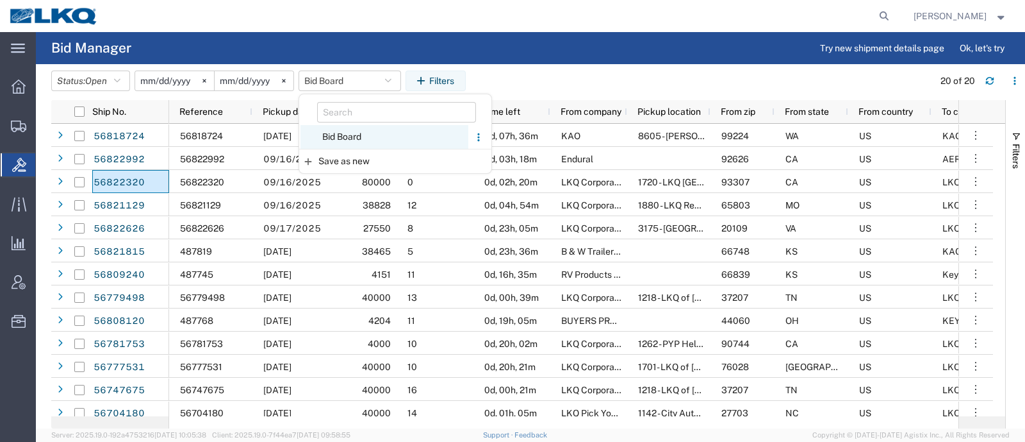
click at [356, 133] on span "Bid Board" at bounding box center [385, 137] width 168 height 24
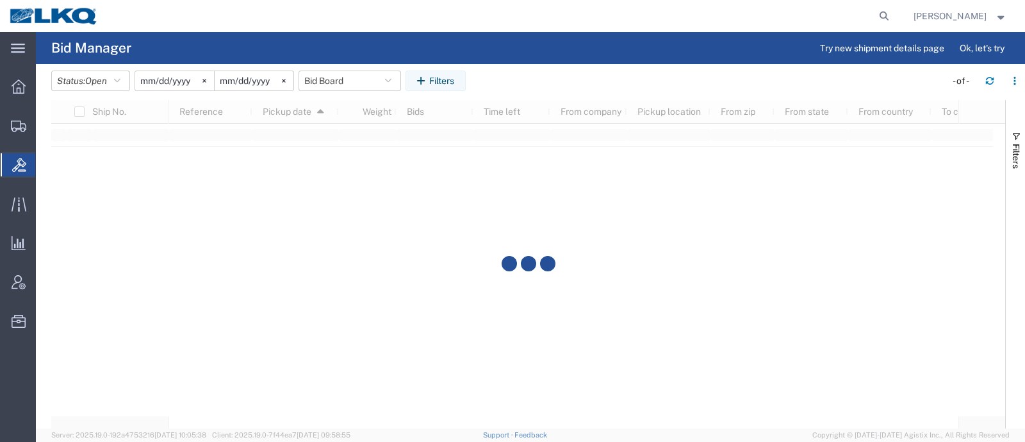
click at [561, 85] on agx-table-filter-chips "Status: Open Active All Awaiting Confirmation Awarded Closed Expired Open Withd…" at bounding box center [495, 84] width 888 height 29
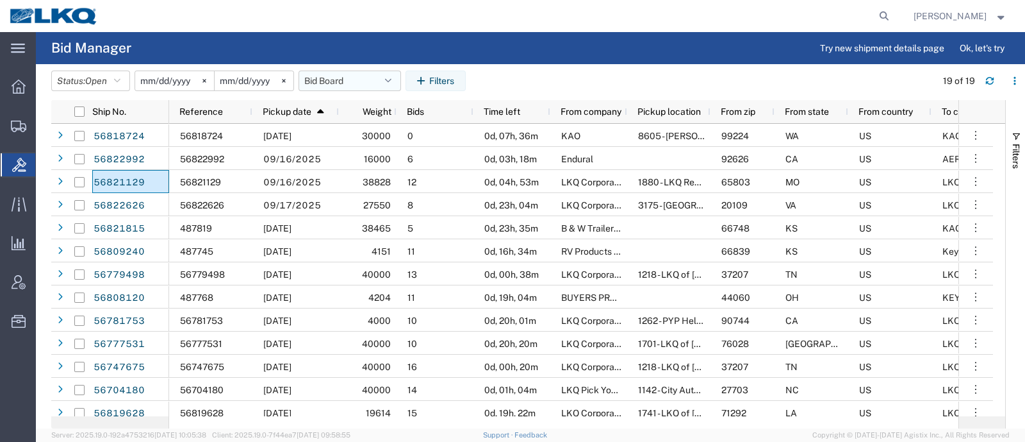
click at [335, 78] on button "Bid Board" at bounding box center [350, 80] width 103 height 21
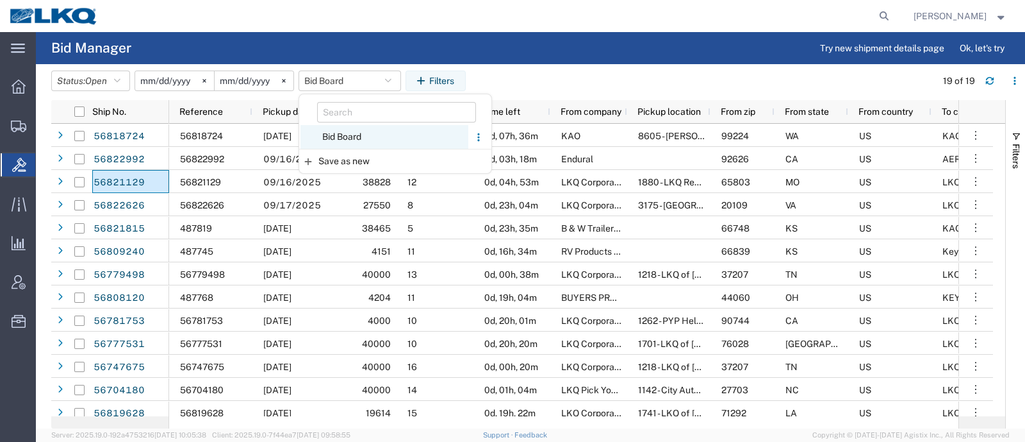
click at [347, 135] on span "Bid Board" at bounding box center [385, 137] width 168 height 24
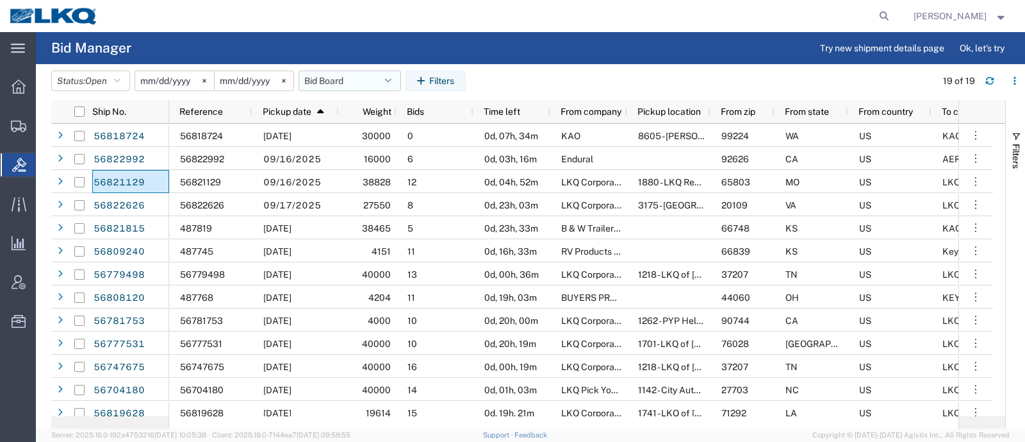
click at [327, 81] on button "Bid Board" at bounding box center [350, 80] width 103 height 21
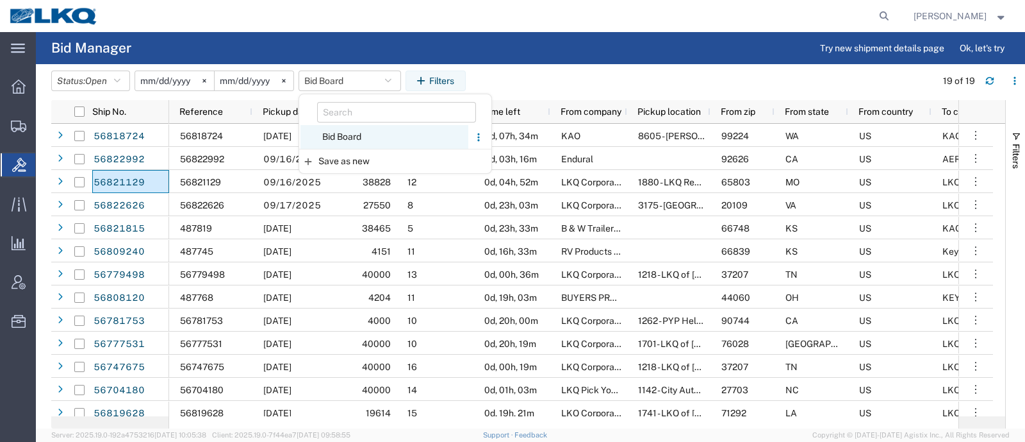
click at [344, 143] on span "Bid Board" at bounding box center [385, 137] width 168 height 24
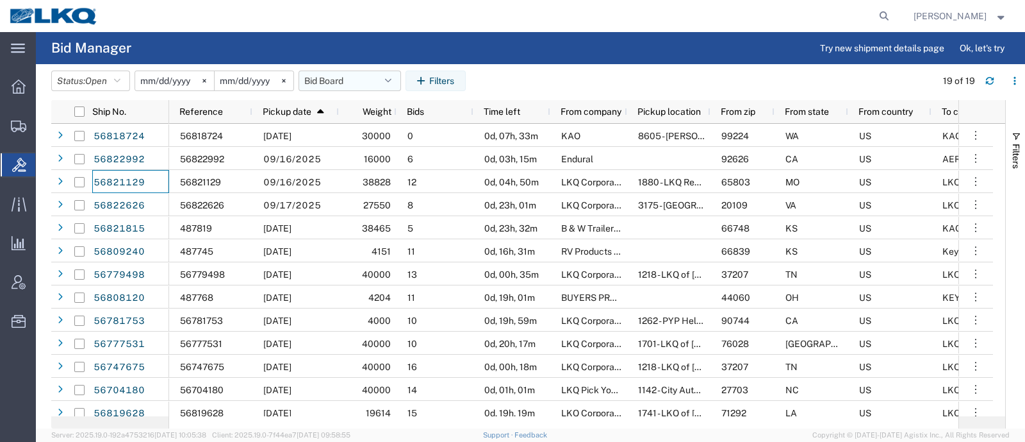
click at [322, 85] on button "Bid Board" at bounding box center [350, 80] width 103 height 21
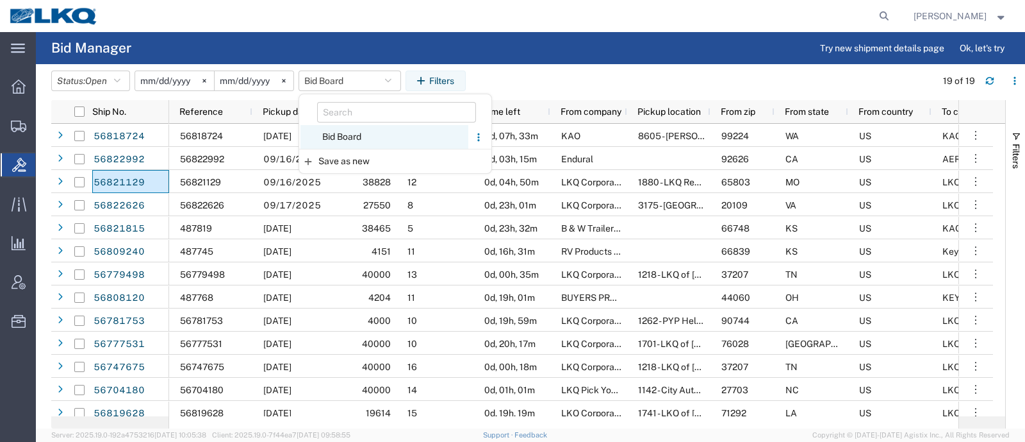
click at [349, 136] on span "Bid Board" at bounding box center [385, 137] width 168 height 24
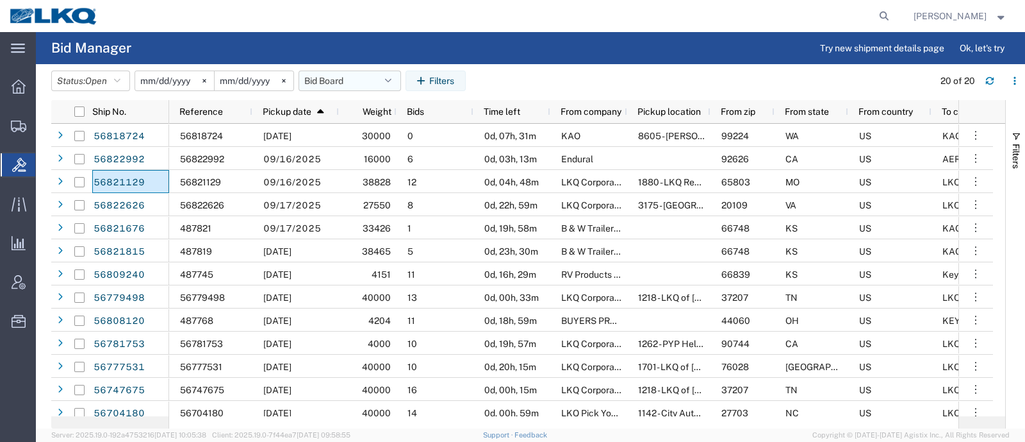
click at [335, 86] on button "Bid Board" at bounding box center [350, 80] width 103 height 21
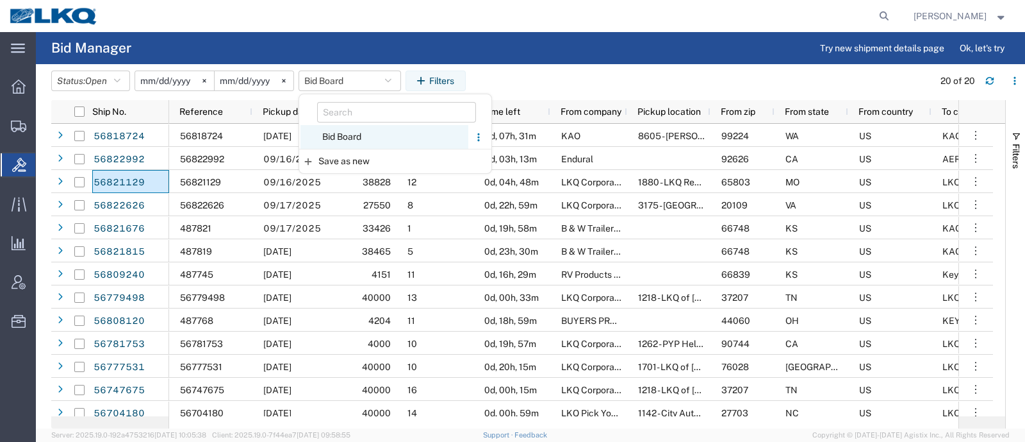
click at [356, 145] on span "Bid Board" at bounding box center [385, 137] width 168 height 24
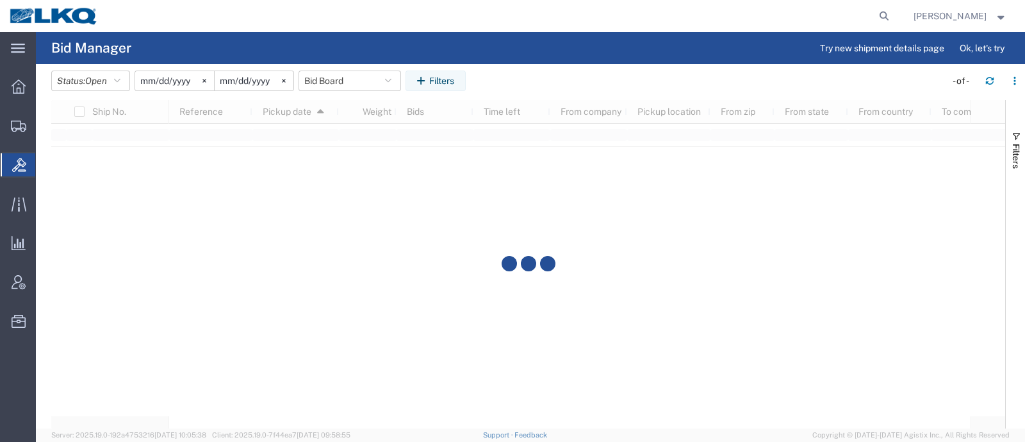
click at [512, 57] on agx-page-header "Bid Manager Try new shipment details page Ok, let's try" at bounding box center [530, 48] width 989 height 32
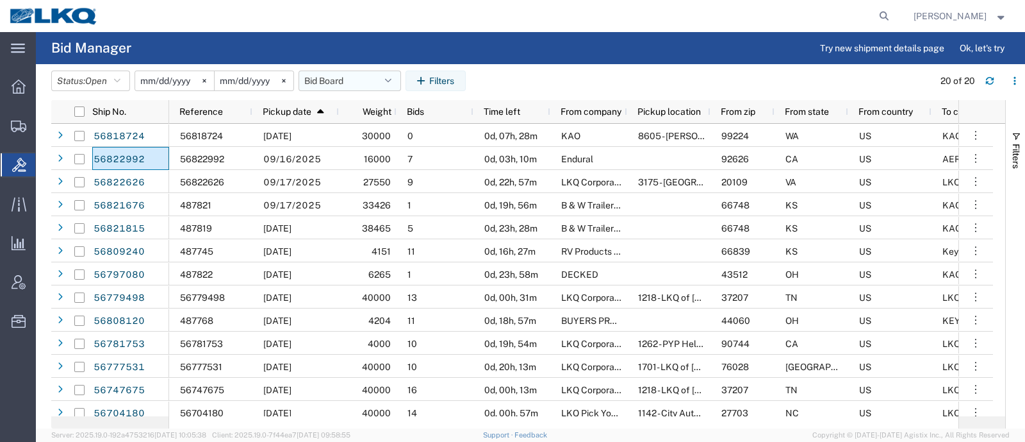
click at [337, 74] on button "Bid Board" at bounding box center [350, 80] width 103 height 21
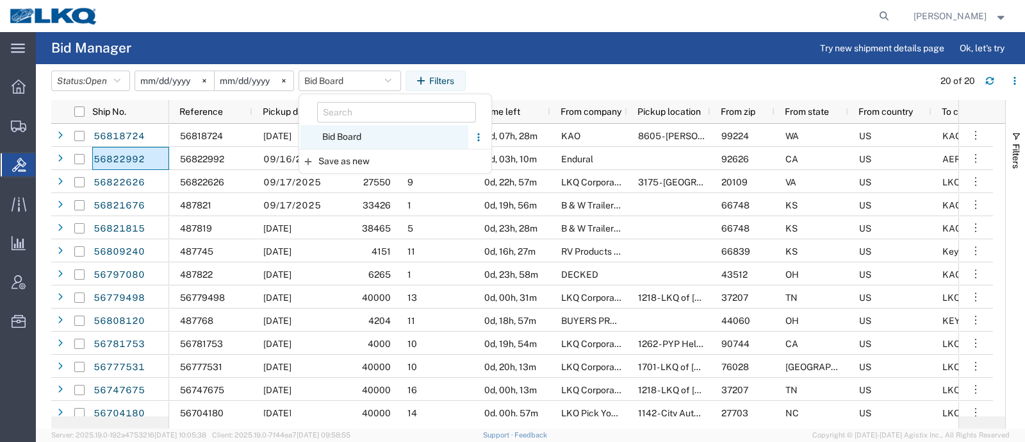
click at [355, 131] on span "Bid Board" at bounding box center [385, 137] width 168 height 24
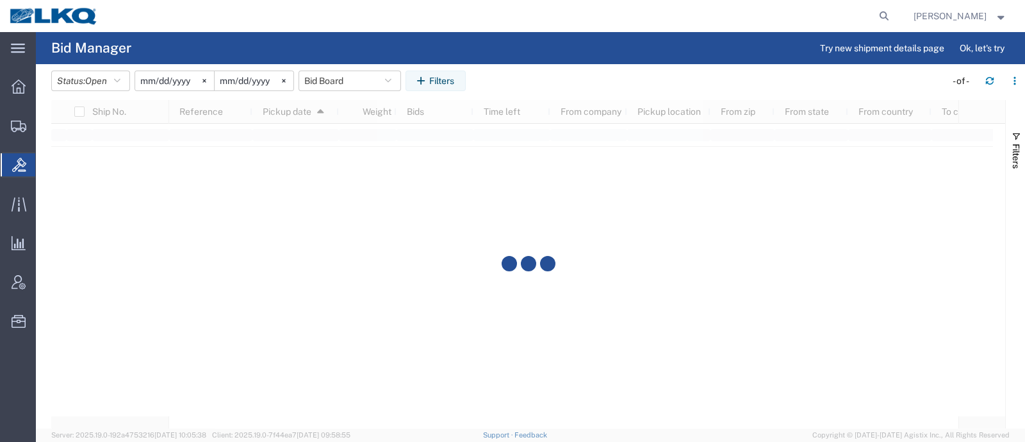
click at [533, 76] on agx-table-filter-chips "Status: Open Active All Awaiting Confirmation Awarded Closed Expired Open Withd…" at bounding box center [495, 84] width 888 height 29
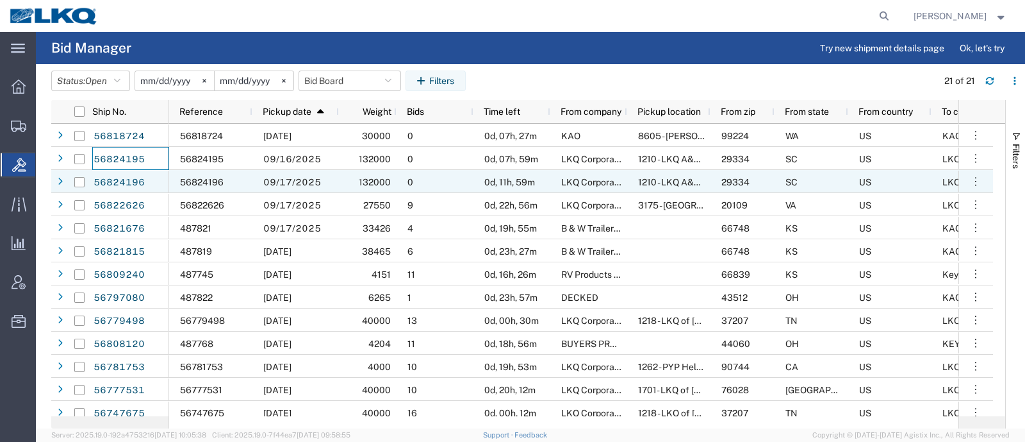
click at [459, 181] on div "0" at bounding box center [435, 181] width 77 height 23
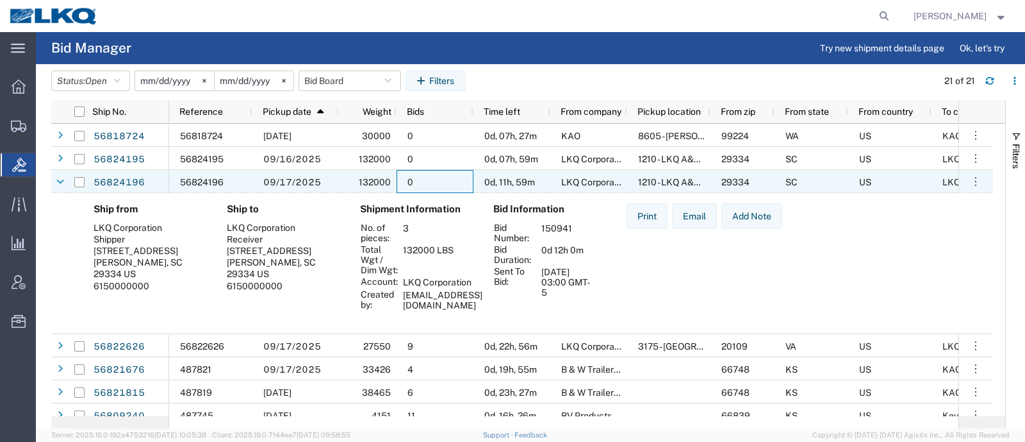
click at [459, 181] on div "0" at bounding box center [435, 181] width 77 height 23
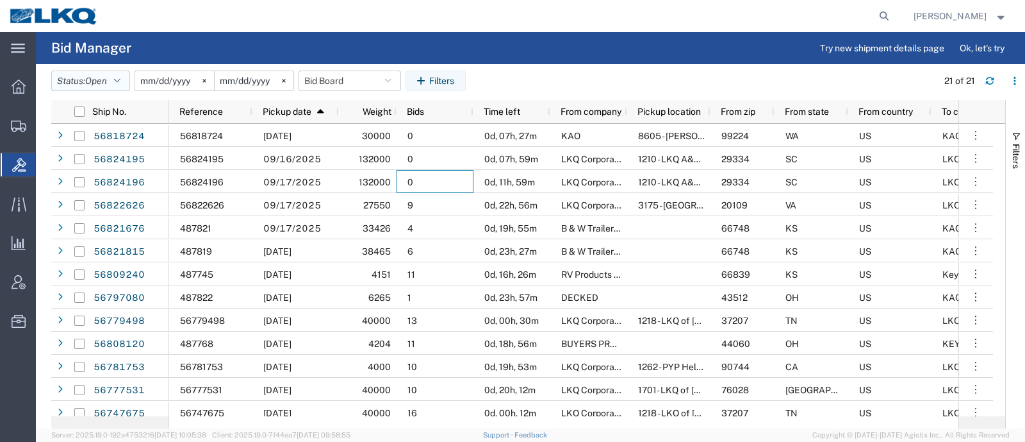
click at [66, 85] on button "Status: Open" at bounding box center [90, 80] width 79 height 21
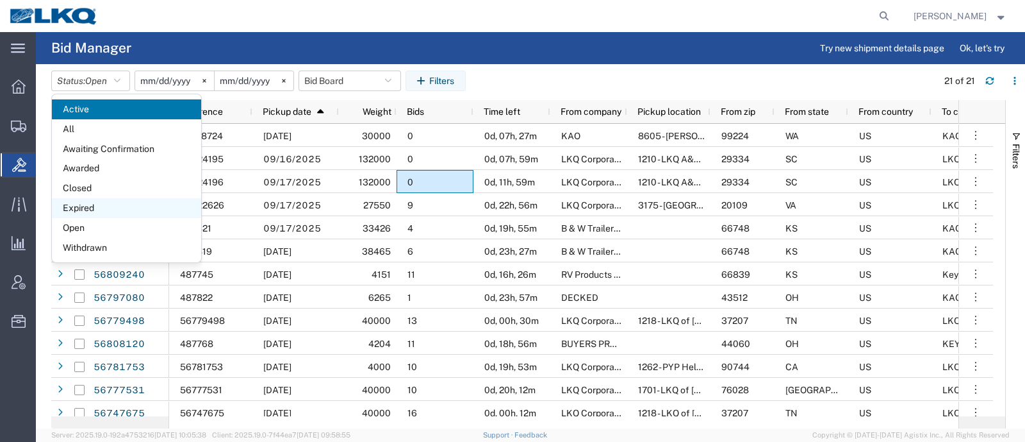
click at [105, 203] on span "Expired" at bounding box center [126, 208] width 149 height 20
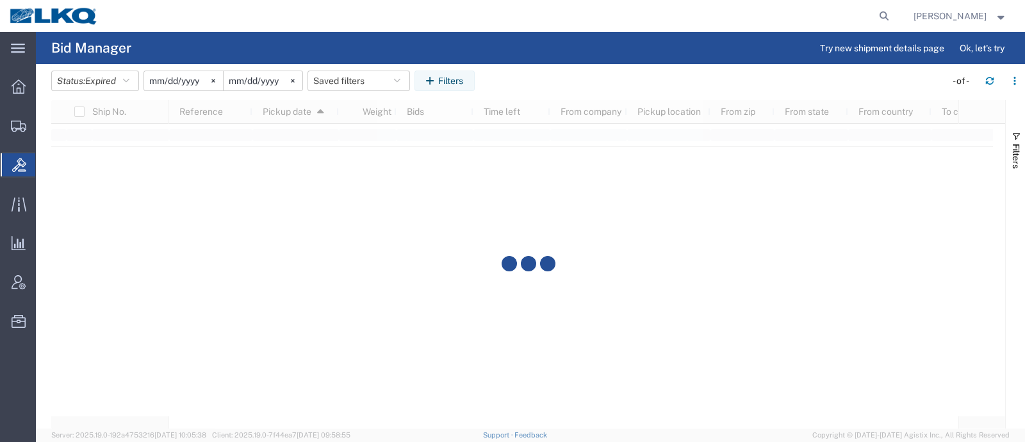
click at [550, 49] on agx-page-header "Bid Manager Try new shipment details page Ok, let's try" at bounding box center [530, 48] width 989 height 32
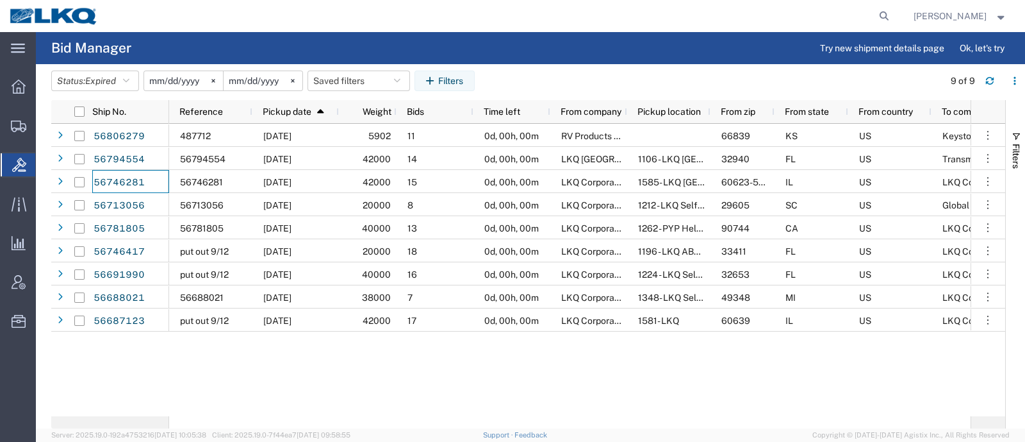
click at [350, 51] on agx-page-header "Bid Manager Try new shipment details page Ok, let's try" at bounding box center [530, 48] width 989 height 32
click at [952, 372] on div "487712 09/19/2025 5902 11 0d, 00h, 00m RV Products Div. of Airxcel co Forte Pro…" at bounding box center [570, 270] width 802 height 292
click at [341, 83] on button "Saved filters" at bounding box center [359, 80] width 103 height 21
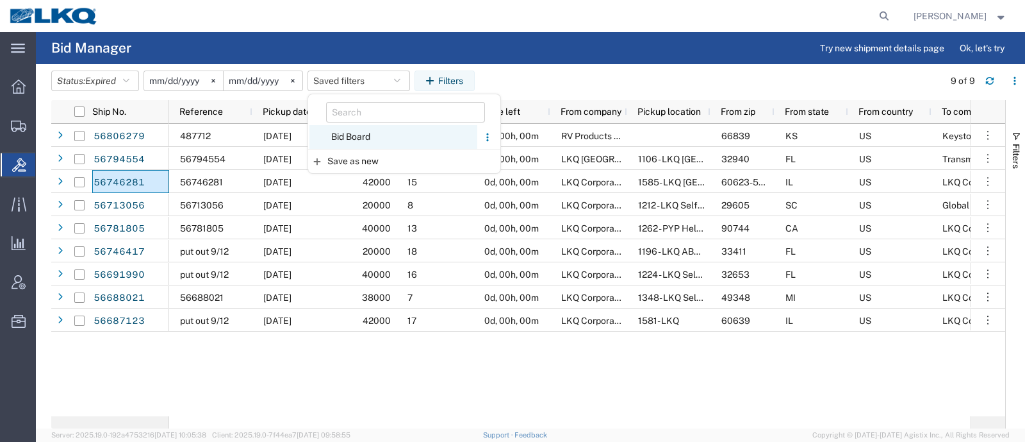
drag, startPoint x: 361, startPoint y: 135, endPoint x: 368, endPoint y: 129, distance: 9.1
click at [368, 129] on span "Bid Board" at bounding box center [394, 137] width 168 height 24
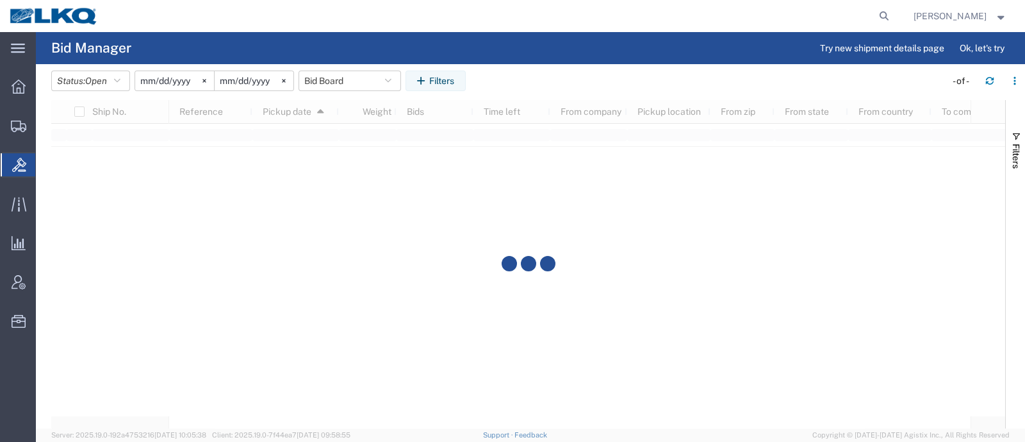
click at [530, 72] on agx-table-filter-chips "Status: Open Active All Awaiting Confirmation Awarded Closed Expired Open Withd…" at bounding box center [495, 84] width 888 height 29
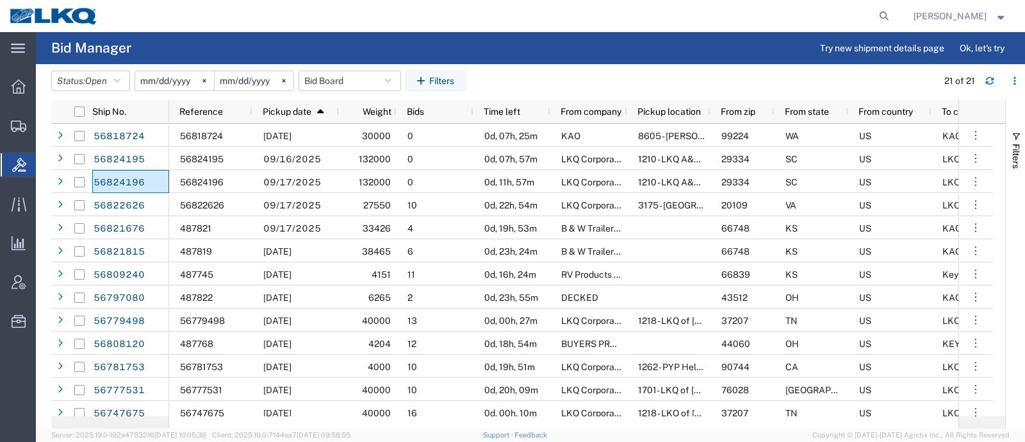
click at [279, 40] on agx-page-header "Bid Manager Try new shipment details page Ok, let's try" at bounding box center [530, 48] width 989 height 32
click at [80, 78] on button "Status: Open" at bounding box center [90, 80] width 79 height 21
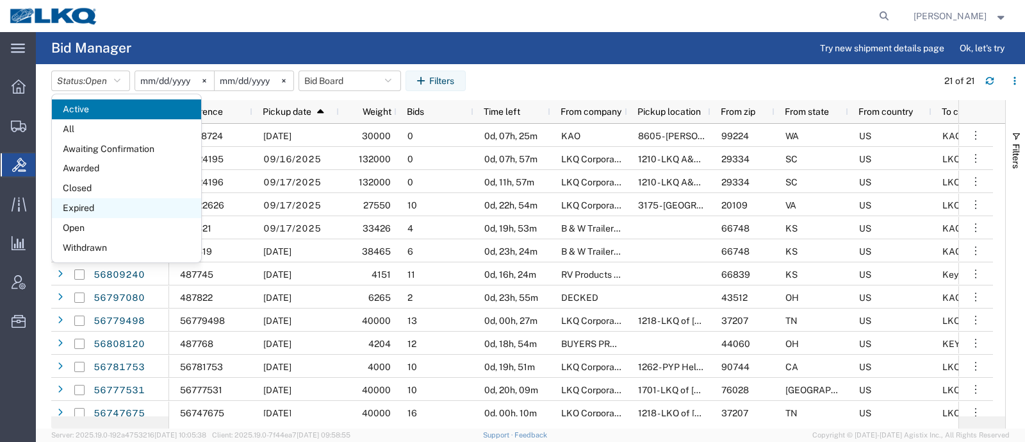
click at [81, 206] on span "Expired" at bounding box center [126, 208] width 149 height 20
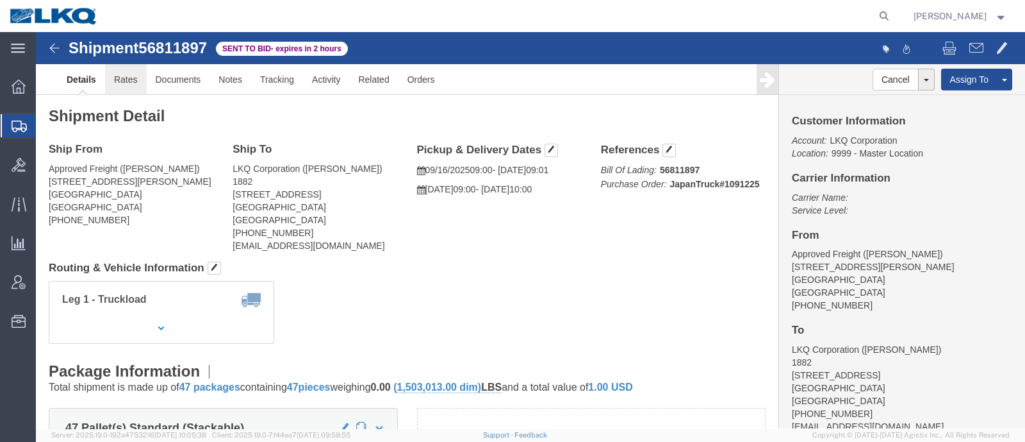
click link "Rates"
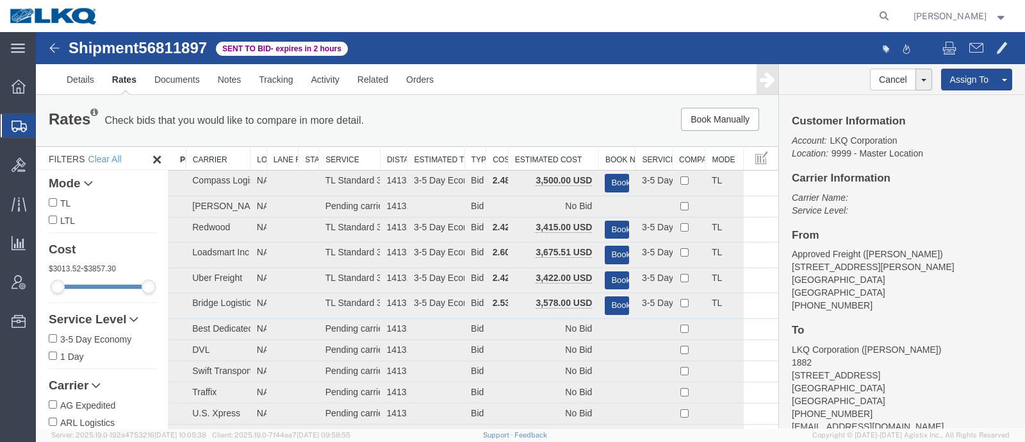
click at [541, 124] on div "Book Manually Pause Continue" at bounding box center [621, 119] width 307 height 23
click at [550, 155] on th "Estimated Cost" at bounding box center [553, 159] width 90 height 24
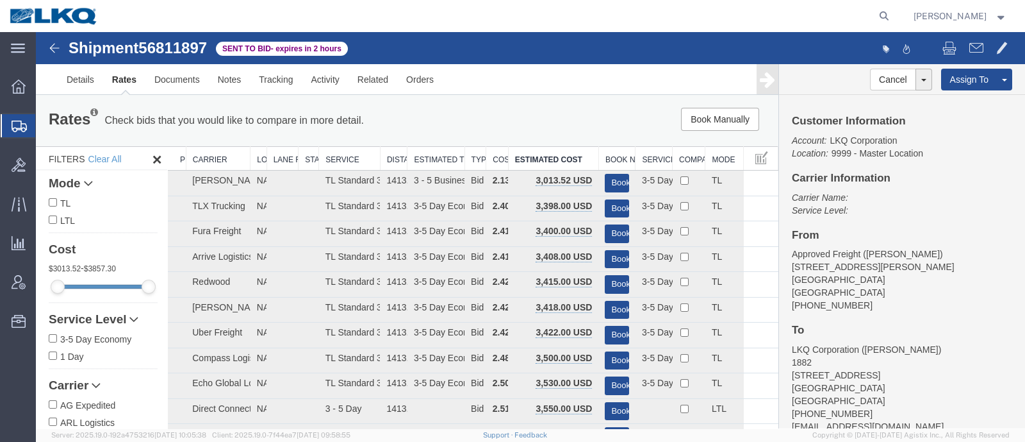
click at [546, 129] on div "Book Manually Pause Continue" at bounding box center [621, 119] width 307 height 23
drag, startPoint x: 609, startPoint y: 178, endPoint x: 599, endPoint y: 168, distance: 14.1
click at [608, 178] on button "Book" at bounding box center [617, 183] width 24 height 19
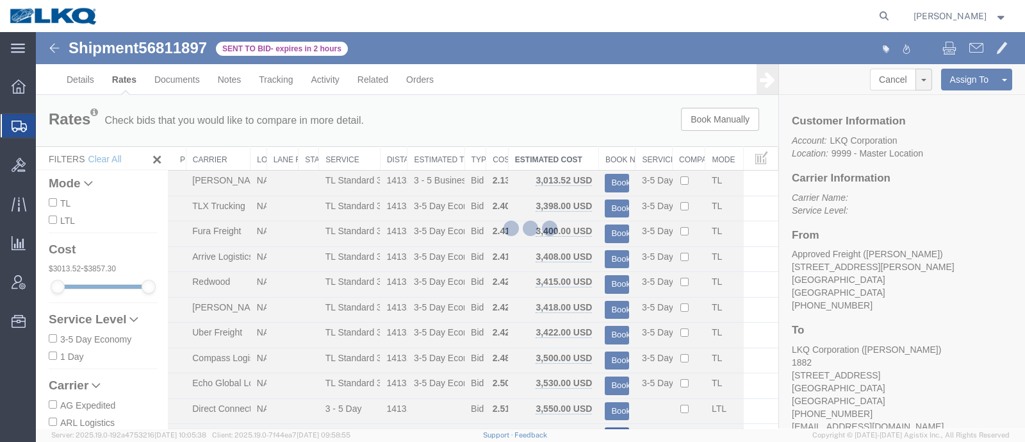
click at [548, 126] on div at bounding box center [530, 230] width 989 height 396
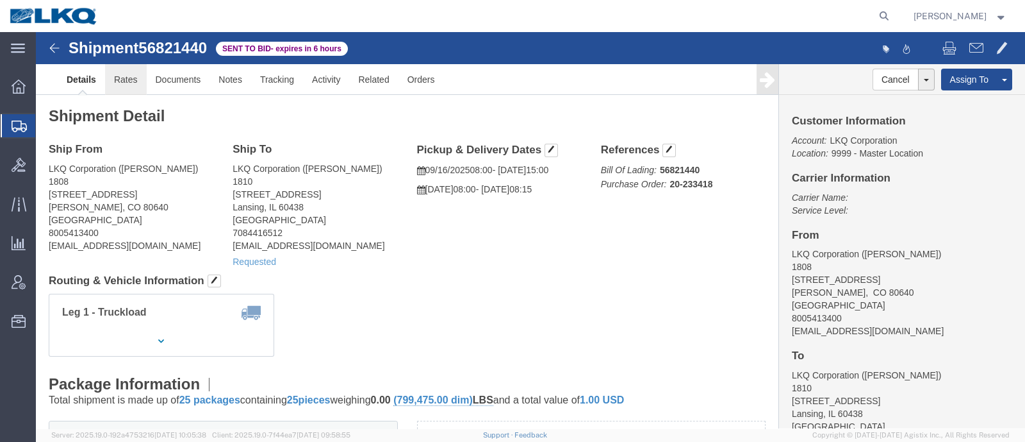
click link "Rates"
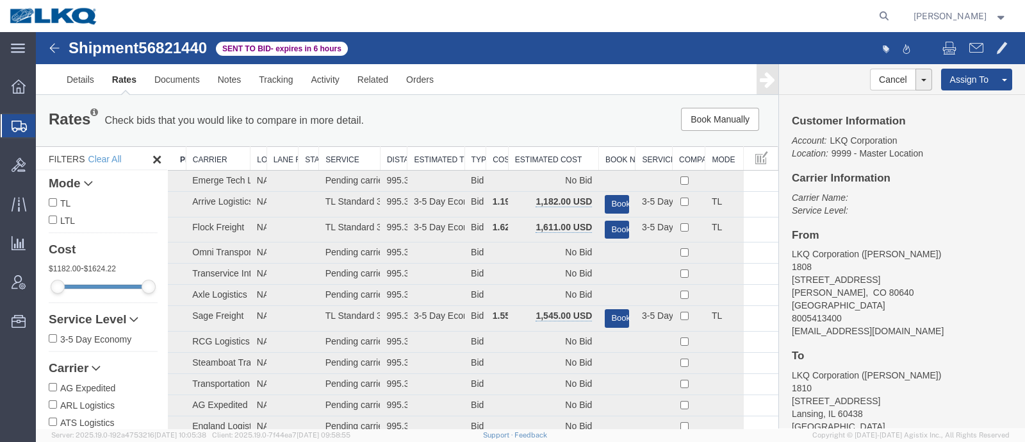
click at [542, 153] on th "Estimated Cost" at bounding box center [553, 159] width 90 height 24
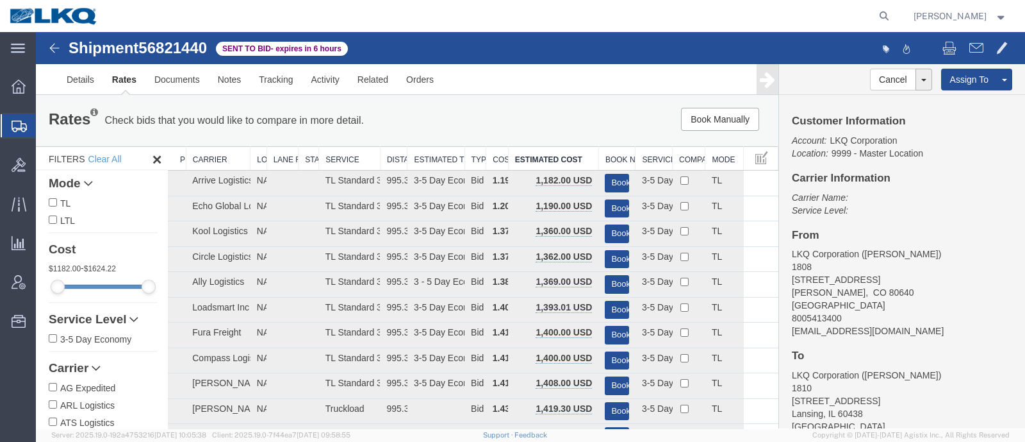
click at [487, 95] on div "Rates Check bids that you would like to compare in more detail. Compare Filter …" at bounding box center [407, 120] width 743 height 51
click at [478, 110] on div "Book Manually Pause Continue" at bounding box center [621, 119] width 307 height 23
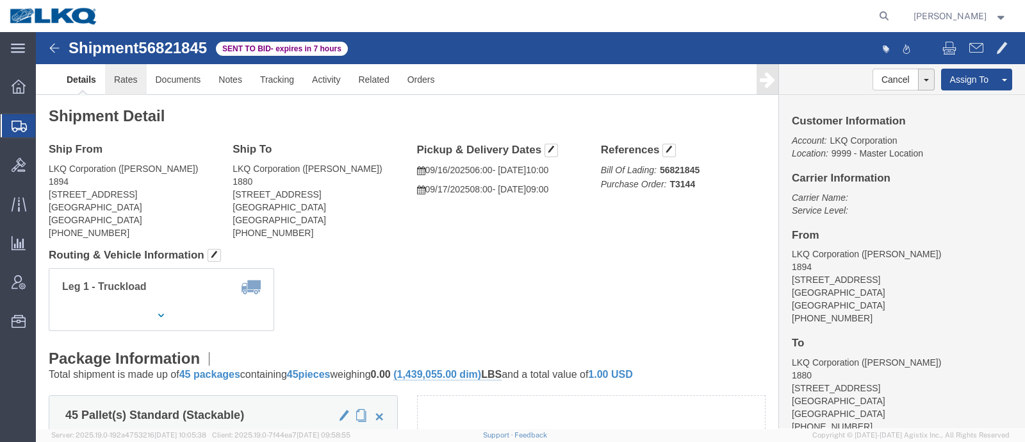
click link "Rates"
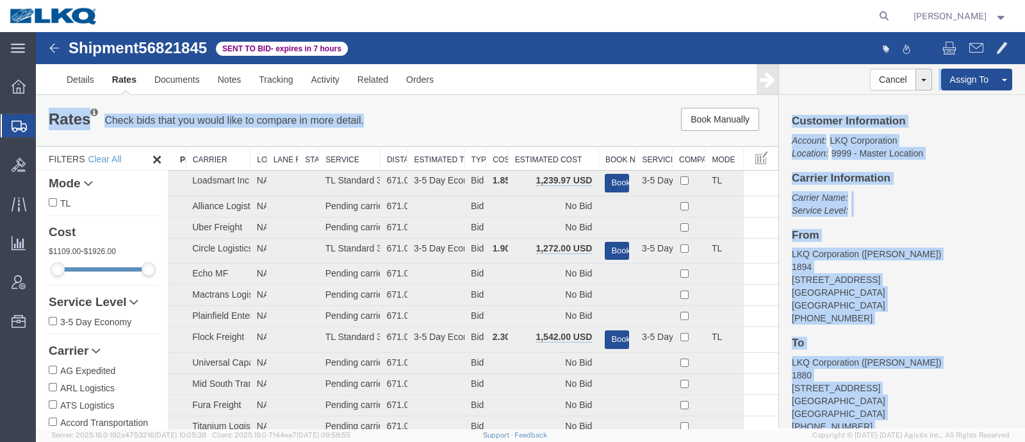
drag, startPoint x: 553, startPoint y: 101, endPoint x: 550, endPoint y: 91, distance: 9.9
click at [543, 154] on th "Estimated Cost" at bounding box center [553, 159] width 90 height 24
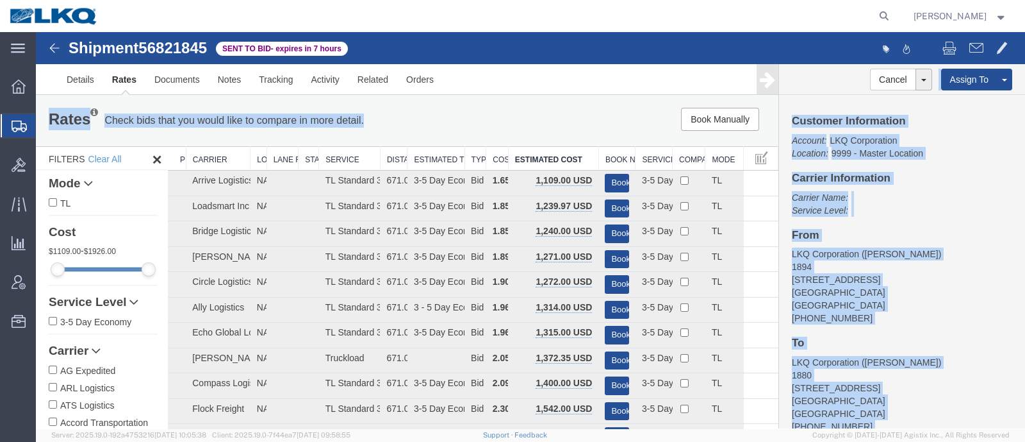
click at [545, 138] on div "Rates Check bids that you would like to compare in more detail. Compare Filter …" at bounding box center [407, 120] width 743 height 51
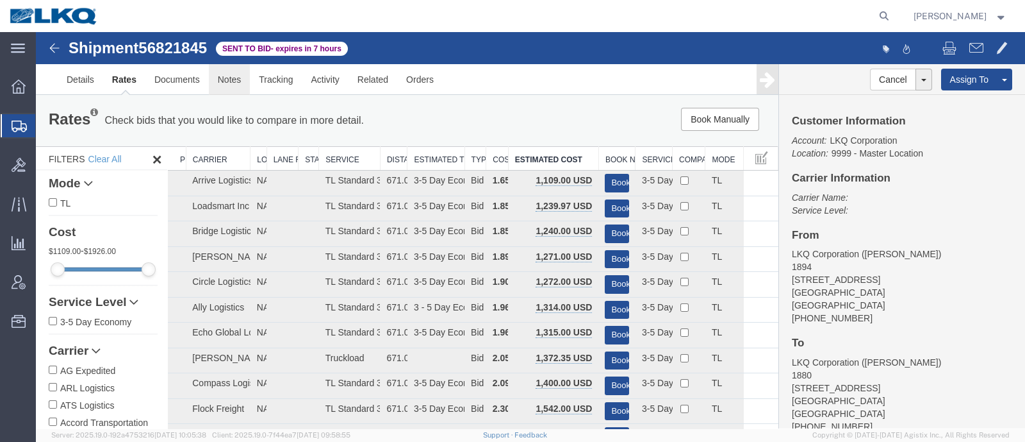
click at [235, 73] on link "Notes" at bounding box center [230, 79] width 42 height 31
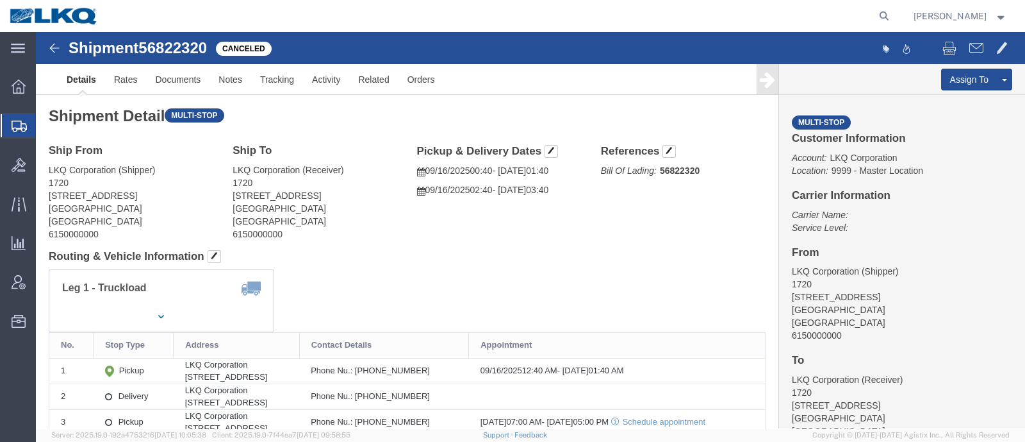
click h2 "Shipment Detail Multi-stop"
click div "Ship From LKQ Corporation (Shipper) 1720 [STREET_ADDRESS] Ship To LKQ Corporati…"
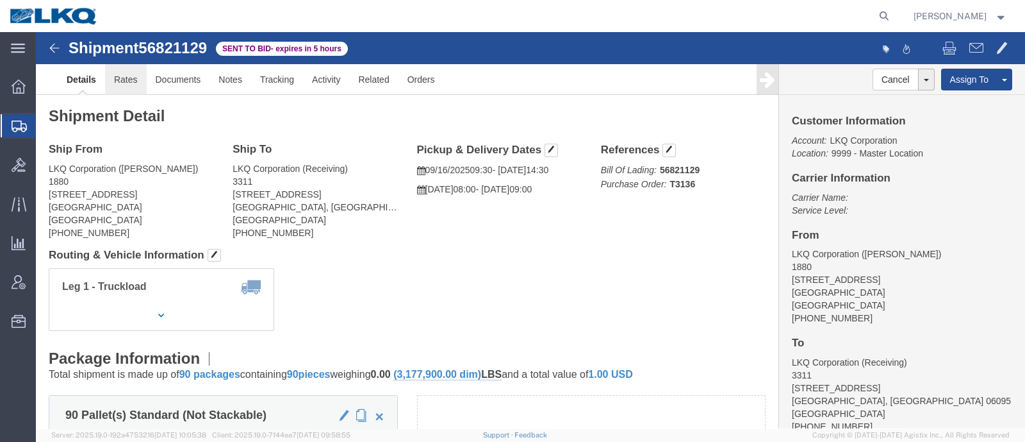
click link "Rates"
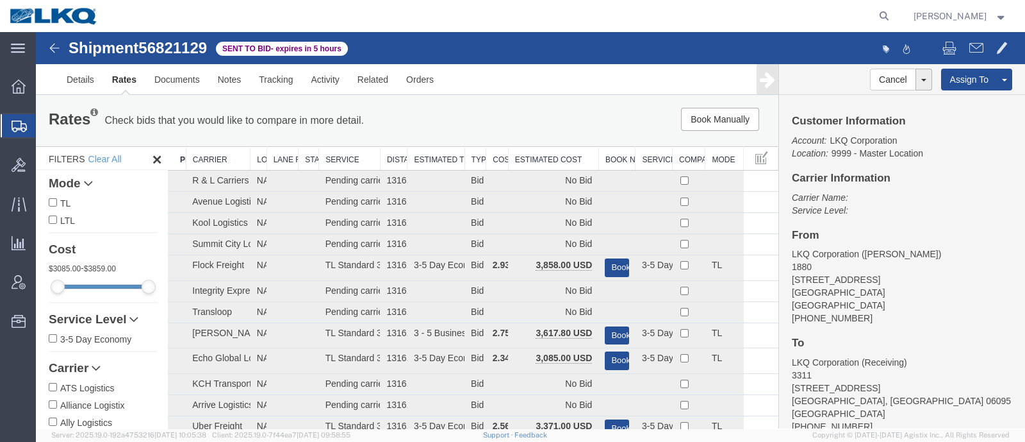
click at [535, 132] on div "Rates Check bids that you would like to compare in more detail. Compare Filter …" at bounding box center [407, 121] width 736 height 26
click at [534, 154] on th "Estimated Cost" at bounding box center [553, 159] width 90 height 24
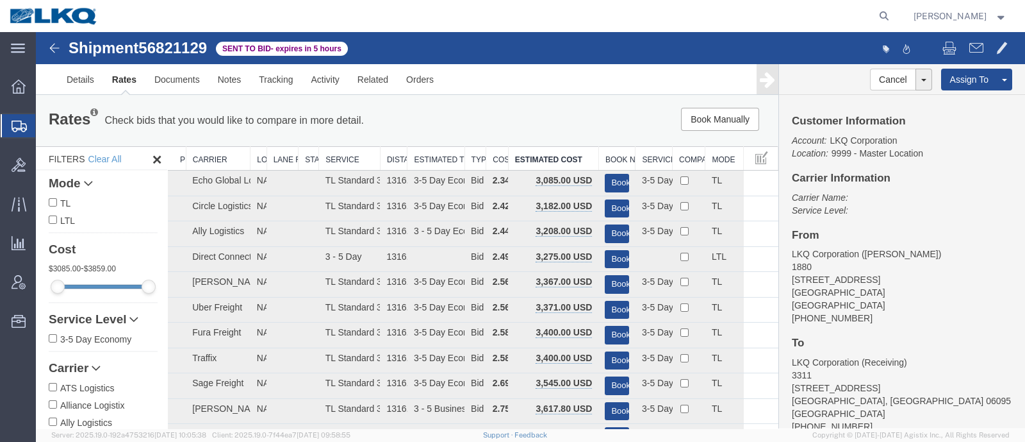
click at [522, 126] on div "Book Manually Pause Continue" at bounding box center [621, 119] width 307 height 23
click at [498, 125] on div "Book Manually Pause Continue" at bounding box center [621, 119] width 307 height 23
click at [340, 125] on p "Check bids that you would like to compare in more detail." at bounding box center [234, 120] width 260 height 14
click at [529, 106] on div "Rates Check bids that you would like to compare in more detail. Compare Filter …" at bounding box center [407, 120] width 743 height 51
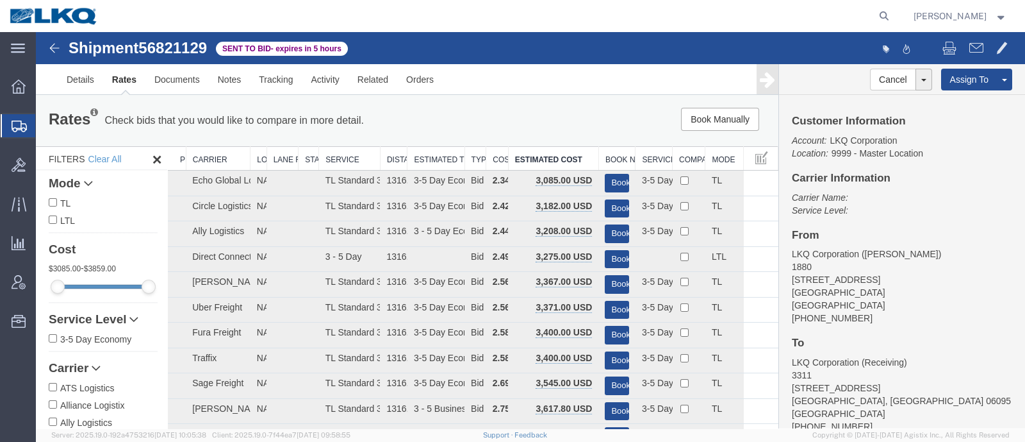
click at [468, 128] on div "Book Manually Pause Continue" at bounding box center [621, 119] width 307 height 23
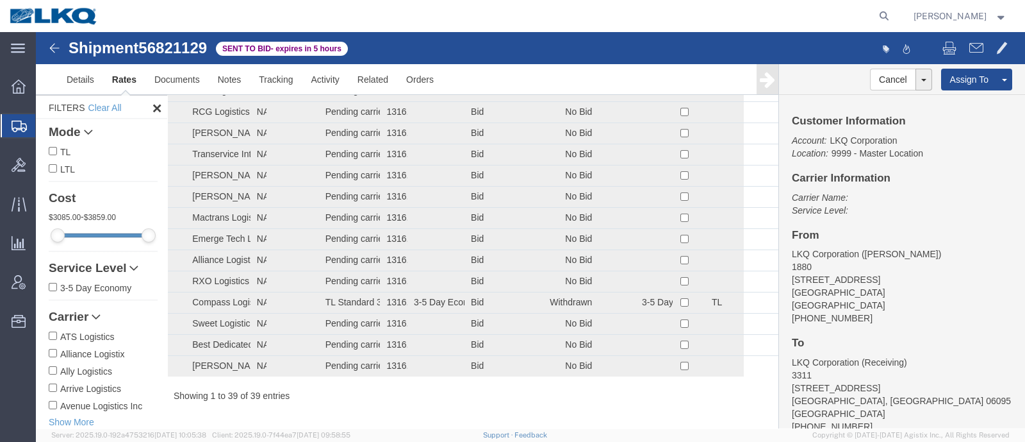
scroll to position [674, 0]
click at [183, 53] on span "56821129" at bounding box center [172, 47] width 69 height 17
copy span "56821129"
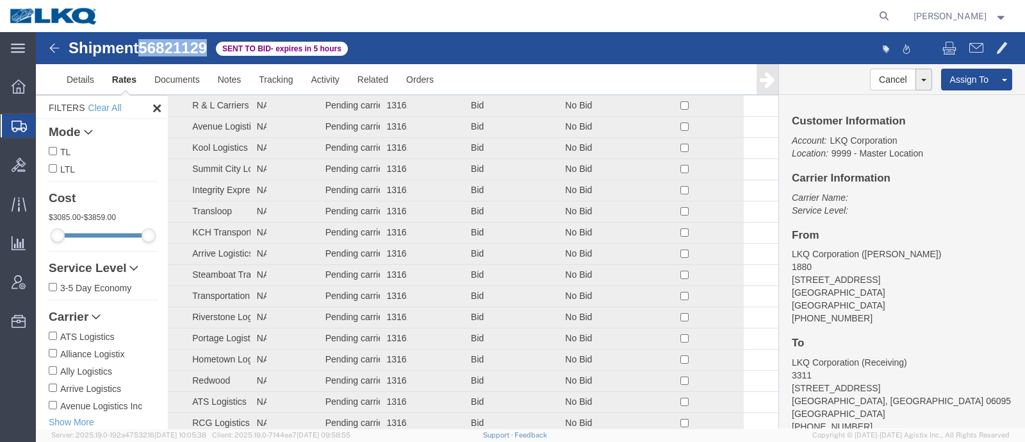
scroll to position [0, 0]
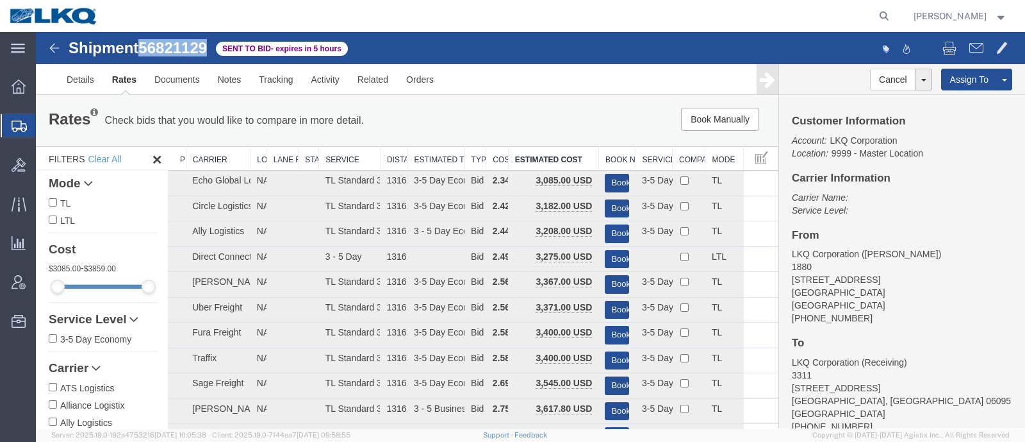
click at [179, 48] on span "56821129" at bounding box center [172, 47] width 69 height 17
click at [78, 78] on link "Details" at bounding box center [80, 79] width 45 height 31
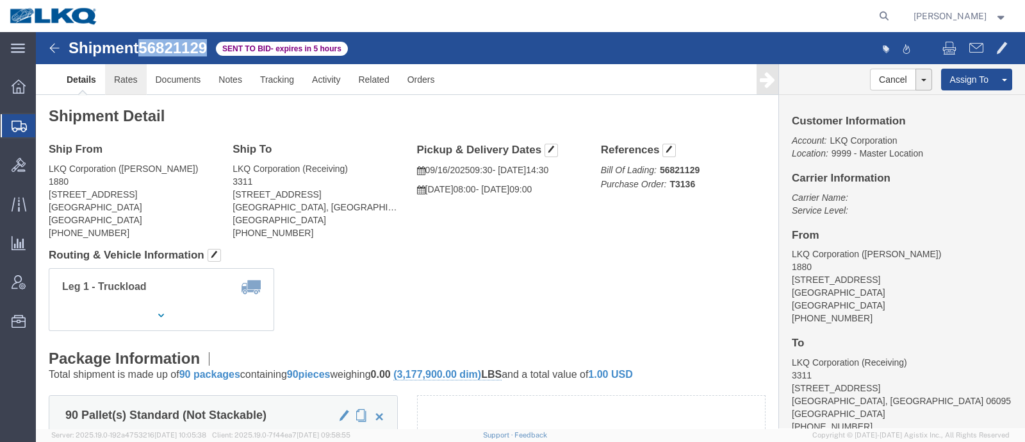
click link "Rates"
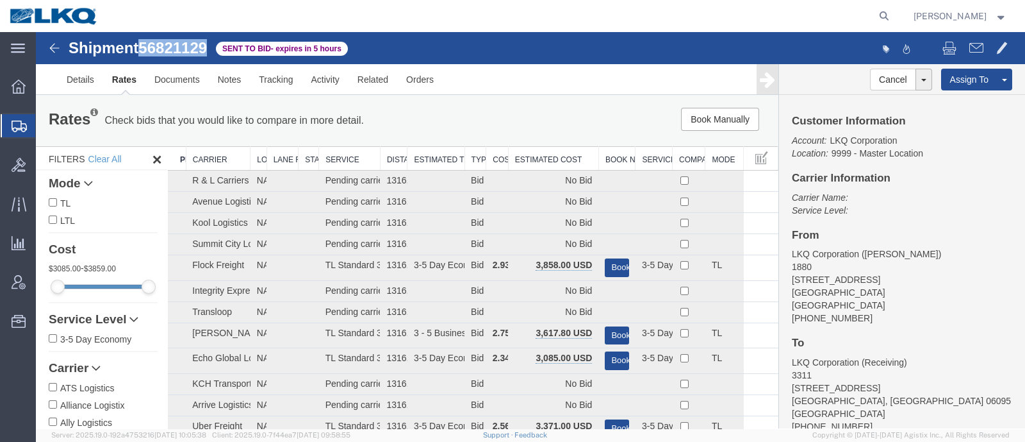
click at [535, 156] on th "Estimated Cost" at bounding box center [553, 159] width 90 height 24
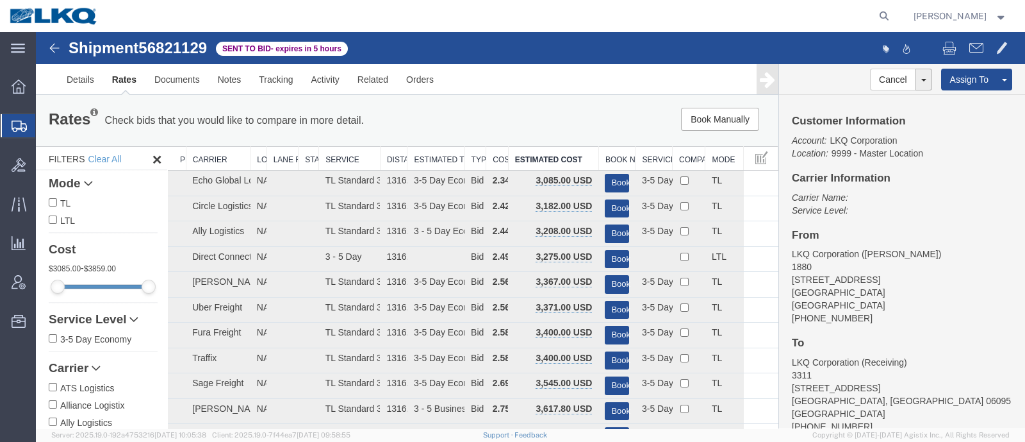
click at [528, 126] on div "Book Manually Pause Continue" at bounding box center [621, 119] width 307 height 23
click at [234, 65] on link "Notes" at bounding box center [230, 79] width 42 height 31
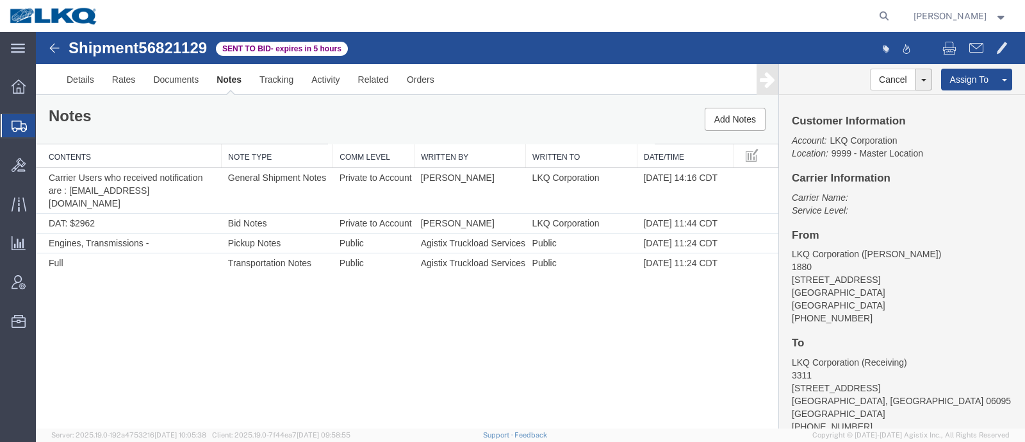
click at [180, 124] on div "Notes Add Notes" at bounding box center [407, 119] width 743 height 49
click at [288, 120] on div "Notes Add Notes" at bounding box center [407, 119] width 743 height 49
click at [86, 82] on link "Details" at bounding box center [80, 79] width 45 height 31
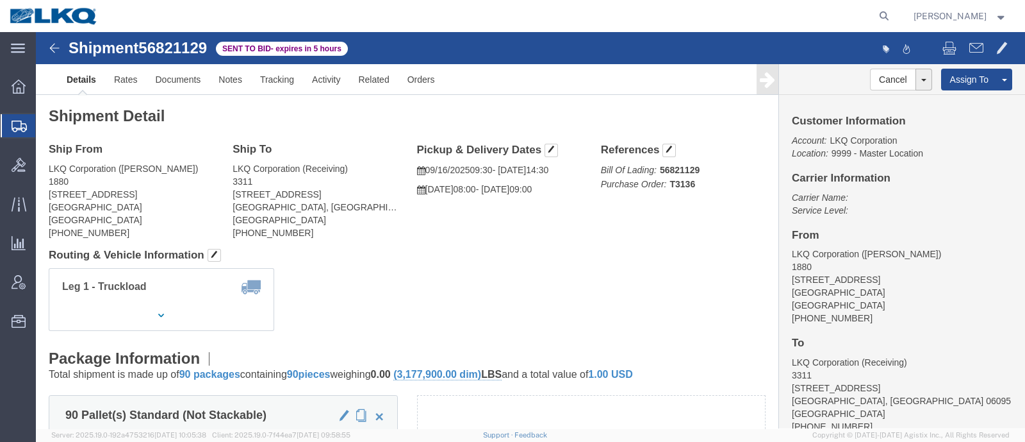
click div "Ship To LKQ Corporation (Receiving) [STREET_ADDRESS] [PHONE_NUMBER]"
drag, startPoint x: 154, startPoint y: 87, endPoint x: 123, endPoint y: 74, distance: 33.9
click h2 "Shipment Detail"
click link "Rates"
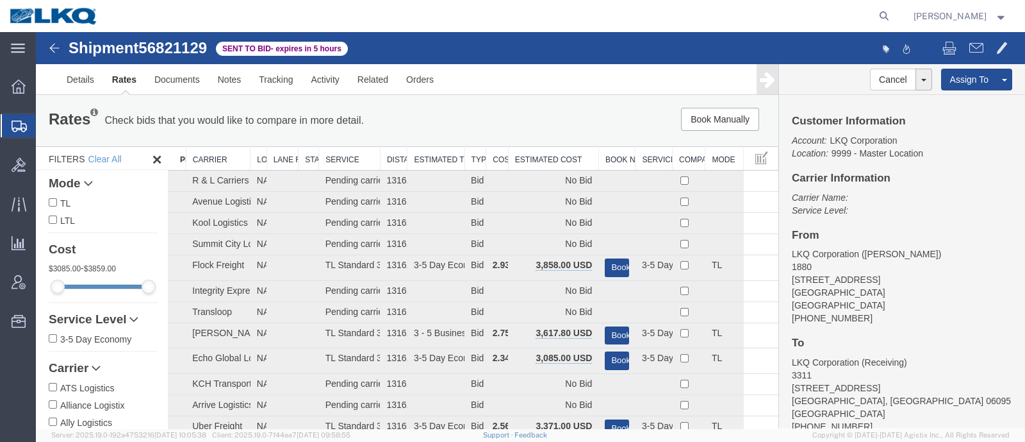
click at [601, 119] on div "Book Manually Pause Continue" at bounding box center [621, 119] width 307 height 23
click at [547, 155] on th "Estimated Cost" at bounding box center [553, 159] width 90 height 24
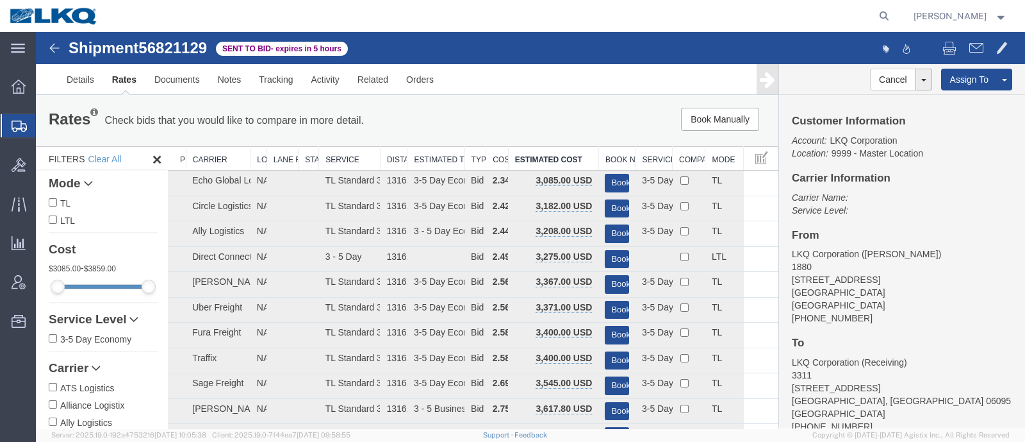
click at [547, 123] on div "Book Manually Pause Continue" at bounding box center [621, 119] width 307 height 23
click at [547, 124] on div "Book Manually Pause Continue" at bounding box center [621, 119] width 307 height 23
click at [545, 135] on div "Rates Check bids that you would like to compare in more detail. Compare Filter …" at bounding box center [407, 120] width 743 height 51
drag, startPoint x: 605, startPoint y: 175, endPoint x: 582, endPoint y: 133, distance: 47.9
click at [604, 171] on td "Book" at bounding box center [617, 183] width 37 height 26
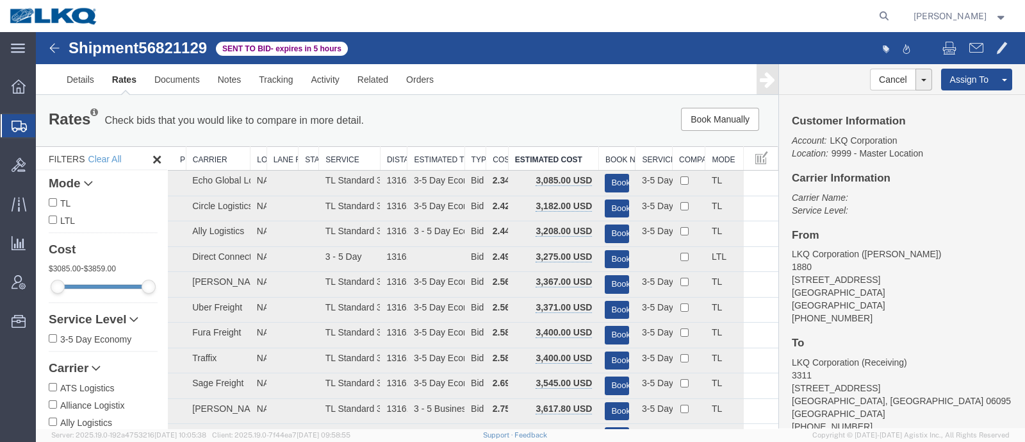
click at [582, 133] on div "Rates Check bids that you would like to compare in more detail. Compare Filter …" at bounding box center [407, 121] width 736 height 26
click at [592, 103] on div "Rates Check bids that you would like to compare in more detail. Compare Filter …" at bounding box center [407, 120] width 743 height 51
click at [120, 81] on link "Rates" at bounding box center [124, 79] width 42 height 31
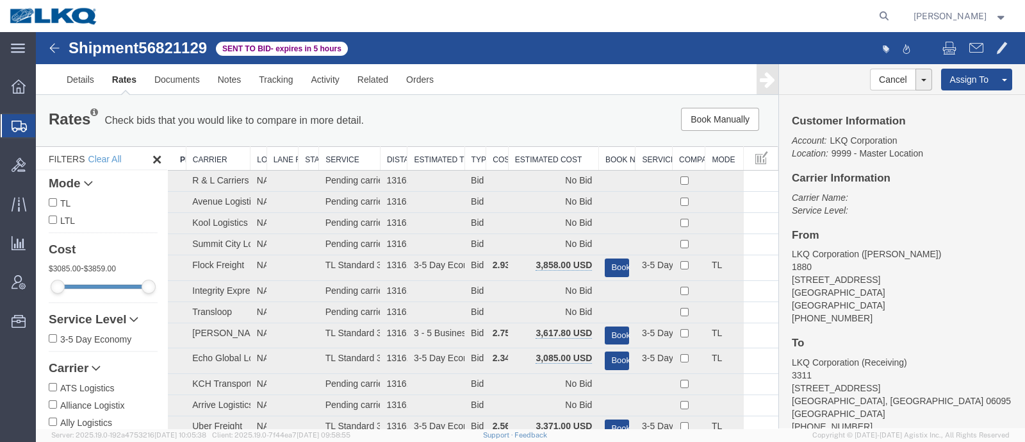
click at [538, 157] on th "Estimated Cost" at bounding box center [553, 159] width 90 height 24
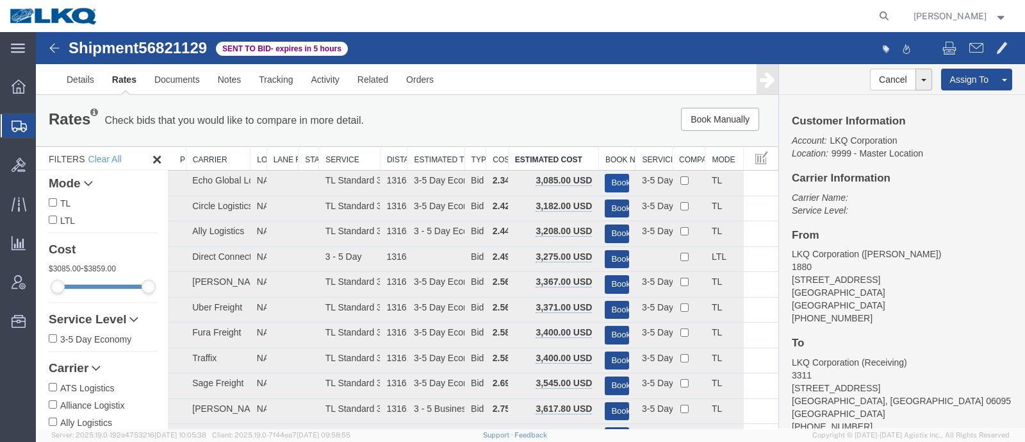
click at [609, 179] on button "Book" at bounding box center [617, 183] width 24 height 19
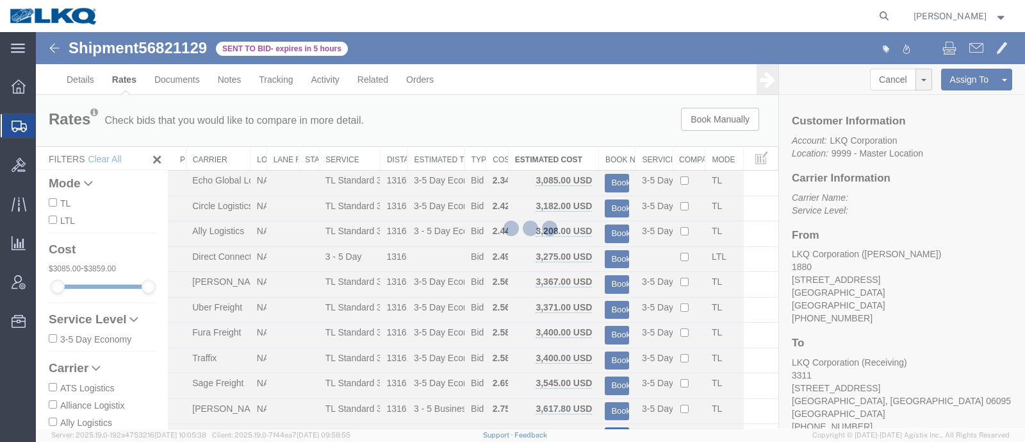
click at [577, 142] on div at bounding box center [530, 230] width 989 height 396
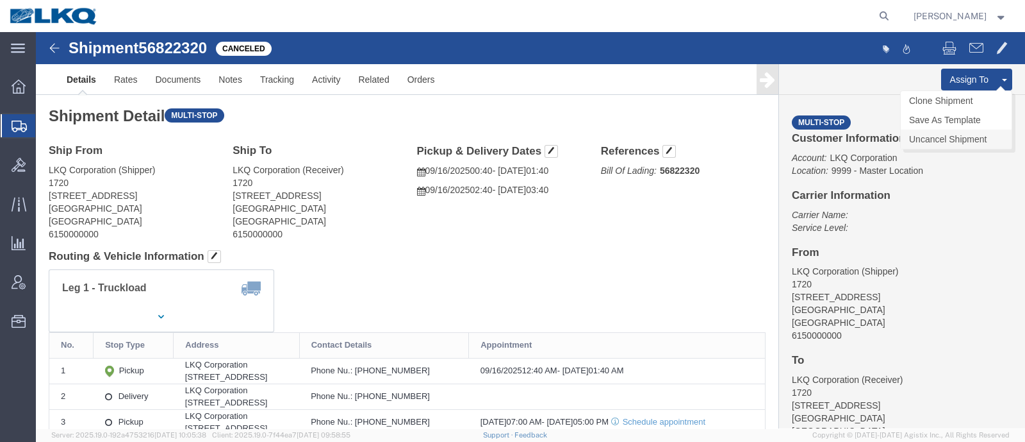
click link "Uncancel Shipment"
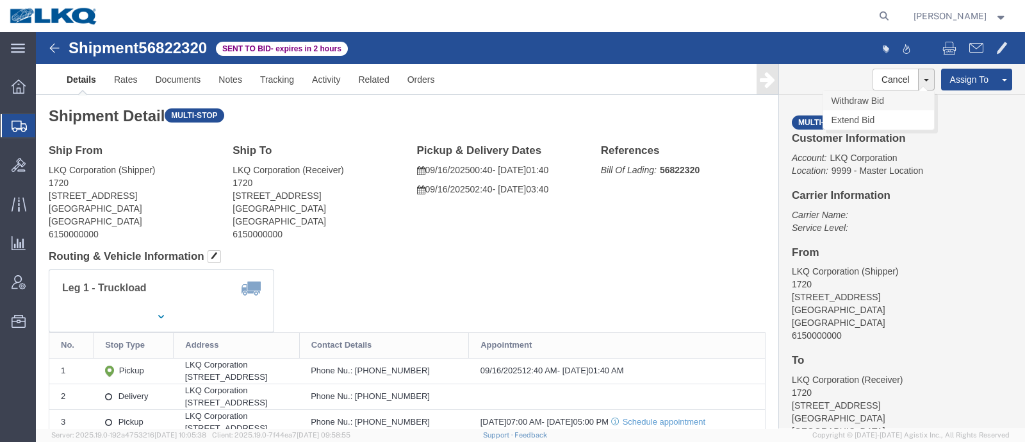
click link "Withdraw Bid"
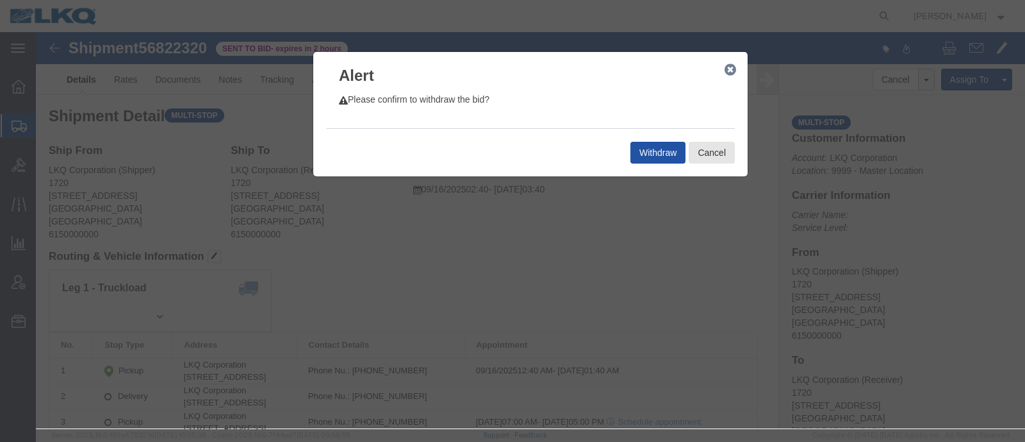
click button "Withdraw"
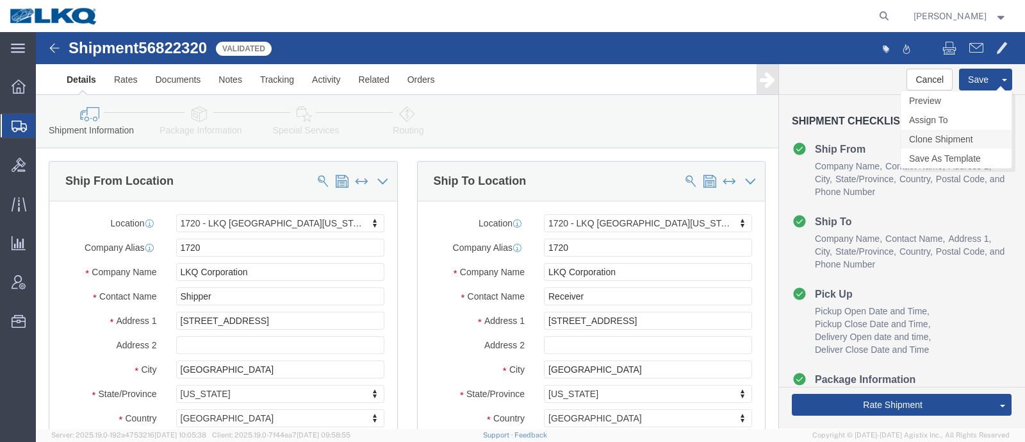
select select "28715"
click div "Cancel Save Preview Assign To Clone Shipment Save As Template"
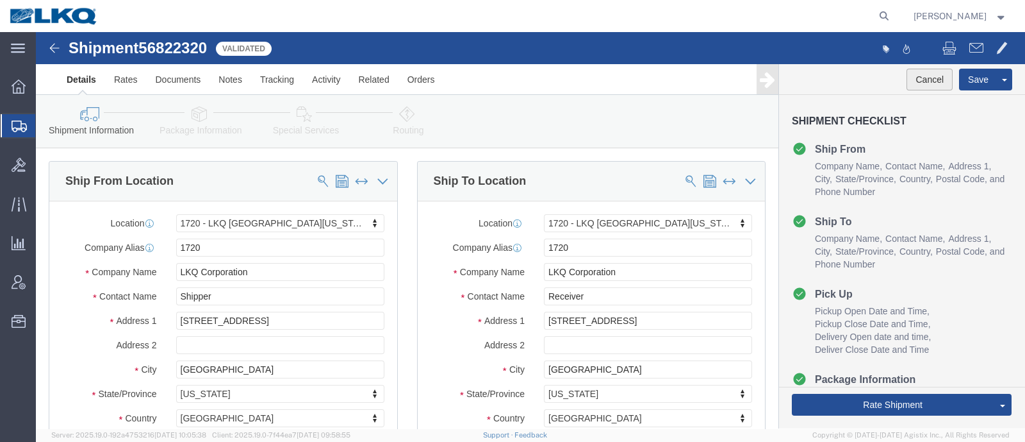
click button "Cancel"
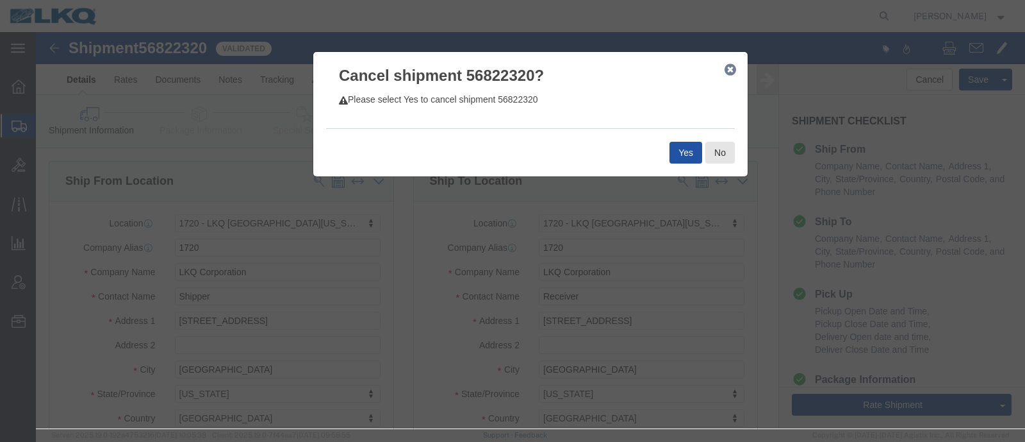
click button "Yes"
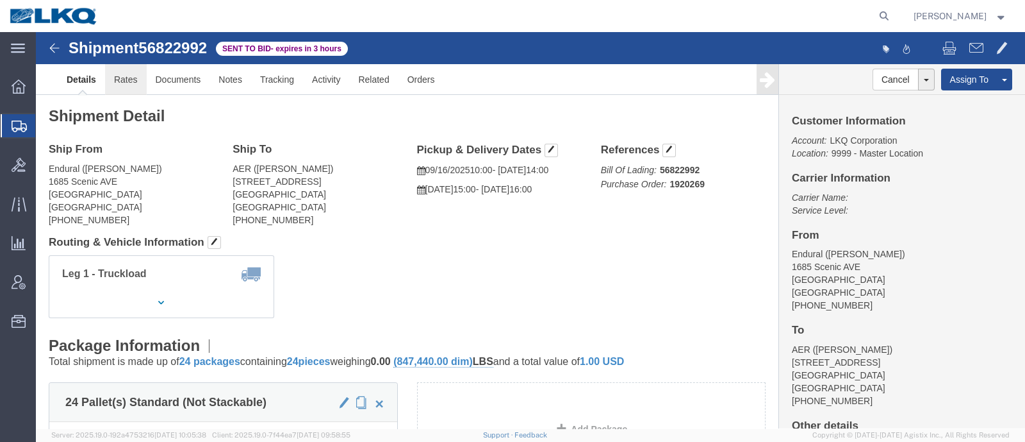
click link "Rates"
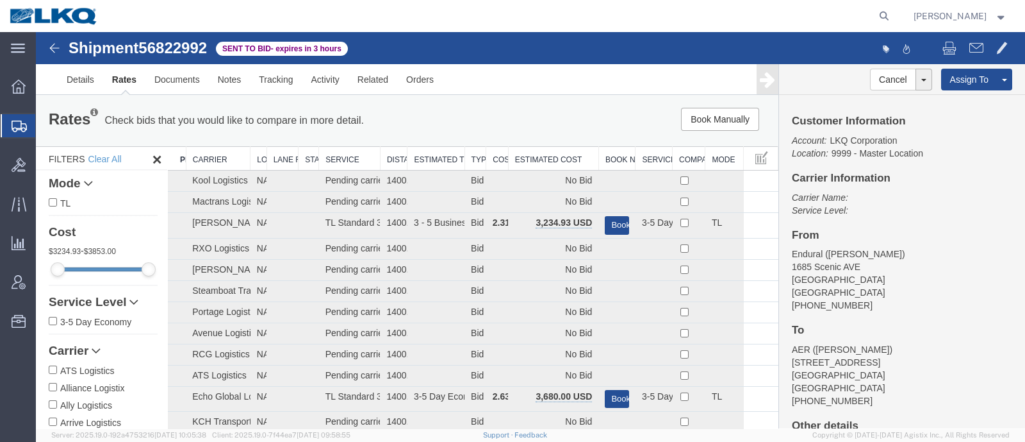
click at [528, 124] on div "Book Manually Pause Continue" at bounding box center [621, 119] width 307 height 23
click at [554, 163] on th "Estimated Cost" at bounding box center [553, 159] width 90 height 24
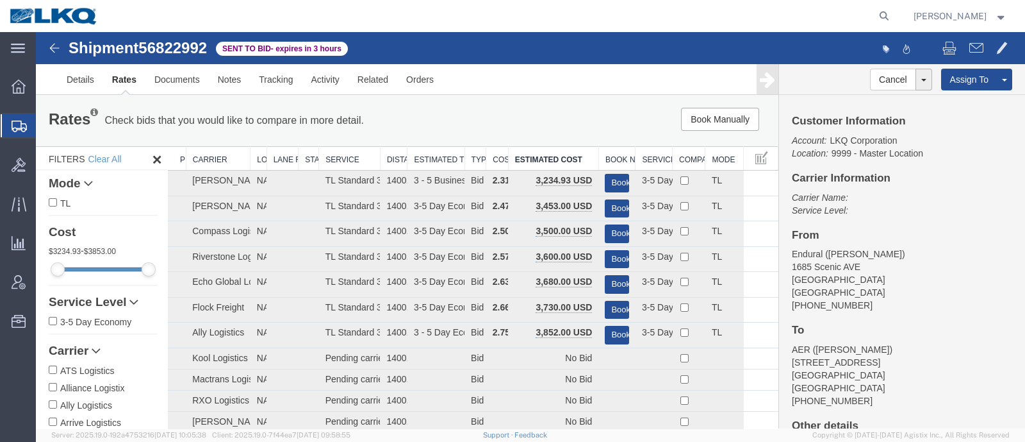
click at [549, 124] on div "Book Manually Pause Continue" at bounding box center [621, 119] width 307 height 23
click at [529, 128] on div "Book Manually Pause Continue" at bounding box center [621, 119] width 307 height 23
click at [232, 76] on link "Notes" at bounding box center [230, 79] width 42 height 31
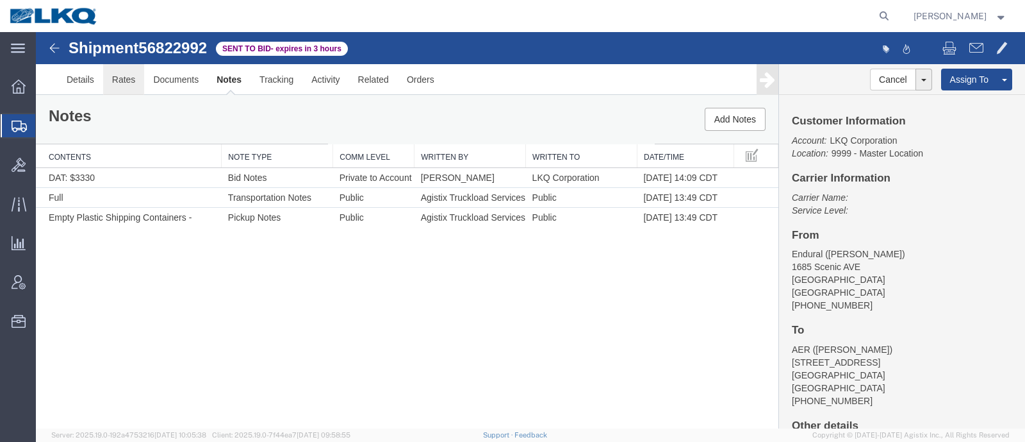
click at [119, 81] on link "Rates" at bounding box center [124, 79] width 42 height 31
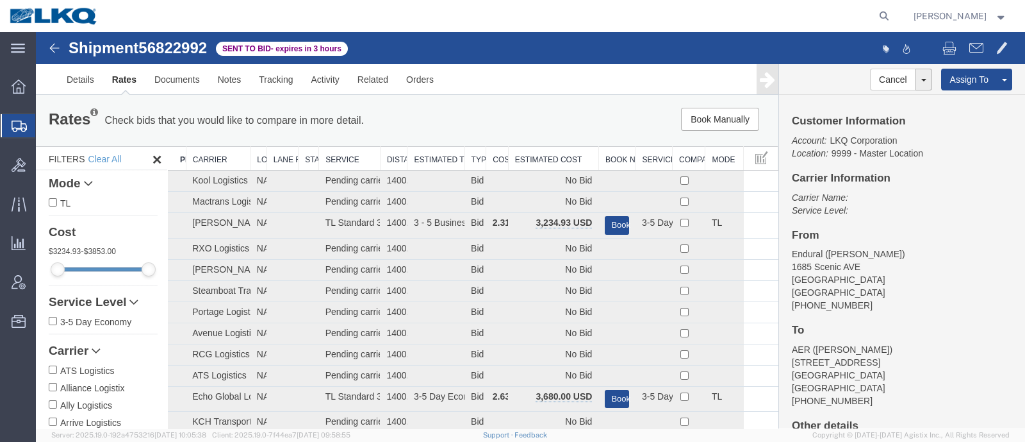
click at [566, 158] on th "Estimated Cost" at bounding box center [553, 159] width 90 height 24
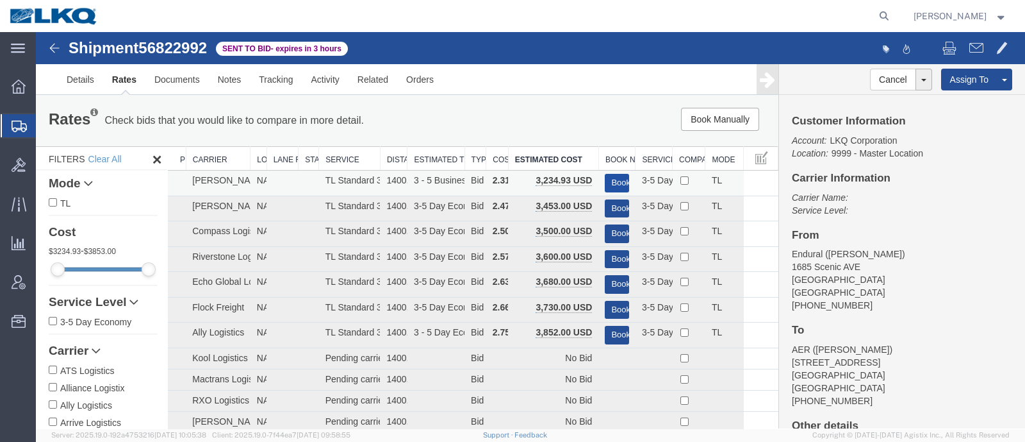
click at [611, 182] on button "Book" at bounding box center [617, 183] width 24 height 19
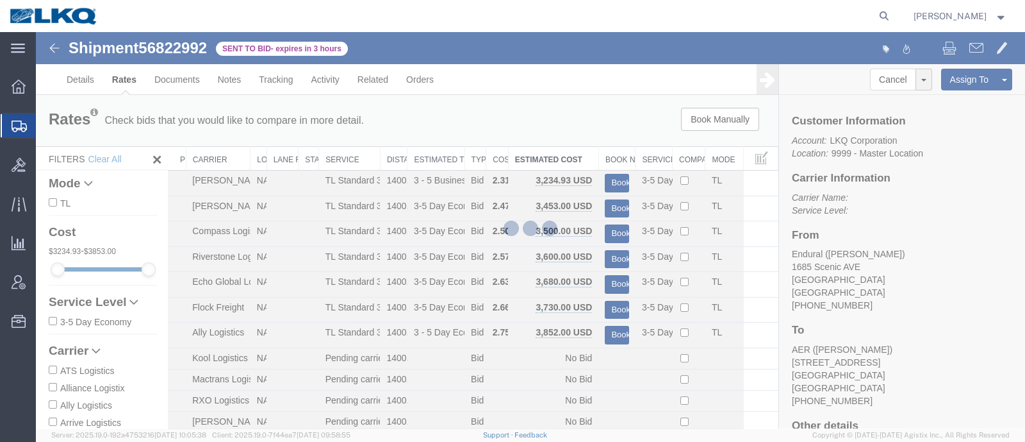
click at [547, 133] on div at bounding box center [530, 230] width 989 height 396
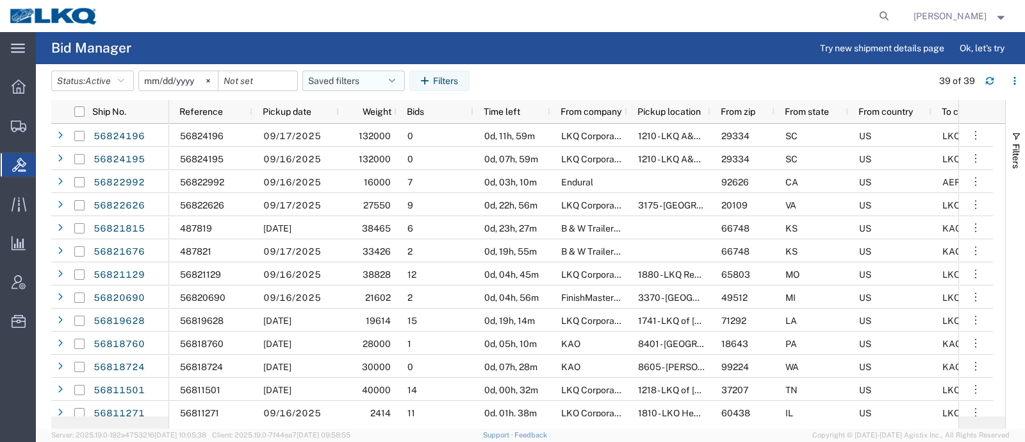
click at [333, 86] on button "Saved filters" at bounding box center [353, 80] width 103 height 21
drag, startPoint x: 347, startPoint y: 133, endPoint x: 499, endPoint y: 73, distance: 163.4
click at [348, 134] on span "Bid Board" at bounding box center [388, 137] width 168 height 24
type input "2024-12-01"
type input "2025-12-31"
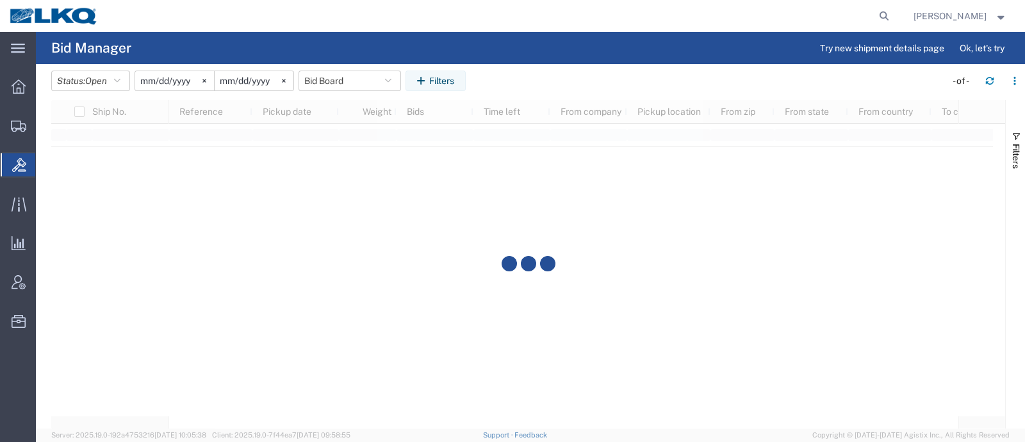
click at [561, 70] on agx-table-filter-chips "Status: Open Active All Awaiting Confirmation Awarded Closed Expired Open Withd…" at bounding box center [495, 84] width 888 height 29
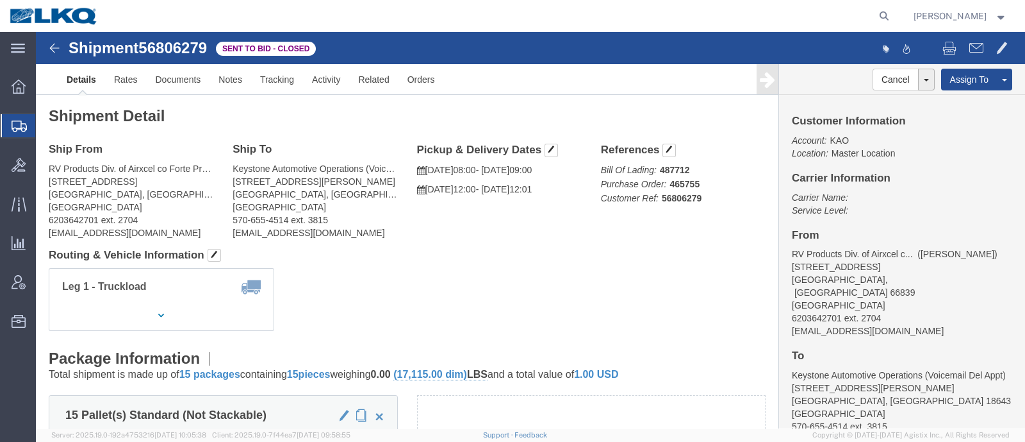
click div "Ship From RV Products Div. of Airxcel co Forte Products ([PERSON_NAME]) [STREET…"
click link "Rates"
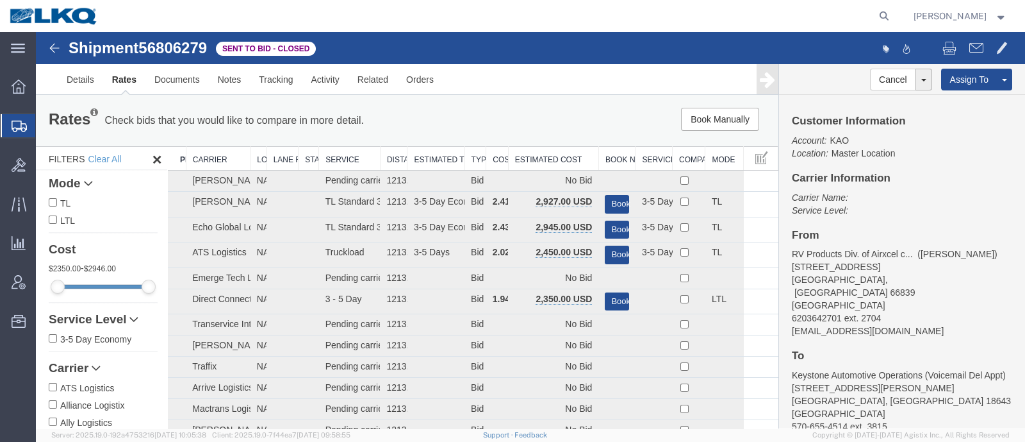
drag, startPoint x: 528, startPoint y: 131, endPoint x: 525, endPoint y: 148, distance: 16.9
click at [528, 133] on div "Rates Check bids that you would like to compare in more detail. Compare Filter …" at bounding box center [407, 121] width 736 height 26
click at [527, 160] on th "Estimated Cost" at bounding box center [553, 159] width 90 height 24
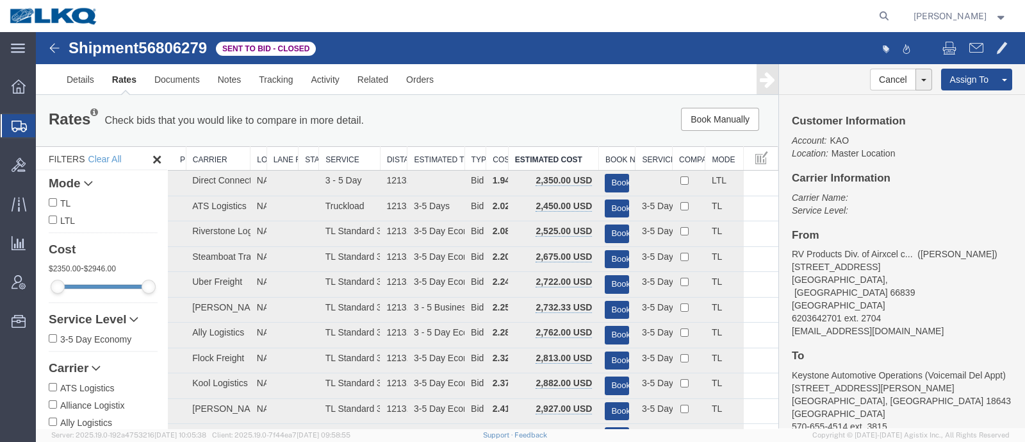
click at [530, 120] on div "Book Manually Pause Continue" at bounding box center [621, 119] width 307 height 23
click at [484, 115] on div "Book Manually Pause Continue" at bounding box center [621, 119] width 307 height 23
click at [504, 113] on div "Book Manually Pause Continue" at bounding box center [621, 119] width 307 height 23
click at [164, 49] on span "56806279" at bounding box center [172, 47] width 69 height 17
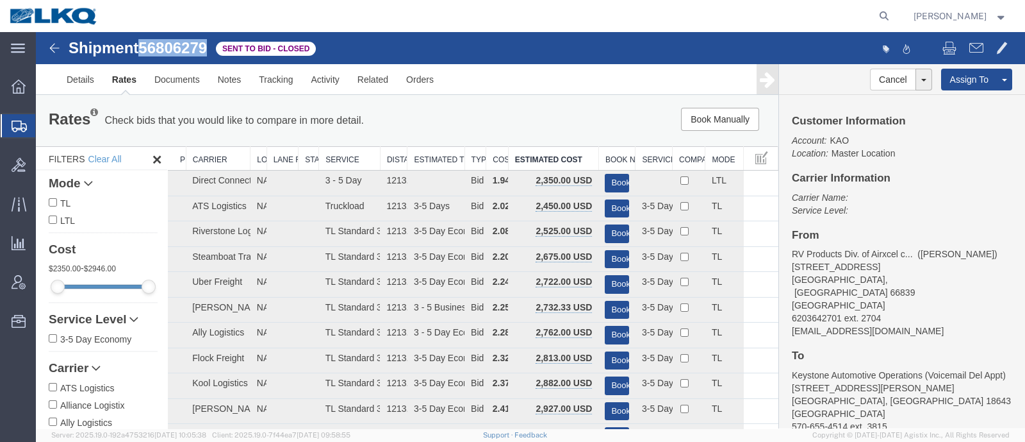
copy span "56806279"
click at [226, 84] on link "Notes" at bounding box center [230, 79] width 42 height 31
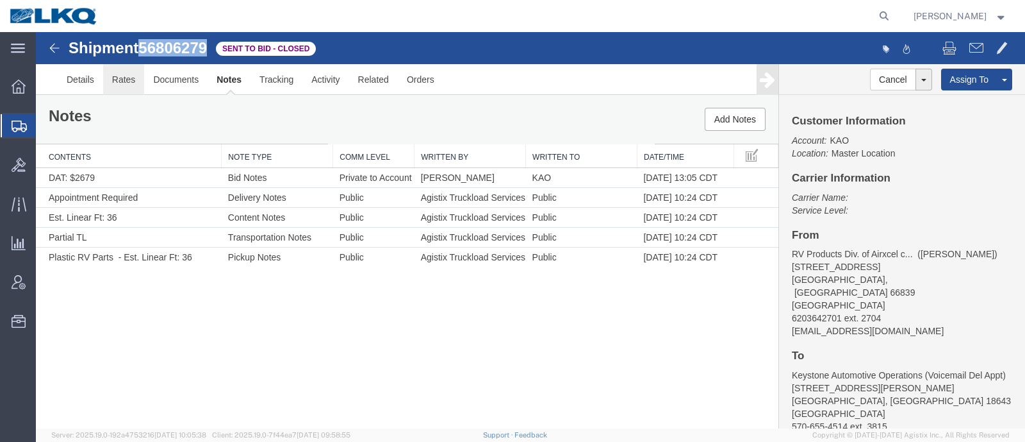
click at [122, 85] on link "Rates" at bounding box center [124, 79] width 42 height 31
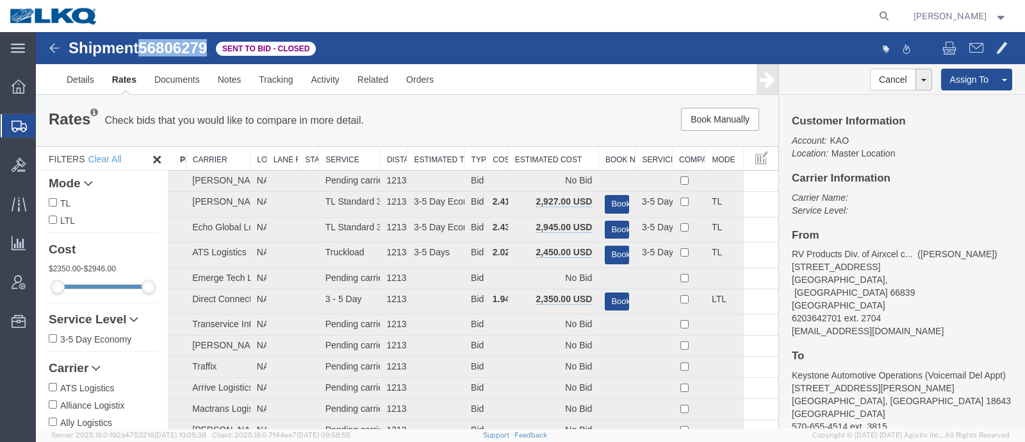
click at [532, 156] on th "Estimated Cost" at bounding box center [553, 159] width 90 height 24
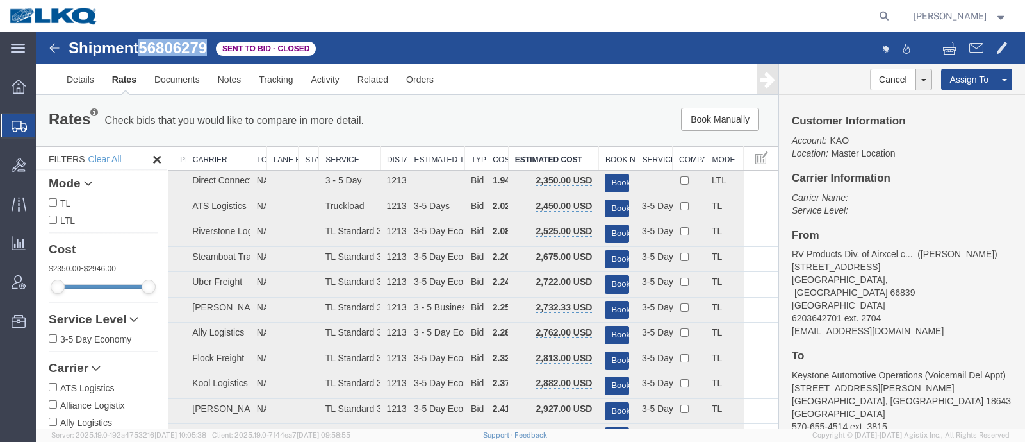
click at [173, 44] on span "56806279" at bounding box center [172, 47] width 69 height 17
click at [172, 45] on span "56806279" at bounding box center [172, 47] width 69 height 17
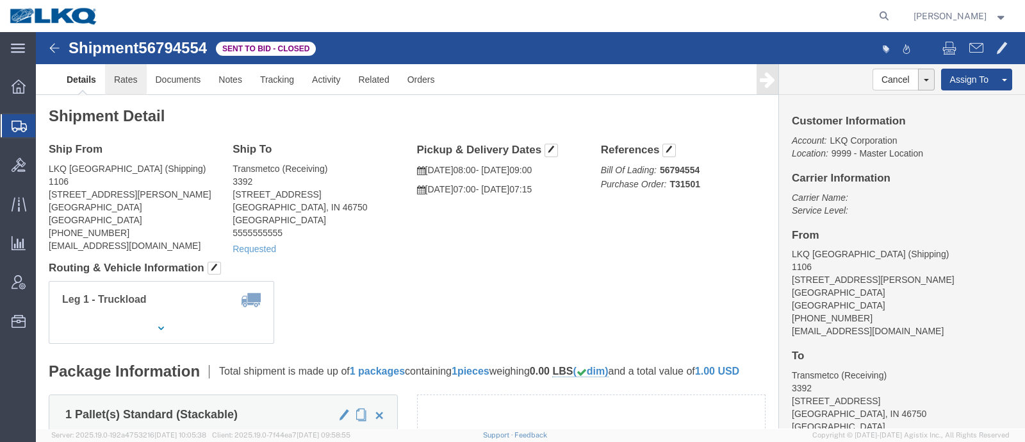
click link "Rates"
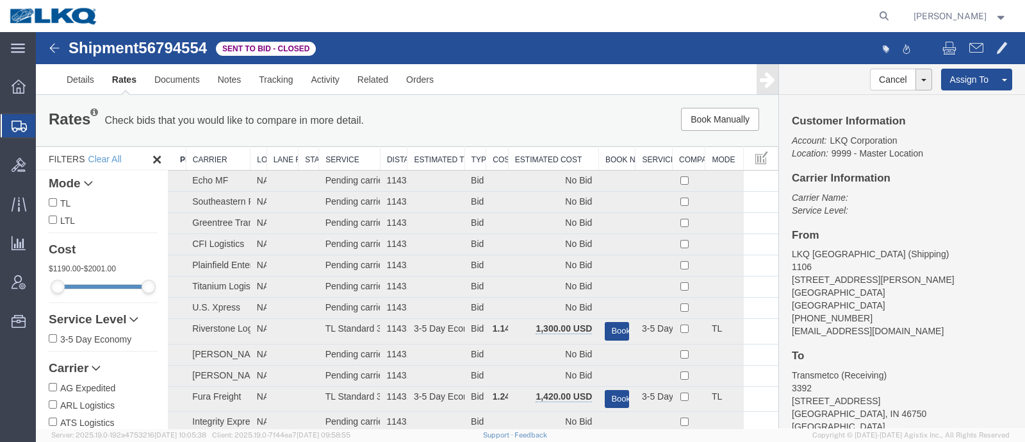
click at [549, 158] on th "Estimated Cost" at bounding box center [553, 159] width 90 height 24
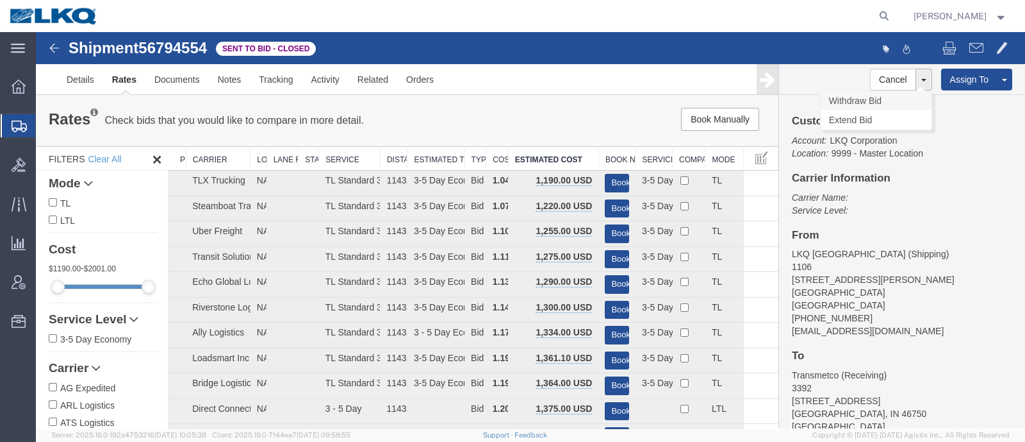
click at [864, 94] on link "Withdraw Bid" at bounding box center [876, 100] width 111 height 19
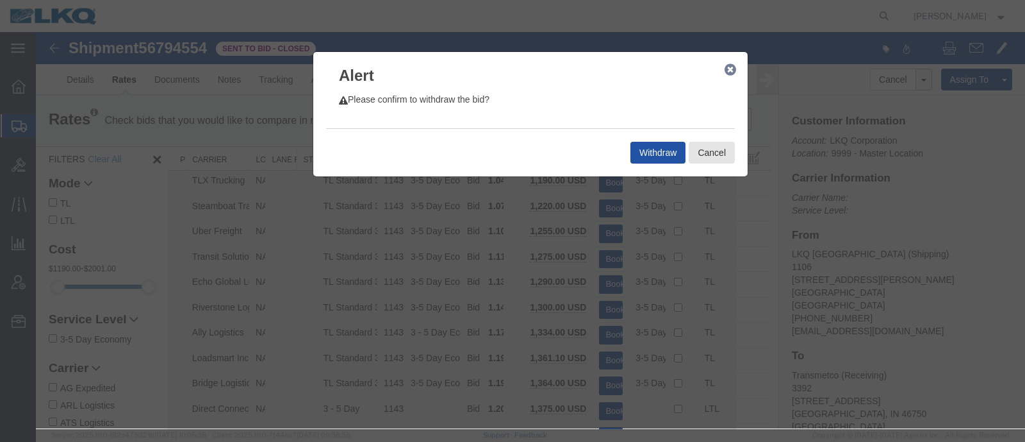
click at [657, 144] on button "Withdraw" at bounding box center [658, 153] width 55 height 22
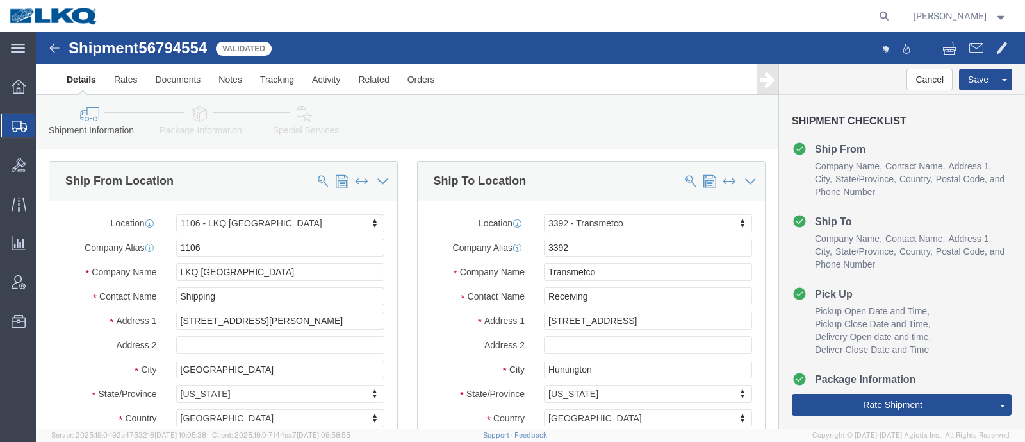
select select "27348"
select select "28018"
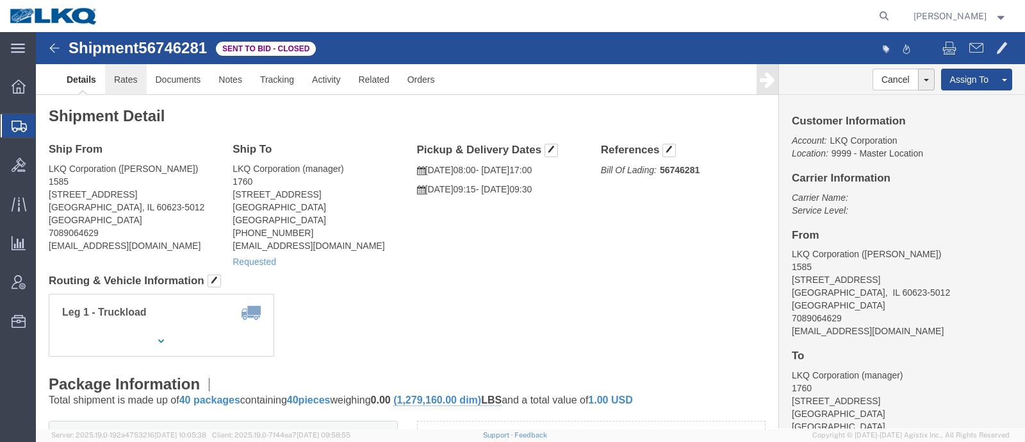
click link "Rates"
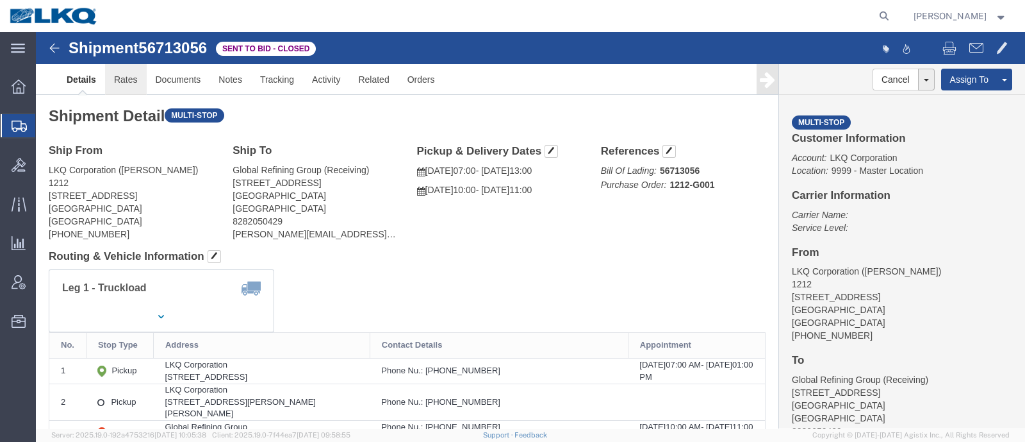
click link "Rates"
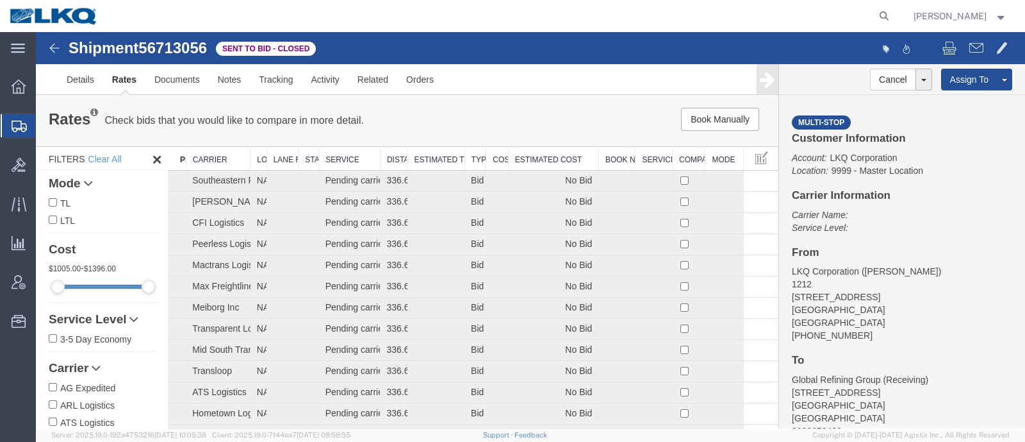
click at [545, 138] on div "Rates Check bids that you would like to compare in more detail. Compare Filter …" at bounding box center [407, 120] width 743 height 51
click at [545, 159] on th "Estimated Cost" at bounding box center [553, 159] width 90 height 24
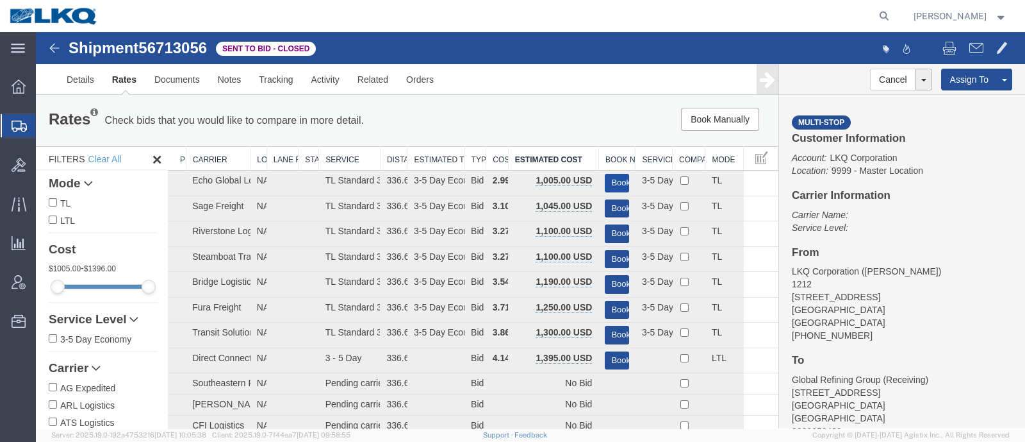
click at [611, 178] on button "Book" at bounding box center [617, 183] width 24 height 19
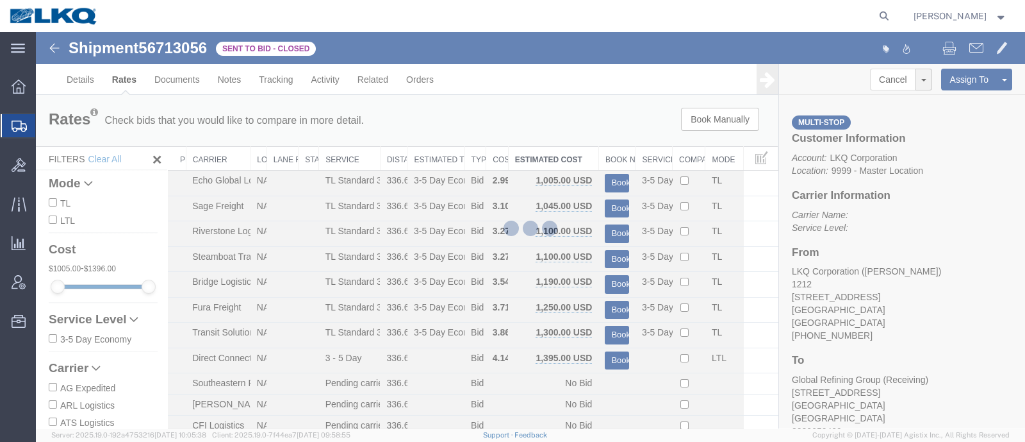
click at [557, 120] on div at bounding box center [530, 230] width 989 height 396
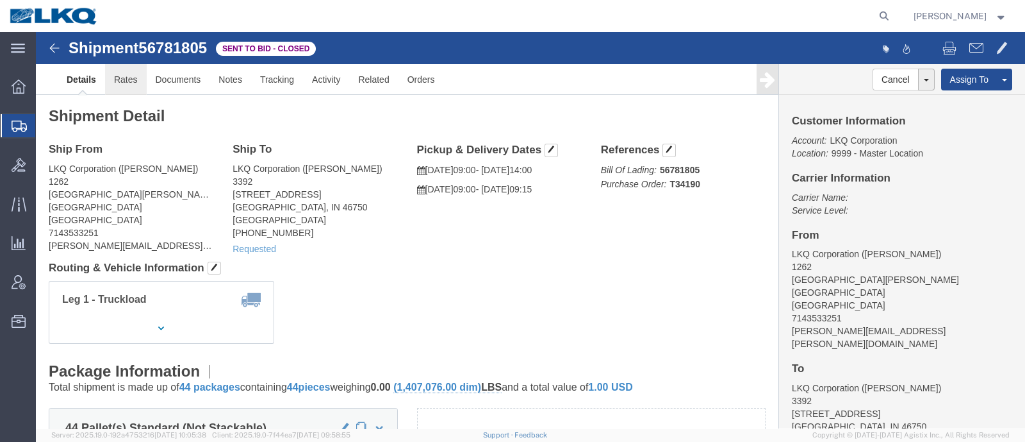
click link "Rates"
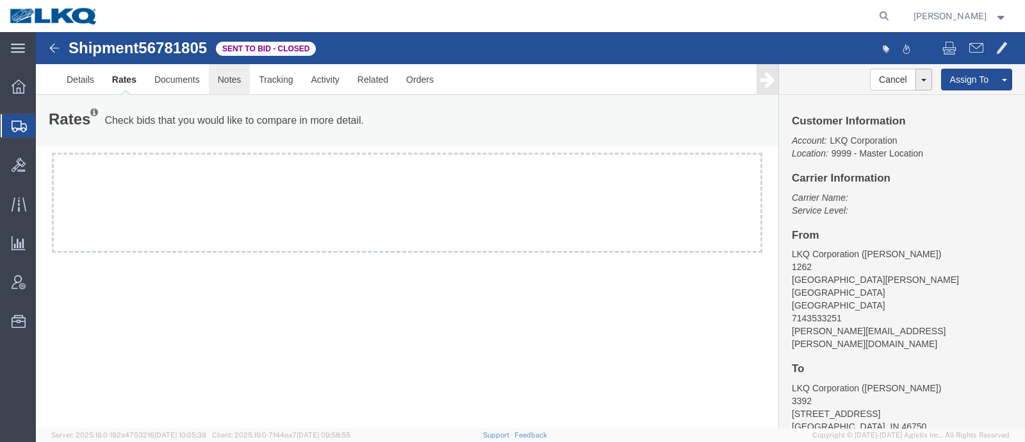
click at [228, 79] on link "Notes" at bounding box center [230, 79] width 42 height 31
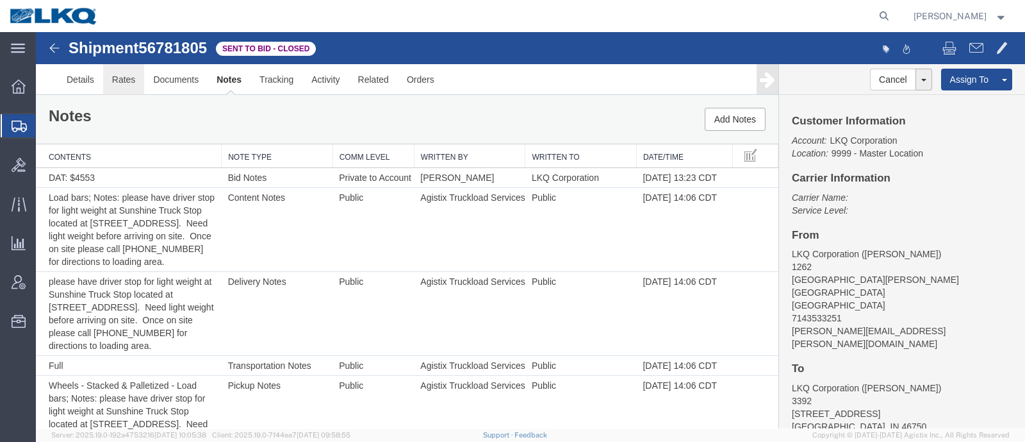
click at [122, 81] on link "Rates" at bounding box center [124, 79] width 42 height 31
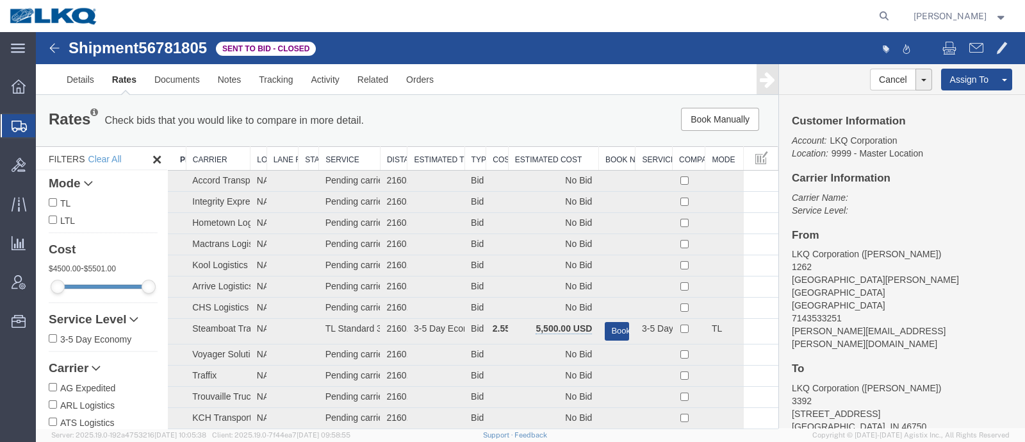
drag, startPoint x: 523, startPoint y: 131, endPoint x: 527, endPoint y: 149, distance: 17.9
click at [523, 132] on div "Rates Check bids that you would like to compare in more detail. Compare Filter …" at bounding box center [407, 121] width 736 height 26
click at [530, 158] on th "Estimated Cost" at bounding box center [553, 159] width 90 height 24
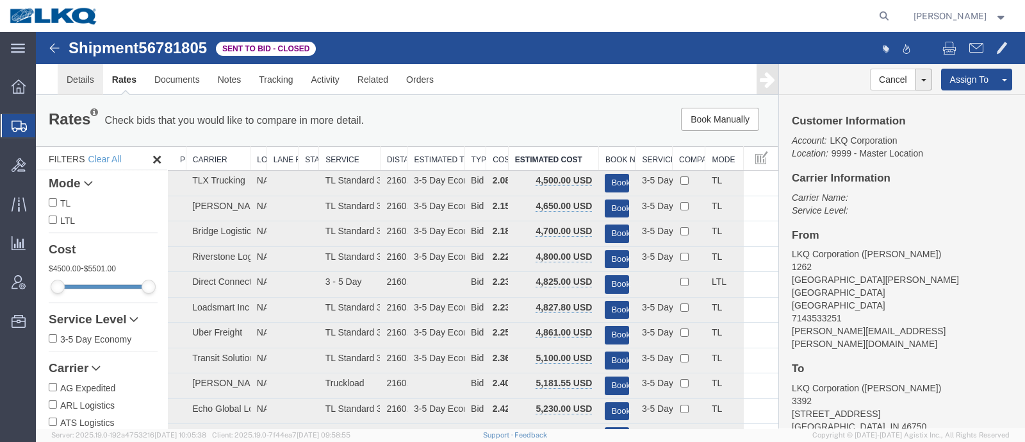
click at [78, 80] on link "Details" at bounding box center [80, 79] width 45 height 31
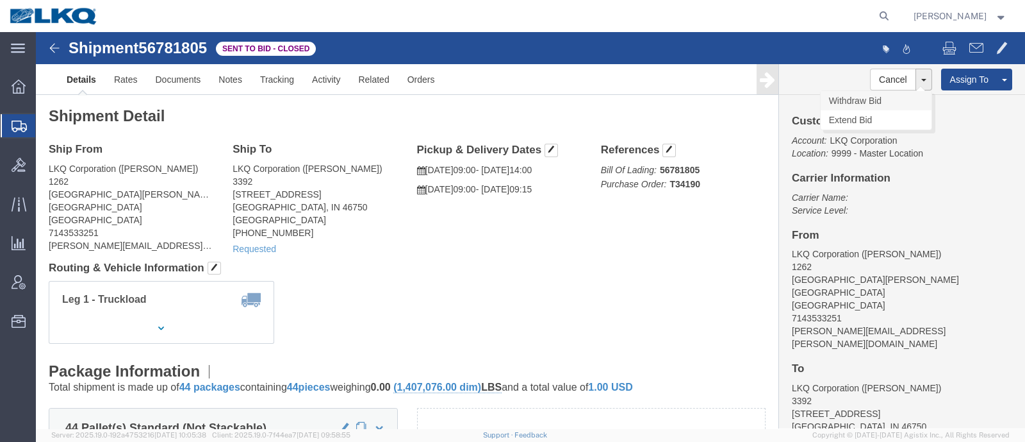
click link "Withdraw Bid"
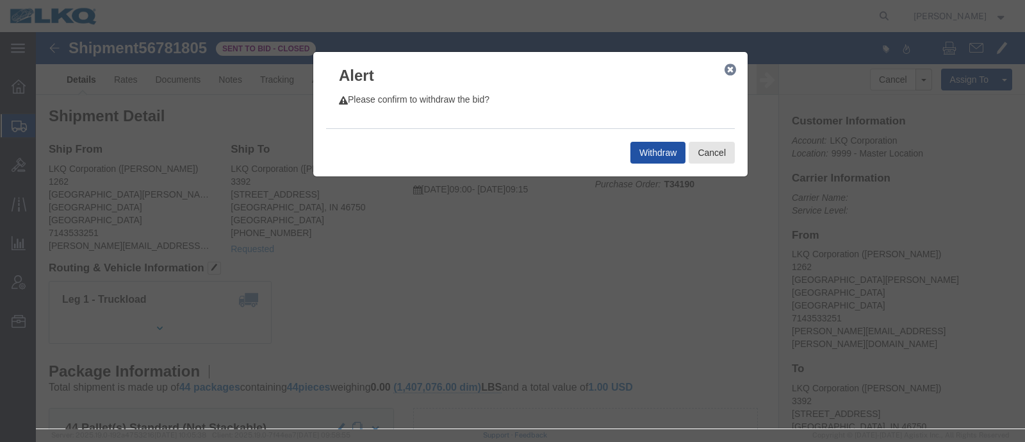
click button "Withdraw"
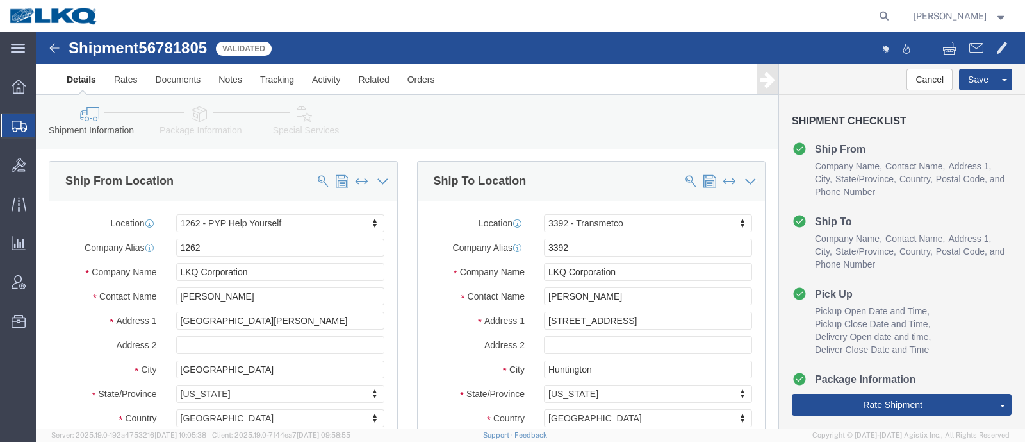
scroll to position [79, 0]
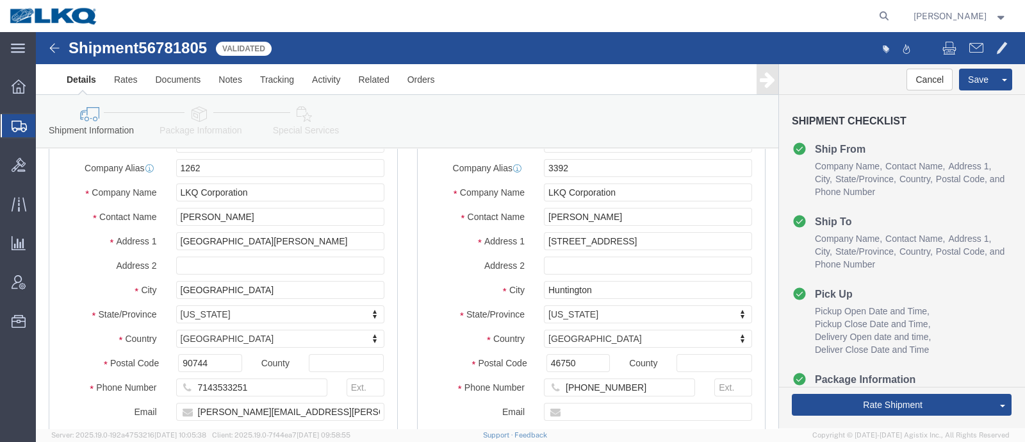
select select "27464"
select select "28018"
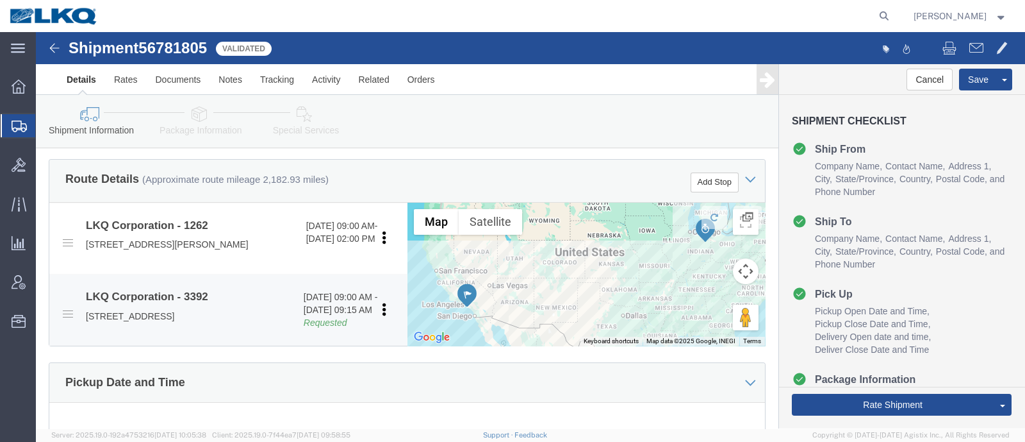
scroll to position [481, 0]
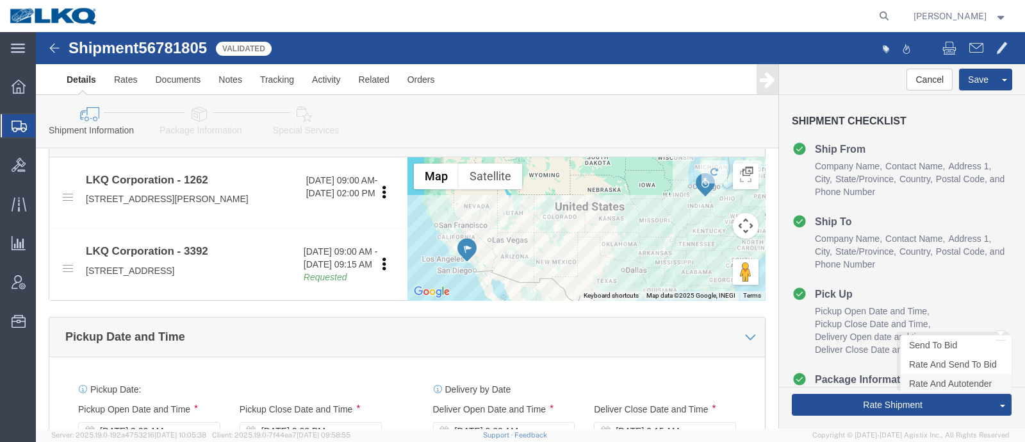
click link "Rate And Autotender"
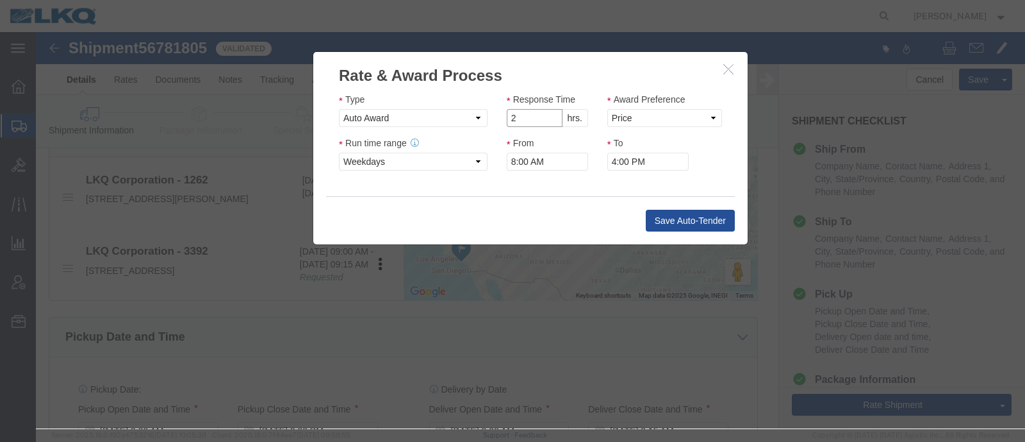
type input "2"
click input "2"
click select "Price Carrier Rank"
click icon "button"
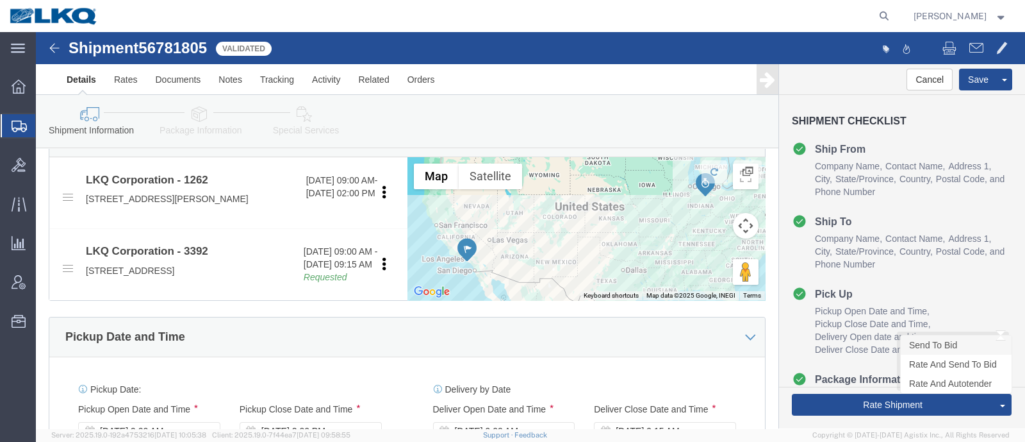
click link "Send To Bid"
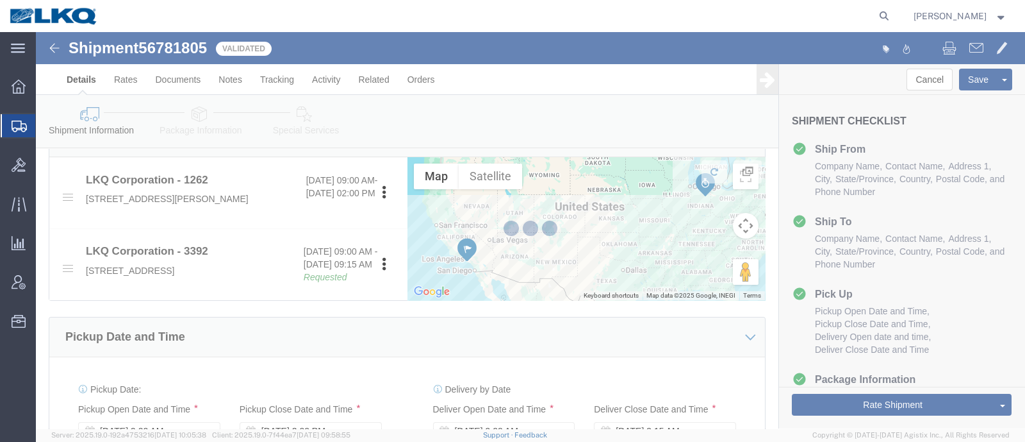
select select "TL"
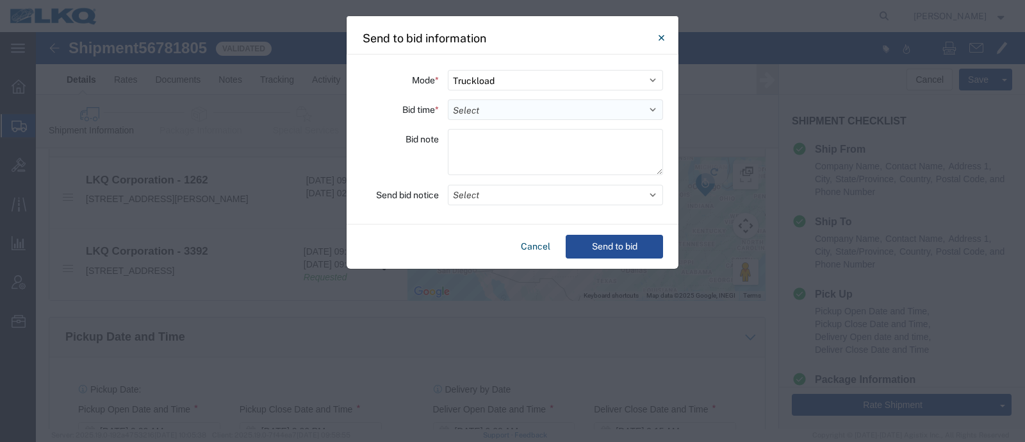
click at [486, 104] on select "Select 30 Min (Rush) 1 Hour (Rush) 2 Hours (Rush) 4 Hours (Rush) 8 Hours (Rush)…" at bounding box center [555, 109] width 215 height 21
select select "24"
click at [448, 99] on select "Select 30 Min (Rush) 1 Hour (Rush) 2 Hours (Rush) 4 Hours (Rush) 8 Hours (Rush)…" at bounding box center [555, 109] width 215 height 21
click at [618, 241] on button "Send to bid" at bounding box center [614, 247] width 97 height 24
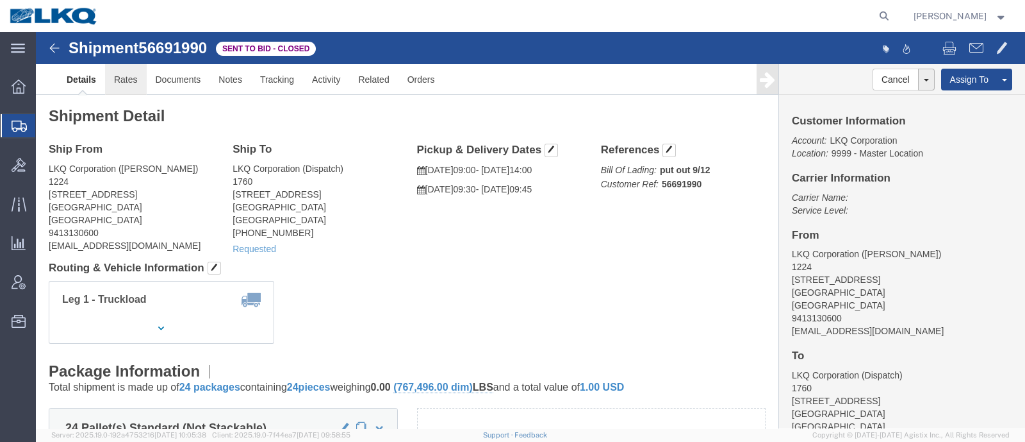
click link "Rates"
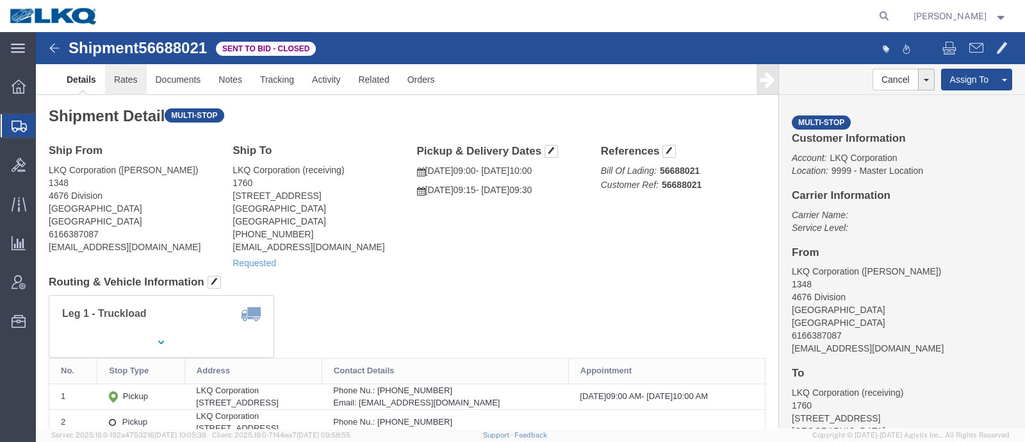
click link "Rates"
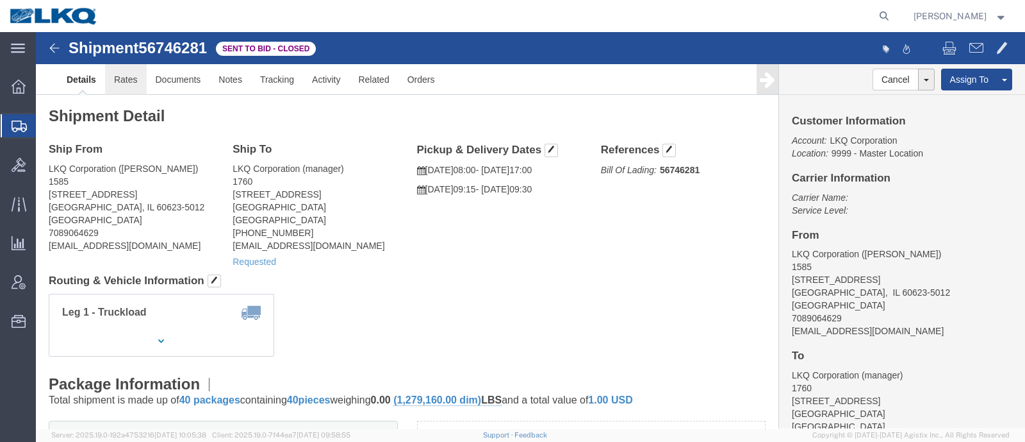
click link "Rates"
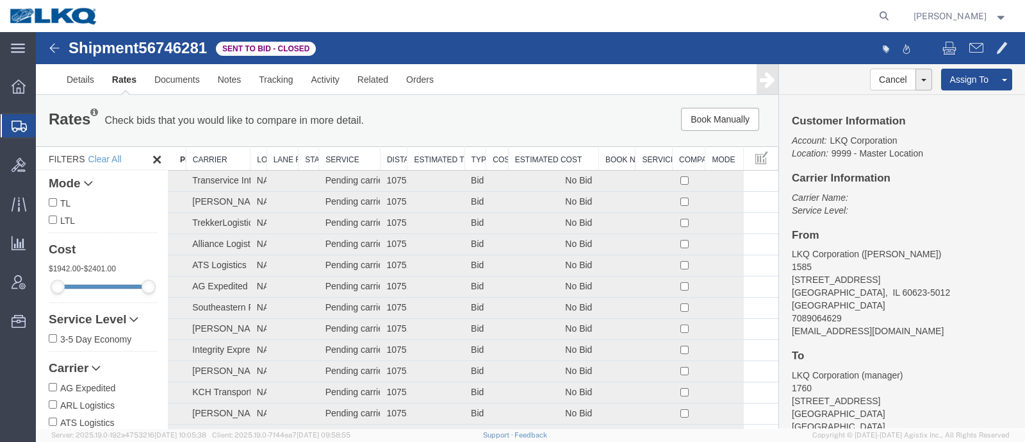
click at [520, 157] on th "Estimated Cost" at bounding box center [553, 159] width 90 height 24
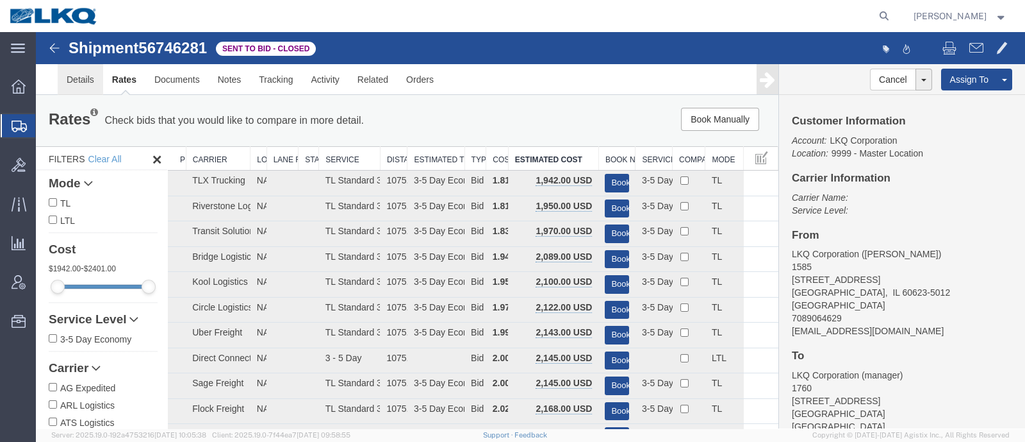
click at [66, 75] on link "Details" at bounding box center [80, 79] width 45 height 31
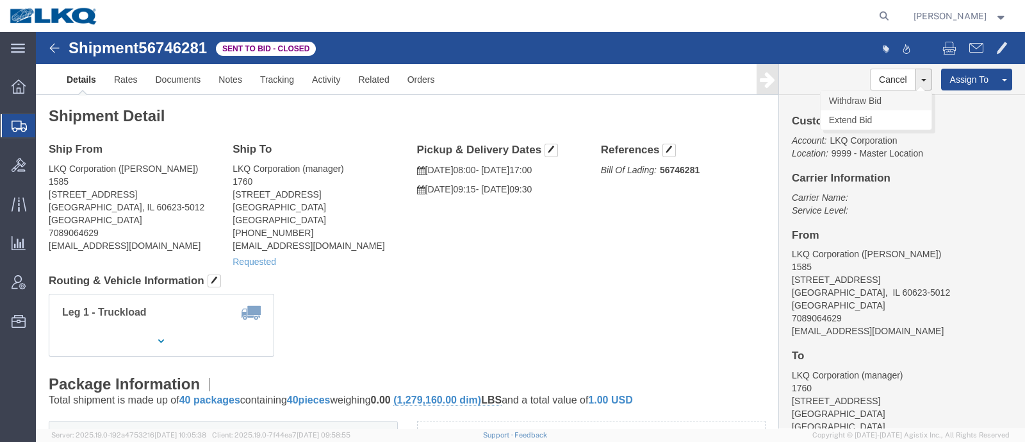
click link "Withdraw Bid"
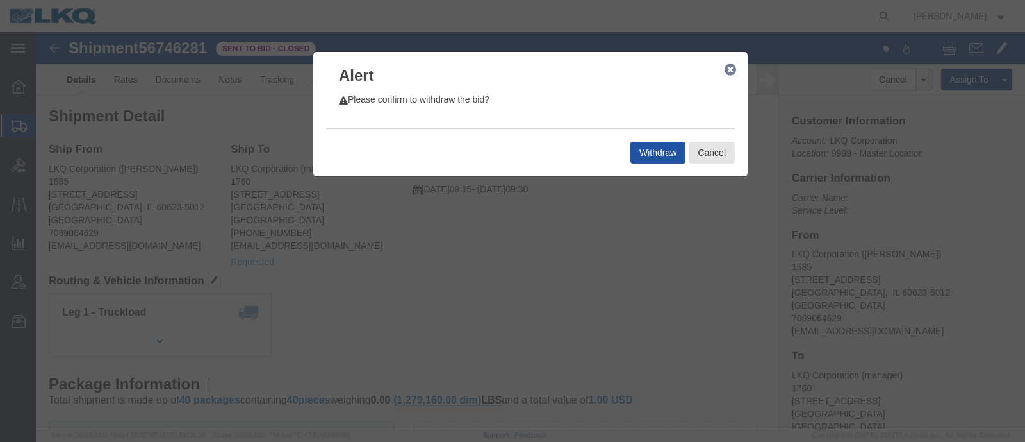
click button "Withdraw"
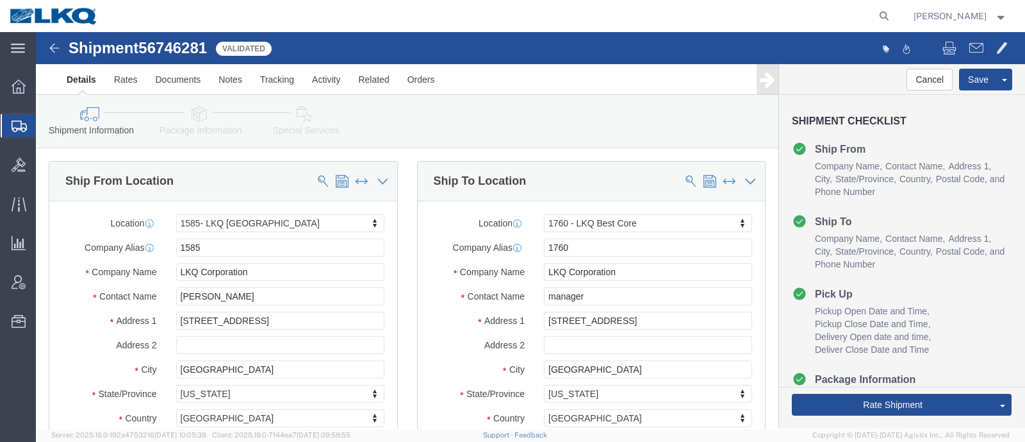
select select "35874"
select select "27634"
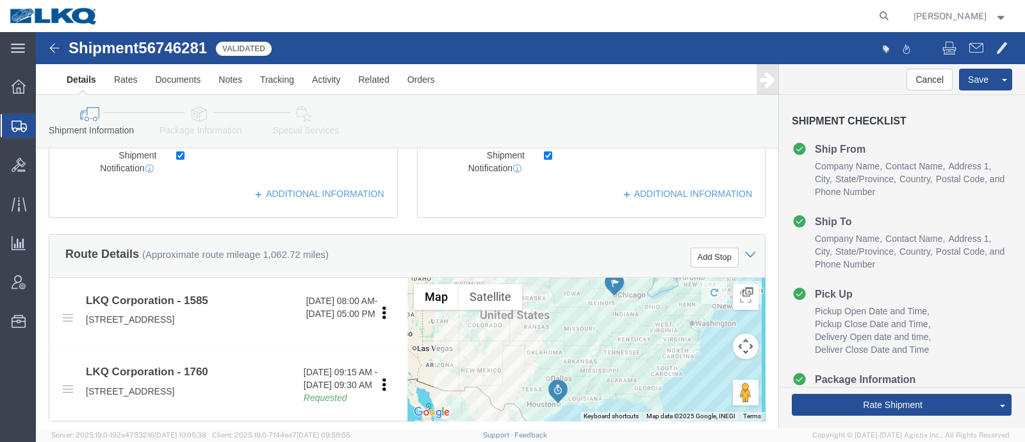
scroll to position [400, 0]
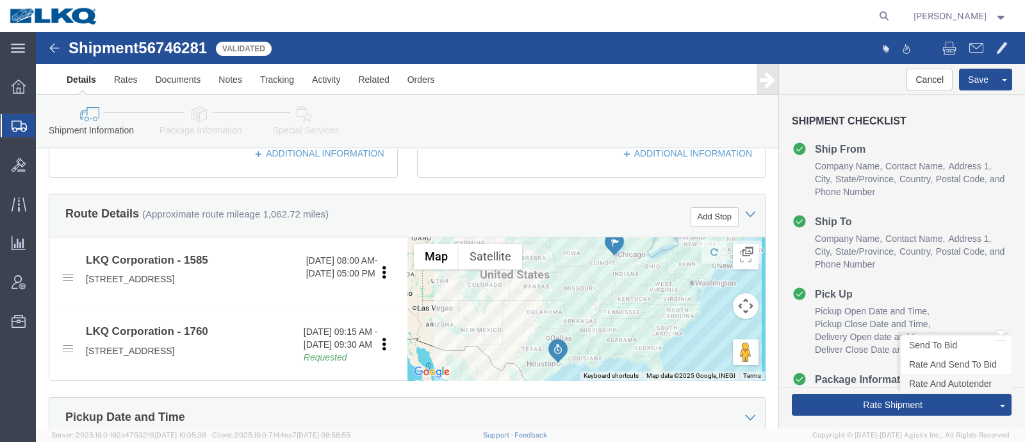
click link "Rate And Autotender"
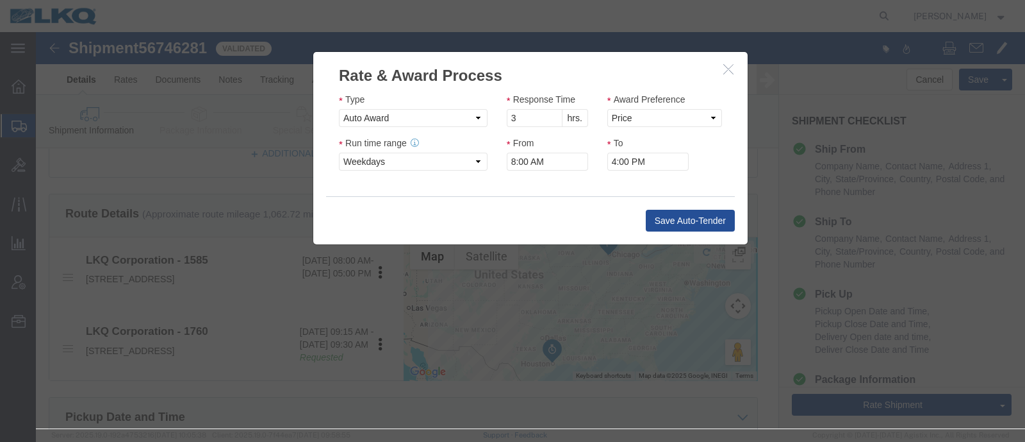
click icon "button"
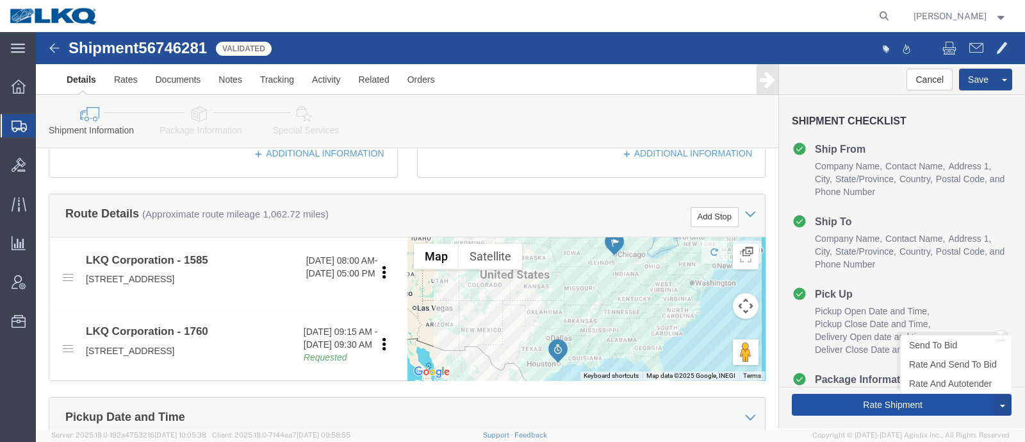
drag, startPoint x: 814, startPoint y: 376, endPoint x: 544, endPoint y: 411, distance: 272.1
click button "Rate Shipment"
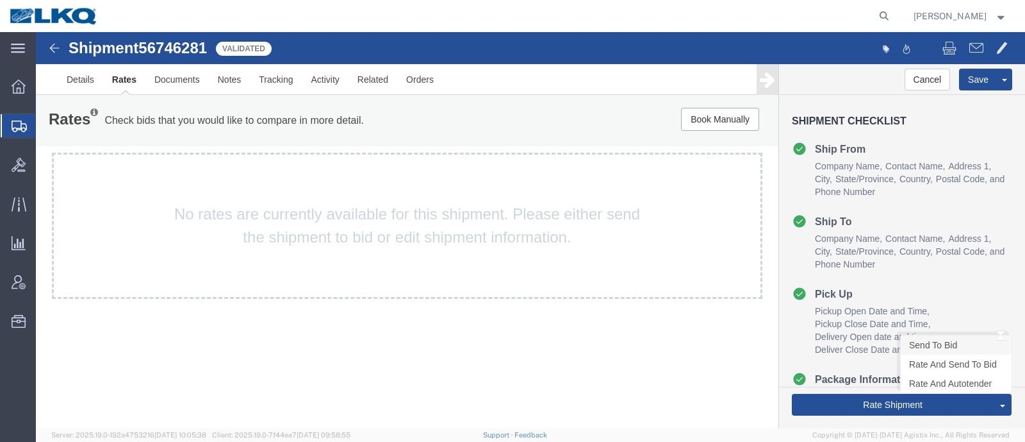
click at [939, 339] on link "Send To Bid" at bounding box center [956, 344] width 111 height 19
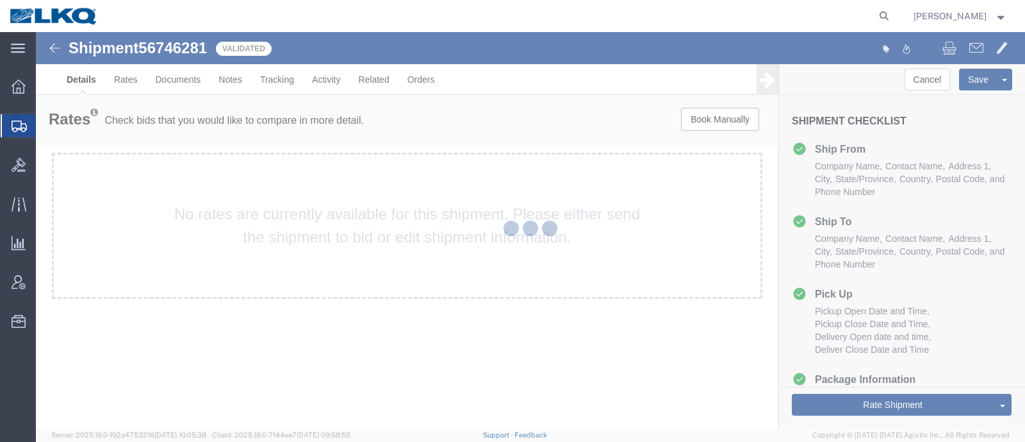
select select "35874"
select select "27634"
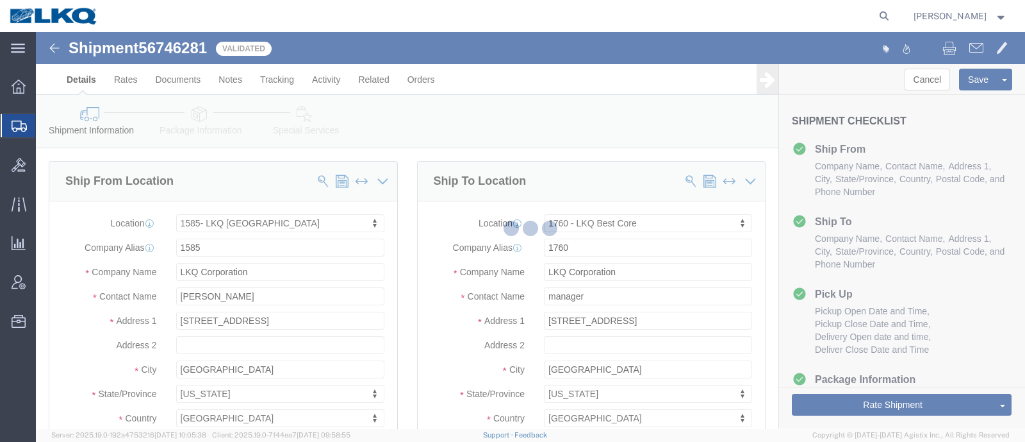
select select "TL"
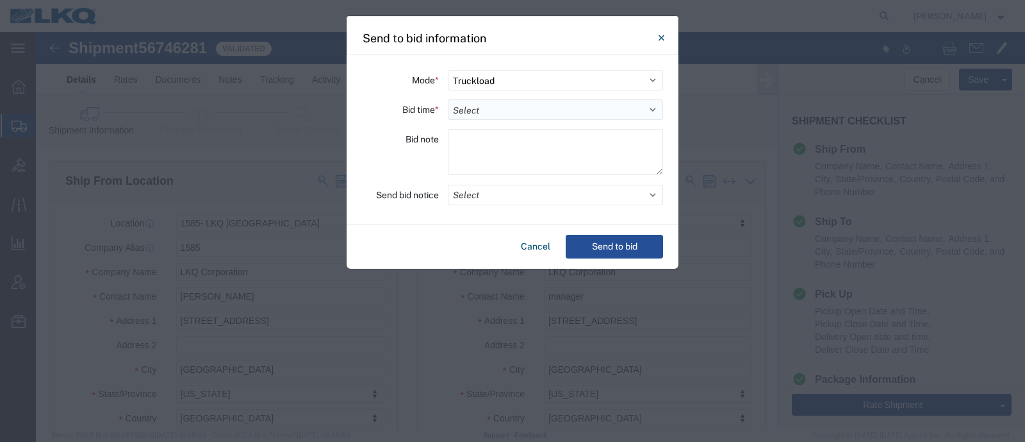
click at [479, 109] on select "Select 30 Min (Rush) 1 Hour (Rush) 2 Hours (Rush) 4 Hours (Rush) 8 Hours (Rush)…" at bounding box center [555, 109] width 215 height 21
select select "24"
click at [448, 99] on select "Select 30 Min (Rush) 1 Hour (Rush) 2 Hours (Rush) 4 Hours (Rush) 8 Hours (Rush)…" at bounding box center [555, 109] width 215 height 21
click at [611, 242] on button "Send to bid" at bounding box center [614, 247] width 97 height 24
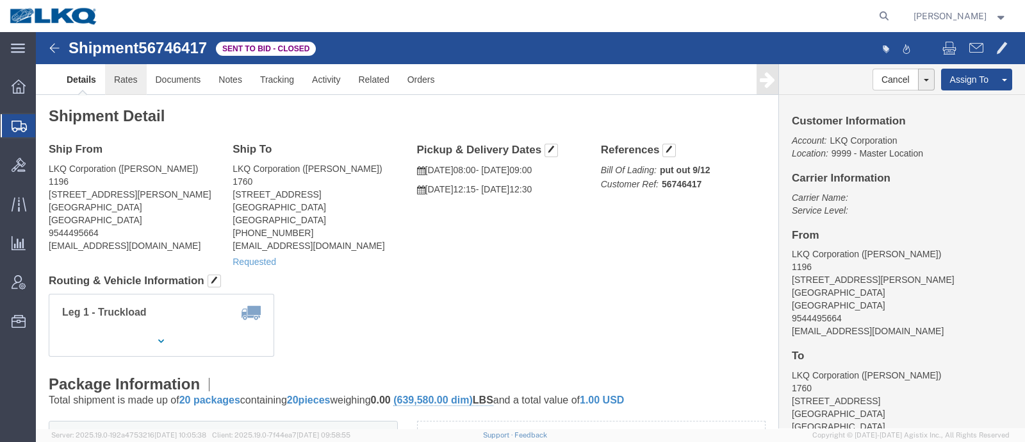
click link "Rates"
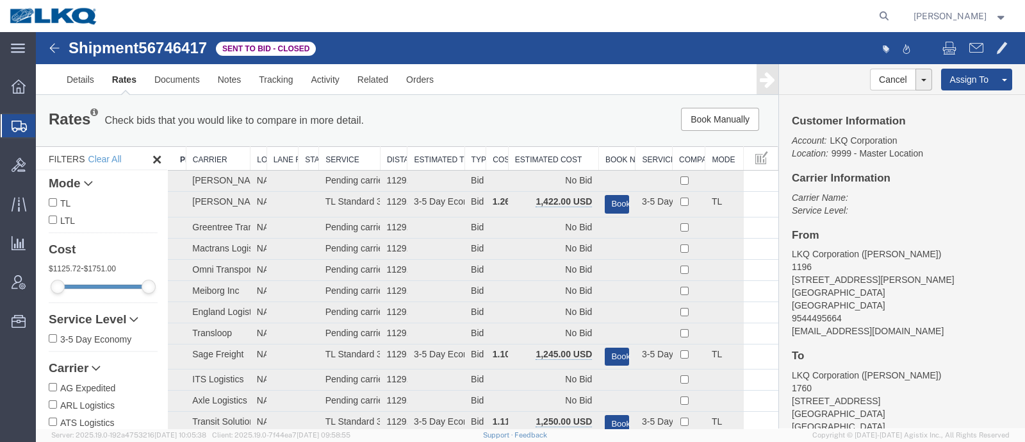
click at [557, 151] on th "Estimated Cost" at bounding box center [553, 159] width 90 height 24
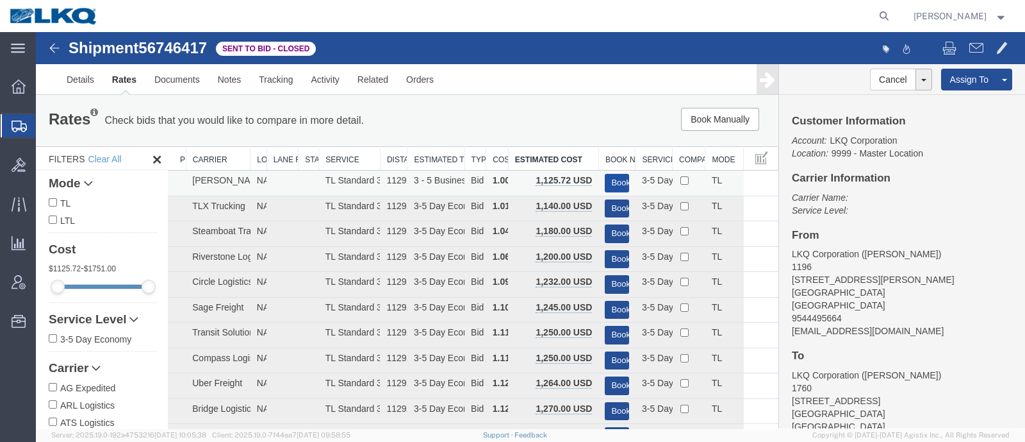
click at [611, 176] on button "Book" at bounding box center [617, 183] width 24 height 19
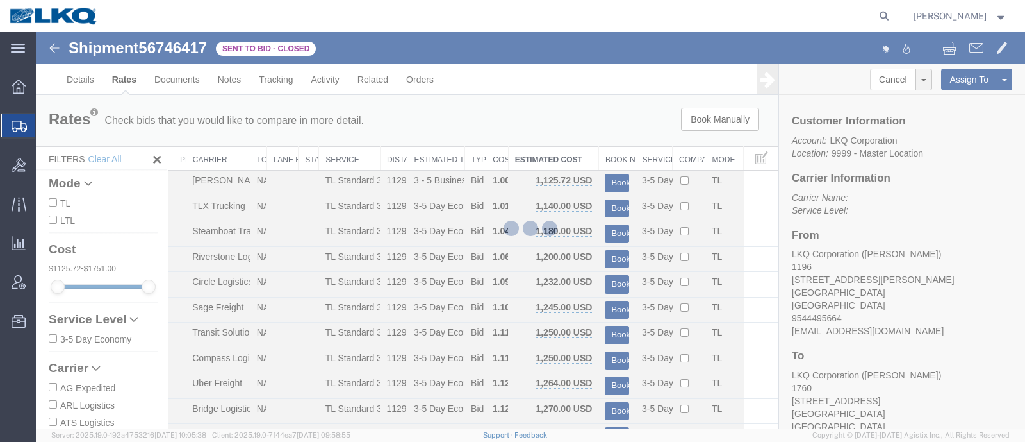
click at [585, 136] on div at bounding box center [530, 230] width 989 height 396
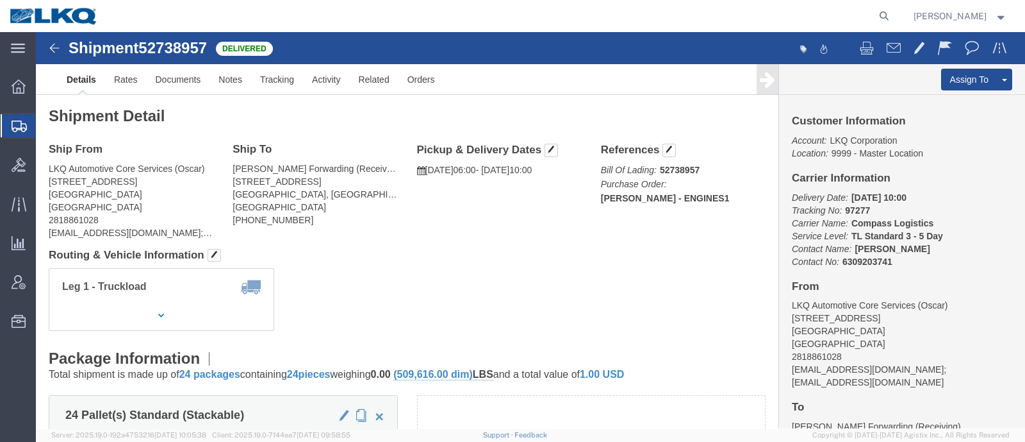
click at [16, 128] on icon at bounding box center [19, 126] width 15 height 12
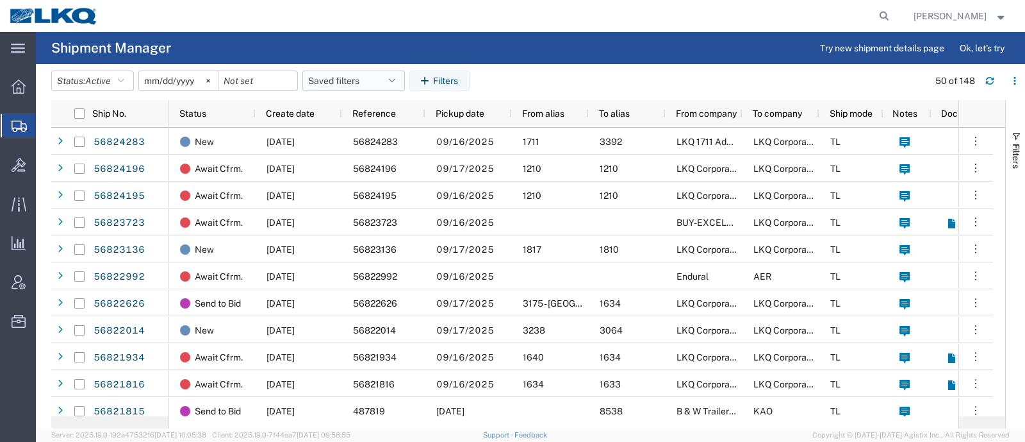
click at [344, 81] on button "Saved filters" at bounding box center [353, 80] width 103 height 21
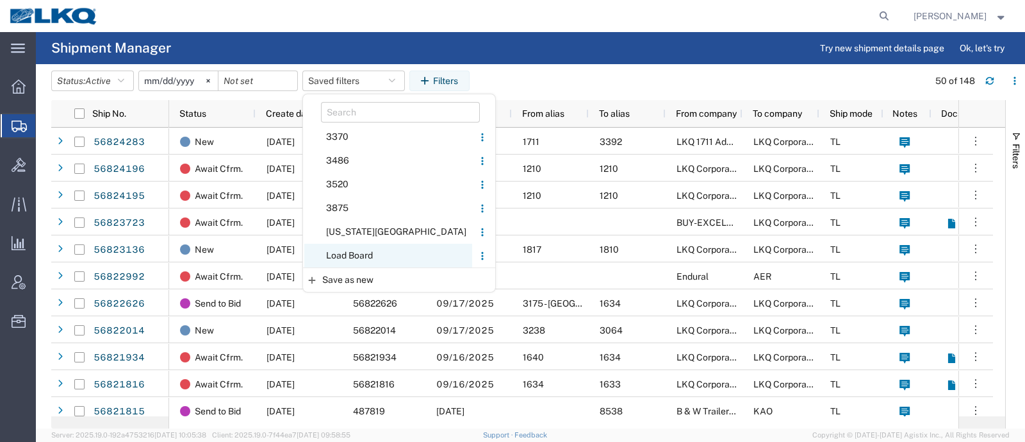
click at [364, 254] on span "Load Board" at bounding box center [388, 256] width 168 height 24
type input "2024-12-01"
type input "2025-12-31"
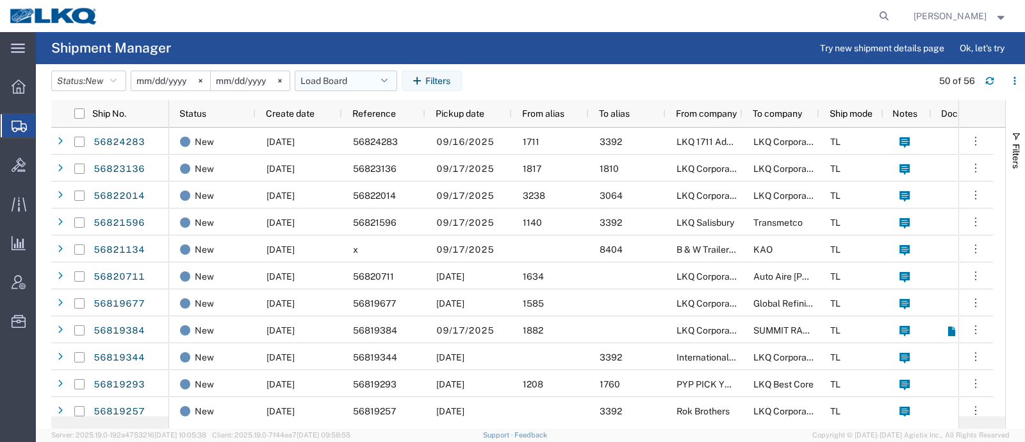
click at [336, 81] on button "Load Board" at bounding box center [346, 80] width 103 height 21
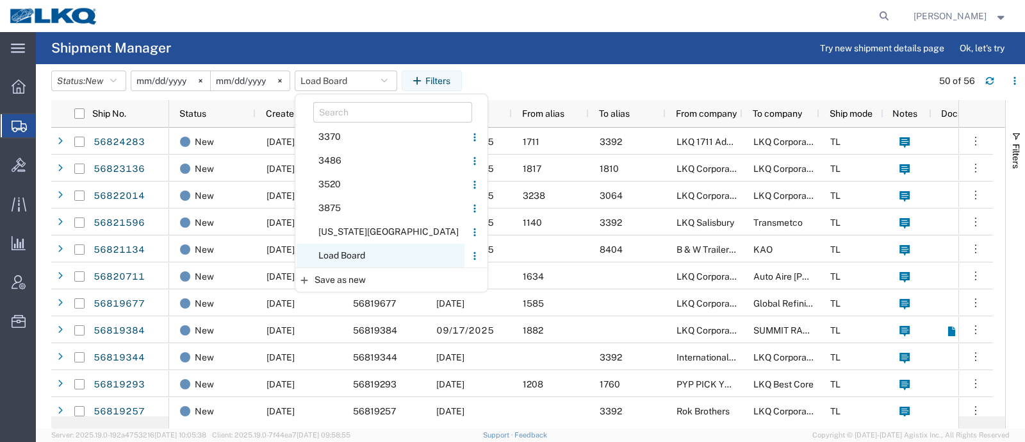
click at [356, 258] on span "Load Board" at bounding box center [381, 256] width 168 height 24
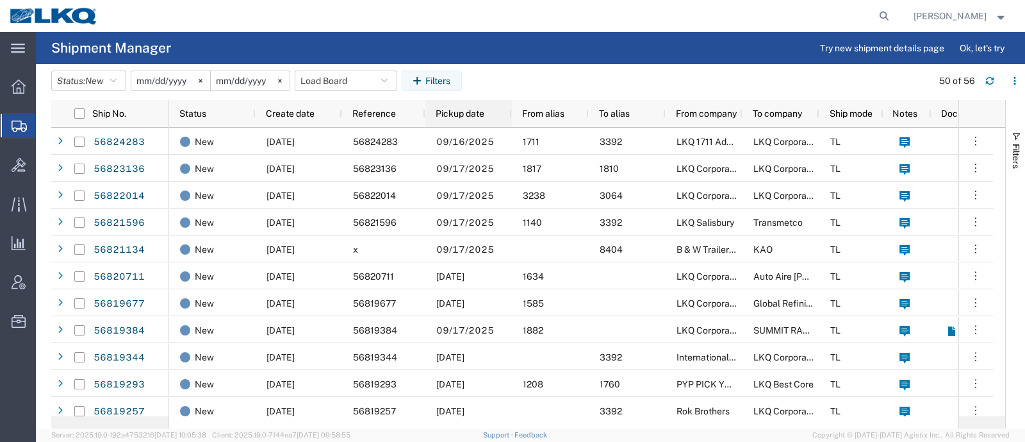
click at [453, 115] on span "Pickup date" at bounding box center [460, 113] width 49 height 10
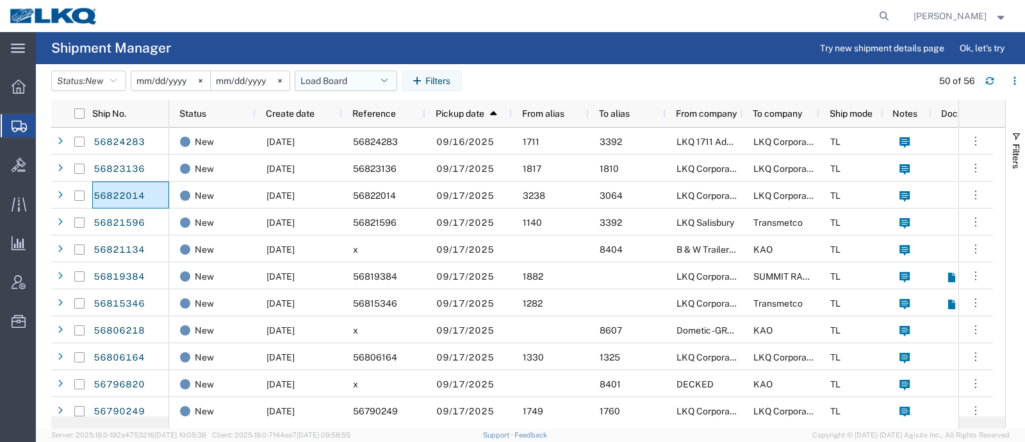
click at [332, 74] on button "Load Board" at bounding box center [346, 80] width 103 height 21
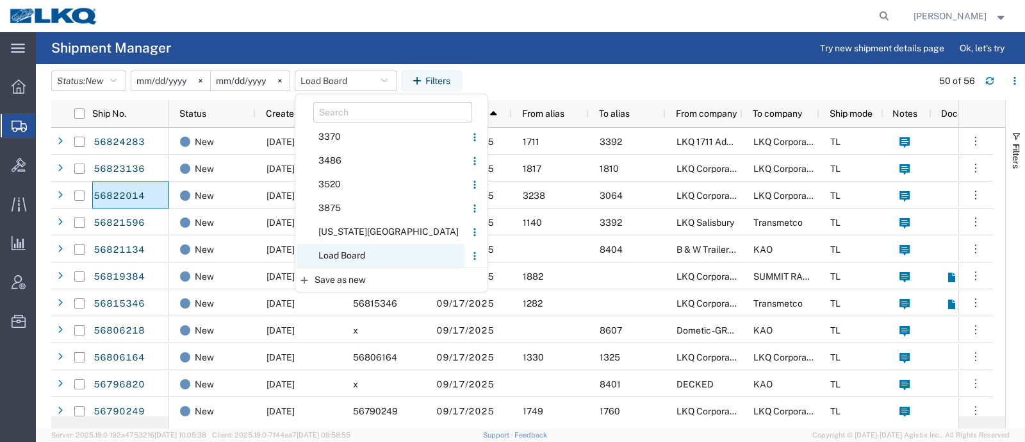
click at [363, 249] on span "Load Board" at bounding box center [381, 256] width 168 height 24
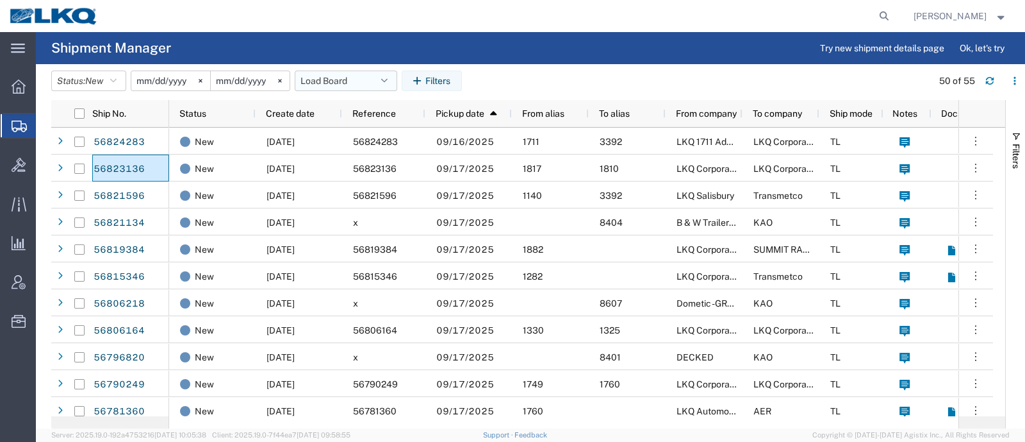
click at [327, 75] on button "Load Board" at bounding box center [346, 80] width 103 height 21
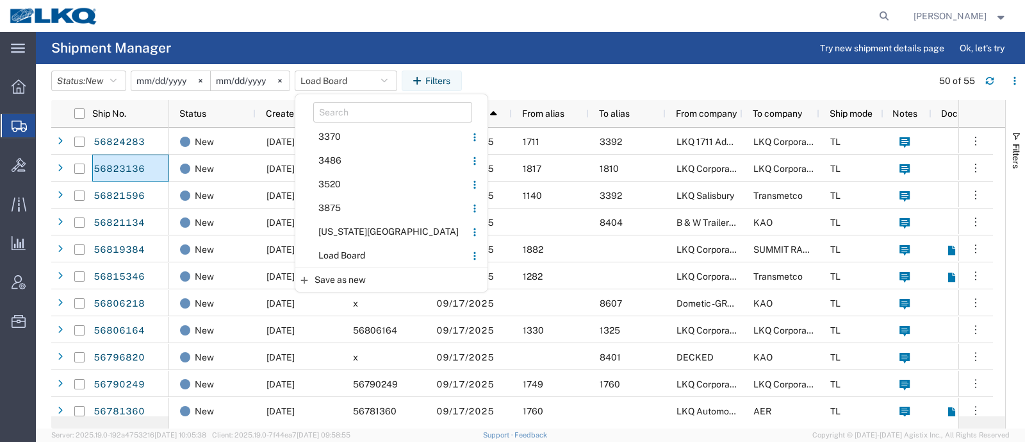
drag, startPoint x: 359, startPoint y: 254, endPoint x: 470, endPoint y: 113, distance: 178.8
click at [362, 250] on span "Load Board" at bounding box center [381, 256] width 168 height 24
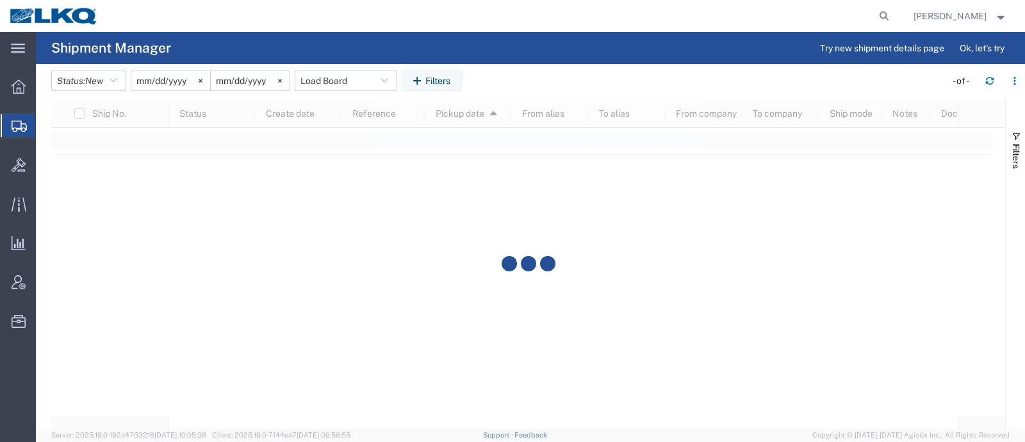
click at [513, 85] on agx-table-filter-chips "Status: New Active All Approved Booked Canceled Delivered Denied New On Hold Pe…" at bounding box center [495, 84] width 888 height 29
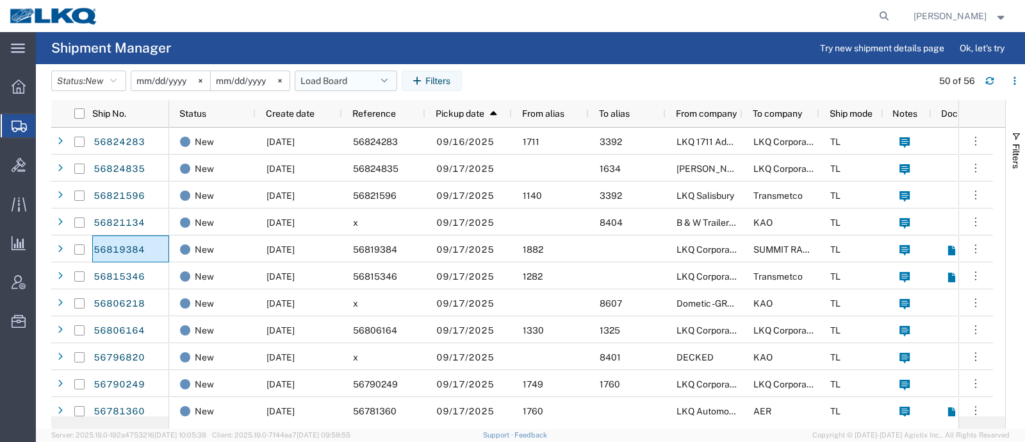
click at [364, 72] on button "Load Board" at bounding box center [346, 80] width 103 height 21
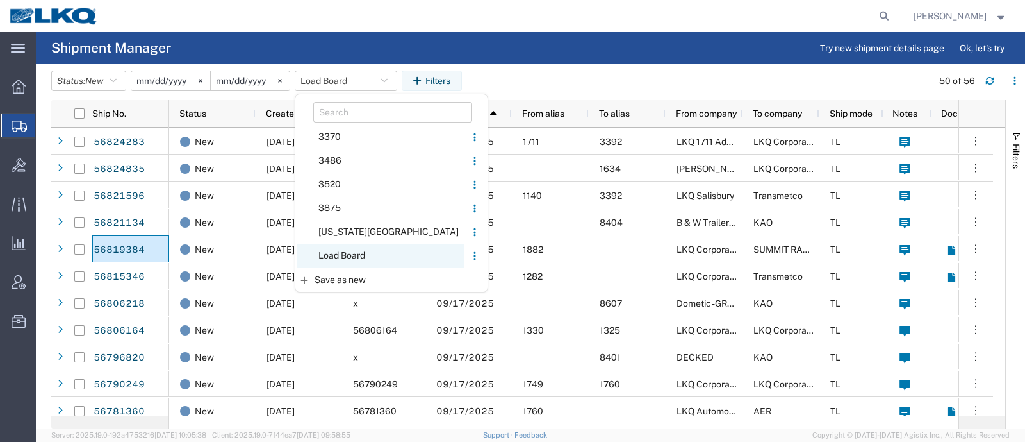
click at [360, 255] on span "Load Board" at bounding box center [381, 256] width 168 height 24
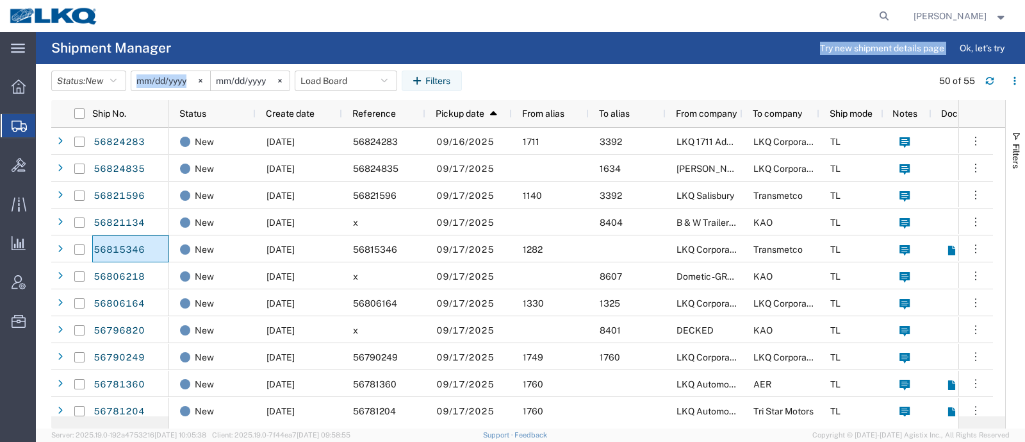
drag, startPoint x: 135, startPoint y: 247, endPoint x: 569, endPoint y: 63, distance: 471.5
click at [569, 63] on agx-shipment-table-manager-page "Shipment Manager Try new shipment details page Ok, let's try Status: New Active…" at bounding box center [530, 230] width 989 height 396
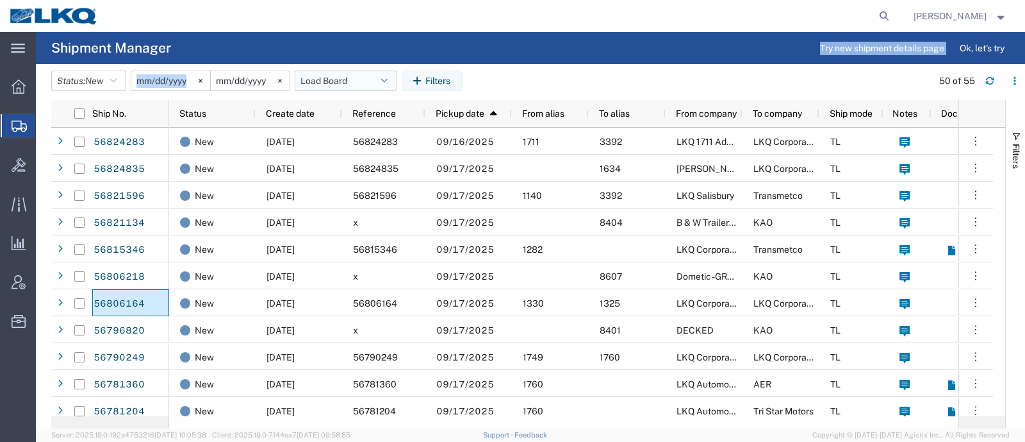
click at [351, 81] on button "Load Board" at bounding box center [346, 80] width 103 height 21
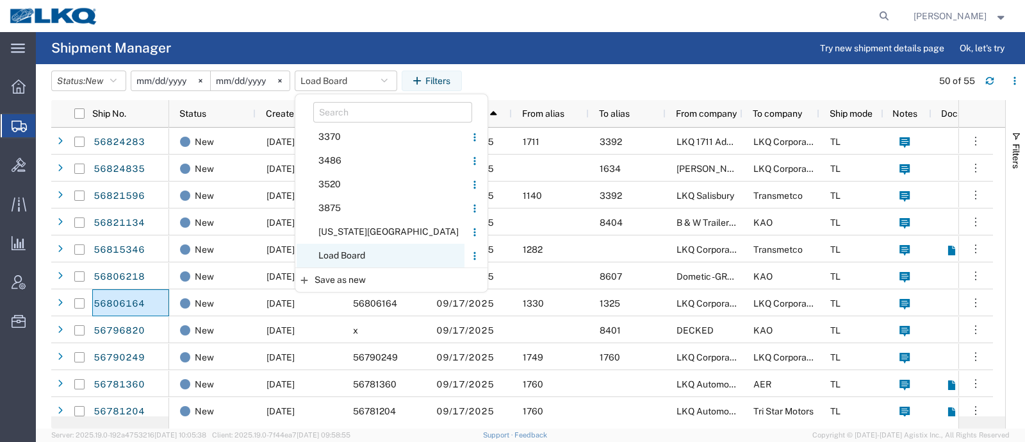
click at [356, 251] on span "Load Board" at bounding box center [381, 256] width 168 height 24
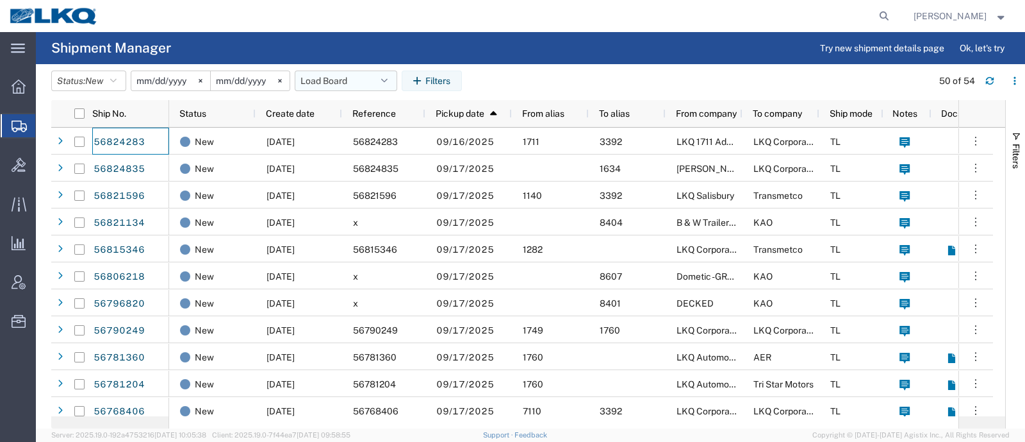
click at [336, 76] on button "Load Board" at bounding box center [346, 80] width 103 height 21
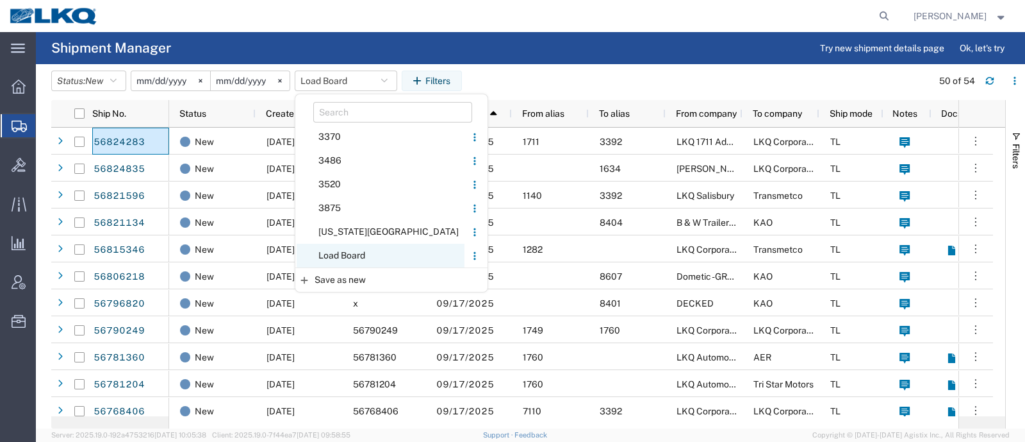
click at [346, 250] on span "Load Board" at bounding box center [381, 256] width 168 height 24
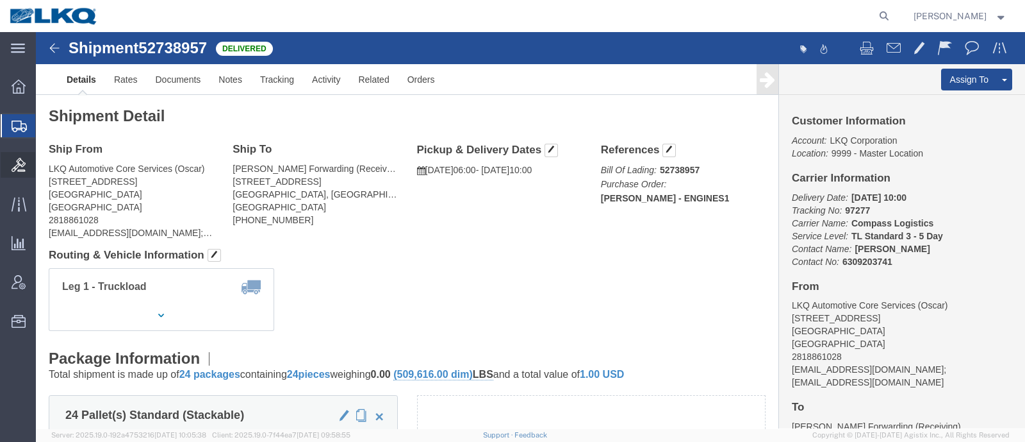
click at [25, 162] on icon at bounding box center [19, 165] width 14 height 14
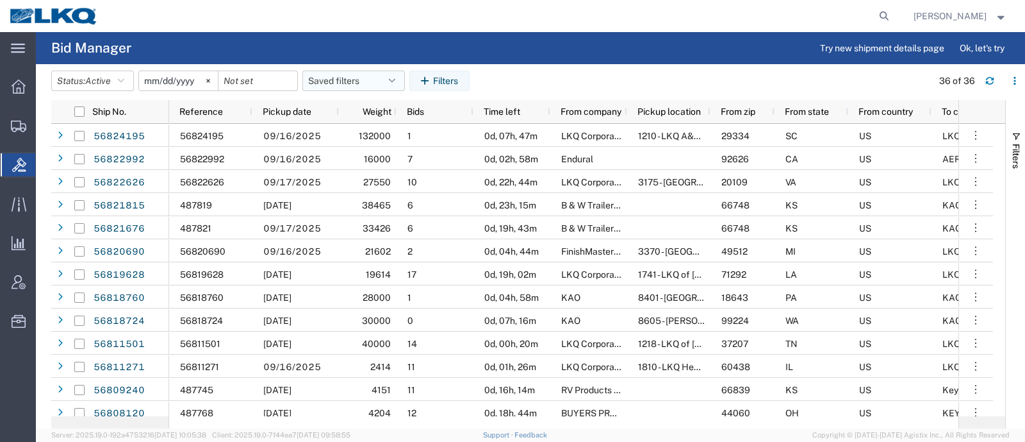
click at [340, 80] on button "Saved filters" at bounding box center [353, 80] width 103 height 21
drag, startPoint x: 347, startPoint y: 136, endPoint x: 417, endPoint y: 79, distance: 90.2
click at [351, 133] on span "Bid Board" at bounding box center [388, 137] width 168 height 24
type input "2024-12-01"
type input "2025-12-31"
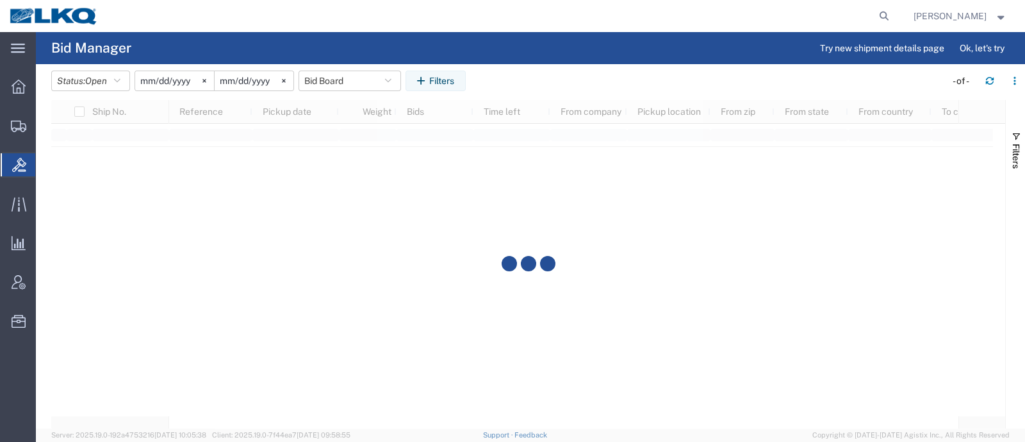
click at [549, 75] on agx-table-filter-chips "Status: Open Active All Awaiting Confirmation Awarded Closed Expired Open Withd…" at bounding box center [495, 84] width 888 height 29
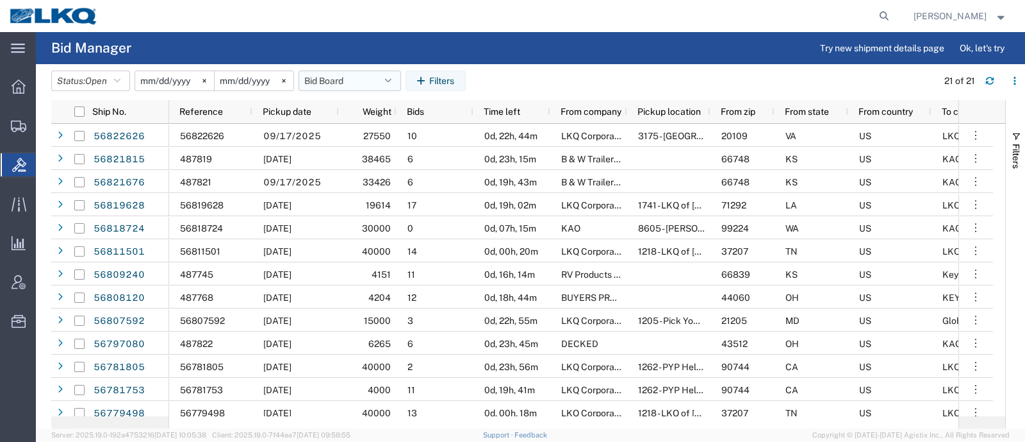
click at [332, 81] on button "Bid Board" at bounding box center [350, 80] width 103 height 21
drag, startPoint x: 346, startPoint y: 138, endPoint x: 532, endPoint y: 86, distance: 193.1
click at [348, 139] on span "Bid Board" at bounding box center [385, 137] width 168 height 24
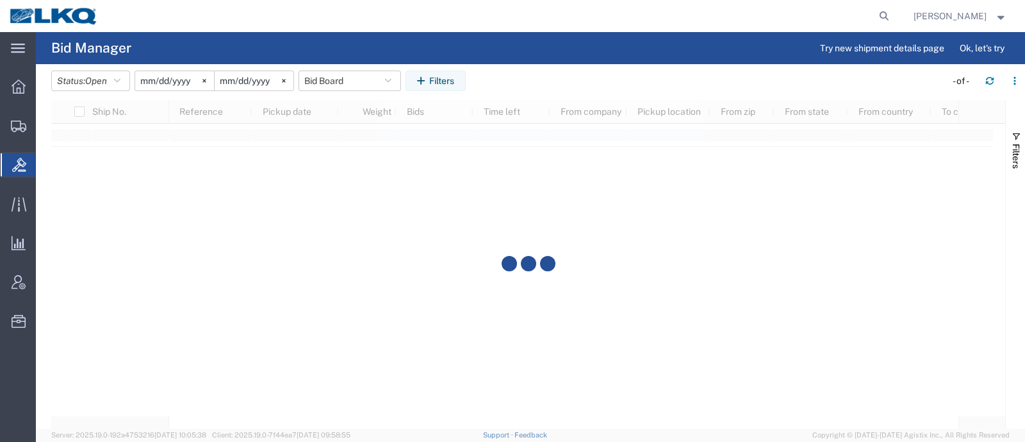
click at [542, 79] on agx-table-filter-chips "Status: Open Active All Awaiting Confirmation Awarded Closed Expired Open Withd…" at bounding box center [495, 84] width 888 height 29
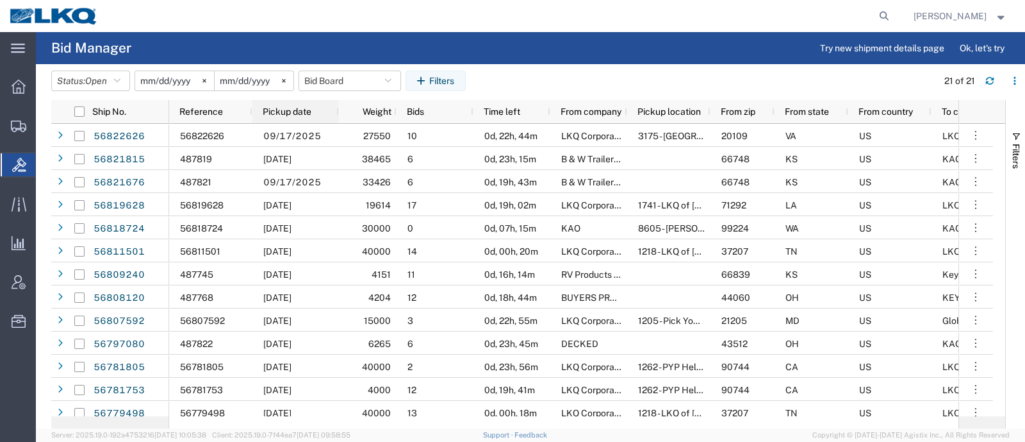
click at [295, 110] on span "Pickup date" at bounding box center [287, 111] width 49 height 10
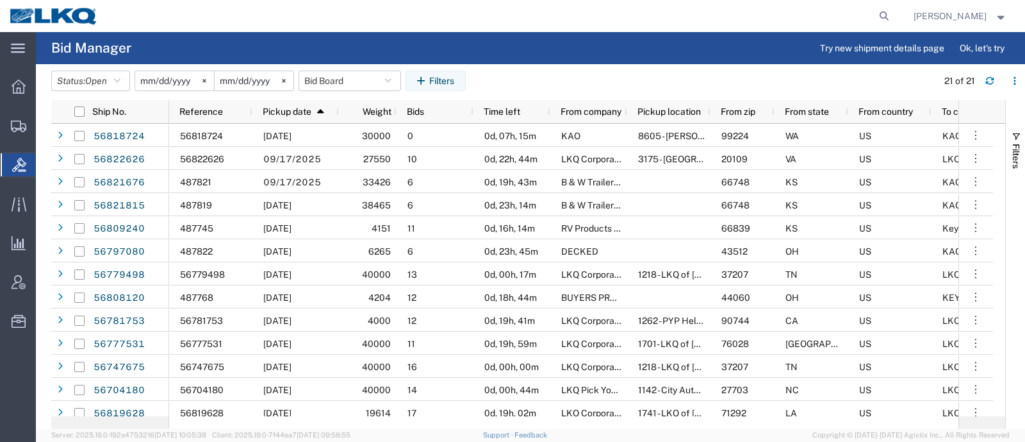
click at [218, 37] on agx-page-header "Bid Manager Try new shipment details page Ok, let's try" at bounding box center [530, 48] width 989 height 32
click at [58, 76] on button "Status: Open" at bounding box center [90, 80] width 79 height 21
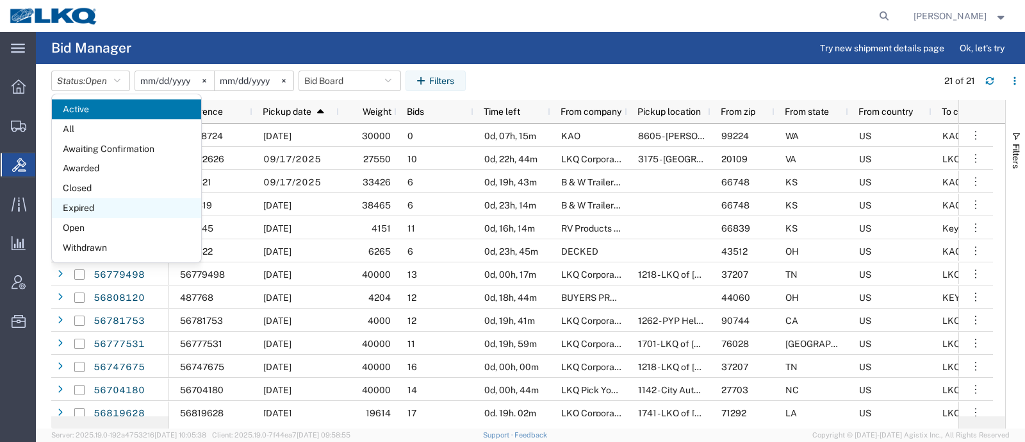
click at [96, 202] on span "Expired" at bounding box center [126, 208] width 149 height 20
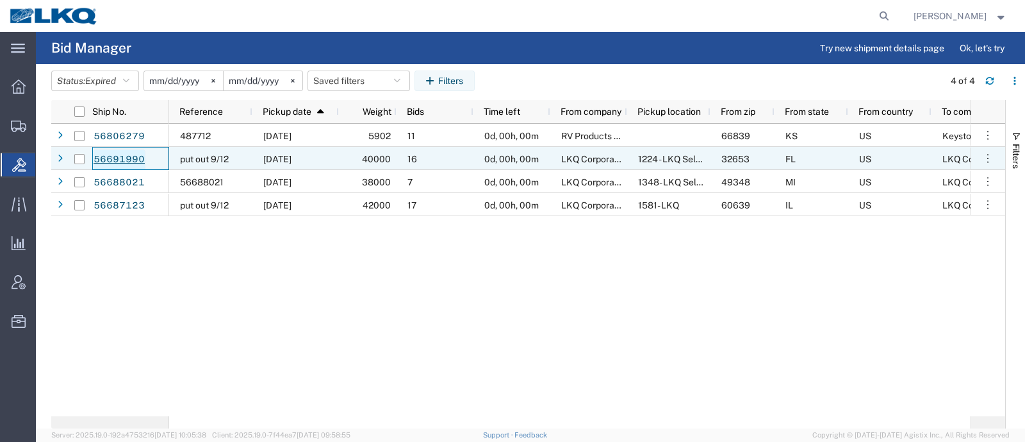
drag, startPoint x: 106, startPoint y: 165, endPoint x: 113, endPoint y: 158, distance: 10.4
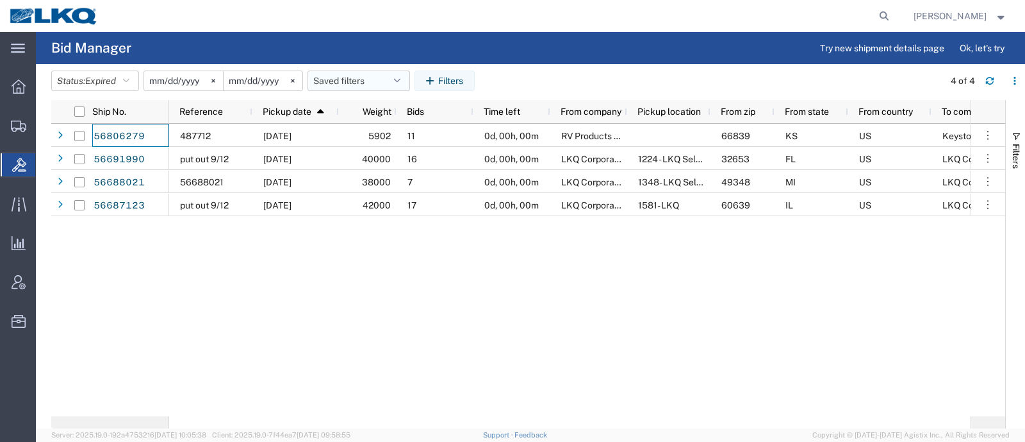
click at [349, 78] on button "Saved filters" at bounding box center [359, 80] width 103 height 21
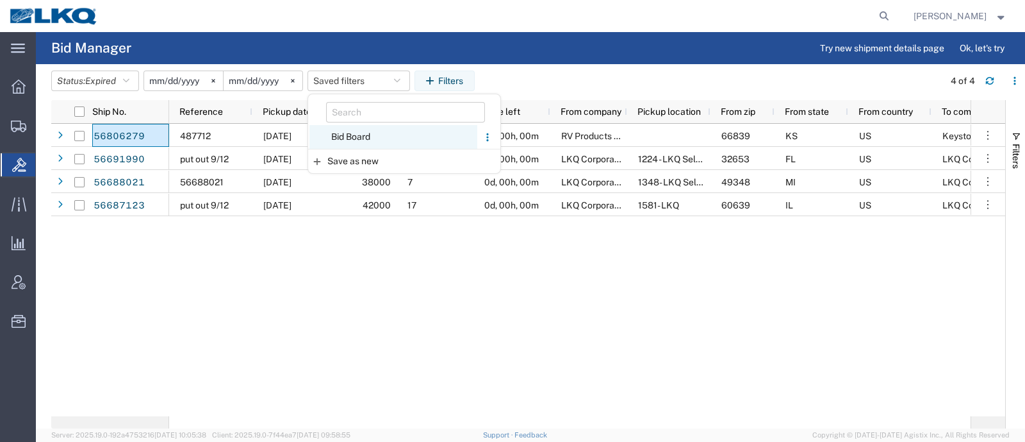
click at [370, 137] on span "Bid Board" at bounding box center [394, 137] width 168 height 24
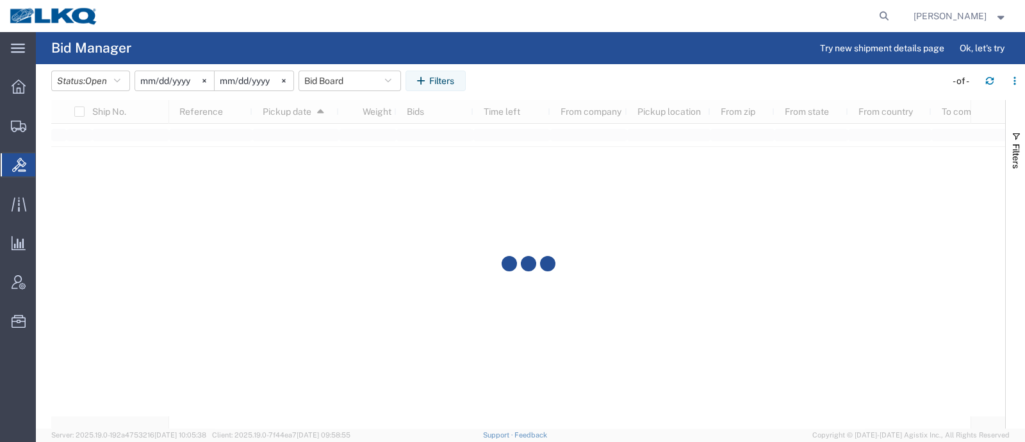
click at [518, 89] on agx-table-filter-chips "Status: Open Active All Awaiting Confirmation Awarded Closed Expired Open Withd…" at bounding box center [495, 84] width 888 height 29
click at [85, 79] on button "Status: Open" at bounding box center [90, 80] width 79 height 21
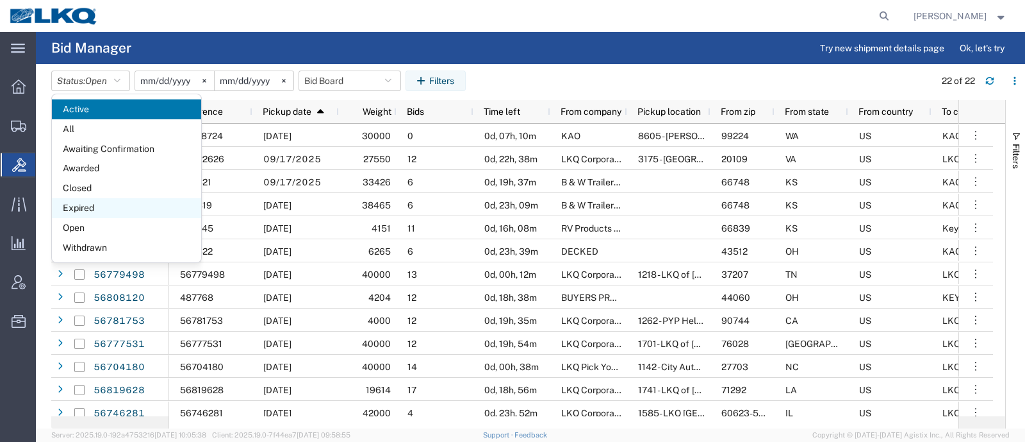
click at [81, 206] on span "Expired" at bounding box center [126, 208] width 149 height 20
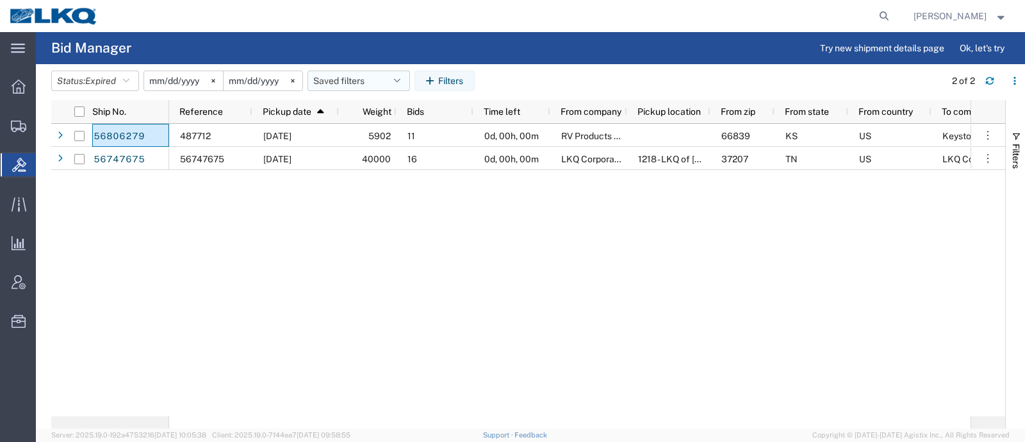
click at [340, 84] on button "Saved filters" at bounding box center [359, 80] width 103 height 21
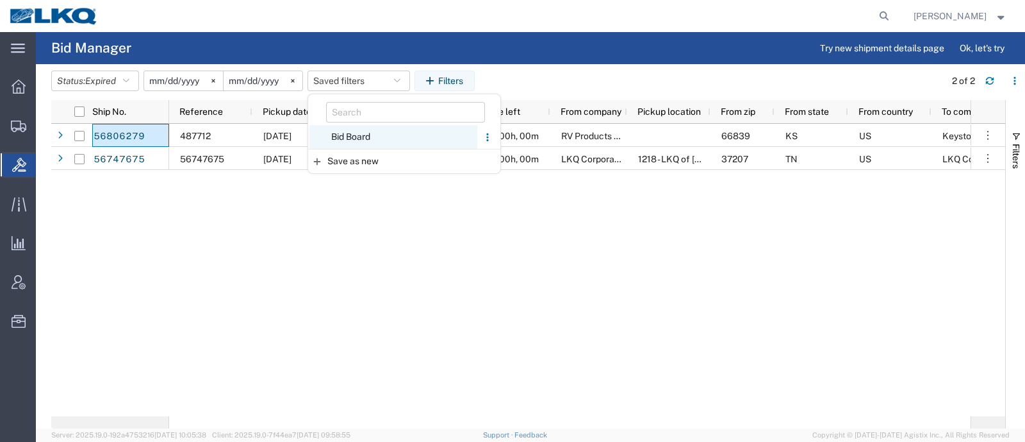
click at [351, 142] on span "Bid Board" at bounding box center [394, 137] width 168 height 24
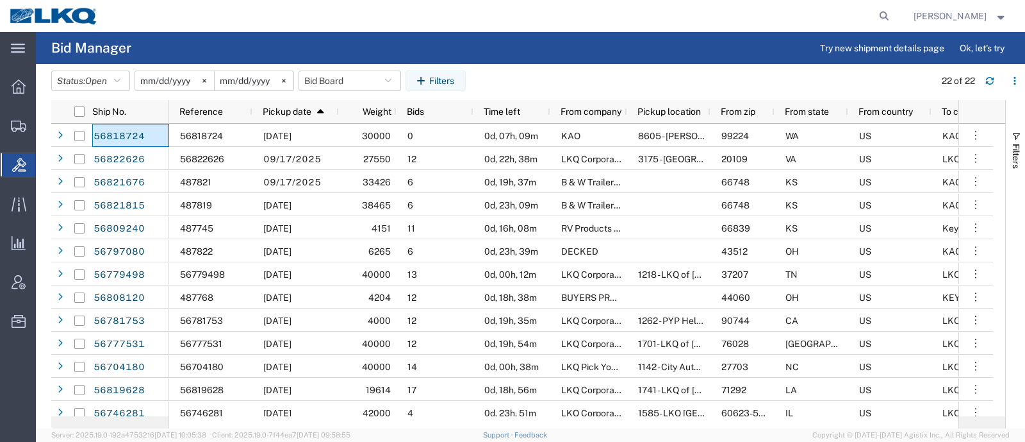
click at [500, 74] on agx-table-filter-chips "Status: Open Active All Awaiting Confirmation Awarded Closed Expired Open Withd…" at bounding box center [489, 84] width 877 height 29
click at [74, 83] on button "Status: Open" at bounding box center [90, 80] width 79 height 21
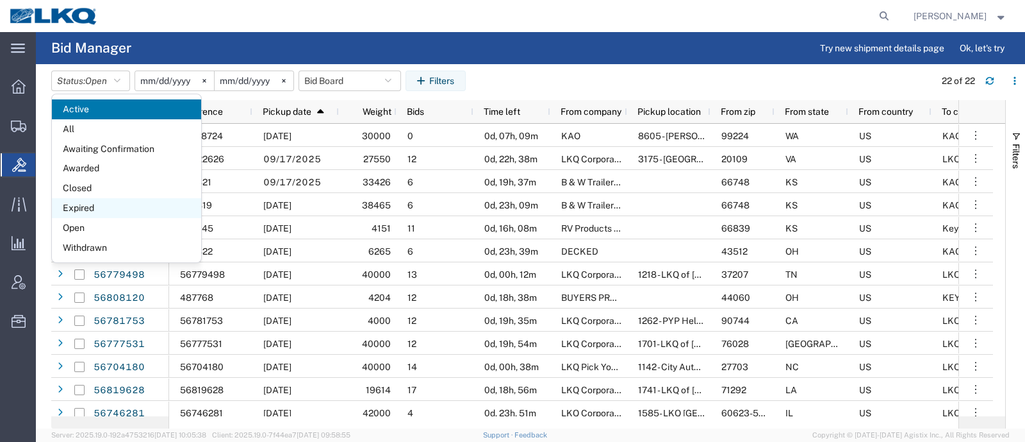
click at [99, 202] on span "Expired" at bounding box center [126, 208] width 149 height 20
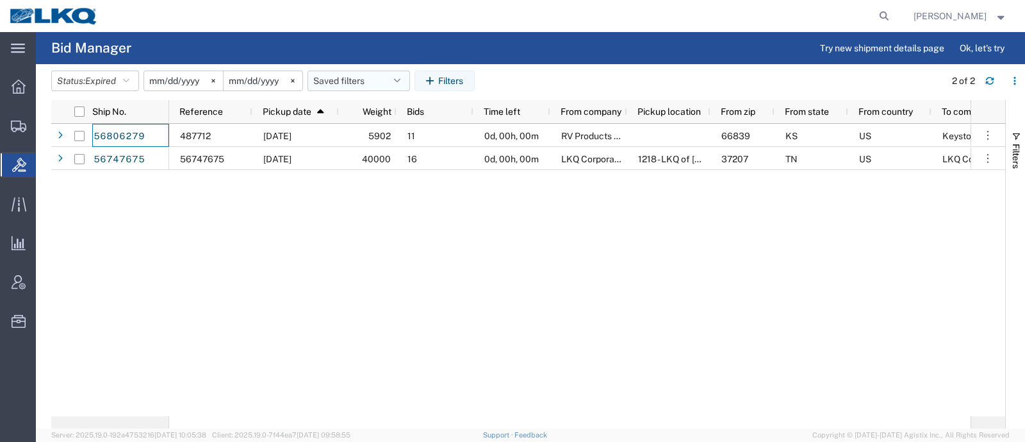
click at [333, 81] on button "Saved filters" at bounding box center [359, 80] width 103 height 21
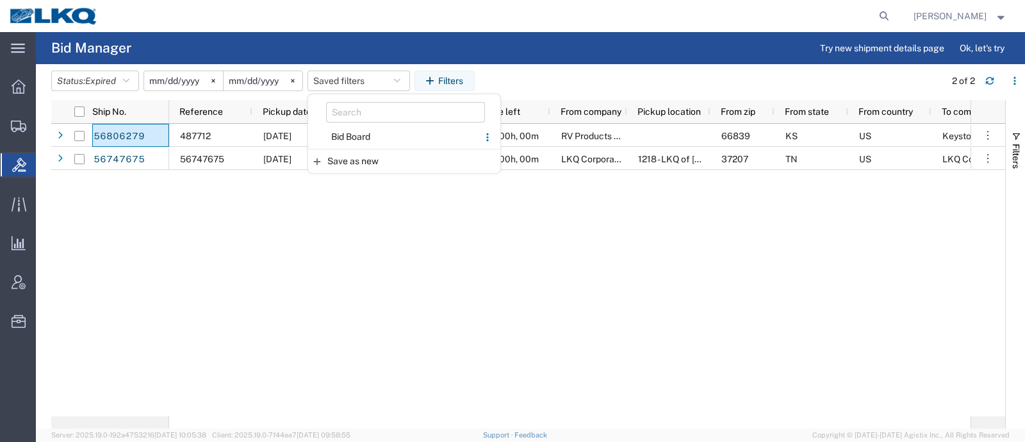
drag, startPoint x: 346, startPoint y: 136, endPoint x: 396, endPoint y: 111, distance: 55.6
click at [347, 135] on span "Bid Board" at bounding box center [394, 137] width 168 height 24
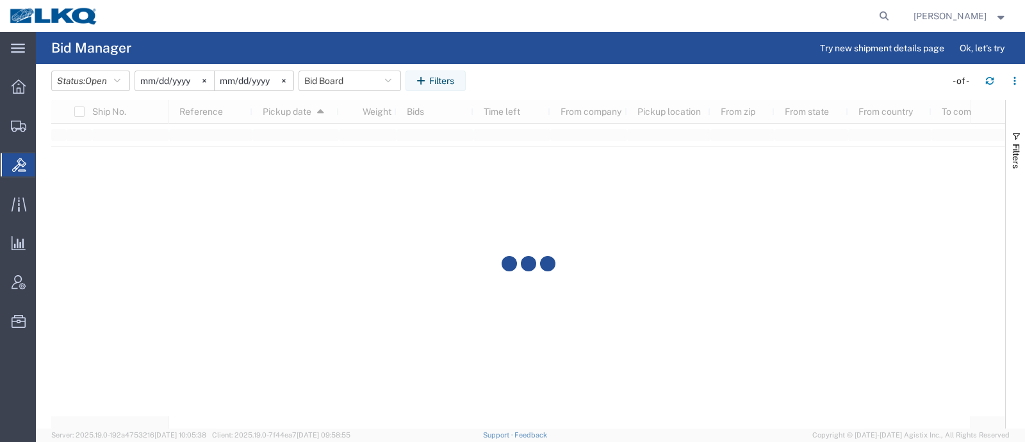
click at [505, 79] on agx-table-filter-chips "Status: Open Active All Awaiting Confirmation Awarded Closed Expired Open Withd…" at bounding box center [495, 84] width 888 height 29
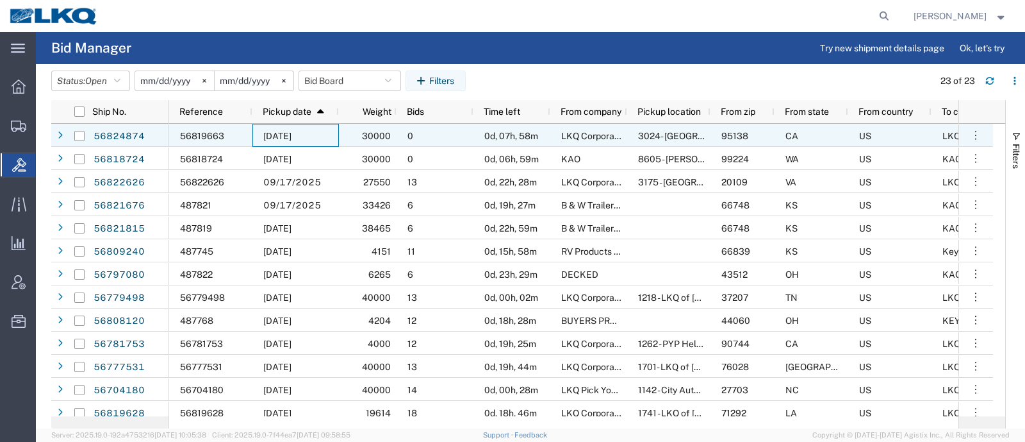
click at [292, 133] on span "[DATE]" at bounding box center [277, 136] width 28 height 10
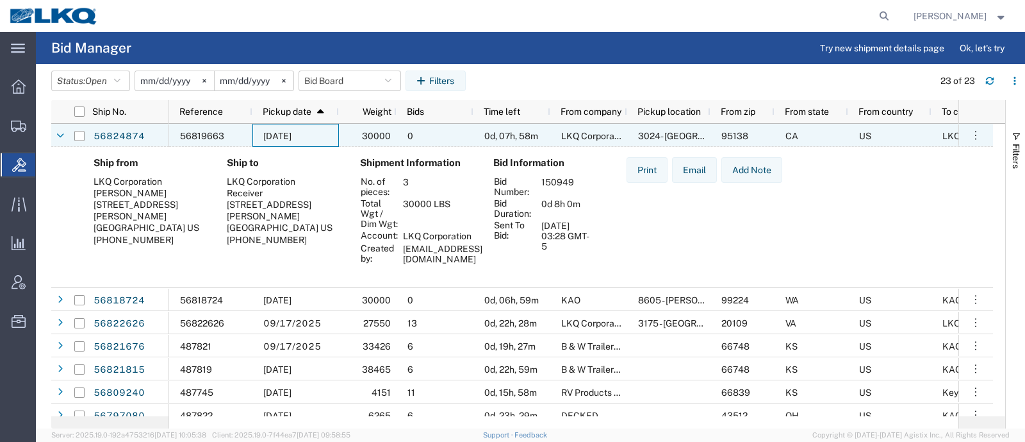
click at [292, 133] on span "[DATE]" at bounding box center [277, 136] width 28 height 10
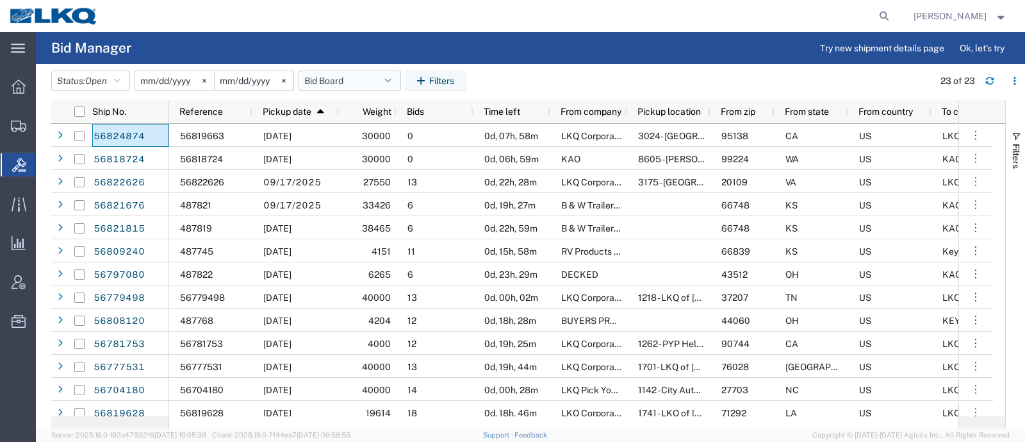
click at [345, 81] on button "Bid Board" at bounding box center [350, 80] width 103 height 21
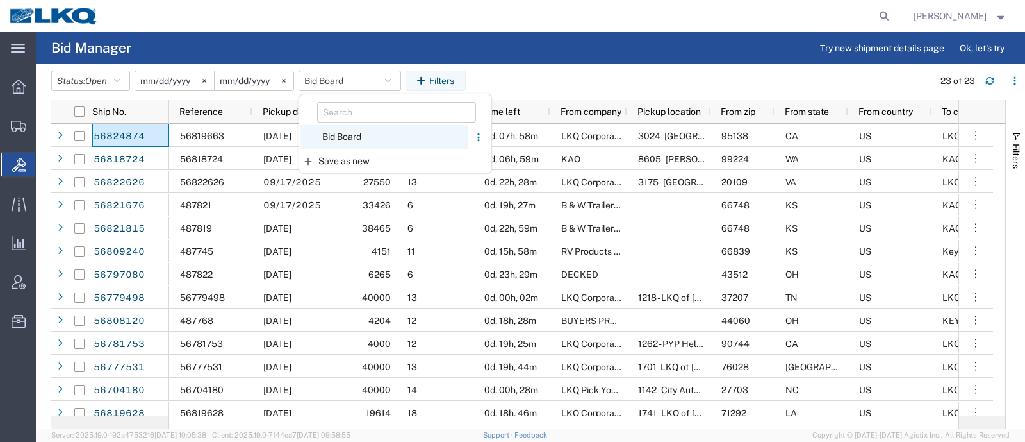
click at [362, 136] on span "Bid Board" at bounding box center [385, 137] width 168 height 24
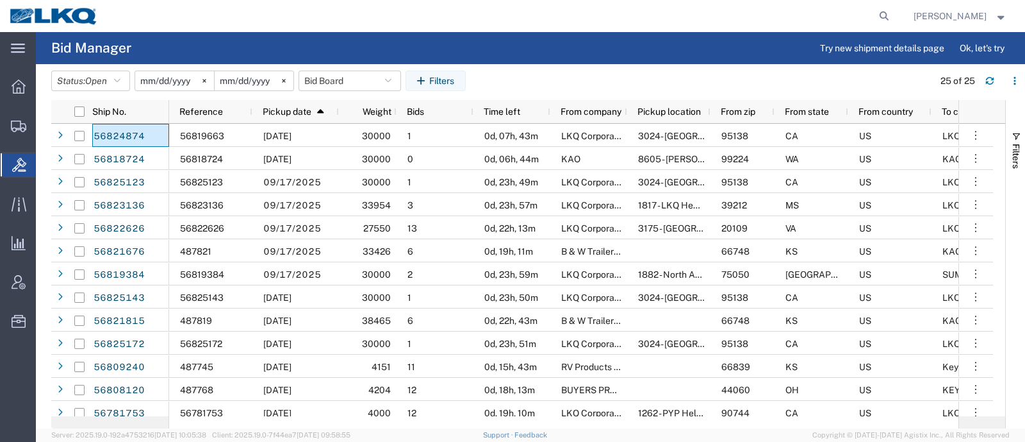
click at [913, 76] on agx-table-filter-chips "Status: Open Active All Awaiting Confirmation Awarded Closed Expired Open Withd…" at bounding box center [489, 84] width 876 height 29
click at [351, 81] on button "Bid Board" at bounding box center [350, 80] width 103 height 21
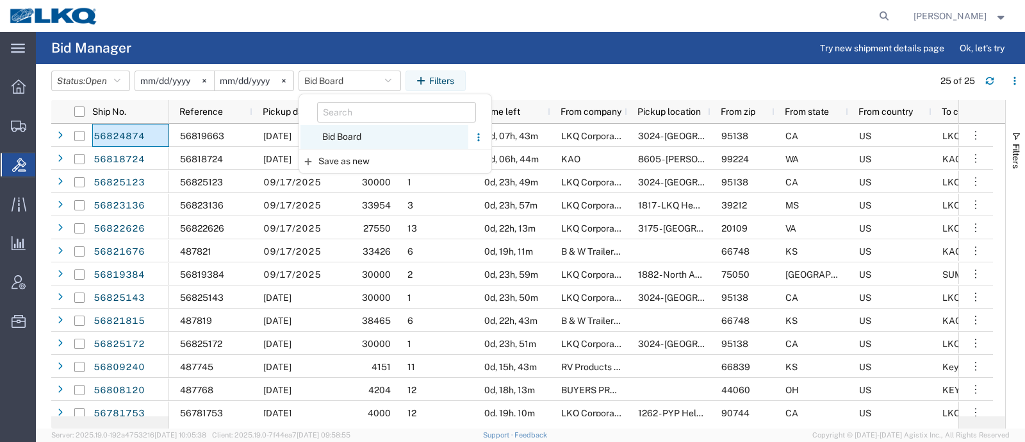
click at [354, 134] on span "Bid Board" at bounding box center [385, 137] width 168 height 24
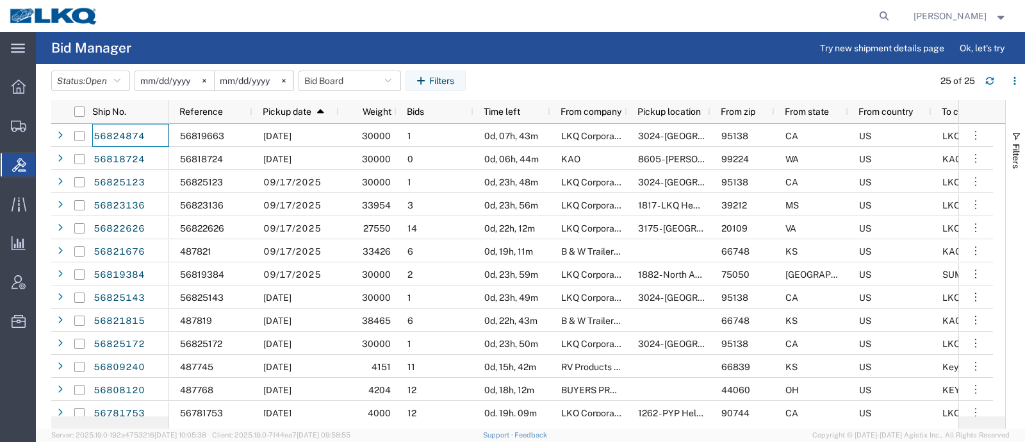
click at [557, 65] on header "Status: Open Active All Awaiting Confirmation Awarded Closed Expired Open Withd…" at bounding box center [538, 82] width 974 height 36
drag, startPoint x: 337, startPoint y: 78, endPoint x: 343, endPoint y: 106, distance: 28.2
click at [337, 80] on button "Bid Board" at bounding box center [350, 80] width 103 height 21
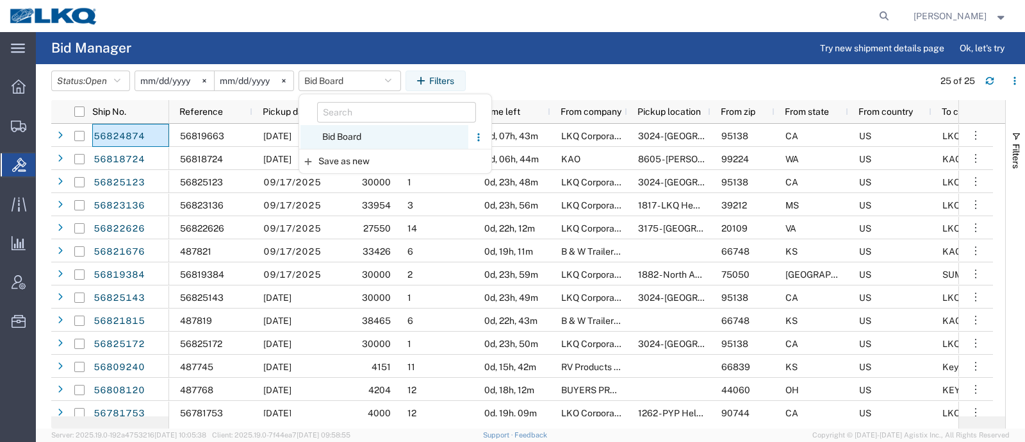
click at [347, 133] on span "Bid Board" at bounding box center [385, 137] width 168 height 24
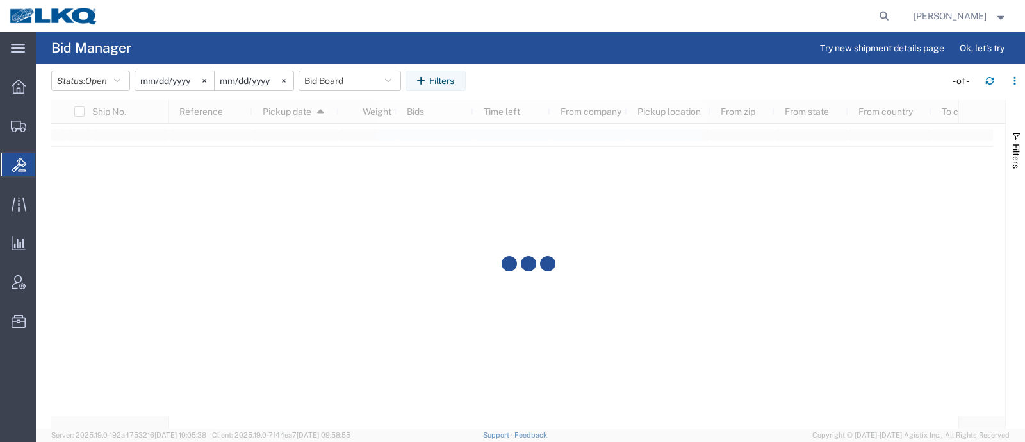
click at [526, 44] on agx-page-header "Bid Manager Try new shipment details page Ok, let's try" at bounding box center [530, 48] width 989 height 32
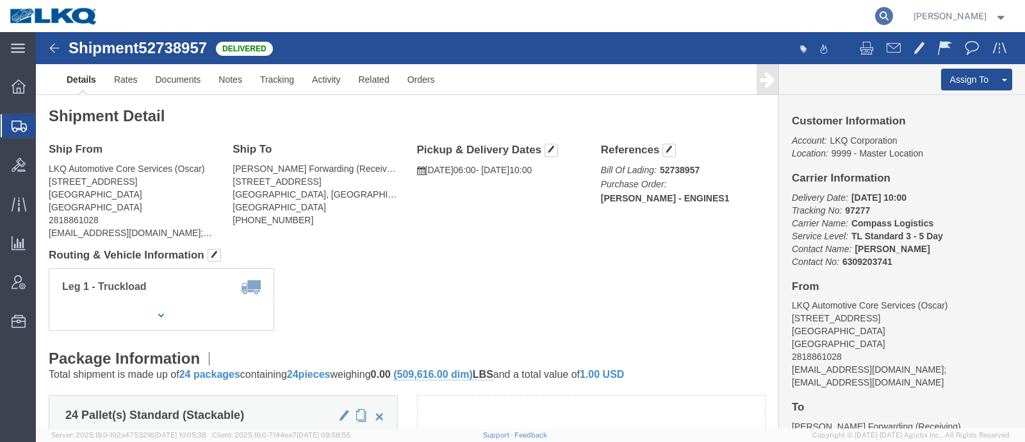
click at [893, 16] on icon at bounding box center [884, 16] width 18 height 18
paste input "56819663"
type input "56819663"
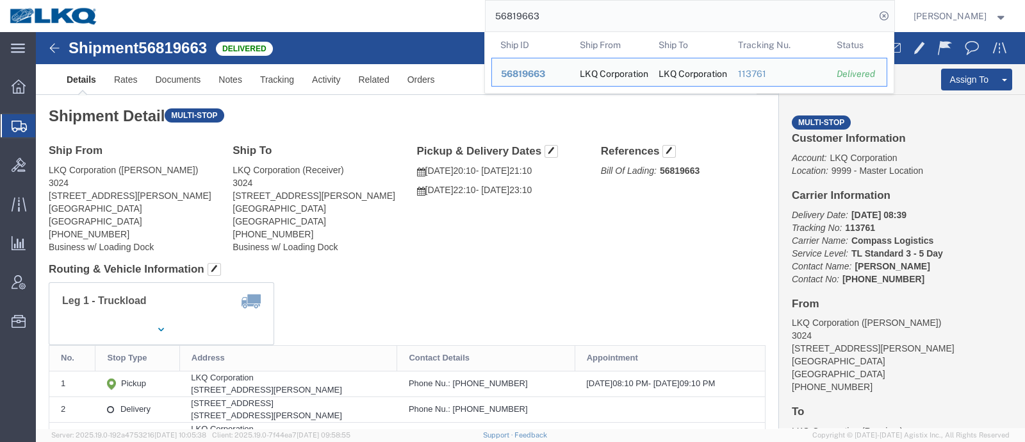
click h2 "Shipment Detail Multi-stop"
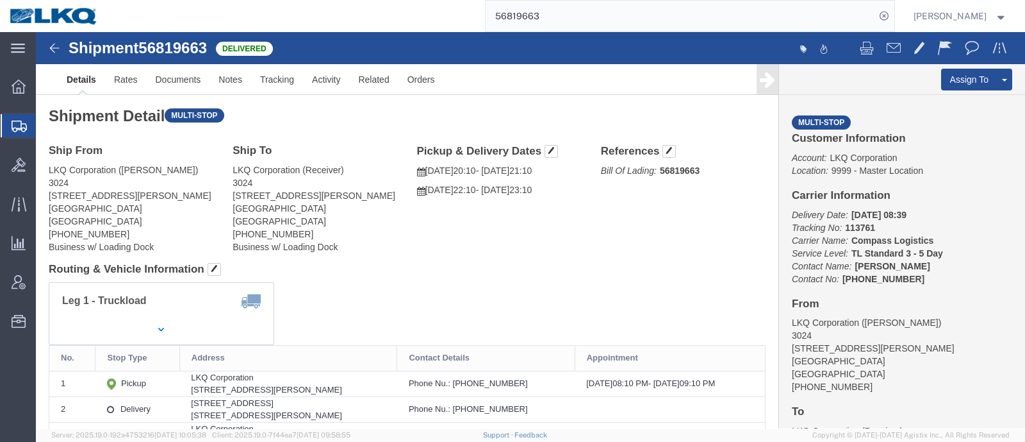
click div "Shipment Detail Multi-stop Ship From LKQ Corporation ([PERSON_NAME]) 3024 [STRE…"
click link "Clone Shipment"
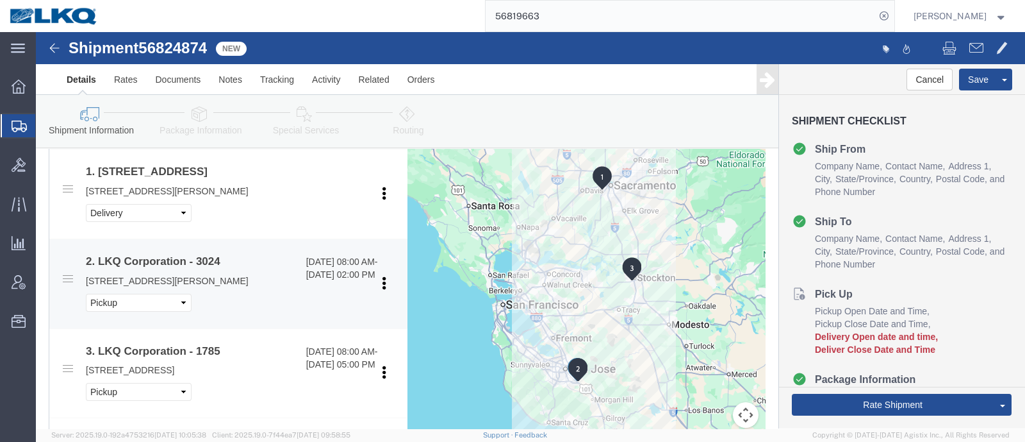
select select "38575"
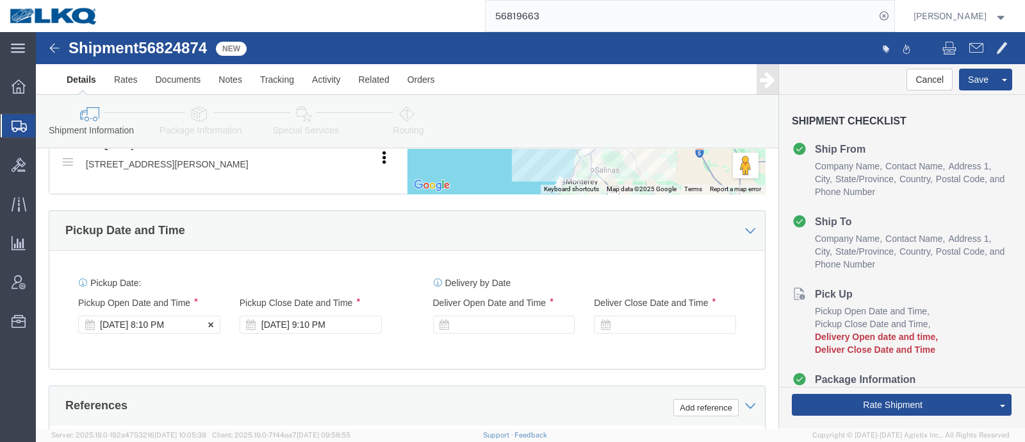
scroll to position [881, 0]
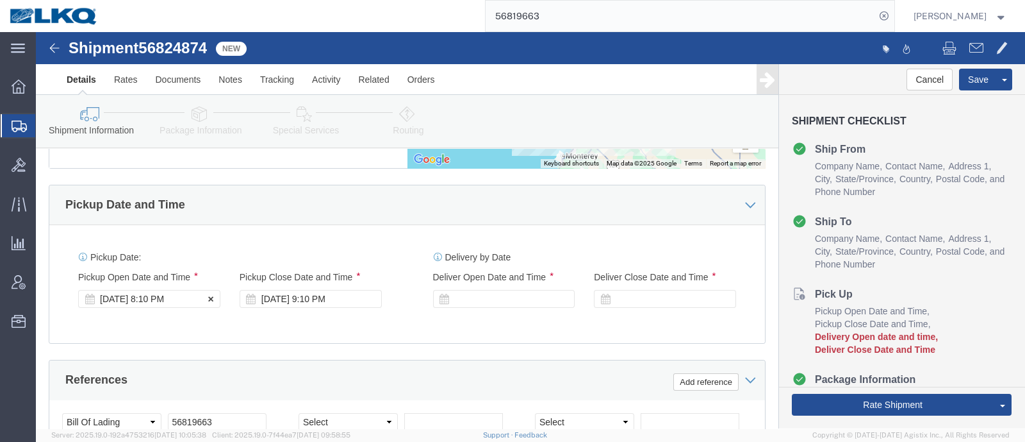
click div "[DATE] 8:10 PM"
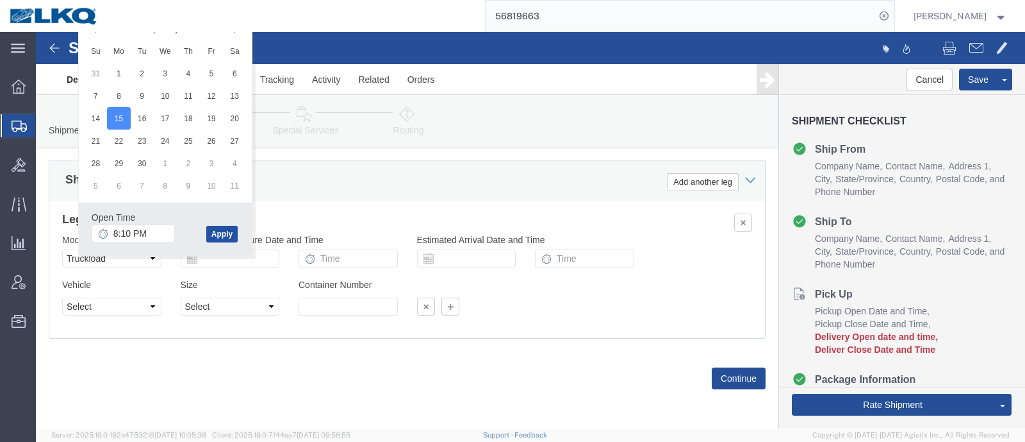
click button "Apply"
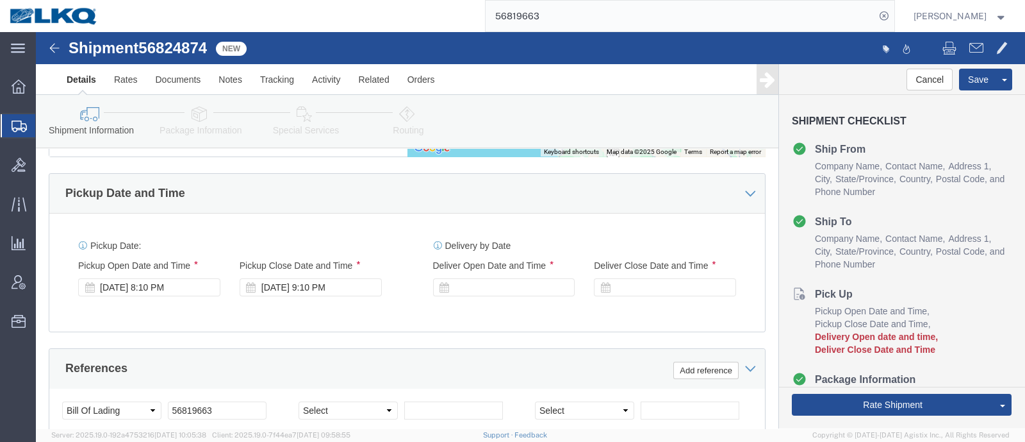
scroll to position [949, 0]
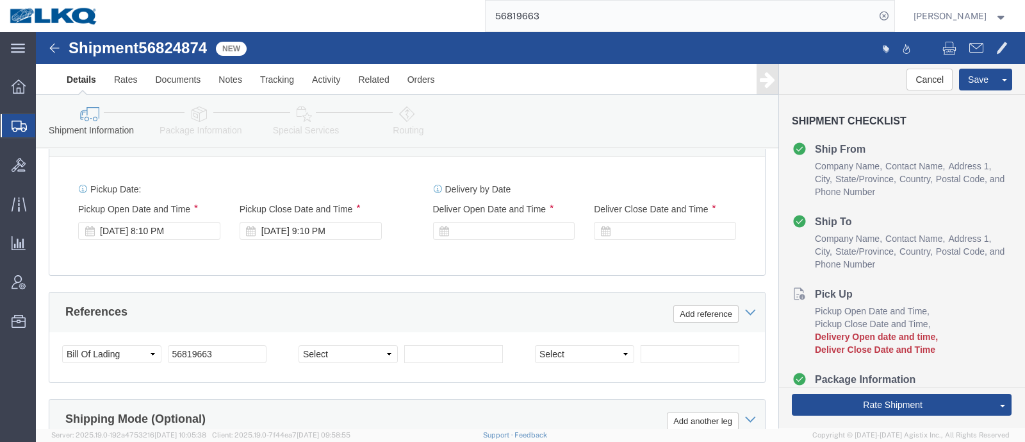
click div
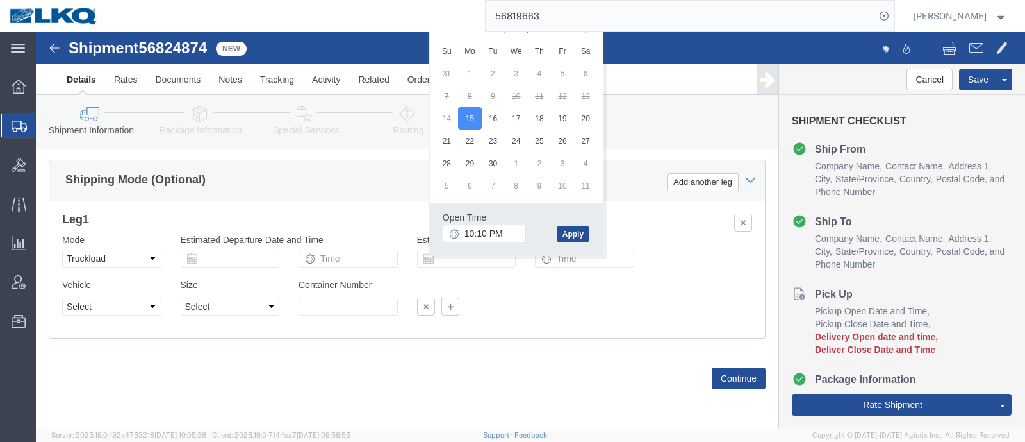
click div "Shipping Mode (Optional) Add another leg"
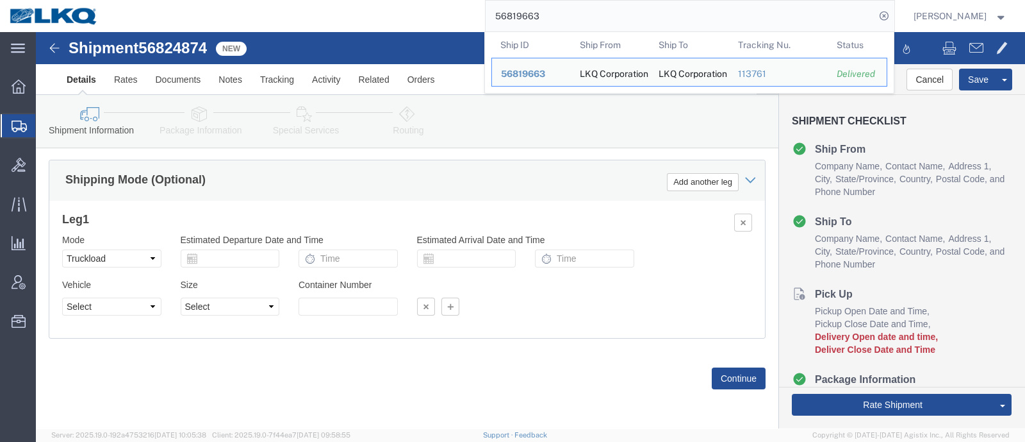
click at [584, 8] on input "56819663" at bounding box center [681, 16] width 390 height 31
click div "Shipping Mode (Optional) Add another leg"
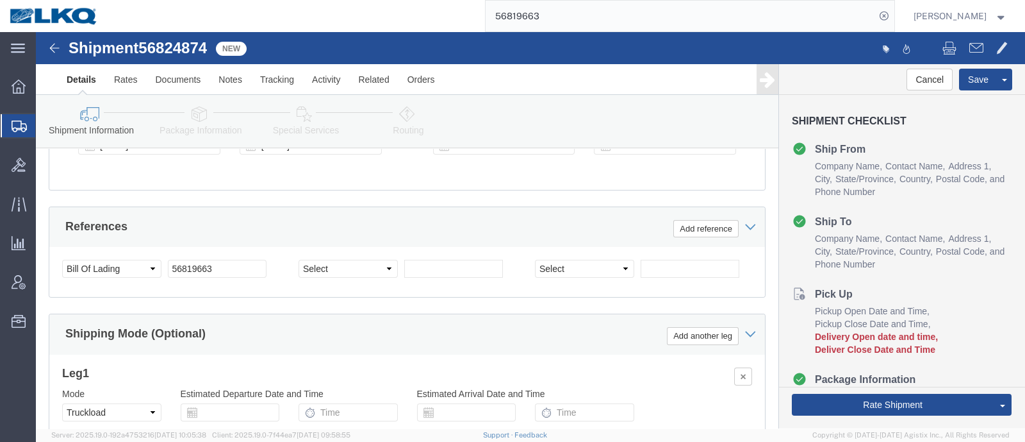
scroll to position [949, 0]
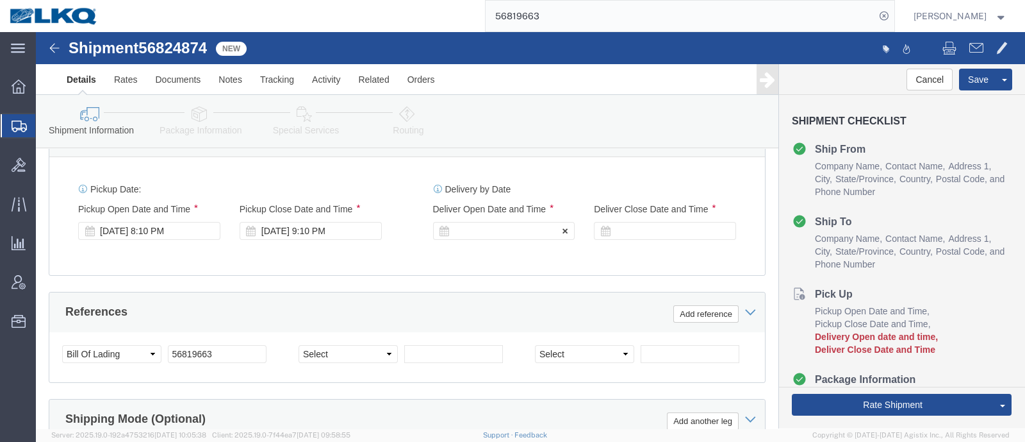
click div
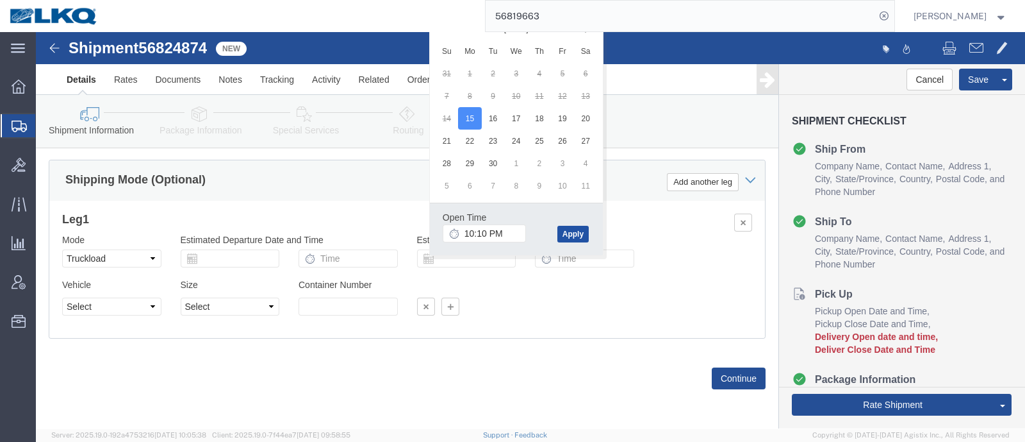
click button "Apply"
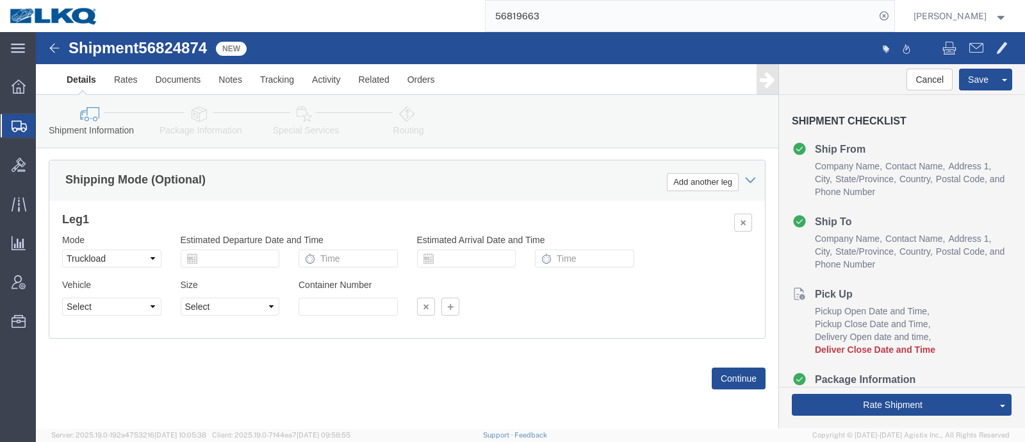
click div "Leg 1 Mode Select Air Less than Truckload Multi-Leg Ocean Freight Rail Small Pa…"
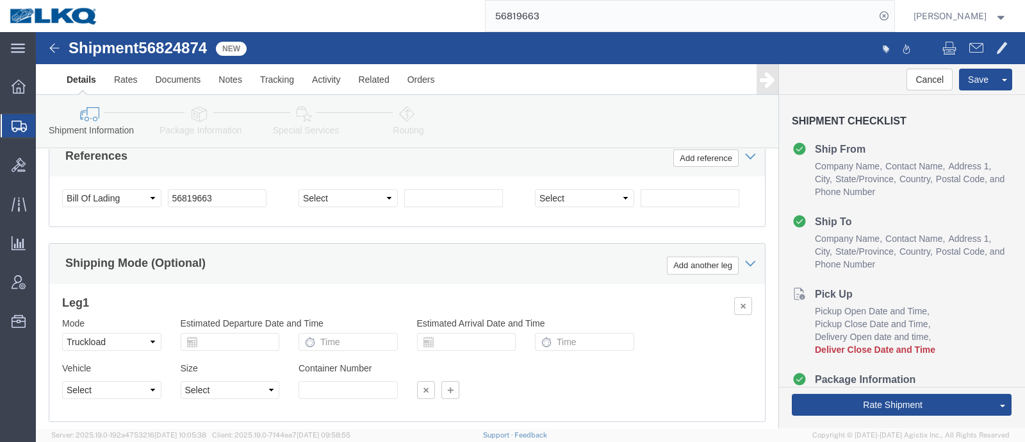
scroll to position [1029, 0]
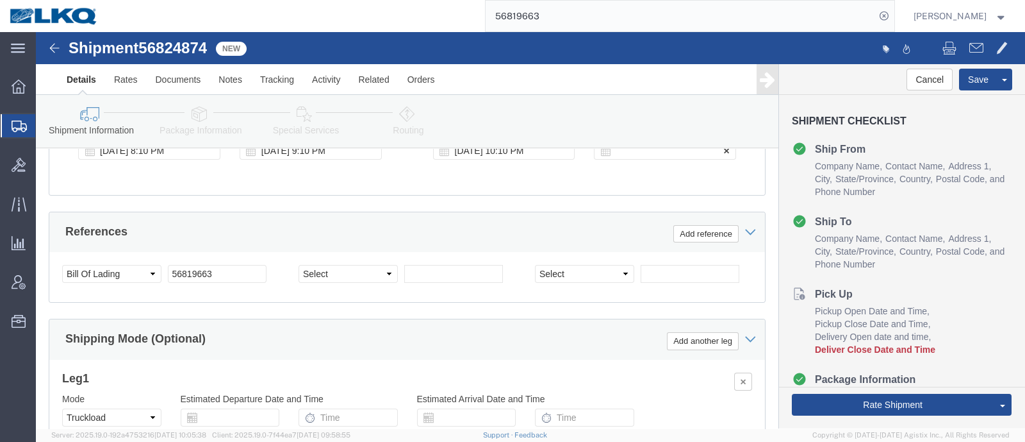
click div
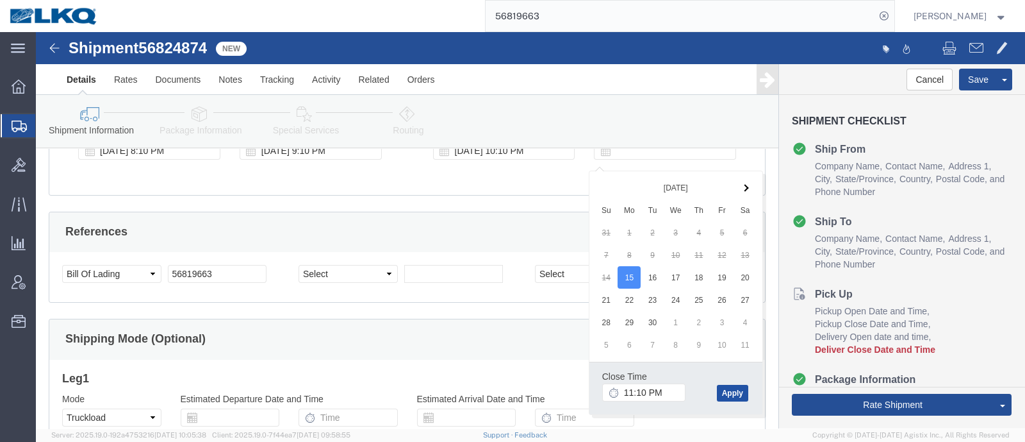
click button "Apply"
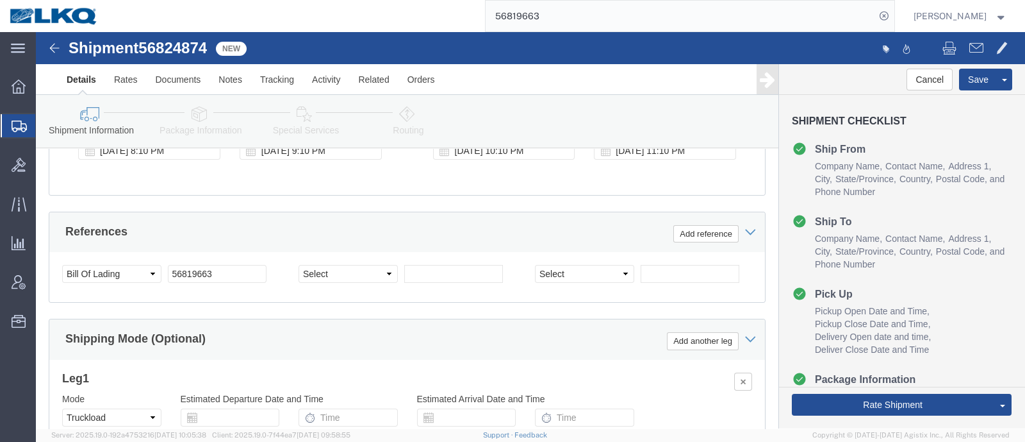
click div "Pickup Date: Pickup Start Date Pickup Start Time Pickup Open Date and Time Sep …"
click button "Rate Shipment"
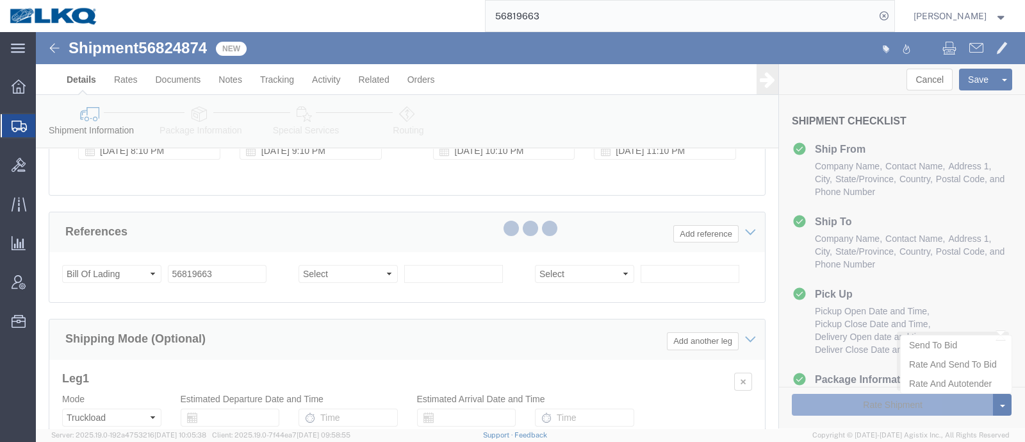
select select "38575"
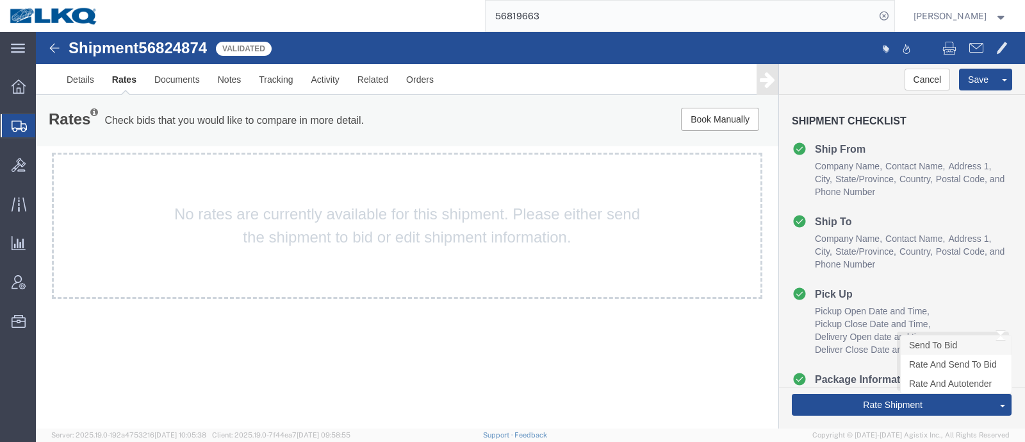
click at [932, 345] on link "Send To Bid" at bounding box center [956, 344] width 111 height 19
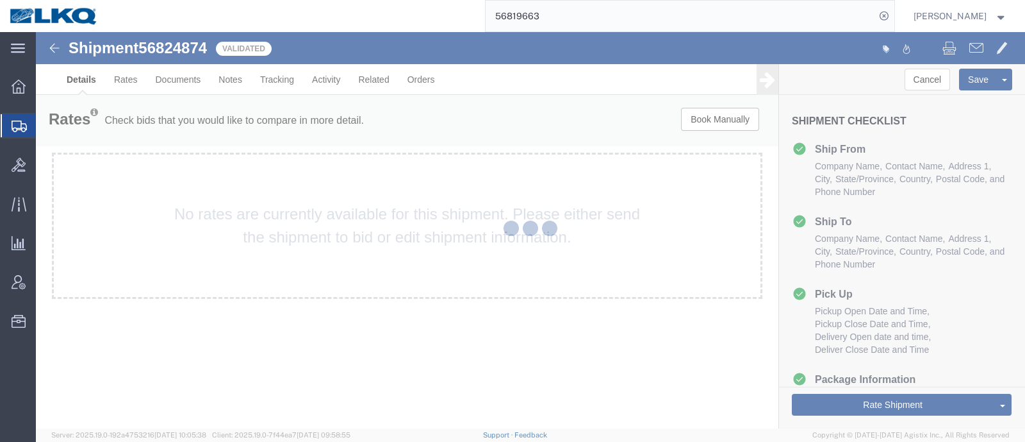
select select "38575"
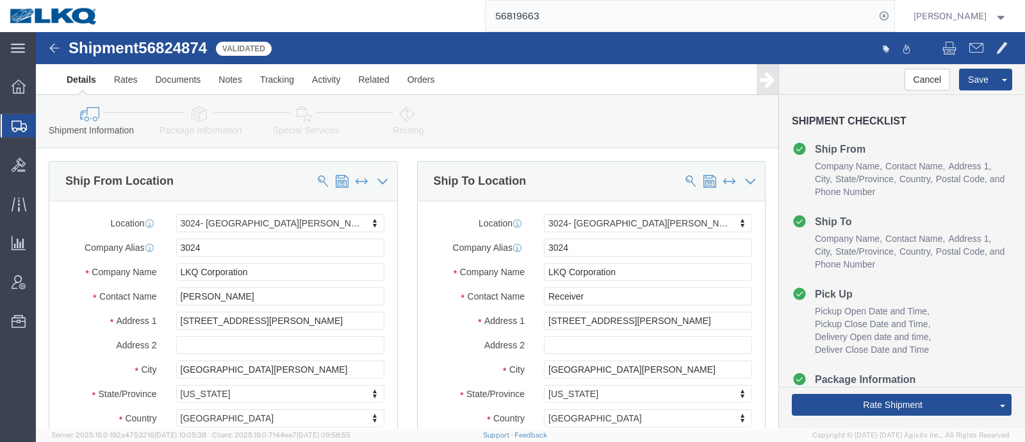
select select "38575"
select select "TL"
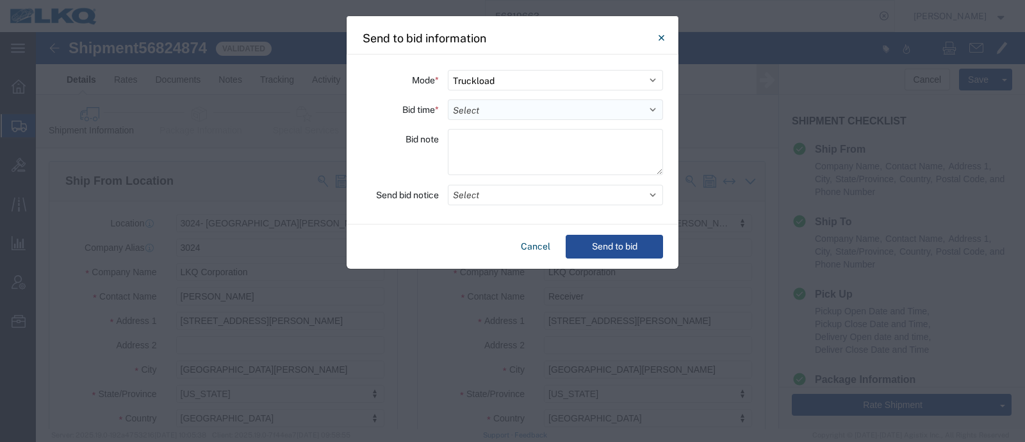
click at [505, 109] on select "Select 30 Min (Rush) 1 Hour (Rush) 2 Hours (Rush) 4 Hours (Rush) 8 Hours (Rush)…" at bounding box center [555, 109] width 215 height 21
select select "12"
click at [448, 99] on select "Select 30 Min (Rush) 1 Hour (Rush) 2 Hours (Rush) 4 Hours (Rush) 8 Hours (Rush)…" at bounding box center [555, 109] width 215 height 21
click at [475, 151] on textarea at bounding box center [555, 152] width 215 height 46
click at [478, 191] on button "Select" at bounding box center [555, 195] width 215 height 21
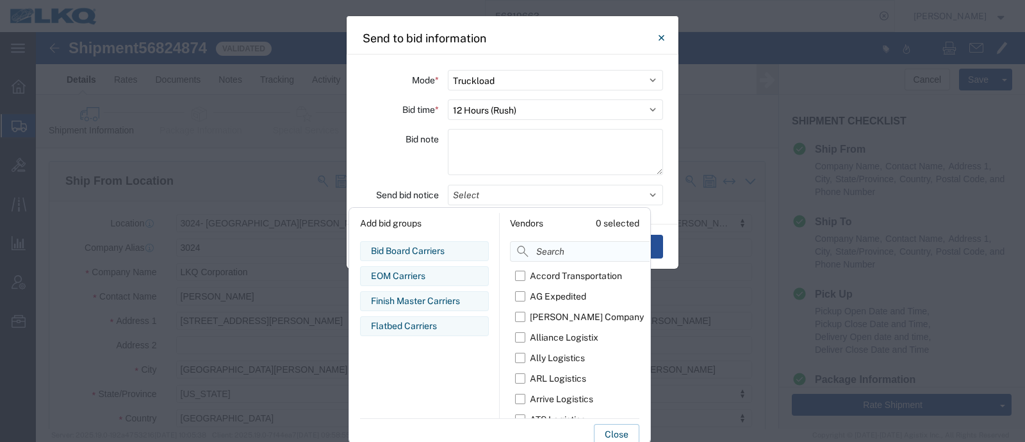
click at [552, 251] on input at bounding box center [611, 251] width 202 height 21
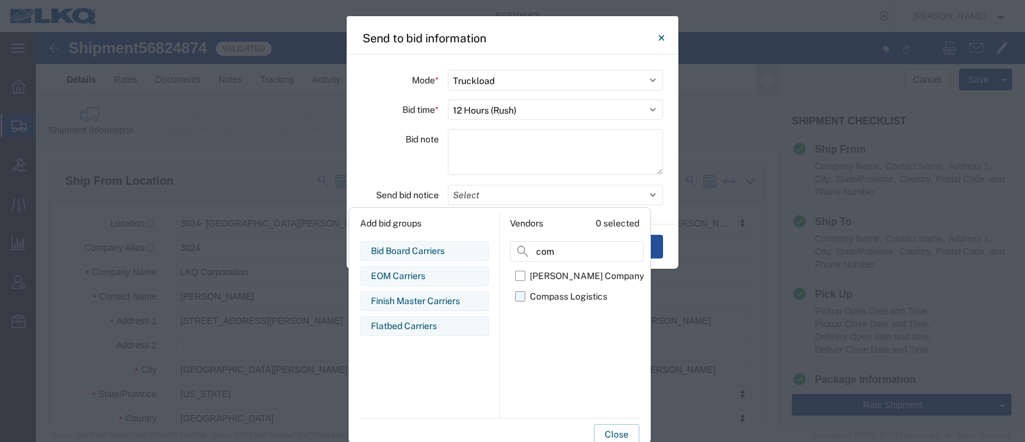
type input "com"
drag, startPoint x: 550, startPoint y: 292, endPoint x: 564, endPoint y: 315, distance: 27.6
click at [550, 293] on div "Compass Logistics" at bounding box center [569, 296] width 78 height 13
click at [0, 0] on input "Compass Logistics" at bounding box center [0, 0] width 0 height 0
click at [616, 427] on button "Close" at bounding box center [616, 434] width 45 height 21
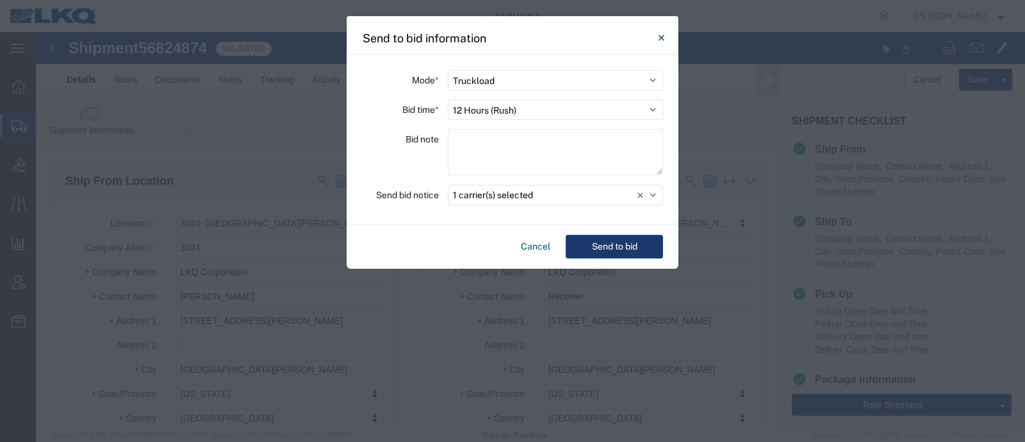
click at [615, 251] on button "Send to bid" at bounding box center [614, 247] width 97 height 24
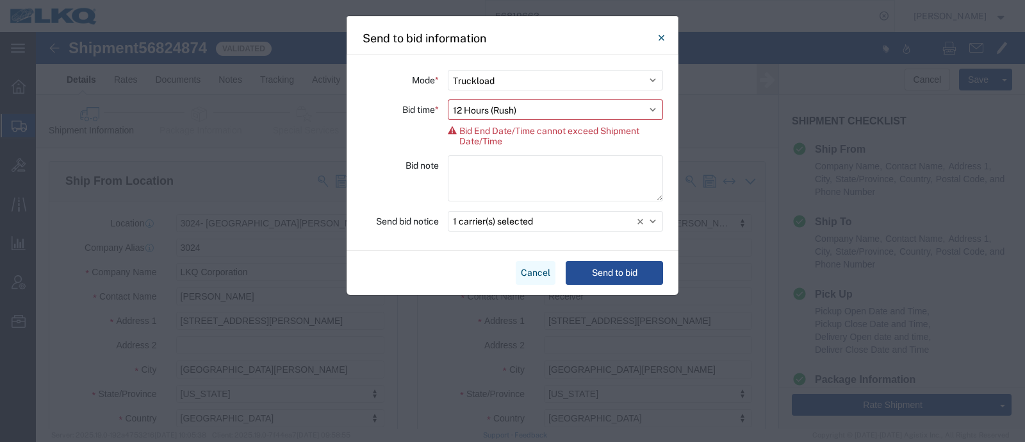
click at [535, 265] on button "Cancel" at bounding box center [536, 273] width 40 height 24
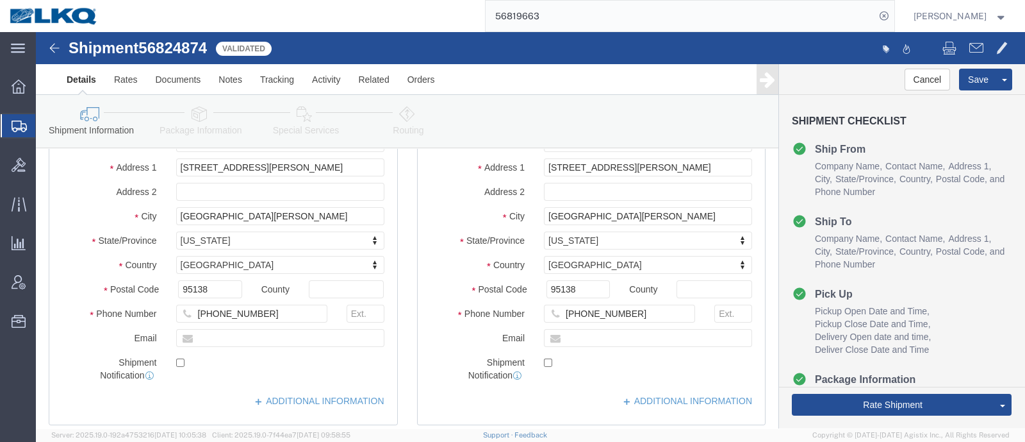
scroll to position [240, 0]
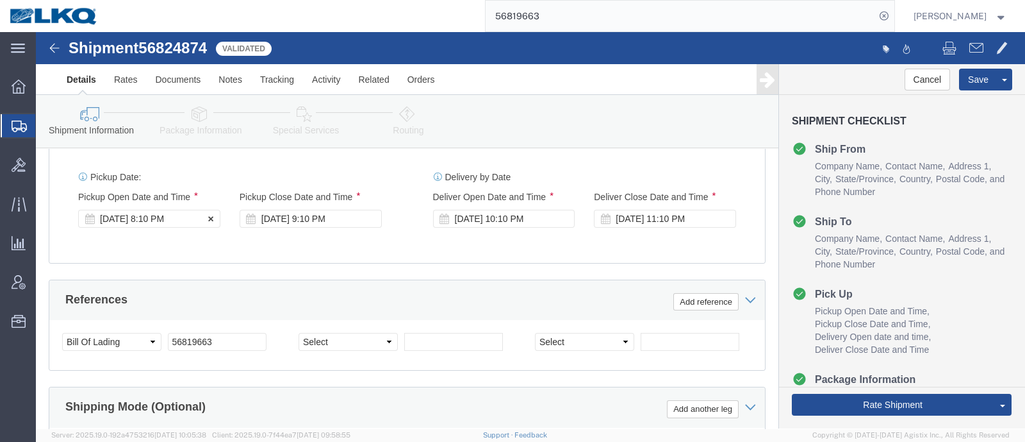
click div "Sep 15 2025 8:10 PM"
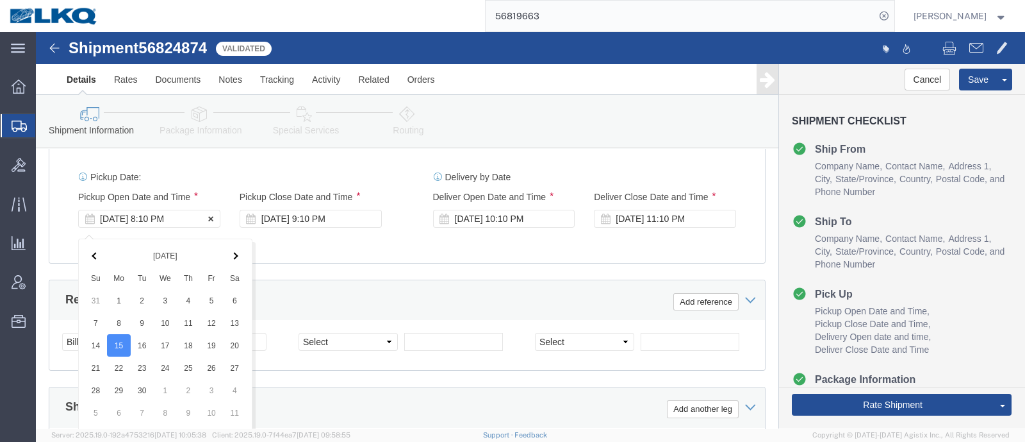
scroll to position [1189, 0]
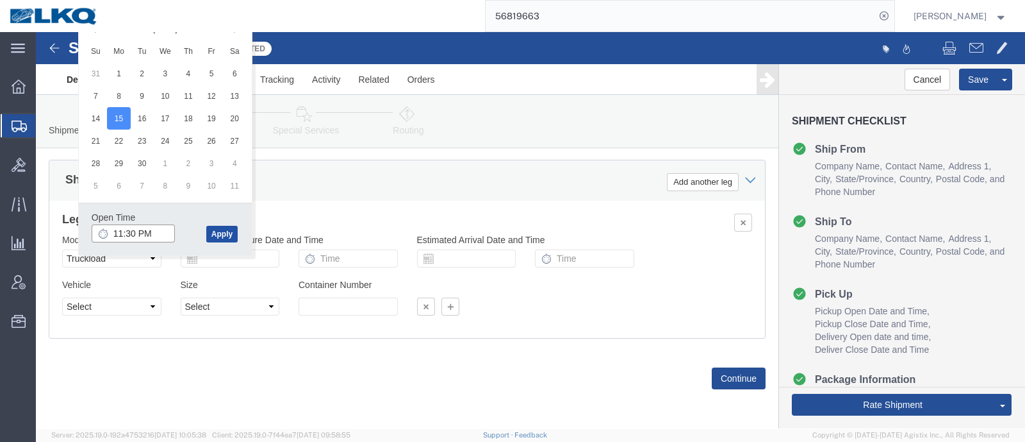
type input "11:30 PM"
click button "Apply"
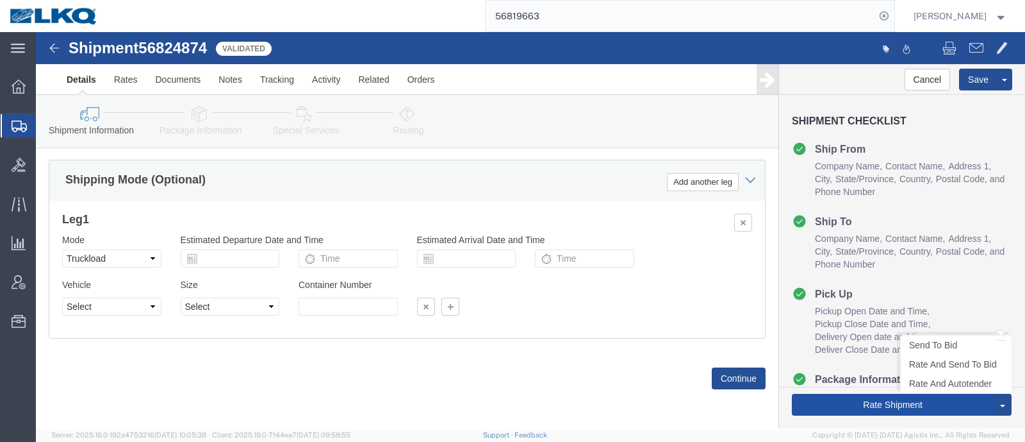
click button "Rate Shipment"
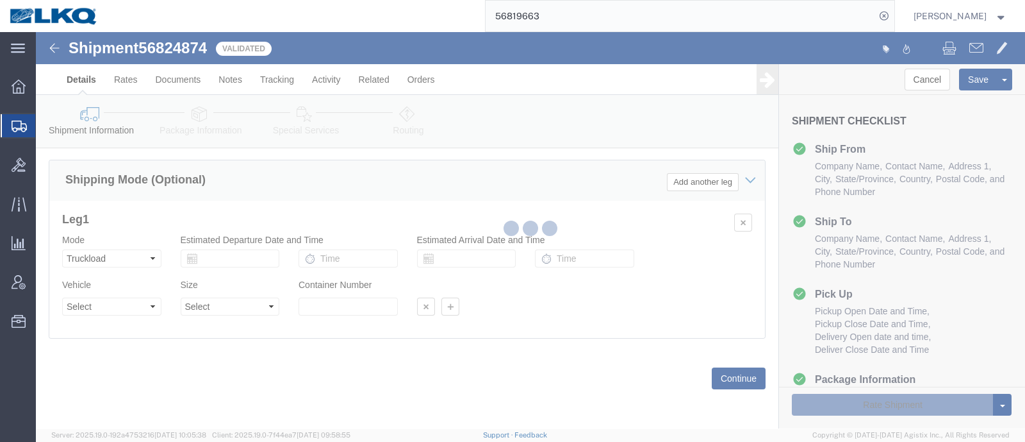
select select "38575"
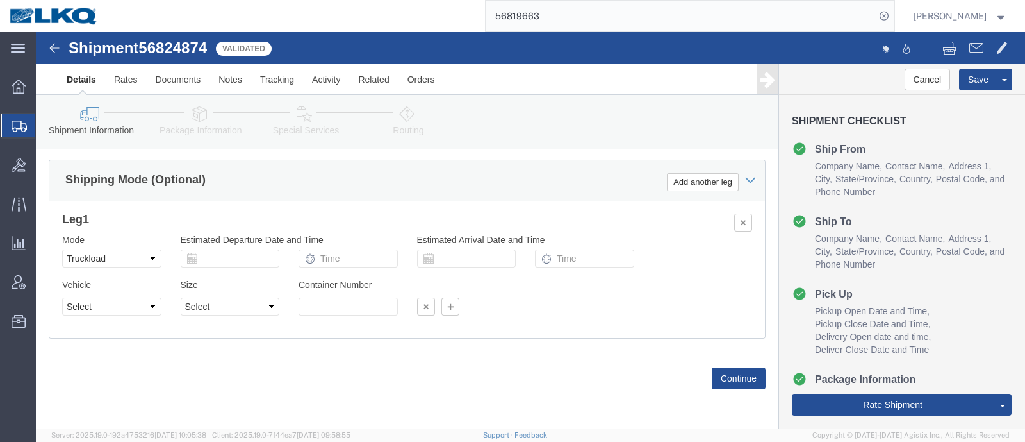
scroll to position [0, 0]
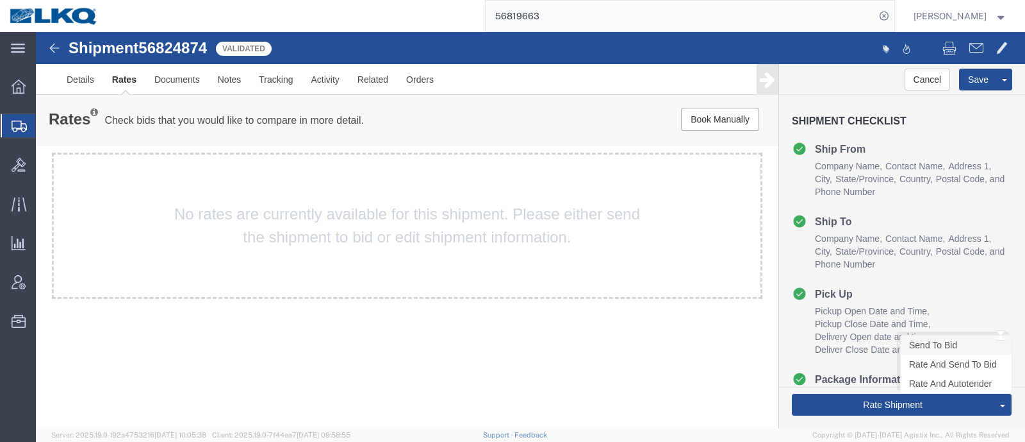
click at [948, 344] on link "Send To Bid" at bounding box center [956, 344] width 111 height 19
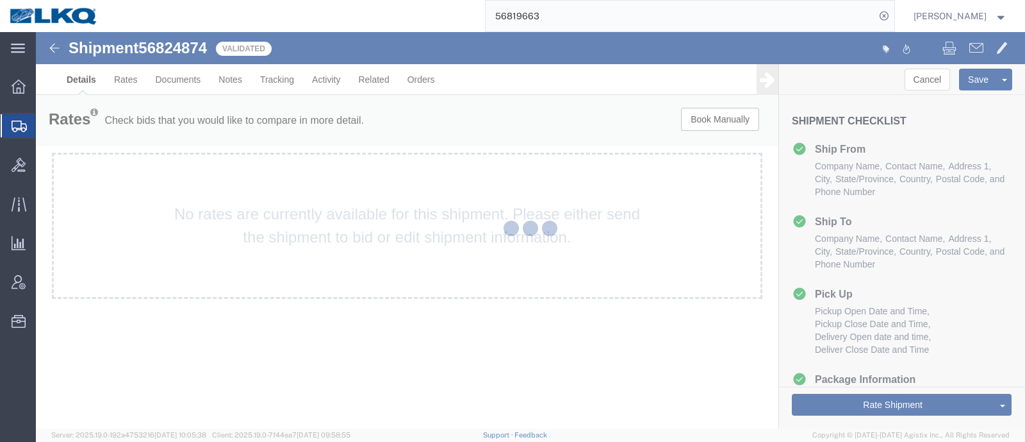
select select "38575"
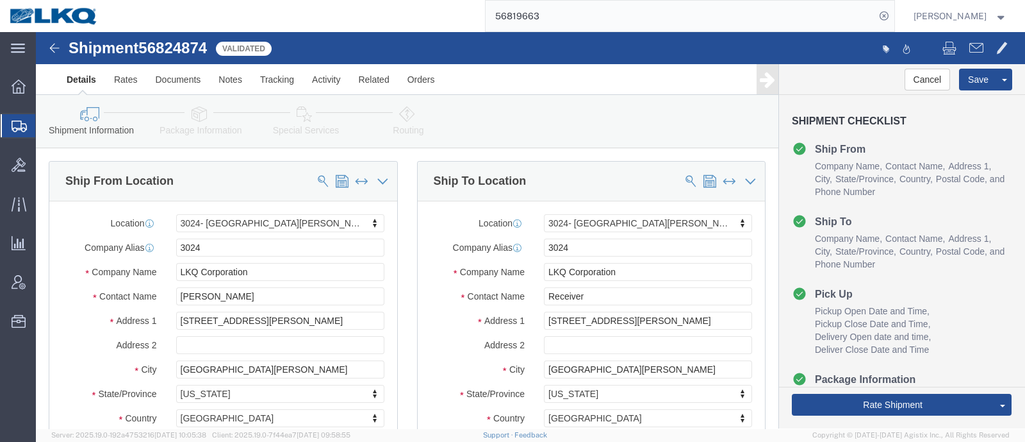
select select "38575"
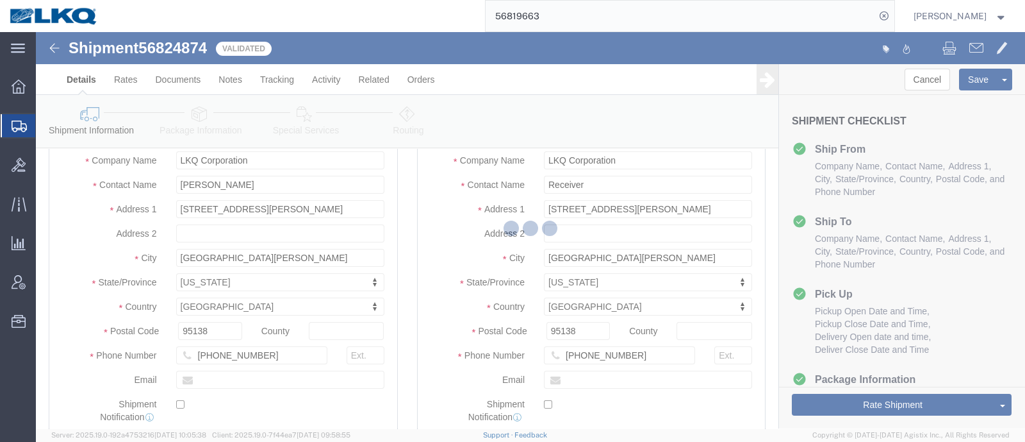
scroll to position [160, 0]
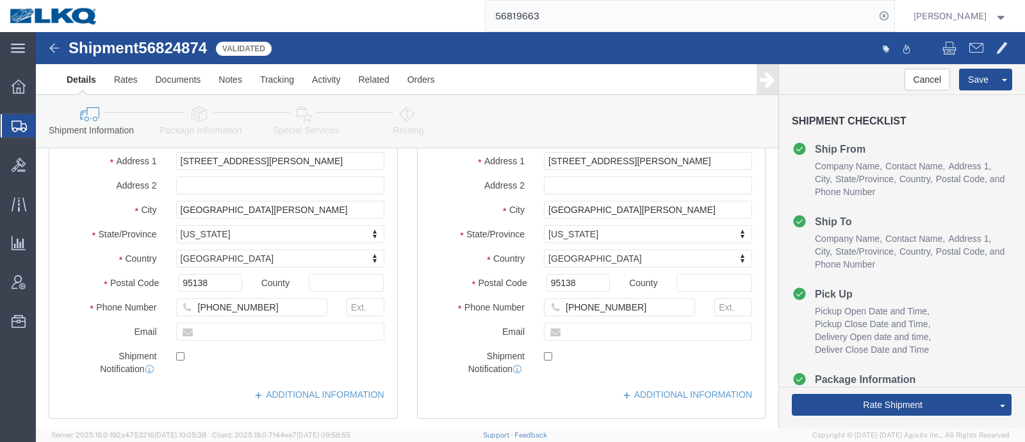
select select "TL"
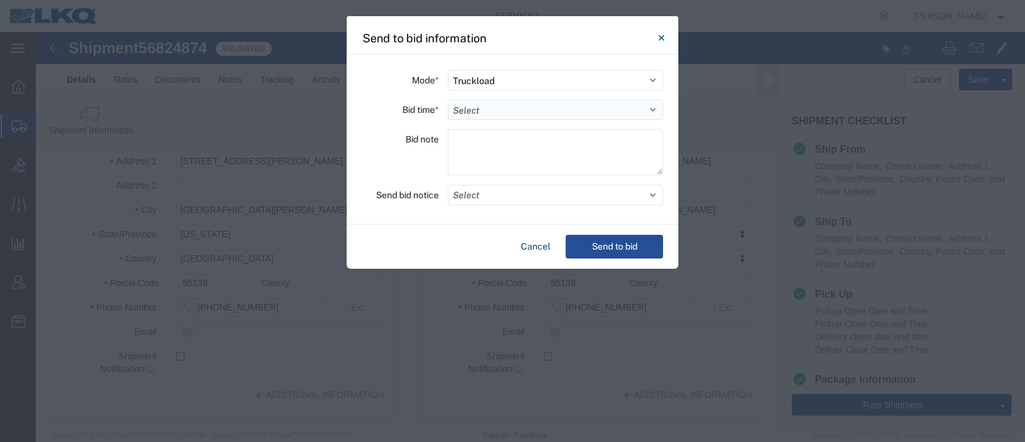
click at [481, 109] on select "Select 30 Min (Rush) 1 Hour (Rush) 2 Hours (Rush) 4 Hours (Rush) 8 Hours (Rush)…" at bounding box center [555, 109] width 215 height 21
select select "12"
click at [448, 99] on select "Select 30 Min (Rush) 1 Hour (Rush) 2 Hours (Rush) 4 Hours (Rush) 8 Hours (Rush)…" at bounding box center [555, 109] width 215 height 21
click at [497, 196] on button "Select" at bounding box center [555, 195] width 215 height 21
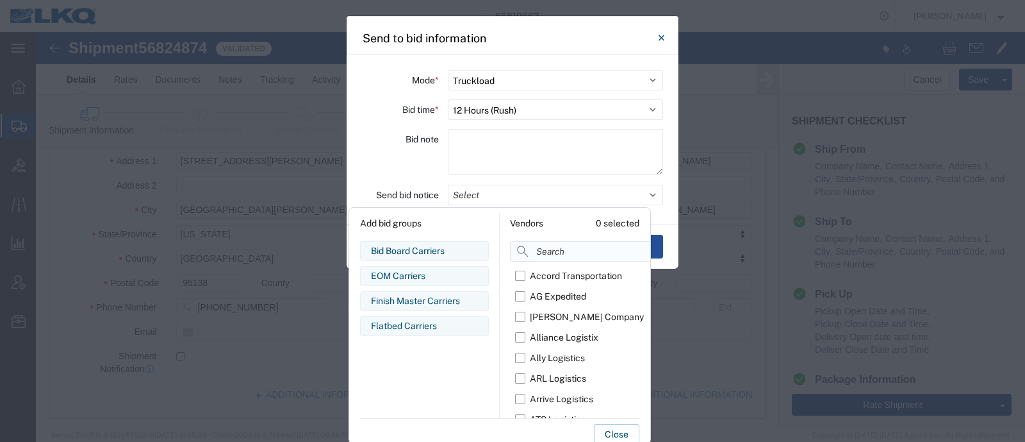
click at [550, 251] on input at bounding box center [611, 251] width 202 height 21
click at [553, 253] on input "co" at bounding box center [579, 251] width 138 height 21
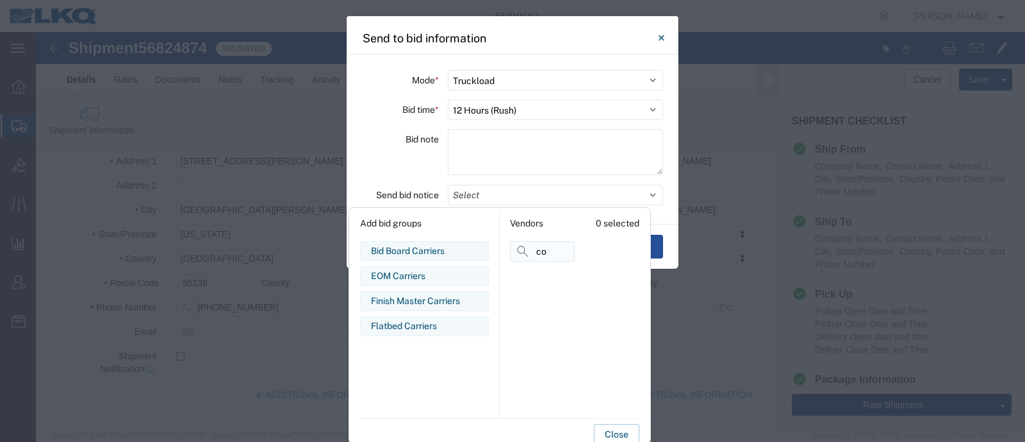
type input "co"
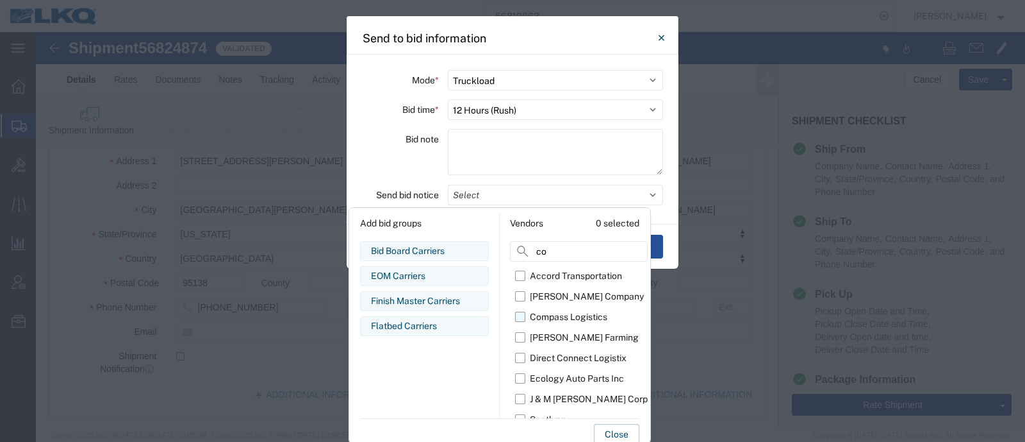
click at [522, 317] on label "Compass Logistics" at bounding box center [581, 316] width 133 height 21
click at [0, 0] on input "Compass Logistics" at bounding box center [0, 0] width 0 height 0
click at [612, 427] on button "Close" at bounding box center [616, 434] width 45 height 21
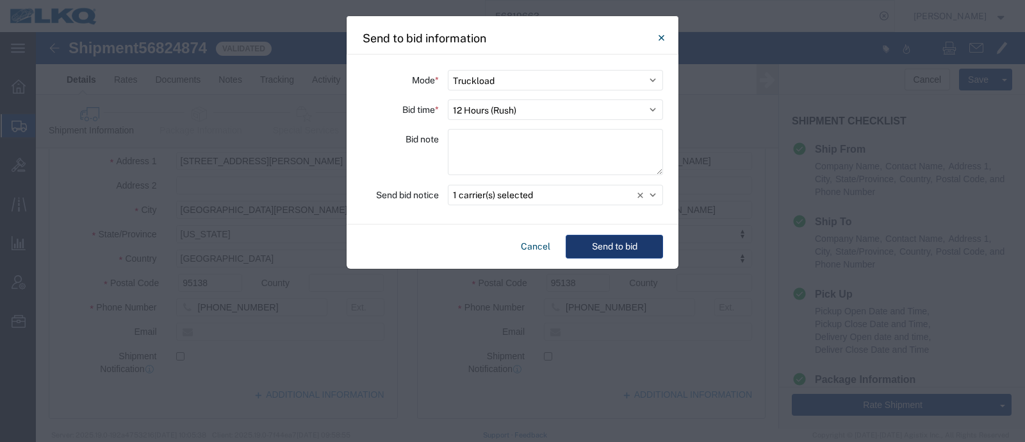
click at [608, 240] on button "Send to bid" at bounding box center [614, 247] width 97 height 24
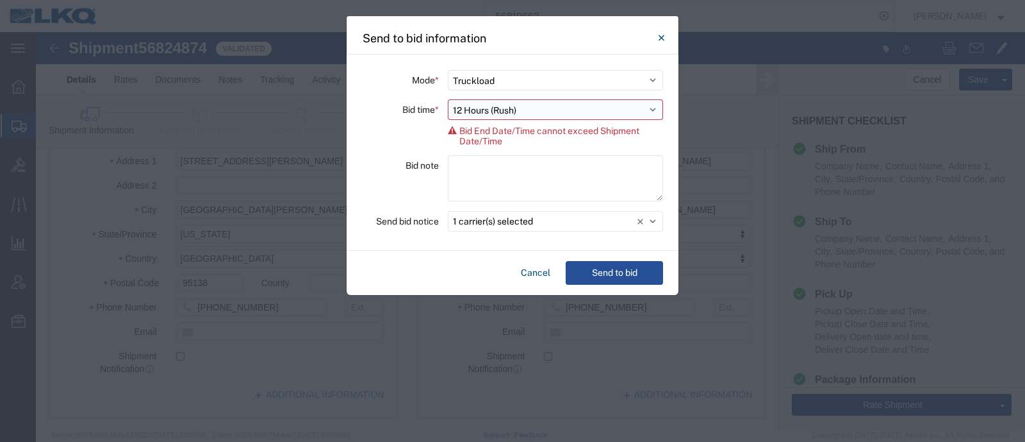
click at [522, 111] on select "Select 30 Min (Rush) 1 Hour (Rush) 2 Hours (Rush) 4 Hours (Rush) 8 Hours (Rush)…" at bounding box center [555, 109] width 215 height 21
click at [363, 135] on div "Bid time * Select 30 Min (Rush) 1 Hour (Rush) 2 Hours (Rush) 4 Hours (Rush) 8 H…" at bounding box center [512, 122] width 301 height 47
click at [490, 113] on select "Select 30 Min (Rush) 1 Hour (Rush) 2 Hours (Rush) 4 Hours (Rush) 8 Hours (Rush)…" at bounding box center [555, 109] width 215 height 21
select select "8"
click at [448, 99] on select "Select 30 Min (Rush) 1 Hour (Rush) 2 Hours (Rush) 4 Hours (Rush) 8 Hours (Rush)…" at bounding box center [555, 109] width 215 height 21
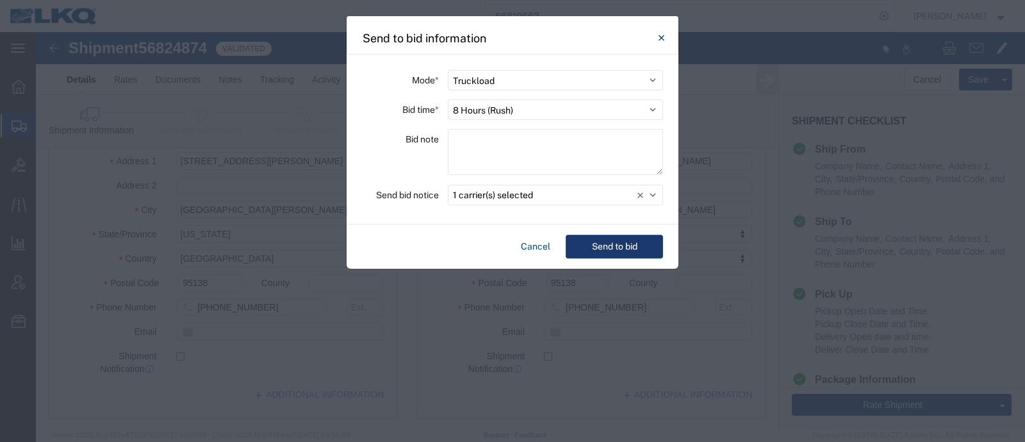
click at [630, 248] on button "Send to bid" at bounding box center [614, 247] width 97 height 24
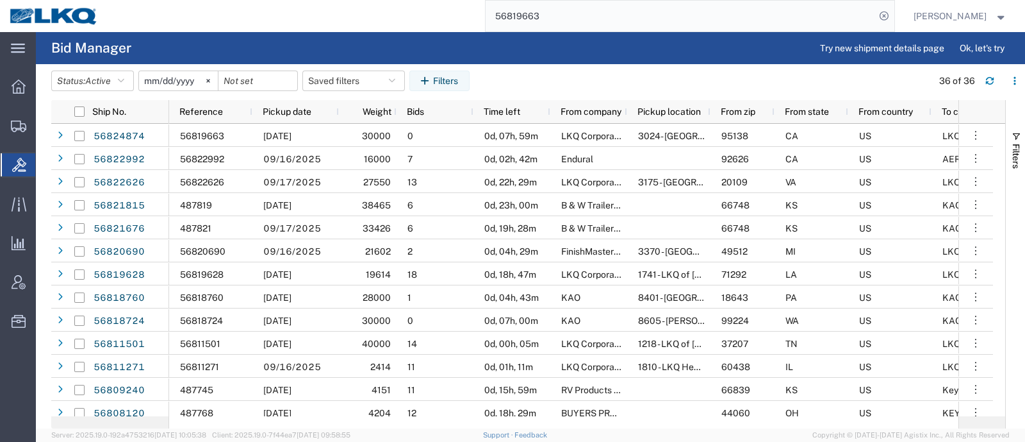
click at [598, 12] on input "56819663" at bounding box center [681, 16] width 390 height 31
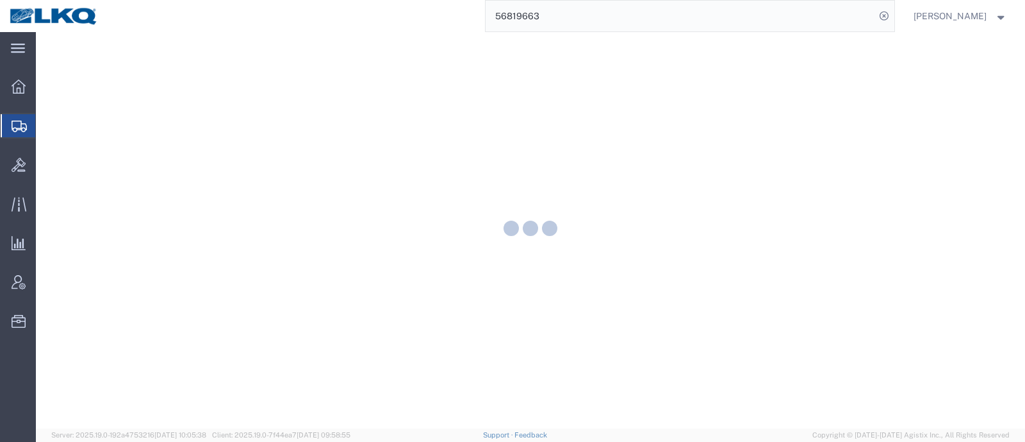
click at [535, 19] on input "56819663" at bounding box center [681, 16] width 390 height 31
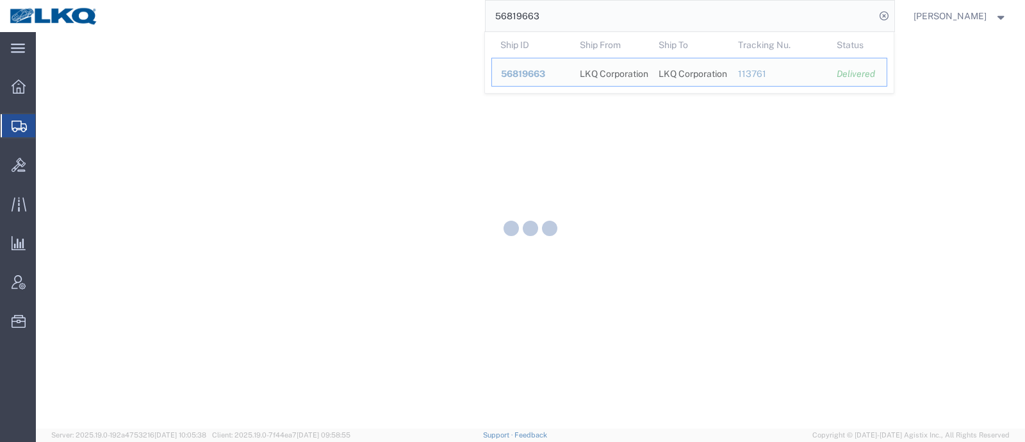
click at [535, 19] on input "56819663" at bounding box center [681, 16] width 390 height 31
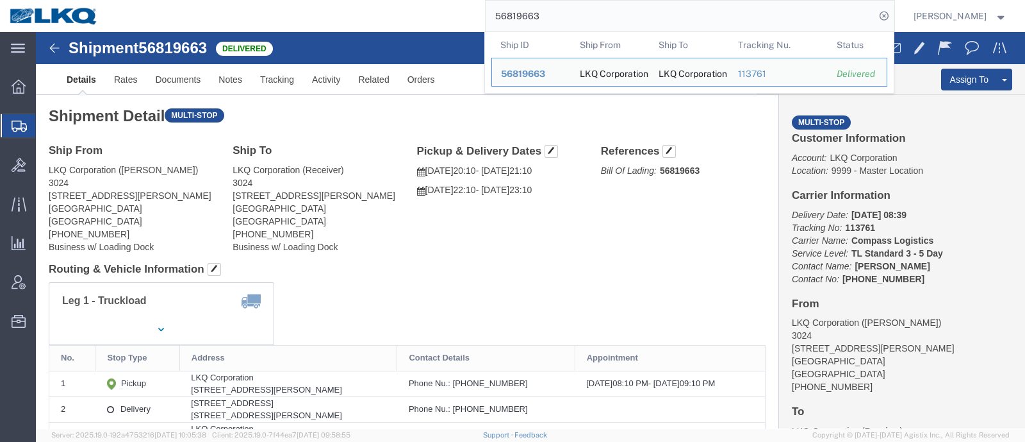
click h2 "Shipment Detail Multi-stop"
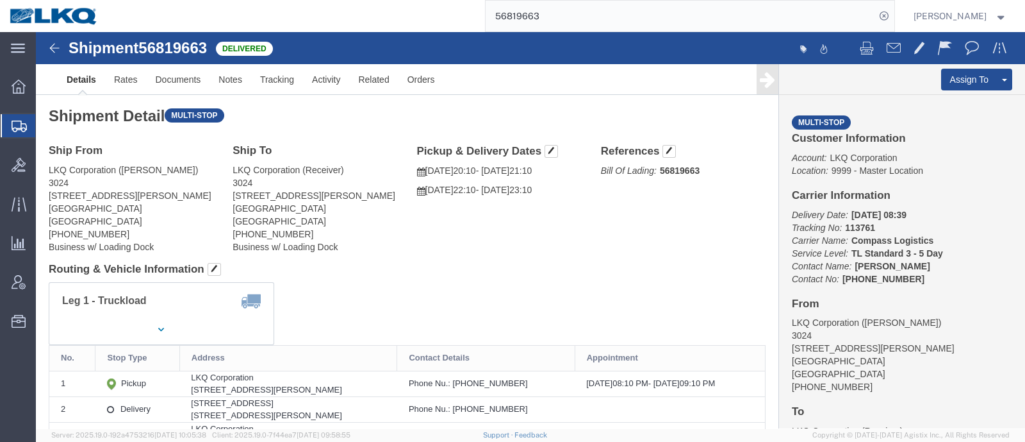
click at [601, 14] on input "56819663" at bounding box center [681, 16] width 390 height 31
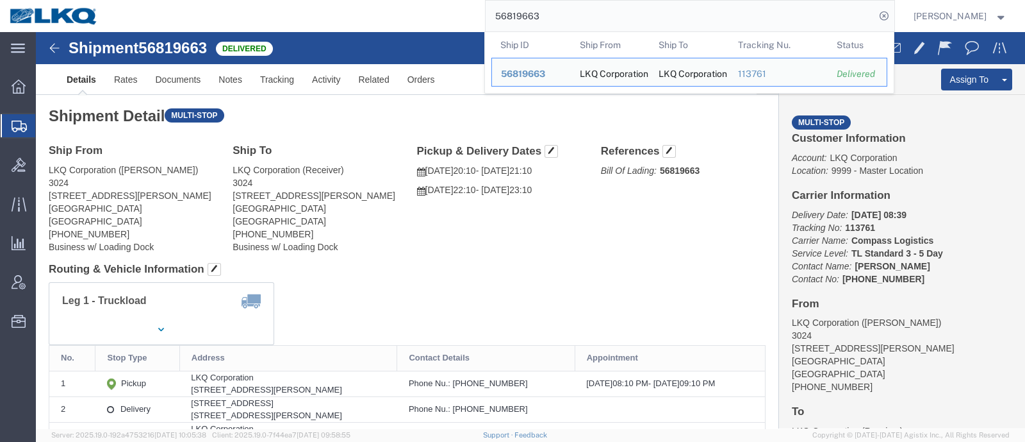
click at [601, 14] on input "56819663" at bounding box center [681, 16] width 390 height 31
click at [446, 15] on div "56819663 Ship ID Ship From Ship To Tracking Nu. Status Ship ID 56819663 Ship Fr…" at bounding box center [501, 16] width 787 height 32
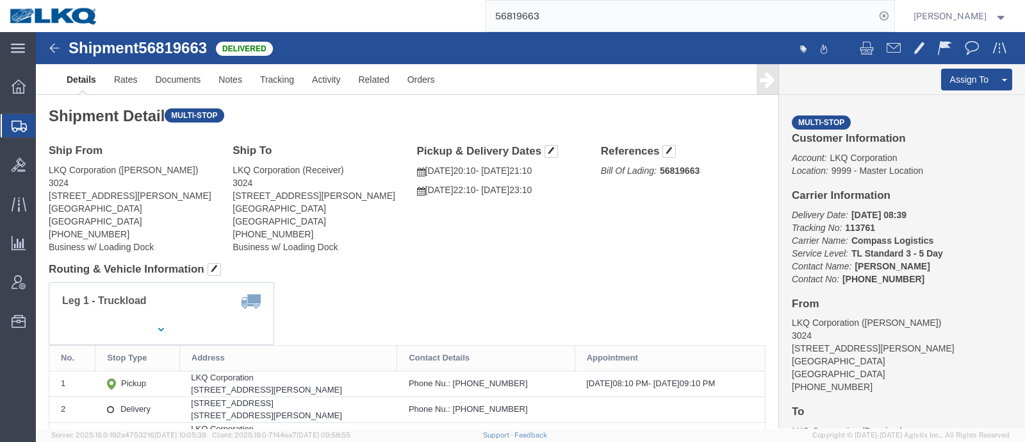
click at [446, 15] on div "56819663" at bounding box center [501, 16] width 787 height 32
click at [572, 10] on input "56819663" at bounding box center [681, 16] width 390 height 31
click div "Ship From LKQ Corporation (Cindy) 3024 5995 Hellyer Ave San Jose, CA 95138 Unit…"
click at [648, 19] on input "56819663" at bounding box center [681, 16] width 390 height 31
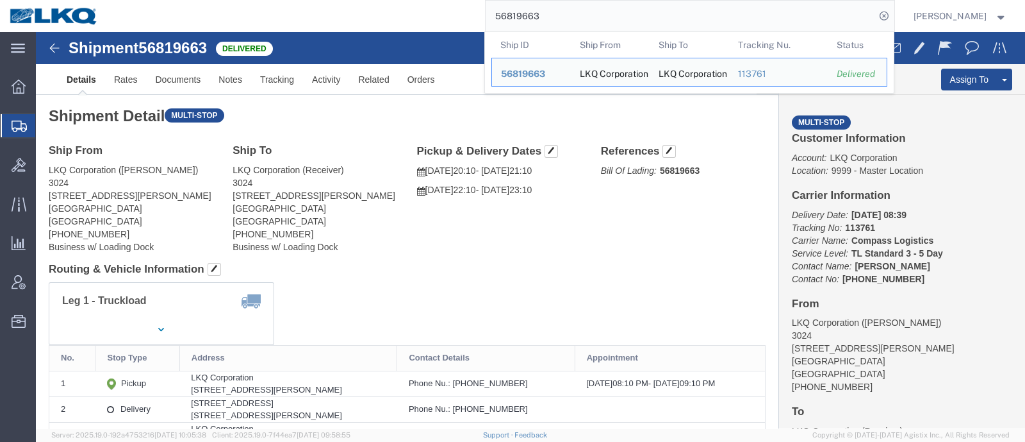
paste input "56819663"
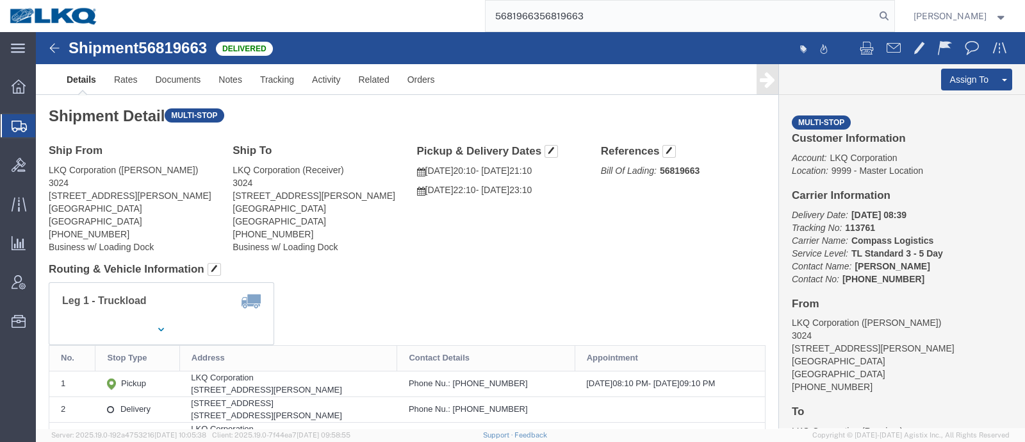
click at [577, 17] on input "5681966356819663" at bounding box center [681, 16] width 390 height 31
paste input "search"
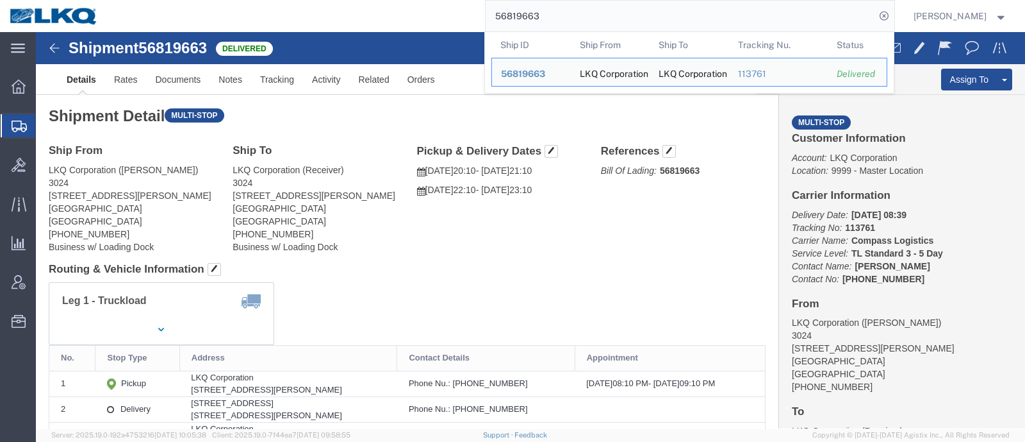
click div "Ship From LKQ Corporation (Cindy) 3024 5995 Hellyer Ave San Jose, CA 95138 Unit…"
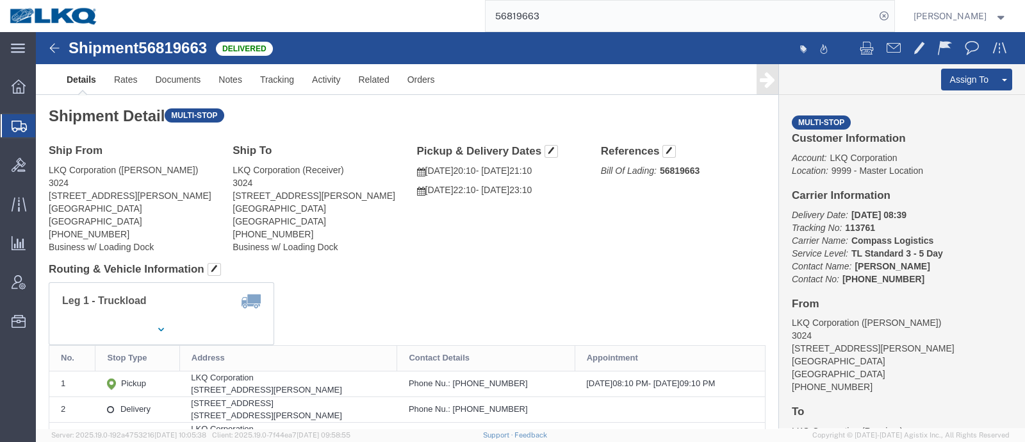
click address "LKQ Corporation (Receiver) 3024 5995 Hellyer Ave San Jose, CA 95138 United Stat…"
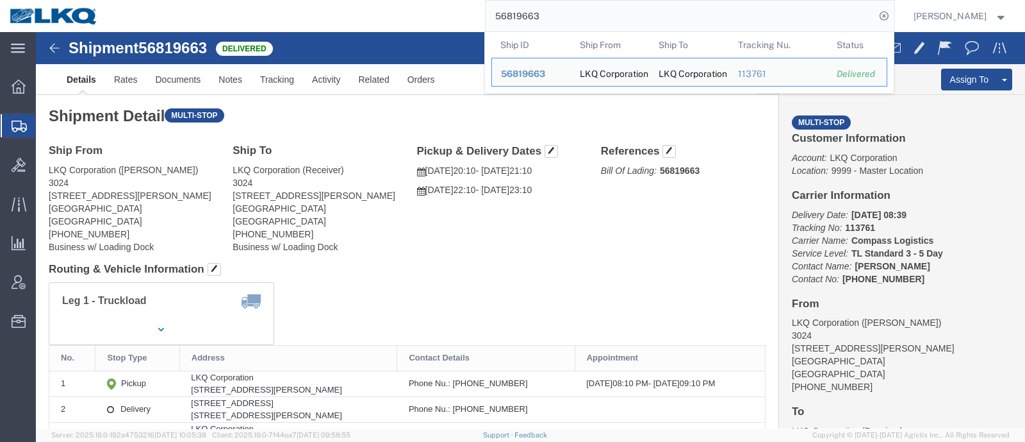
drag, startPoint x: 447, startPoint y: 19, endPoint x: 384, endPoint y: 18, distance: 62.8
click at [379, 18] on div "56819663 Ship ID Ship From Ship To Tracking Nu. Status Ship ID 56819663 Ship Fr…" at bounding box center [501, 16] width 787 height 32
paste input "797080"
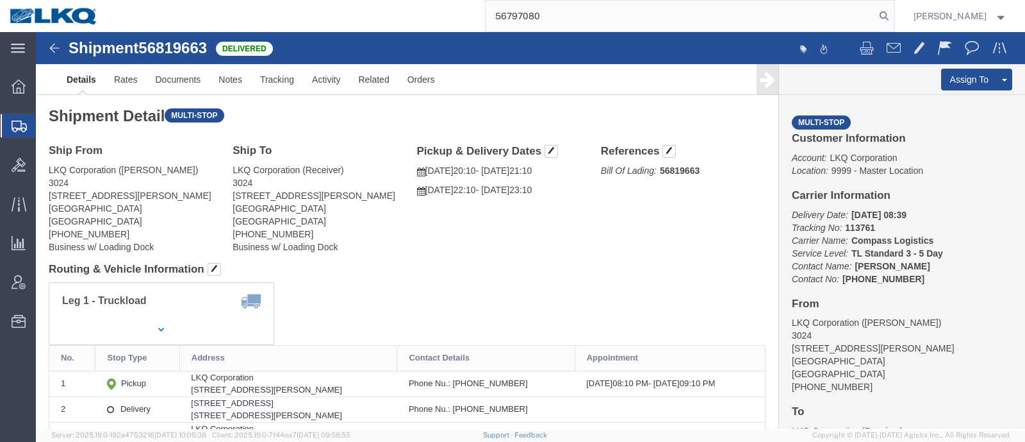
type input "56797080"
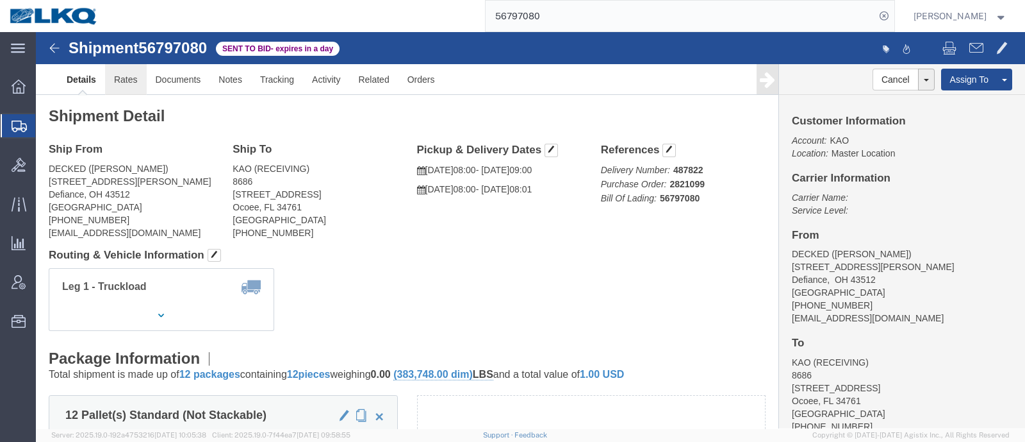
click link "Rates"
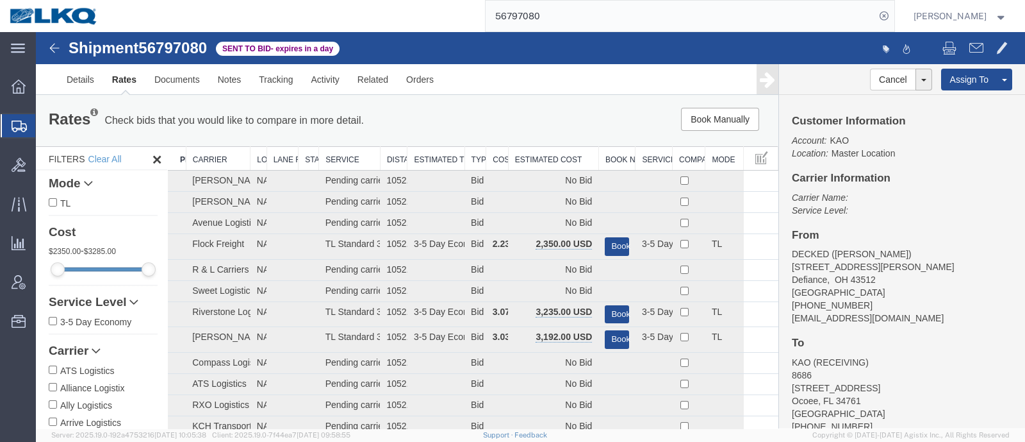
click at [538, 154] on th "Estimated Cost" at bounding box center [553, 159] width 90 height 24
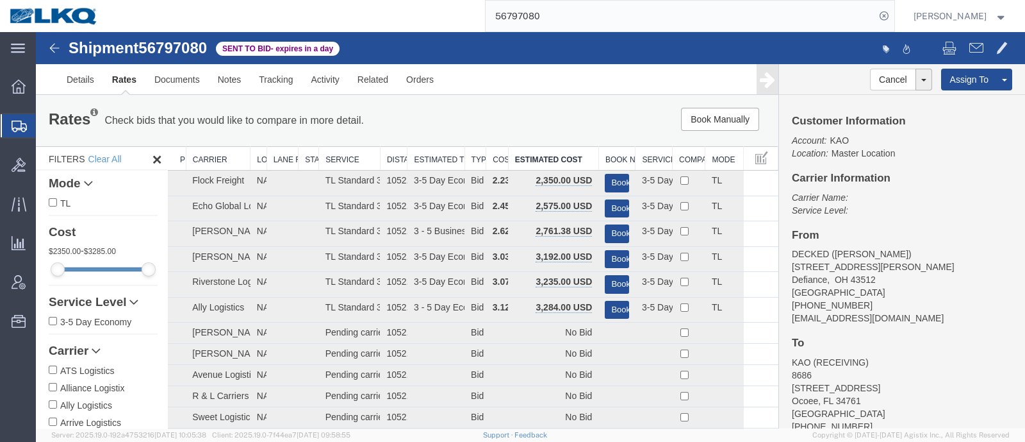
click at [959, 188] on div "Customer Information Account: KAO Location: Master Location Carrier Information…" at bounding box center [902, 261] width 246 height 333
click at [119, 81] on link "Rates" at bounding box center [124, 79] width 42 height 31
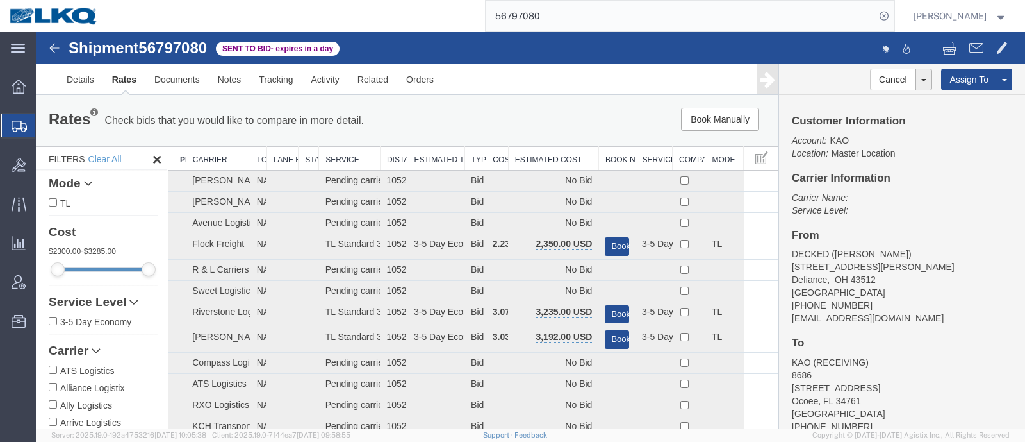
click at [538, 154] on th "Estimated Cost" at bounding box center [553, 159] width 90 height 24
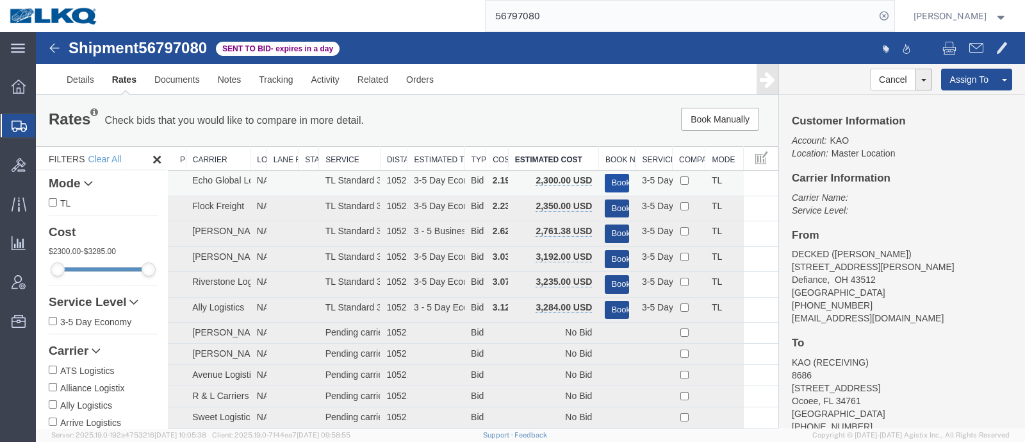
click at [610, 176] on button "Book" at bounding box center [617, 183] width 24 height 19
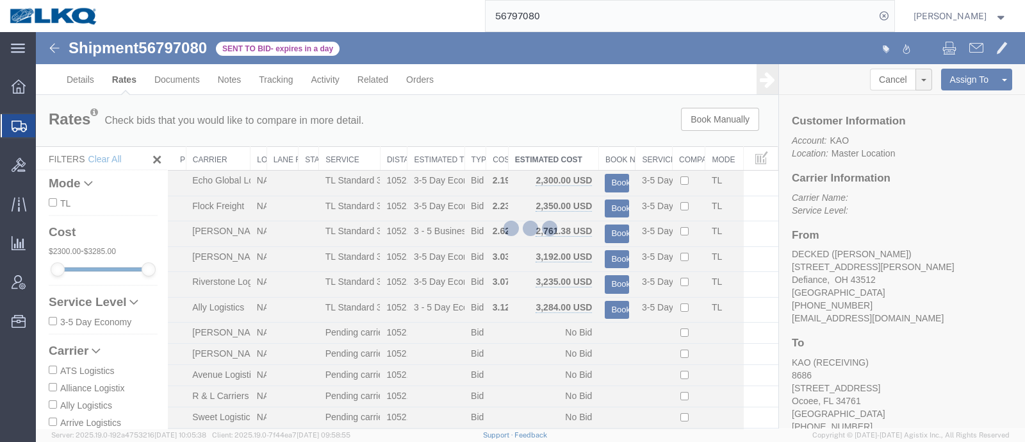
click at [946, 206] on div at bounding box center [530, 230] width 989 height 396
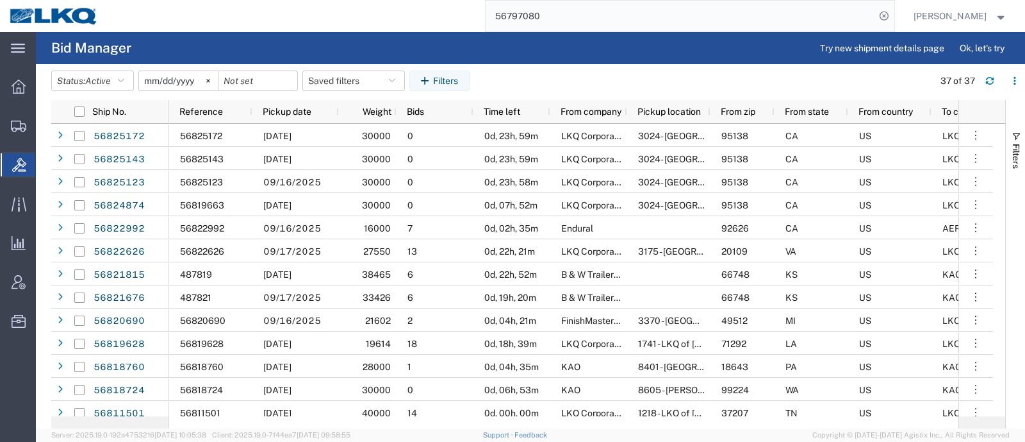
drag, startPoint x: 371, startPoint y: 25, endPoint x: 348, endPoint y: 24, distance: 23.1
click at [352, 25] on div "56797080" at bounding box center [501, 16] width 787 height 32
paste input "818724"
type input "56818724"
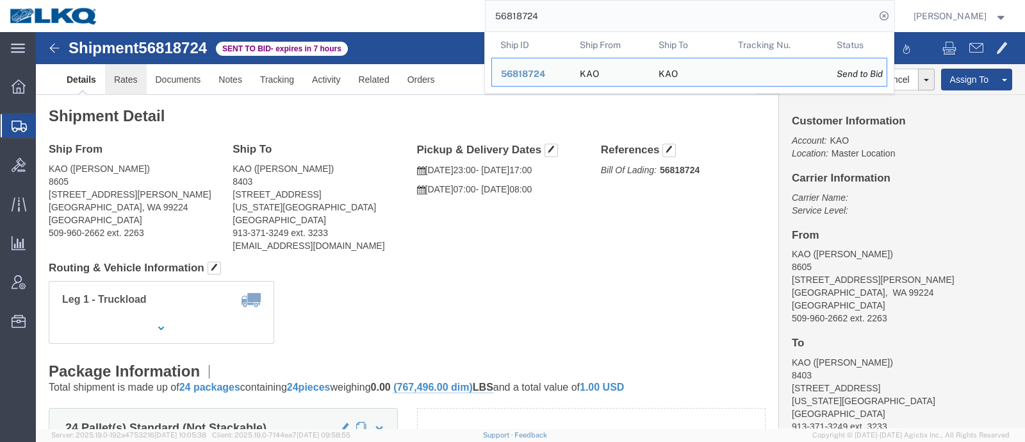
click link "Rates"
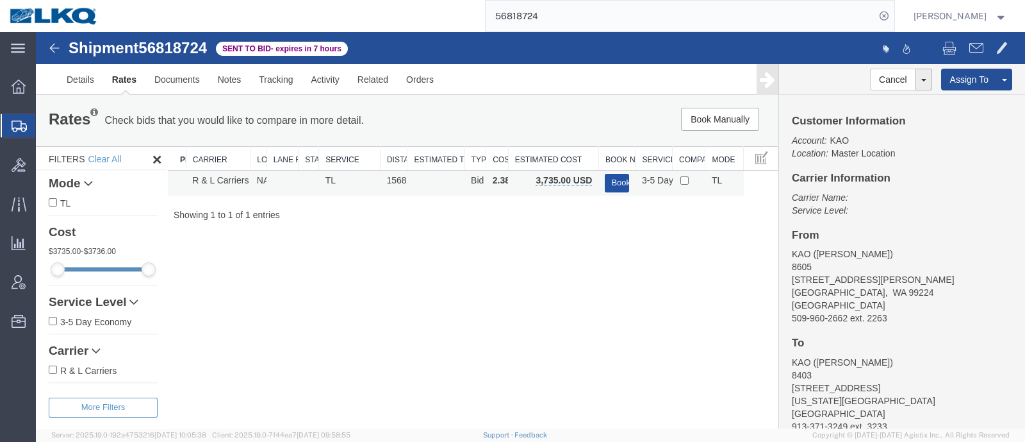
click at [625, 183] on button "Book" at bounding box center [617, 183] width 24 height 19
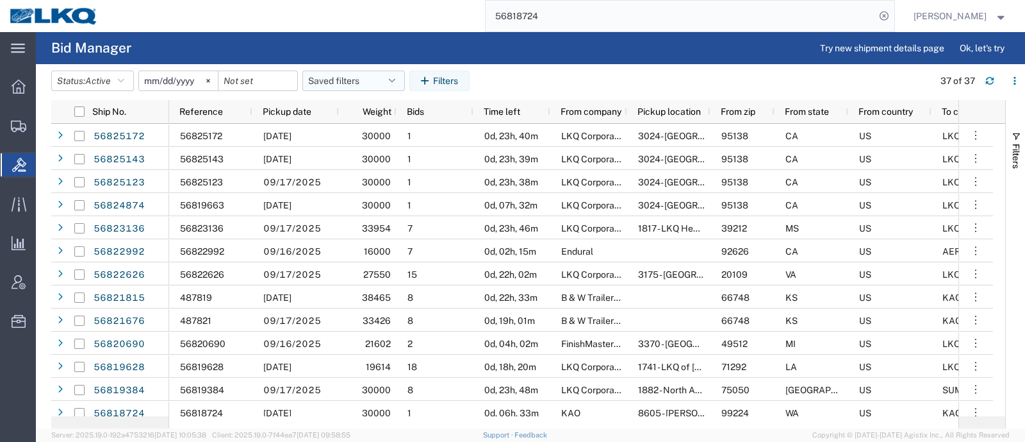
click at [359, 80] on button "Saved filters" at bounding box center [353, 80] width 103 height 21
click at [368, 142] on span "Bid Board" at bounding box center [388, 137] width 168 height 24
type input "2024-12-01"
type input "2025-12-31"
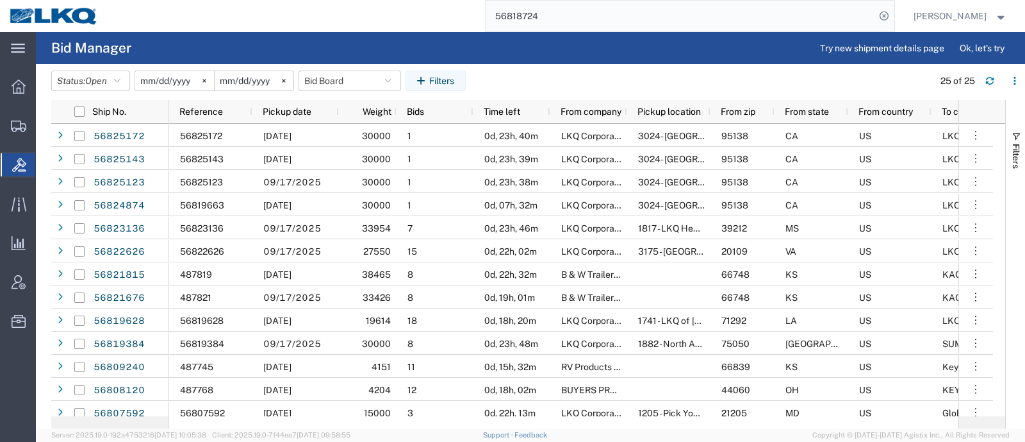
drag, startPoint x: 454, startPoint y: 27, endPoint x: 439, endPoint y: 30, distance: 15.1
click at [439, 30] on div "56818724" at bounding box center [501, 16] width 787 height 32
paste input "24283"
type input "56824283"
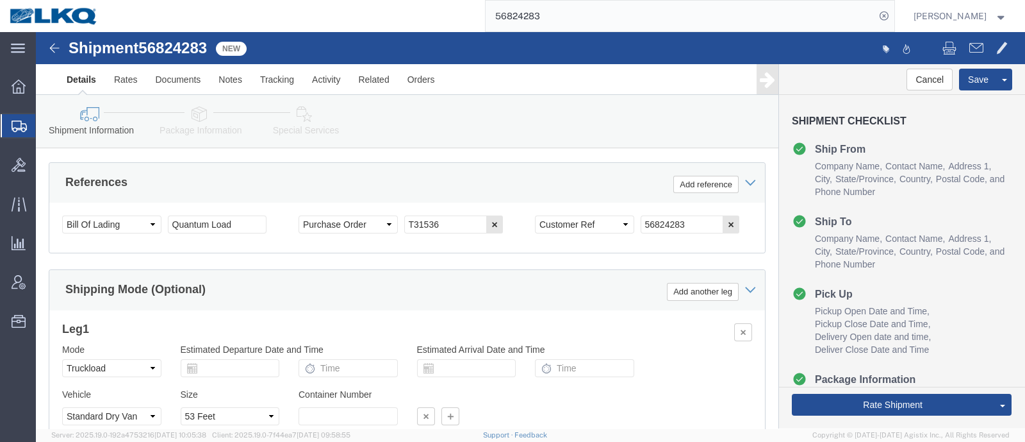
scroll to position [881, 0]
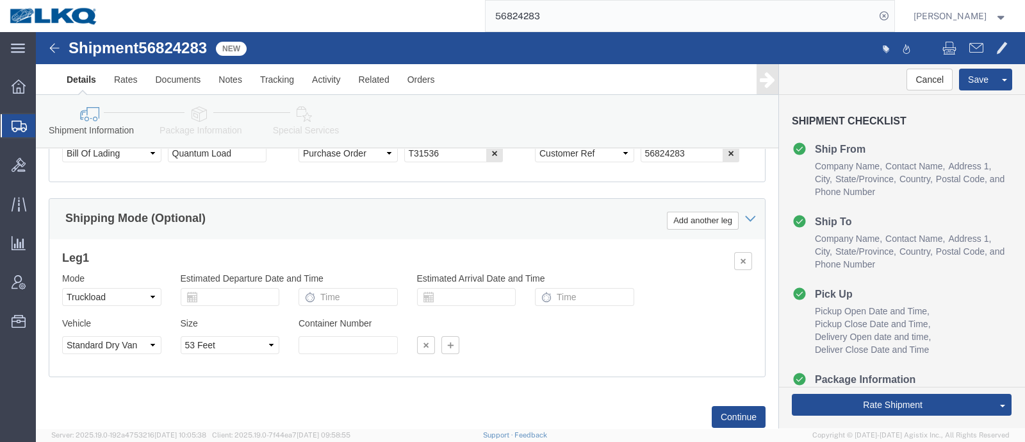
click div "Mode Select Air Less than Truckload Multi-Leg Ocean Freight Rail Small Parcel T…"
click select "Select Air Less than Truckload Multi-Leg Ocean Freight Rail Small Parcel Truckl…"
select select "42111"
select select "28018"
select select "RAIL"
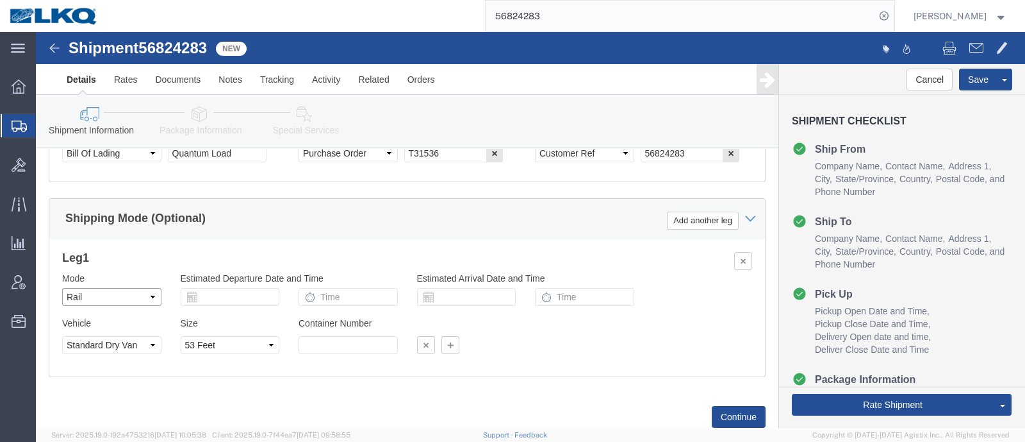
click select "Select Air Less than Truckload Multi-Leg Ocean Freight Rail Small Parcel Truckl…"
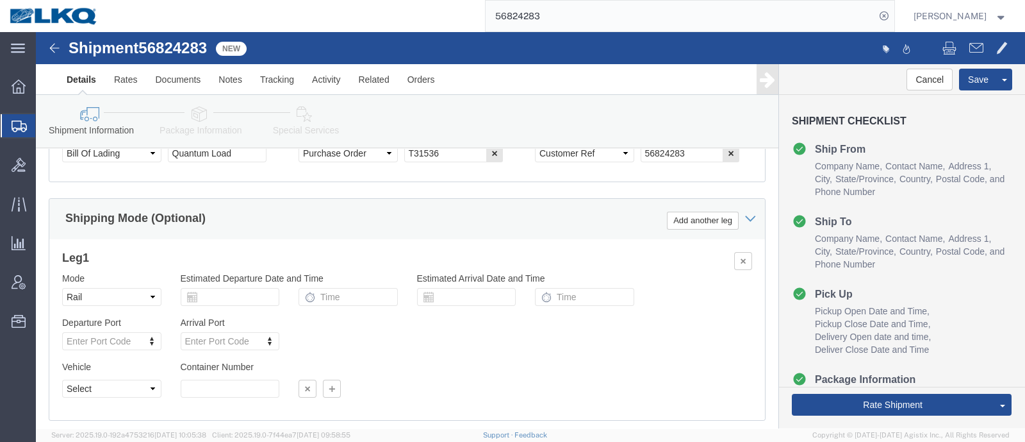
click icon
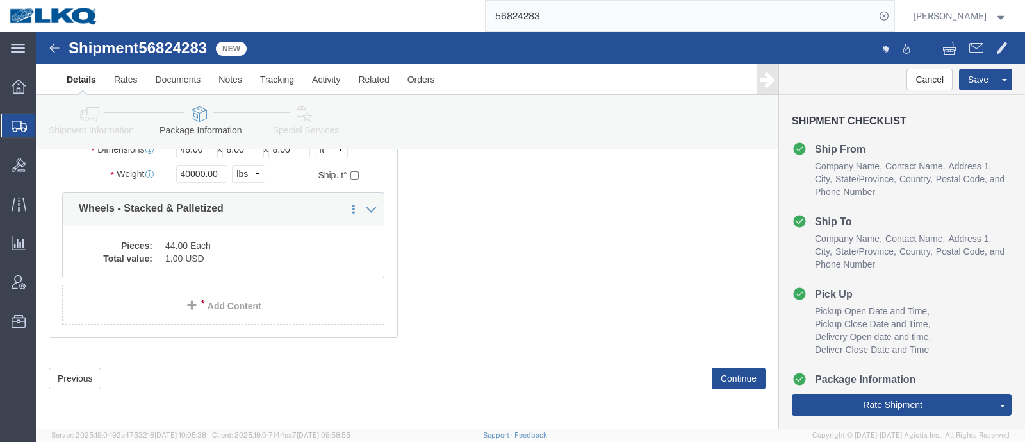
scroll to position [127, 0]
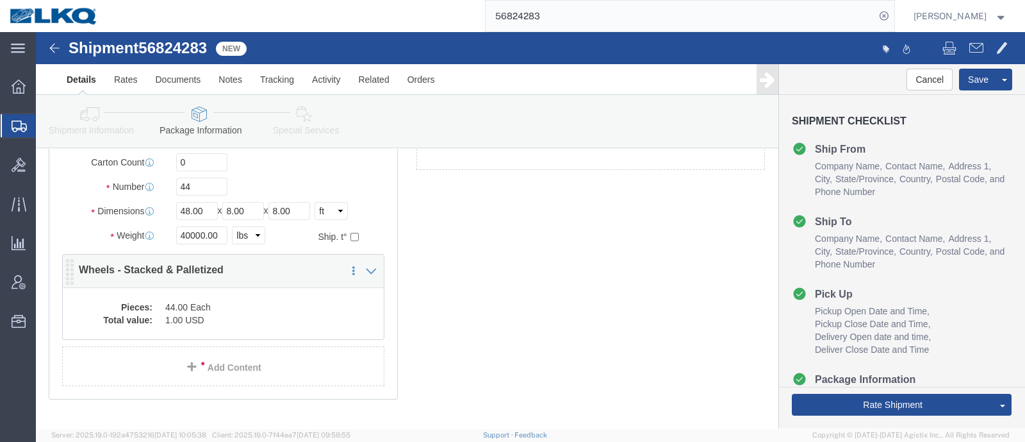
click dd "1.00 USD"
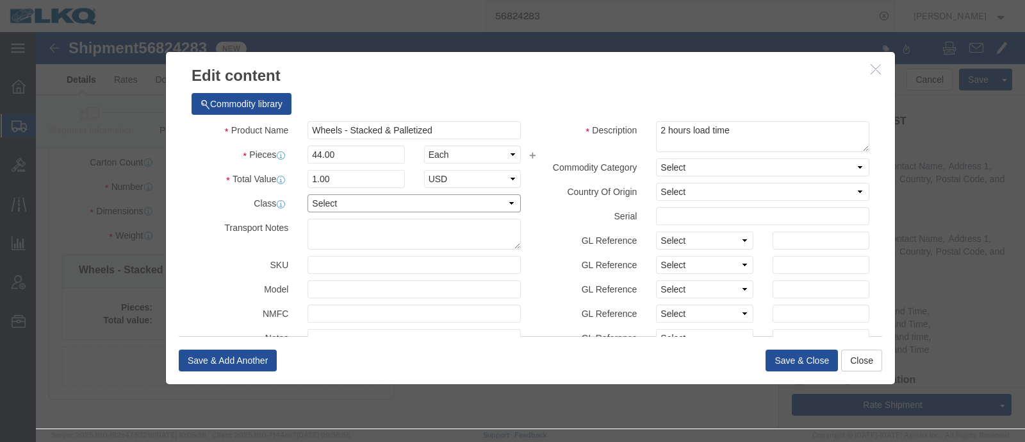
click select "Select 50 55 60 65 70 85 92.5 100 125 175 250 300 400"
select select "92.5"
click select "Select 50 55 60 65 70 85 92.5 100 125 175 250 300 400"
click button "Save & Close"
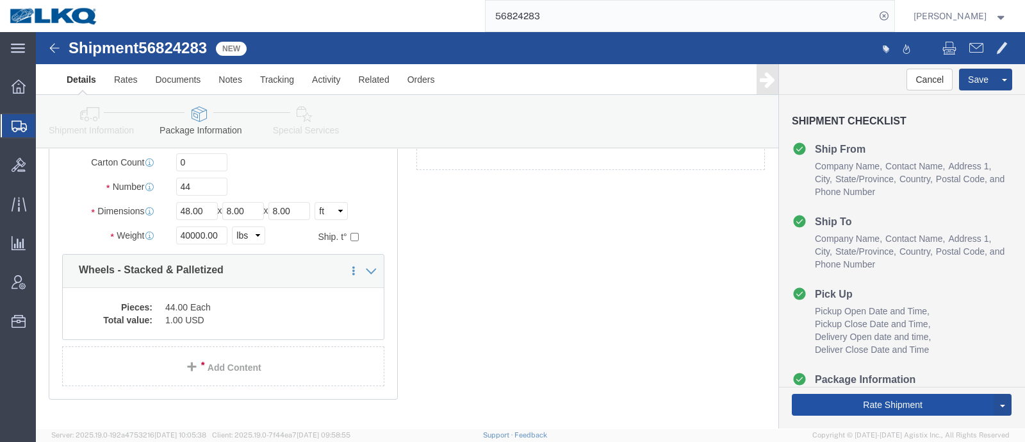
click button "Rate Shipment"
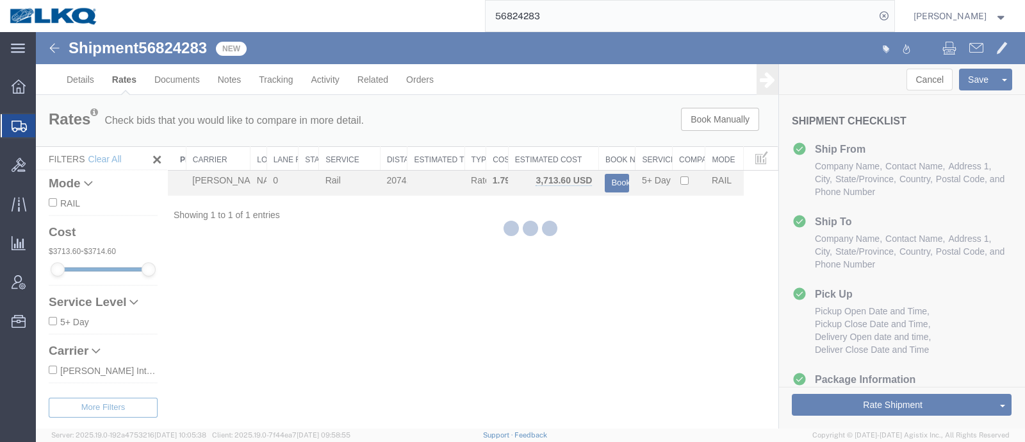
scroll to position [0, 0]
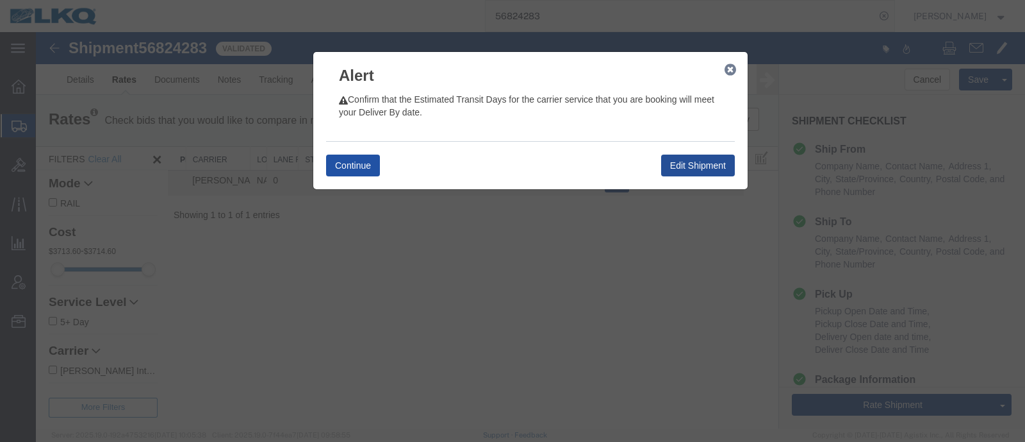
click at [349, 154] on button "Continue" at bounding box center [353, 165] width 54 height 22
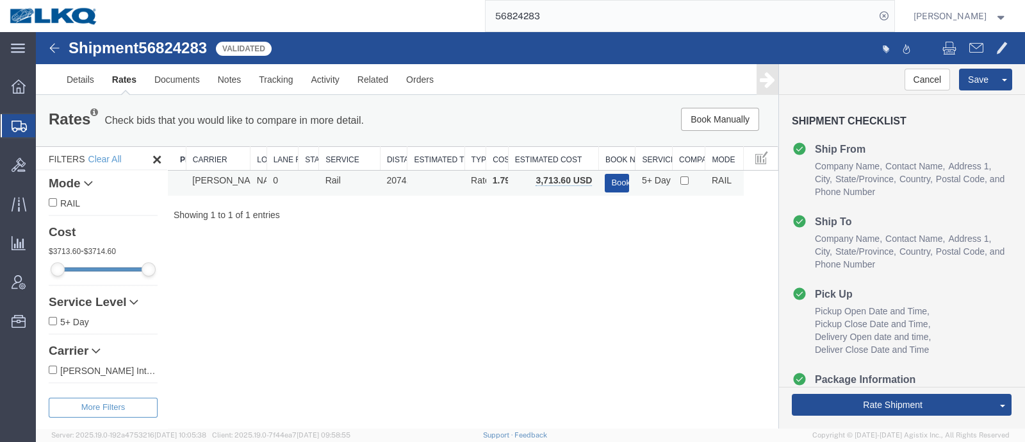
click at [623, 178] on button "Book" at bounding box center [617, 183] width 24 height 19
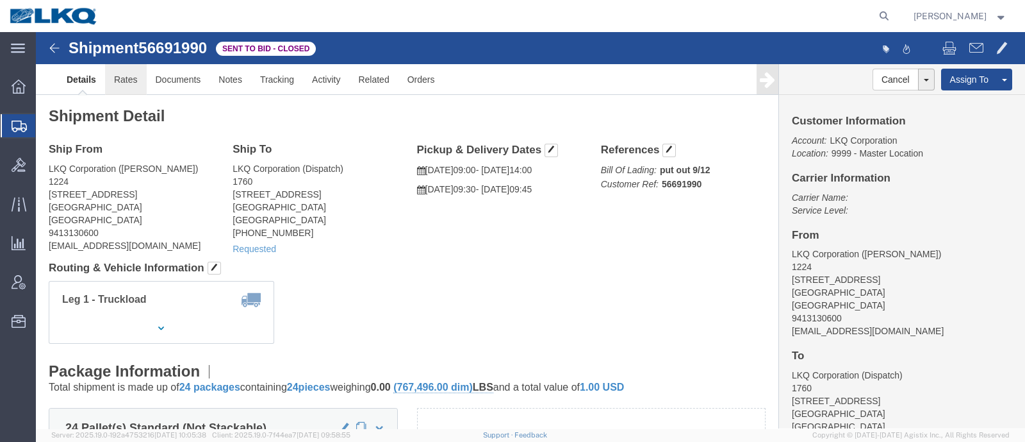
click link "Rates"
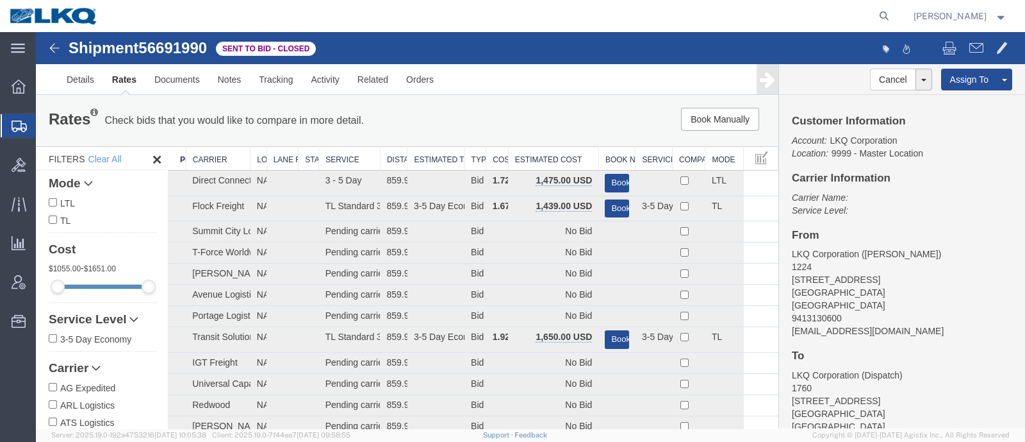
click at [538, 149] on th "Estimated Cost" at bounding box center [553, 159] width 90 height 24
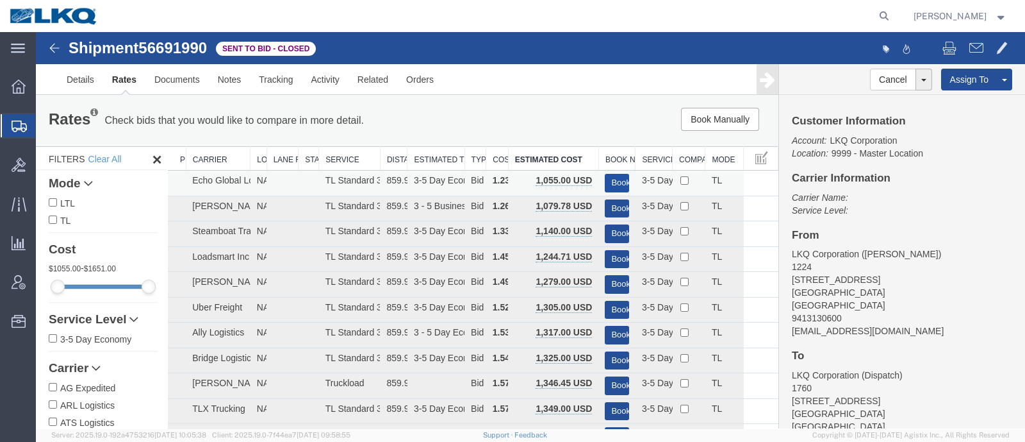
click at [609, 178] on button "Book" at bounding box center [617, 183] width 24 height 19
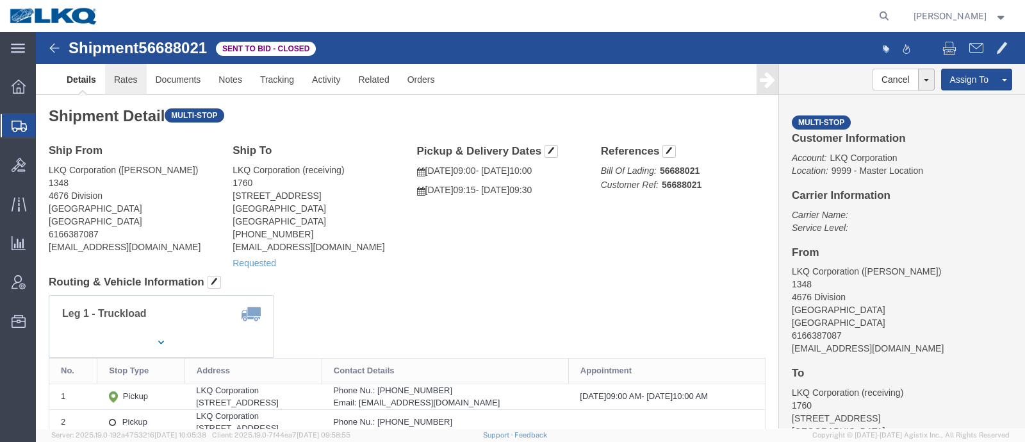
click link "Rates"
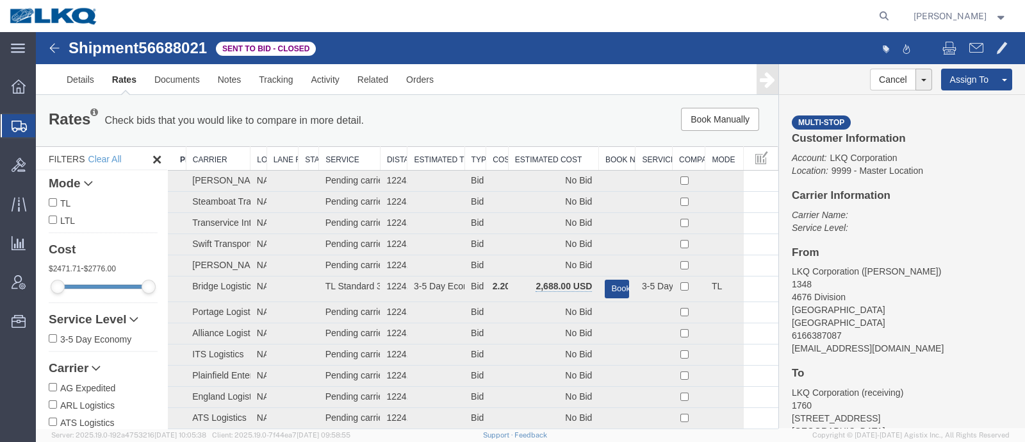
click at [534, 151] on th "Estimated Cost" at bounding box center [553, 159] width 90 height 24
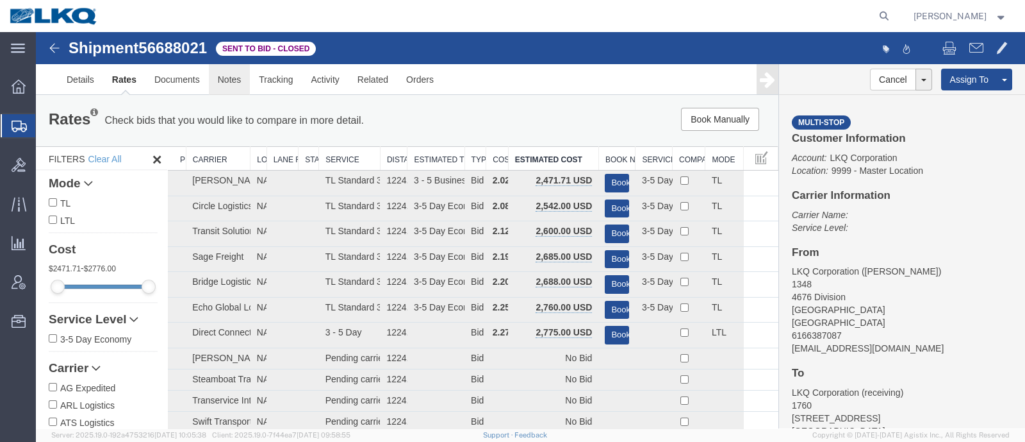
click at [227, 78] on link "Notes" at bounding box center [230, 79] width 42 height 31
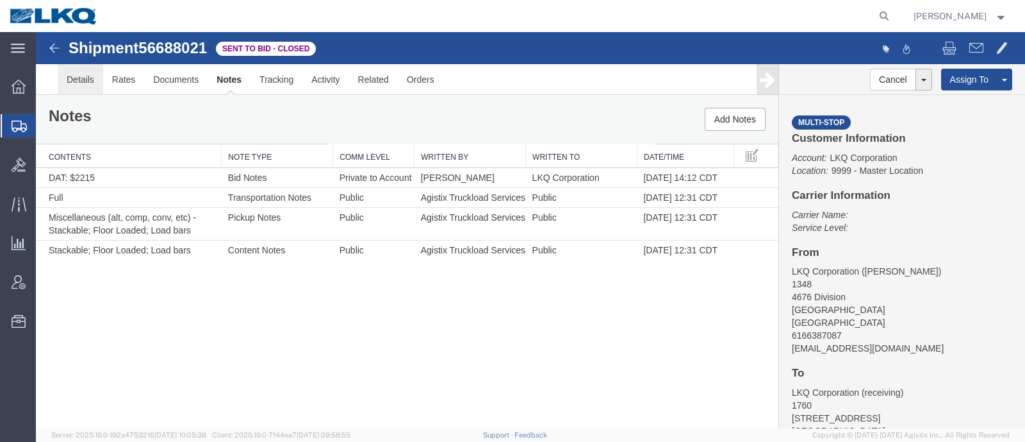
click at [77, 70] on link "Details" at bounding box center [80, 79] width 45 height 31
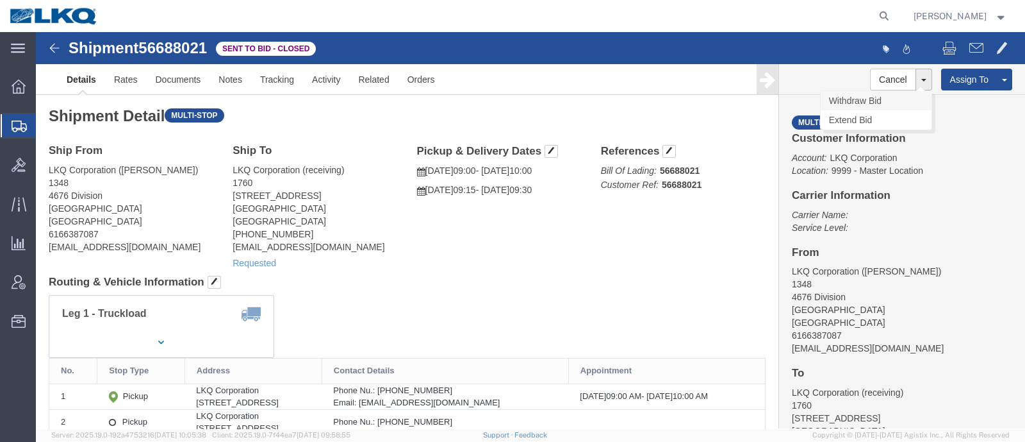
click link "Withdraw Bid"
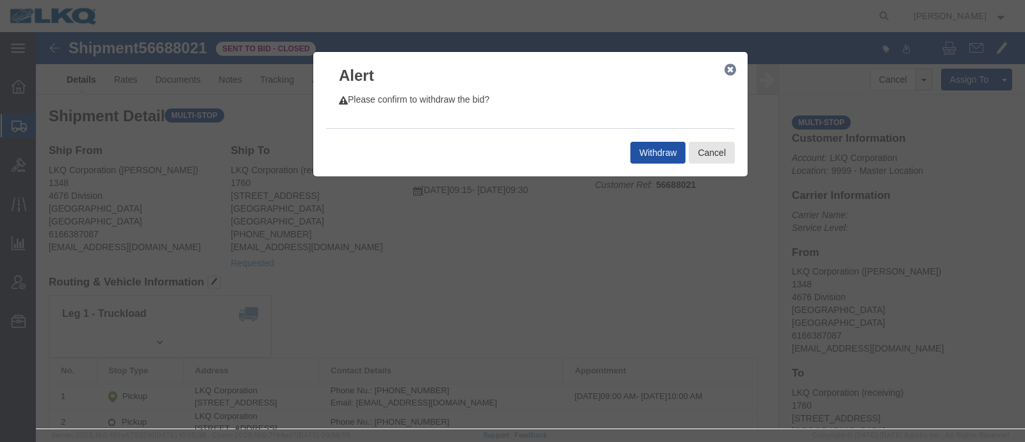
click button "Withdraw"
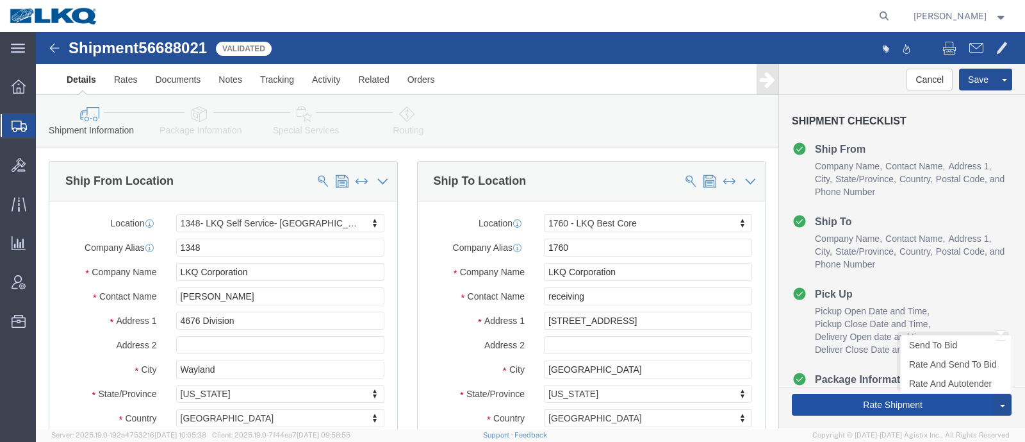
select select "30718"
select select "27634"
click link "Send To Bid"
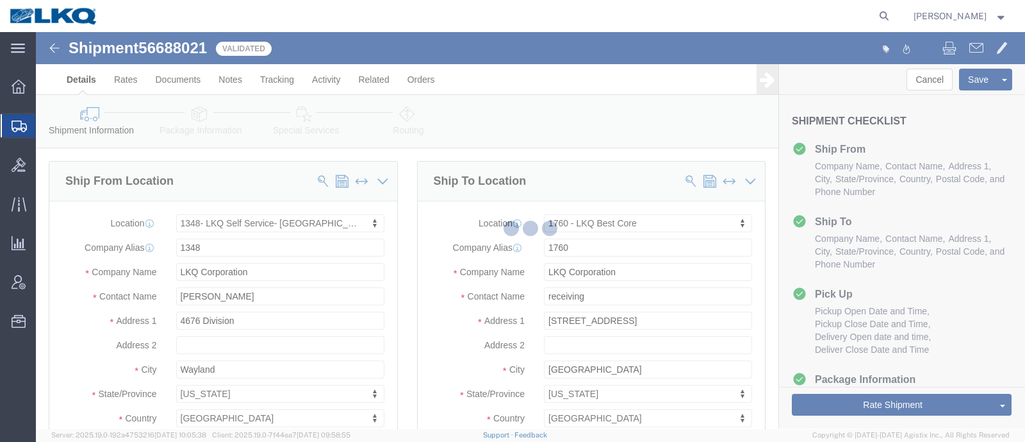
select select "30718"
select select "27634"
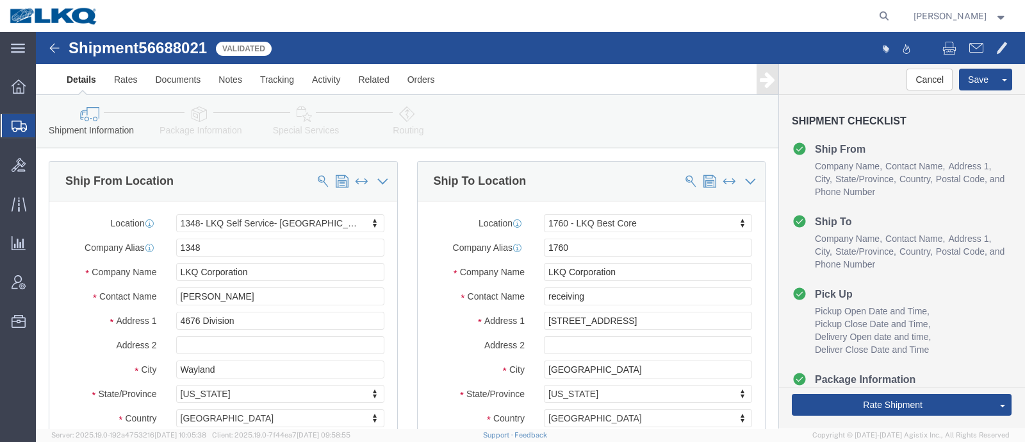
select select "TL"
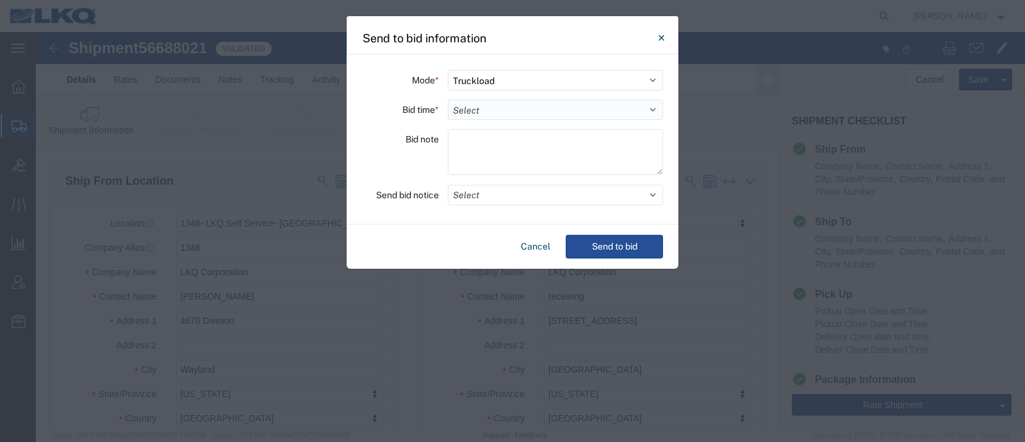
drag, startPoint x: 481, startPoint y: 106, endPoint x: 481, endPoint y: 117, distance: 11.5
click at [481, 106] on select "Select 30 Min (Rush) 1 Hour (Rush) 2 Hours (Rush) 4 Hours (Rush) 8 Hours (Rush)…" at bounding box center [555, 109] width 215 height 21
select select "24"
click at [448, 99] on select "Select 30 Min (Rush) 1 Hour (Rush) 2 Hours (Rush) 4 Hours (Rush) 8 Hours (Rush)…" at bounding box center [555, 109] width 215 height 21
click at [599, 248] on button "Send to bid" at bounding box center [614, 247] width 97 height 24
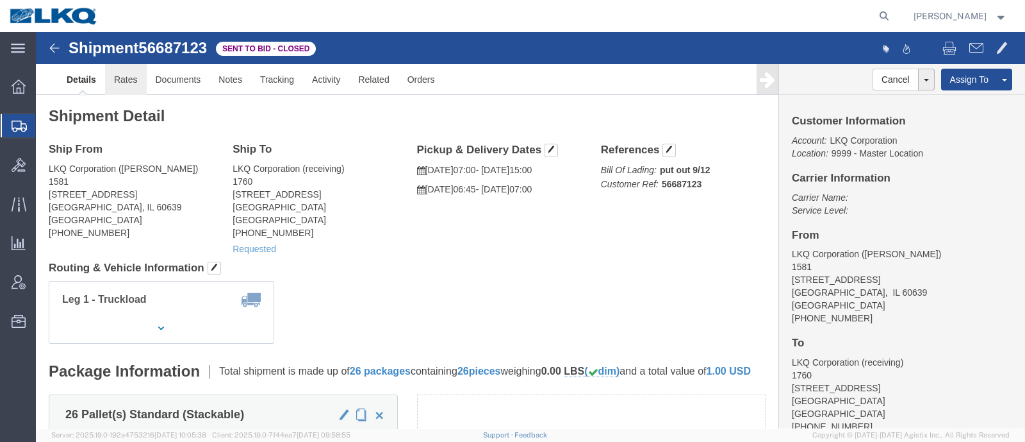
click link "Rates"
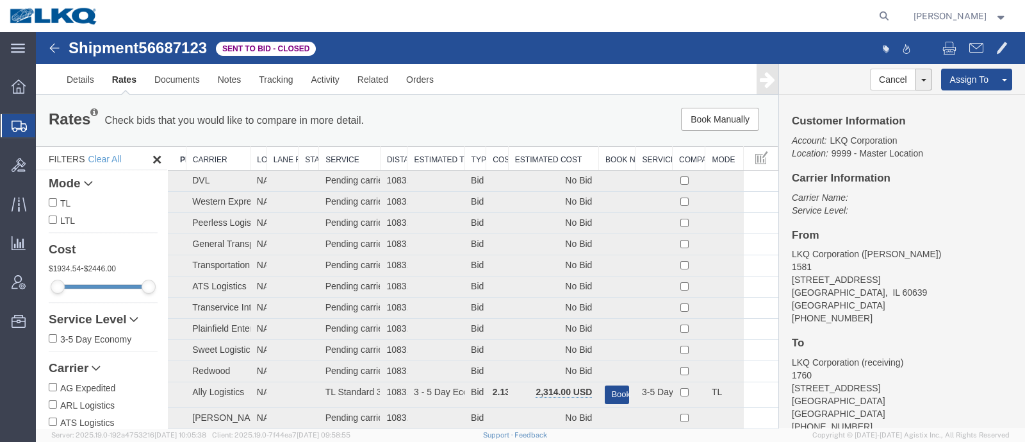
drag, startPoint x: 508, startPoint y: 121, endPoint x: 520, endPoint y: 136, distance: 19.1
click at [509, 126] on div "Book Manually Pause Continue" at bounding box center [621, 119] width 307 height 23
click at [536, 151] on th "Estimated Cost" at bounding box center [553, 159] width 90 height 24
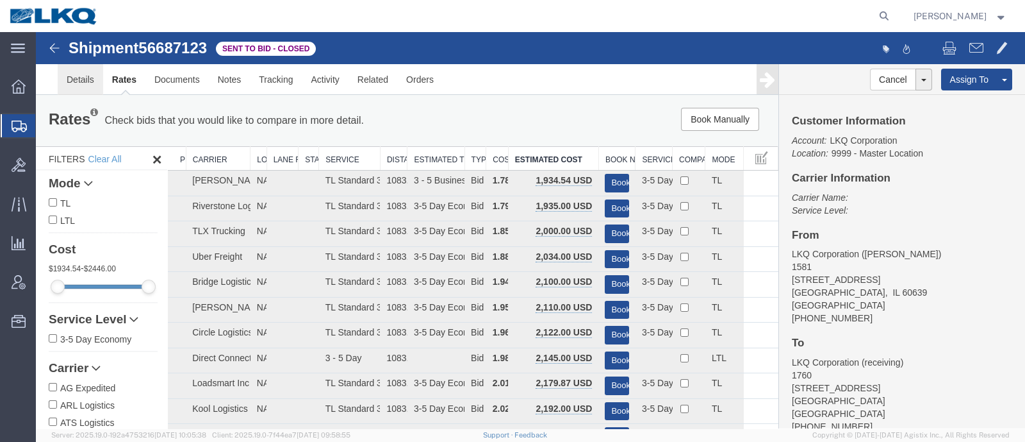
click at [71, 76] on link "Details" at bounding box center [80, 79] width 45 height 31
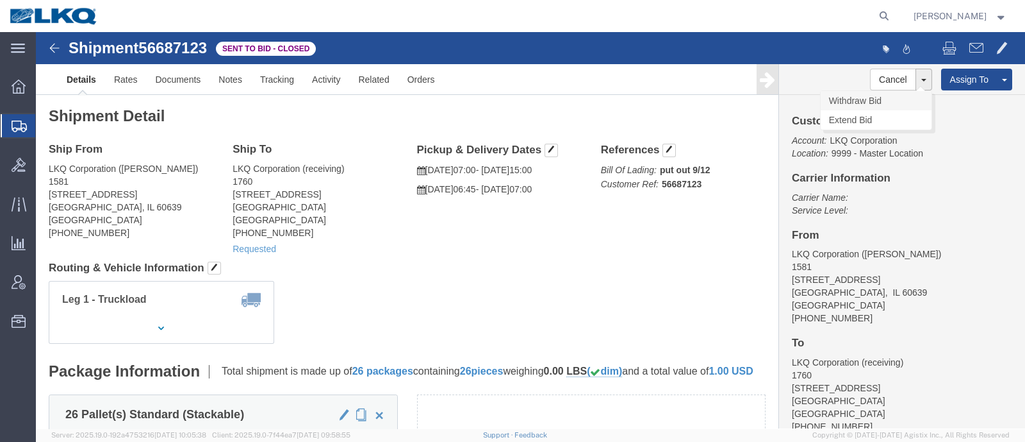
click link "Withdraw Bid"
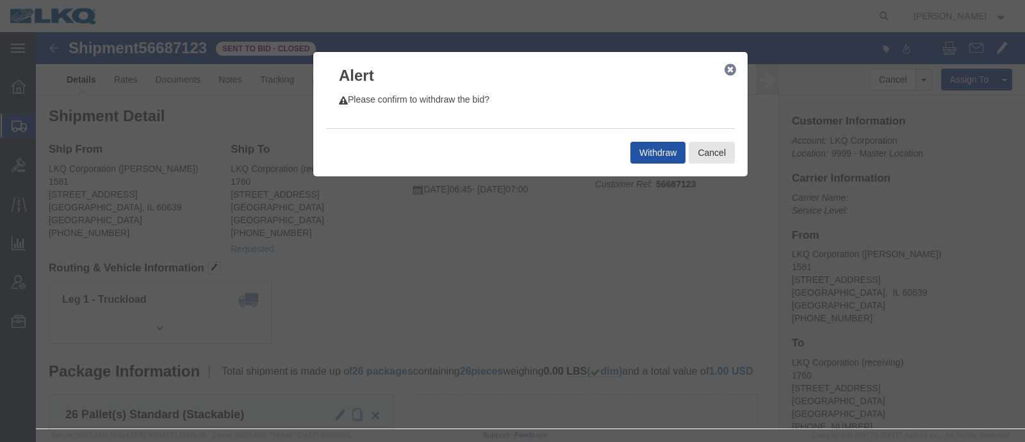
click button "Withdraw"
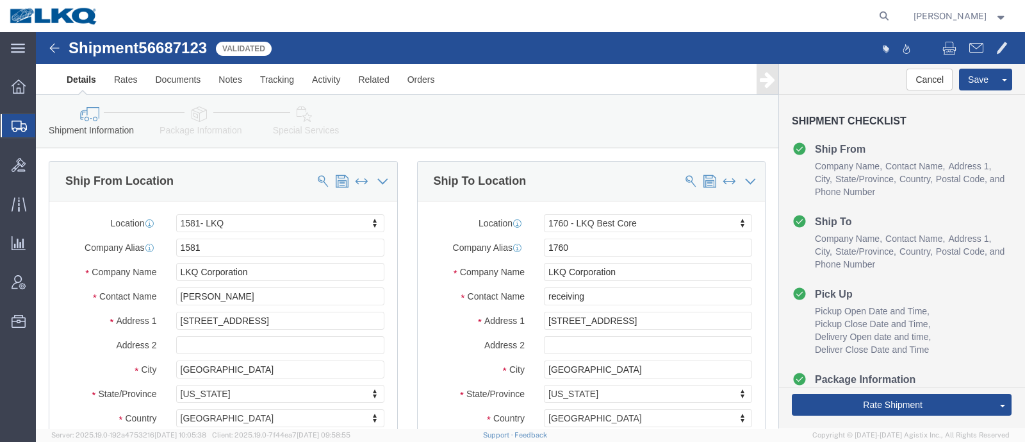
select select "40752"
select select "27634"
click div "Shipment Information Package Information Special Services Loading Routing"
click link "Send To Bid"
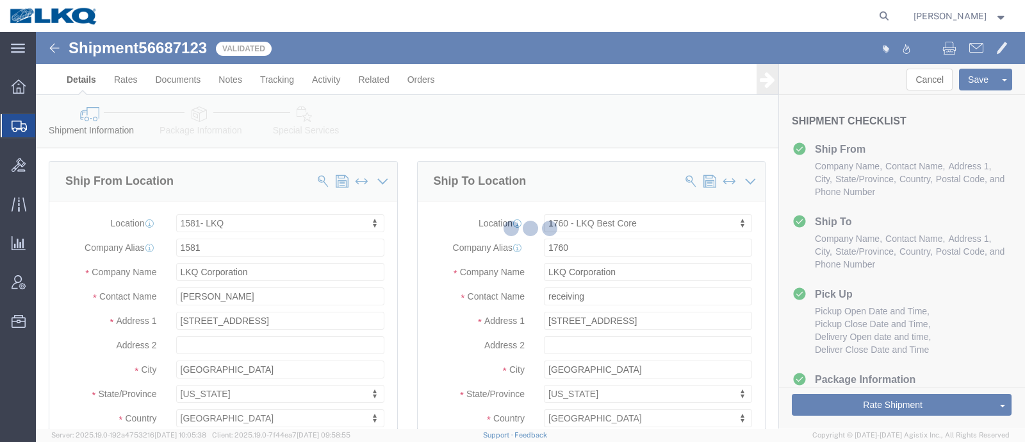
select select "TL"
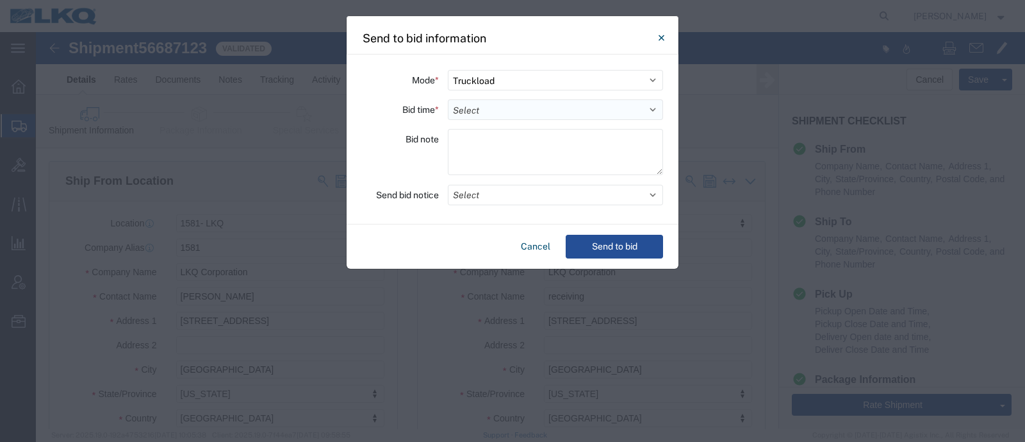
click at [481, 109] on select "Select 30 Min (Rush) 1 Hour (Rush) 2 Hours (Rush) 4 Hours (Rush) 8 Hours (Rush)…" at bounding box center [555, 109] width 215 height 21
select select "24"
click at [448, 99] on select "Select 30 Min (Rush) 1 Hour (Rush) 2 Hours (Rush) 4 Hours (Rush) 8 Hours (Rush)…" at bounding box center [555, 109] width 215 height 21
click at [611, 238] on button "Send to bid" at bounding box center [614, 247] width 97 height 24
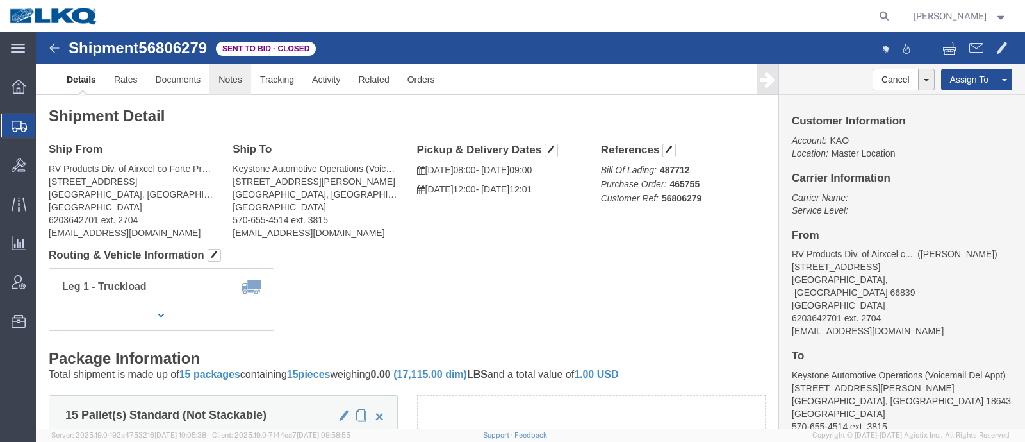
drag, startPoint x: 234, startPoint y: 87, endPoint x: 198, endPoint y: 55, distance: 48.1
click link "Notes"
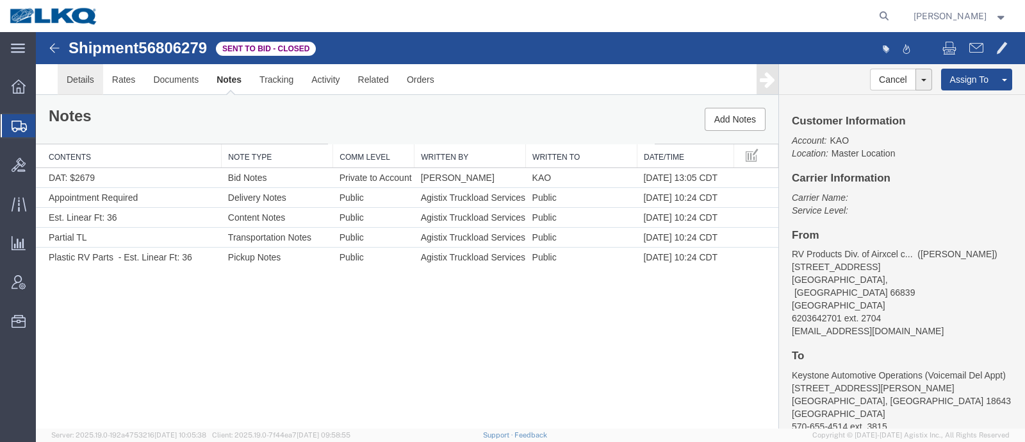
click at [86, 78] on link "Details" at bounding box center [80, 79] width 45 height 31
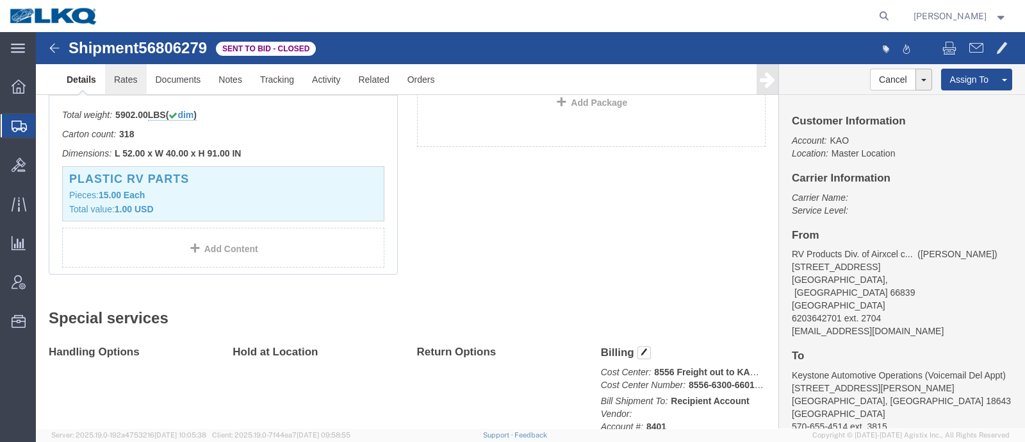
scroll to position [240, 0]
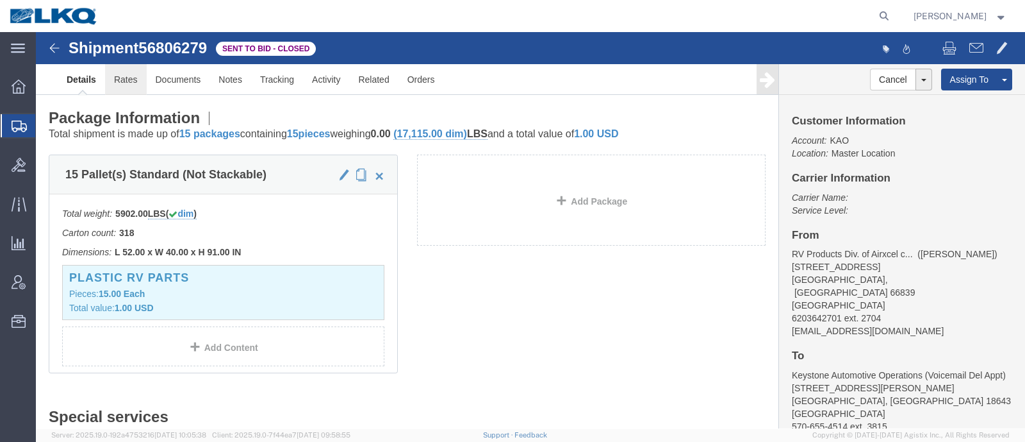
click link "Rates"
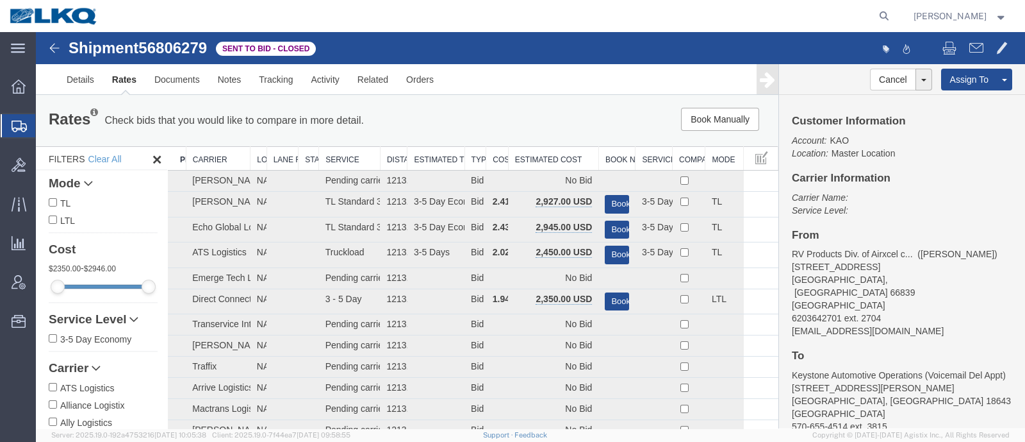
click at [541, 148] on th "Estimated Cost" at bounding box center [553, 159] width 90 height 24
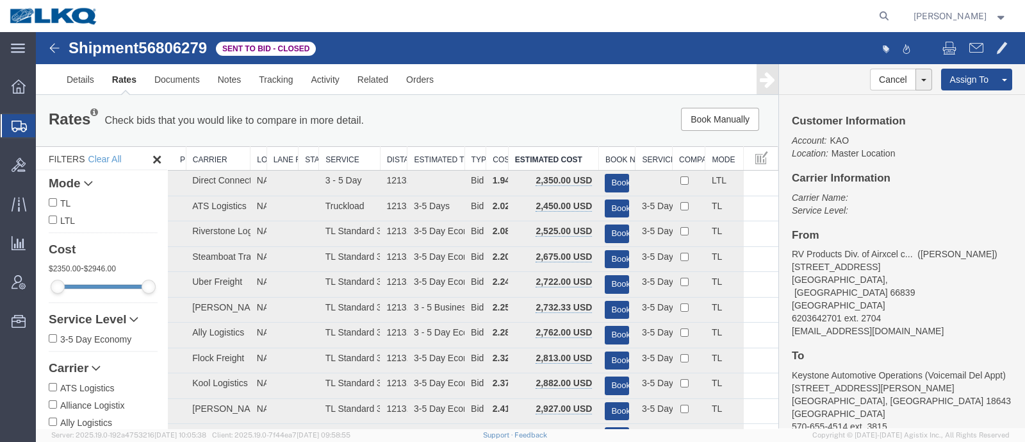
click at [504, 126] on div "Book Manually Pause Continue" at bounding box center [621, 119] width 307 height 23
click at [533, 119] on div "Book Manually Pause Continue" at bounding box center [621, 119] width 307 height 23
click at [78, 74] on link "Details" at bounding box center [80, 79] width 45 height 31
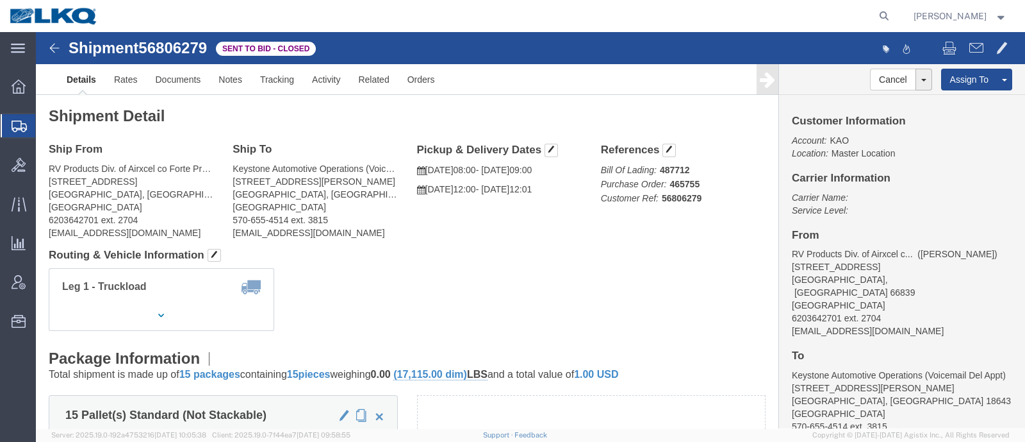
click div "Shipment Detail Ship From RV Products Div. of Airxcel co Forte Products ([PERSO…"
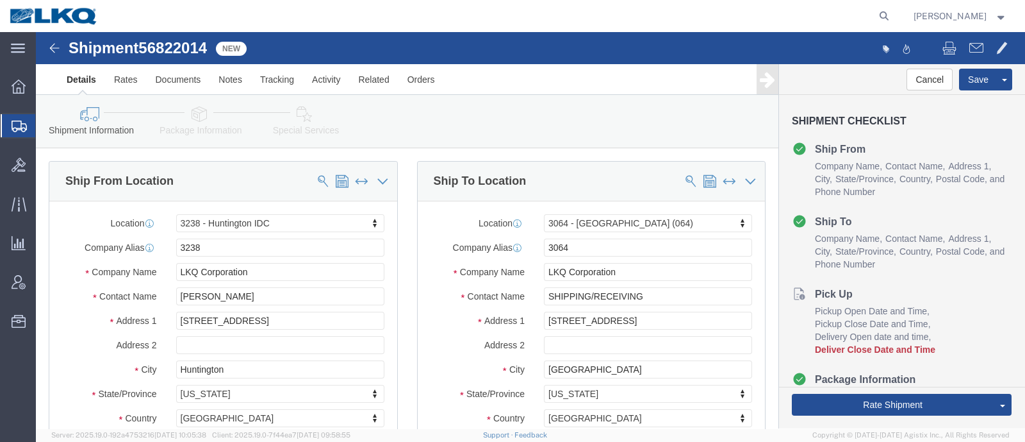
click span "56822014"
copy span "56822014"
select select "27940"
select select "27790"
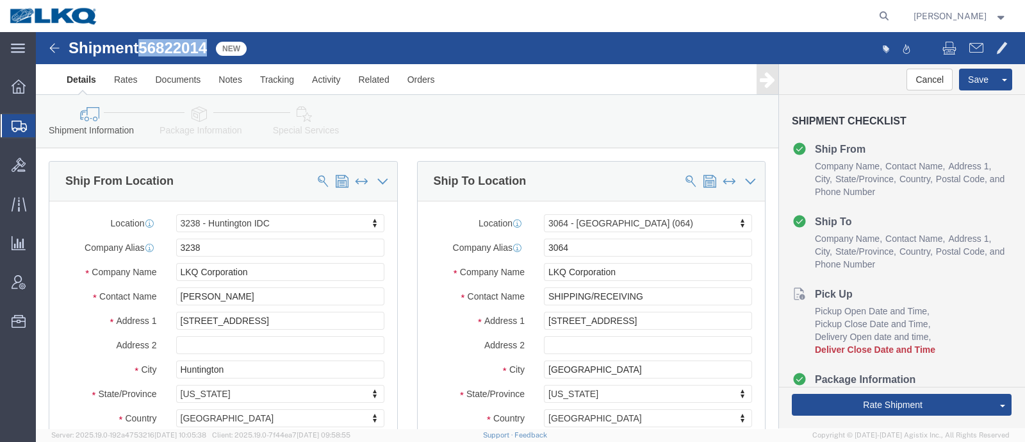
click link "Special Services"
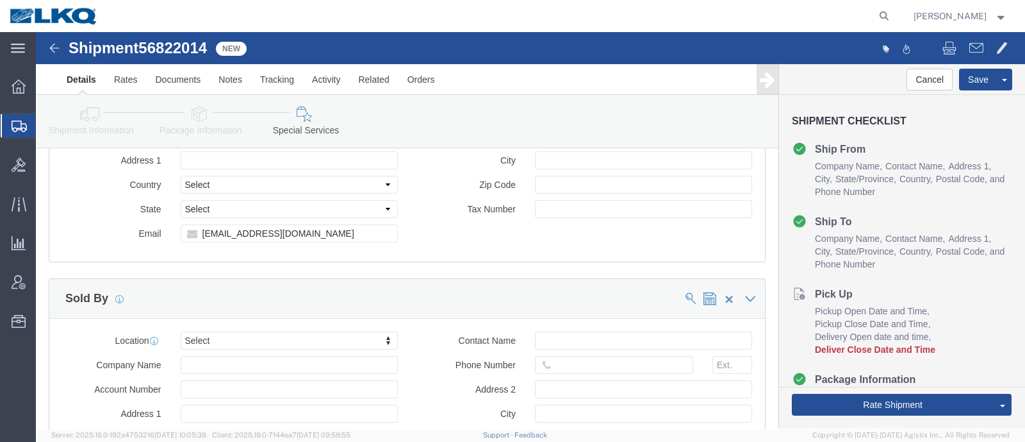
scroll to position [1362, 0]
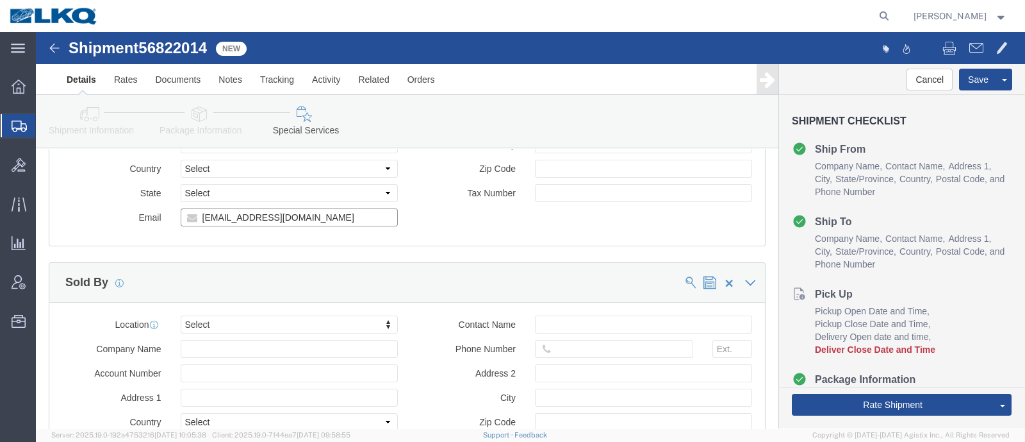
click input "drsnead@lkqcorp.com"
click link "Shipment Information"
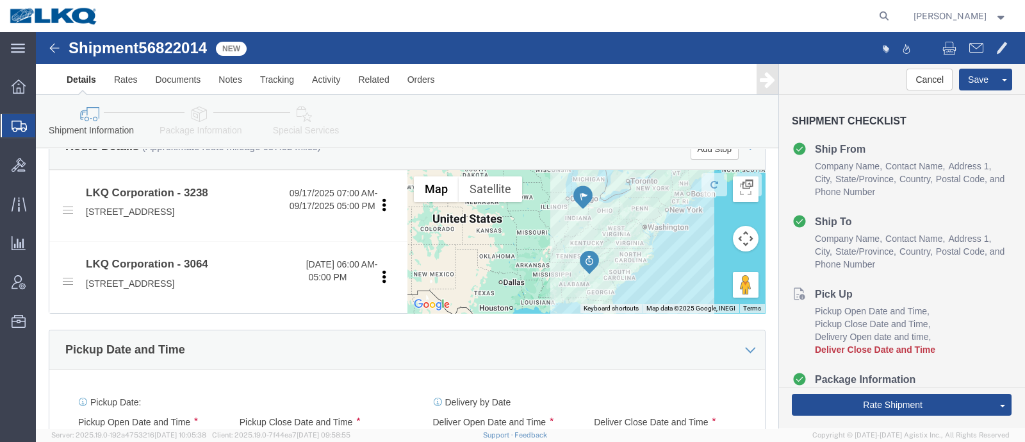
scroll to position [481, 0]
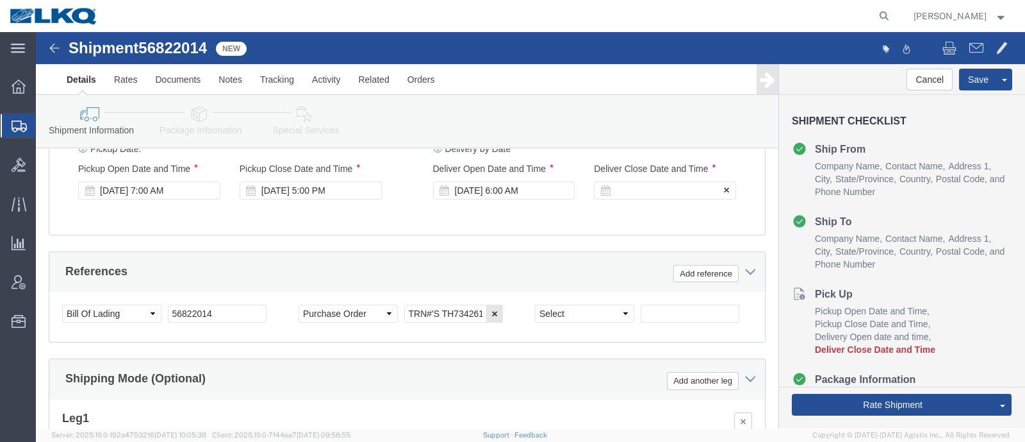
click div
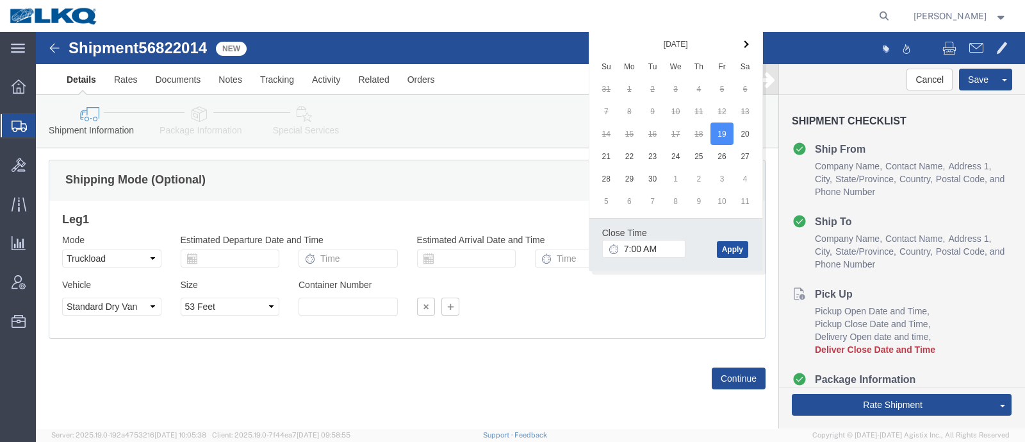
click button "Apply"
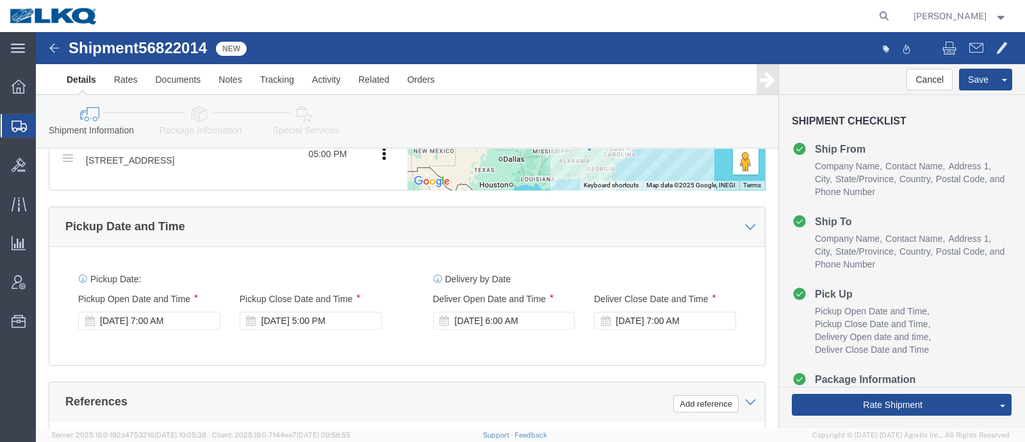
scroll to position [616, 0]
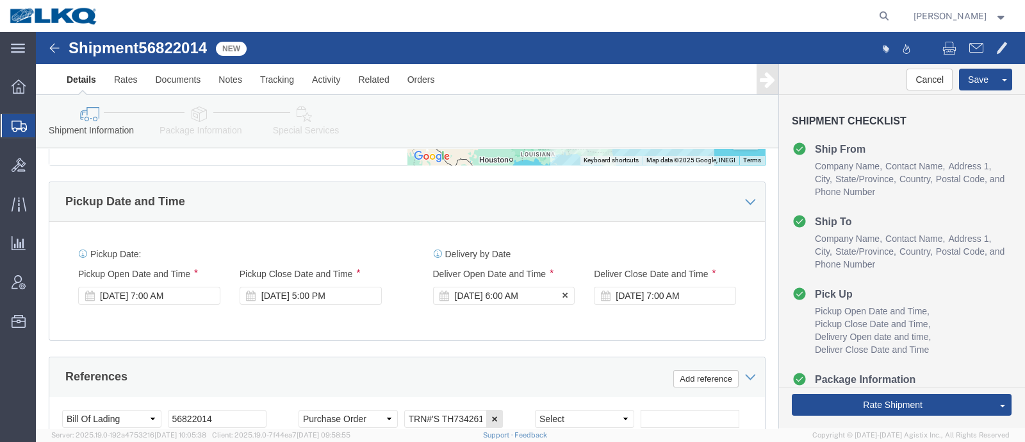
click div "Sep 19 2025 6:00 AM"
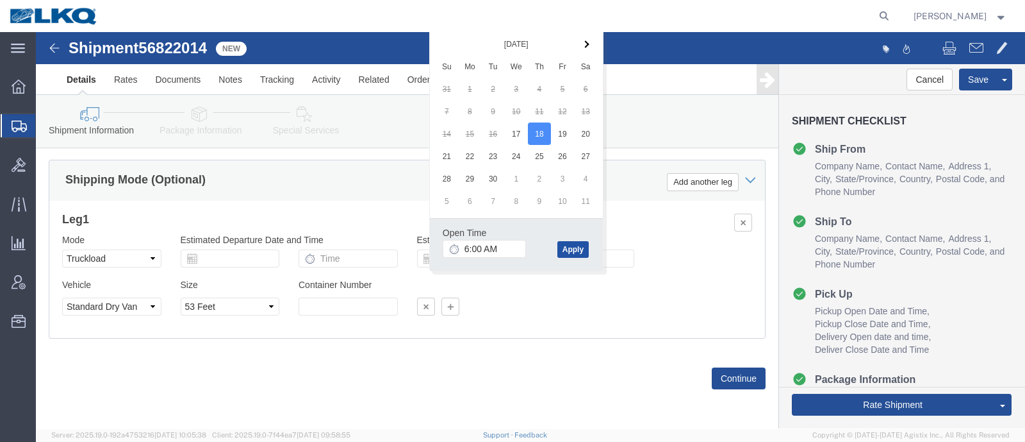
click button "Apply"
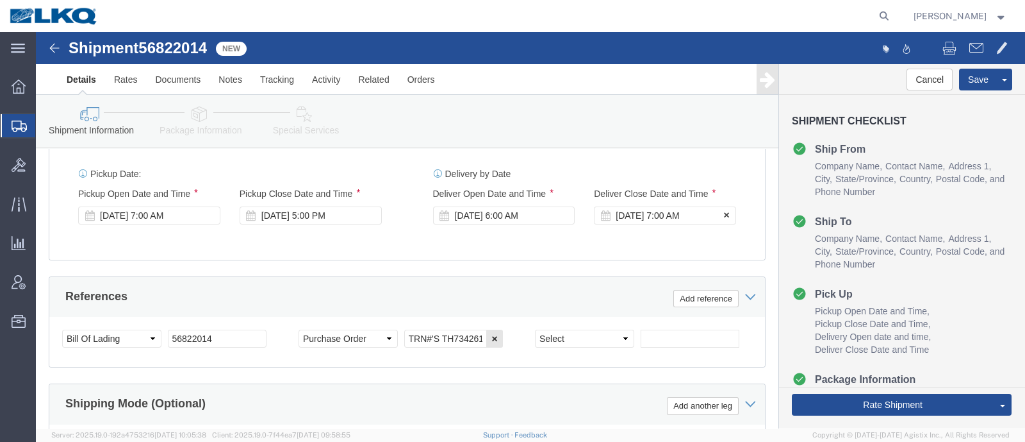
click div "Sep 19 2025 7:00 AM"
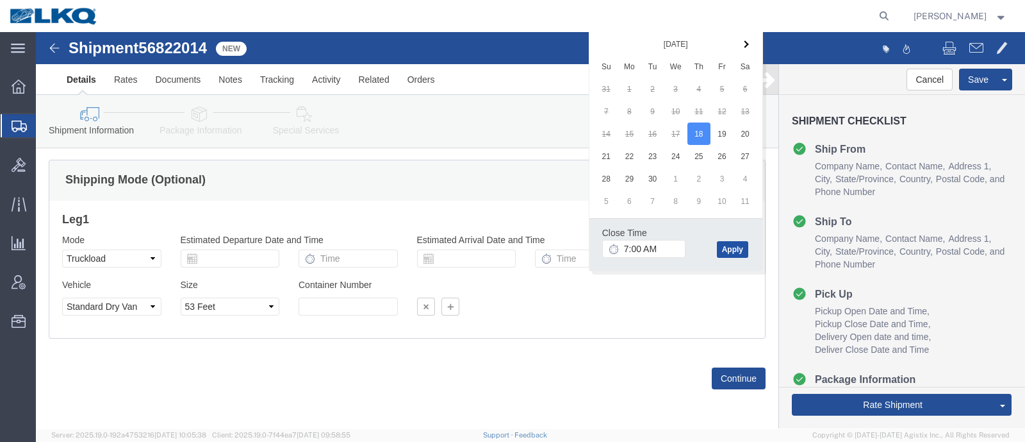
drag, startPoint x: 690, startPoint y: 197, endPoint x: 613, endPoint y: 212, distance: 79.0
click button "Apply"
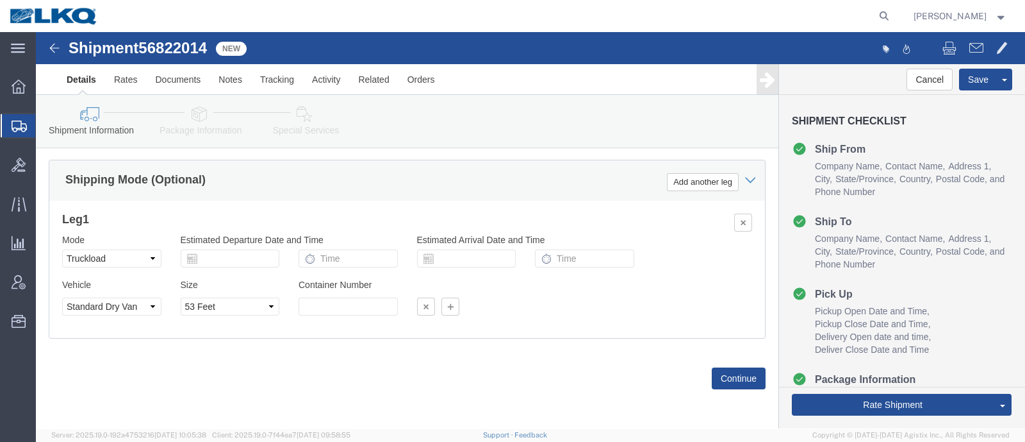
click div "Mode Select Air Less than Truckload Multi-Leg Ocean Freight Rail Small Parcel T…"
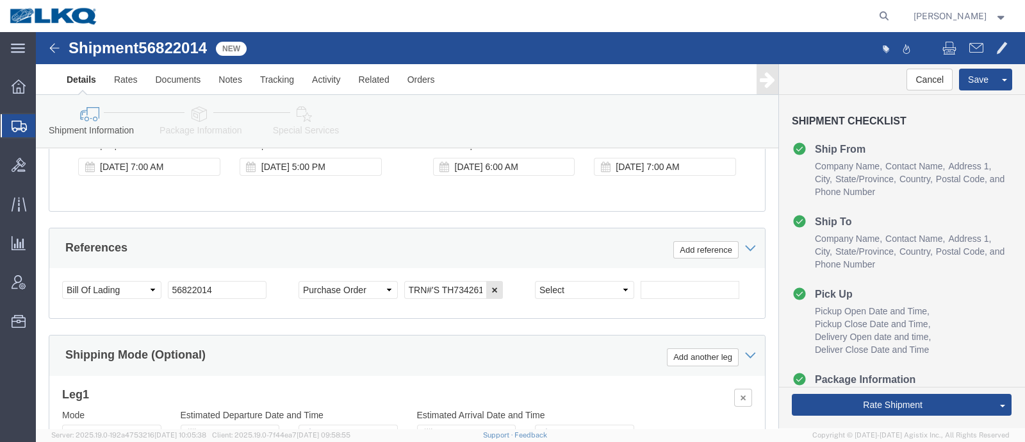
scroll to position [696, 0]
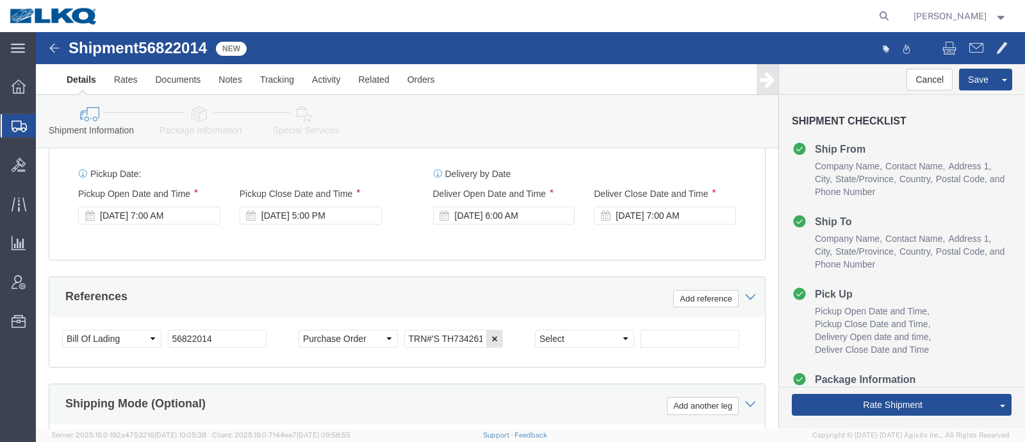
click div "Ship From Location Location 3238 - Huntington IDC My Profile Location 1100 - LK…"
click button "Rate Shipment"
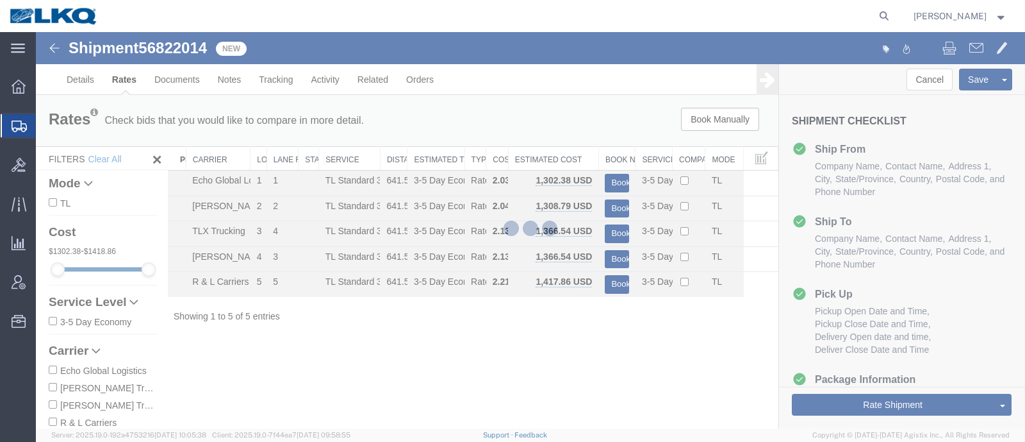
scroll to position [0, 0]
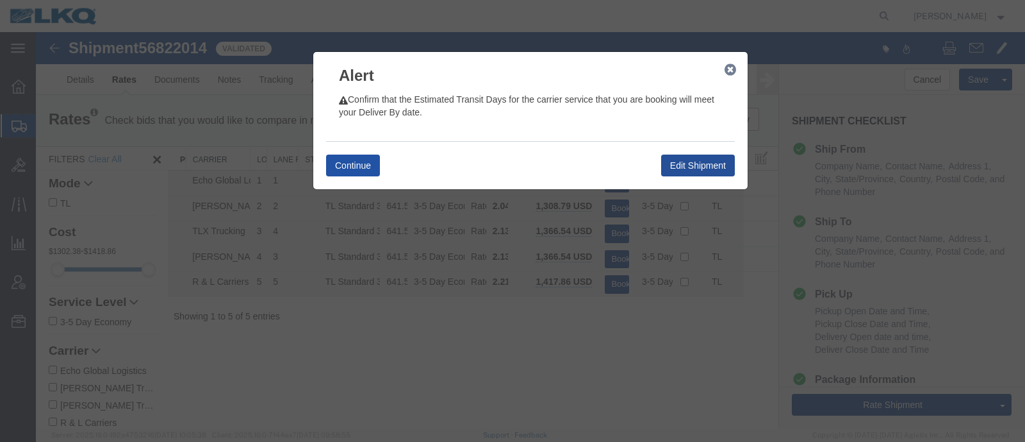
drag, startPoint x: 349, startPoint y: 163, endPoint x: 367, endPoint y: 181, distance: 25.8
click at [349, 164] on button "Continue" at bounding box center [353, 165] width 54 height 22
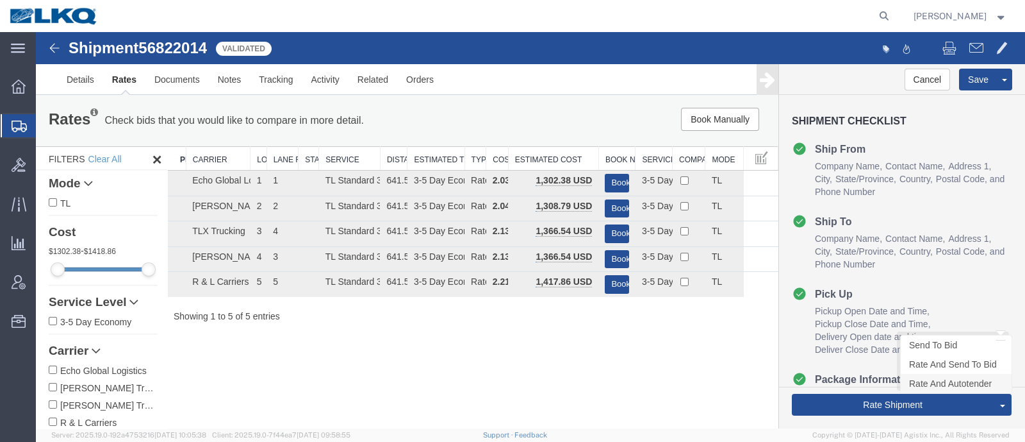
click at [952, 384] on link "Rate And Autotender" at bounding box center [956, 383] width 111 height 19
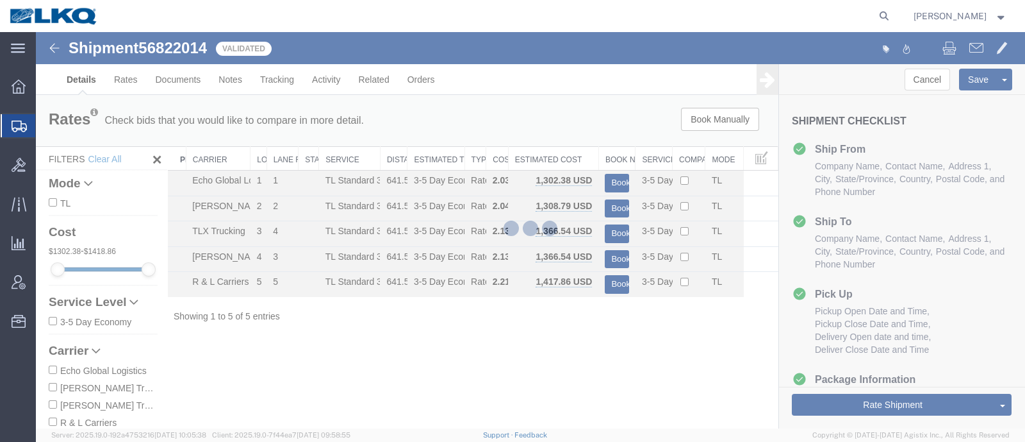
select select "27940"
select select "27790"
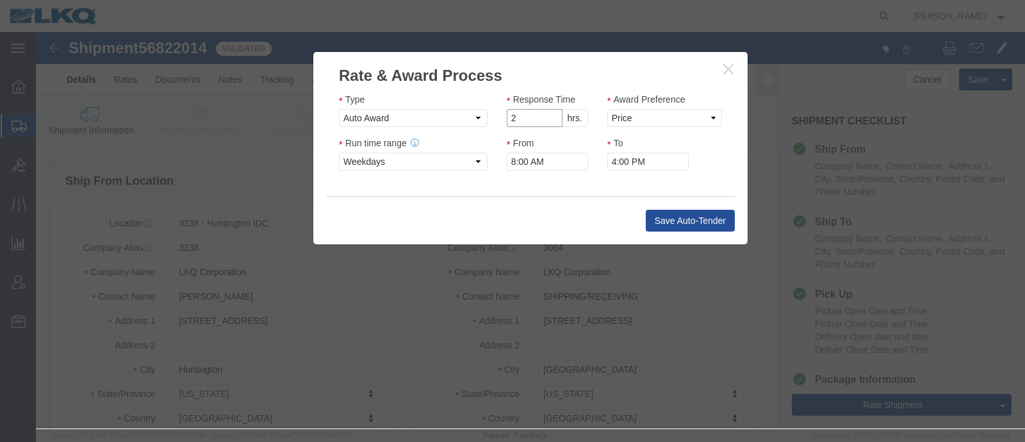
click input "2"
click input "1"
type input "2"
click input "2"
click select "Price Carrier Rank"
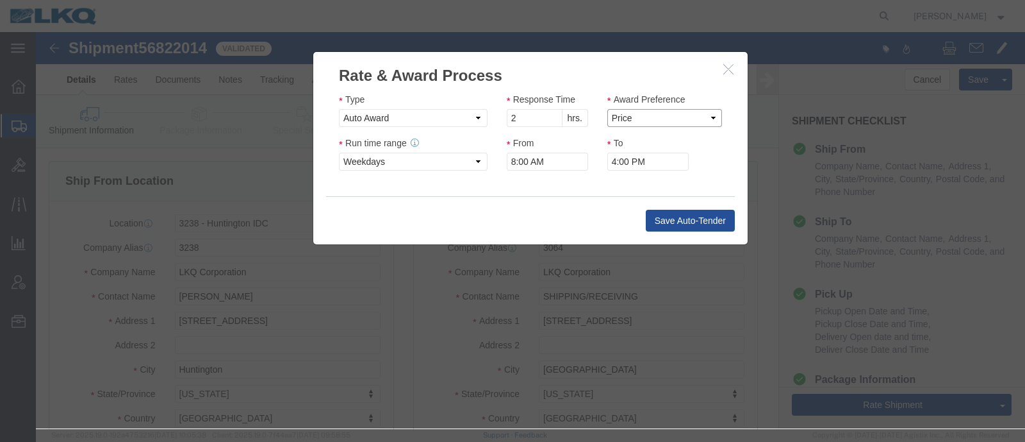
select select "LANE_RANK"
click select "Price Carrier Rank"
click input "8:00 AM"
type input "7:00 AM"
click button "Save Auto-Tender"
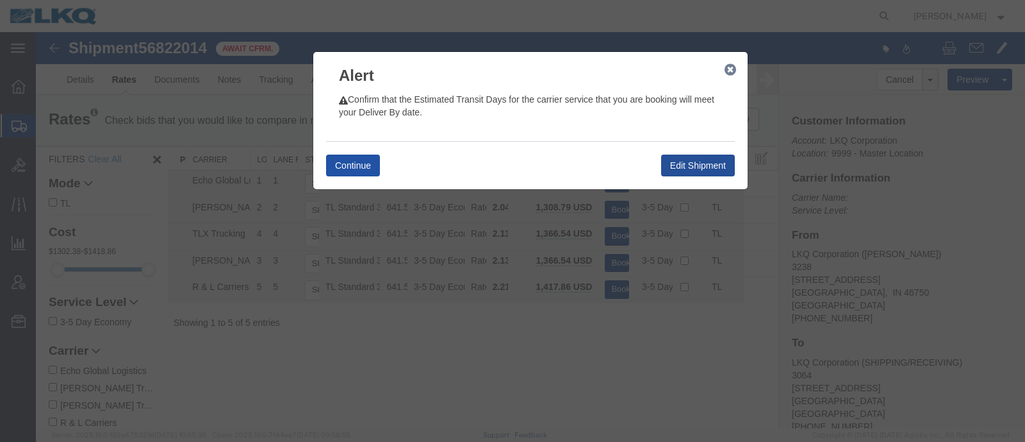
click at [363, 172] on button "Continue" at bounding box center [353, 165] width 54 height 22
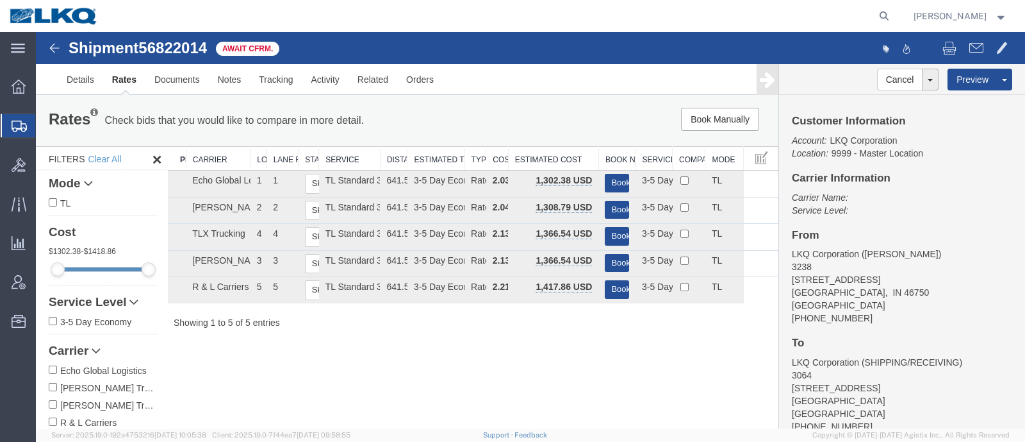
click at [399, 136] on div "Rates Check bids that you would like to compare in more detail. Compare Filter …" at bounding box center [407, 120] width 743 height 51
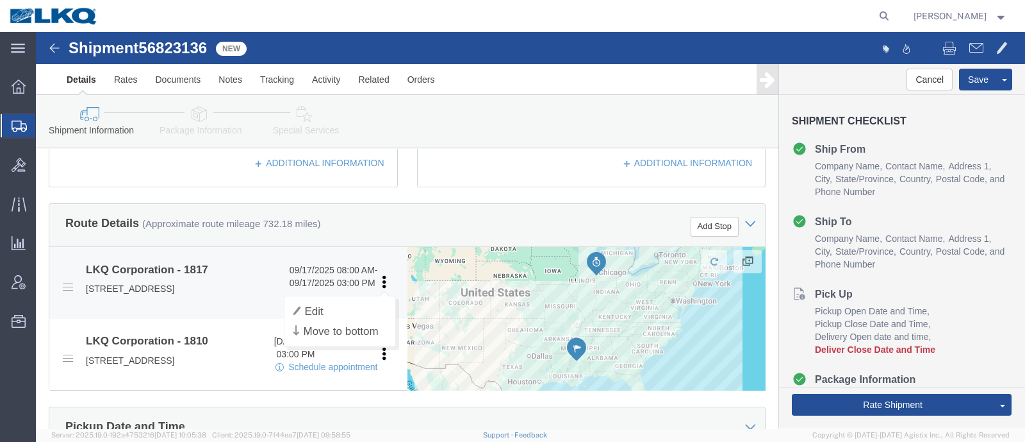
scroll to position [481, 0]
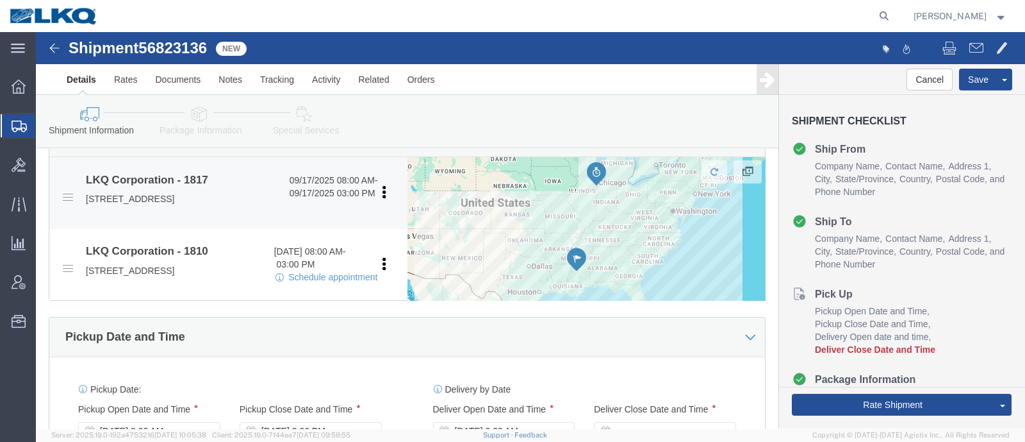
select select "31202"
select select "27660"
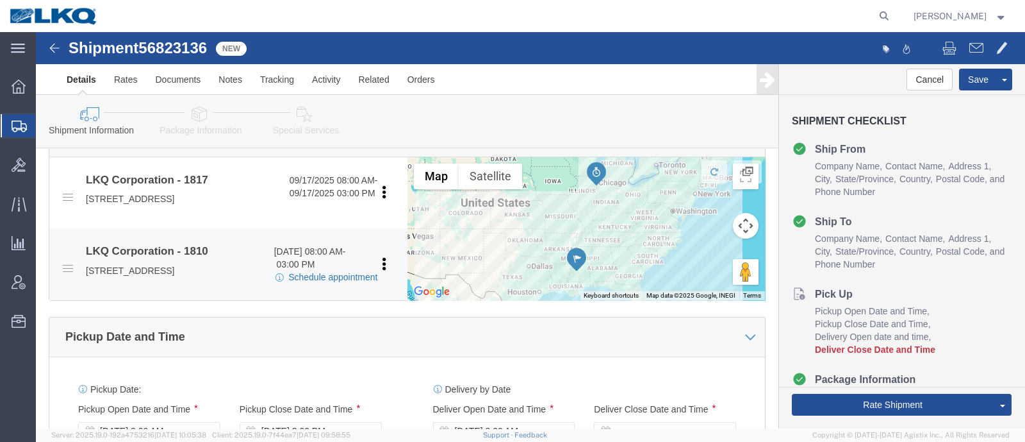
click link "Schedule appointment"
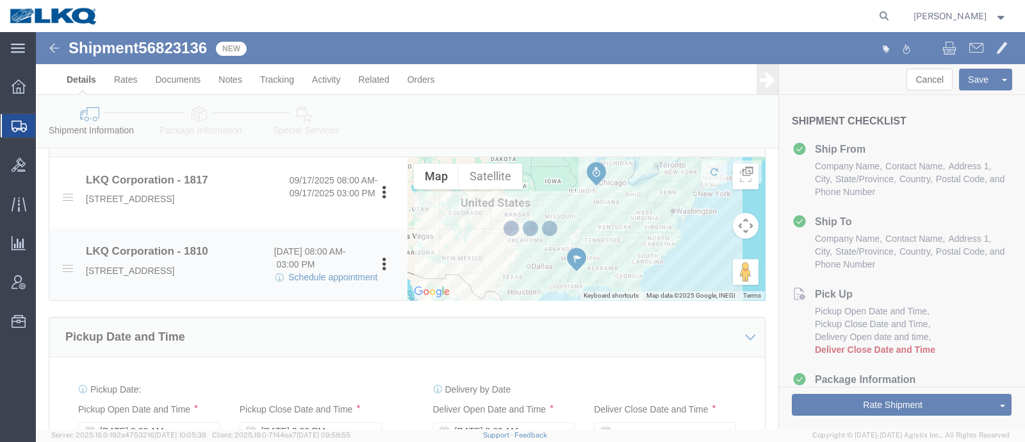
select select
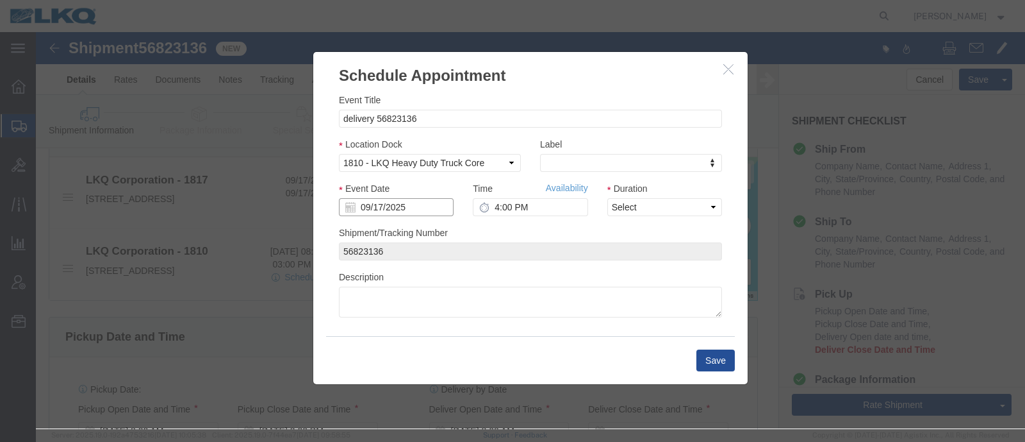
click input "09/17/2025"
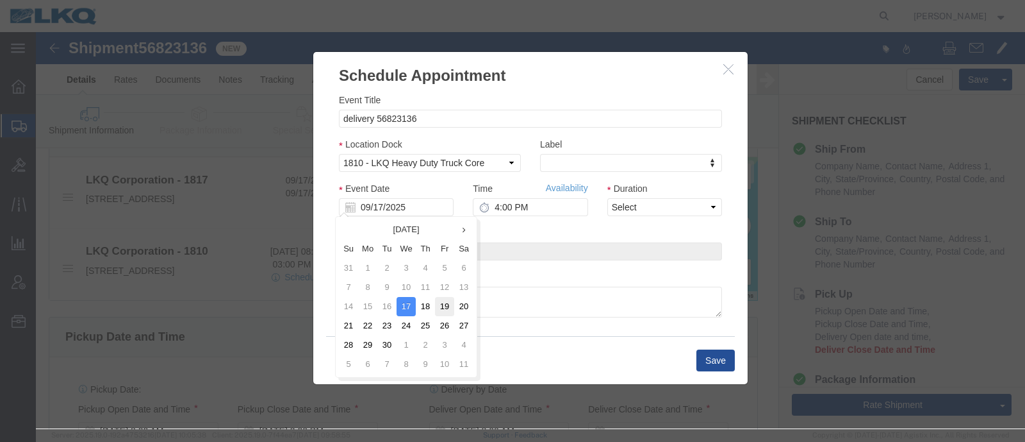
click td "19"
type input "[DATE]"
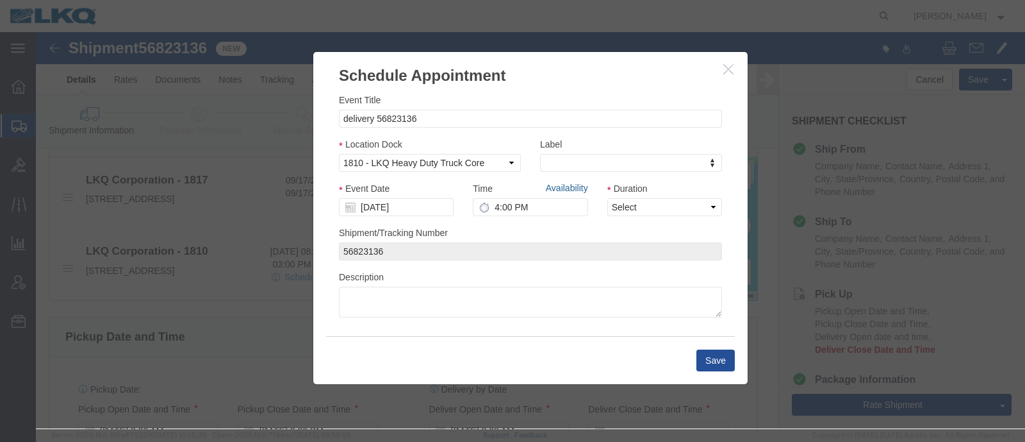
click link "Availability"
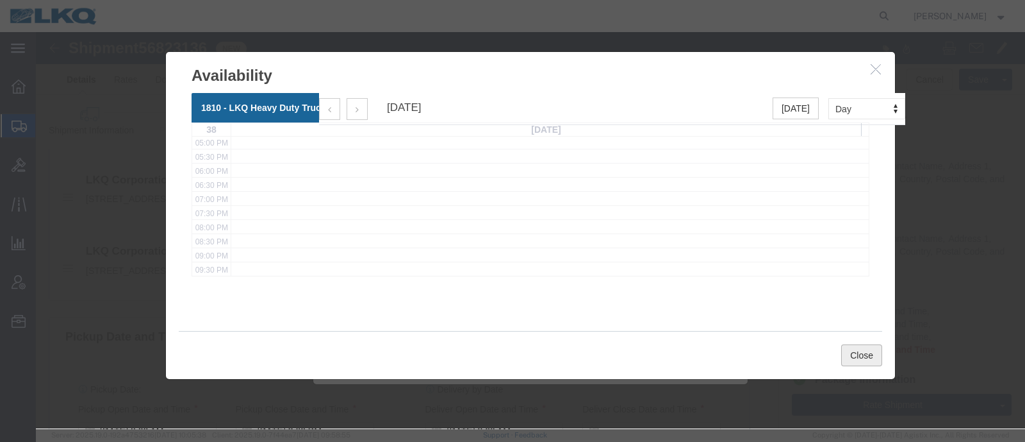
click button "Close"
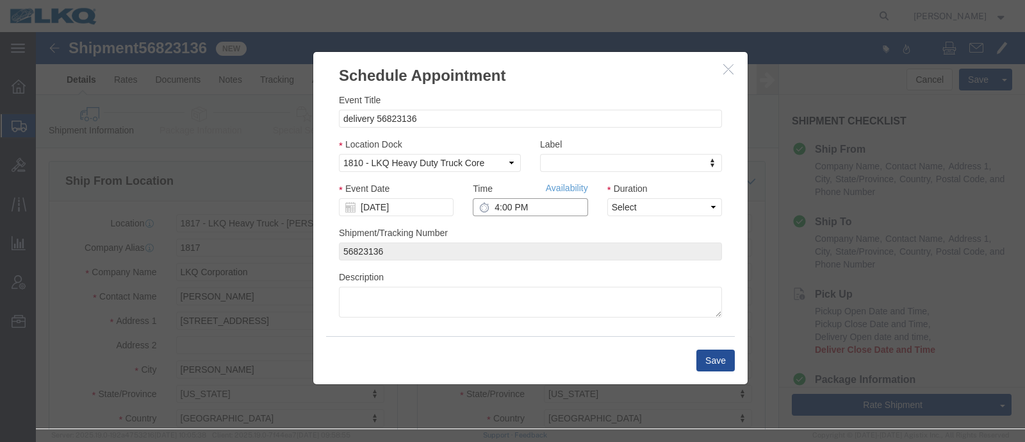
click input "4:00 PM"
type input "8:00 AM"
click select "Select 15 min 30 min 45 min 1 hr 2 hr 3 hr 4 hr"
select select "15"
click select "Select 15 min 30 min 45 min 1 hr 2 hr 3 hr 4 hr"
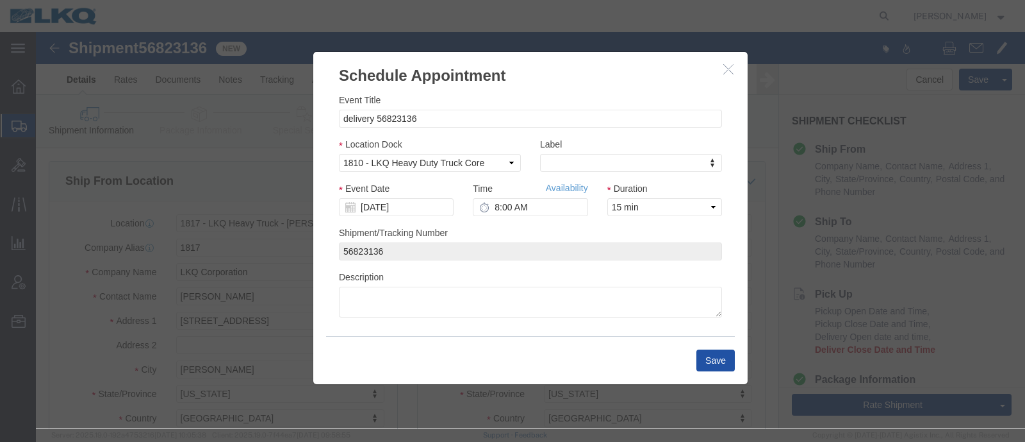
click button "Save"
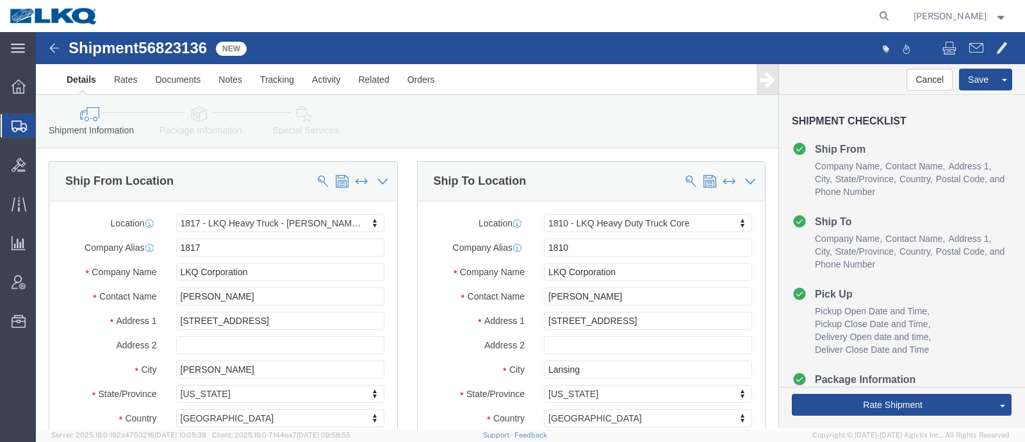
click li "Ship From Company Name Contact Name Address 1 City State/Province Country Posta…"
click div "Shipment Information Package Information Special Services Loading Routing"
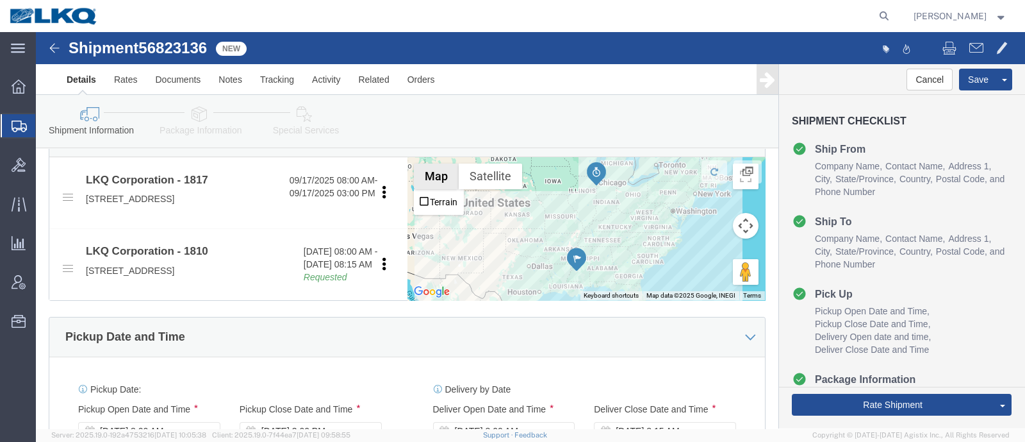
scroll to position [560, 0]
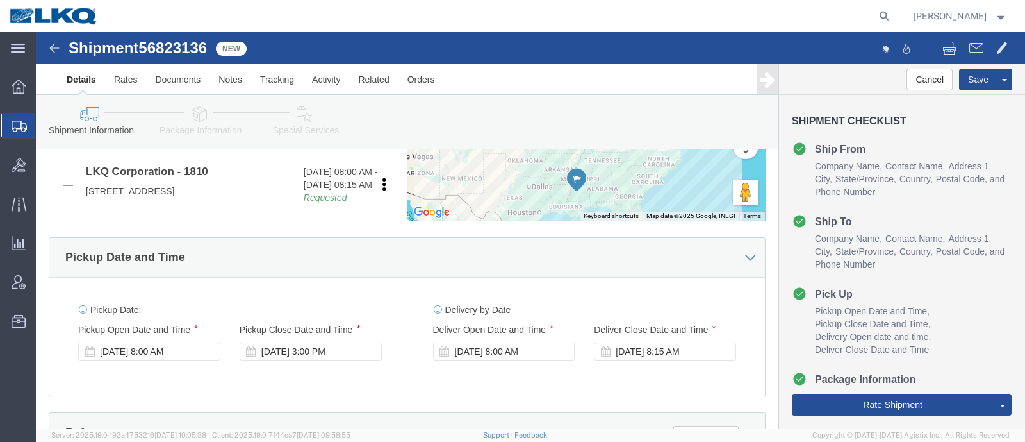
click span "56823136"
copy span "56823136"
click link "Special Services"
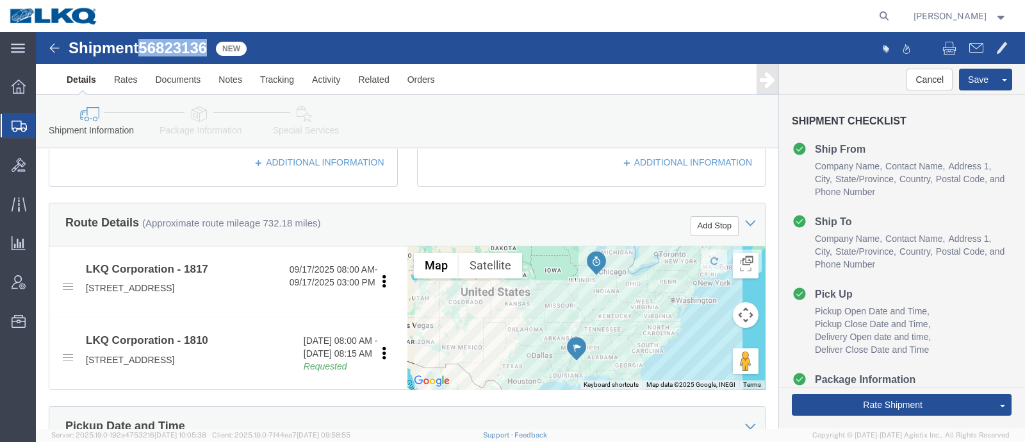
scroll to position [320, 0]
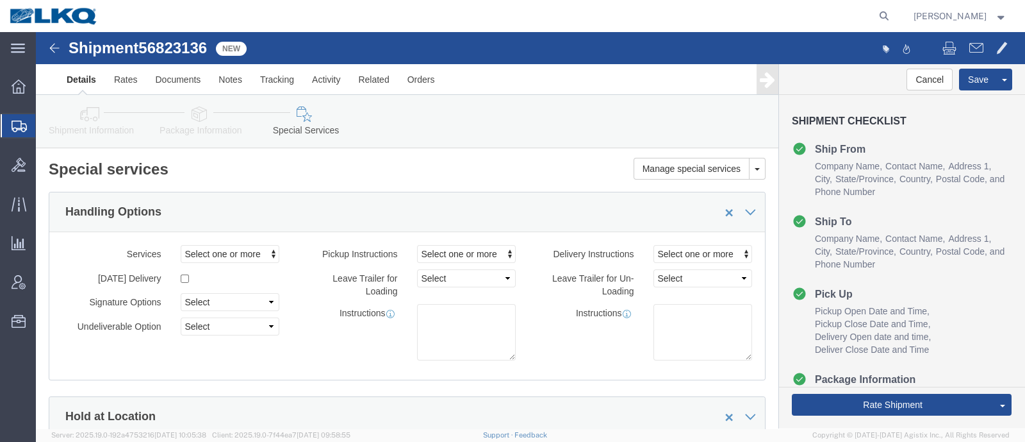
click icon
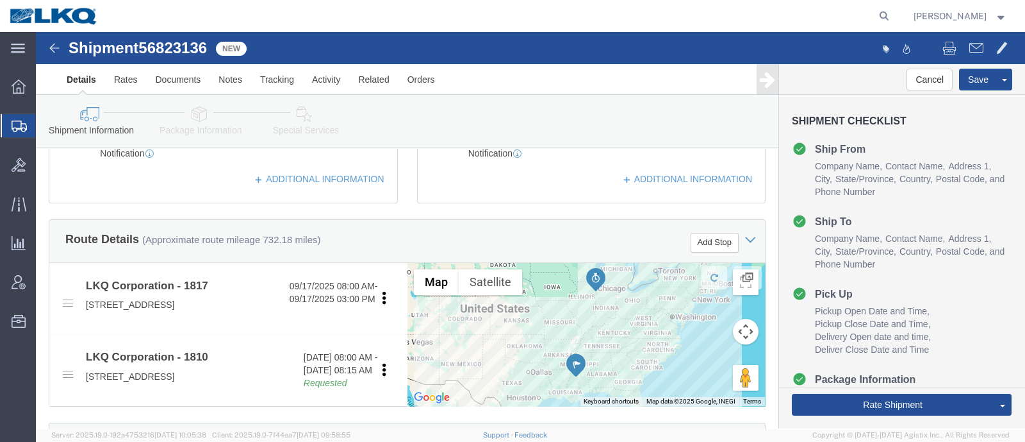
scroll to position [400, 0]
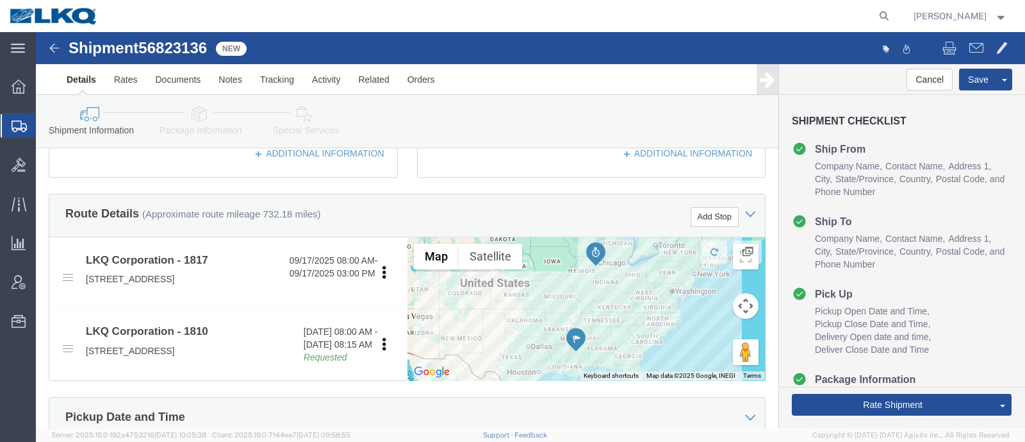
click div "Ship To Location Location 1810 - LKQ Heavy Duty Truck Core My Profile Location …"
click div "Ship From Location Location 1817 - LKQ Heavy Truck - Plunk's Jackson, MS My Pro…"
click icon
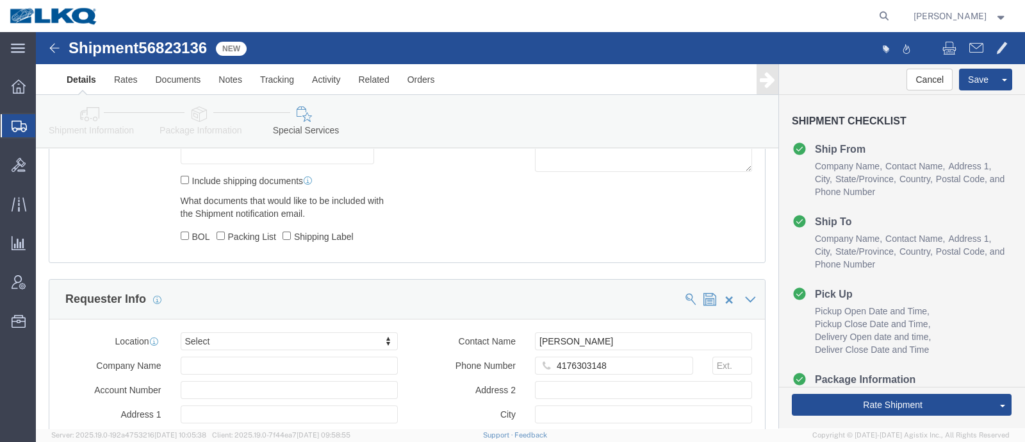
scroll to position [1281, 0]
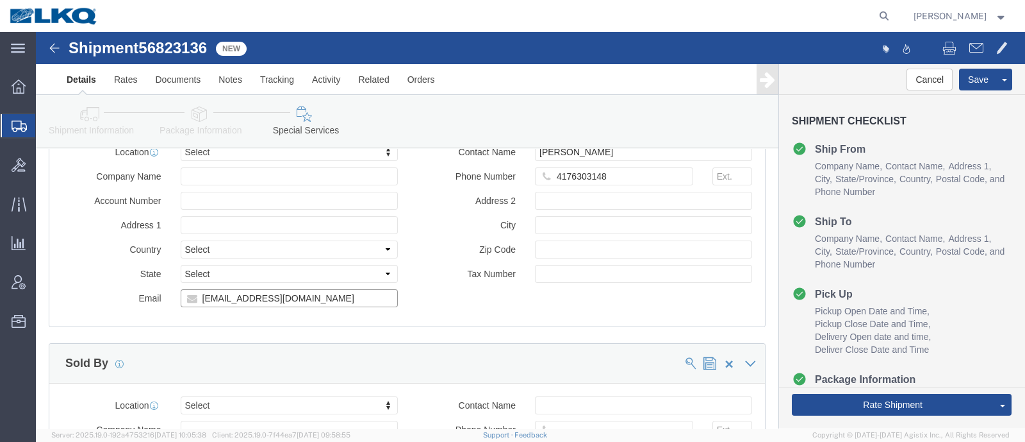
click input "axroseen@lkqcorp.com"
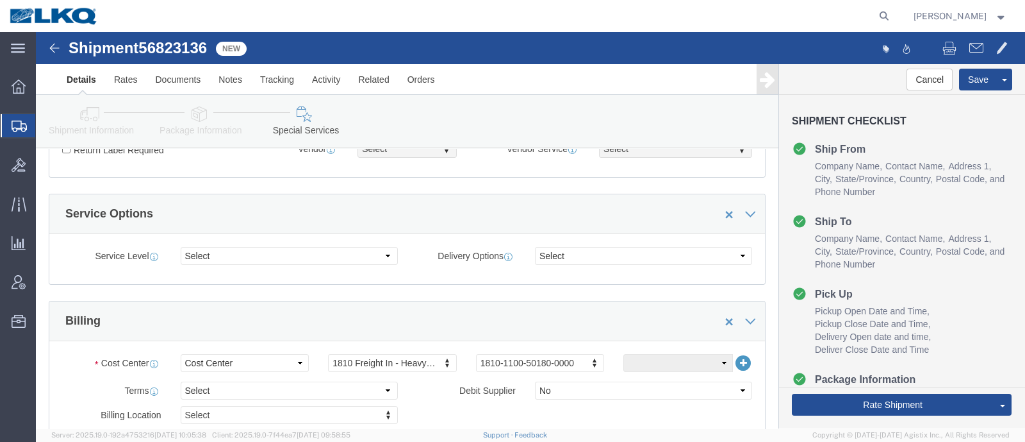
scroll to position [400, 0]
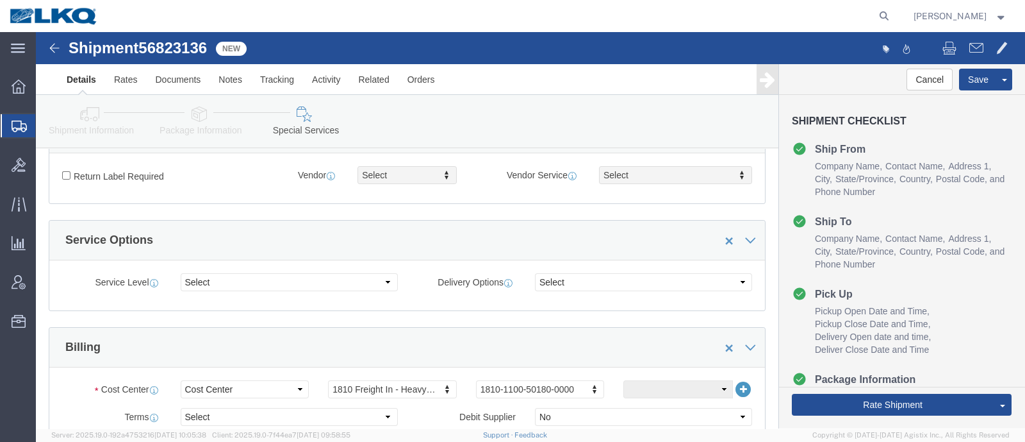
click icon
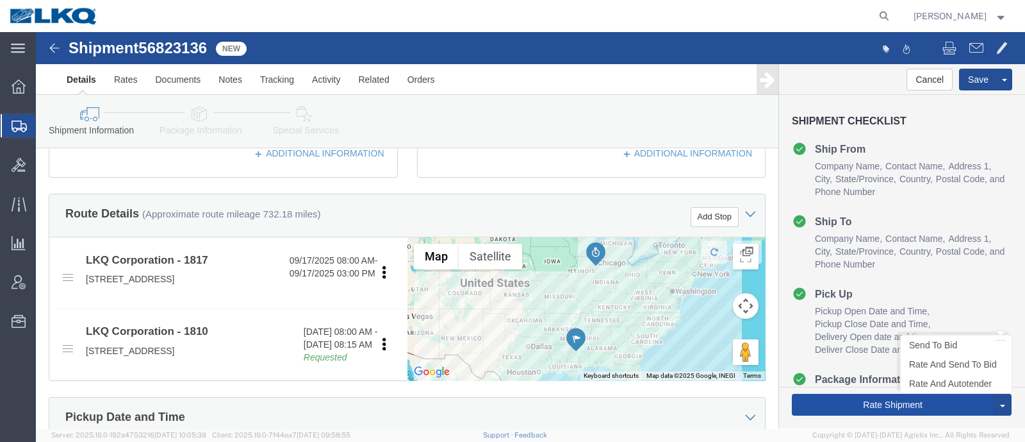
drag, startPoint x: 818, startPoint y: 367, endPoint x: 820, endPoint y: 373, distance: 6.9
click button "Rate Shipment"
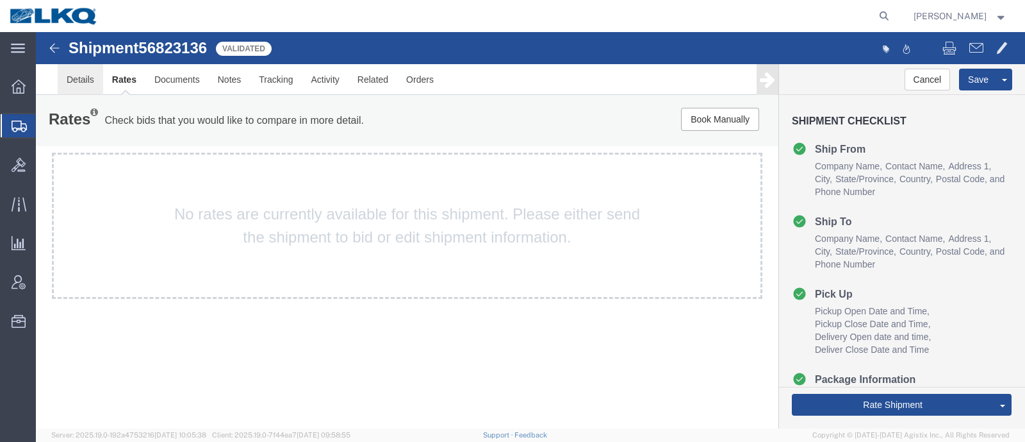
click at [70, 80] on link "Details" at bounding box center [80, 79] width 45 height 31
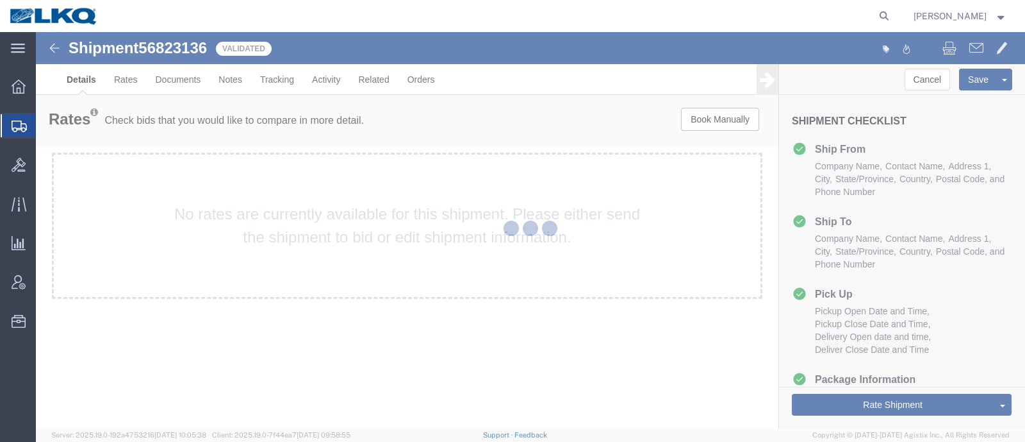
select select "31202"
select select "27660"
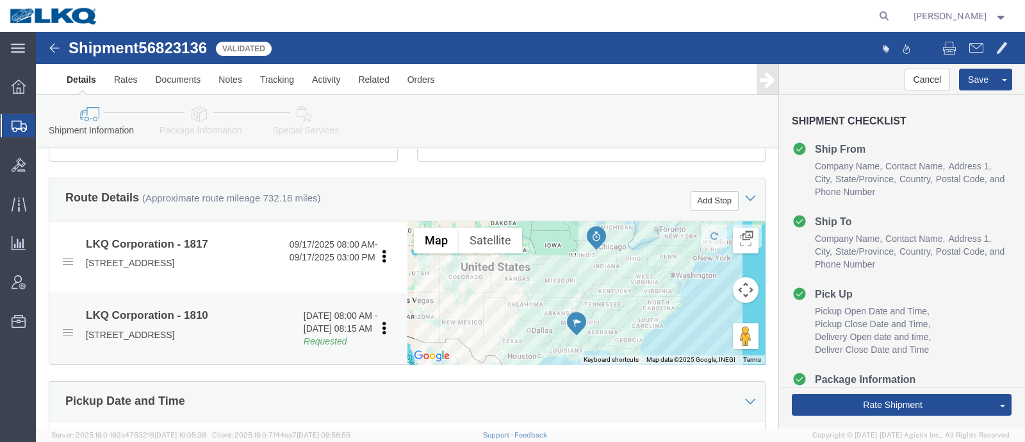
scroll to position [481, 0]
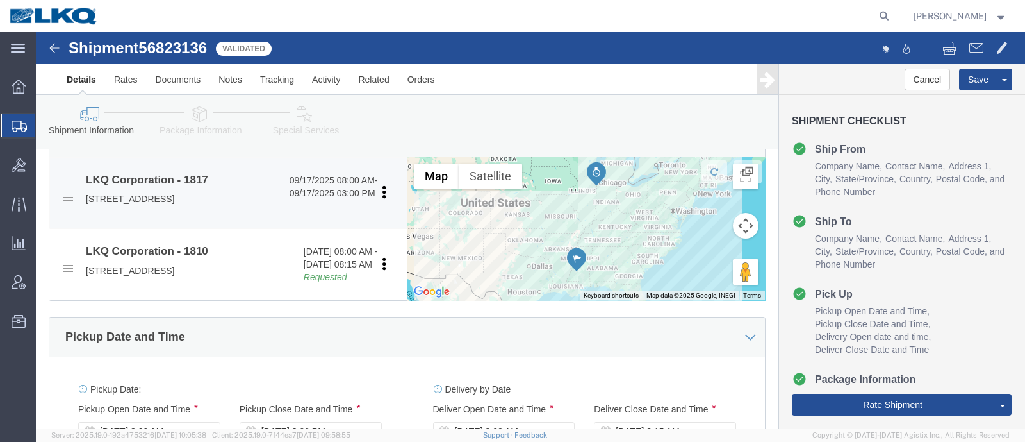
click p "4100 Interstate 55 South, Jackson, MS, 39212, US"
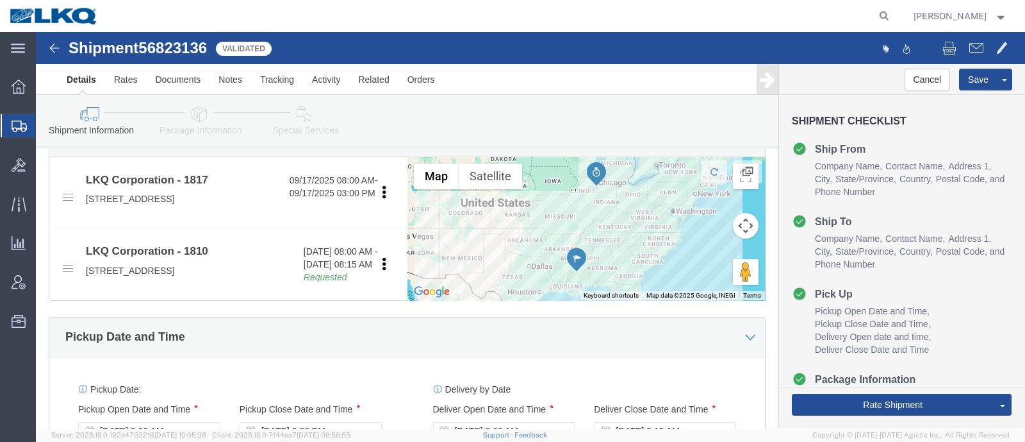
copy p "39212"
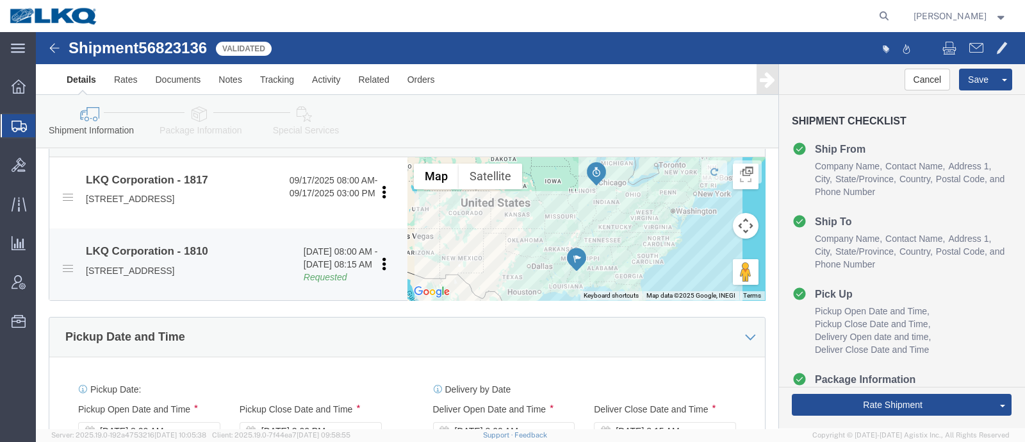
click p "16801 Exchange Avenue Suite 1, Lansing, IL, 60438, US"
copy p "60438"
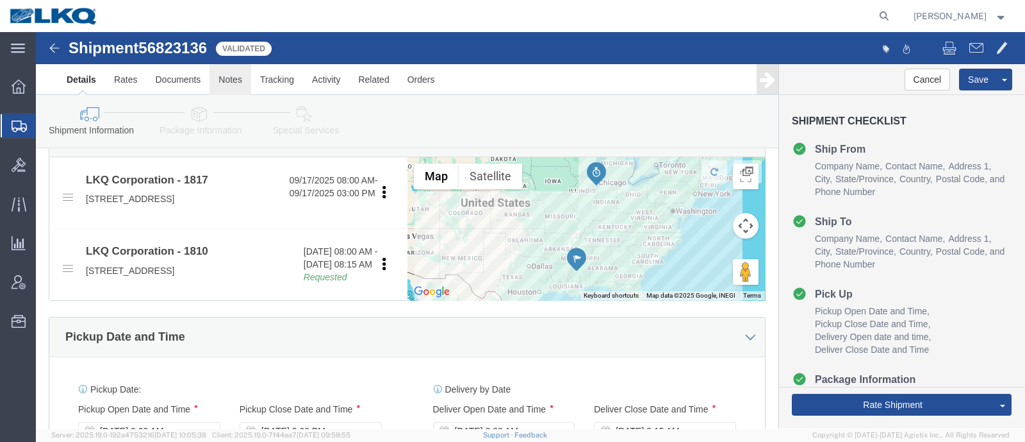
click link "Notes"
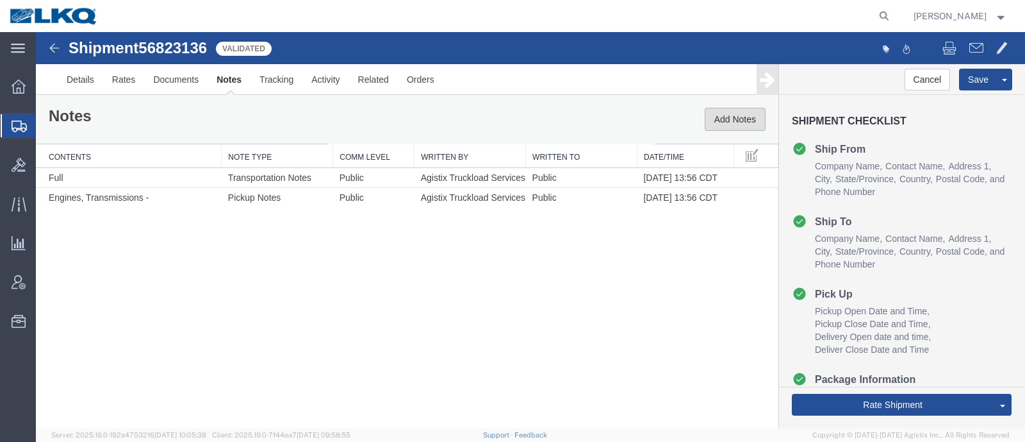
click at [727, 124] on button "Add Notes" at bounding box center [735, 119] width 61 height 23
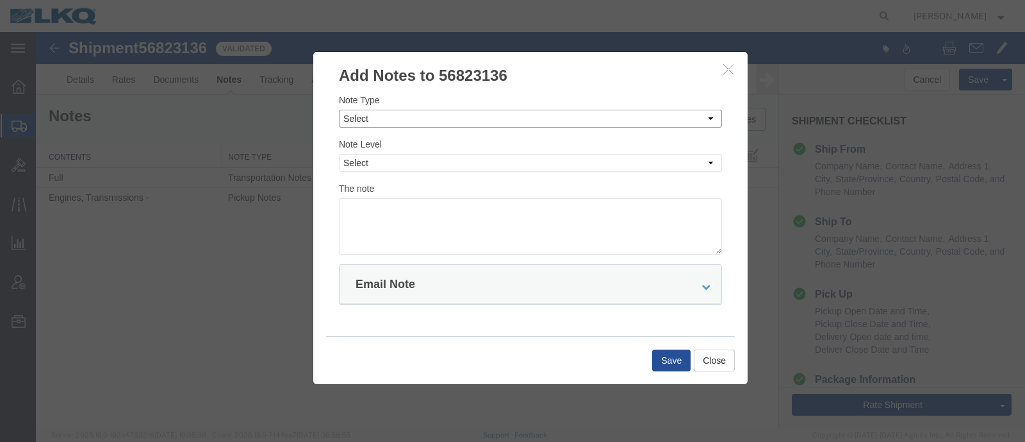
click at [526, 125] on select "Select Approval Bid Notes Carrier Change Notes Claim Notes Content Hazmat Notes…" at bounding box center [530, 119] width 383 height 18
select select "BID_NOTES"
click at [339, 110] on select "Select Approval Bid Notes Carrier Change Notes Claim Notes Content Hazmat Notes…" at bounding box center [530, 119] width 383 height 18
click at [484, 165] on select "Select Private to Account Private to Vendor Public" at bounding box center [530, 163] width 383 height 18
select select "PRIVATE_TO_ACCOUNT"
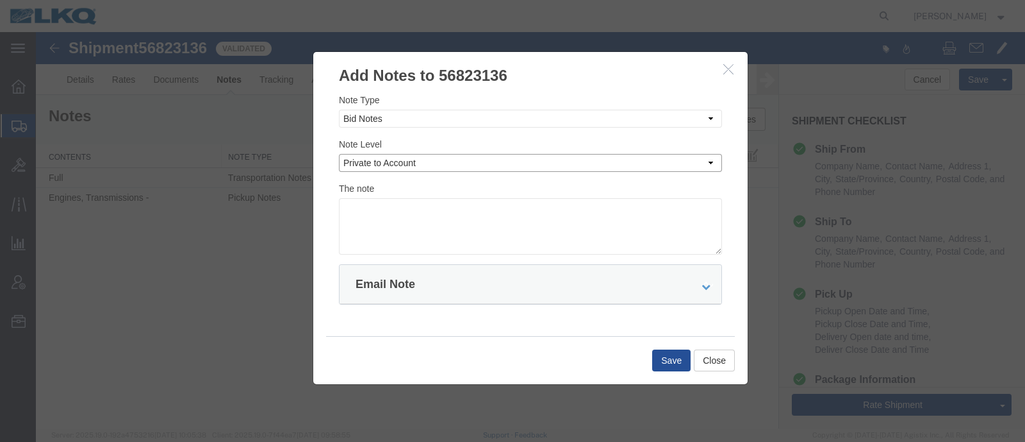
click at [339, 154] on select "Select Private to Account Private to Vendor Public" at bounding box center [530, 163] width 383 height 18
click at [481, 206] on textarea at bounding box center [530, 226] width 383 height 56
type textarea "DAT: $1263"
click at [666, 356] on button "Save" at bounding box center [671, 360] width 38 height 22
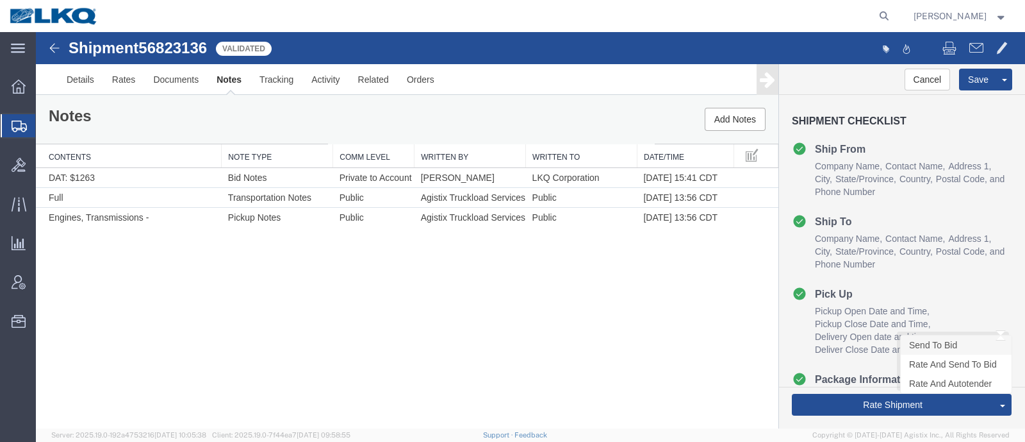
click at [945, 344] on link "Send To Bid" at bounding box center [956, 344] width 111 height 19
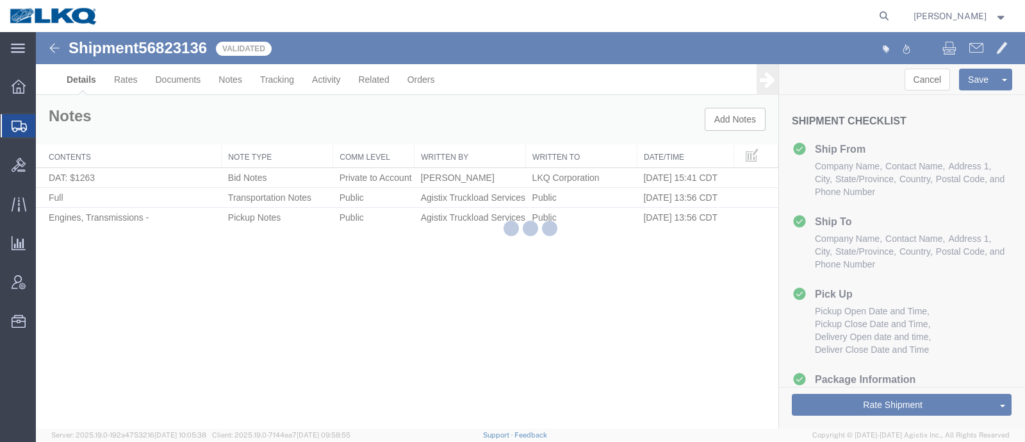
select select "31202"
select select "27660"
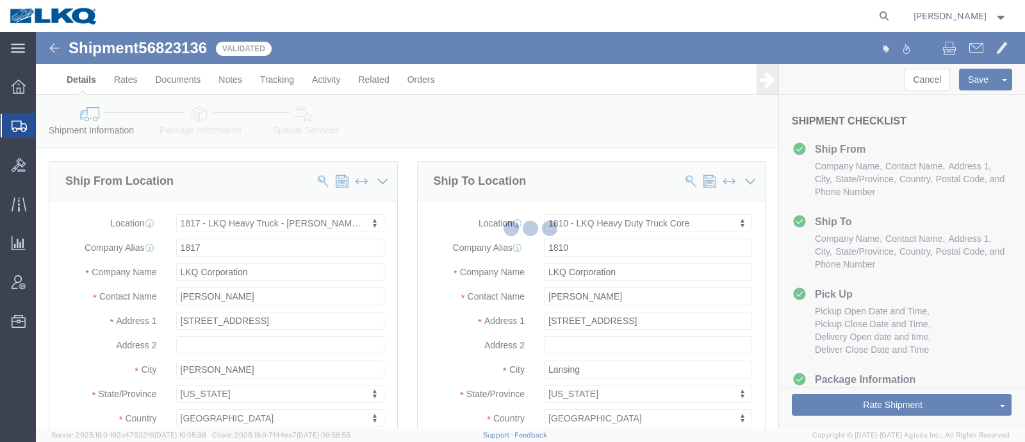
select select "TL"
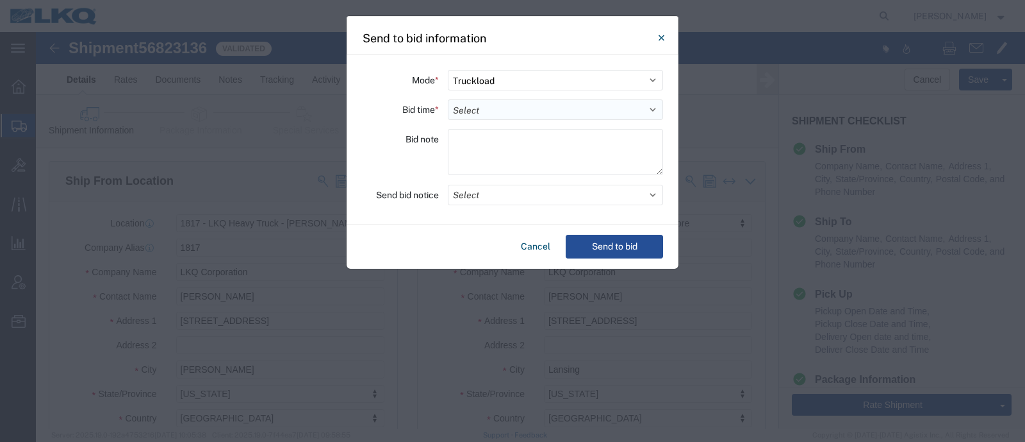
click at [506, 110] on select "Select 30 Min (Rush) 1 Hour (Rush) 2 Hours (Rush) 4 Hours (Rush) 8 Hours (Rush)…" at bounding box center [555, 109] width 215 height 21
select select "24"
click at [448, 99] on select "Select 30 Min (Rush) 1 Hour (Rush) 2 Hours (Rush) 4 Hours (Rush) 8 Hours (Rush)…" at bounding box center [555, 109] width 215 height 21
click at [524, 194] on button "Select" at bounding box center [555, 195] width 215 height 21
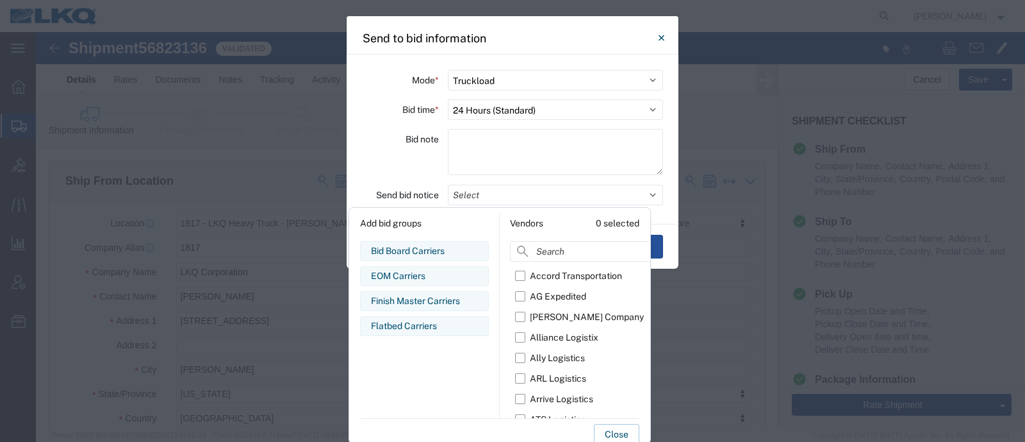
click at [423, 247] on div "Bid Board Carriers" at bounding box center [424, 250] width 107 height 13
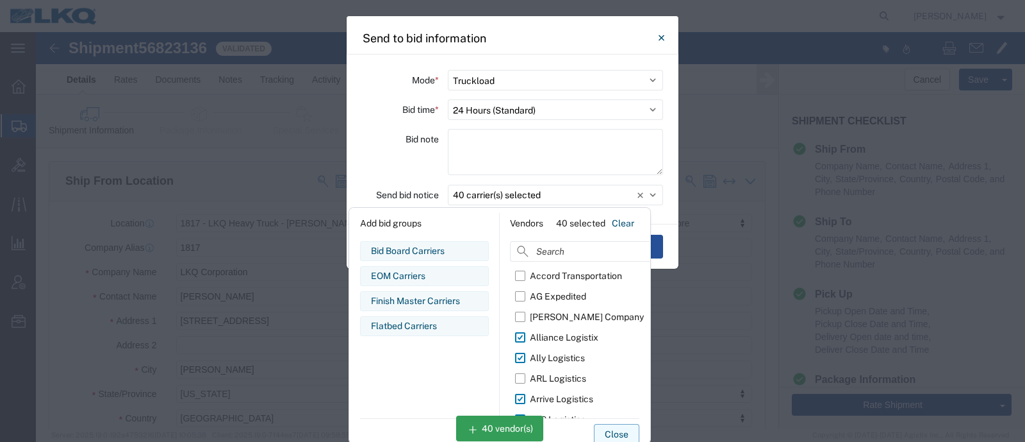
click at [624, 428] on button "Close" at bounding box center [616, 434] width 45 height 21
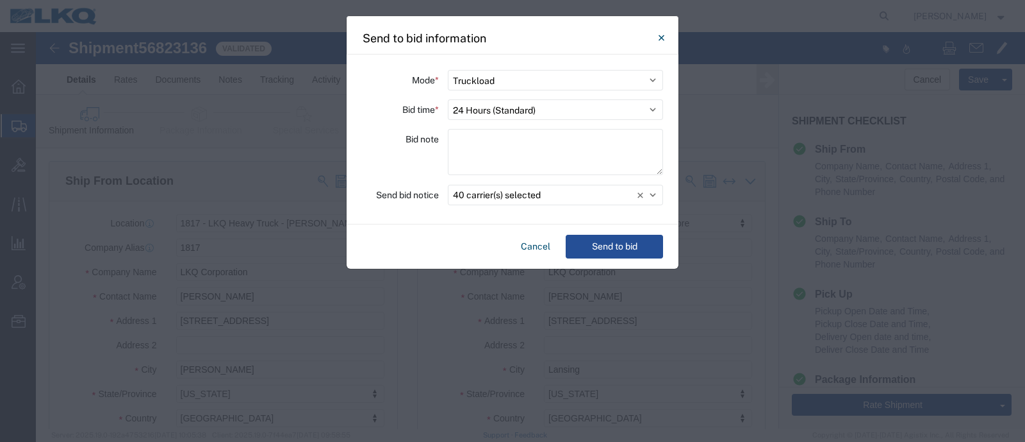
click at [602, 226] on div "Cancel Send to bid" at bounding box center [513, 246] width 332 height 44
click at [594, 258] on div "Cancel Send to bid" at bounding box center [513, 246] width 332 height 44
click at [597, 242] on button "Send to bid" at bounding box center [614, 247] width 97 height 24
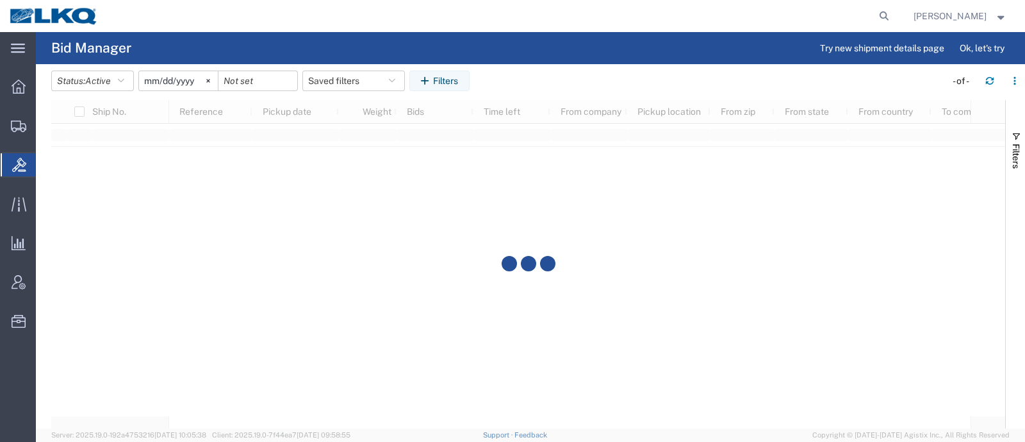
click at [305, 14] on div at bounding box center [501, 16] width 787 height 32
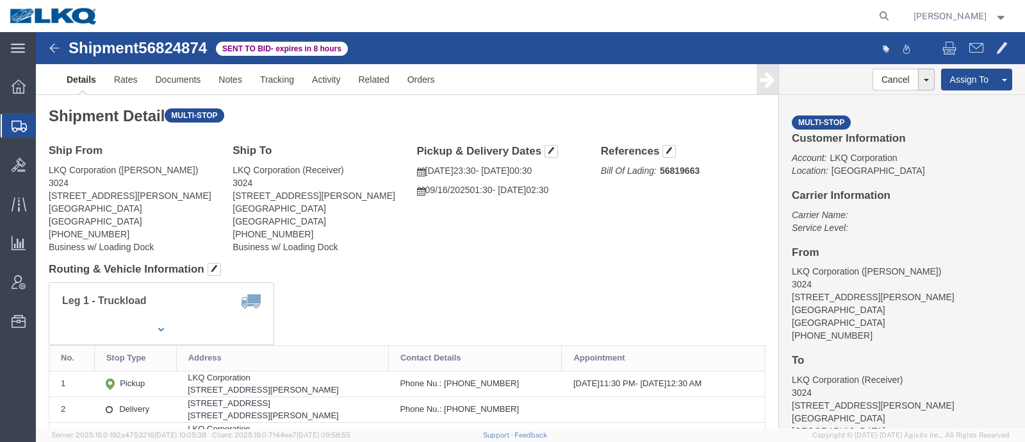
click span "56824874"
copy span "56824874"
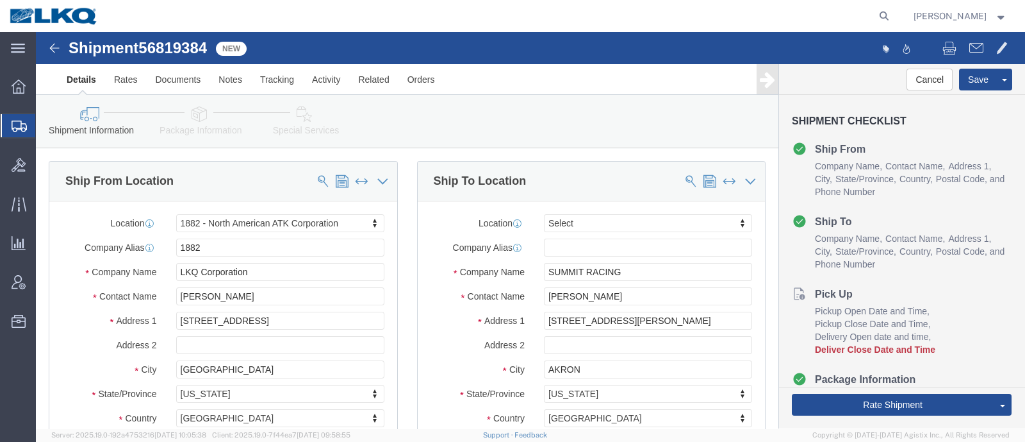
click span "56819384"
copy span "56819384"
select select "27708"
select select
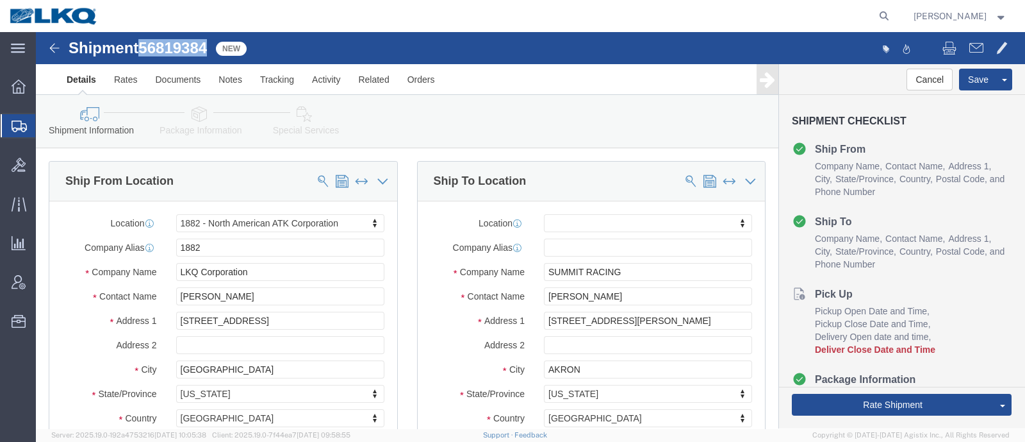
click icon
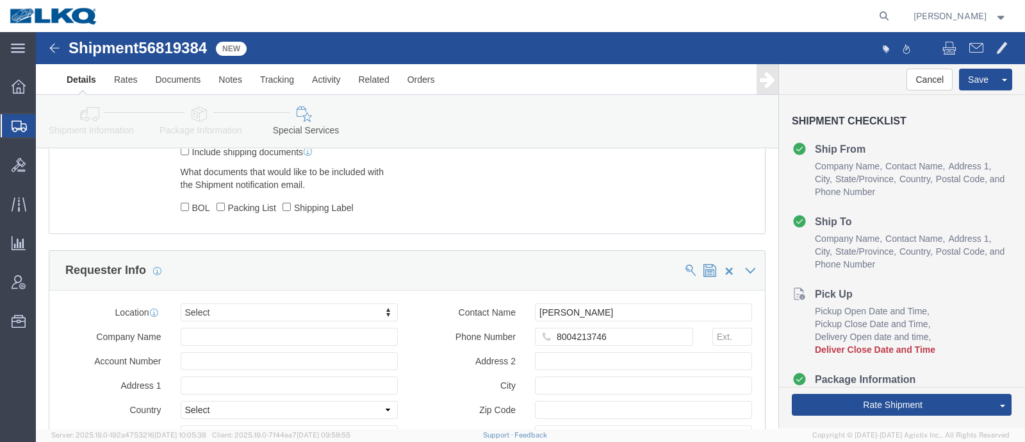
scroll to position [1281, 0]
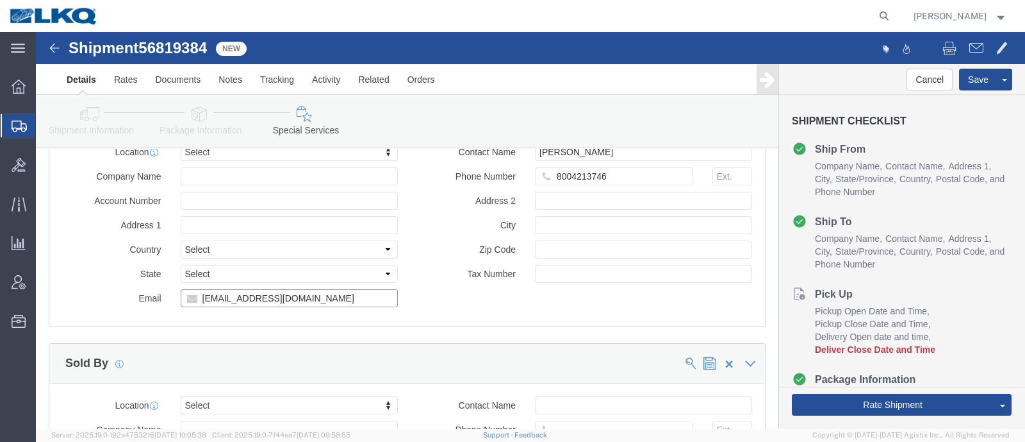
click input "malopez@lkqcorp.com"
click icon
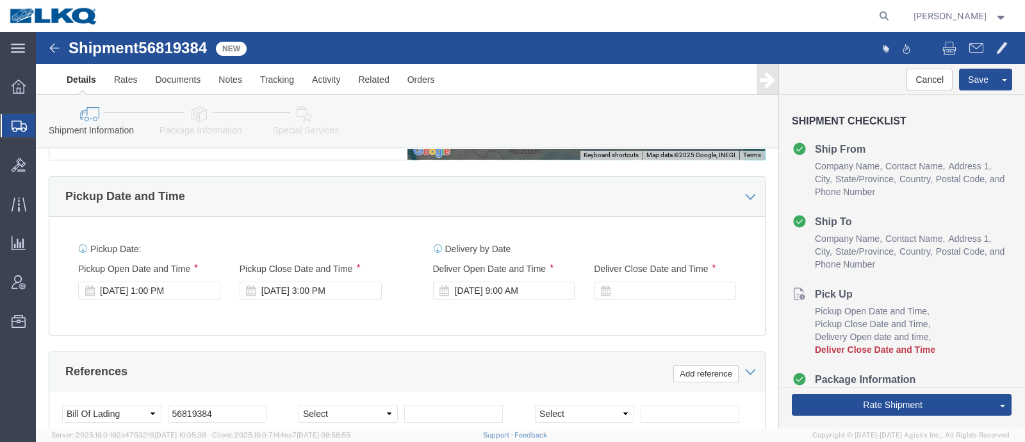
scroll to position [689, 0]
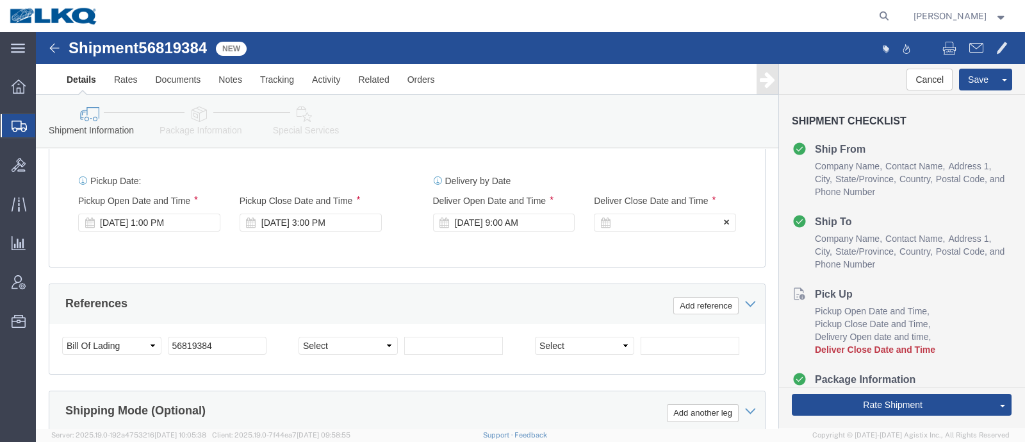
click div
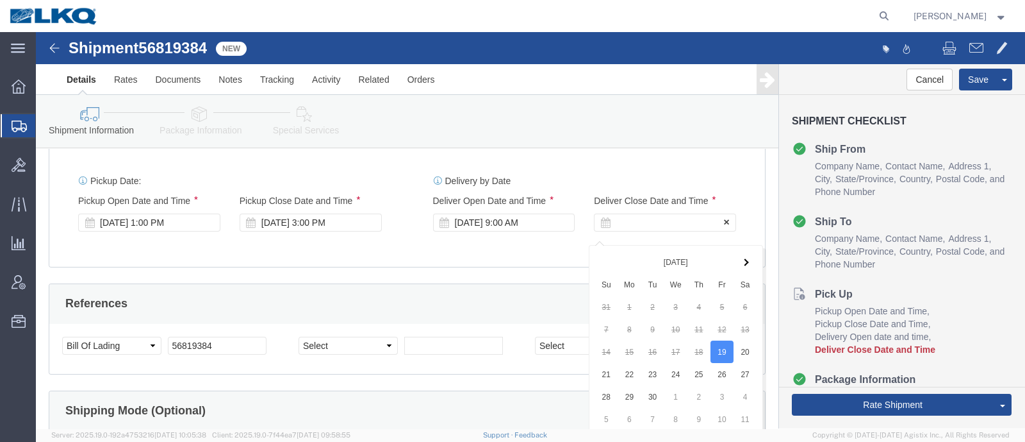
scroll to position [923, 0]
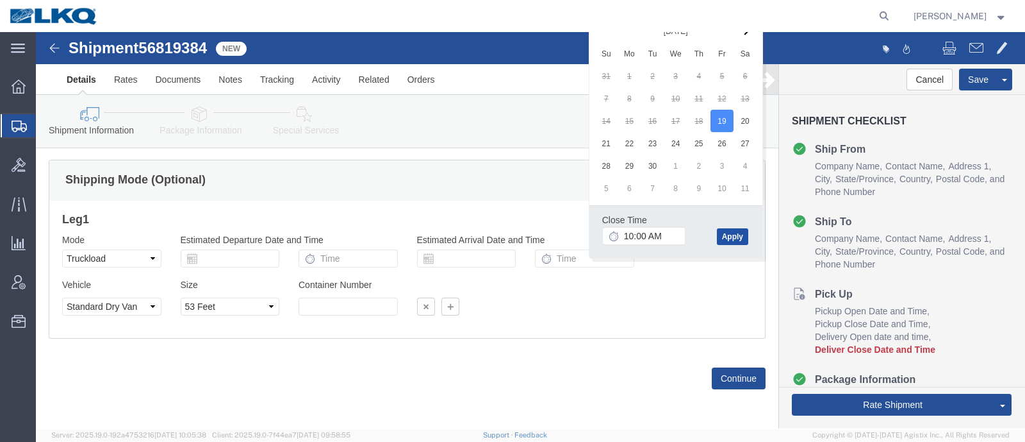
click button "Apply"
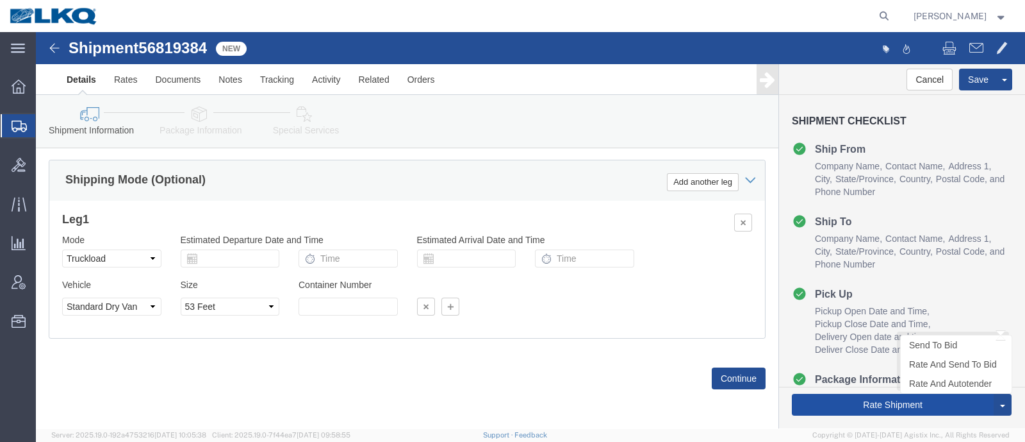
click button "Rate Shipment"
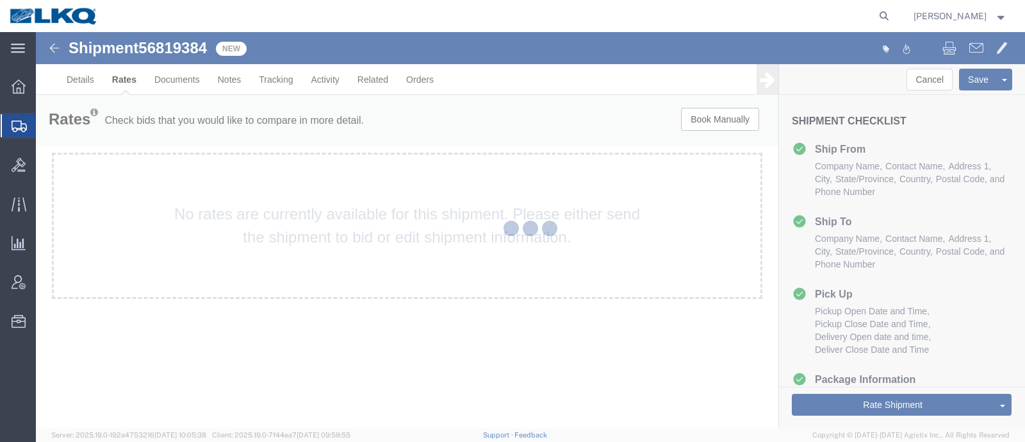
scroll to position [0, 0]
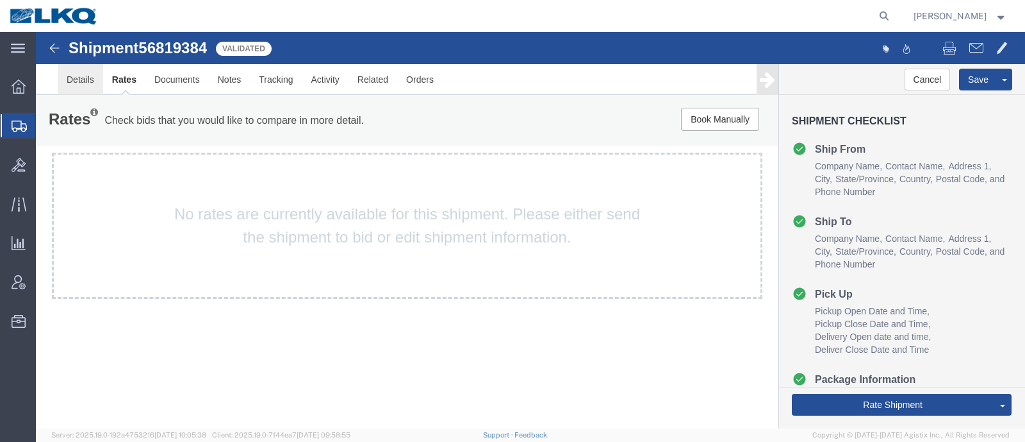
click at [72, 78] on link "Details" at bounding box center [80, 79] width 45 height 31
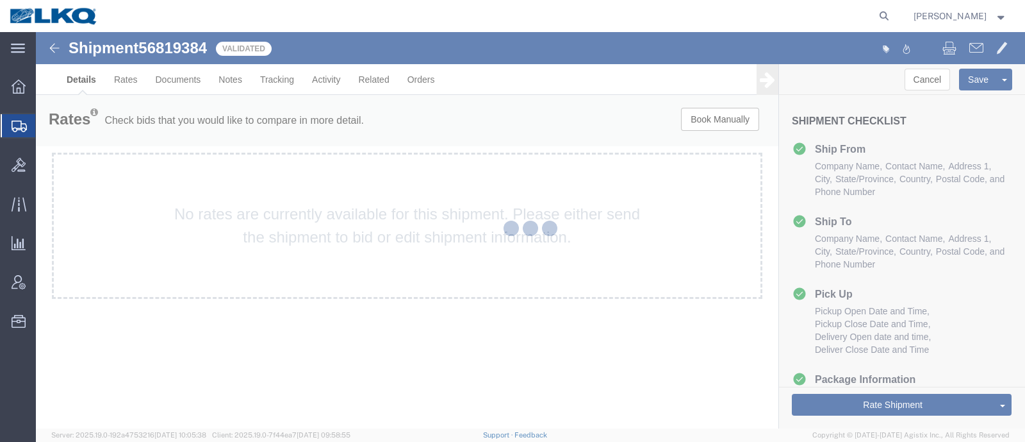
select select "27708"
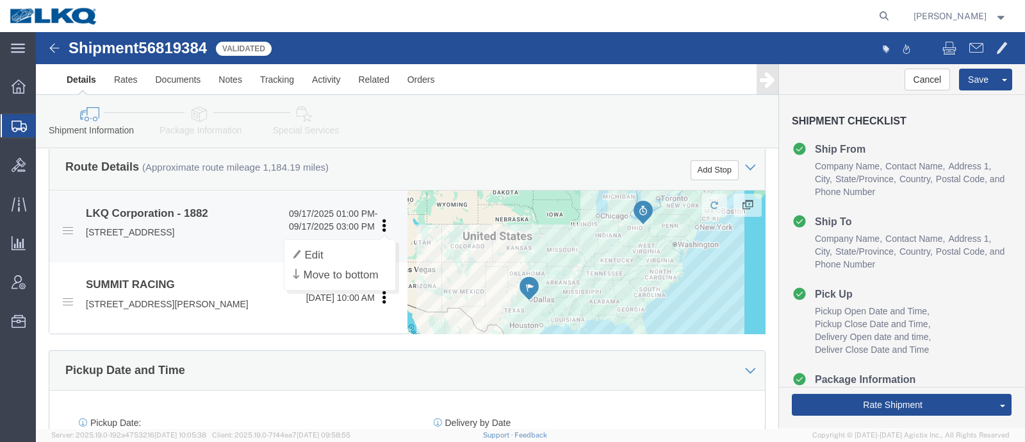
scroll to position [481, 0]
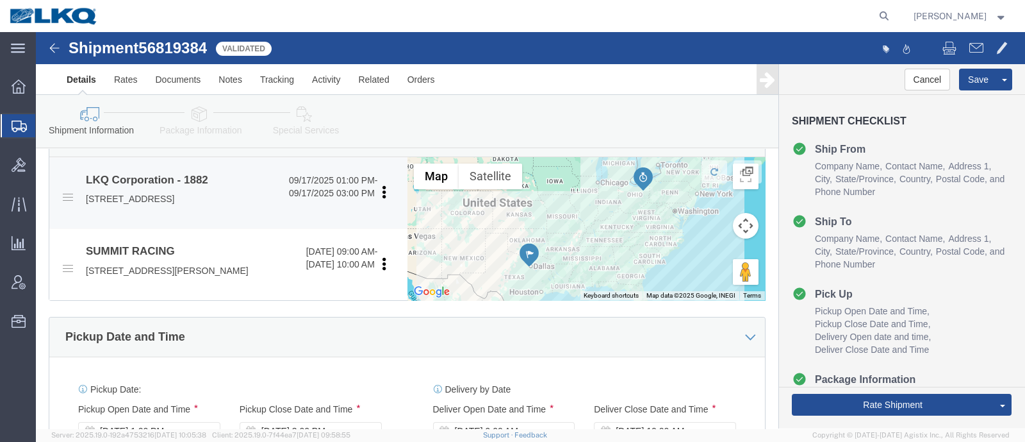
click p "1102 W Carrier Pkwy STE 100, Grand Prairie, TX, 75050, US"
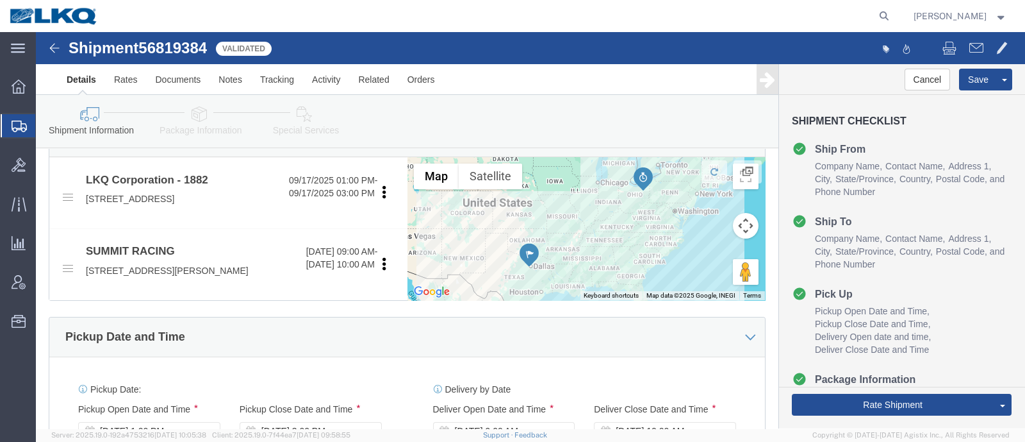
copy p "75050"
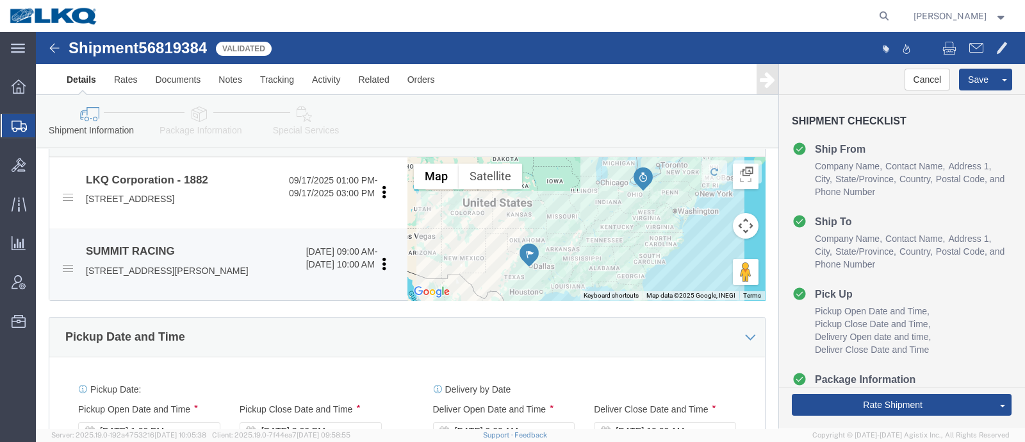
click p "2700 GILCHRIST RD, AKRON, OH, 44305, US"
copy p "44305"
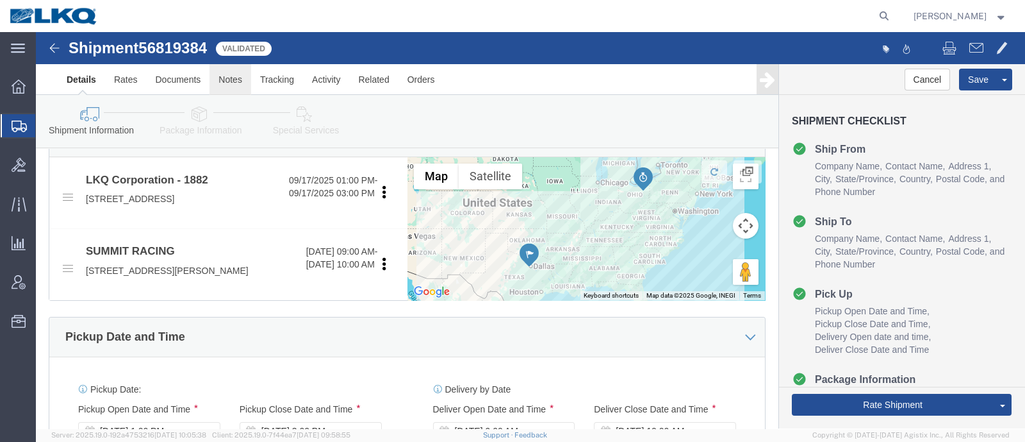
click link "Notes"
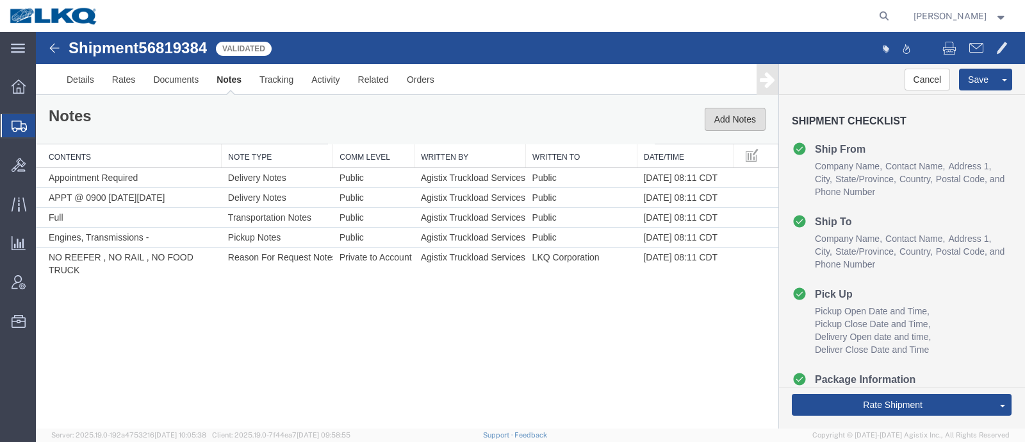
click at [738, 117] on button "Add Notes" at bounding box center [735, 119] width 61 height 23
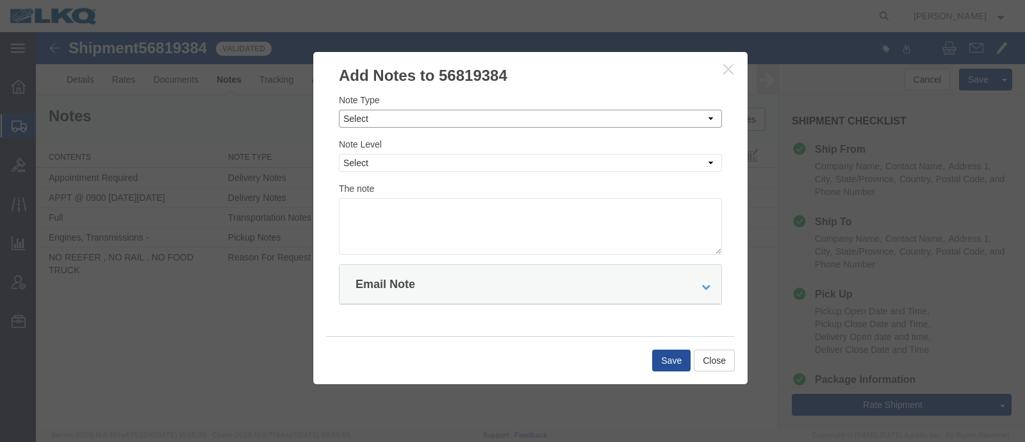
click at [433, 114] on select "Select Approval Bid Notes Carrier Change Notes Claim Notes Content Hazmat Notes…" at bounding box center [530, 119] width 383 height 18
select select "BID_NOTES"
click at [339, 110] on select "Select Approval Bid Notes Carrier Change Notes Claim Notes Content Hazmat Notes…" at bounding box center [530, 119] width 383 height 18
click at [429, 161] on select "Select Private to Account Private to Vendor Public" at bounding box center [530, 163] width 383 height 18
select select "PRIVATE_TO_ACCOUNT"
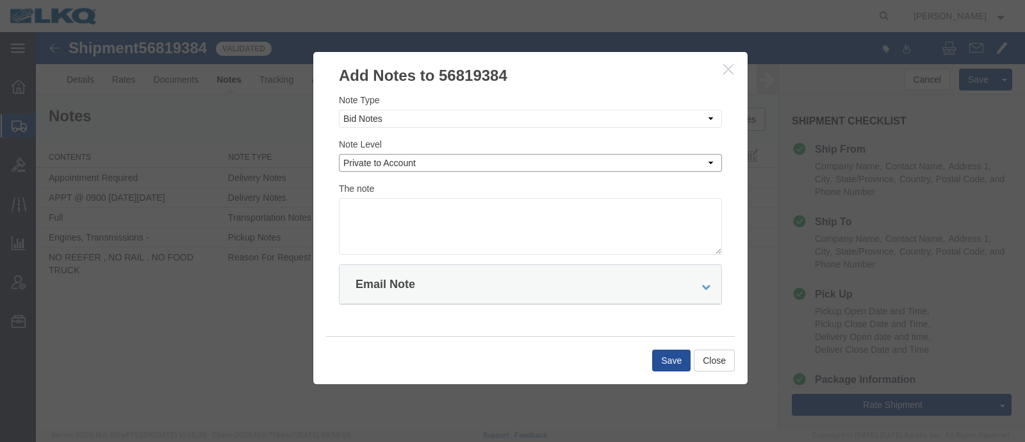
click at [339, 154] on select "Select Private to Account Private to Vendor Public" at bounding box center [530, 163] width 383 height 18
click at [451, 211] on textarea at bounding box center [530, 226] width 383 height 56
type textarea "DAT: $2028"
click at [666, 361] on button "Save" at bounding box center [671, 360] width 38 height 22
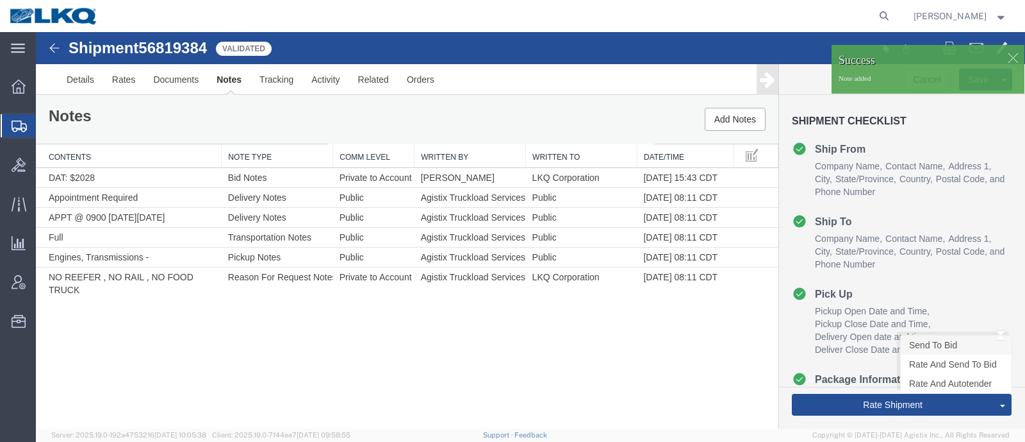
click at [951, 342] on link "Send To Bid" at bounding box center [956, 344] width 111 height 19
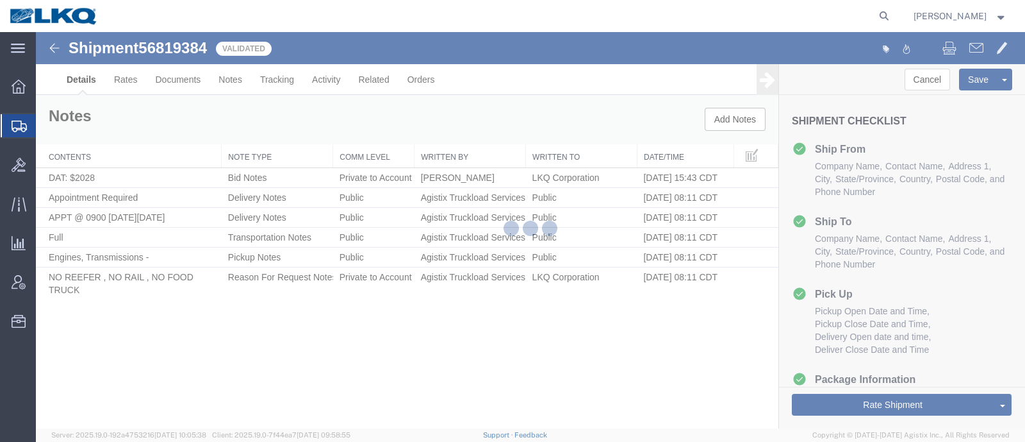
select select "27708"
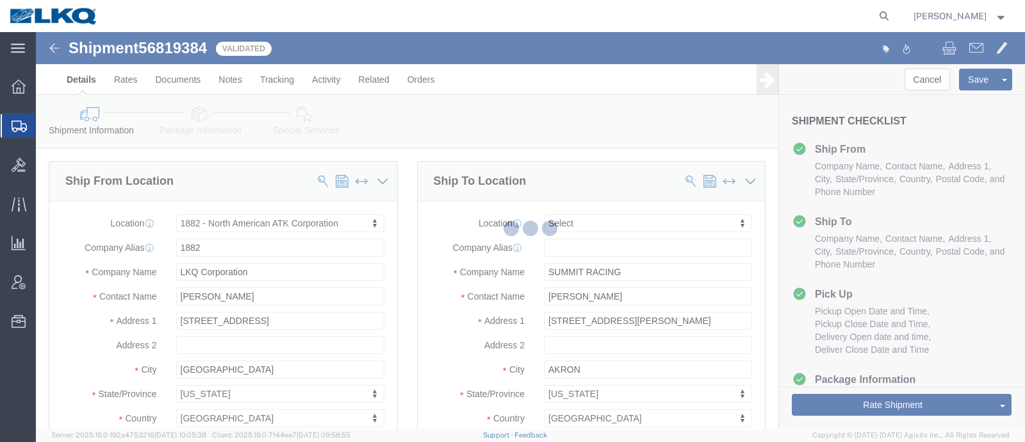
select select "TL"
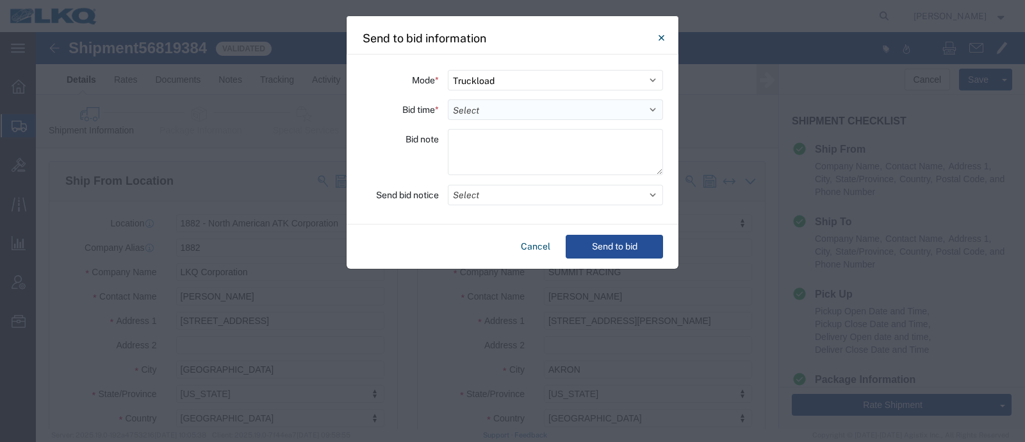
click at [529, 110] on select "Select 30 Min (Rush) 1 Hour (Rush) 2 Hours (Rush) 4 Hours (Rush) 8 Hours (Rush)…" at bounding box center [555, 109] width 215 height 21
select select "24"
click at [448, 99] on select "Select 30 Min (Rush) 1 Hour (Rush) 2 Hours (Rush) 4 Hours (Rush) 8 Hours (Rush)…" at bounding box center [555, 109] width 215 height 21
click at [605, 248] on button "Send to bid" at bounding box center [614, 247] width 97 height 24
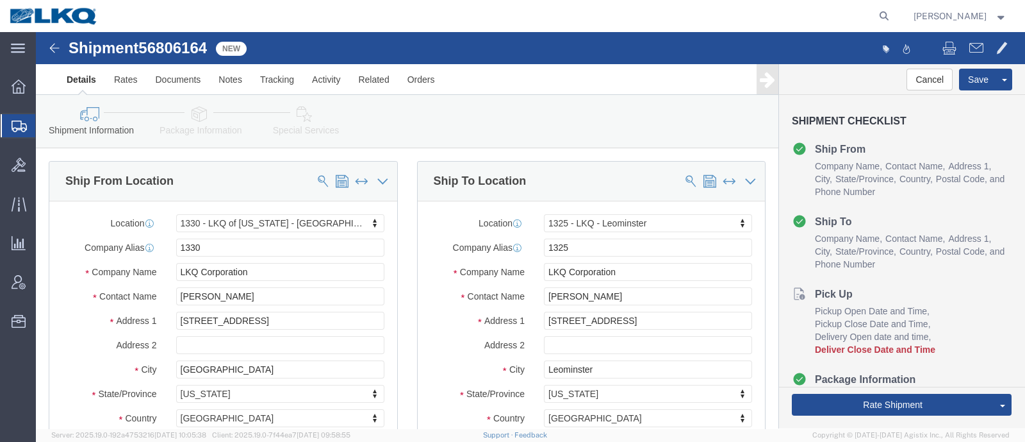
click span "56806164"
copy span "56806164"
select select "27508"
select select "27506"
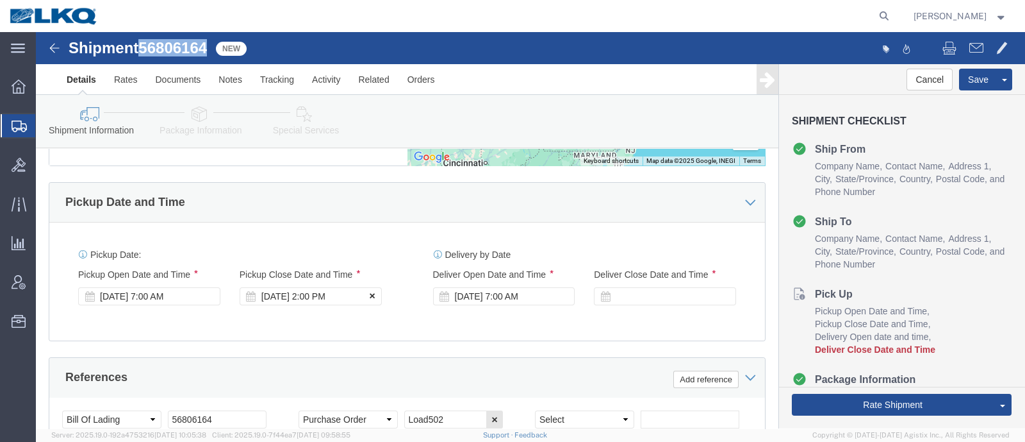
scroll to position [640, 0]
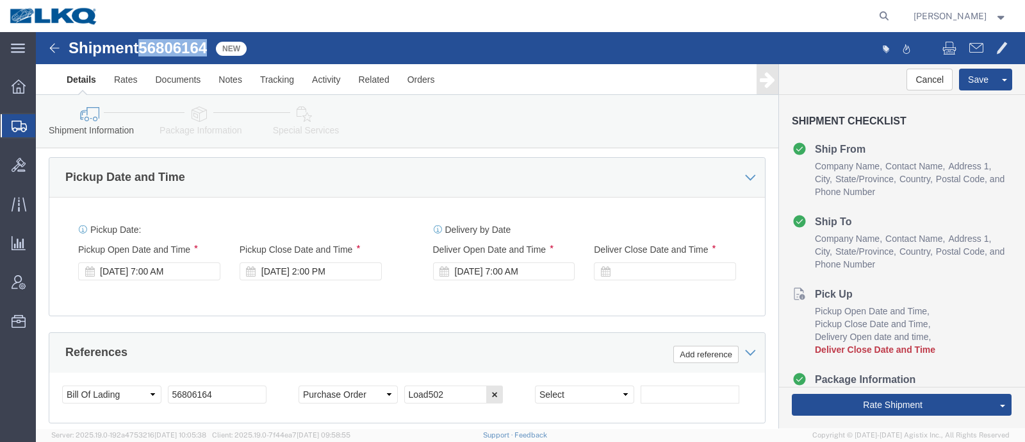
click icon
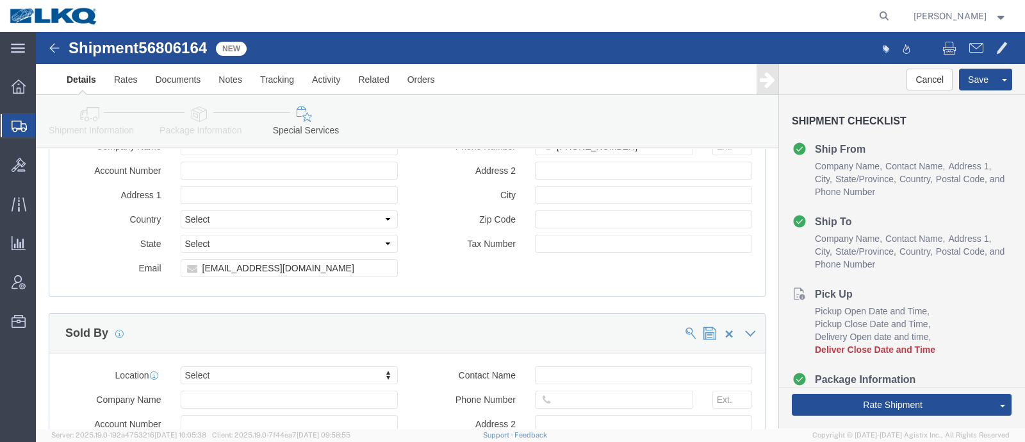
scroll to position [1362, 0]
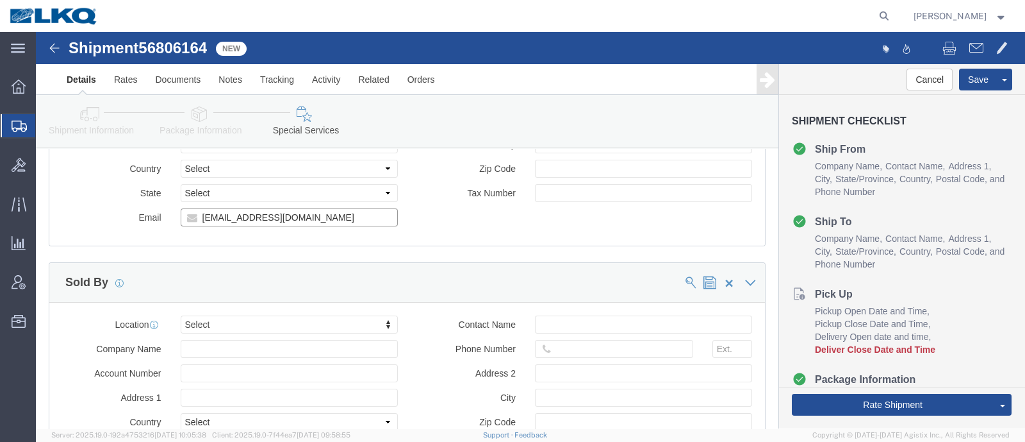
click input "[EMAIL_ADDRESS][DOMAIN_NAME]"
click div "Manage special services Handling Options Hold at Location Return Info Service O…"
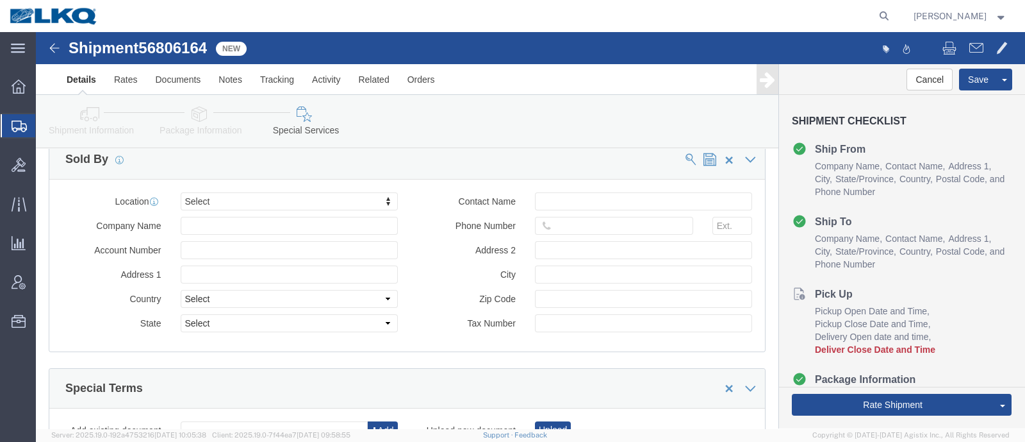
scroll to position [1589, 0]
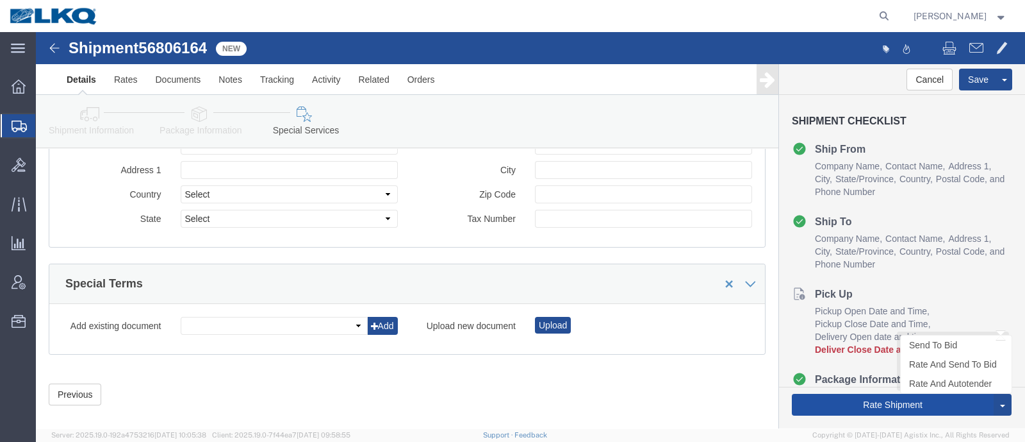
click button "Rate Shipment"
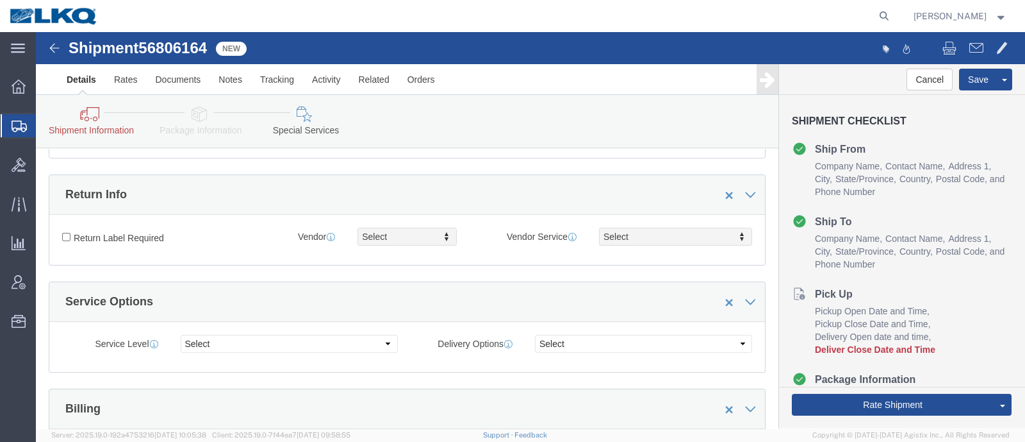
scroll to position [481, 0]
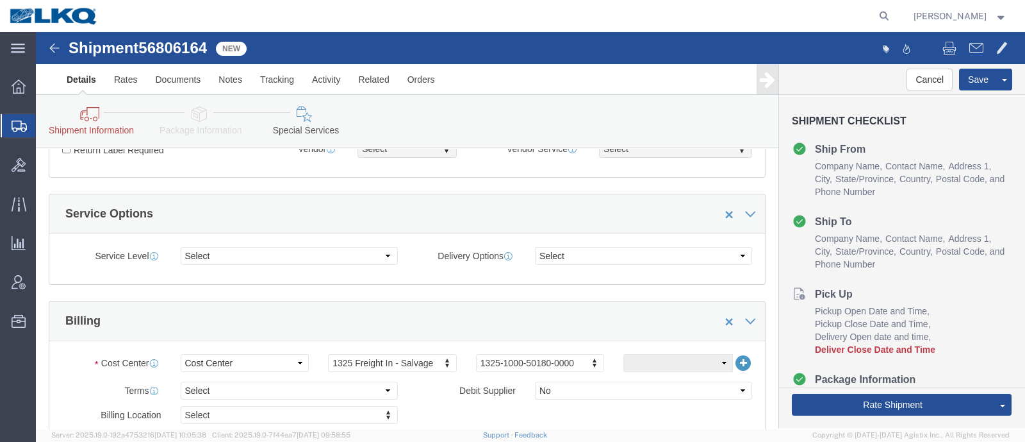
click link "Shipment Information"
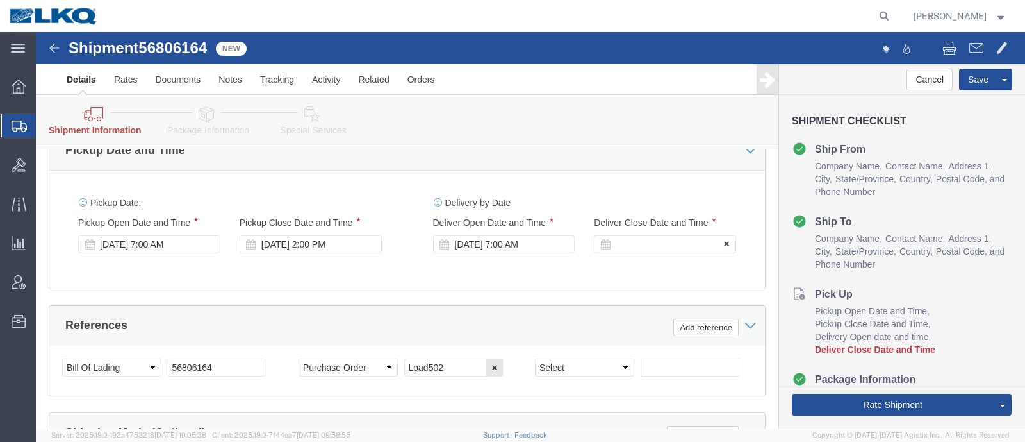
click div
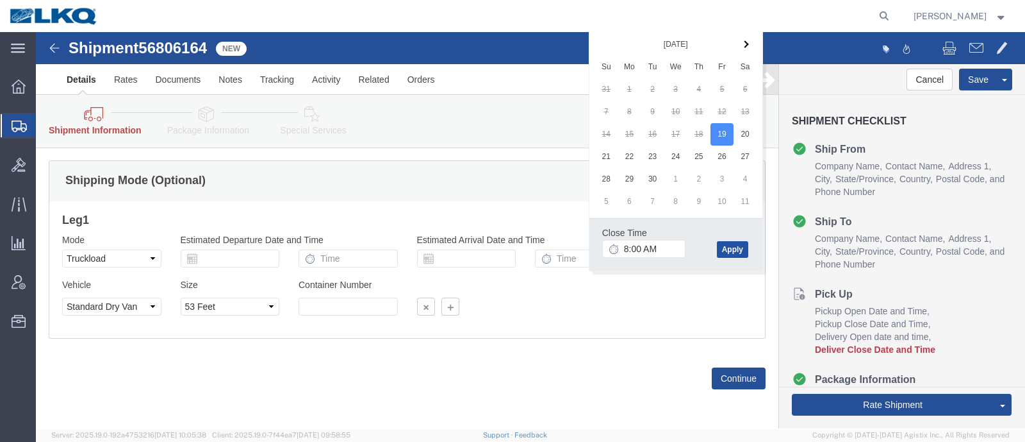
click button "Apply"
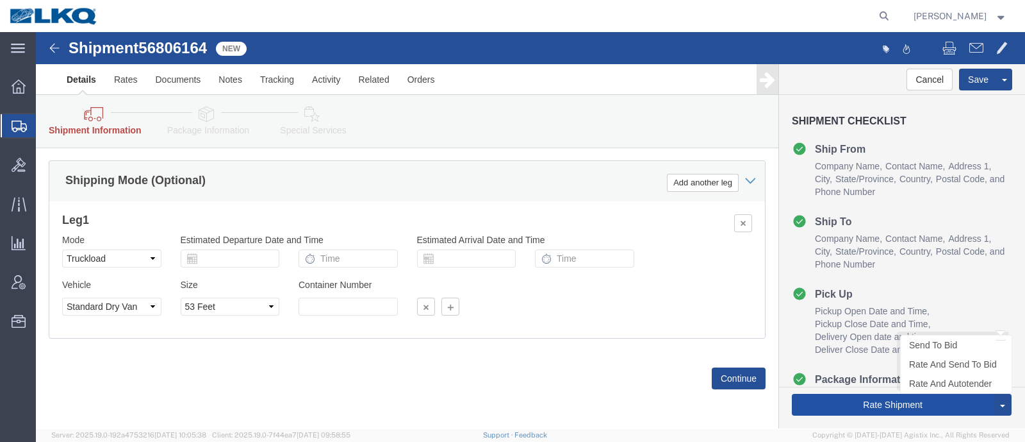
click button "Rate Shipment"
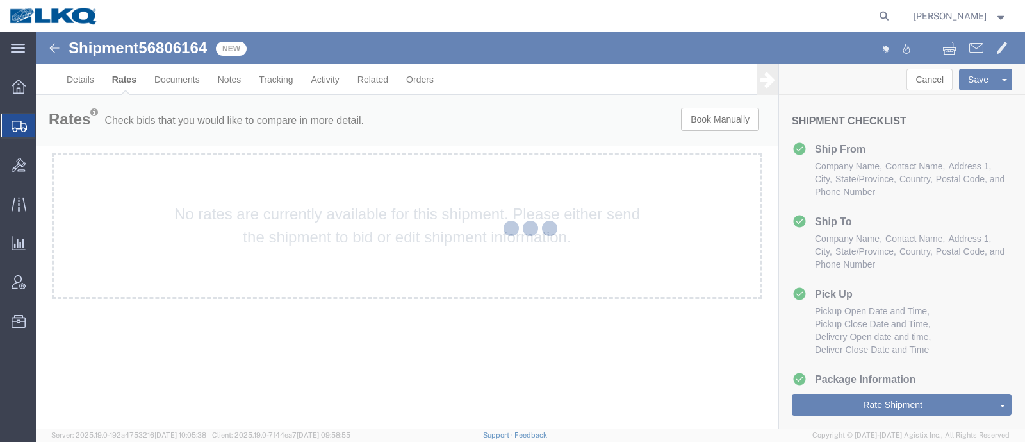
scroll to position [0, 0]
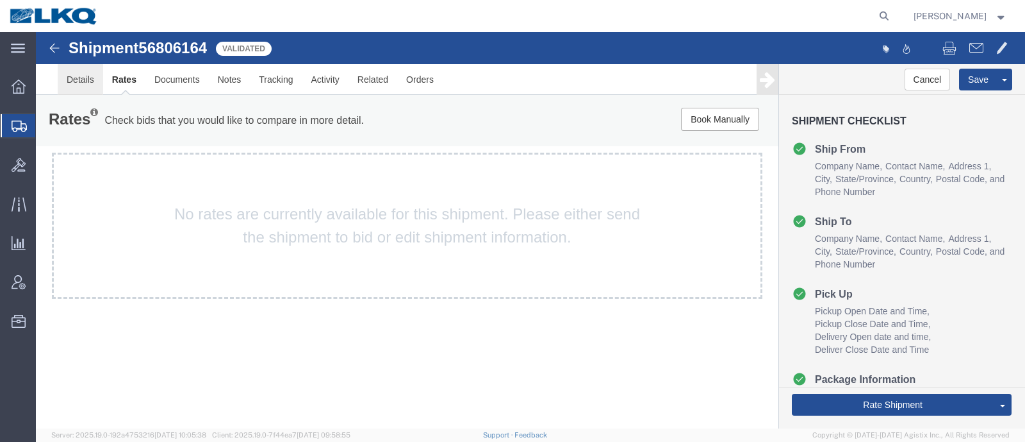
click at [79, 88] on link "Details" at bounding box center [80, 79] width 45 height 31
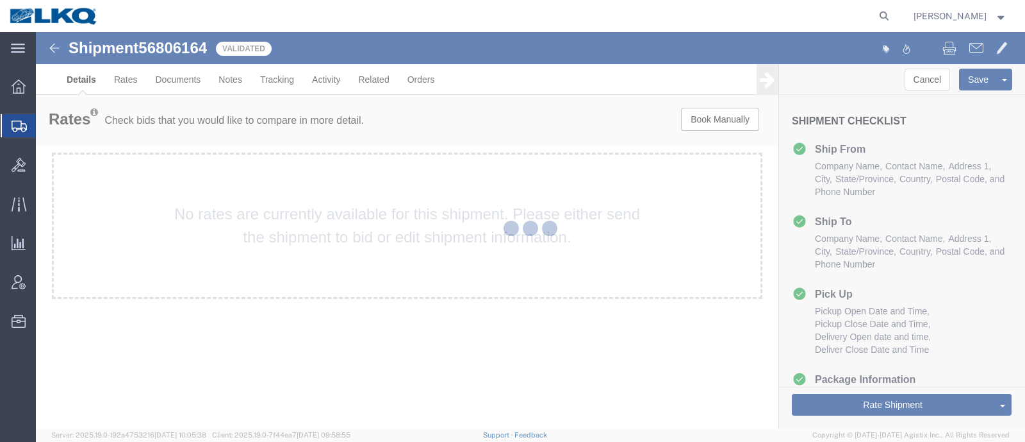
select select "27508"
select select "27506"
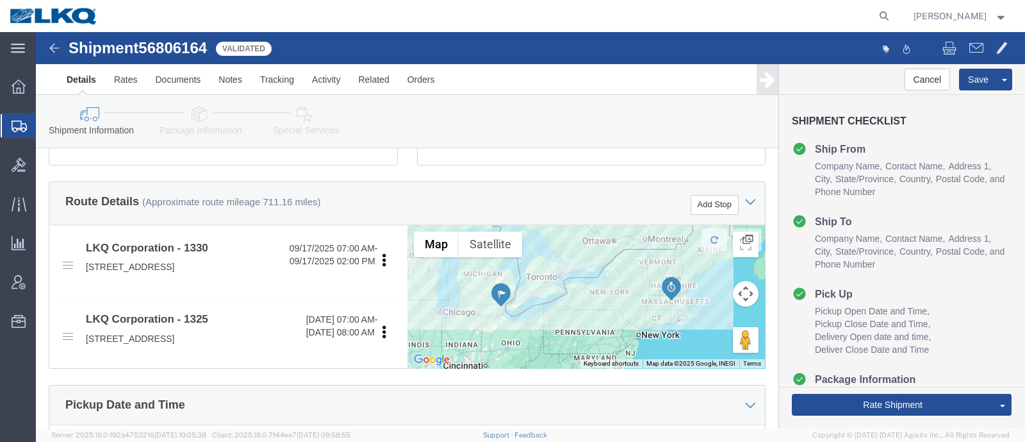
scroll to position [481, 0]
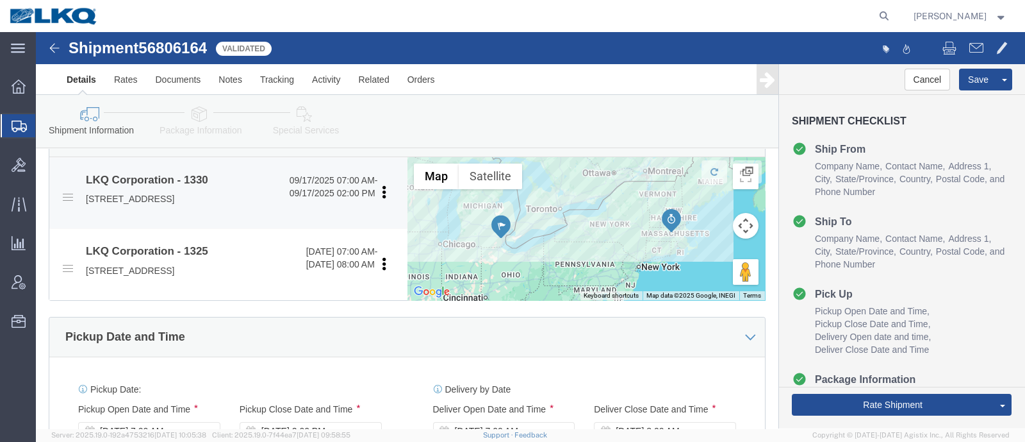
click p "41247 E. Huron River Drive, Belleville, MI, 48111, US"
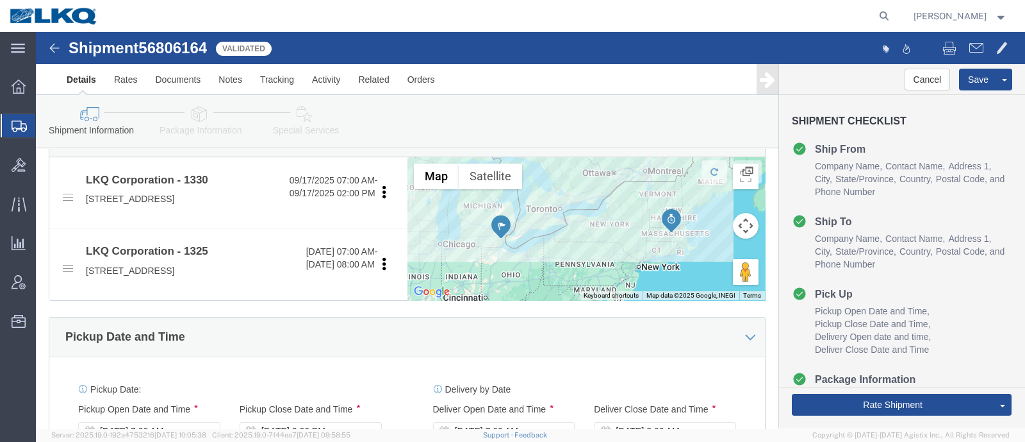
copy p "48111"
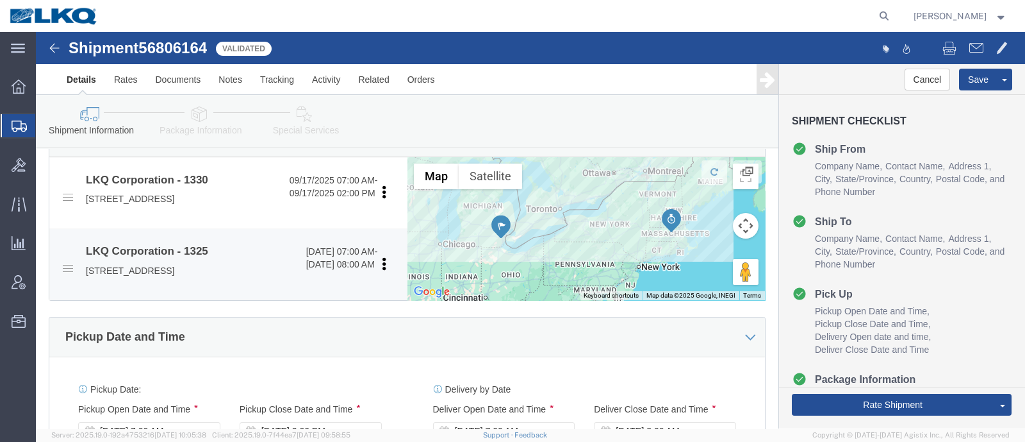
click p "1525 Central Street, Leominster, MA, 01453, US"
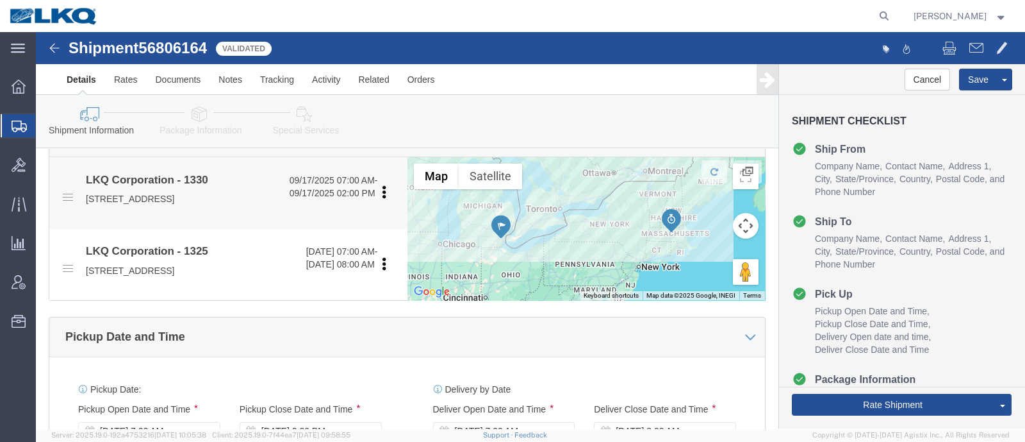
copy p "01453"
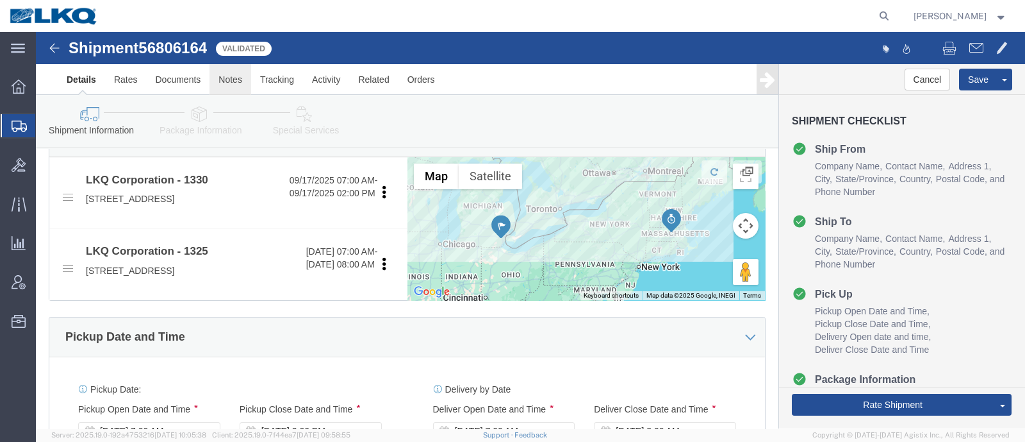
click link "Notes"
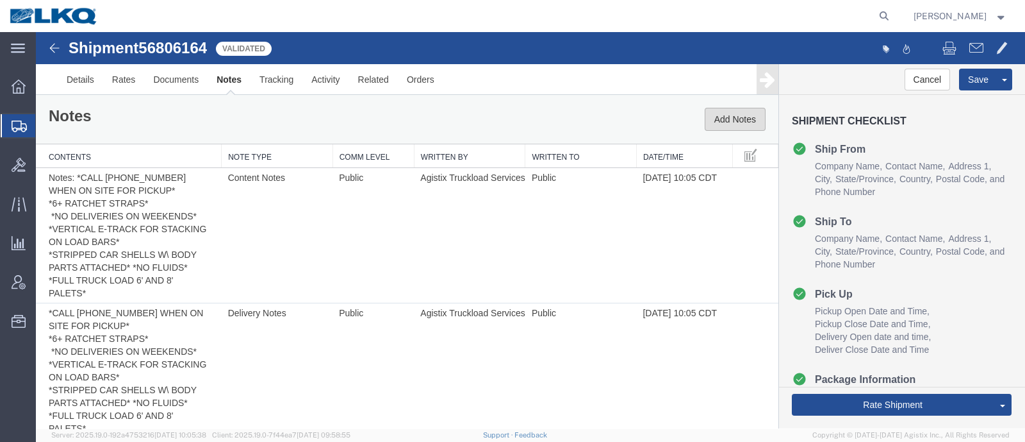
click at [734, 115] on button "Add Notes" at bounding box center [735, 119] width 61 height 23
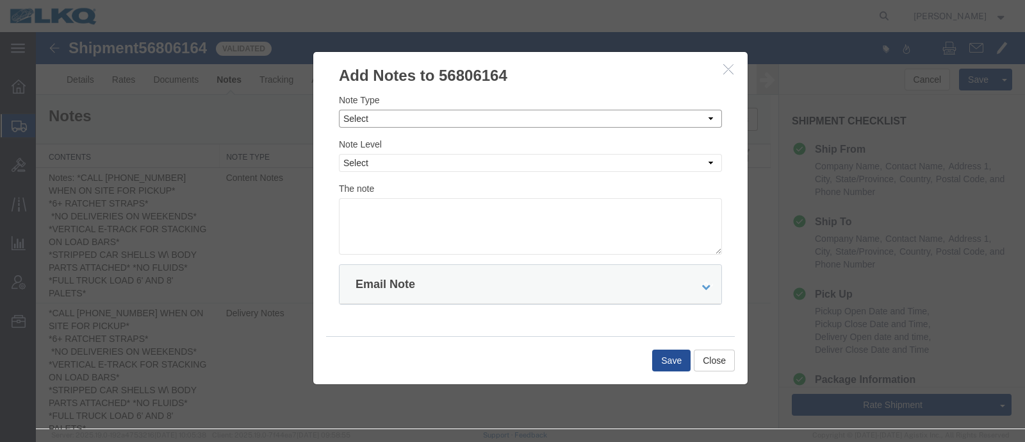
drag, startPoint x: 496, startPoint y: 120, endPoint x: 488, endPoint y: 126, distance: 9.2
click at [495, 120] on select "Select Approval Bid Notes Carrier Change Notes Claim Notes Content Hazmat Notes…" at bounding box center [530, 119] width 383 height 18
select select "BID_NOTES"
click at [339, 110] on select "Select Approval Bid Notes Carrier Change Notes Claim Notes Content Hazmat Notes…" at bounding box center [530, 119] width 383 height 18
click at [480, 167] on select "Select Private to Account Private to Vendor Public" at bounding box center [530, 163] width 383 height 18
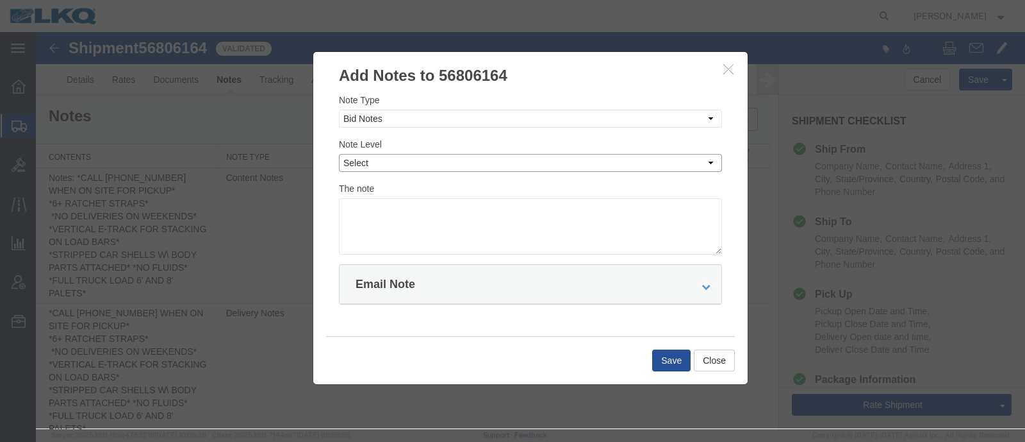
select select "PRIVATE_TO_ACCOUNT"
click at [339, 154] on select "Select Private to Account Private to Vendor Public" at bounding box center [530, 163] width 383 height 18
click at [481, 222] on textarea at bounding box center [530, 226] width 383 height 56
type textarea "DAT: $2036"
click at [657, 359] on button "Save" at bounding box center [671, 360] width 38 height 22
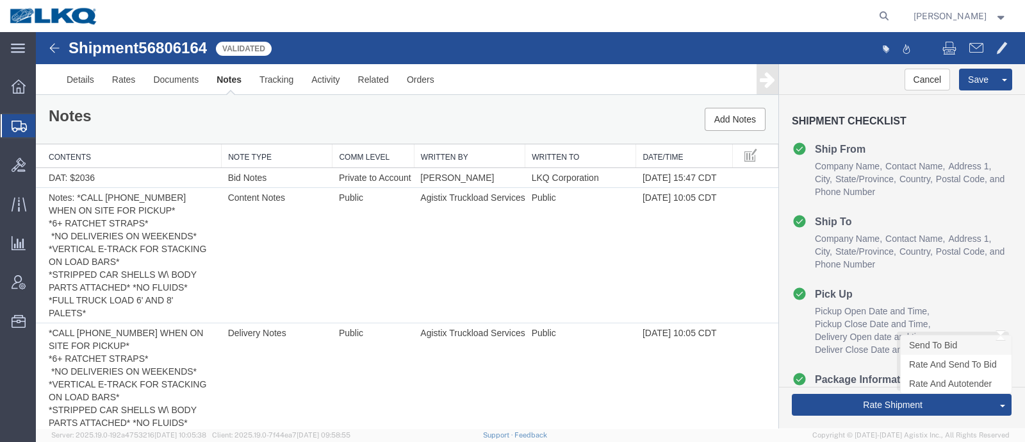
click at [936, 344] on link "Send To Bid" at bounding box center [956, 344] width 111 height 19
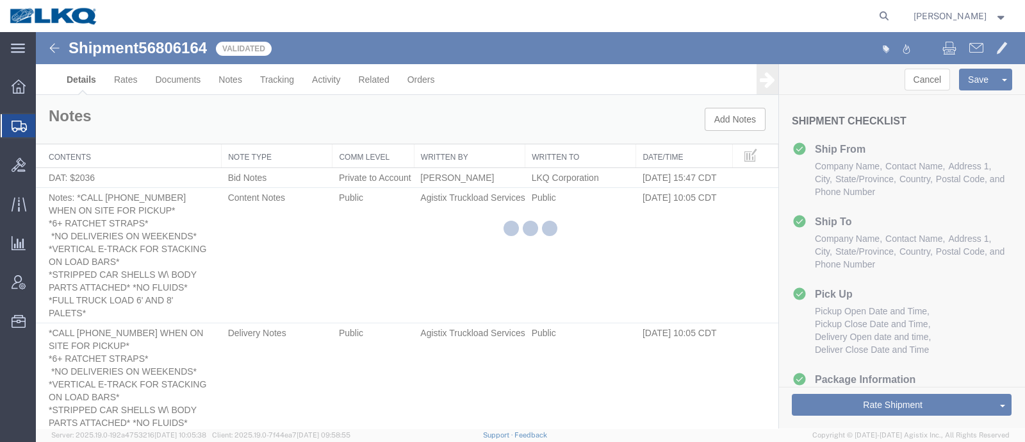
select select "27508"
select select "27506"
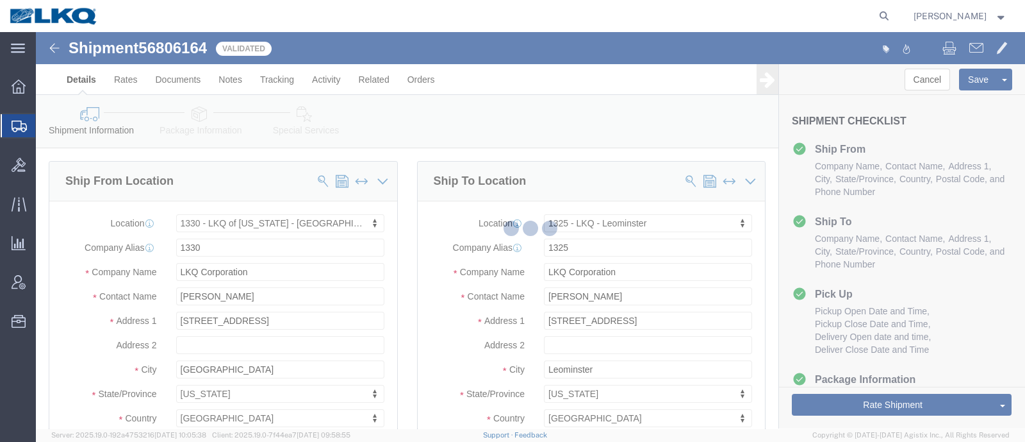
select select "TL"
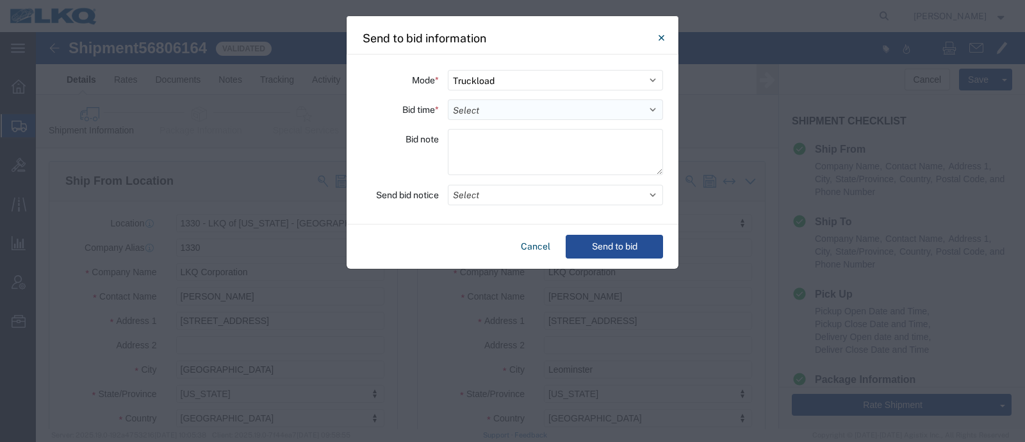
click at [513, 108] on select "Select 30 Min (Rush) 1 Hour (Rush) 2 Hours (Rush) 4 Hours (Rush) 8 Hours (Rush)…" at bounding box center [555, 109] width 215 height 21
select select "24"
click at [448, 99] on select "Select 30 Min (Rush) 1 Hour (Rush) 2 Hours (Rush) 4 Hours (Rush) 8 Hours (Rush)…" at bounding box center [555, 109] width 215 height 21
click at [606, 248] on button "Send to bid" at bounding box center [614, 247] width 97 height 24
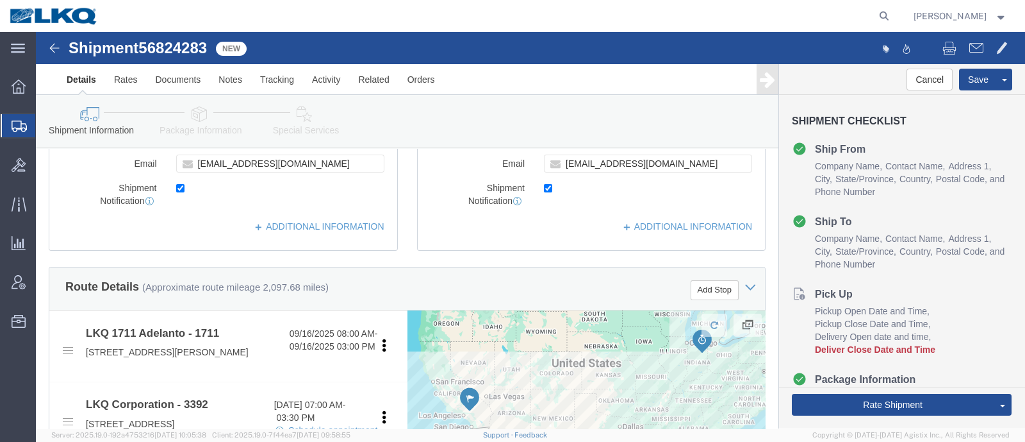
scroll to position [400, 0]
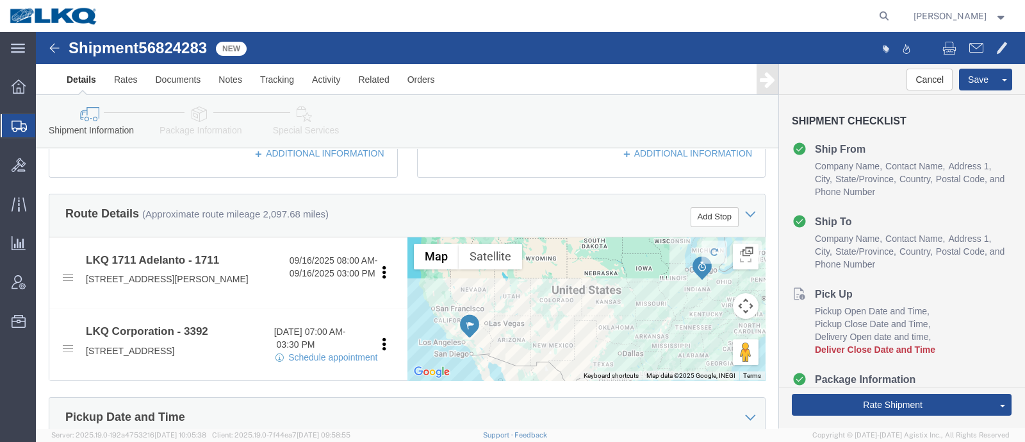
select select "42111"
select select "28018"
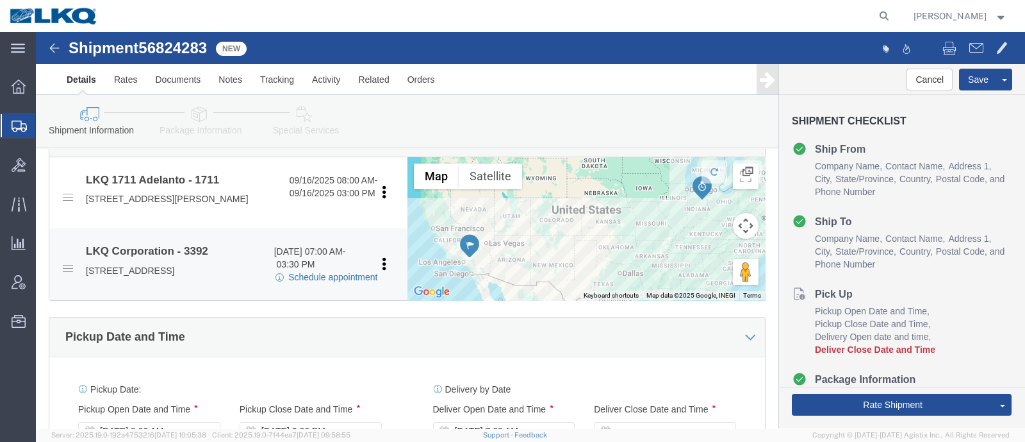
click link "Schedule appointment"
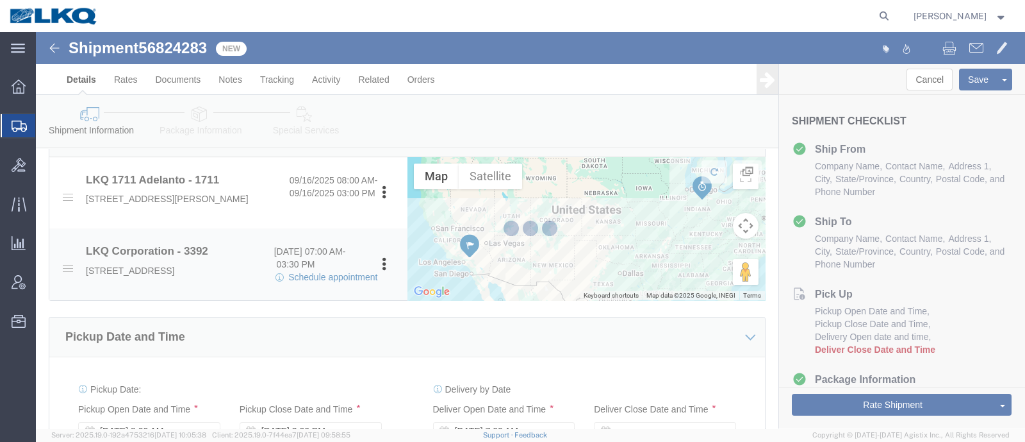
select select
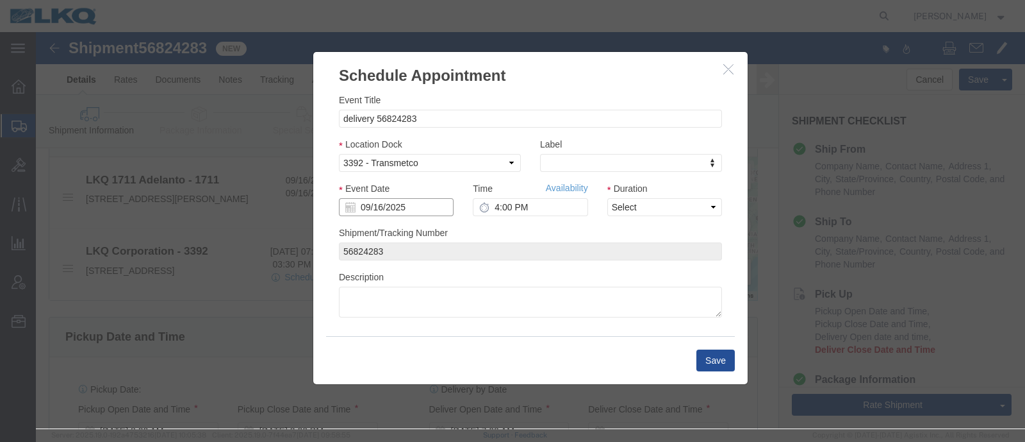
click input "09/16/2025"
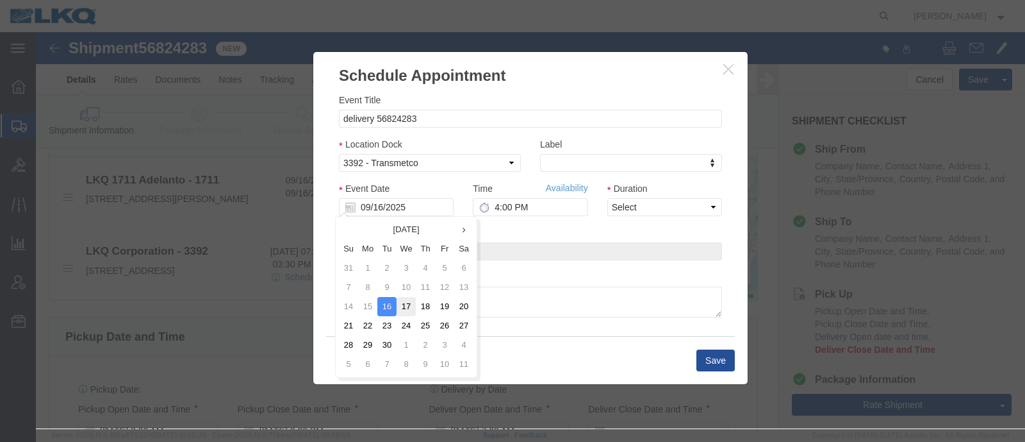
click td "17"
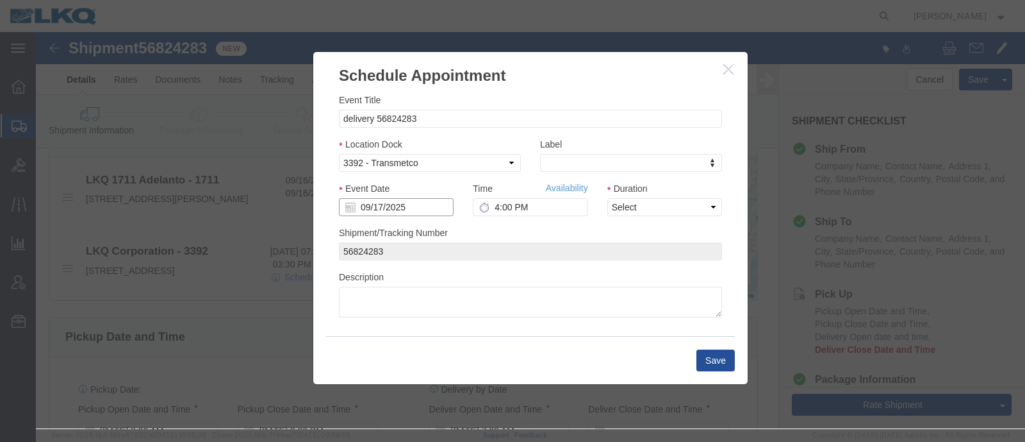
click input "09/17/2025"
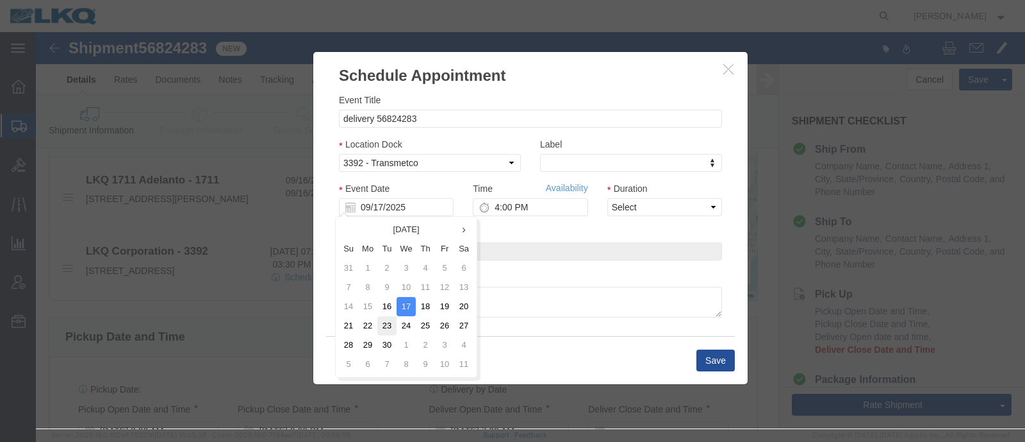
click td "23"
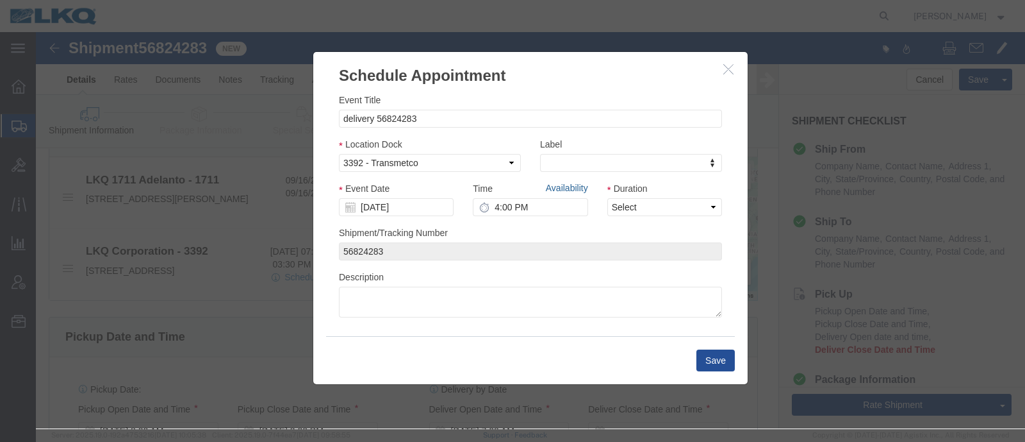
click link "Availability"
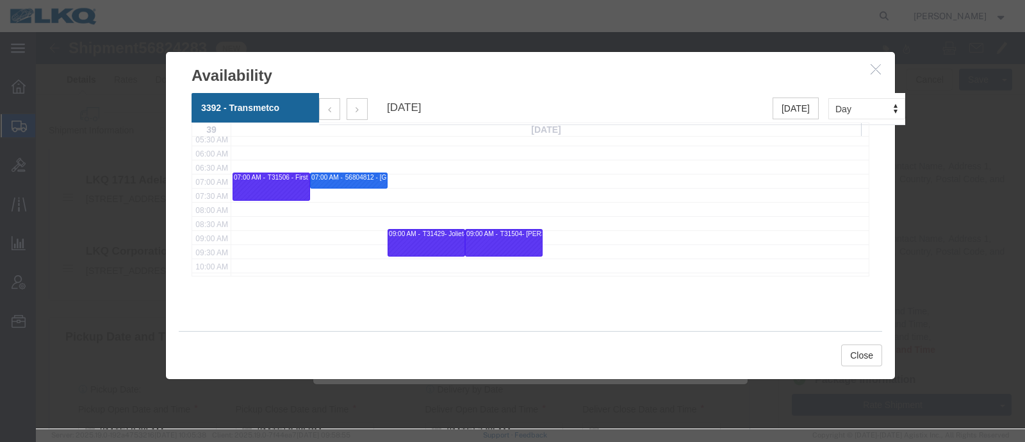
scroll to position [240, 0]
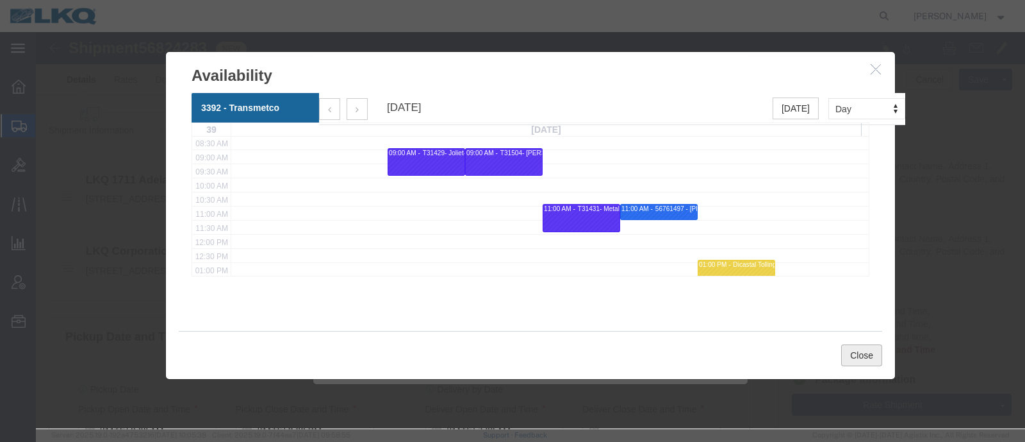
click button "Close"
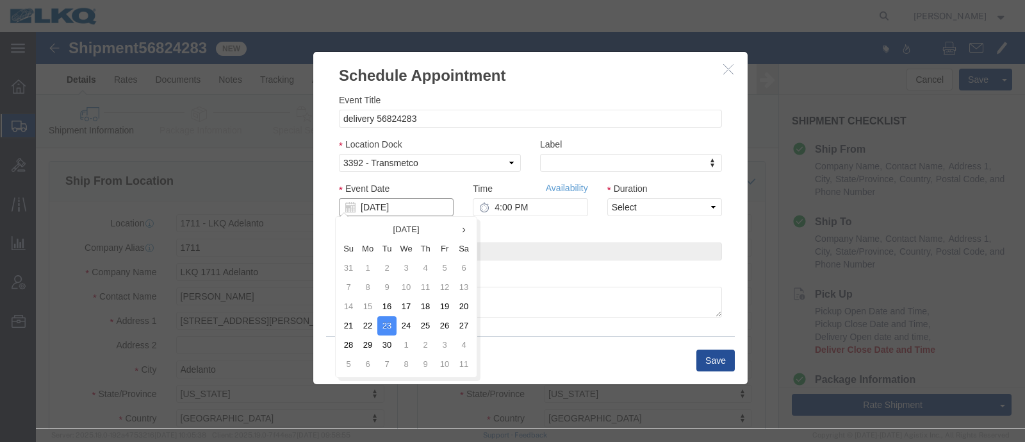
click input "[DATE]"
click td "24"
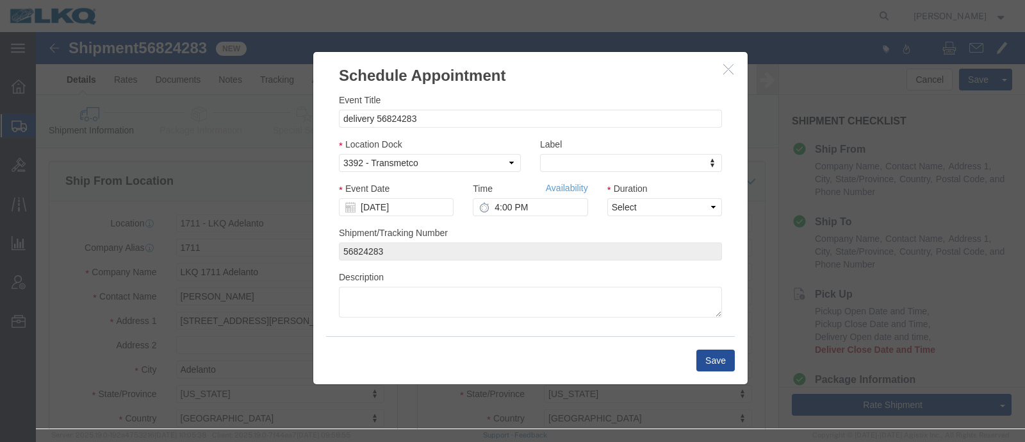
type input "[DATE]"
click link "Availability"
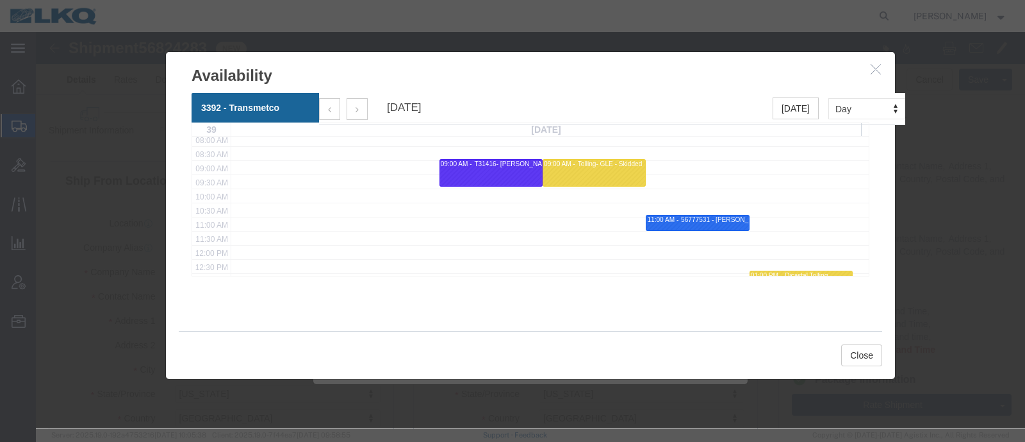
scroll to position [240, 0]
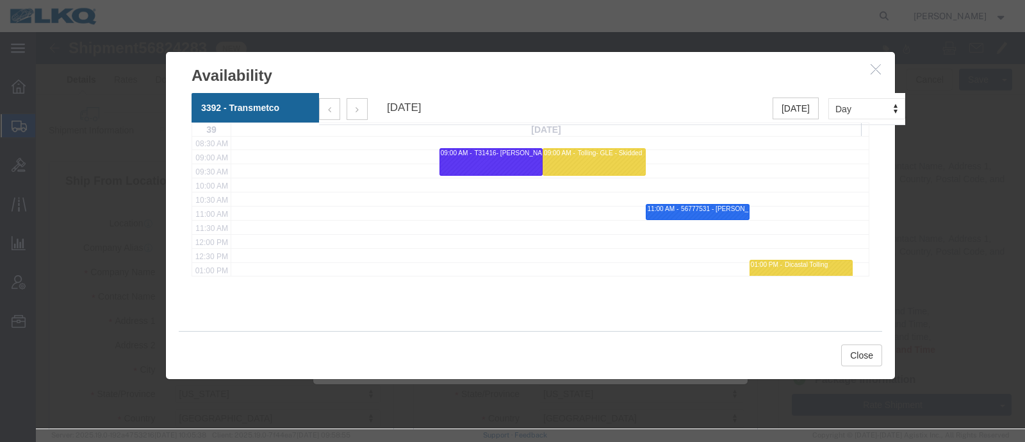
click div "56777531 - [PERSON_NAME] - T31495 - Palletized"
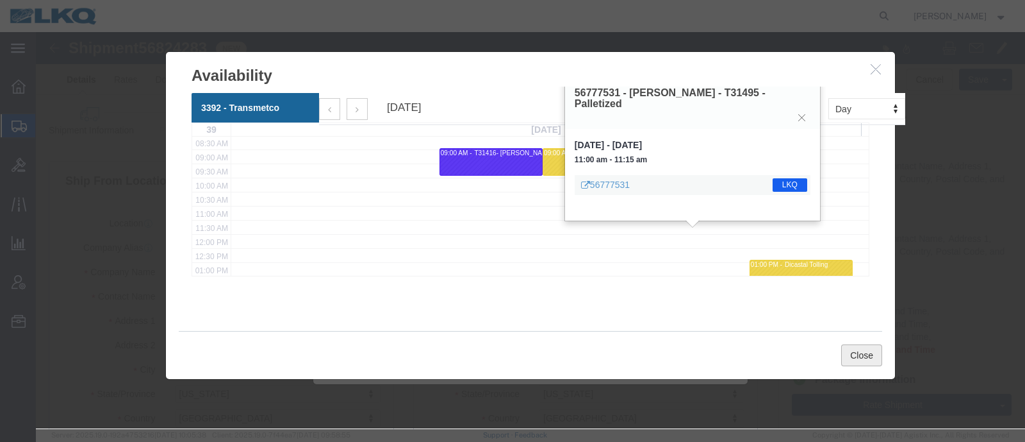
click button "Close"
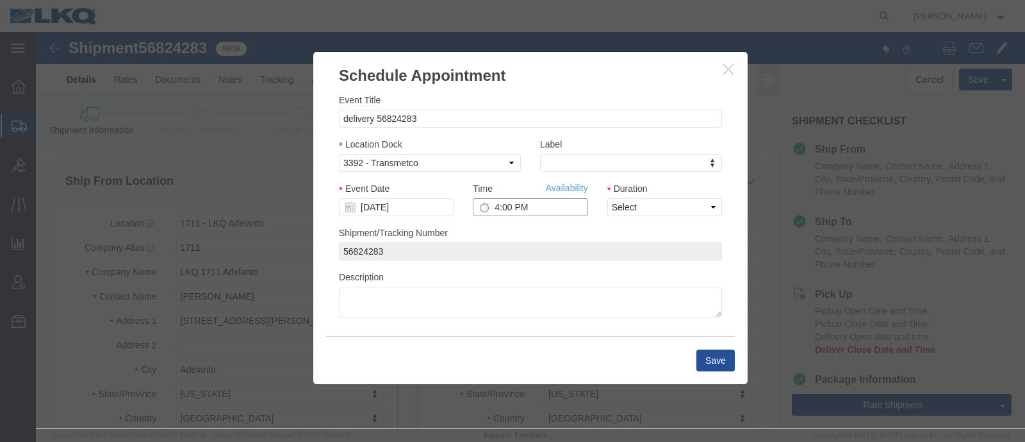
click input "4:00 PM"
type input "11:00 AM"
click select "Select 15 min 30 min 45 min 1 hr 2 hr 3 hr 4 hr"
select select "15"
click select "Select 15 min 30 min 45 min 1 hr 2 hr 3 hr 4 hr"
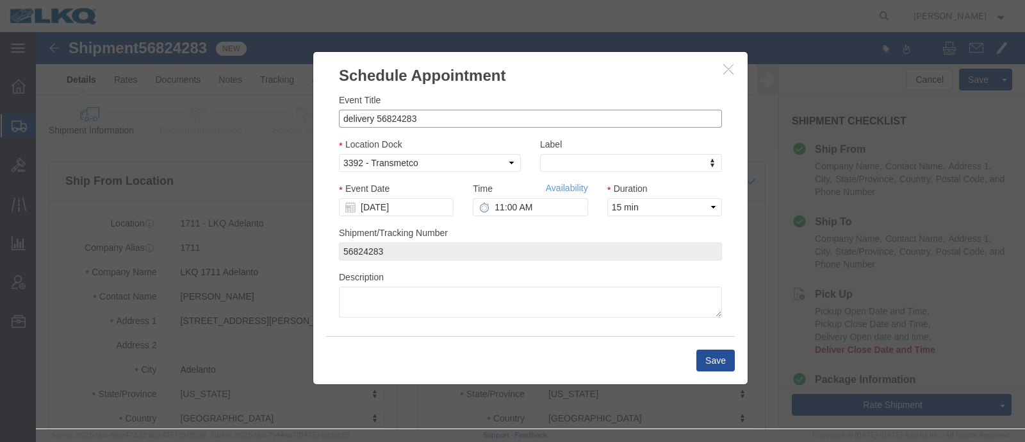
click input "delivery 56824283"
click input "56824283"
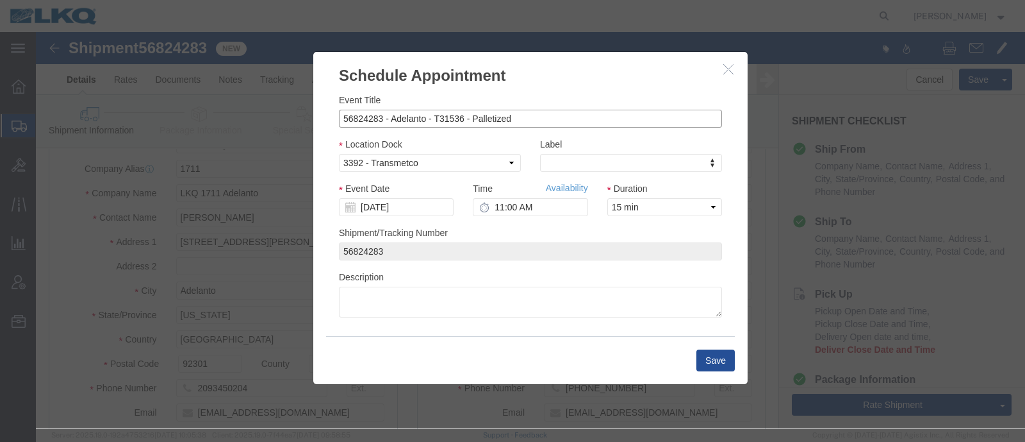
scroll to position [0, 0]
type input "56824283 - Adelanto - T31536 - Palletized"
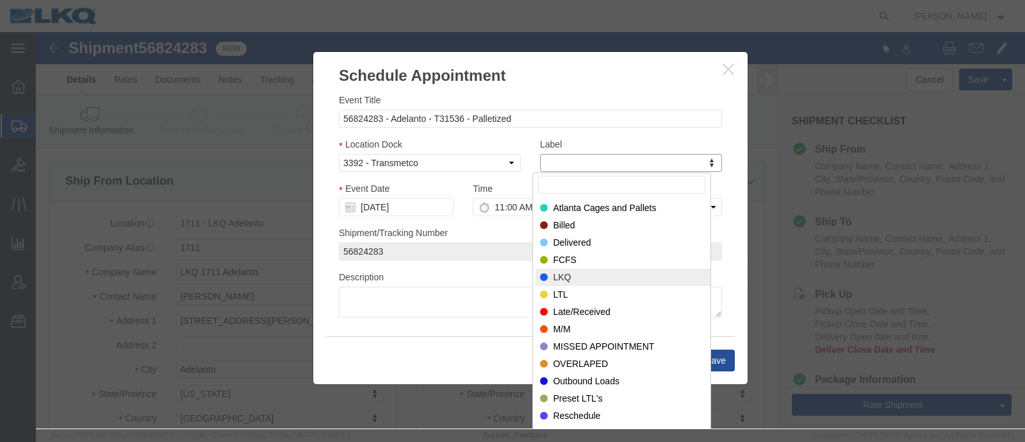
select select "22"
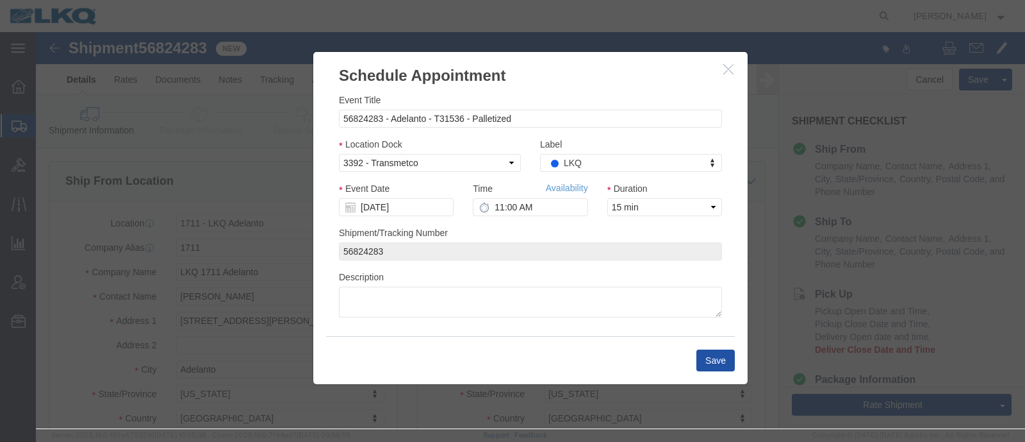
click button "Save"
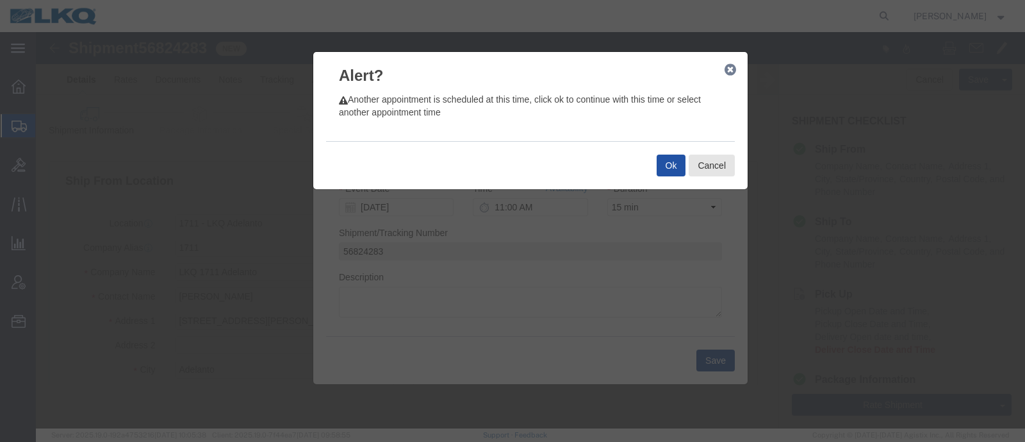
click button "Ok"
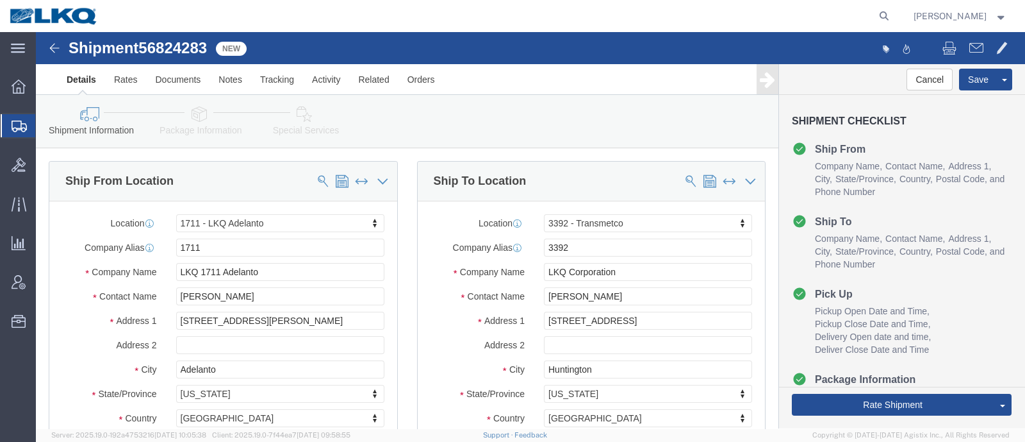
click span "56824283"
copy span "56824283"
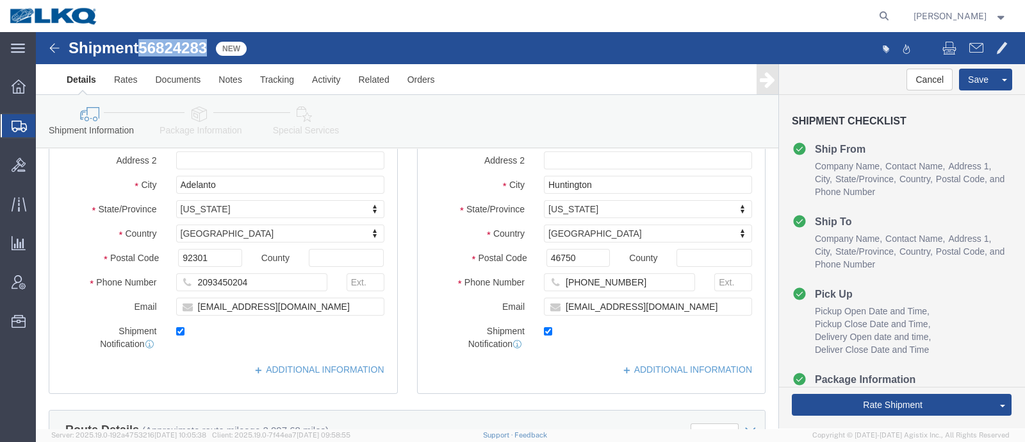
scroll to position [240, 0]
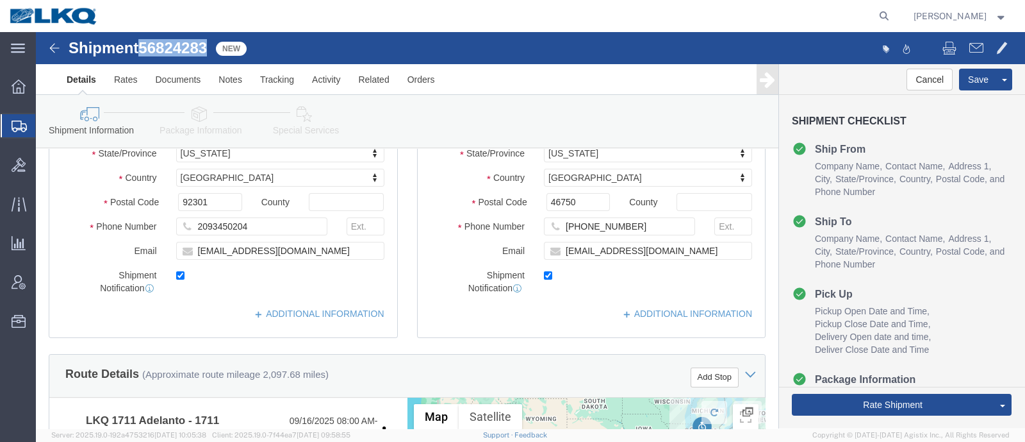
click link "Special Services"
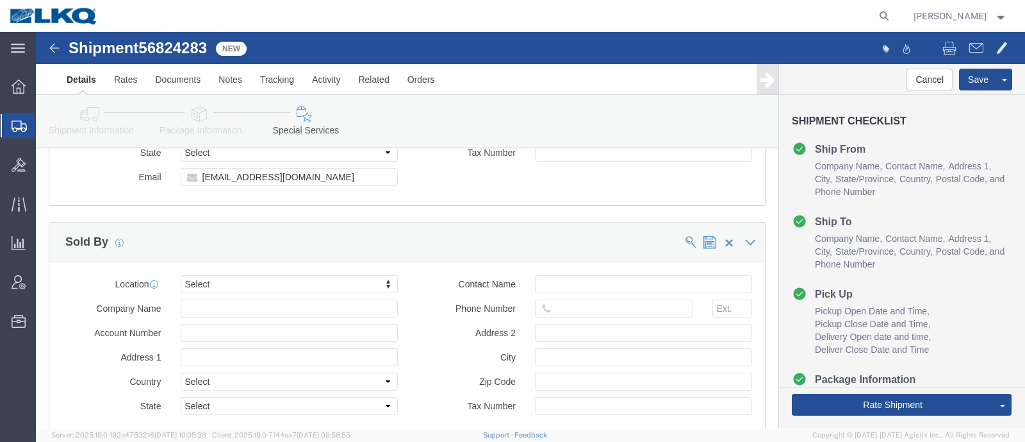
scroll to position [1362, 0]
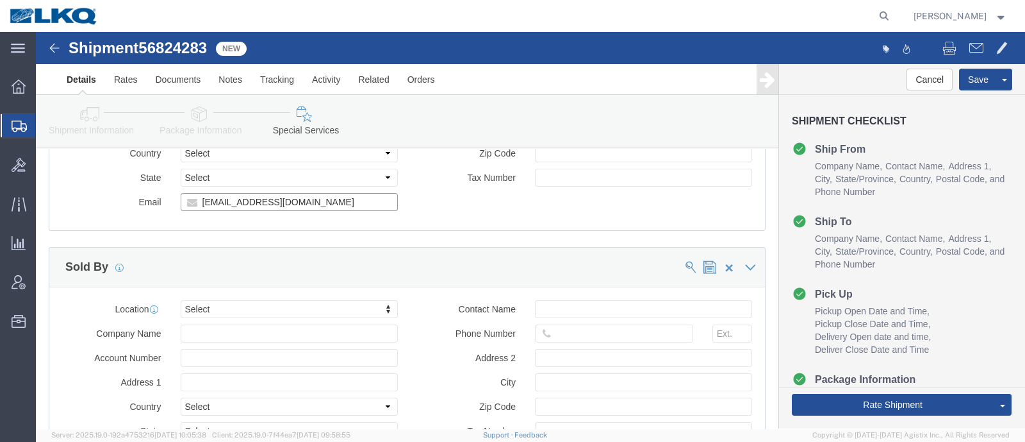
click input "[EMAIL_ADDRESS][DOMAIN_NAME]"
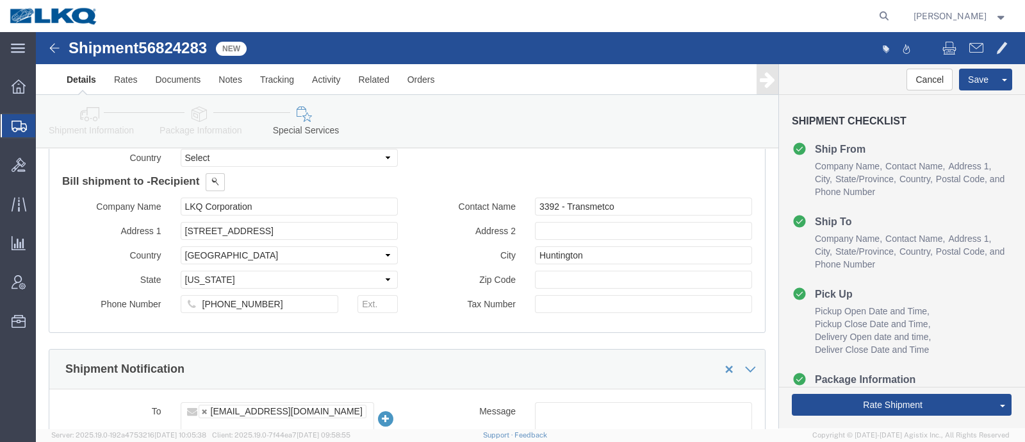
scroll to position [801, 0]
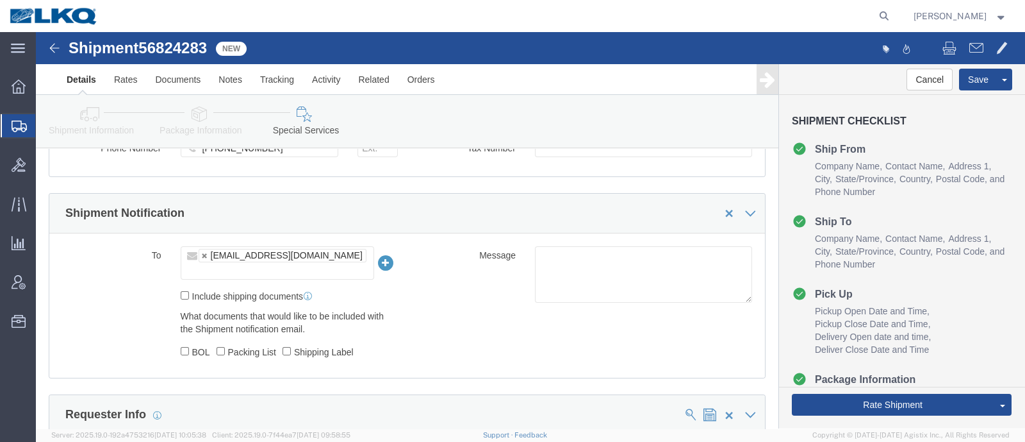
click icon
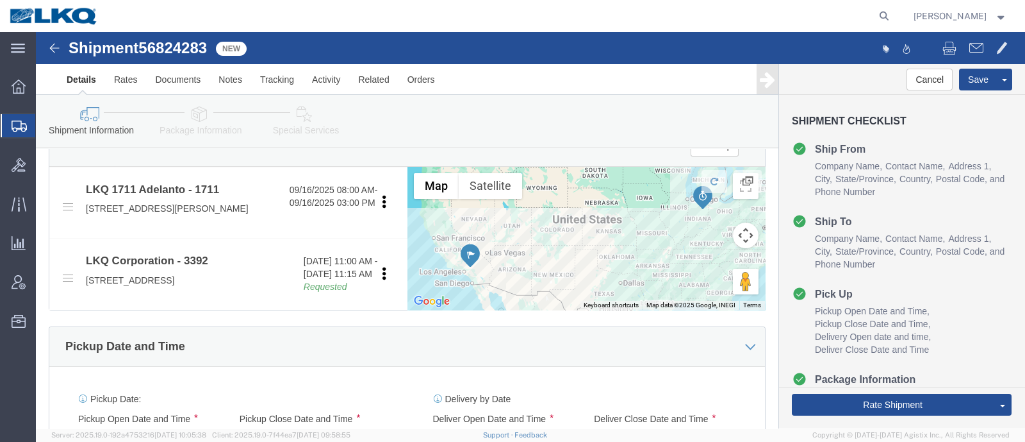
scroll to position [436, 0]
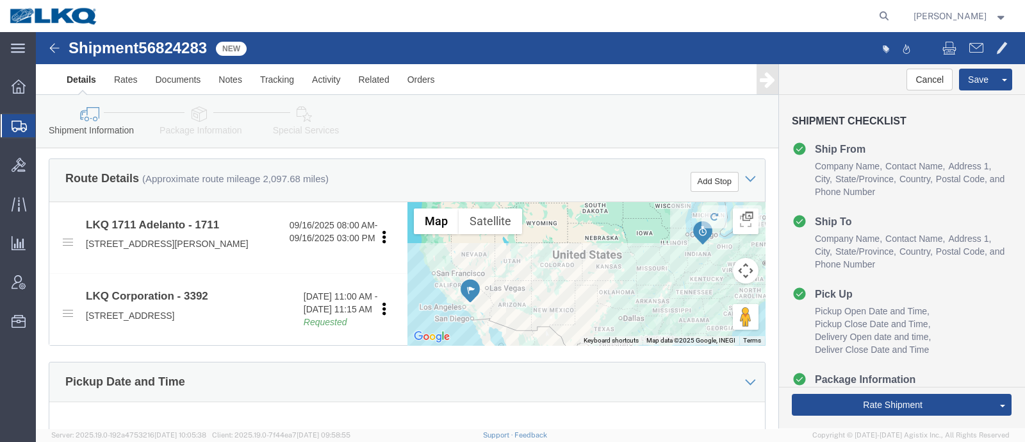
click span "56824283"
copy span "56824283"
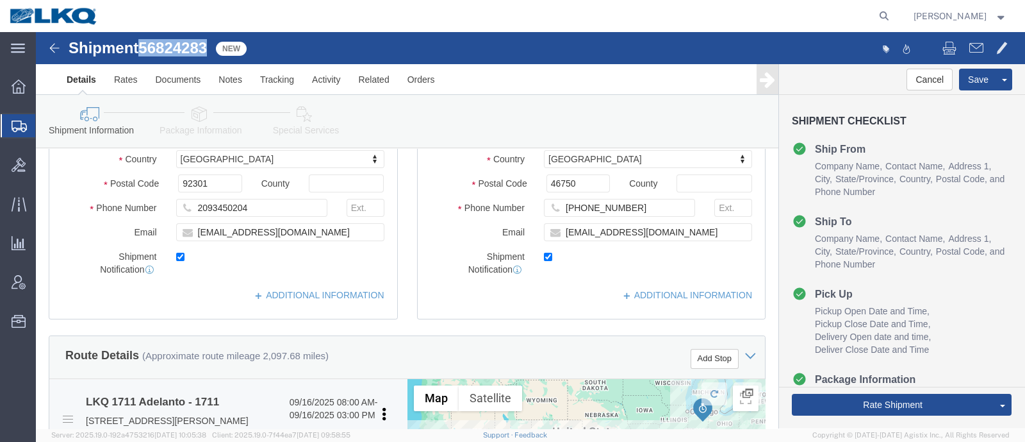
scroll to position [115, 0]
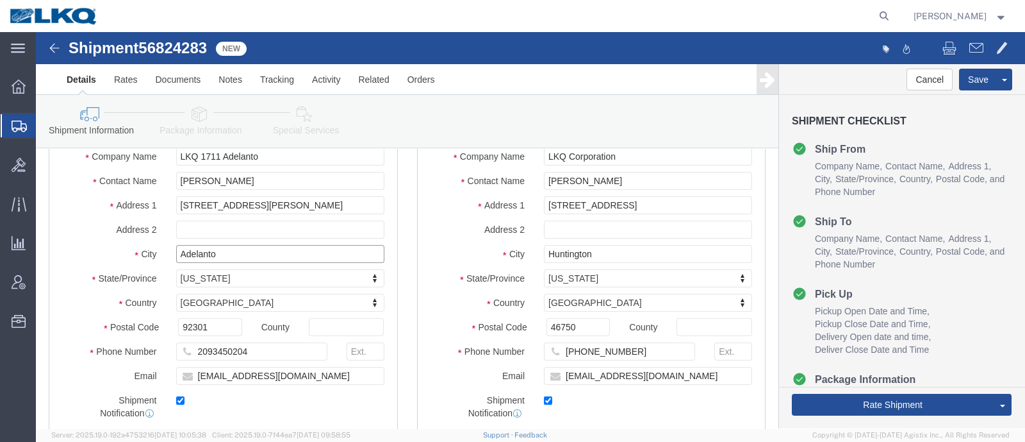
drag, startPoint x: 187, startPoint y: 219, endPoint x: 72, endPoint y: 222, distance: 115.4
click div "City Adelanto"
click input "Huntington"
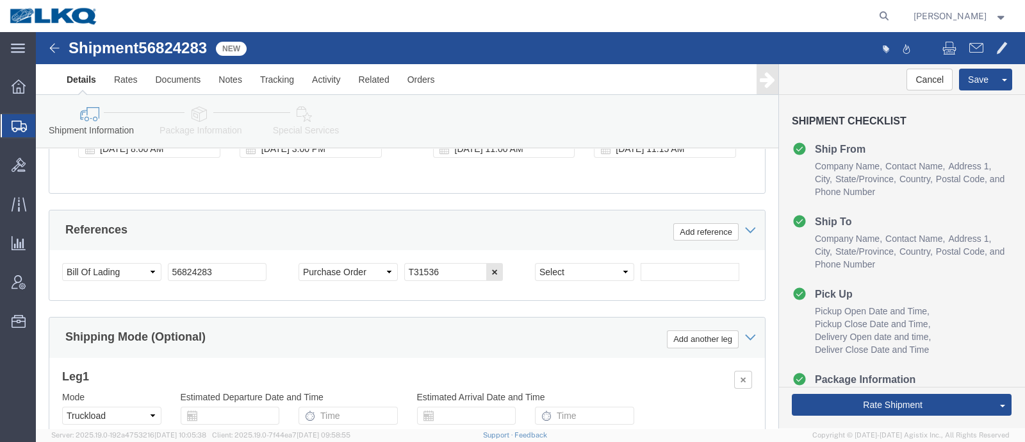
scroll to position [756, 0]
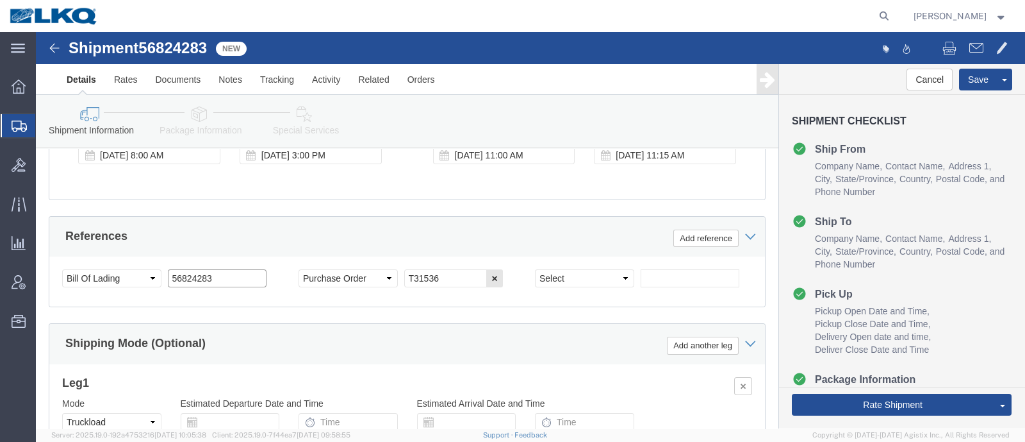
click input "56824283"
click input "text"
paste input "56824283"
type input "56824283"
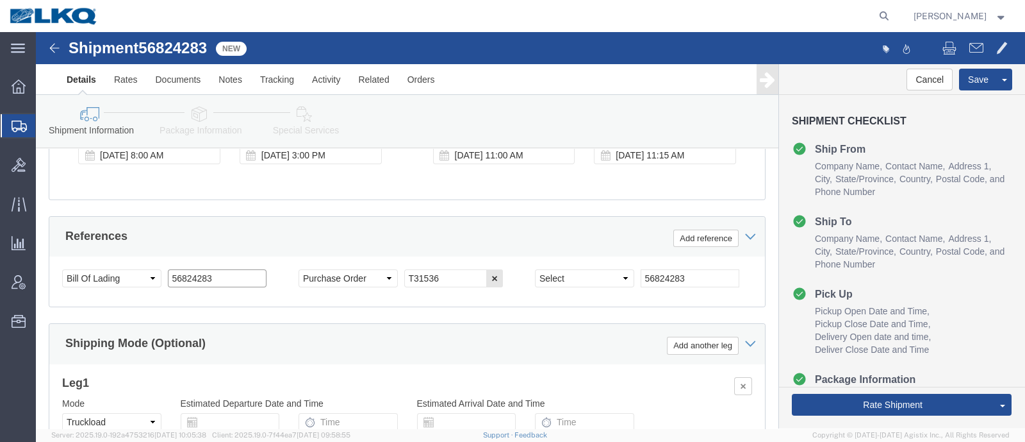
click input "56824283"
type input "Quantum Load"
click button "Save"
click div "Ship From Location Location 1711 - LKQ [GEOGRAPHIC_DATA] My Profile Location 11…"
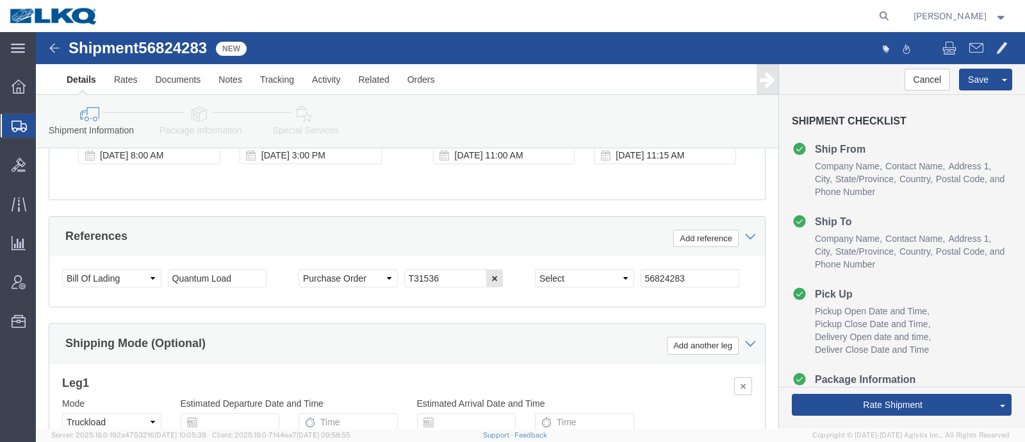
scroll to position [676, 0]
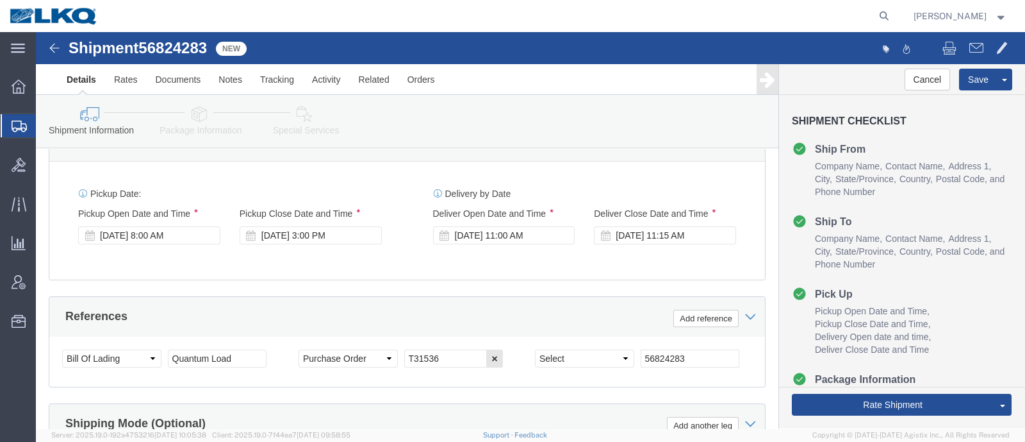
click div "Pickup Date and Time"
click div "Shipment Information Package Information Special Services Loading Routing"
click div "Shipment 56824283 New"
click at [323, 27] on div at bounding box center [501, 16] width 787 height 32
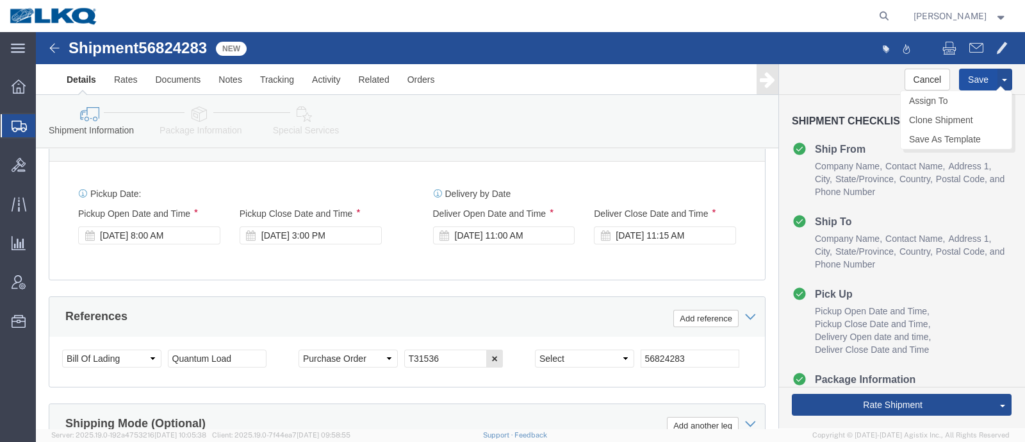
click button "Save"
